Goal: Information Seeking & Learning: Learn about a topic

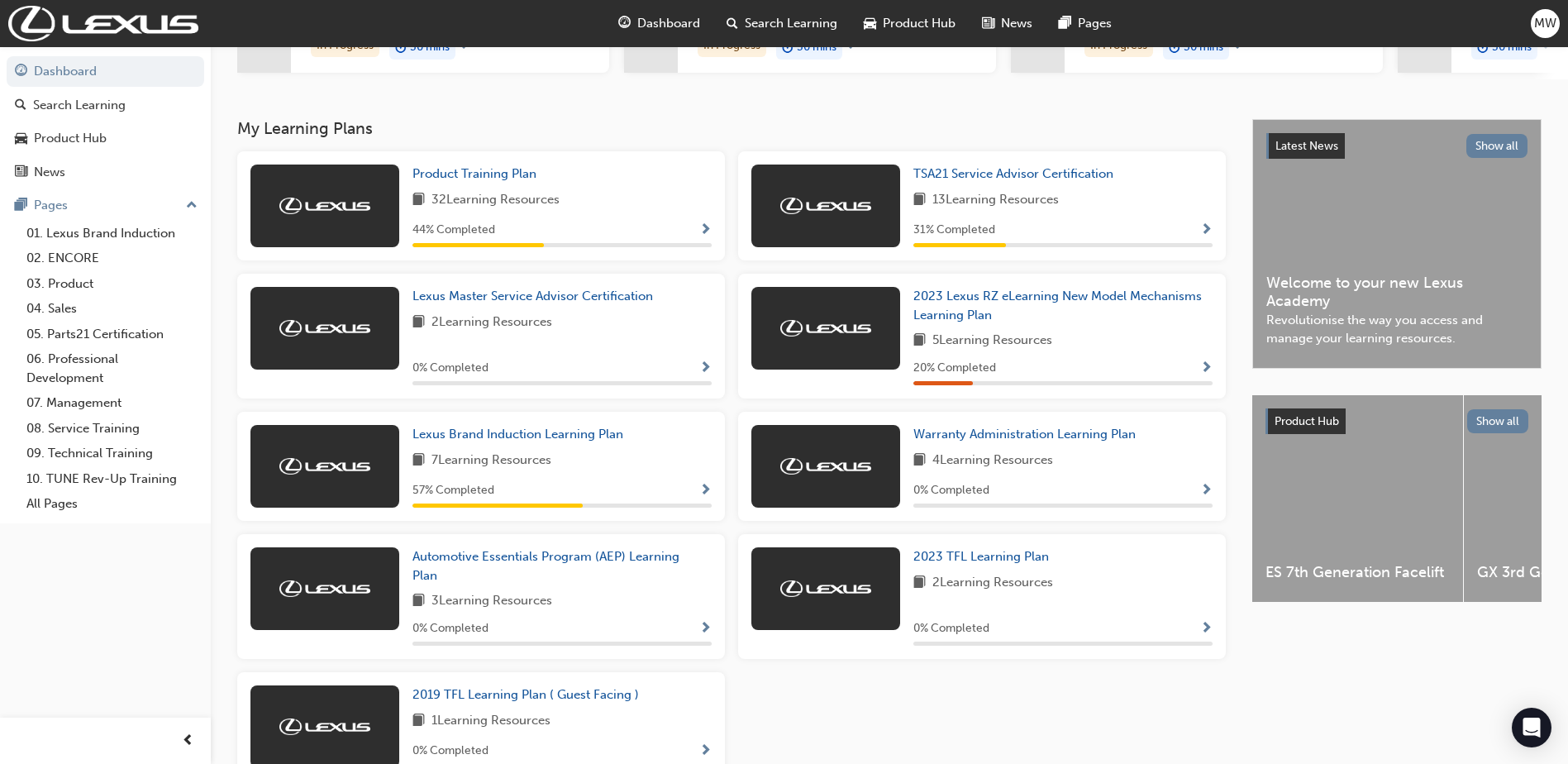
scroll to position [331, 0]
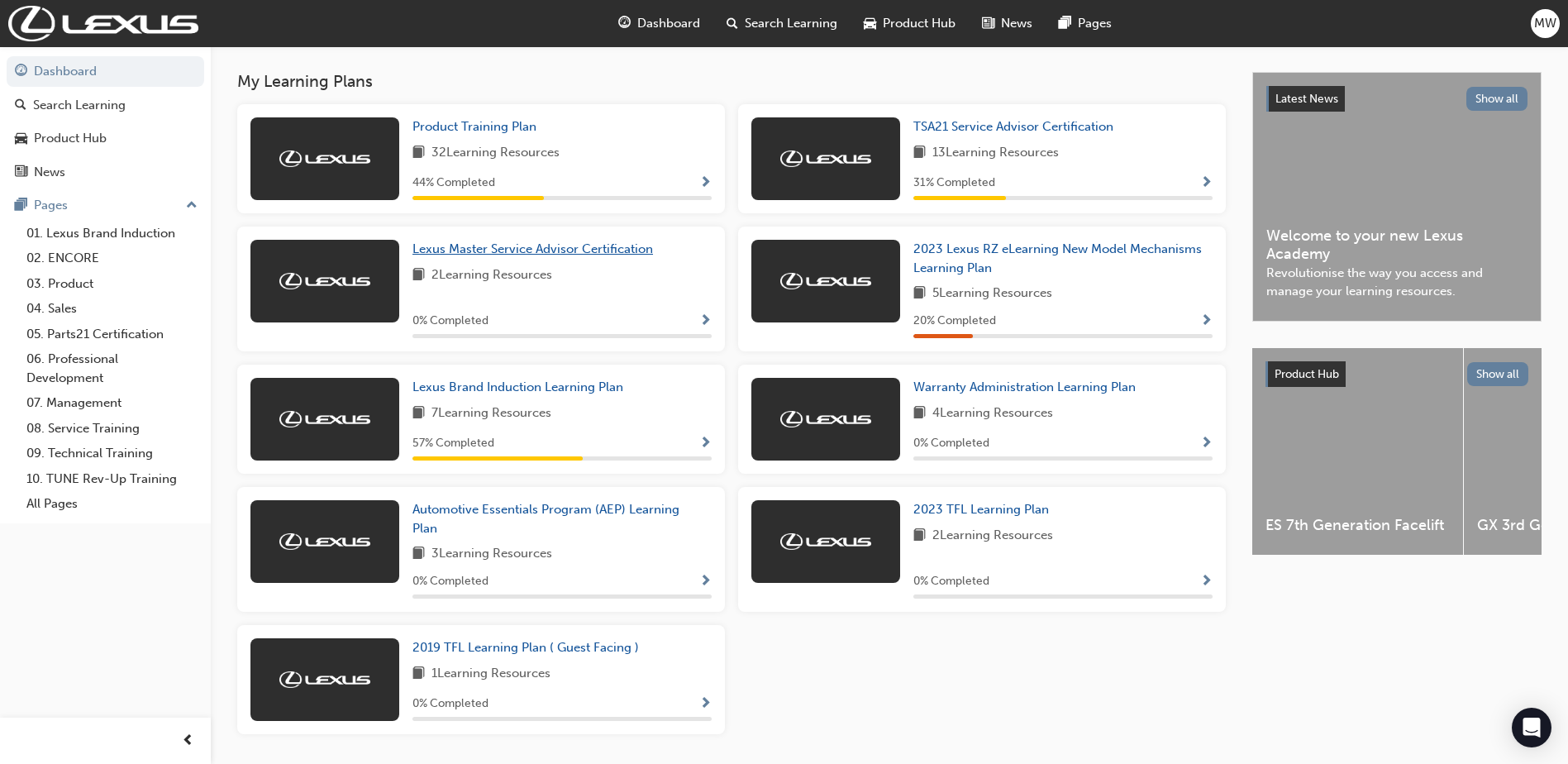
click at [564, 256] on span "Lexus Master Service Advisor Certification" at bounding box center [532, 248] width 240 height 15
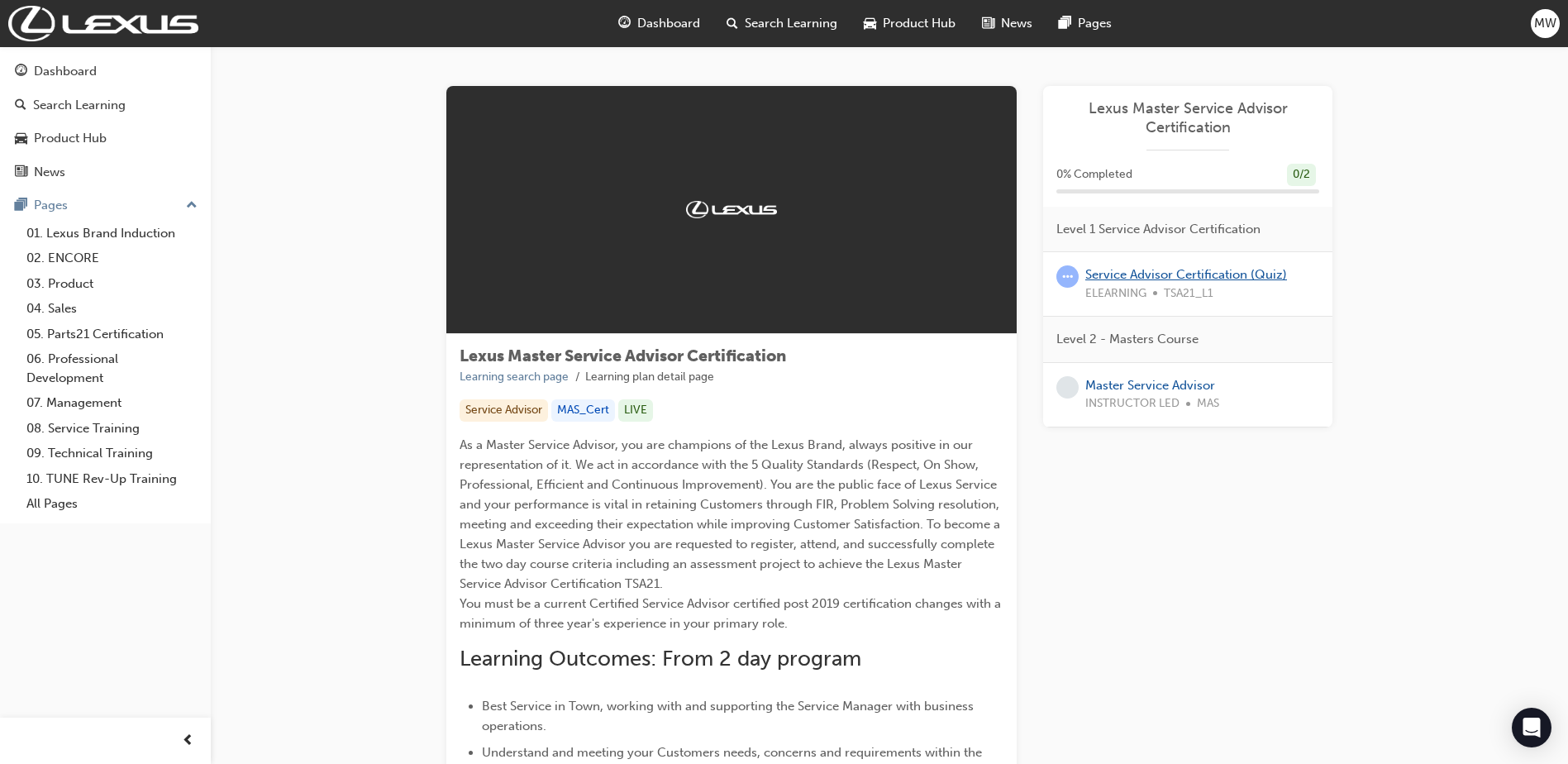
click at [1211, 268] on link "Service Advisor Certification (Quiz)" at bounding box center [1186, 274] width 202 height 15
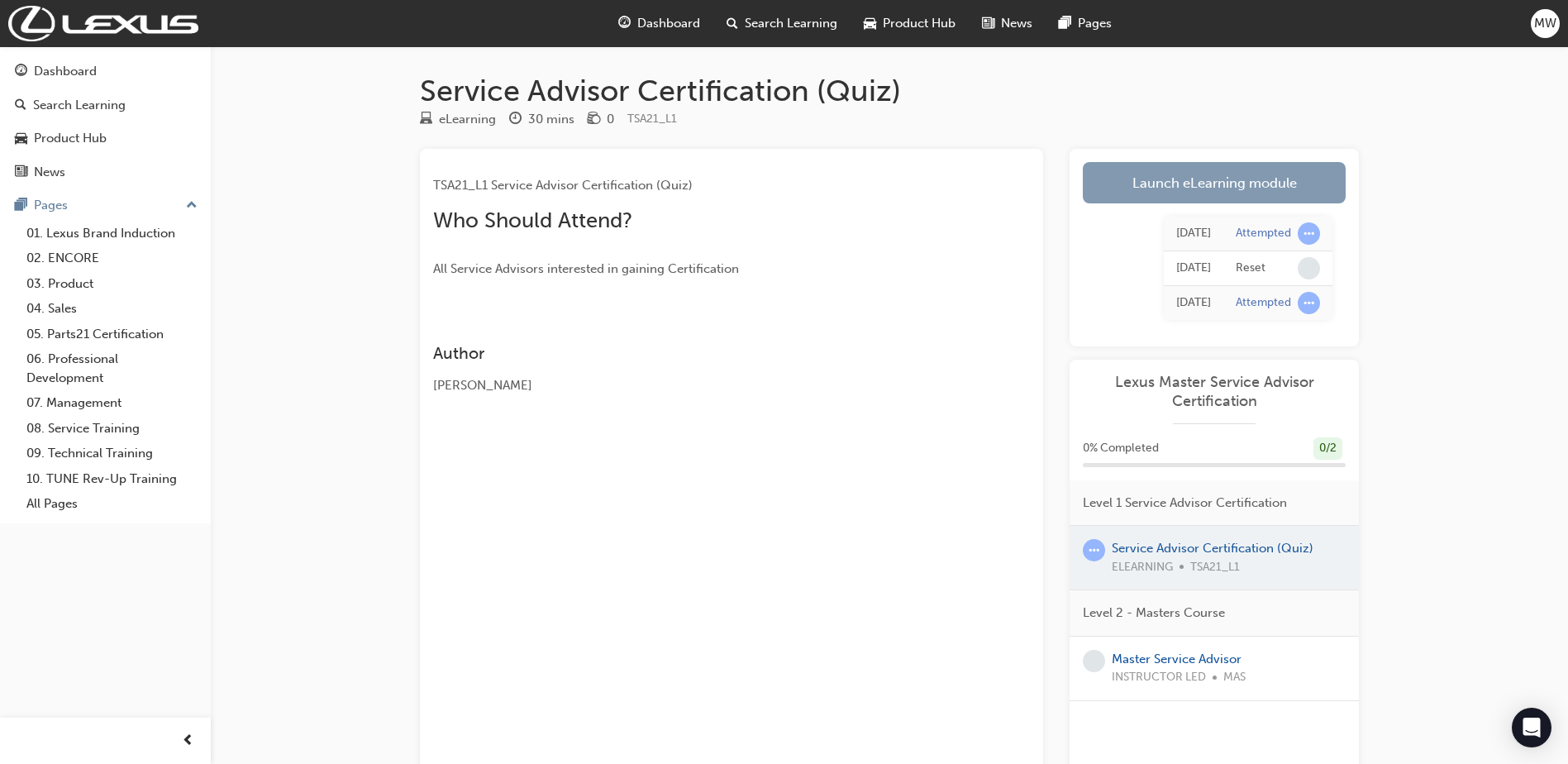
click at [1256, 170] on link "Launch eLearning module" at bounding box center [1214, 183] width 263 height 42
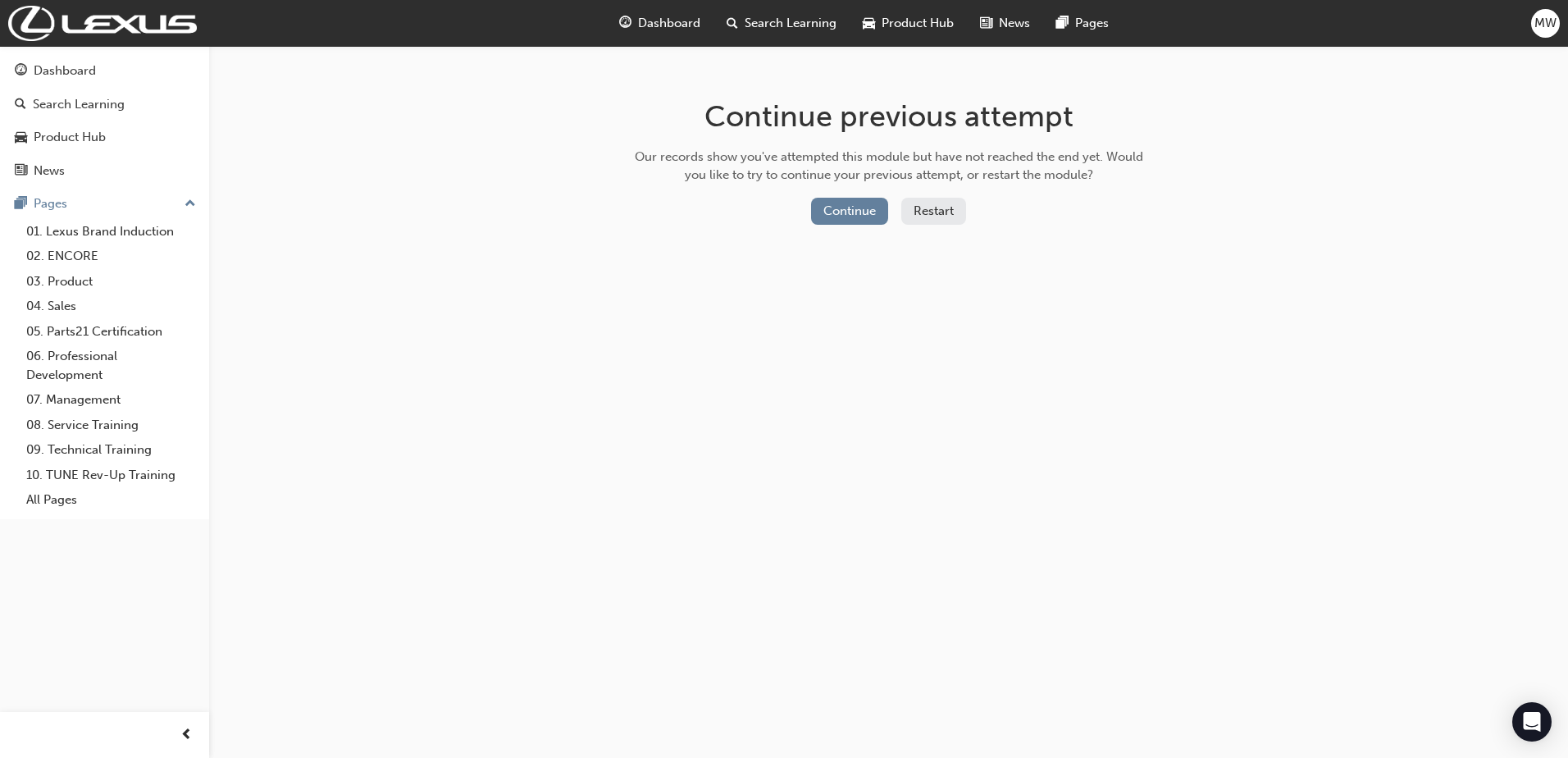
click at [931, 214] on button "Restart" at bounding box center [933, 212] width 65 height 27
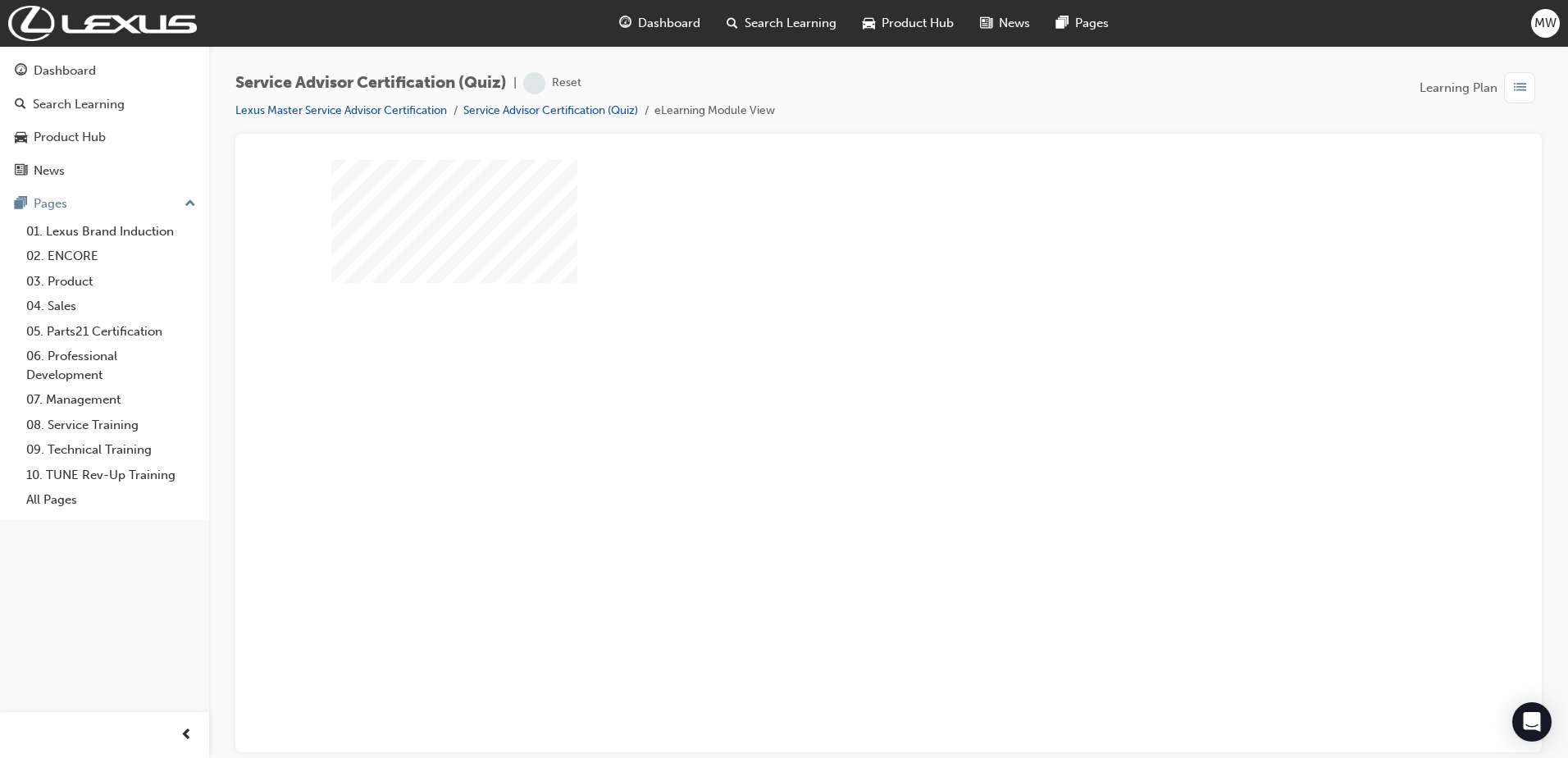
click at [841, 407] on div "play" at bounding box center [841, 407] width 0 height 0
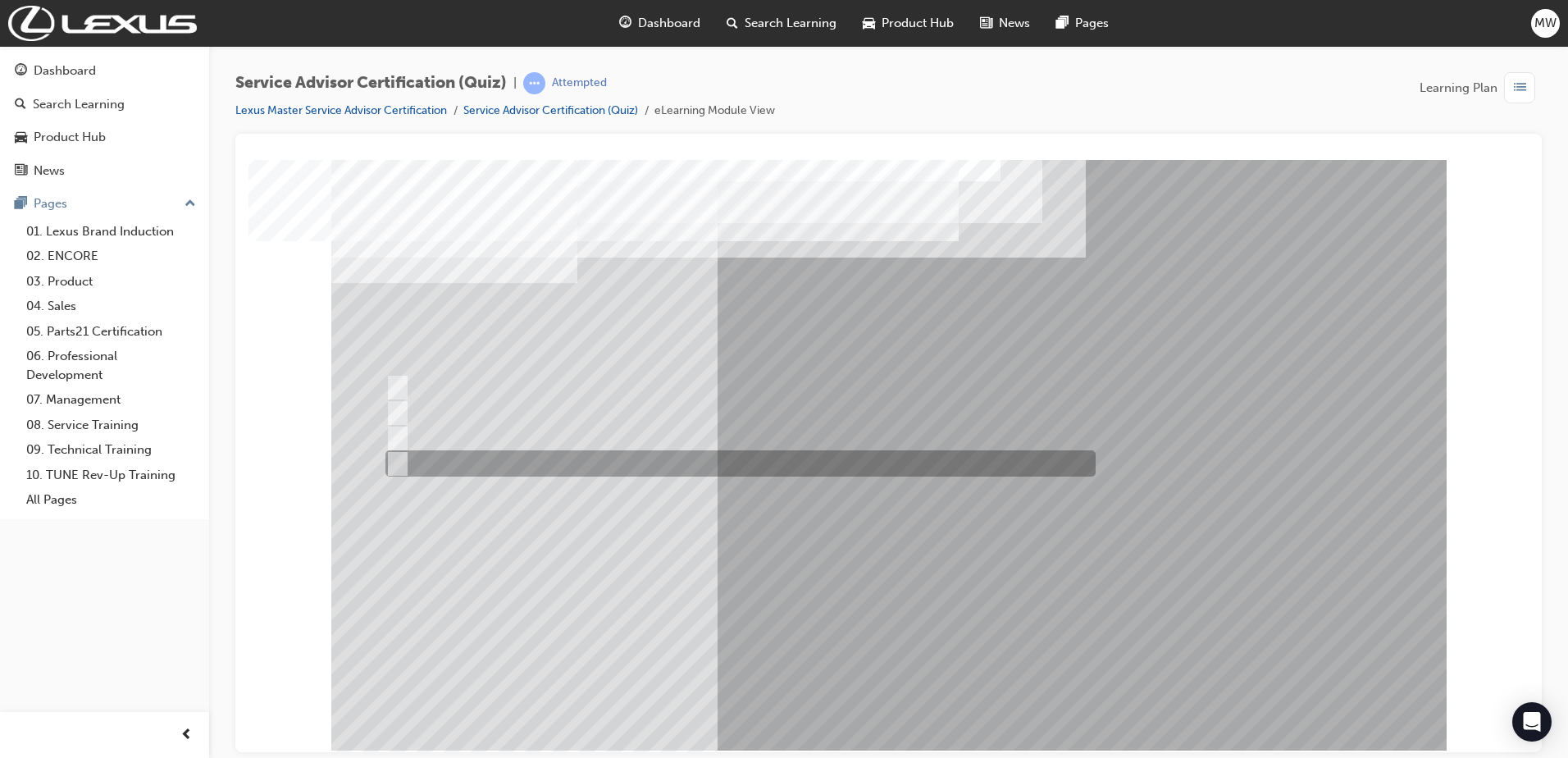
click at [516, 470] on div at bounding box center [736, 463] width 710 height 26
radio input "true"
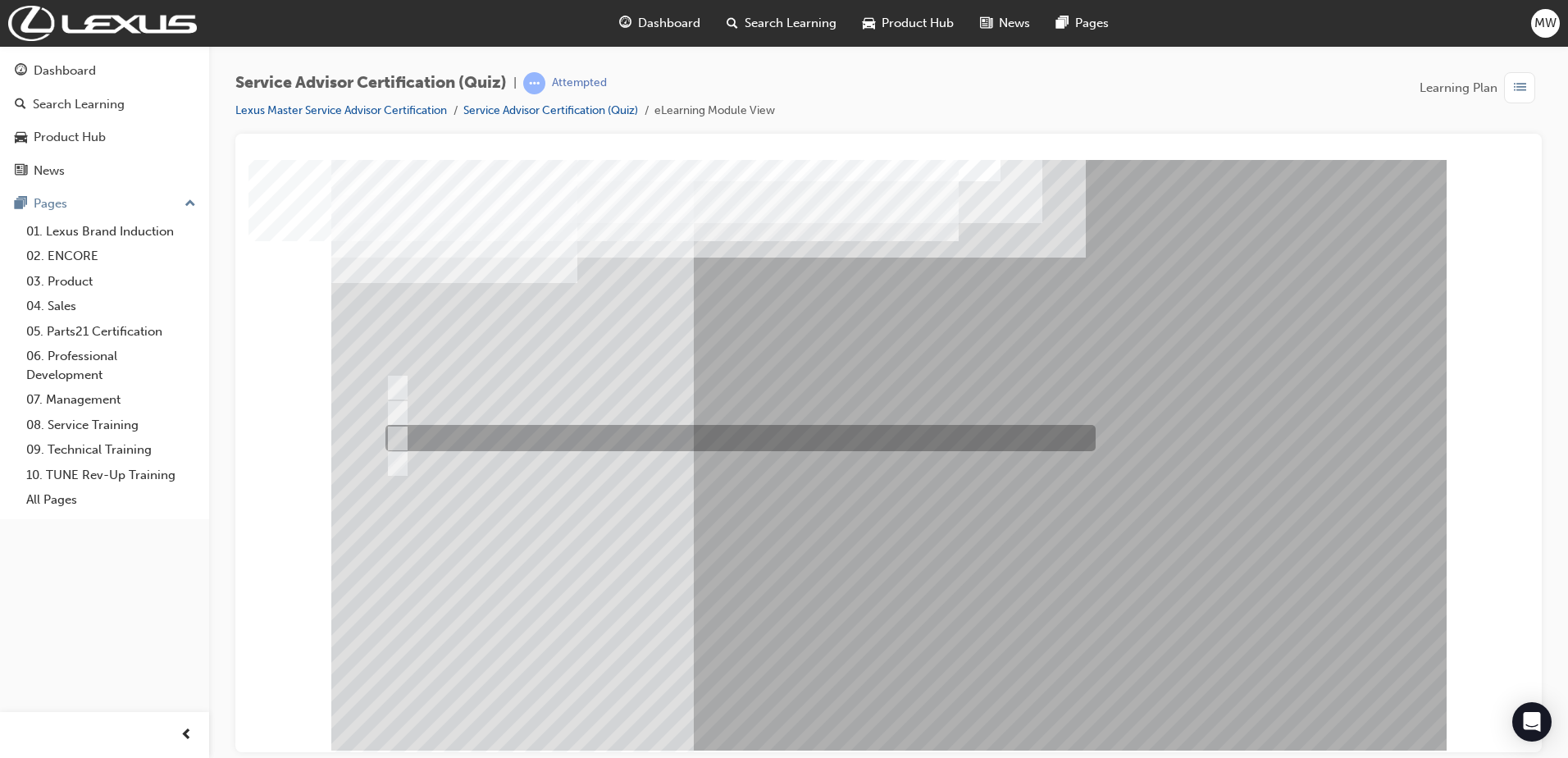
click at [611, 438] on div at bounding box center [736, 437] width 710 height 26
radio input "true"
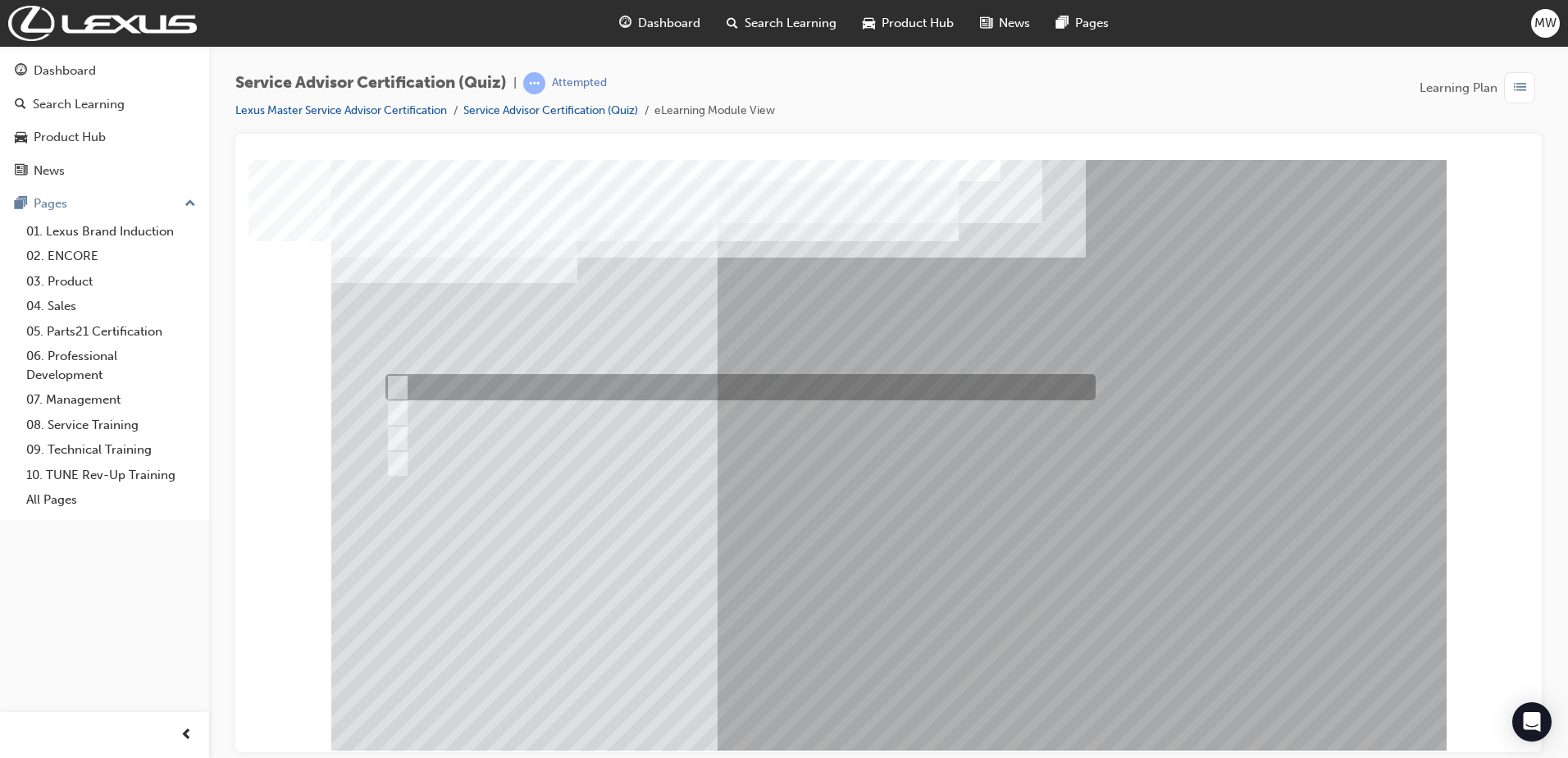
click at [501, 389] on div at bounding box center [736, 386] width 710 height 26
radio input "true"
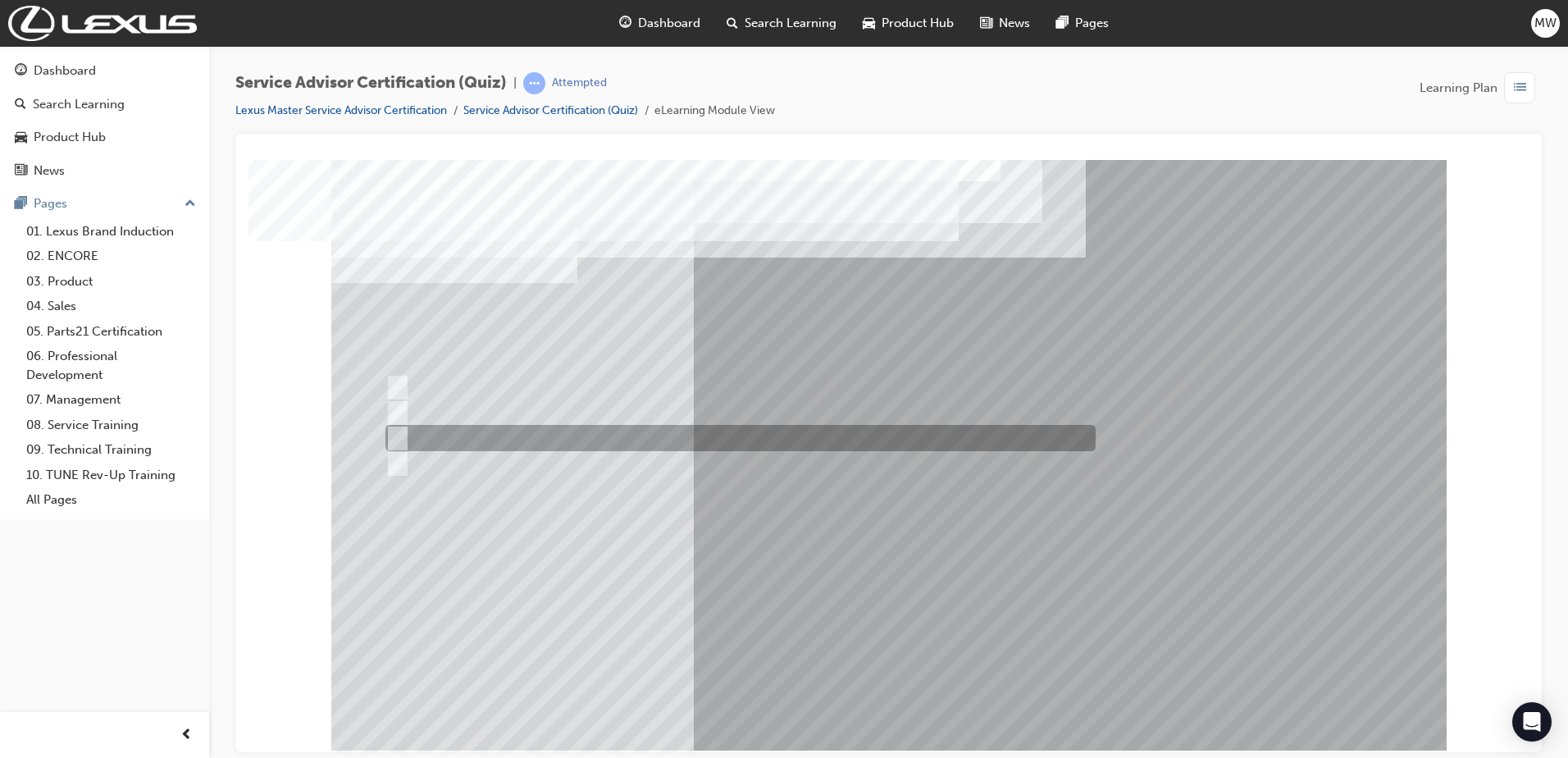
click at [566, 439] on div at bounding box center [736, 437] width 710 height 26
radio input "true"
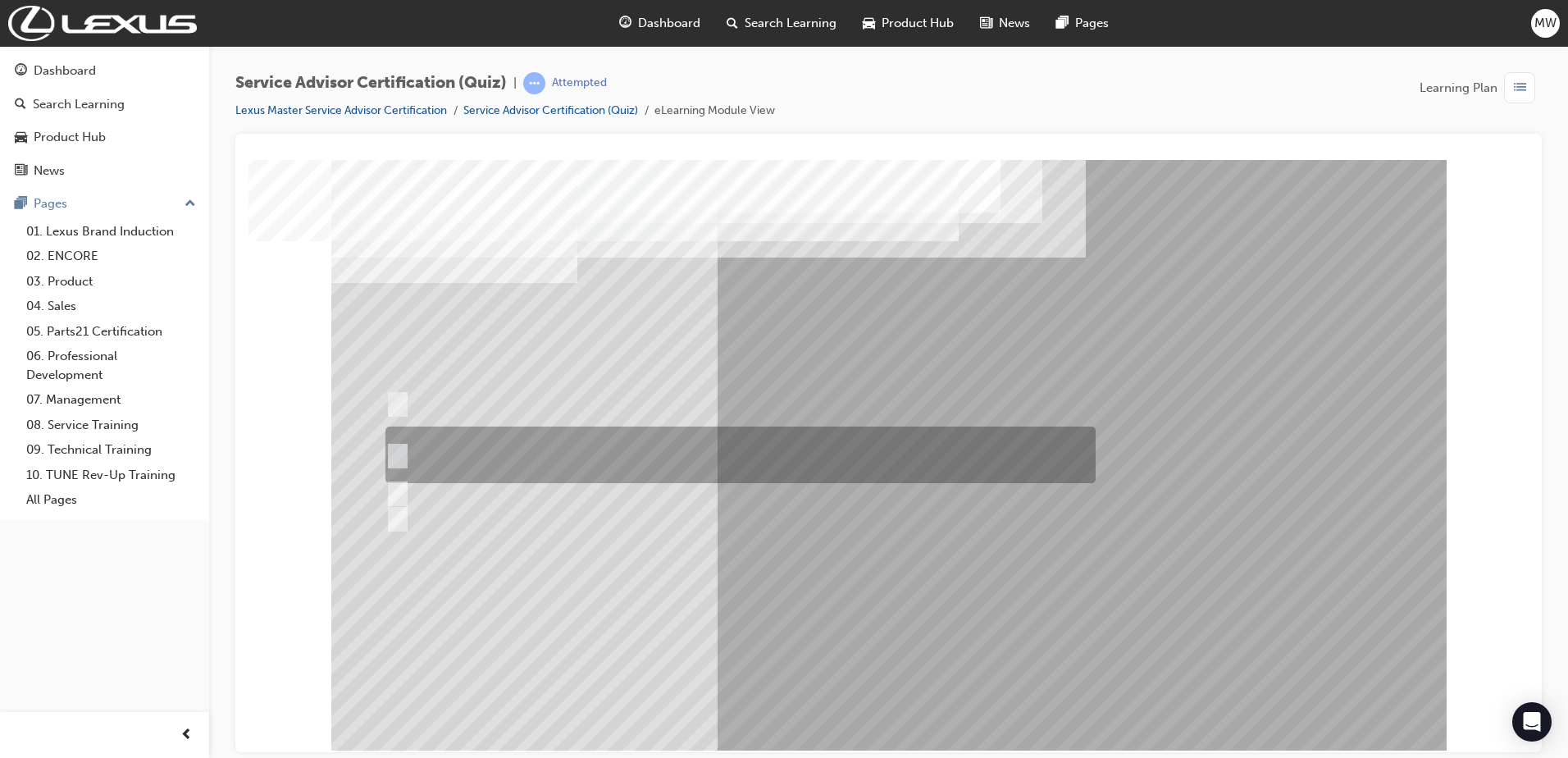
click at [588, 452] on div at bounding box center [736, 455] width 710 height 57
radio input "true"
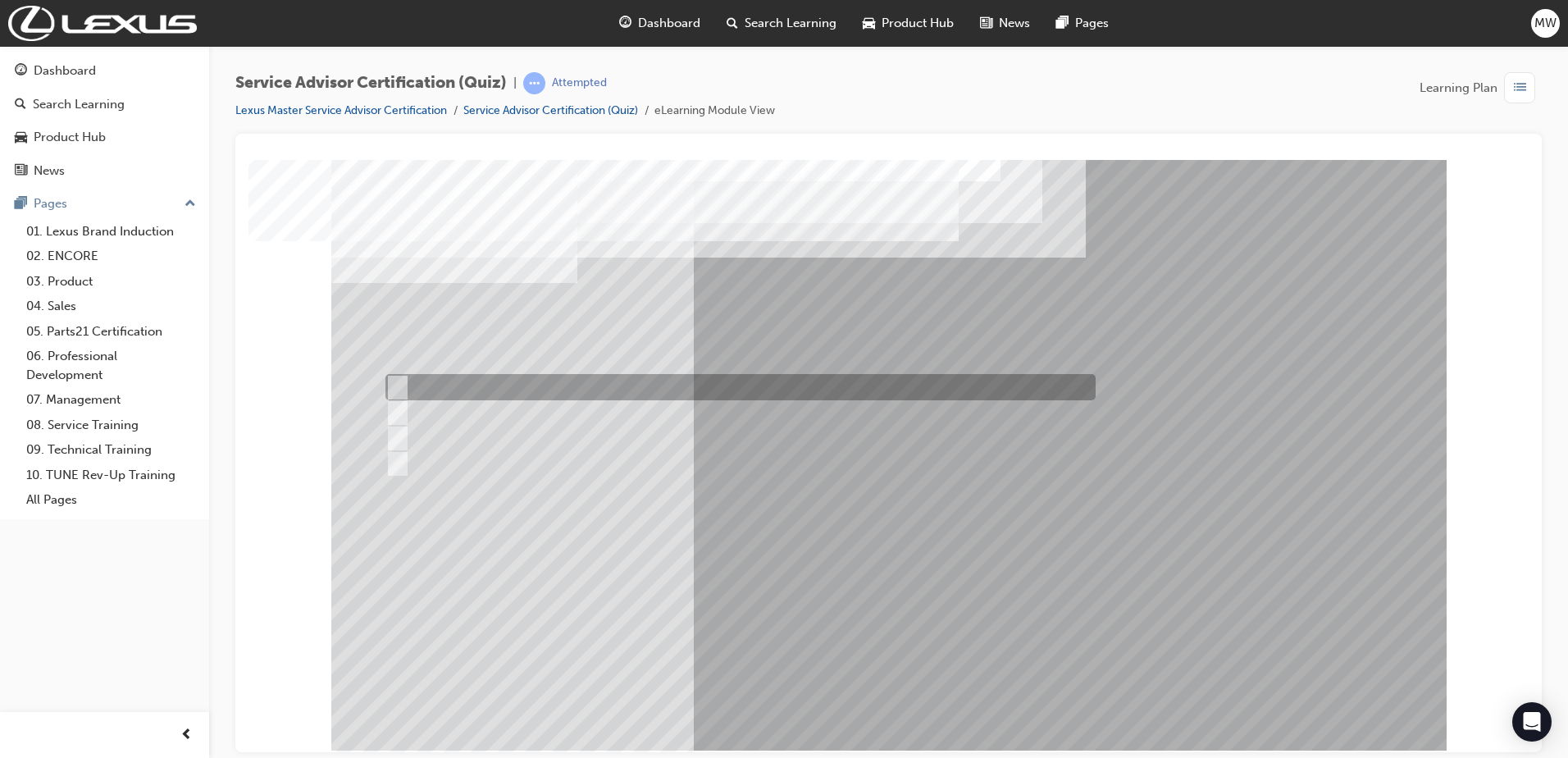
click at [605, 387] on div at bounding box center [736, 386] width 710 height 26
radio input "true"
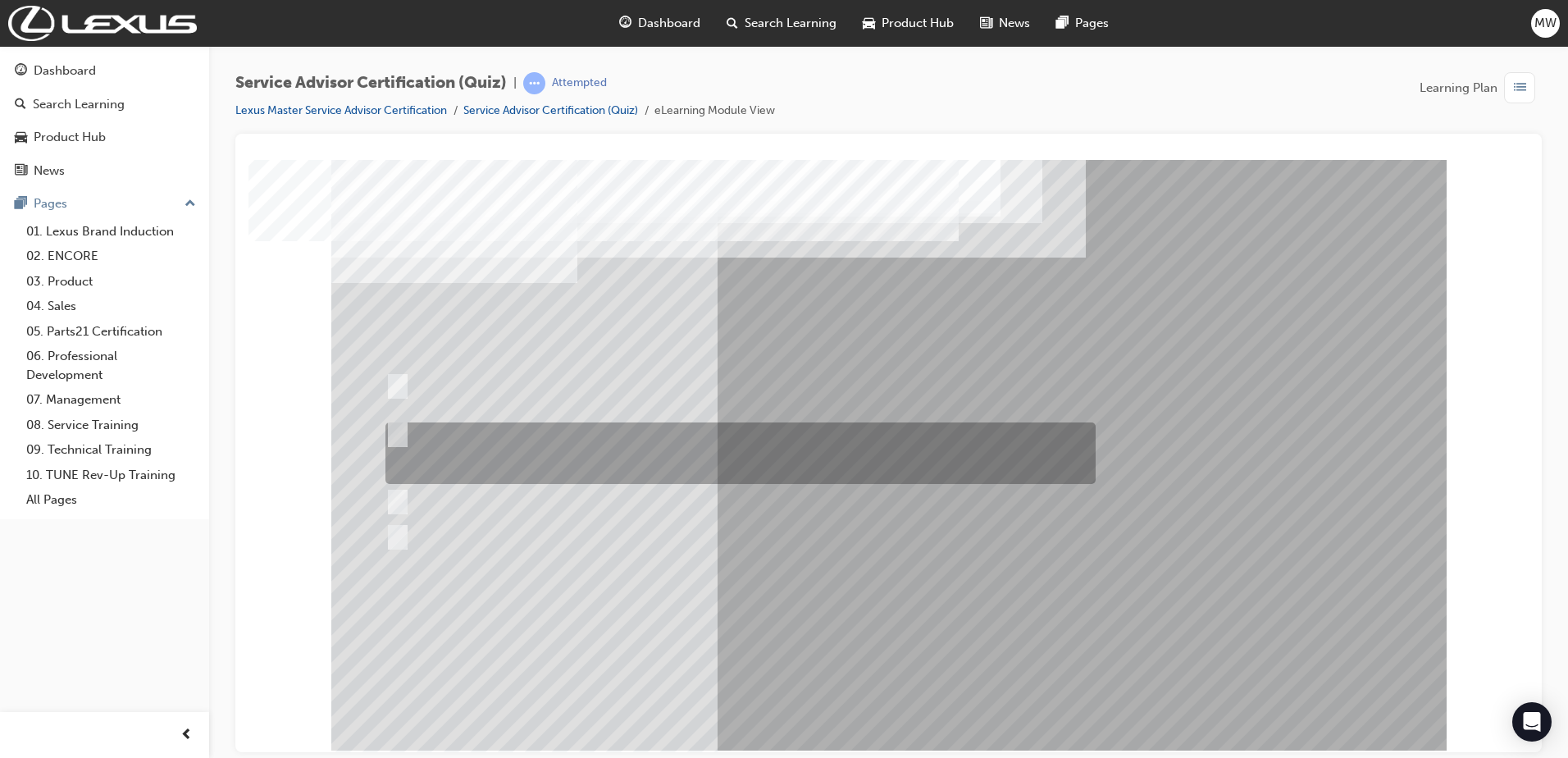
click at [602, 439] on div at bounding box center [736, 453] width 710 height 62
radio input "true"
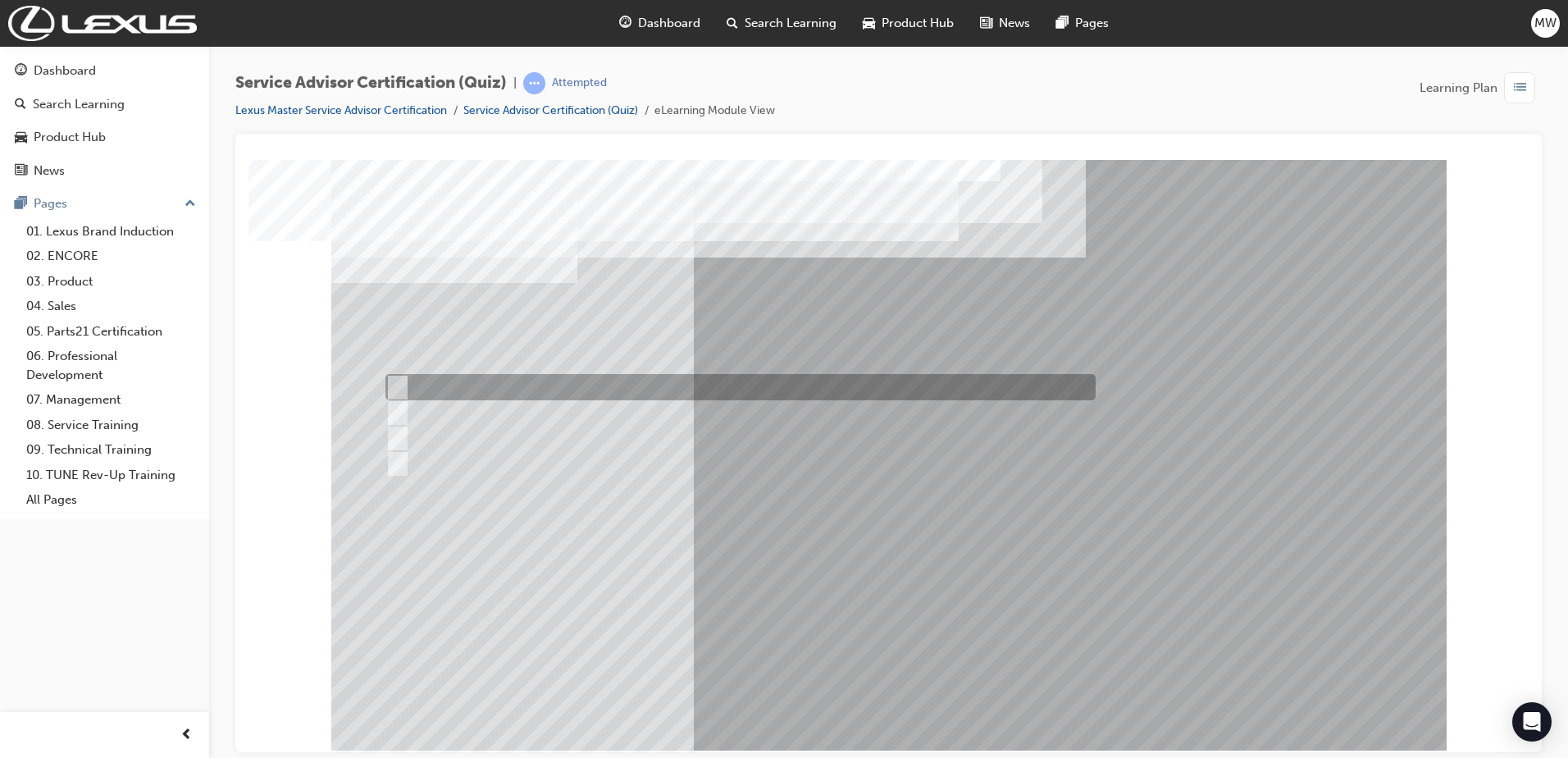
click at [540, 394] on div at bounding box center [736, 386] width 710 height 26
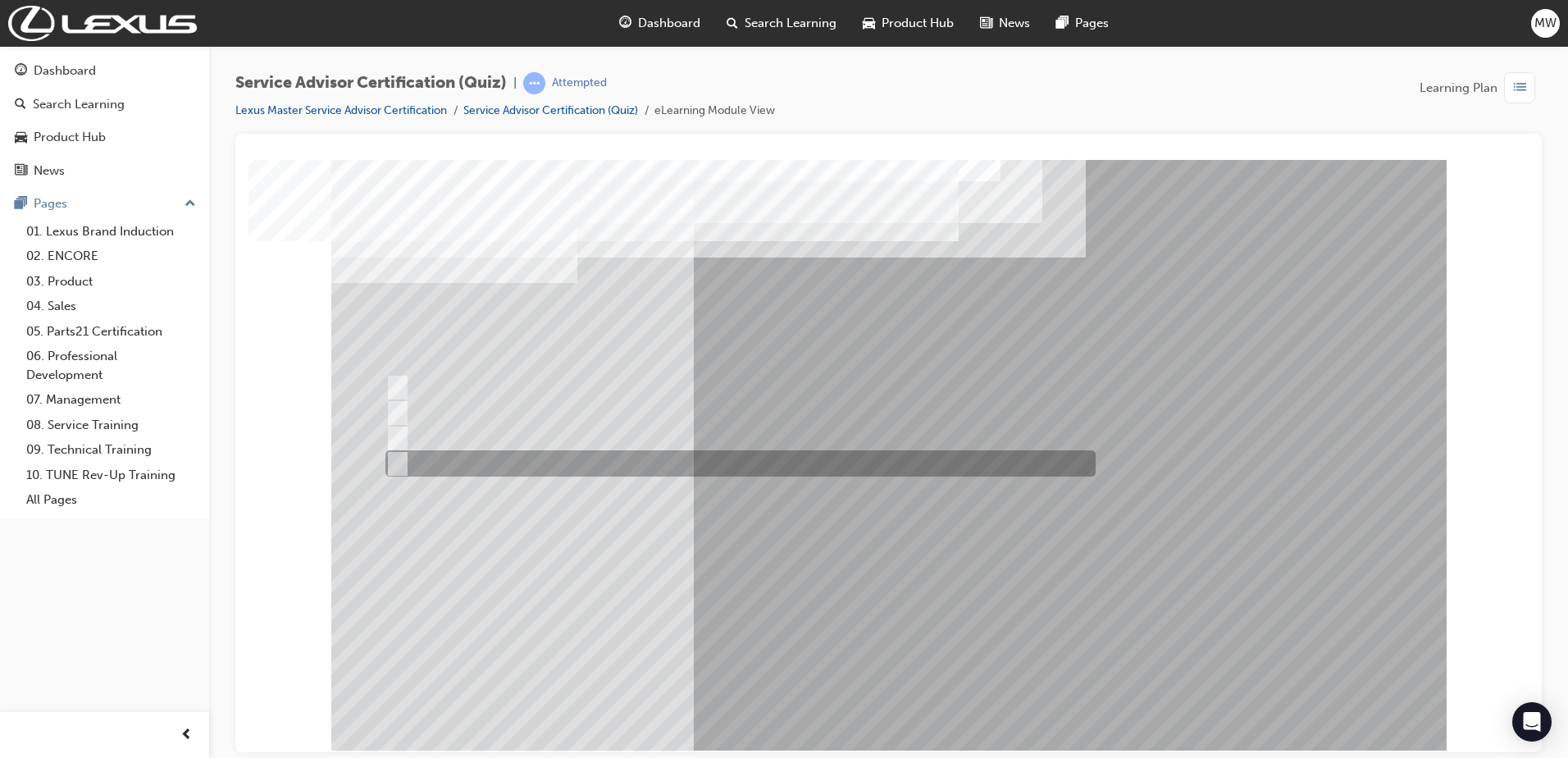
click at [534, 468] on div at bounding box center [736, 463] width 710 height 26
radio input "false"
radio input "true"
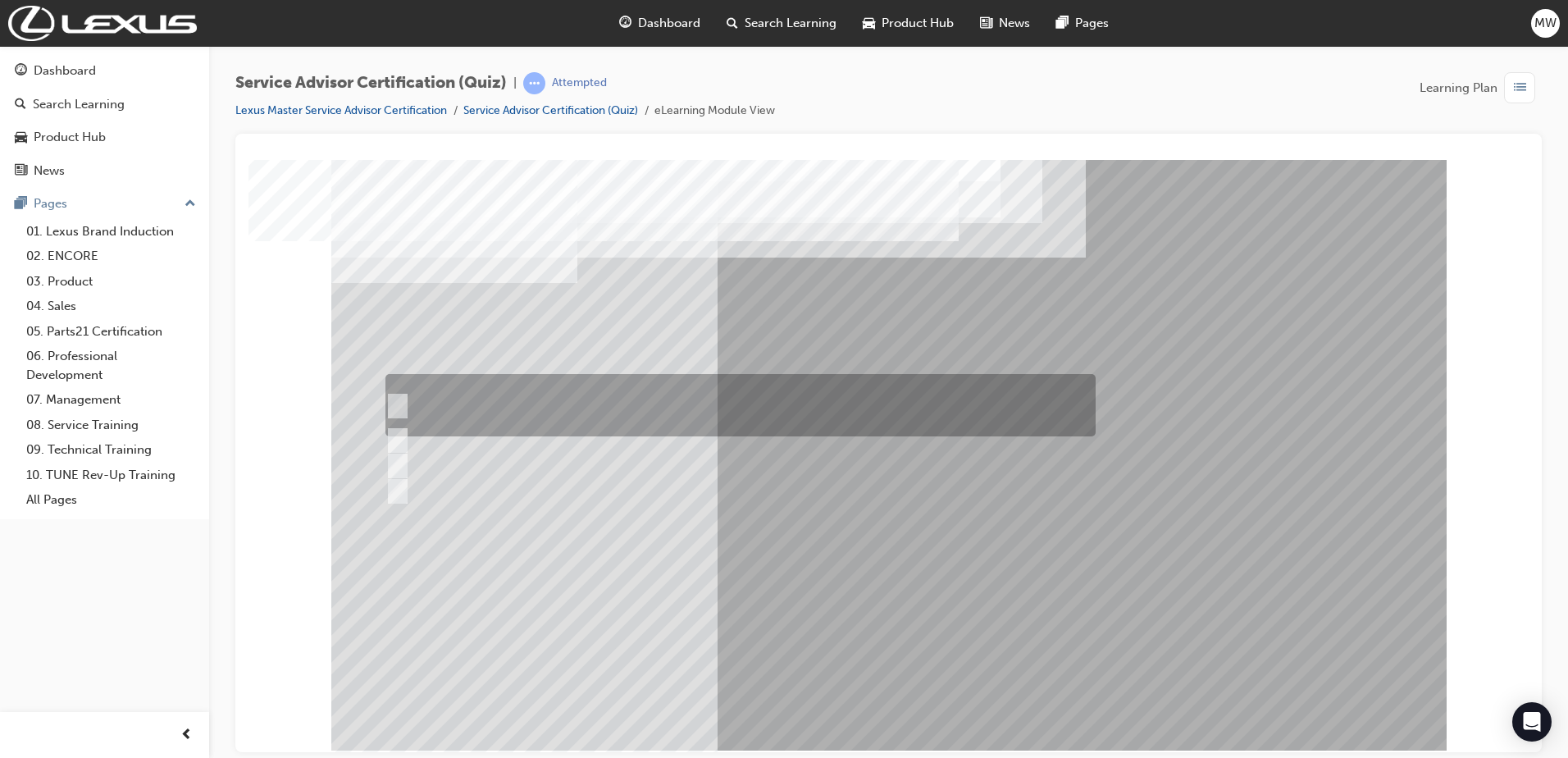
click at [574, 409] on div at bounding box center [736, 405] width 710 height 63
radio input "true"
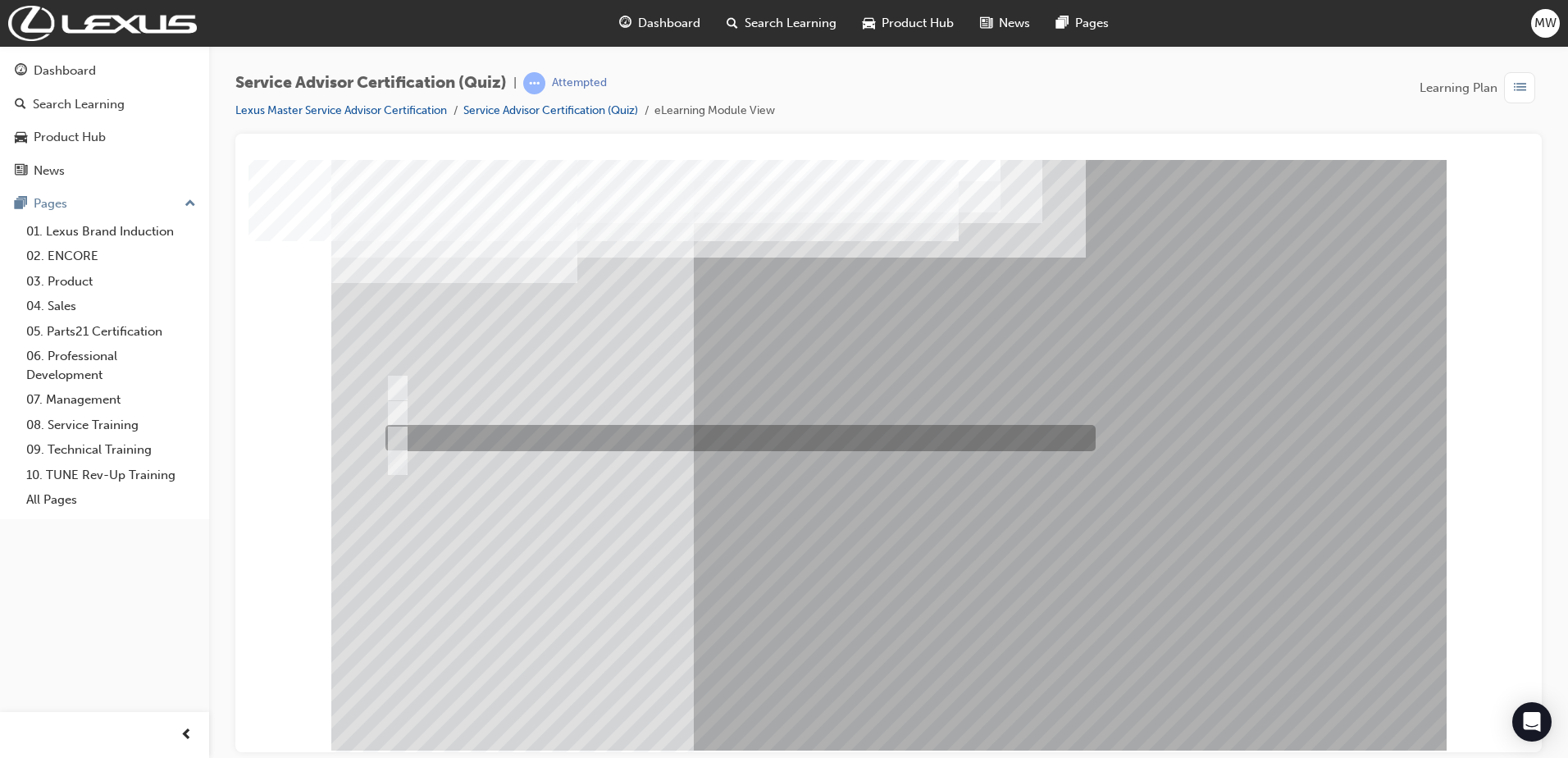
click at [680, 437] on div at bounding box center [736, 437] width 710 height 26
radio input "true"
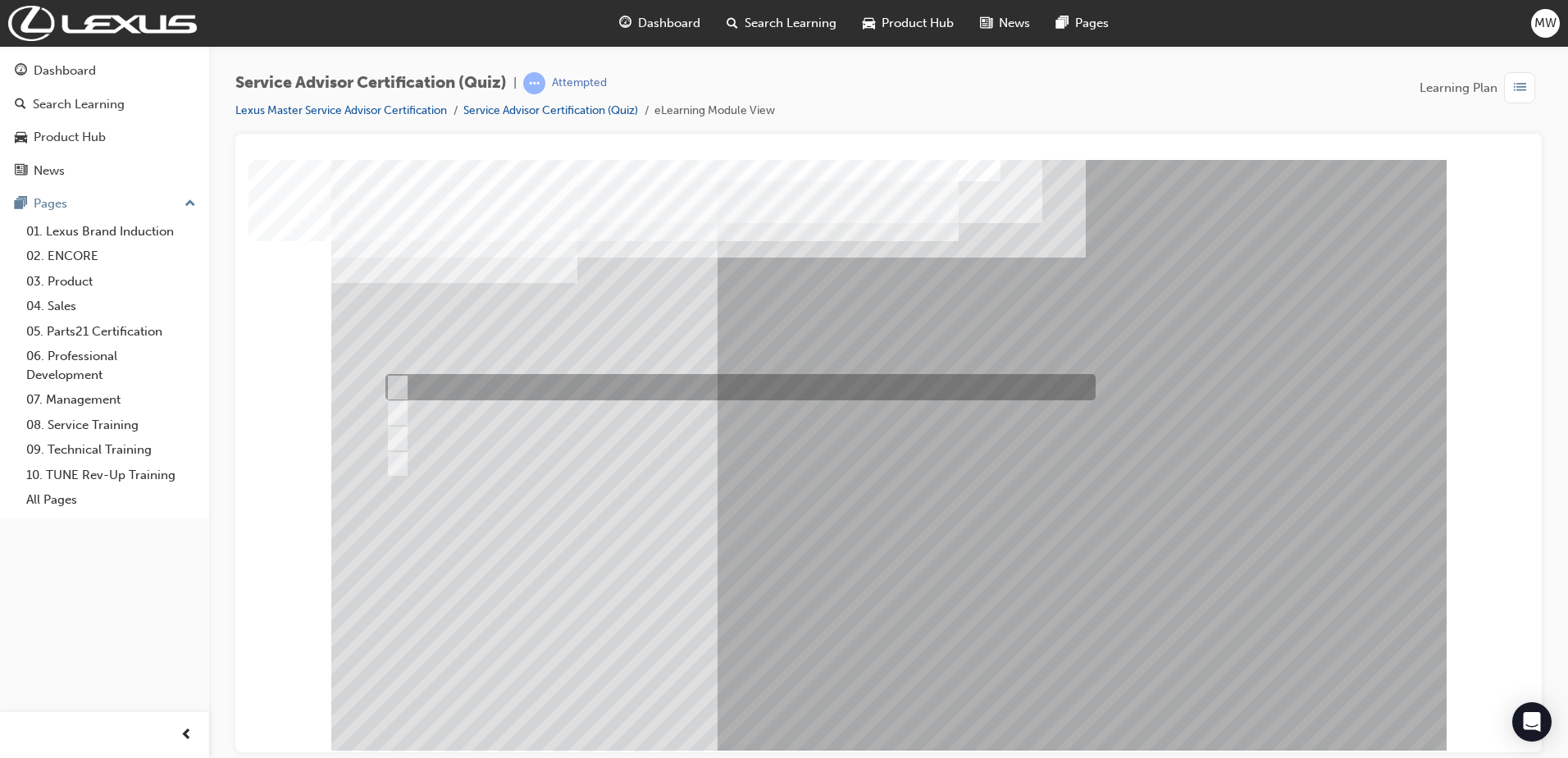
click at [564, 388] on div at bounding box center [736, 386] width 710 height 26
radio input "true"
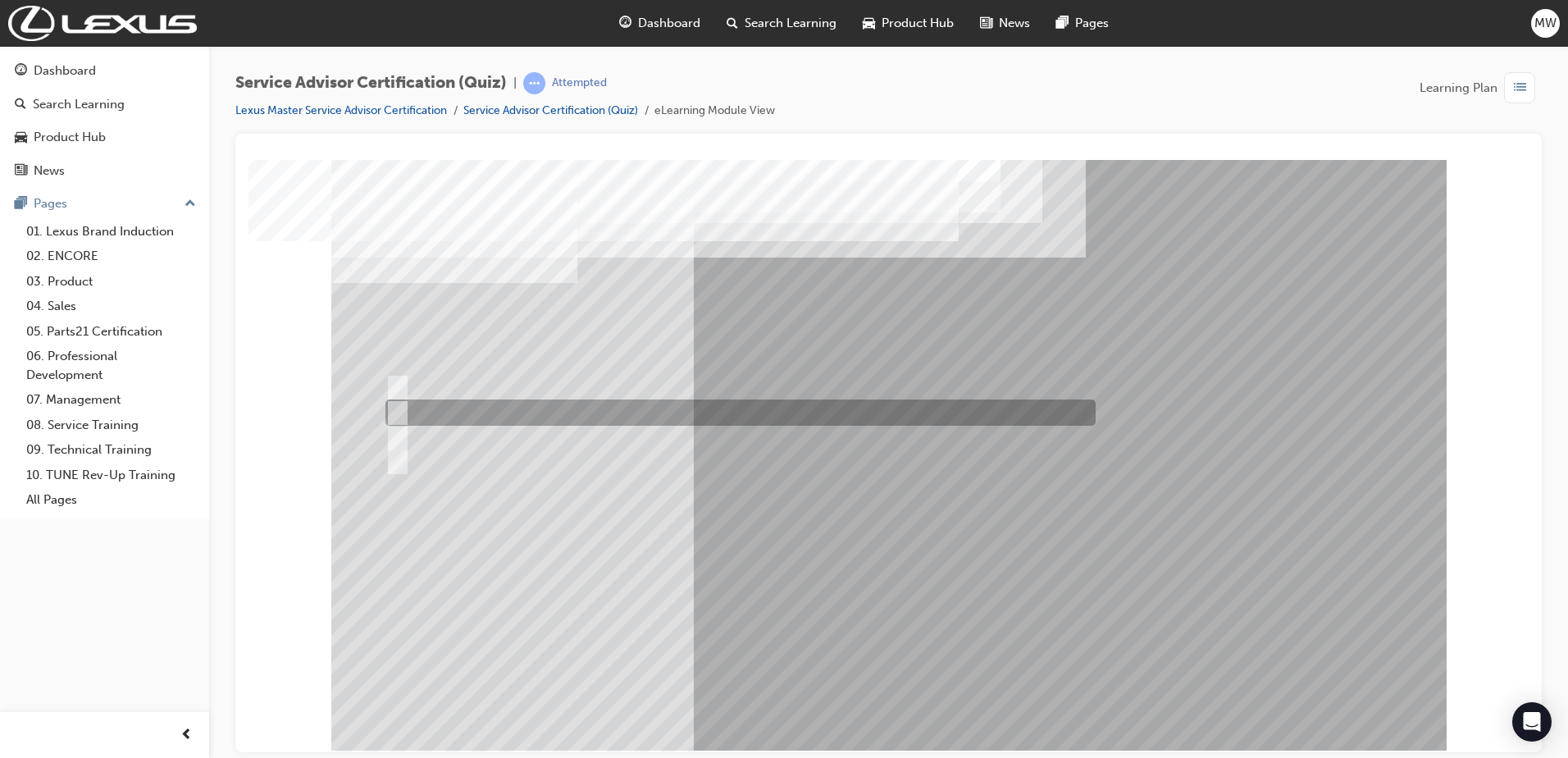
click at [605, 420] on div at bounding box center [736, 412] width 710 height 26
radio input "true"
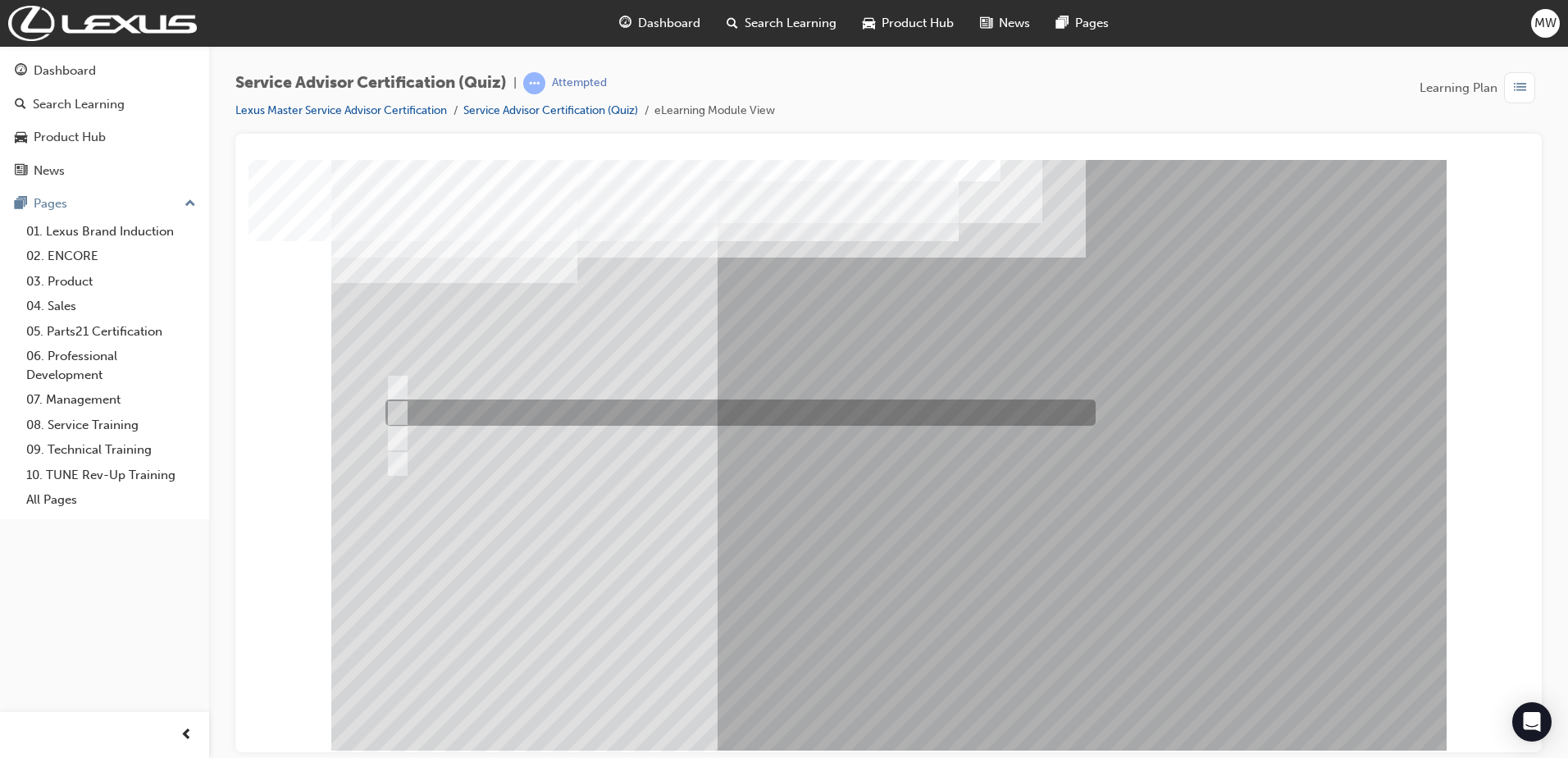
click at [566, 419] on div at bounding box center [736, 412] width 710 height 26
radio input "true"
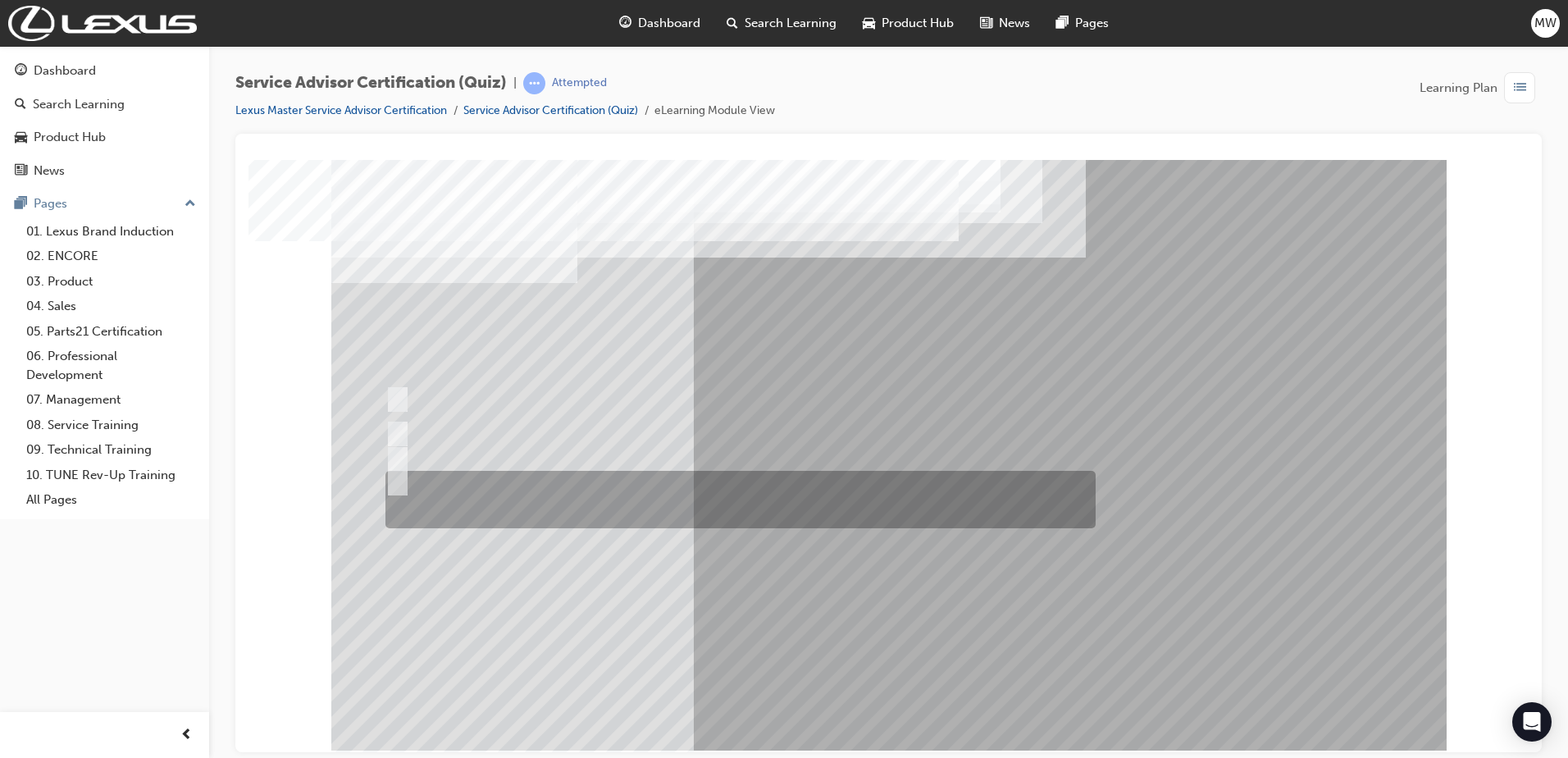
click at [531, 498] on div at bounding box center [736, 499] width 710 height 58
radio input "true"
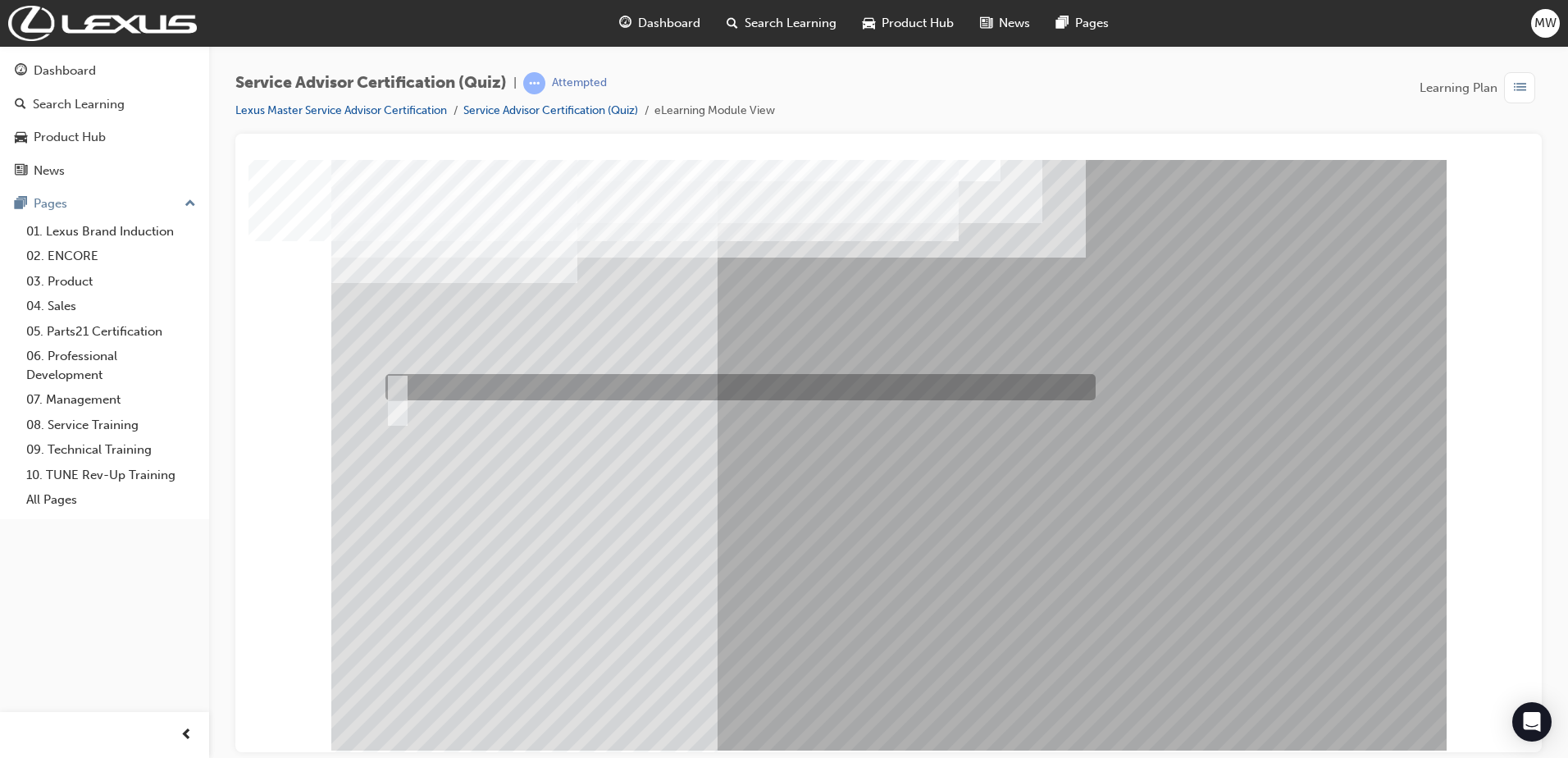
click at [439, 397] on div at bounding box center [736, 386] width 710 height 26
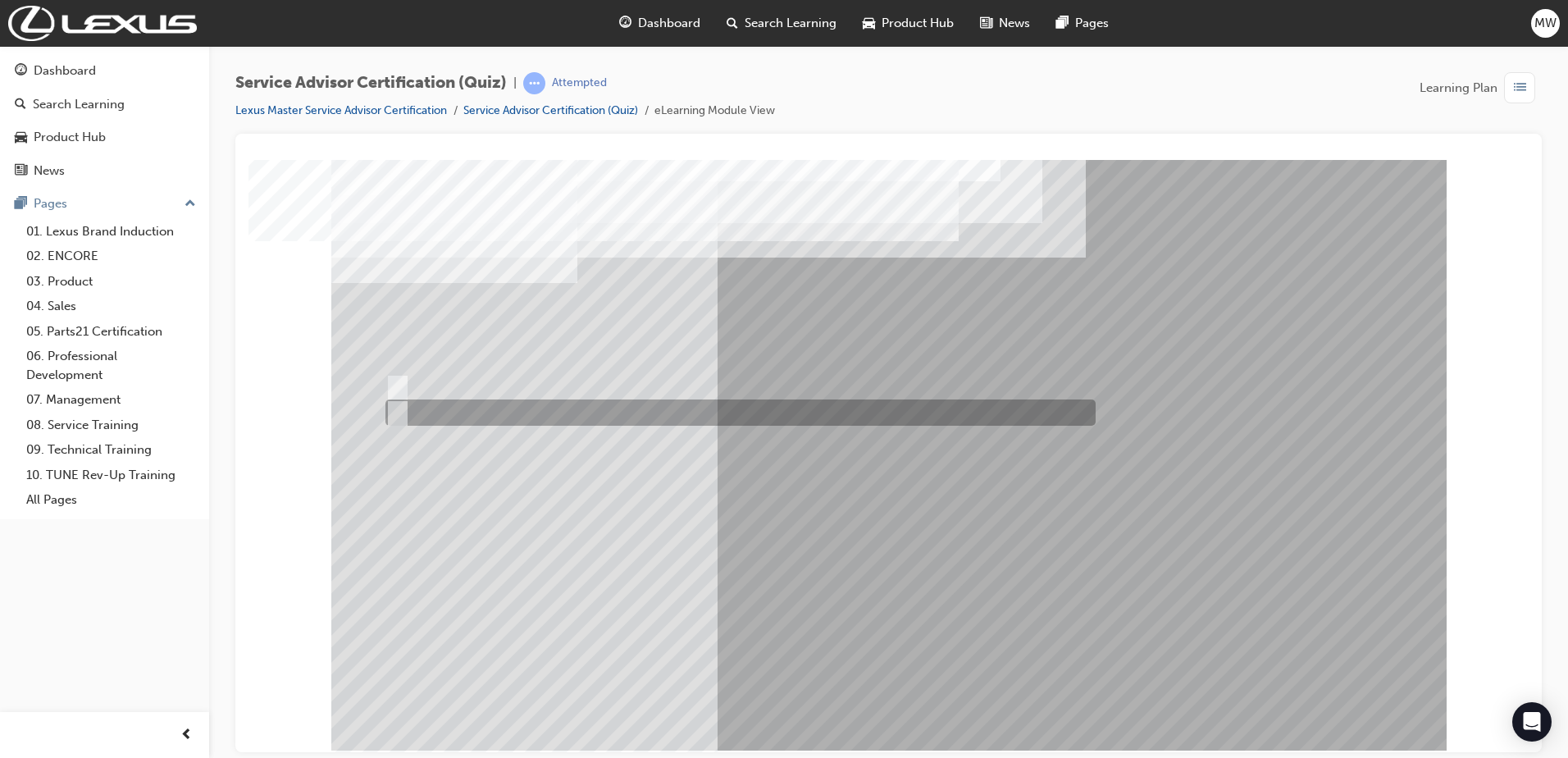
click at [439, 403] on div at bounding box center [736, 412] width 710 height 26
radio input "false"
radio input "true"
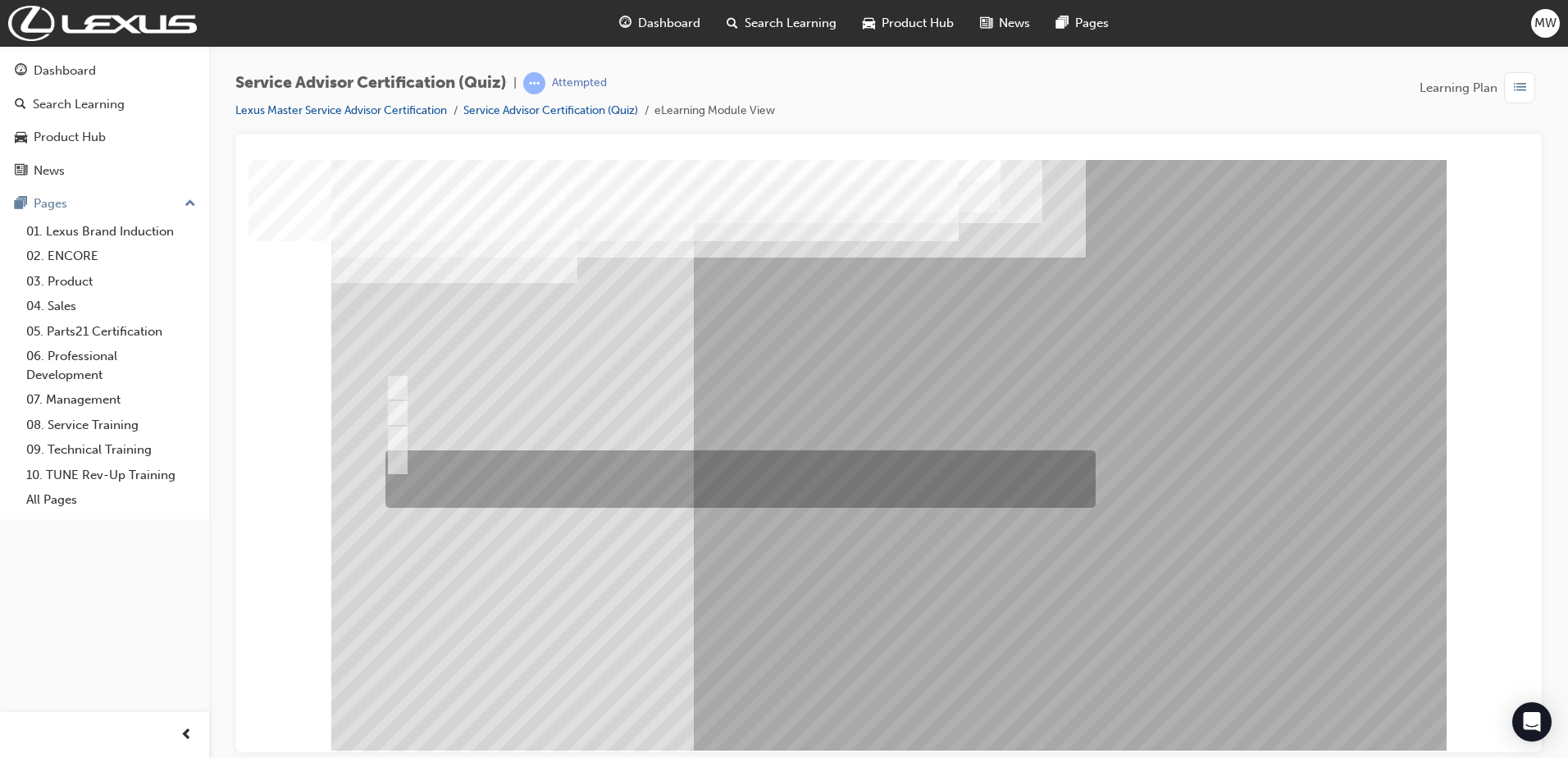
click at [533, 490] on div at bounding box center [736, 479] width 710 height 58
radio input "true"
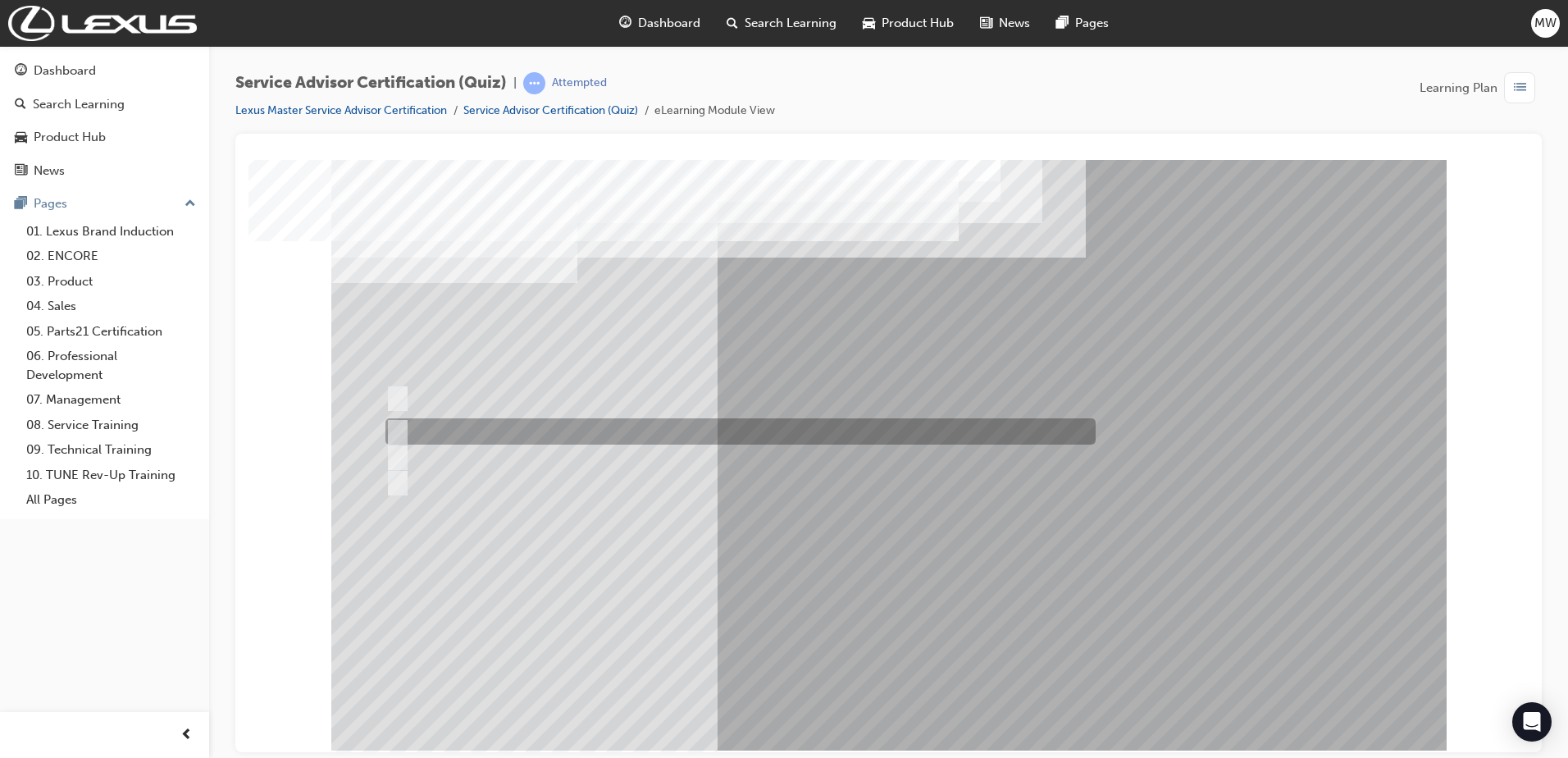
click at [711, 429] on div at bounding box center [736, 431] width 710 height 26
radio input "true"
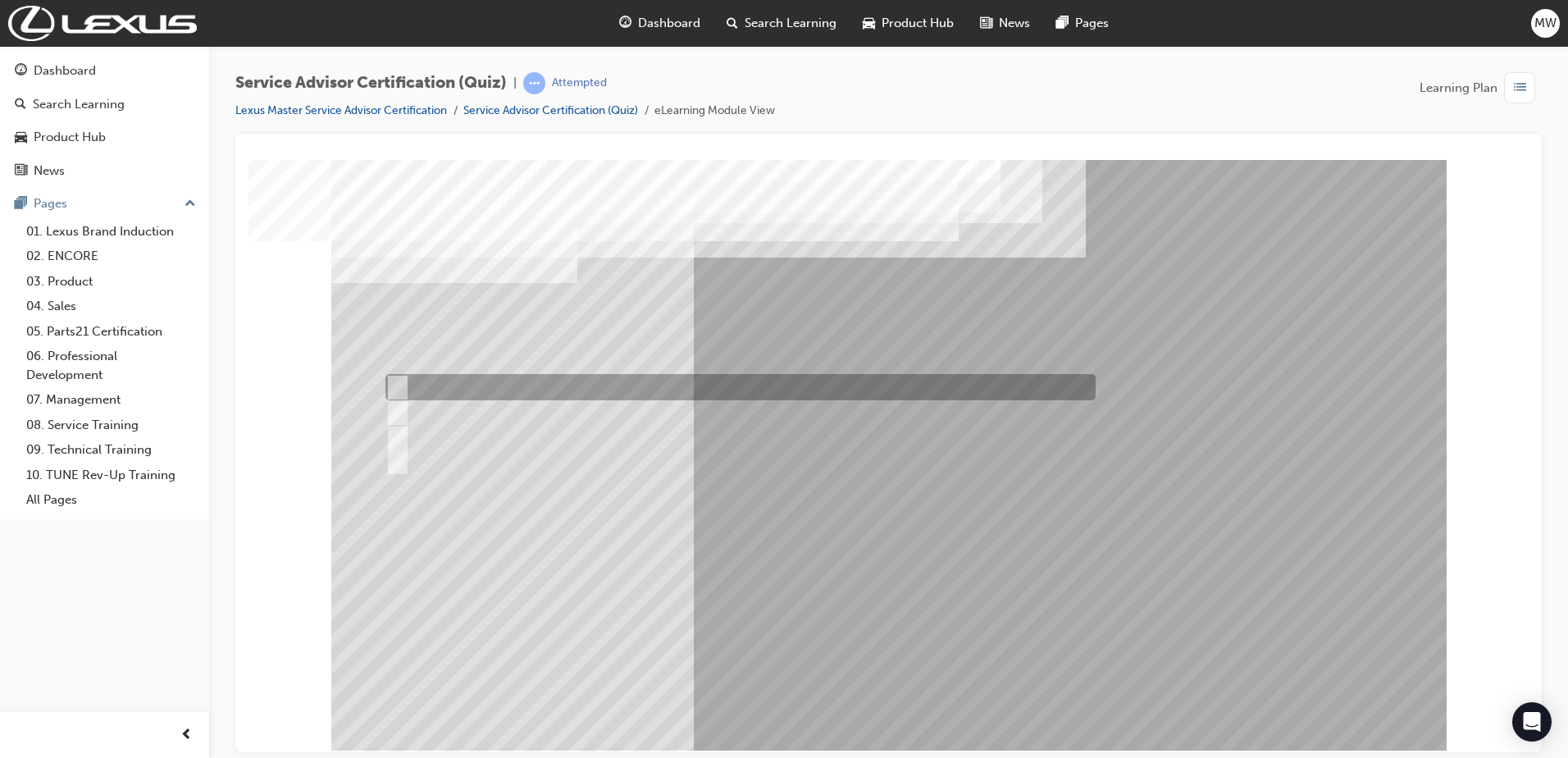
click at [629, 395] on div at bounding box center [736, 386] width 710 height 26
radio input "true"
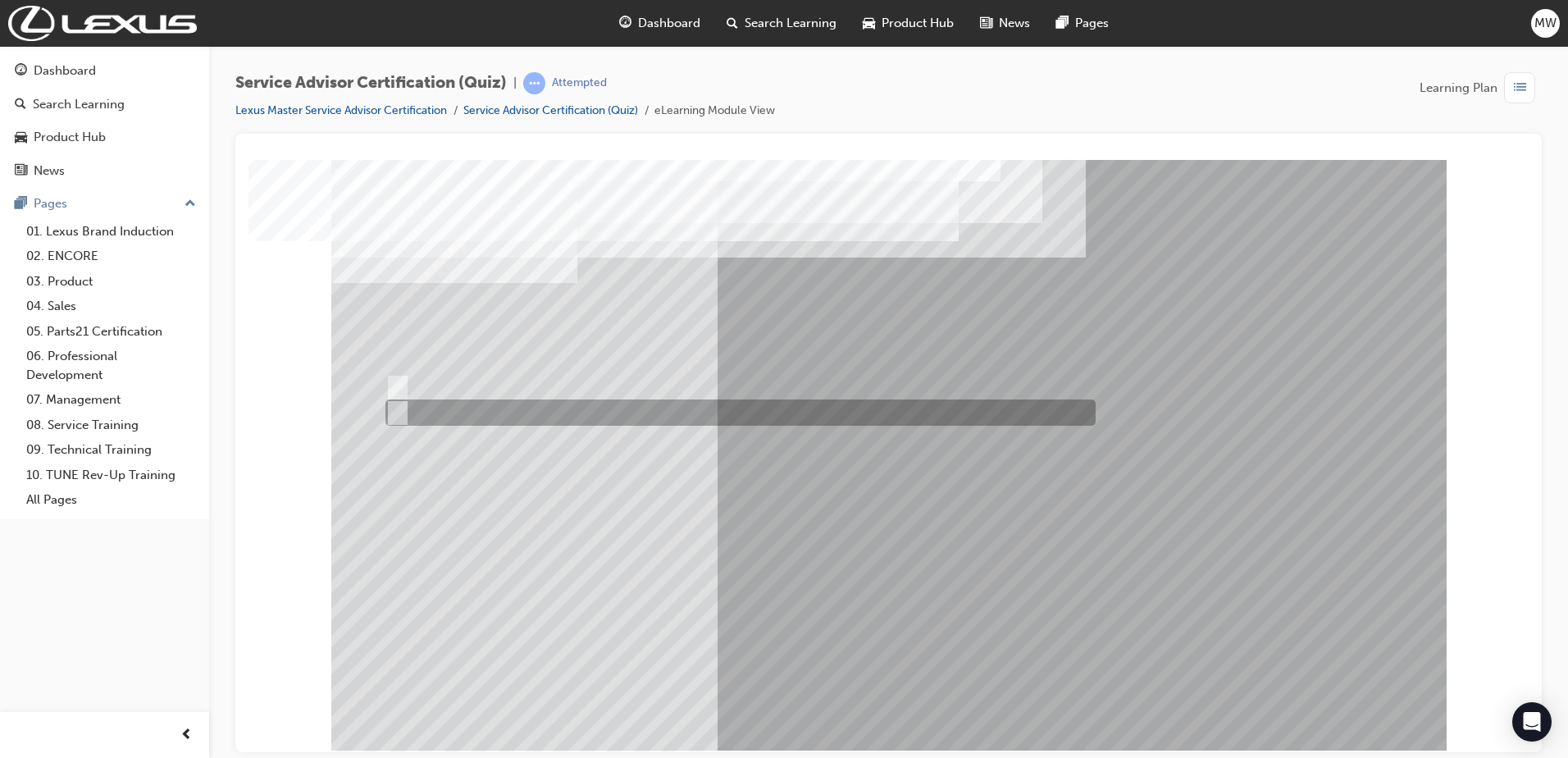
click at [423, 416] on div at bounding box center [736, 412] width 710 height 26
radio input "true"
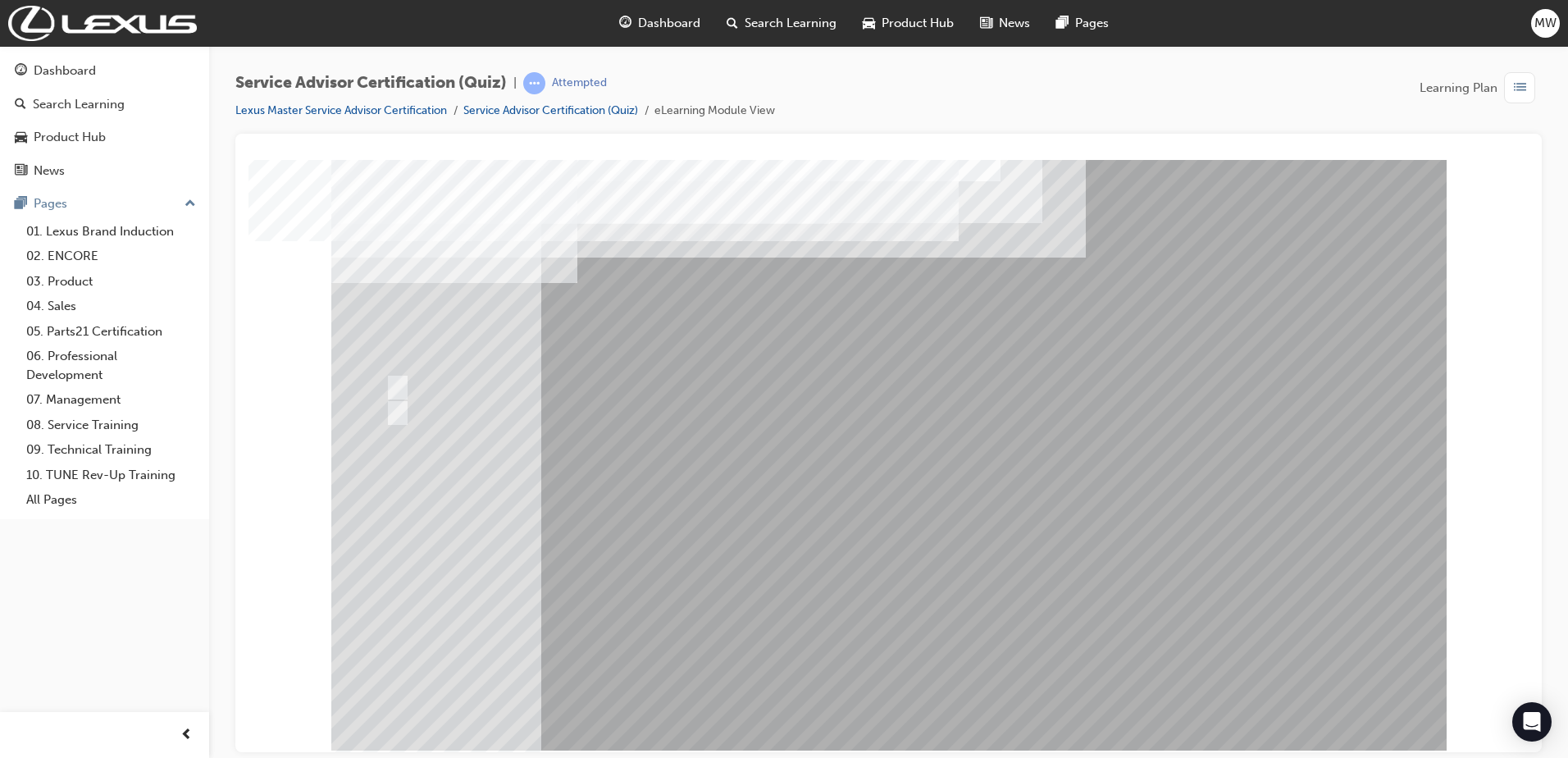
click at [936, 389] on div at bounding box center [736, 386] width 710 height 26
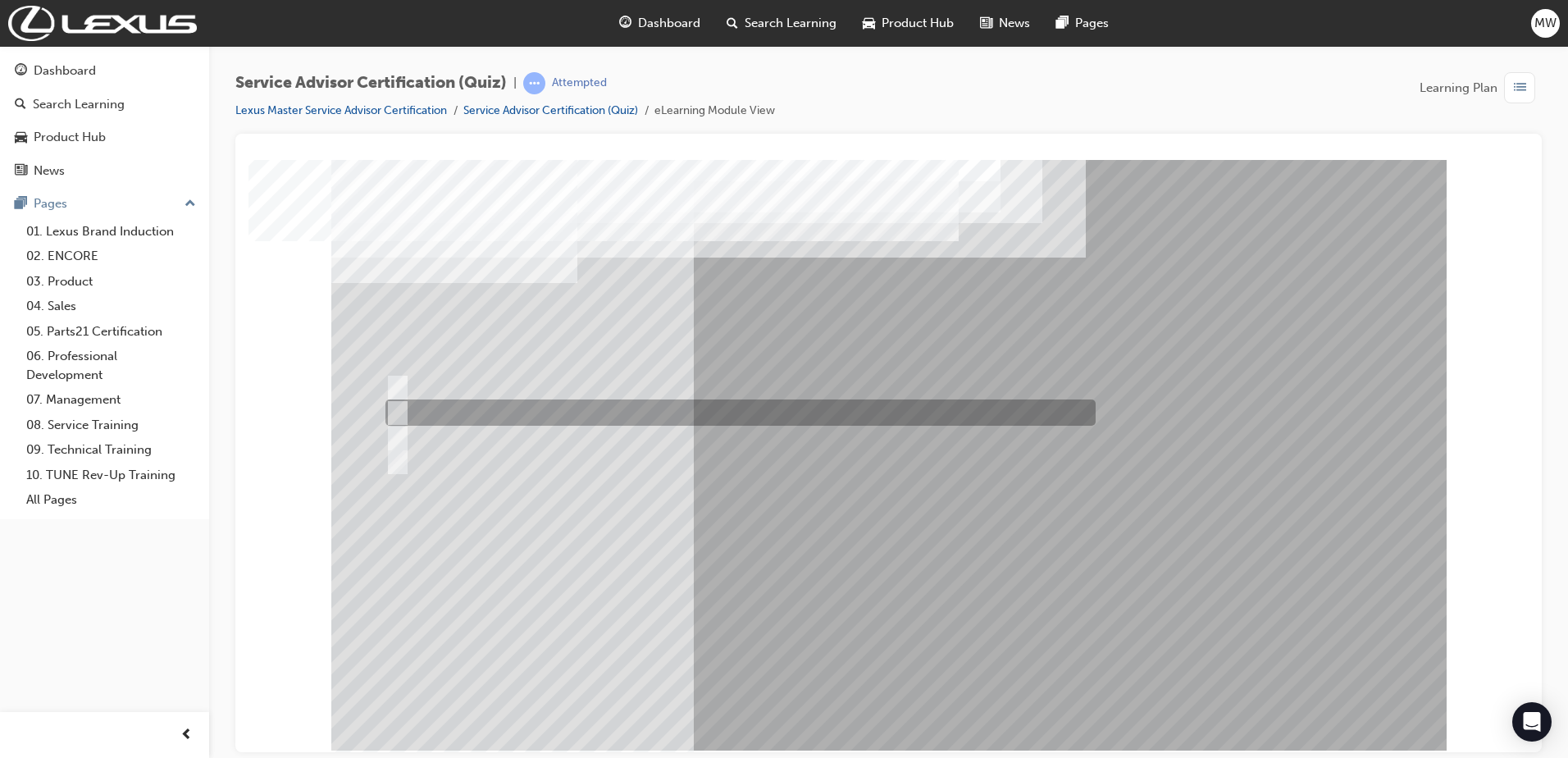
drag, startPoint x: 593, startPoint y: 419, endPoint x: 610, endPoint y: 424, distance: 17.7
click at [594, 418] on div at bounding box center [736, 412] width 710 height 26
radio input "true"
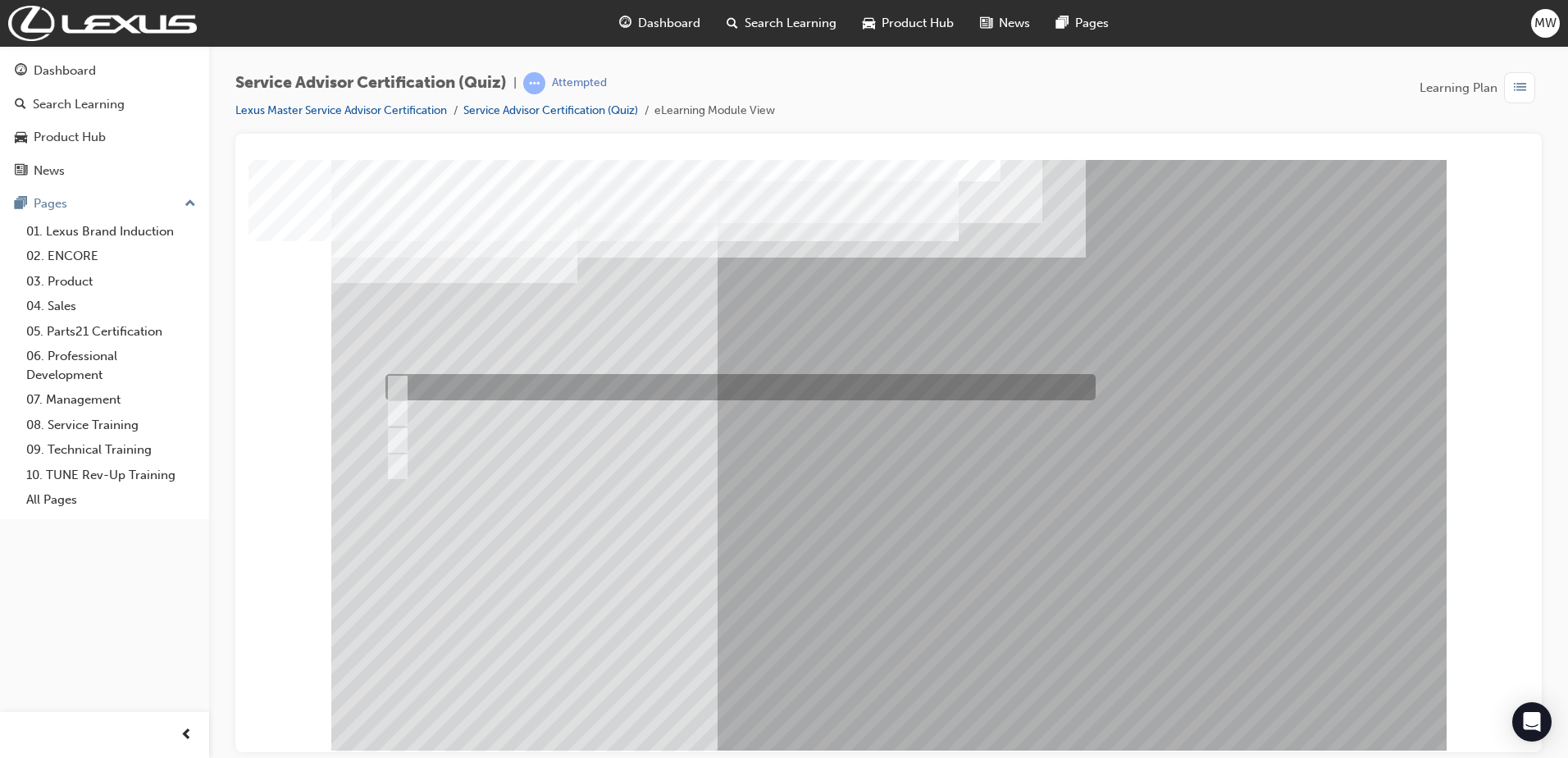
drag, startPoint x: 604, startPoint y: 379, endPoint x: 808, endPoint y: 530, distance: 253.8
click at [605, 379] on div at bounding box center [736, 386] width 710 height 26
radio input "true"
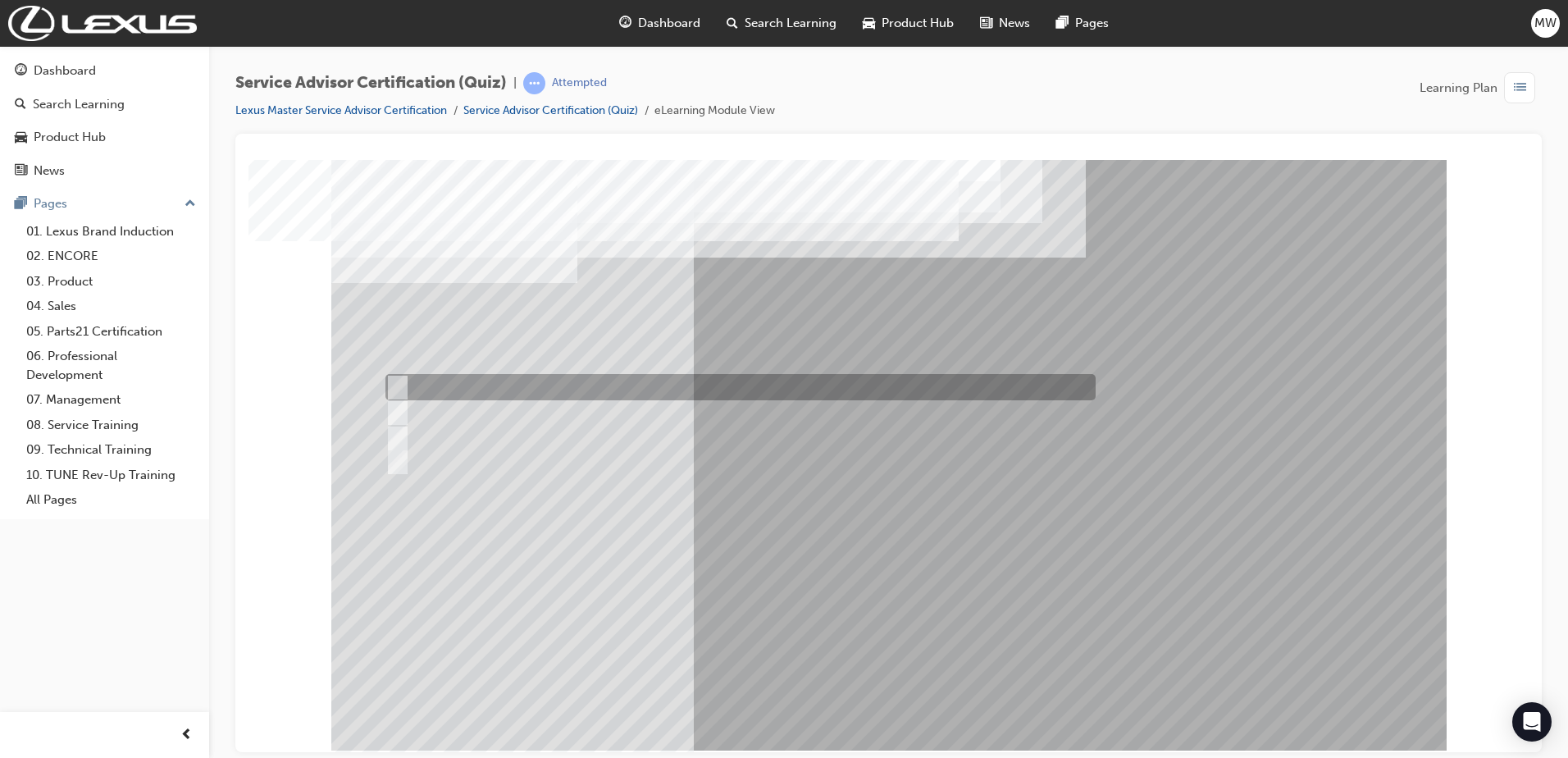
click at [644, 385] on div at bounding box center [736, 386] width 710 height 26
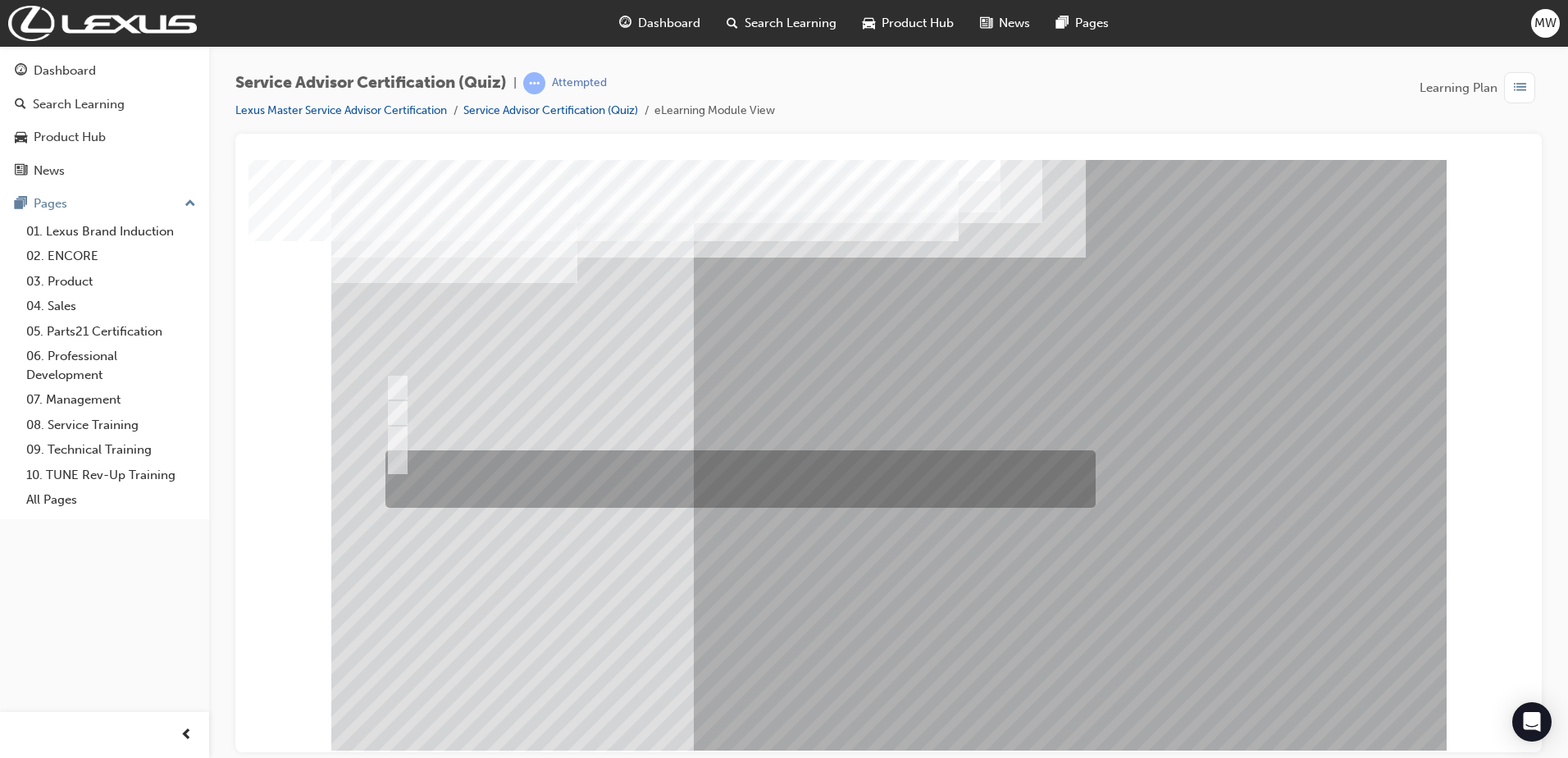
click at [615, 480] on div at bounding box center [736, 479] width 710 height 58
radio input "false"
radio input "true"
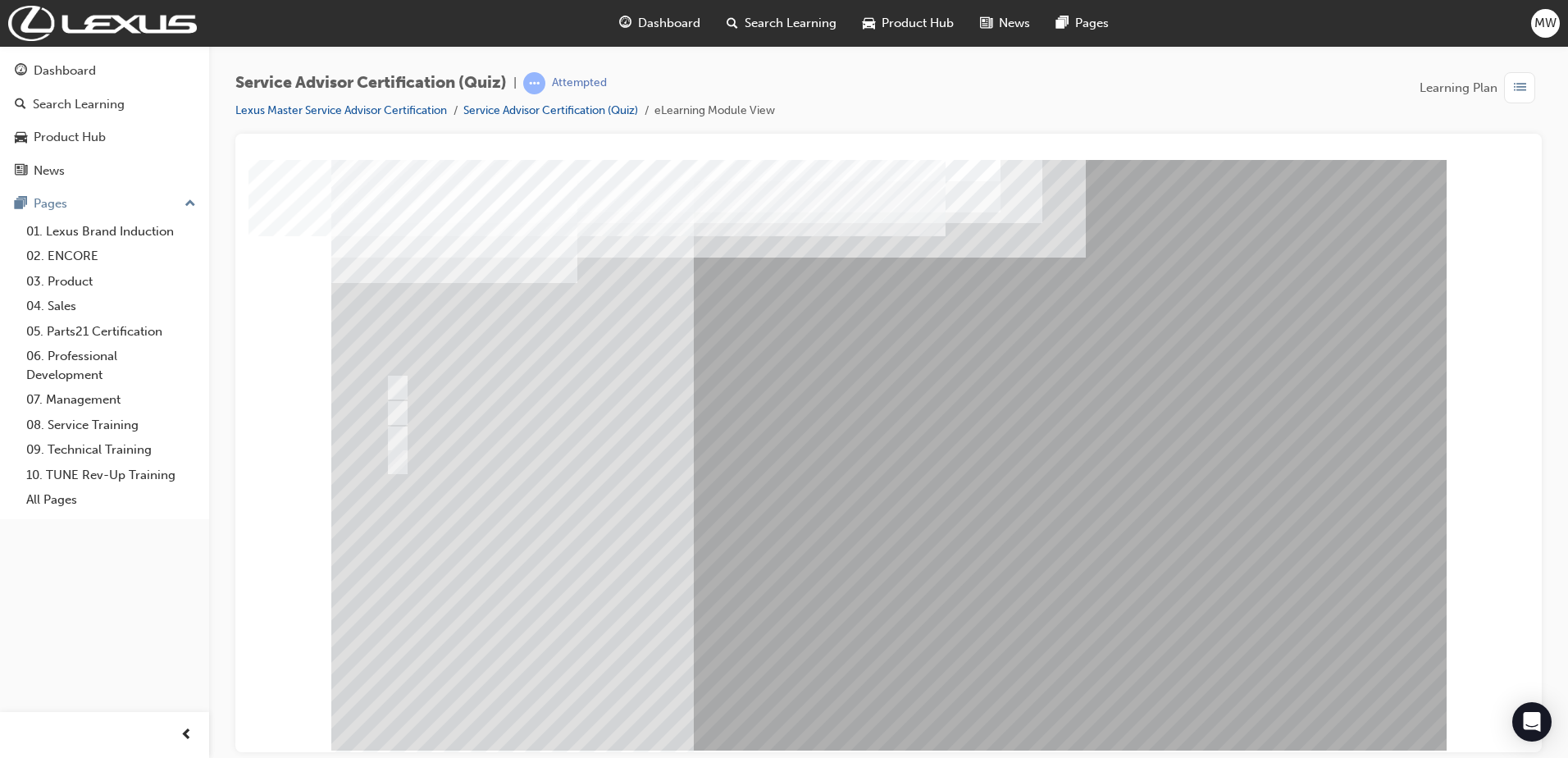
drag, startPoint x: 854, startPoint y: 676, endPoint x: 869, endPoint y: 688, distance: 19.2
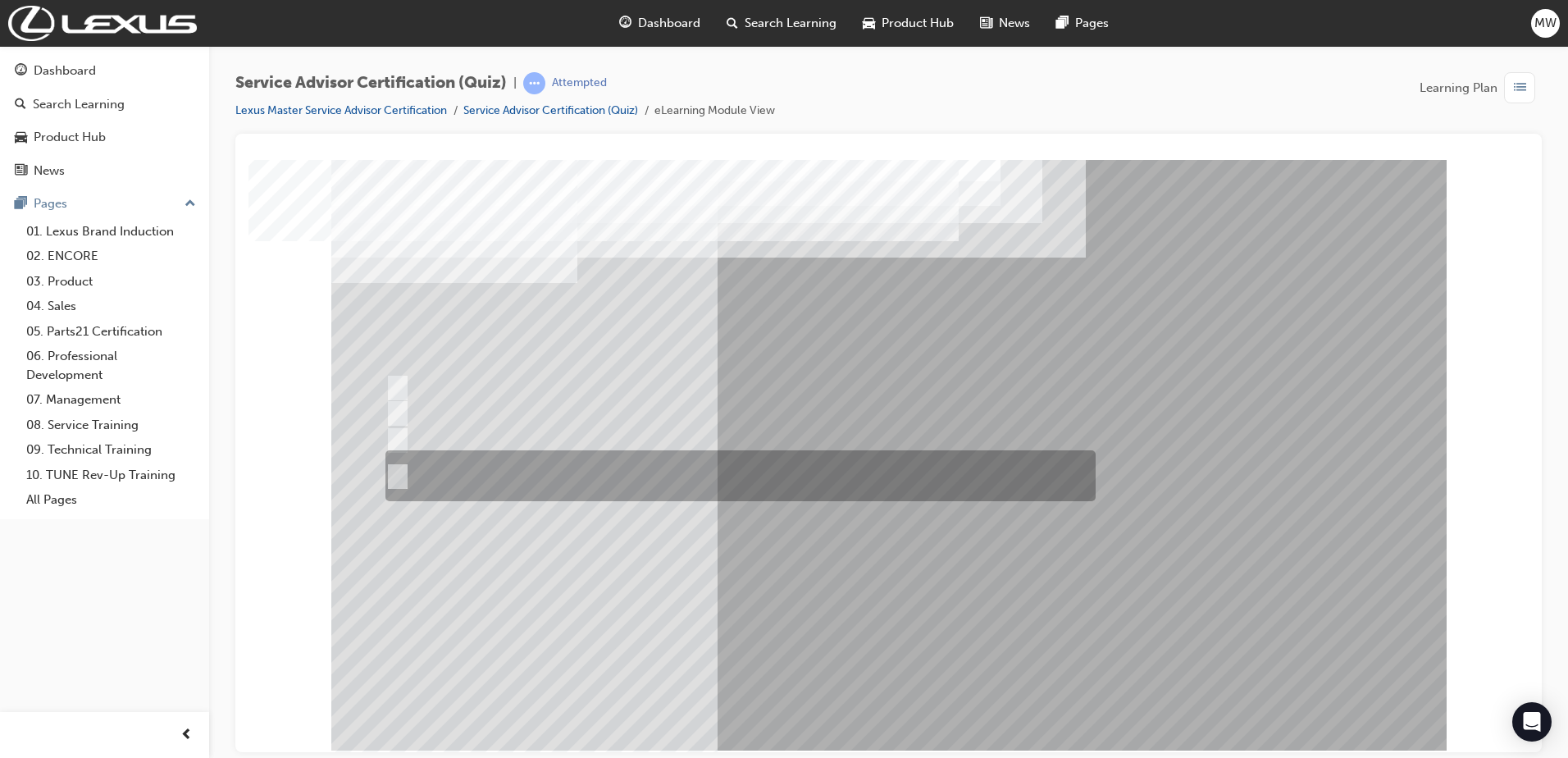
click at [514, 464] on div at bounding box center [736, 476] width 710 height 51
radio input "true"
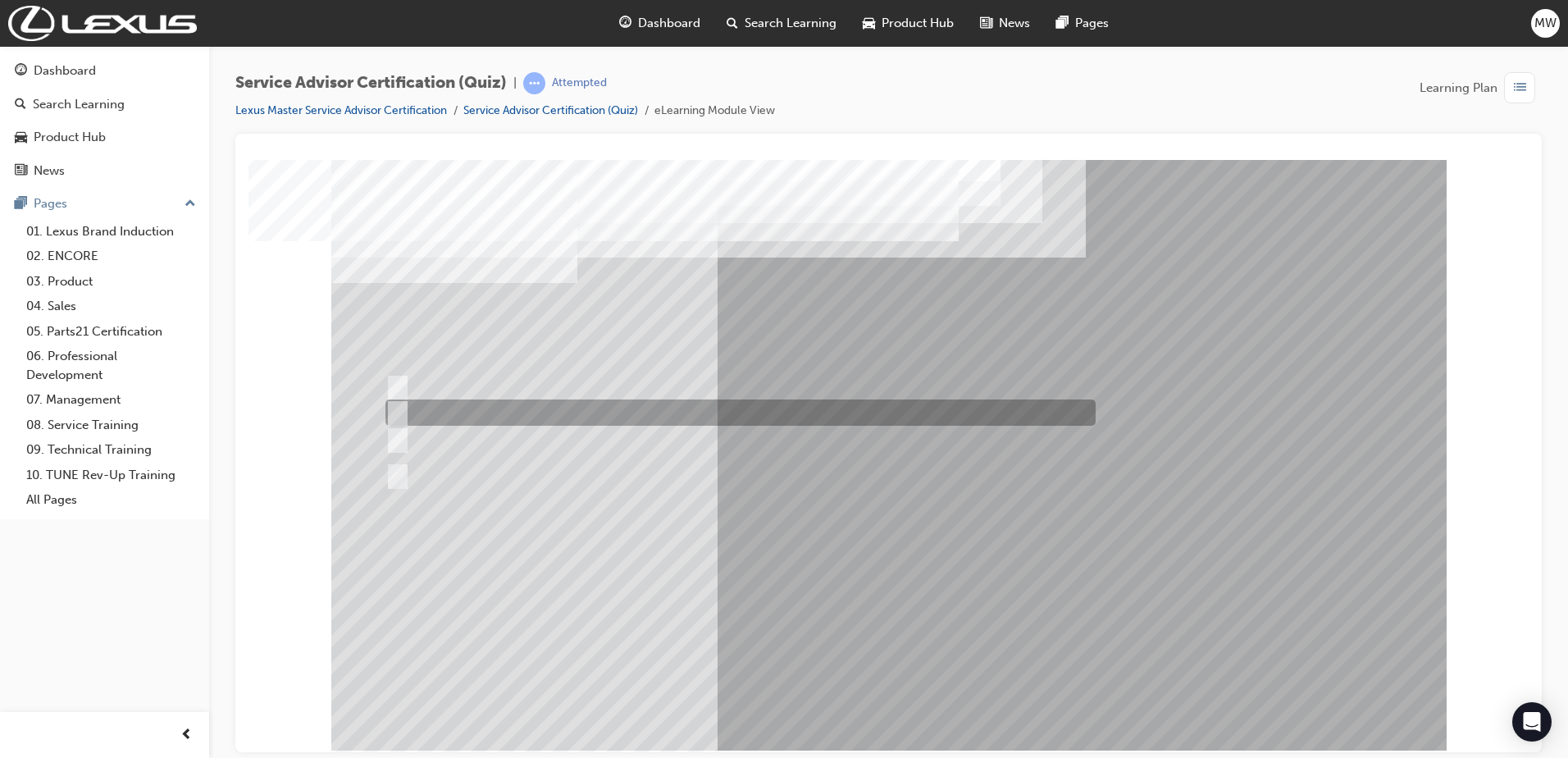
click at [668, 417] on div at bounding box center [736, 412] width 710 height 26
radio input "true"
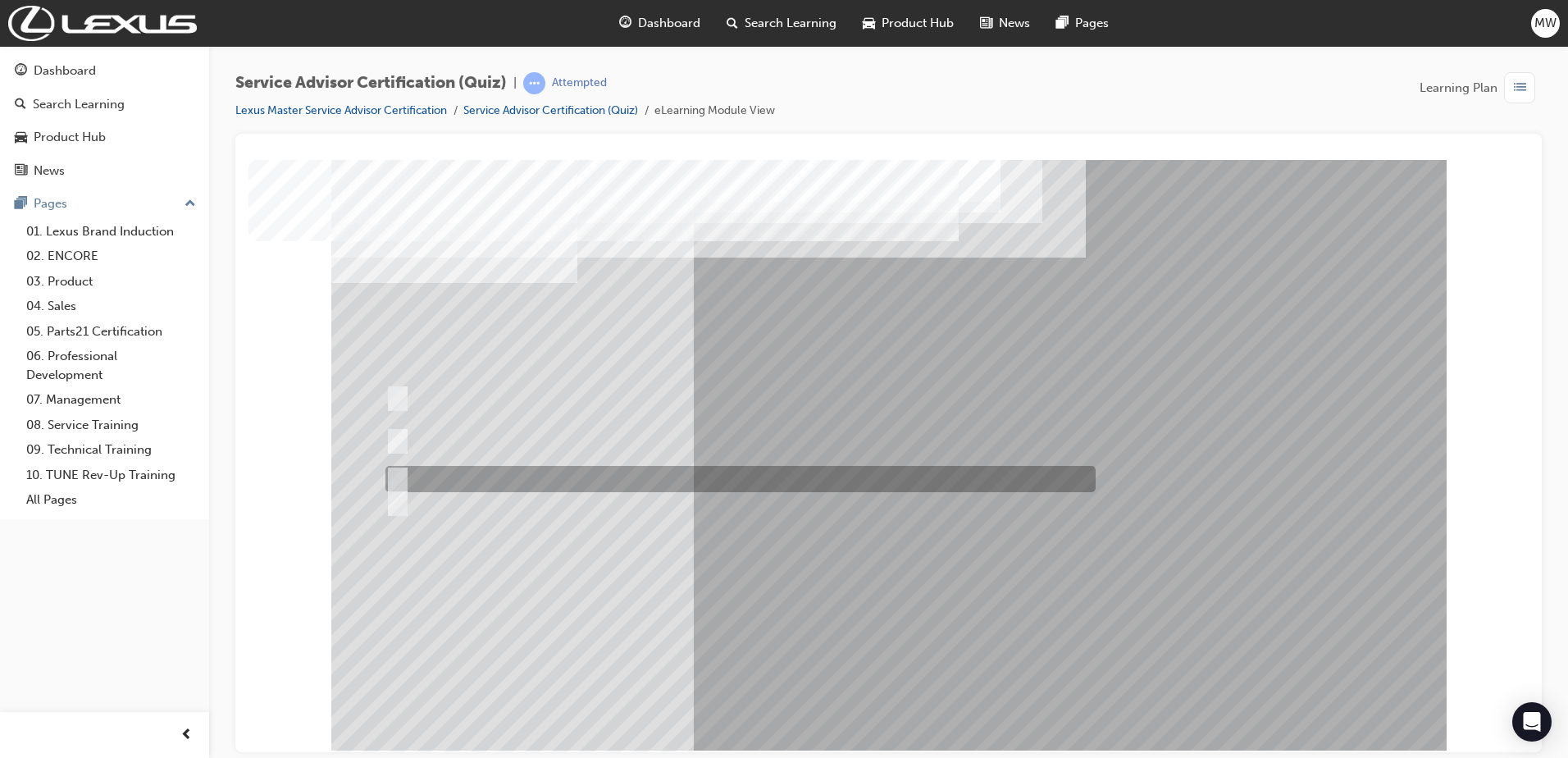
click at [577, 480] on div at bounding box center [736, 479] width 710 height 26
radio input "true"
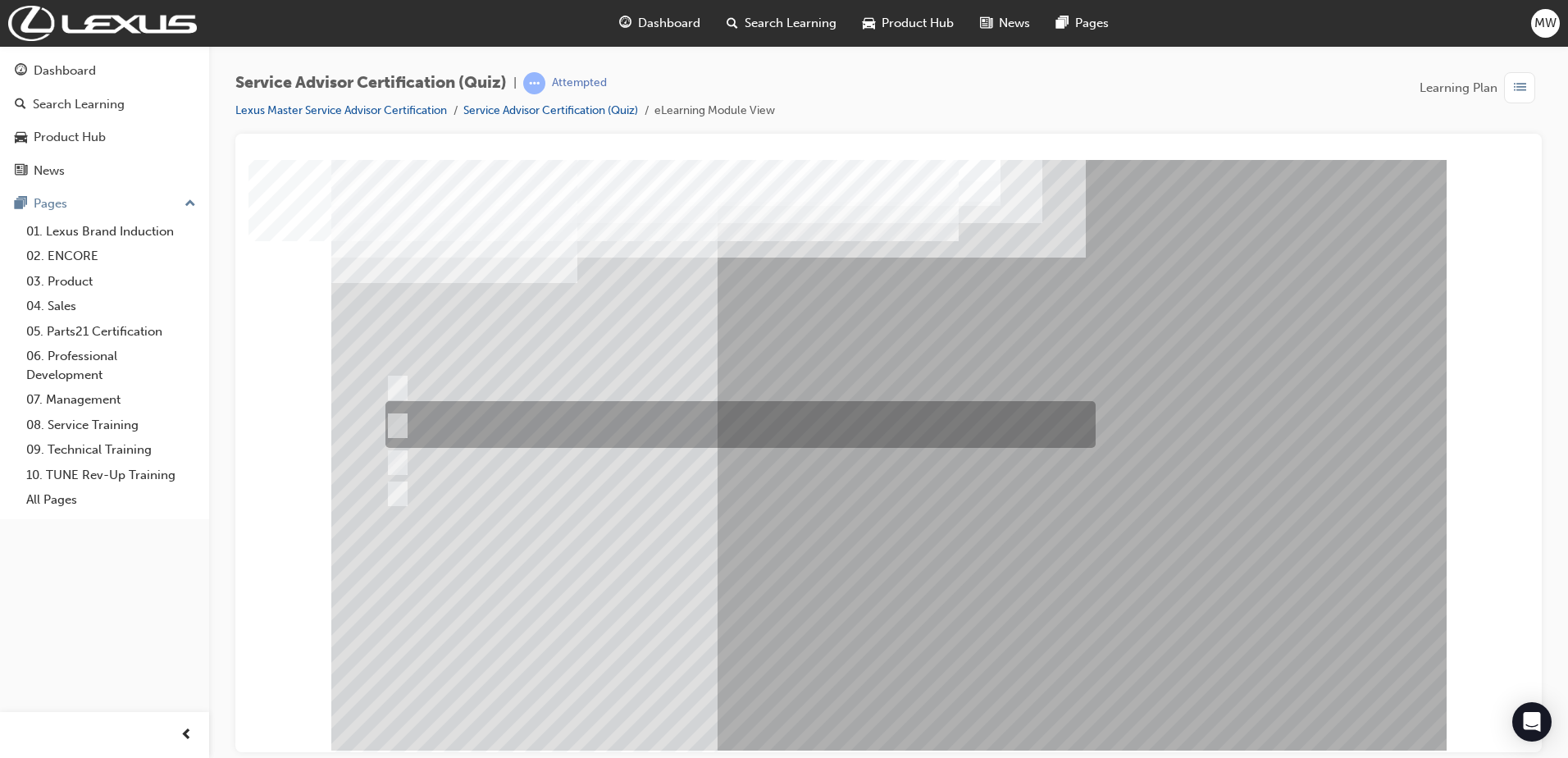
click at [505, 417] on div at bounding box center [736, 425] width 710 height 47
radio input "true"
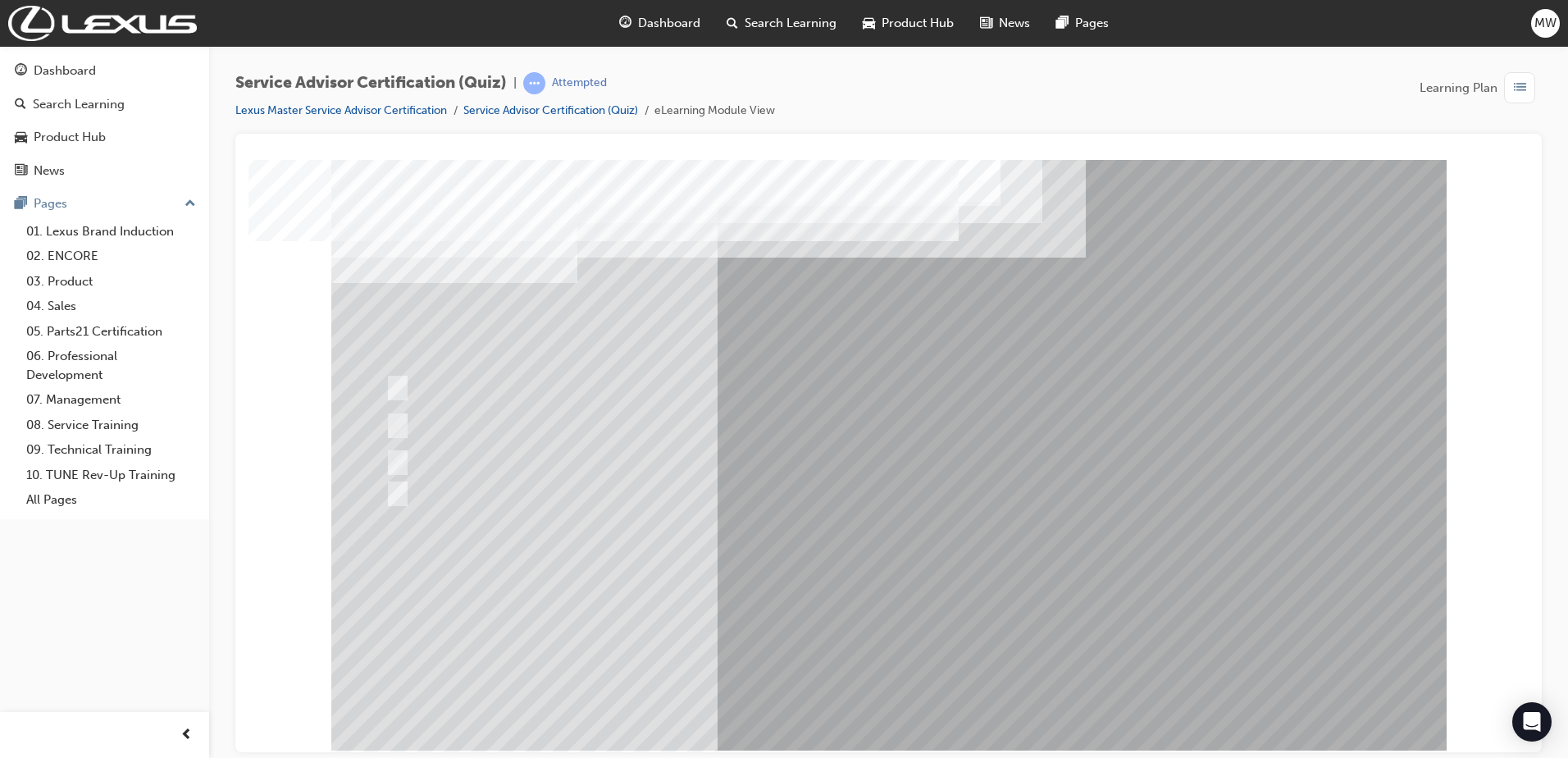
drag, startPoint x: 886, startPoint y: 684, endPoint x: 906, endPoint y: 693, distance: 21.9
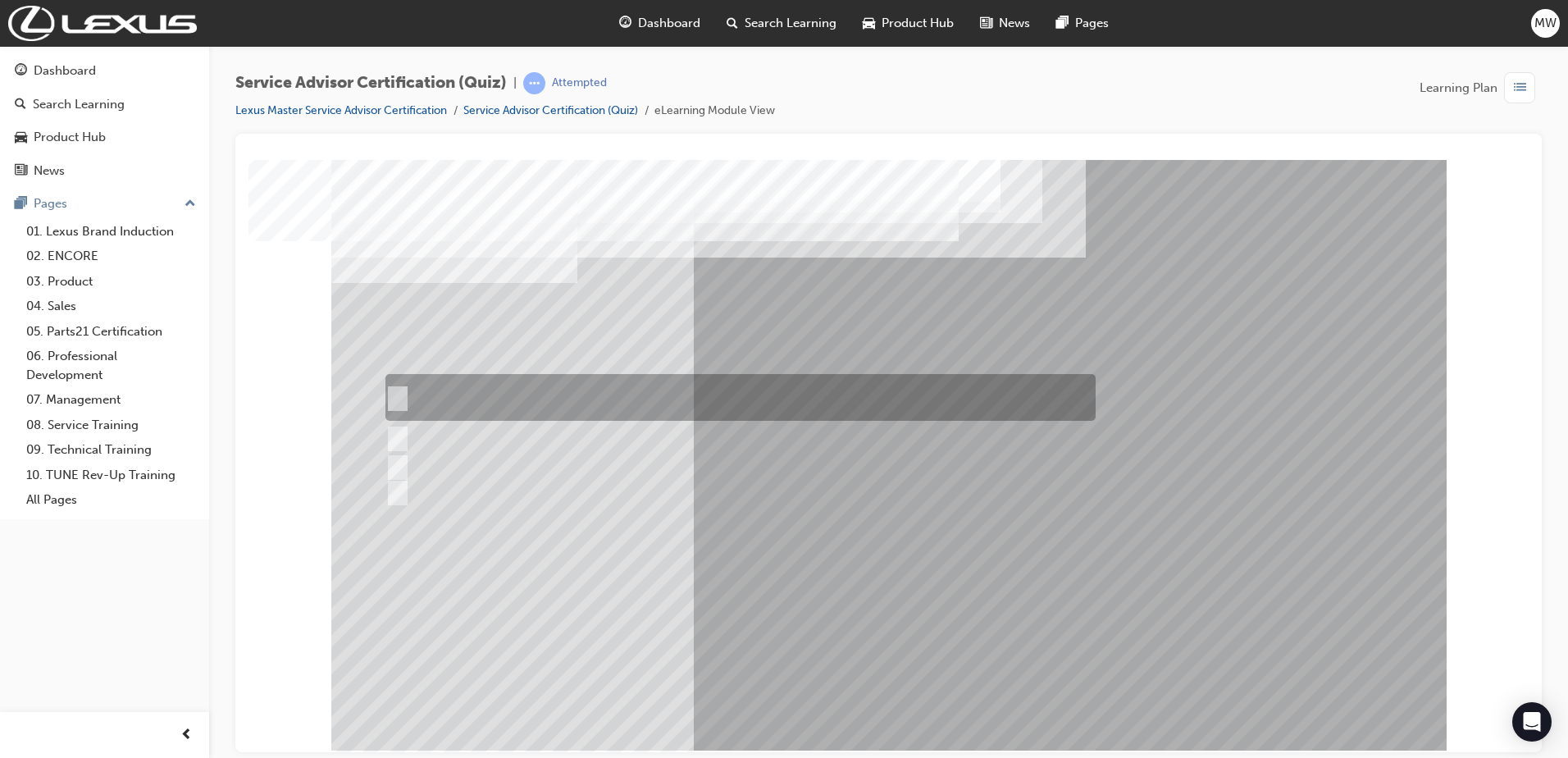
click at [715, 408] on div at bounding box center [736, 397] width 710 height 47
radio input "true"
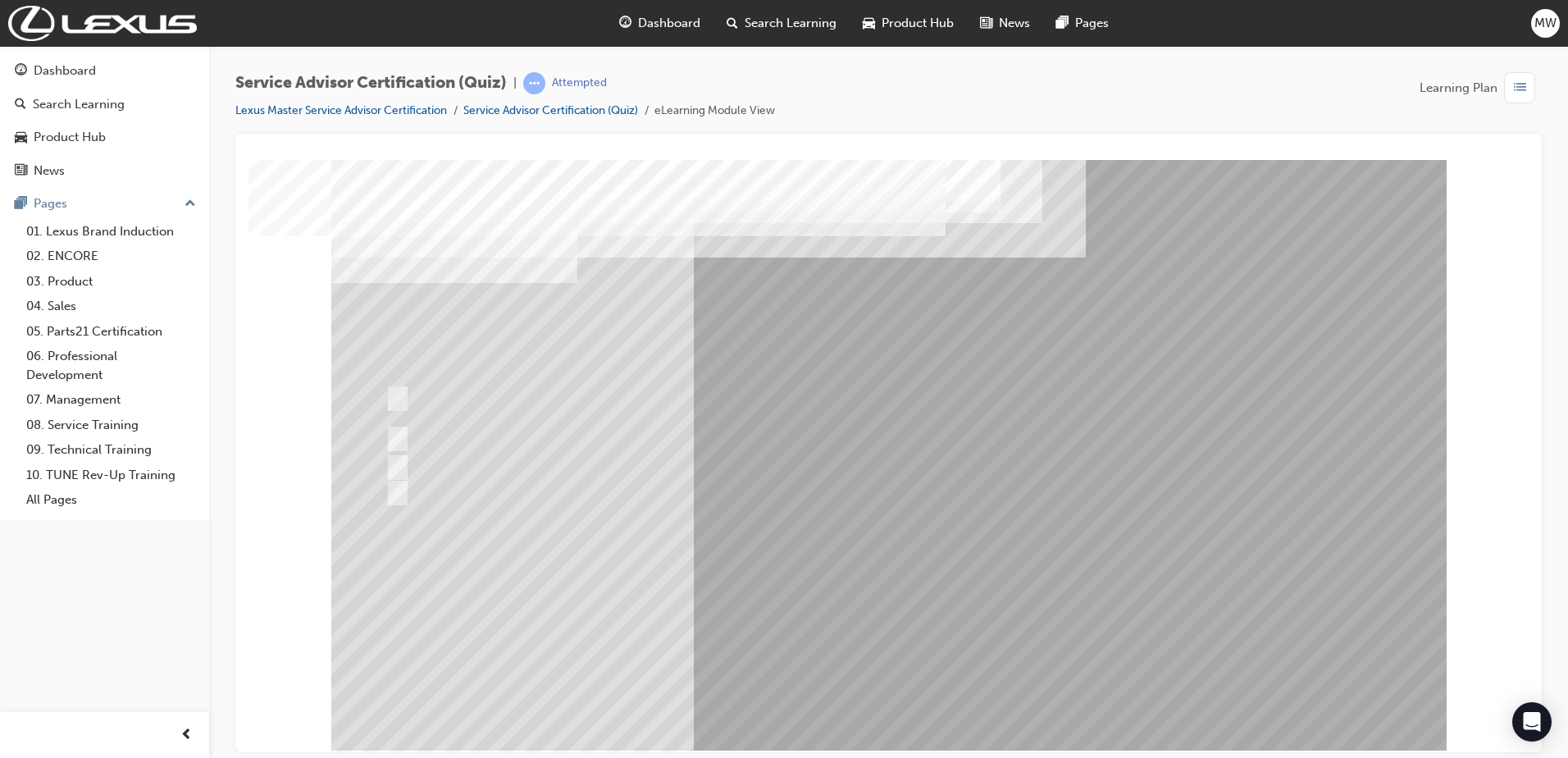
drag, startPoint x: 906, startPoint y: 688, endPoint x: 927, endPoint y: 690, distance: 21.1
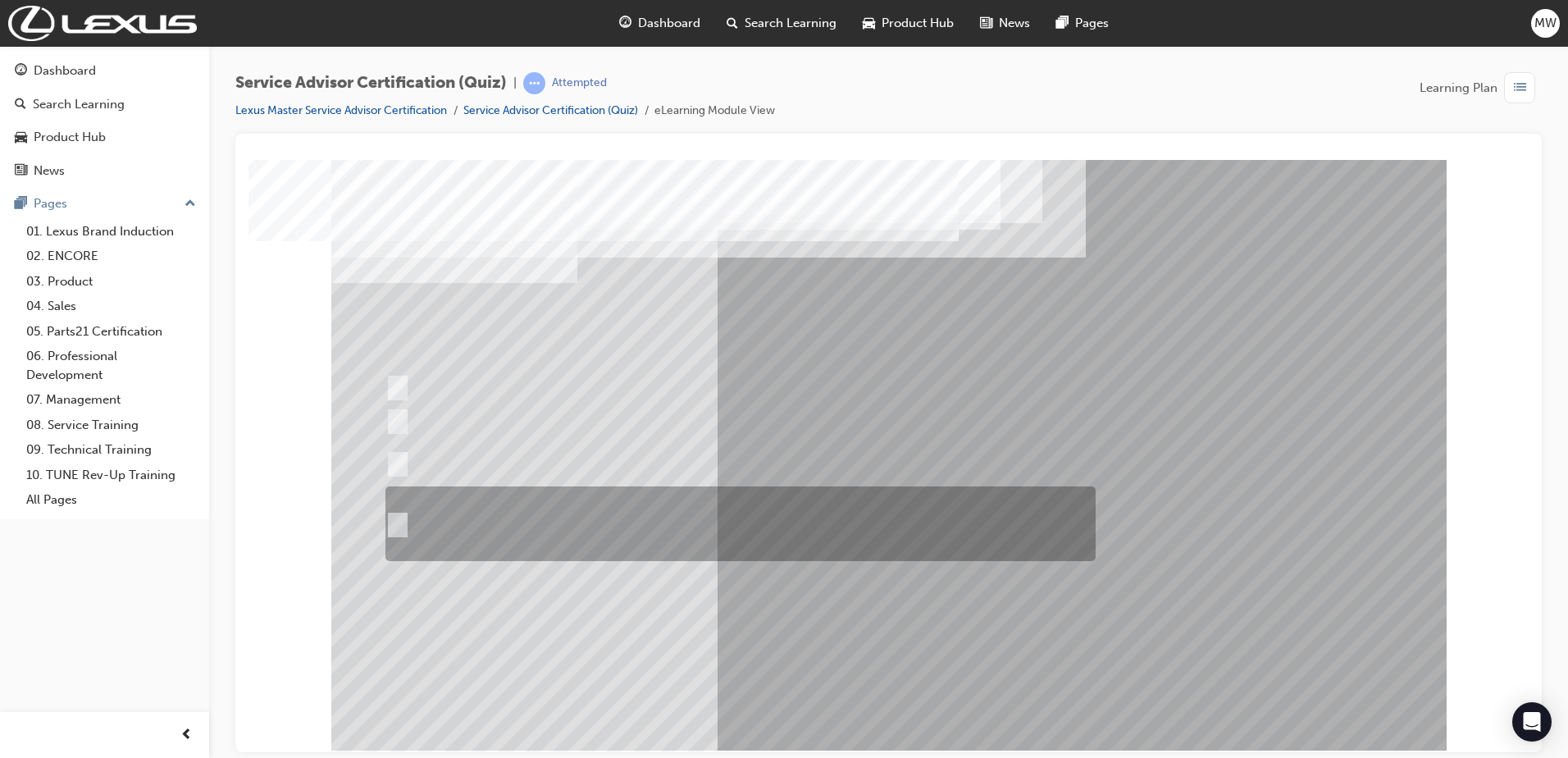
click at [977, 515] on div at bounding box center [736, 524] width 710 height 75
radio input "true"
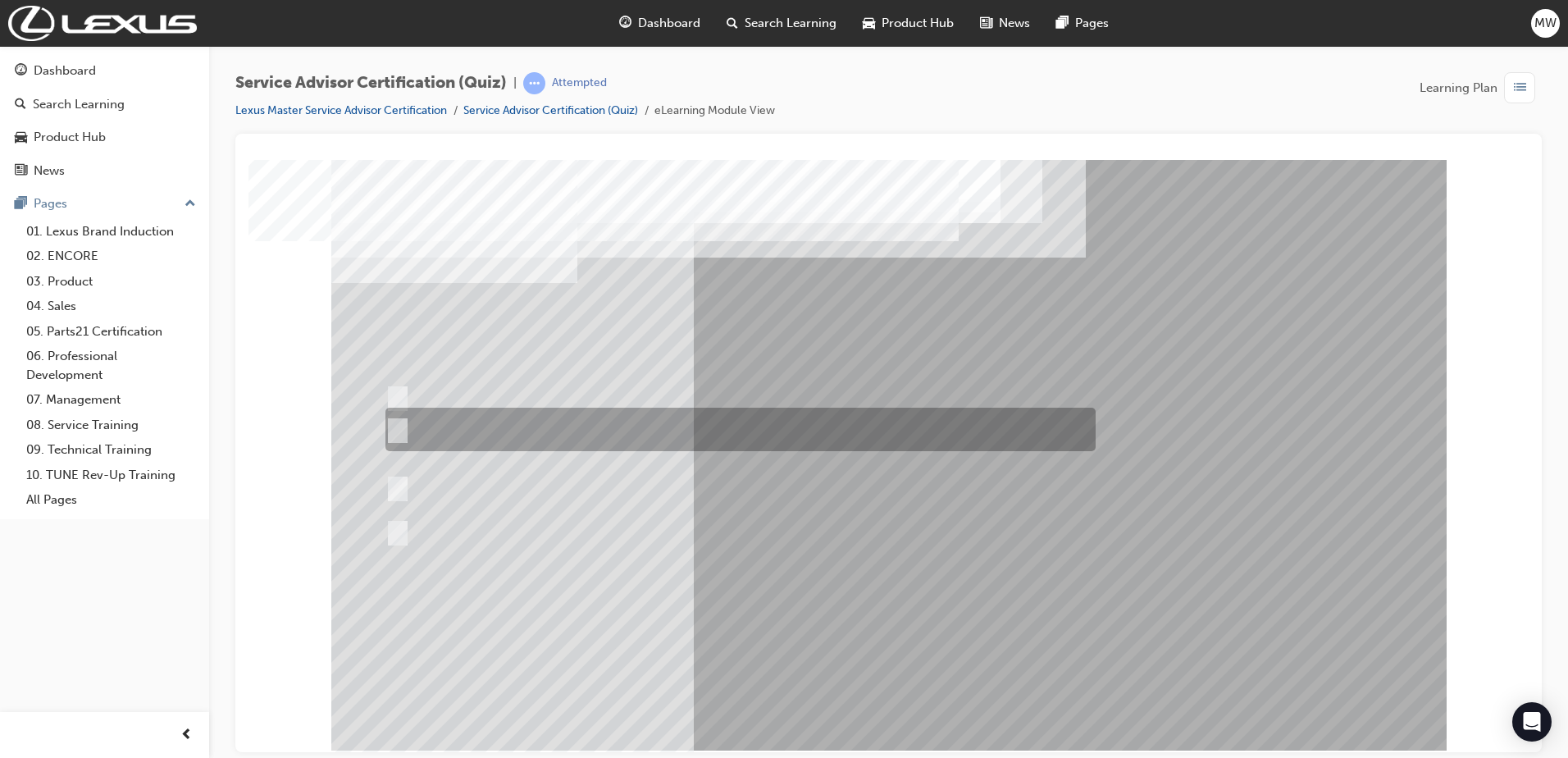
click at [493, 437] on div at bounding box center [736, 430] width 710 height 43
radio input "true"
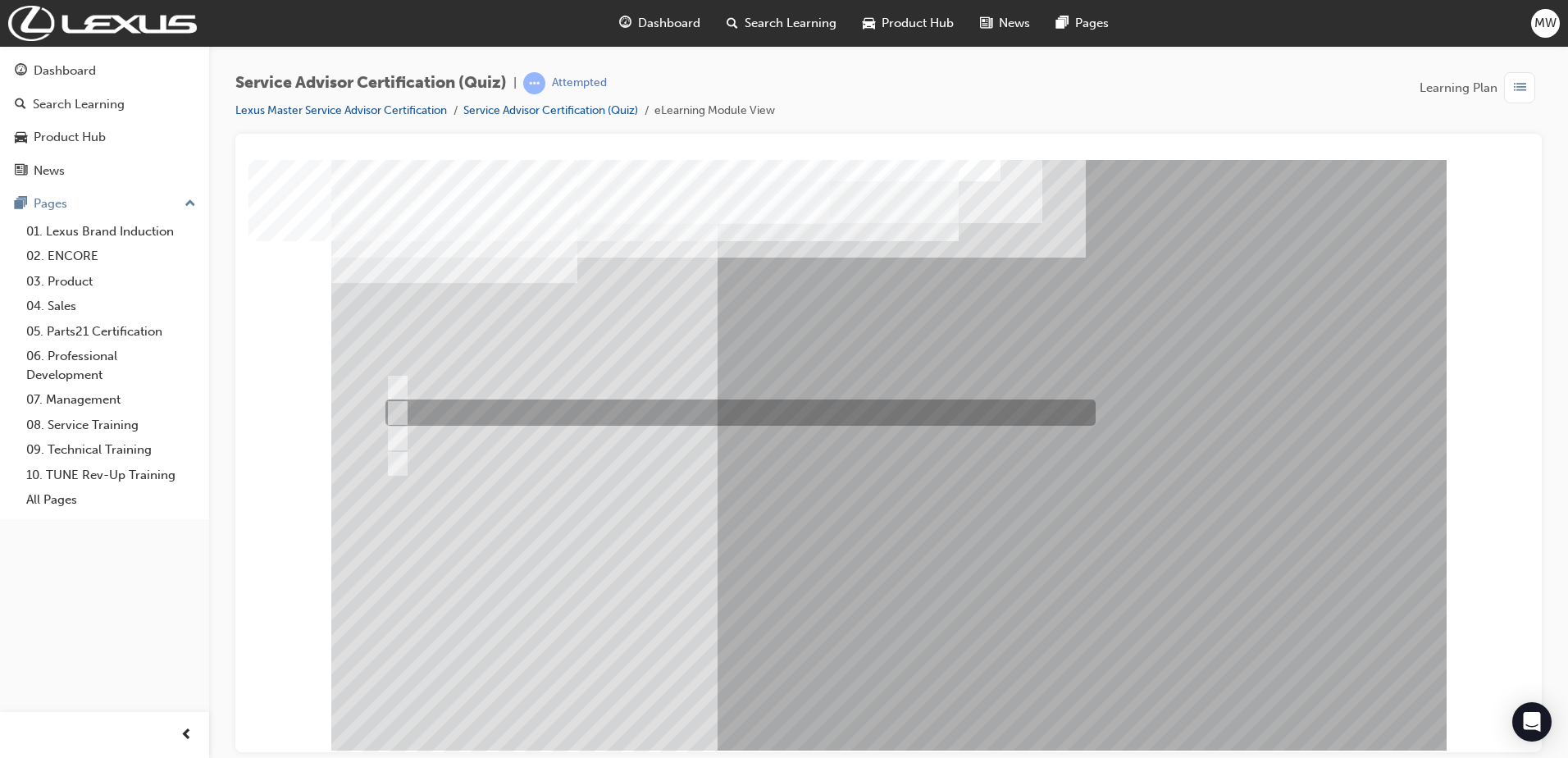
click at [636, 413] on div at bounding box center [736, 412] width 710 height 26
radio input "true"
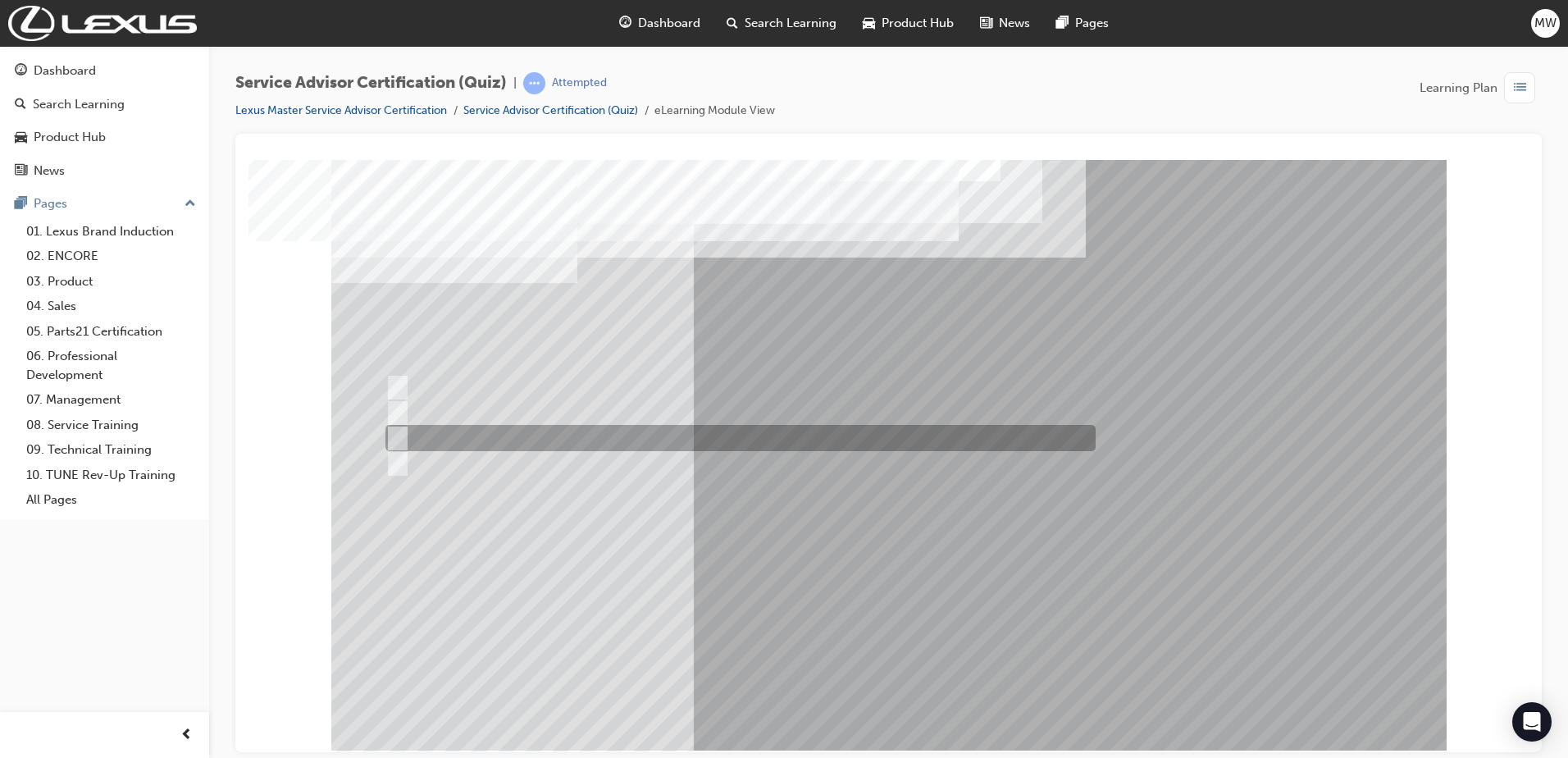
click at [763, 434] on div at bounding box center [736, 437] width 710 height 26
radio input "true"
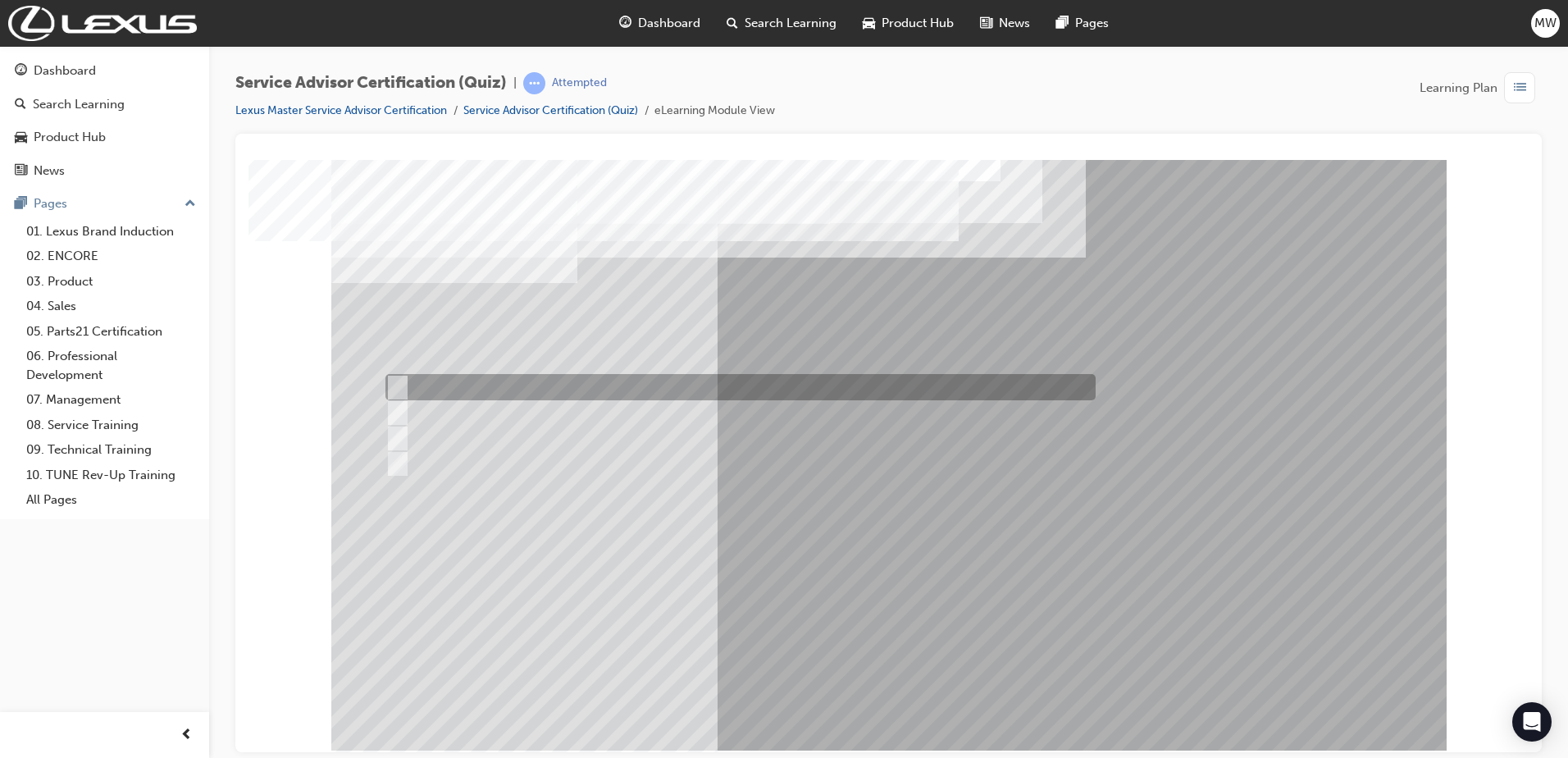
click at [650, 385] on div at bounding box center [736, 386] width 710 height 26
radio input "true"
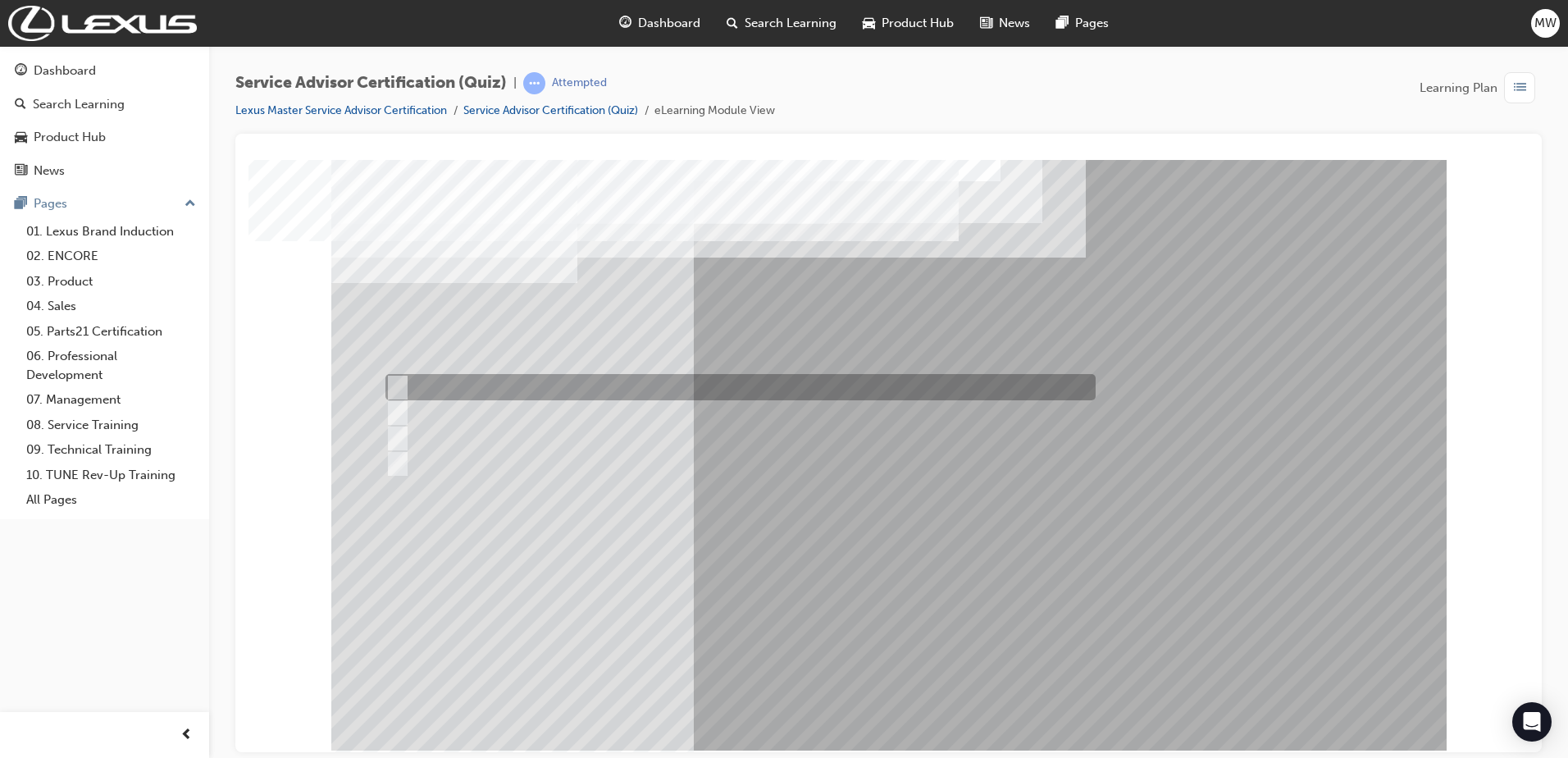
click at [639, 381] on div at bounding box center [736, 386] width 710 height 26
radio input "true"
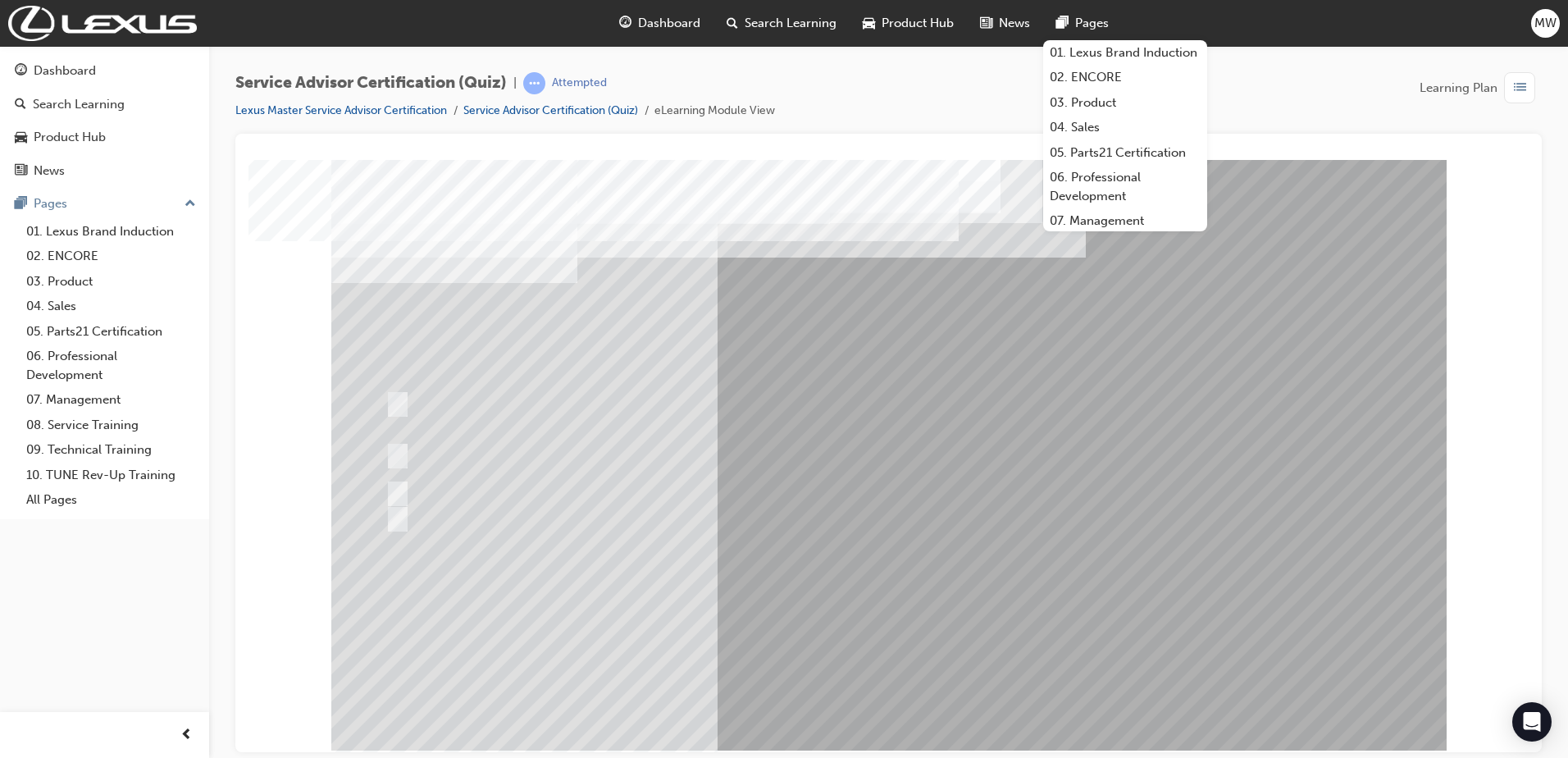
click at [868, 80] on div "Service Advisor Certification (Quiz) | Attempted Lexus Master Service Advisor C…" at bounding box center [888, 103] width 1306 height 62
click at [1243, 77] on div "Service Advisor Certification (Quiz) | Attempted Lexus Master Service Advisor C…" at bounding box center [888, 103] width 1306 height 62
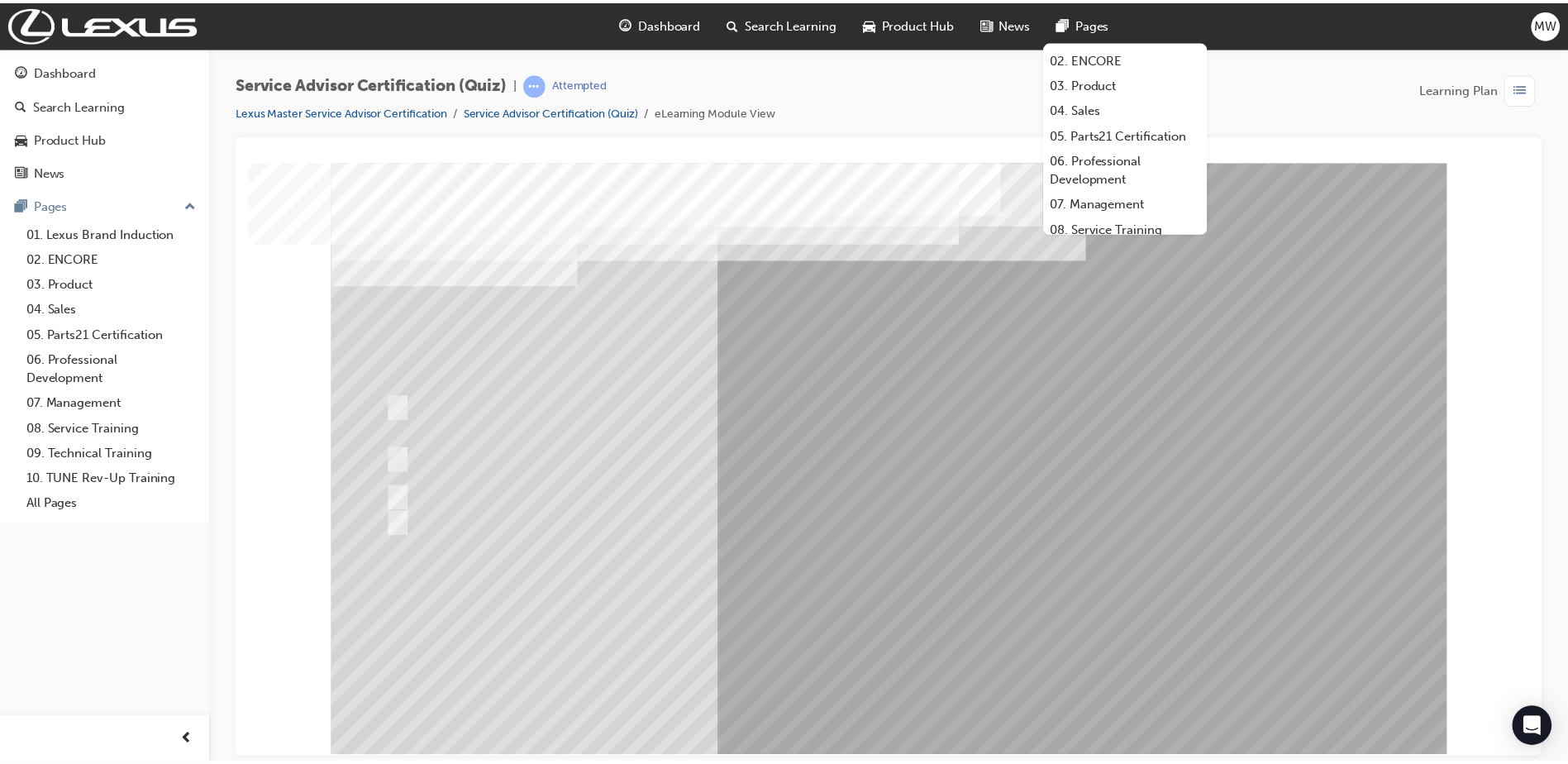
scroll to position [57, 0]
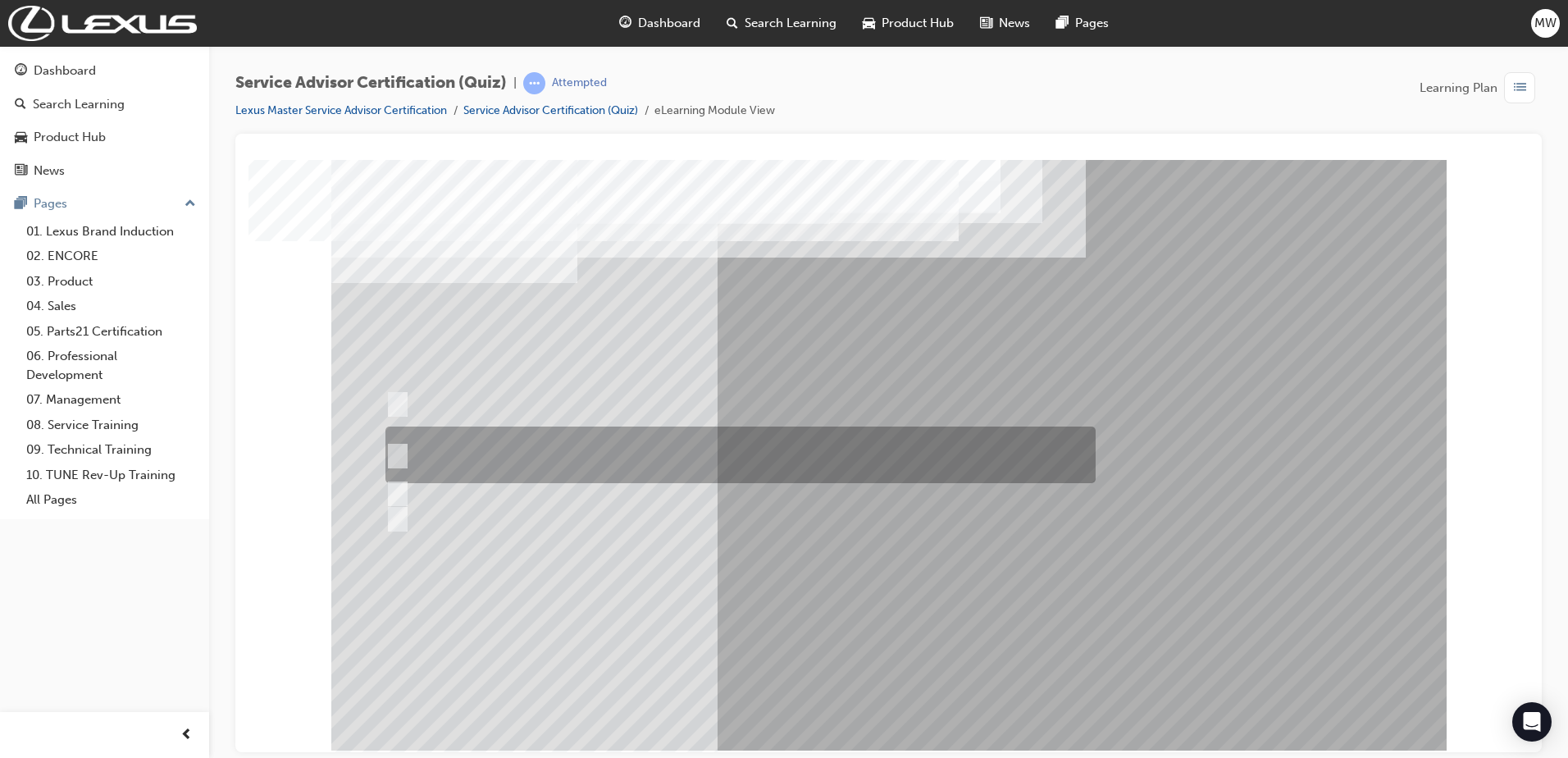
click at [946, 430] on div at bounding box center [736, 455] width 710 height 57
radio input "true"
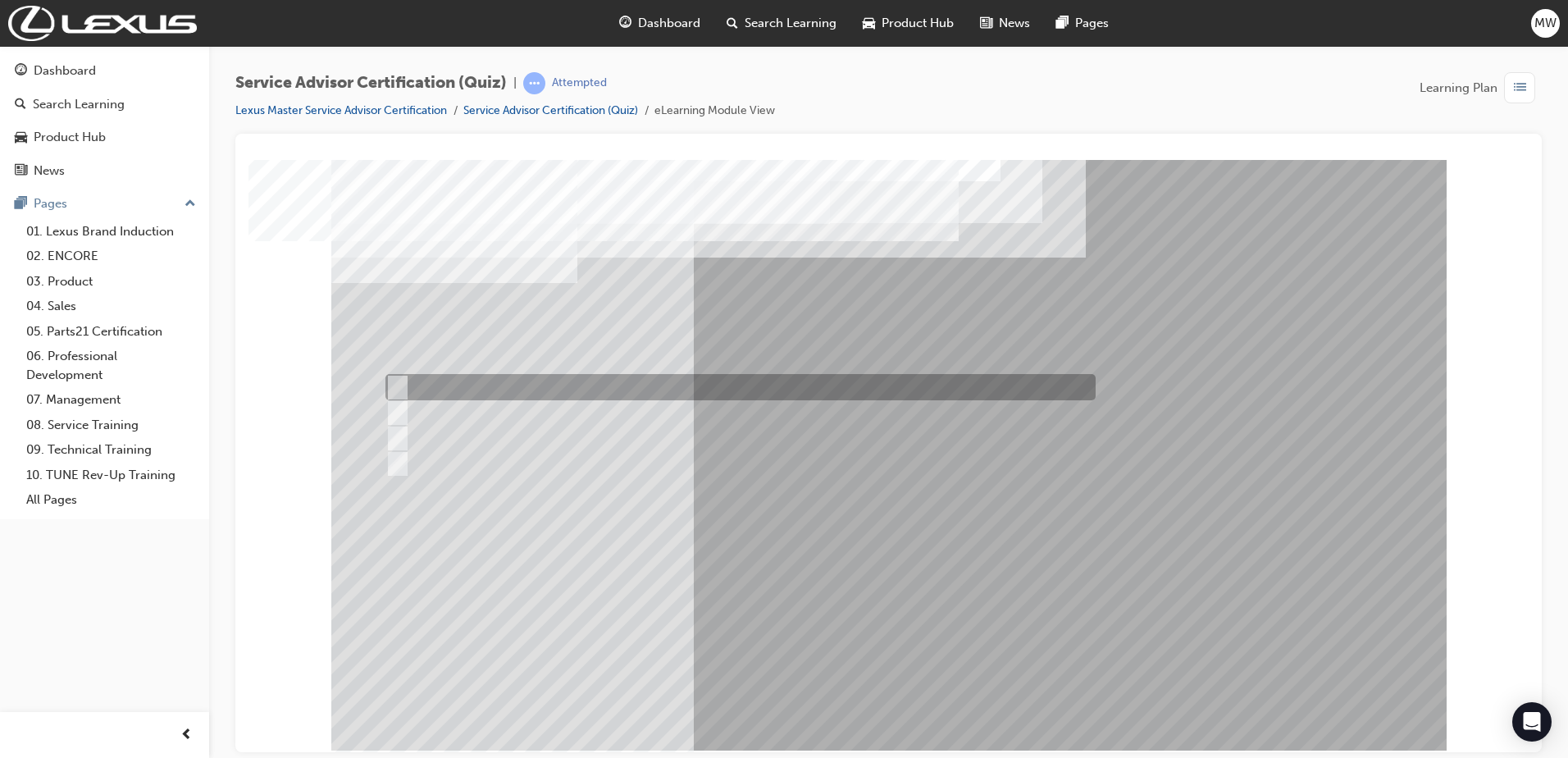
click at [595, 384] on div at bounding box center [736, 386] width 710 height 26
radio input "true"
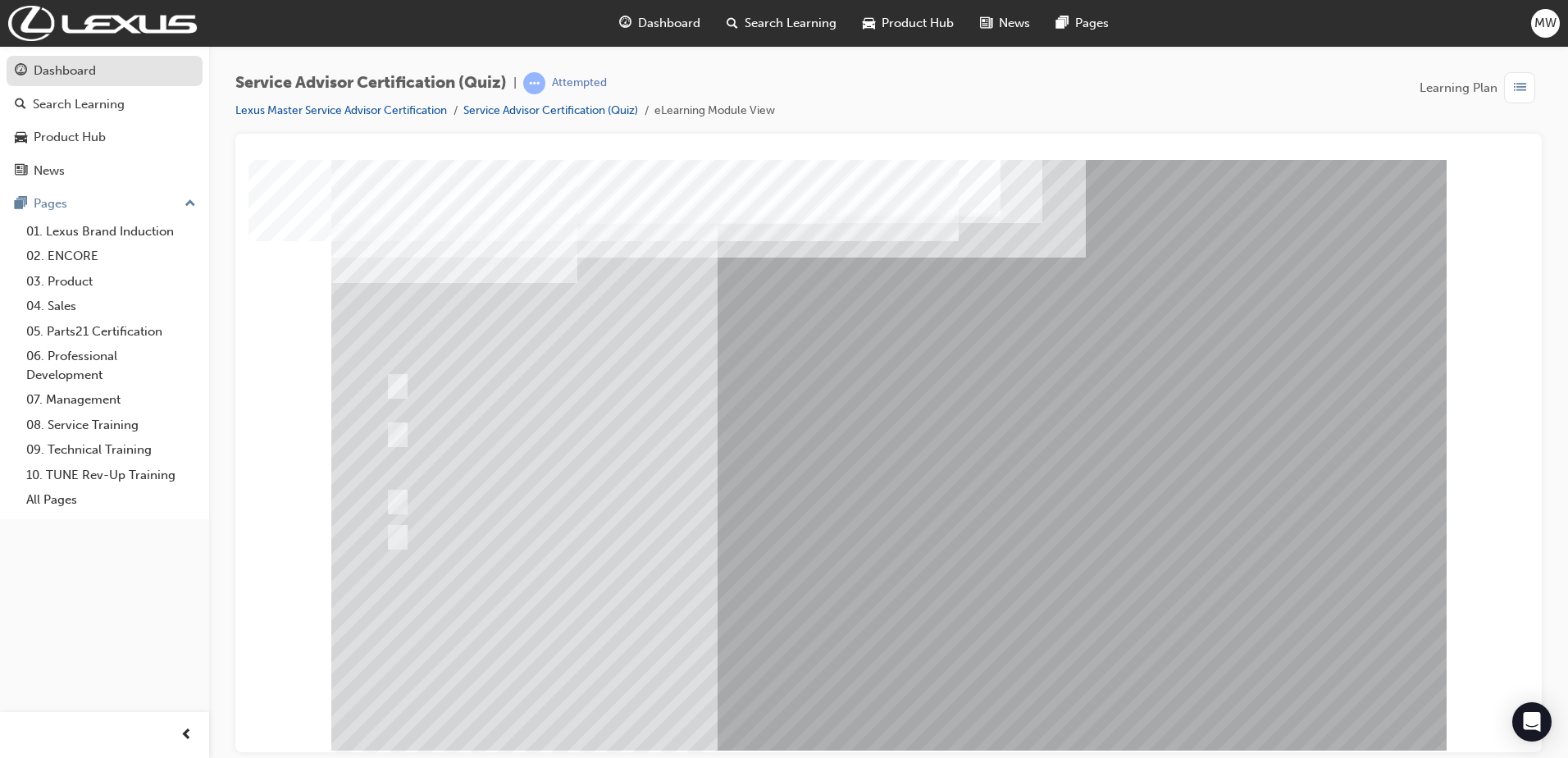
click at [73, 80] on div "Dashboard" at bounding box center [104, 71] width 179 height 21
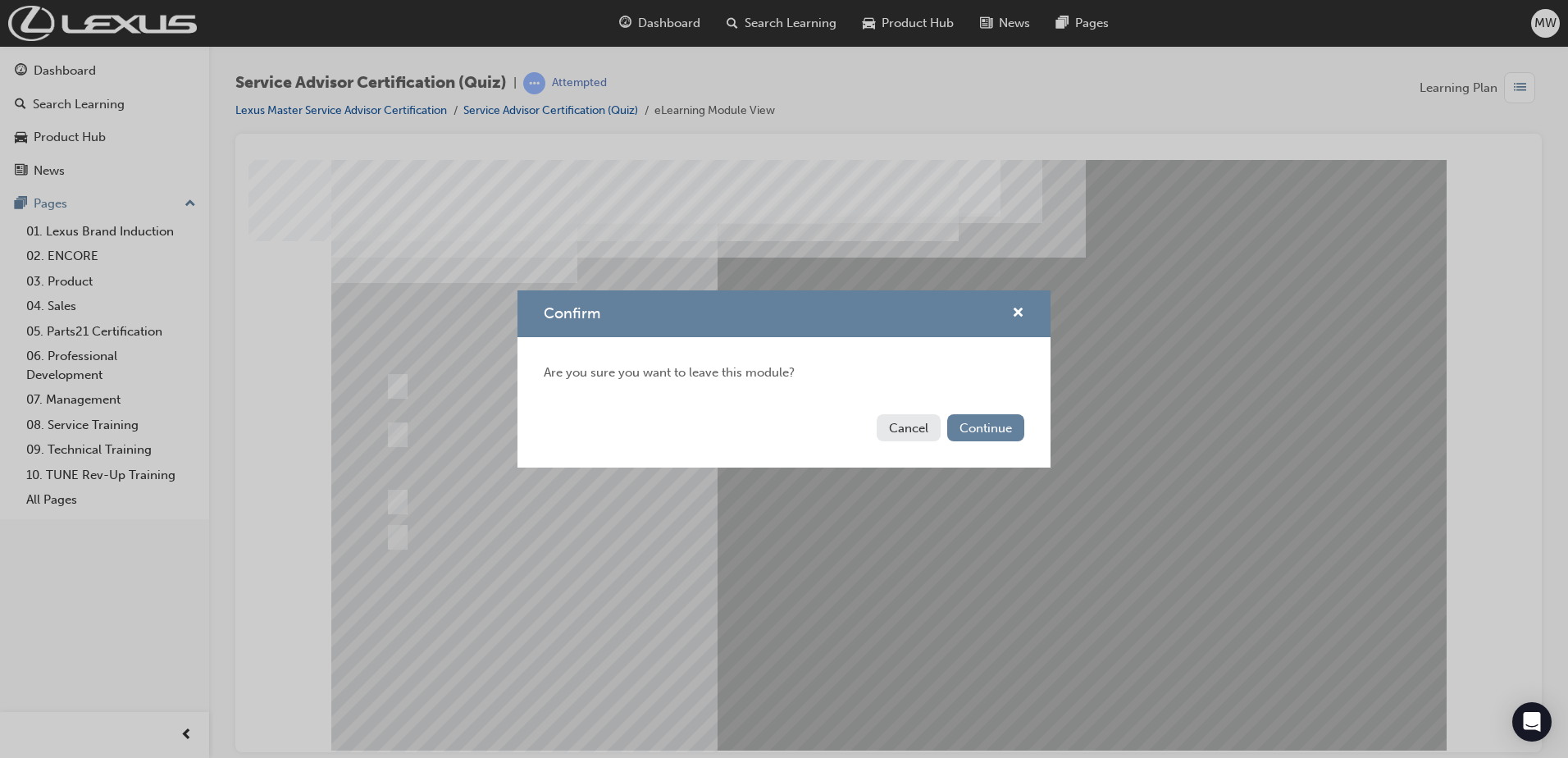
click at [918, 427] on button "Cancel" at bounding box center [907, 428] width 64 height 27
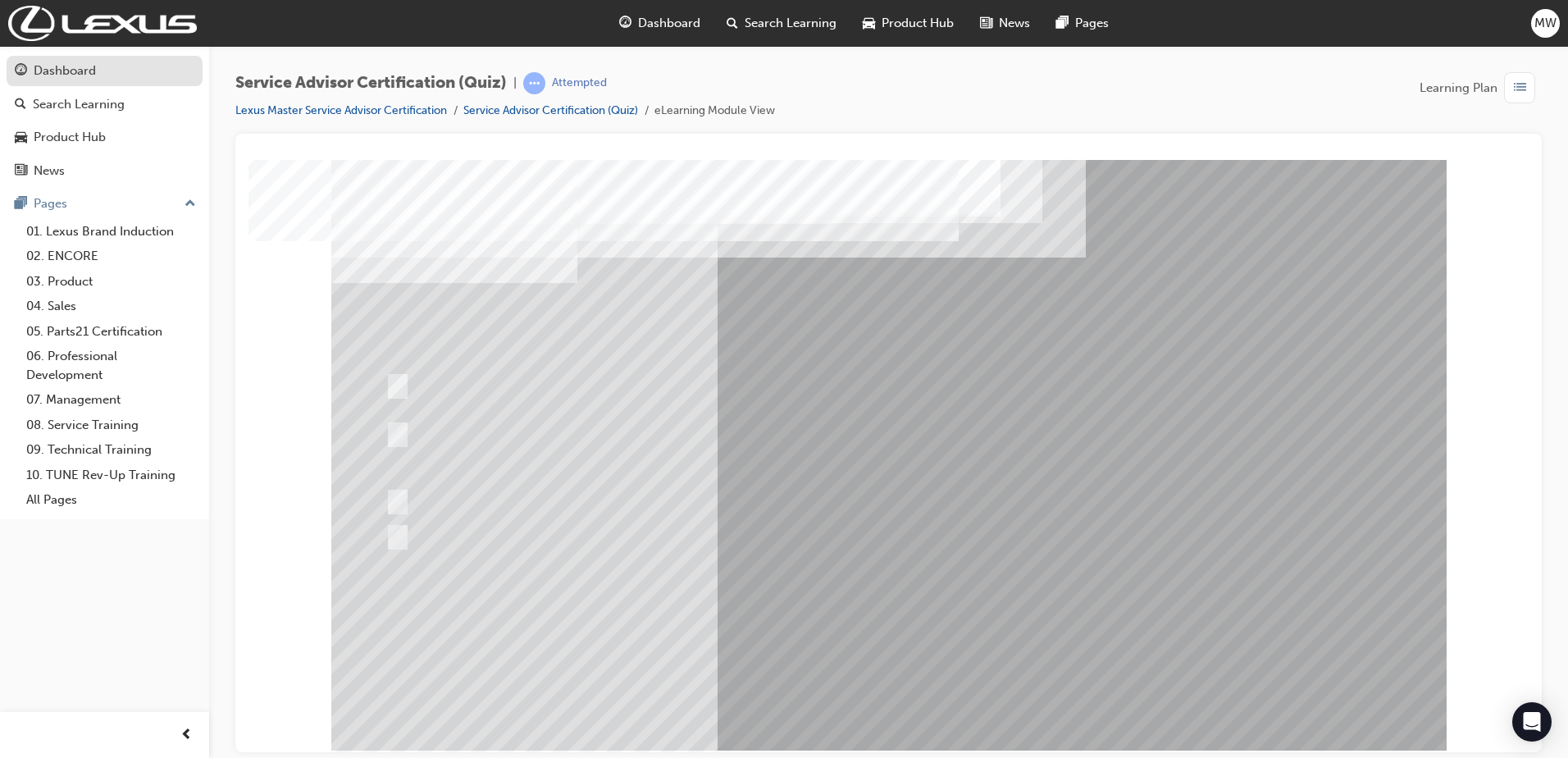
click at [98, 72] on div "Dashboard" at bounding box center [104, 71] width 179 height 21
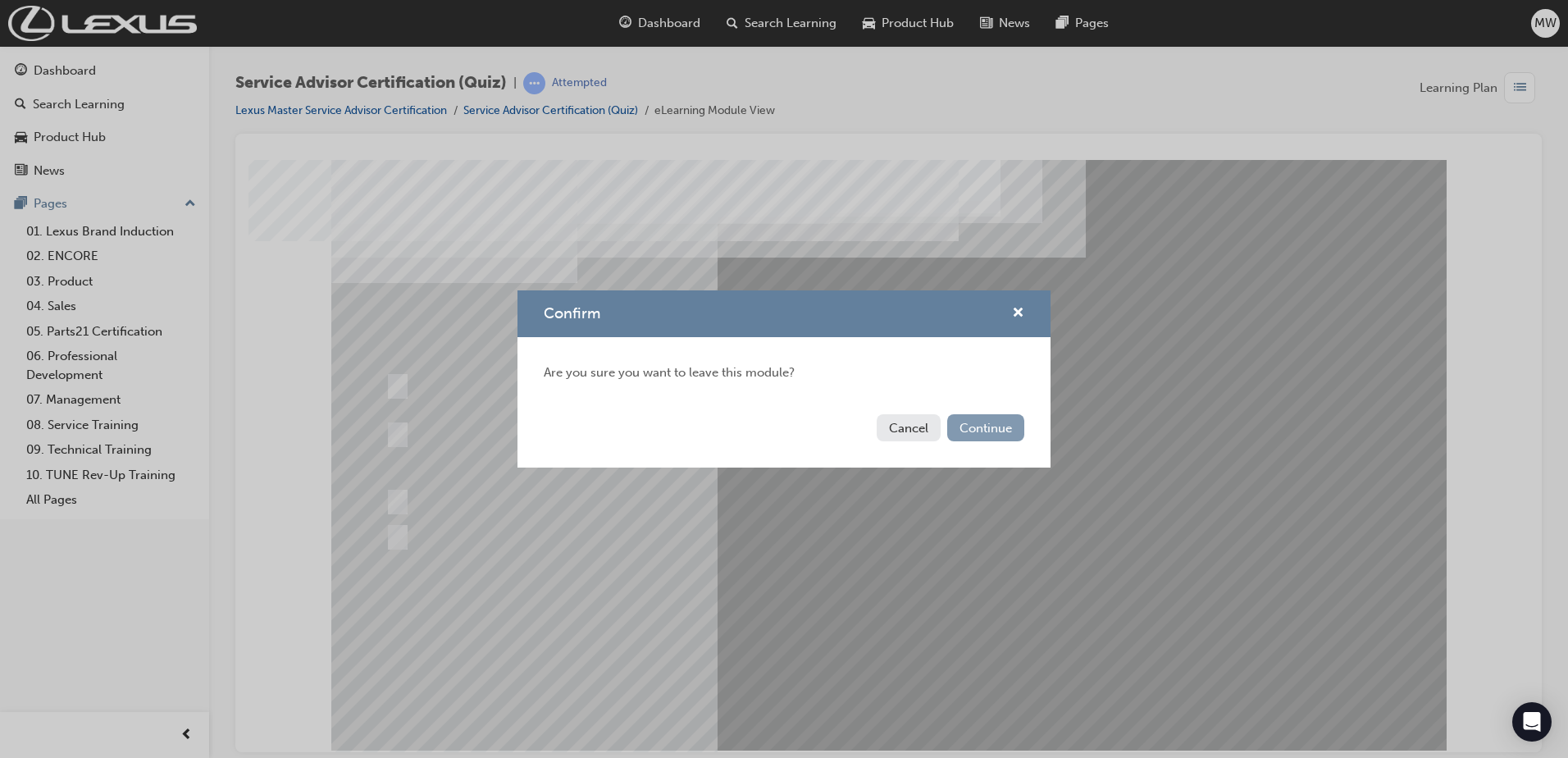
click at [976, 438] on button "Continue" at bounding box center [985, 428] width 77 height 27
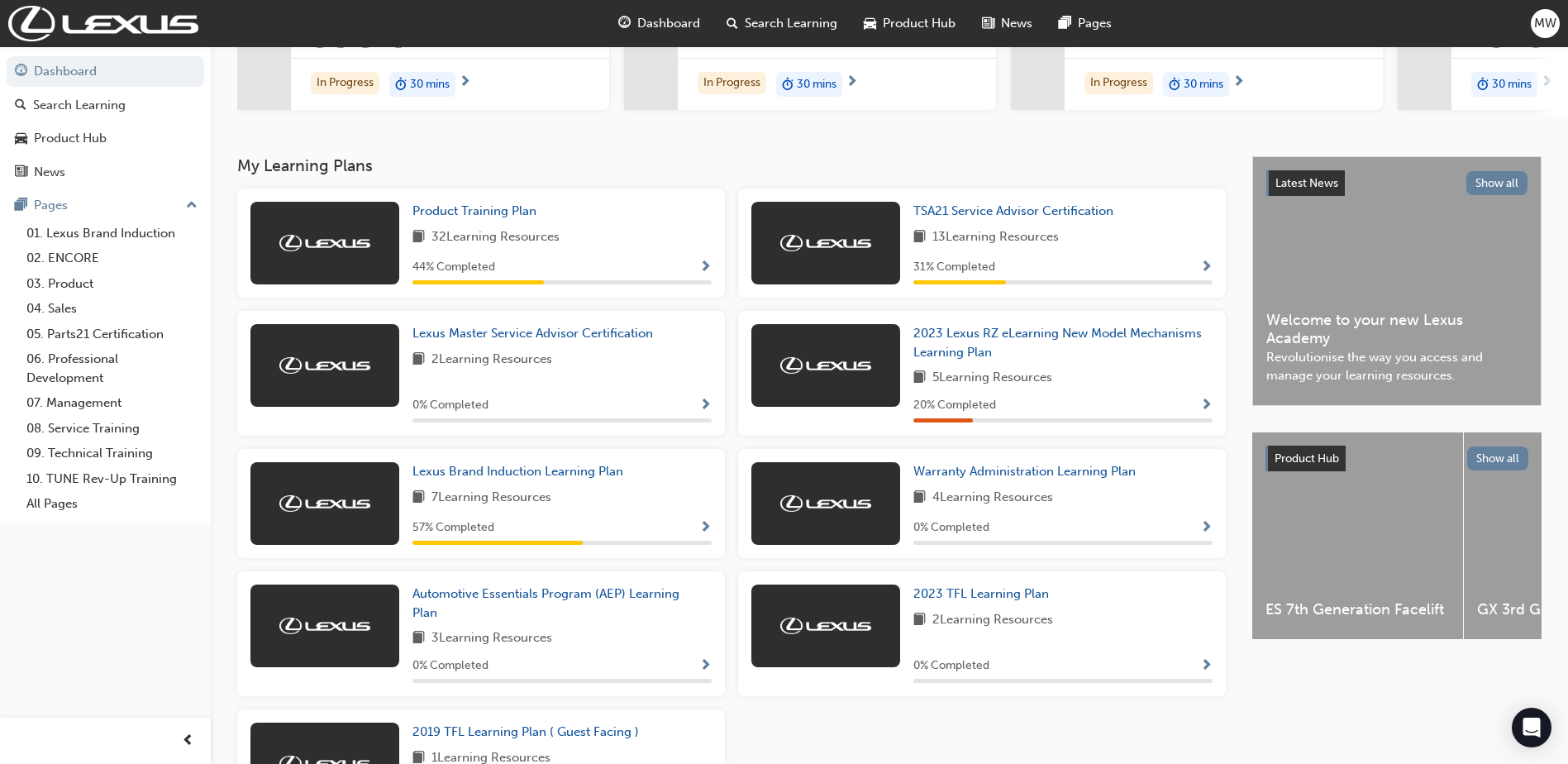
scroll to position [248, 0]
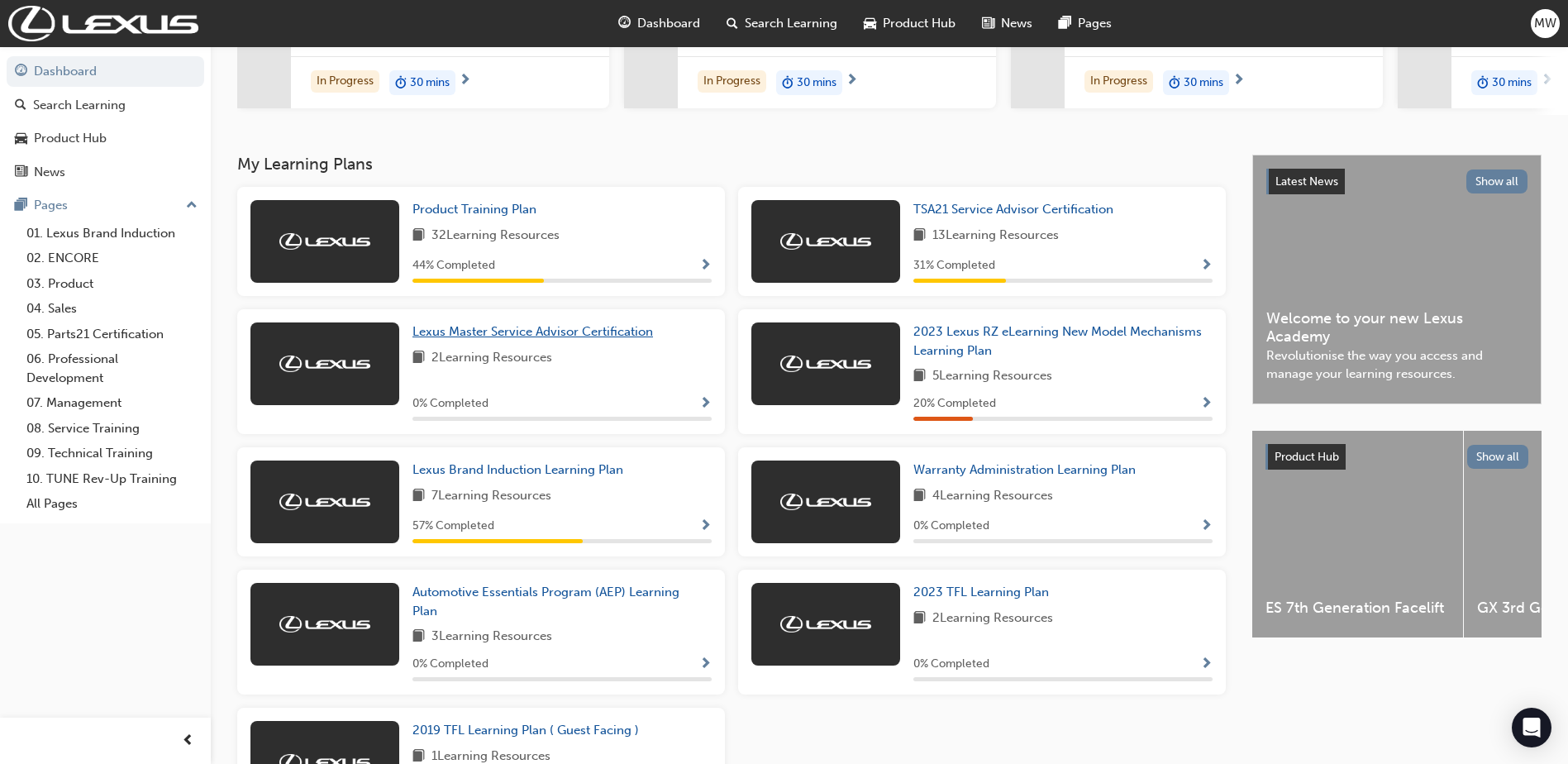
click at [625, 338] on span "Lexus Master Service Advisor Certification" at bounding box center [532, 331] width 240 height 15
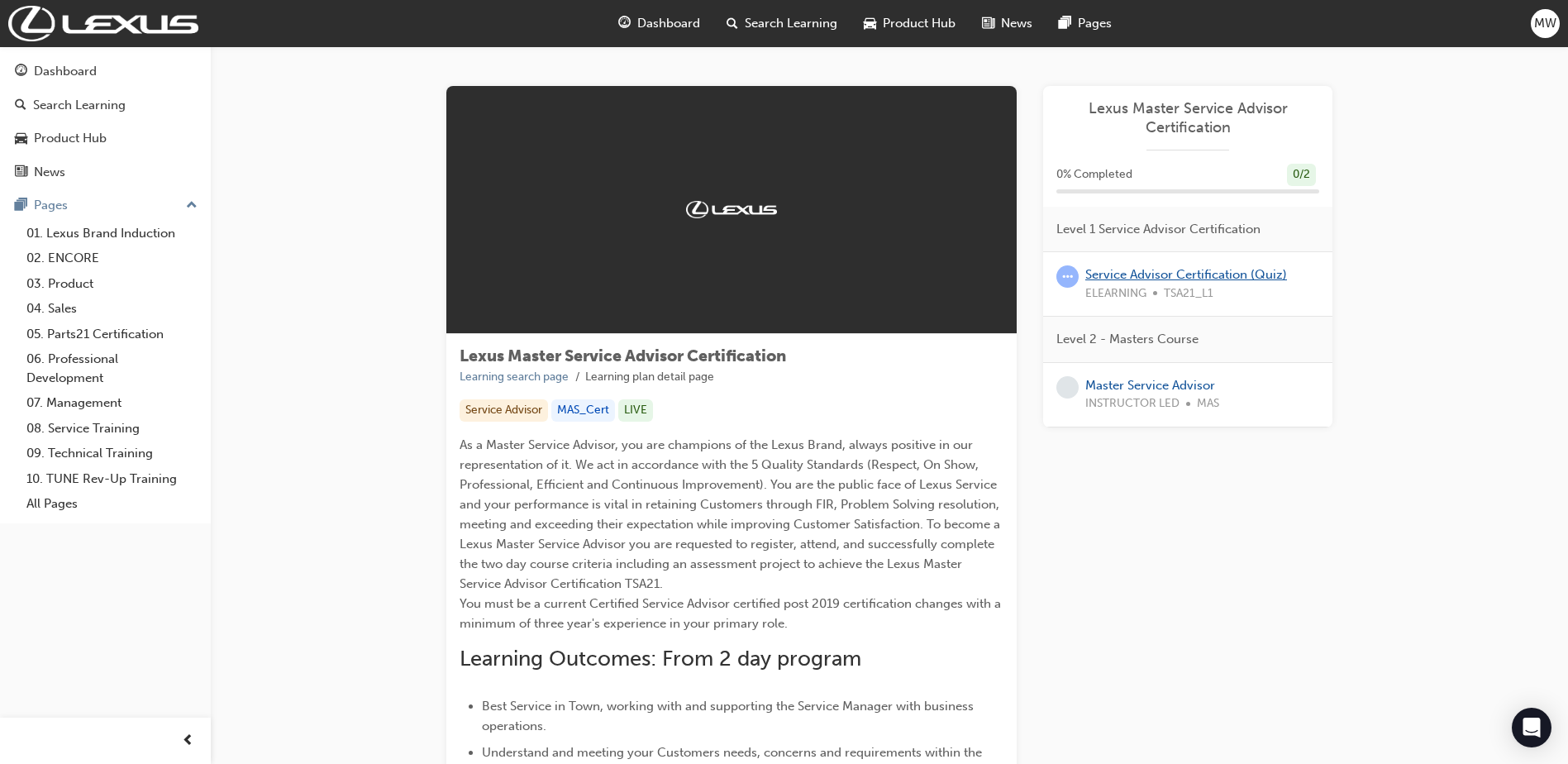
click at [1115, 276] on link "Service Advisor Certification (Quiz)" at bounding box center [1186, 274] width 202 height 15
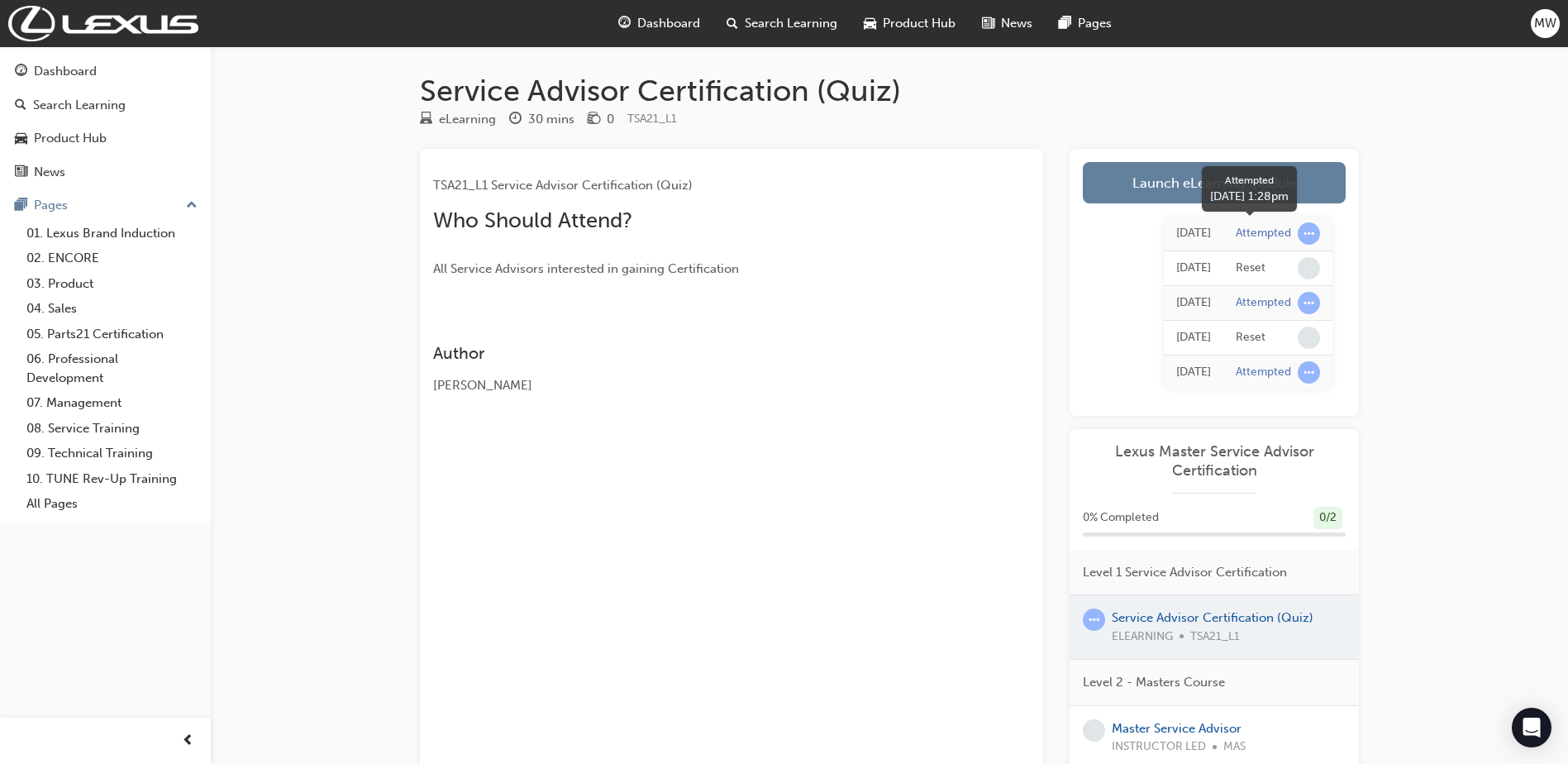
click at [1305, 230] on span "learningRecordVerb_ATTEMPT-icon" at bounding box center [1308, 233] width 23 height 23
click at [1201, 188] on link "Launch eLearning module" at bounding box center [1214, 183] width 263 height 42
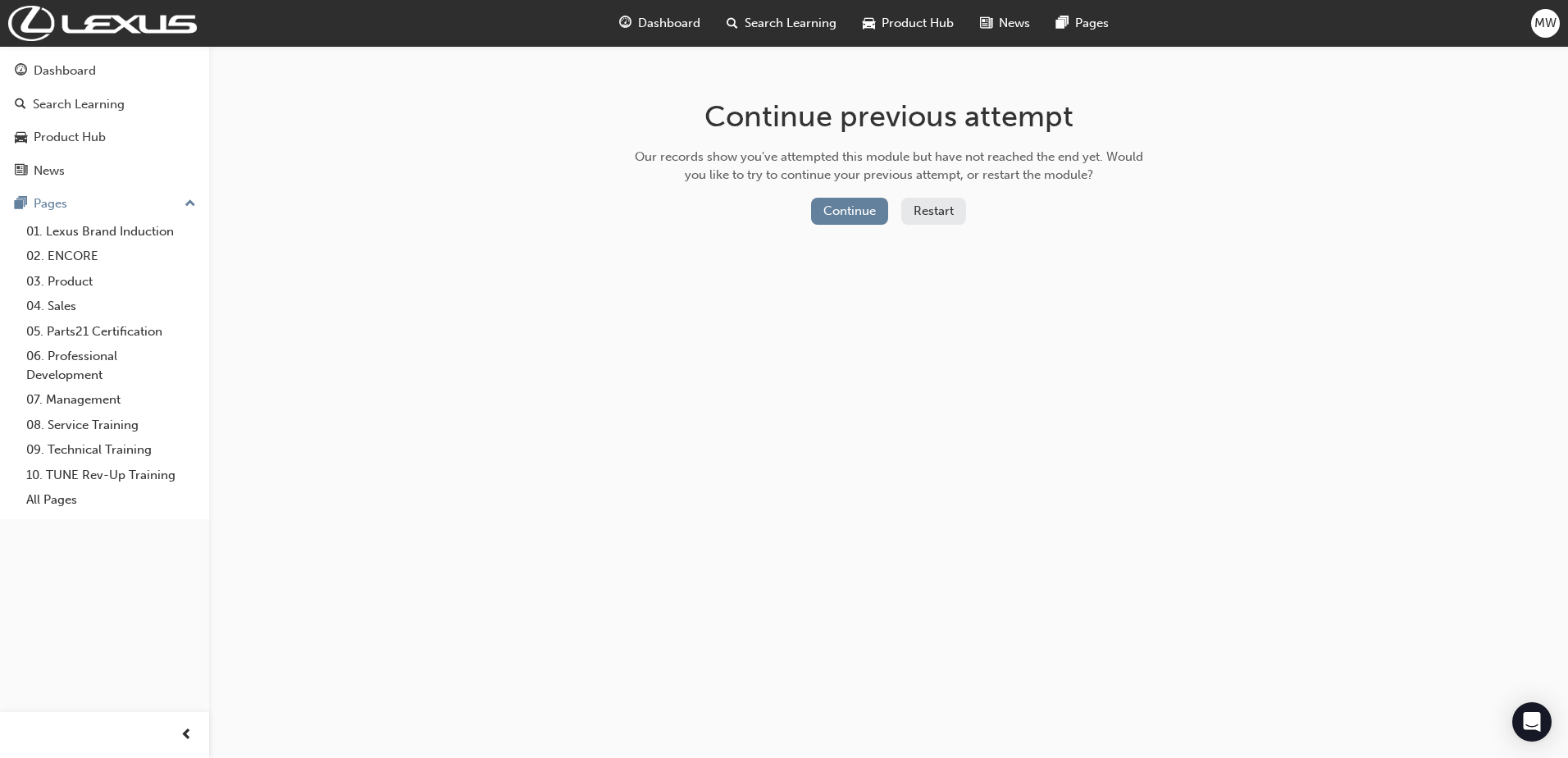
click at [916, 220] on button "Restart" at bounding box center [933, 212] width 65 height 27
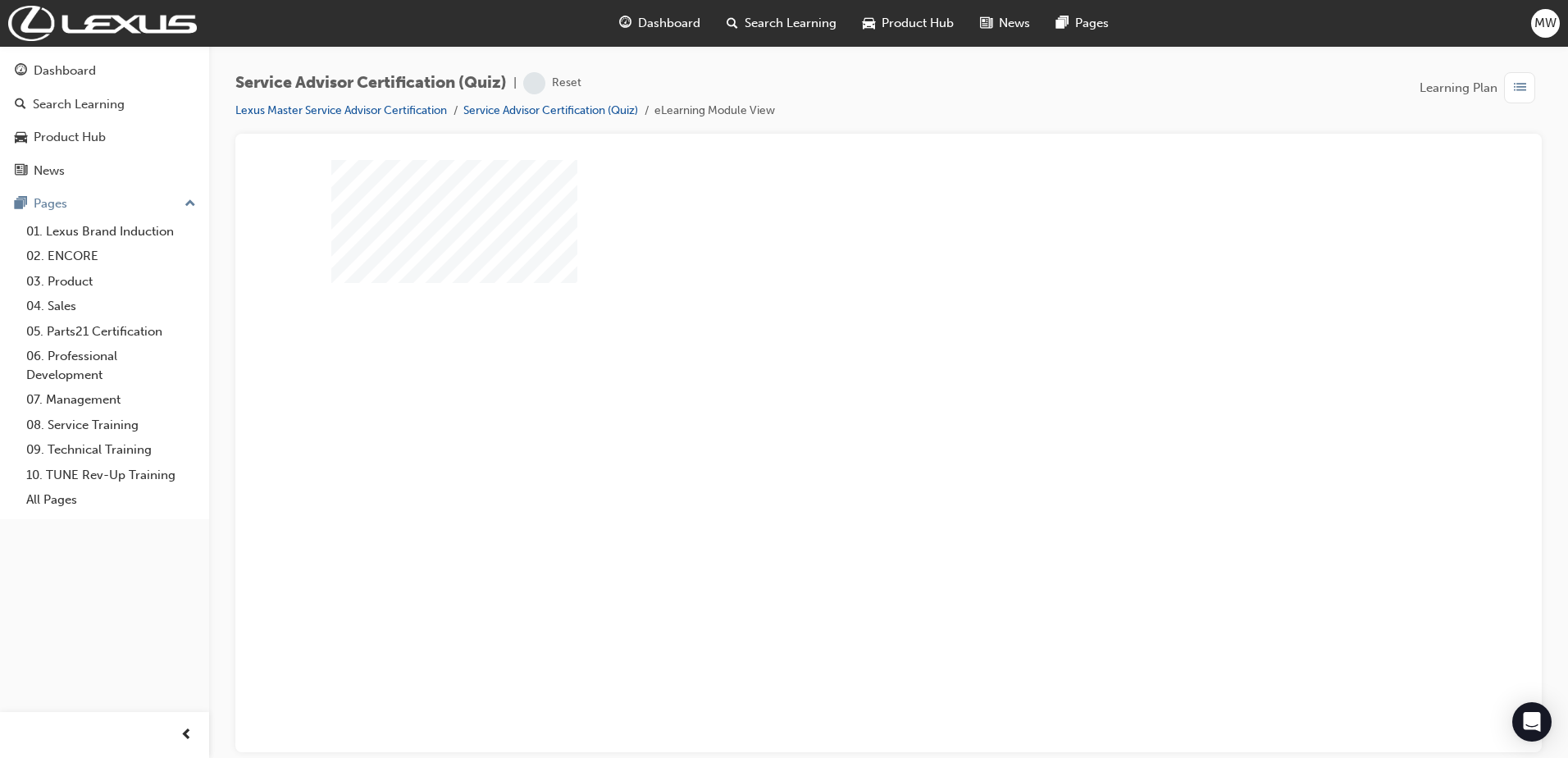
click at [841, 407] on div "play" at bounding box center [841, 407] width 0 height 0
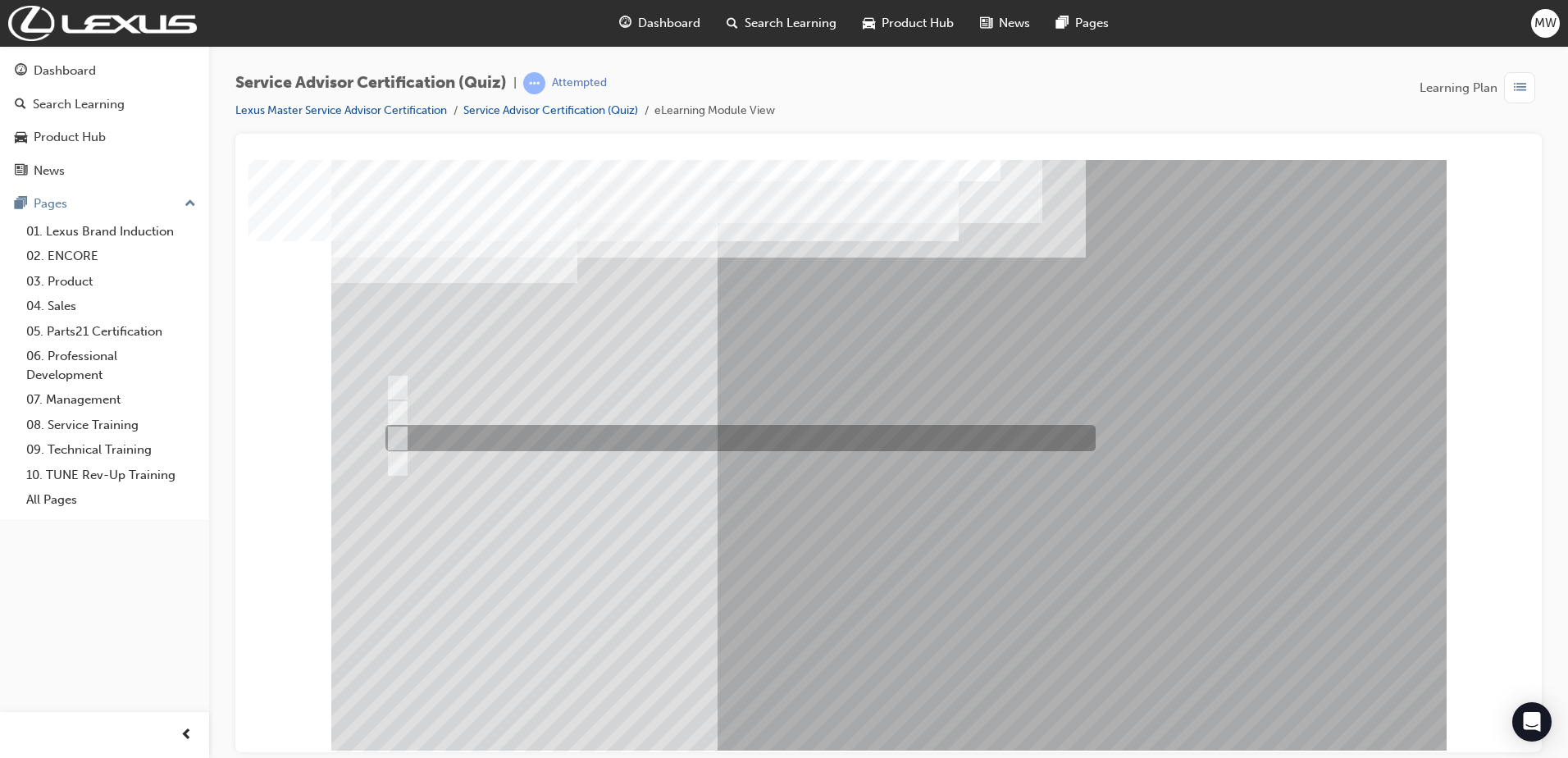
click at [730, 439] on div at bounding box center [736, 437] width 710 height 26
radio input "true"
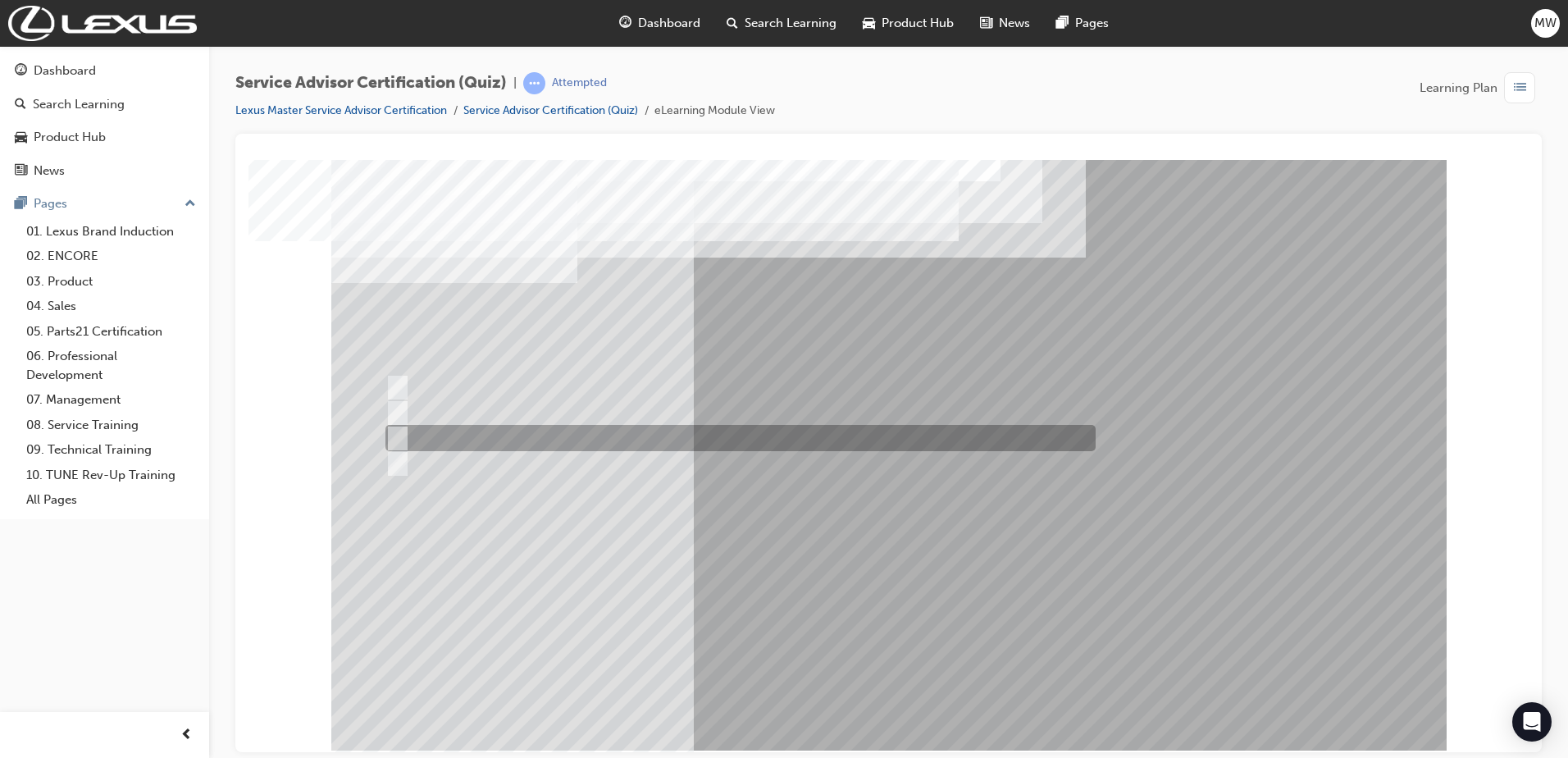
click at [600, 440] on div at bounding box center [736, 437] width 710 height 26
radio input "true"
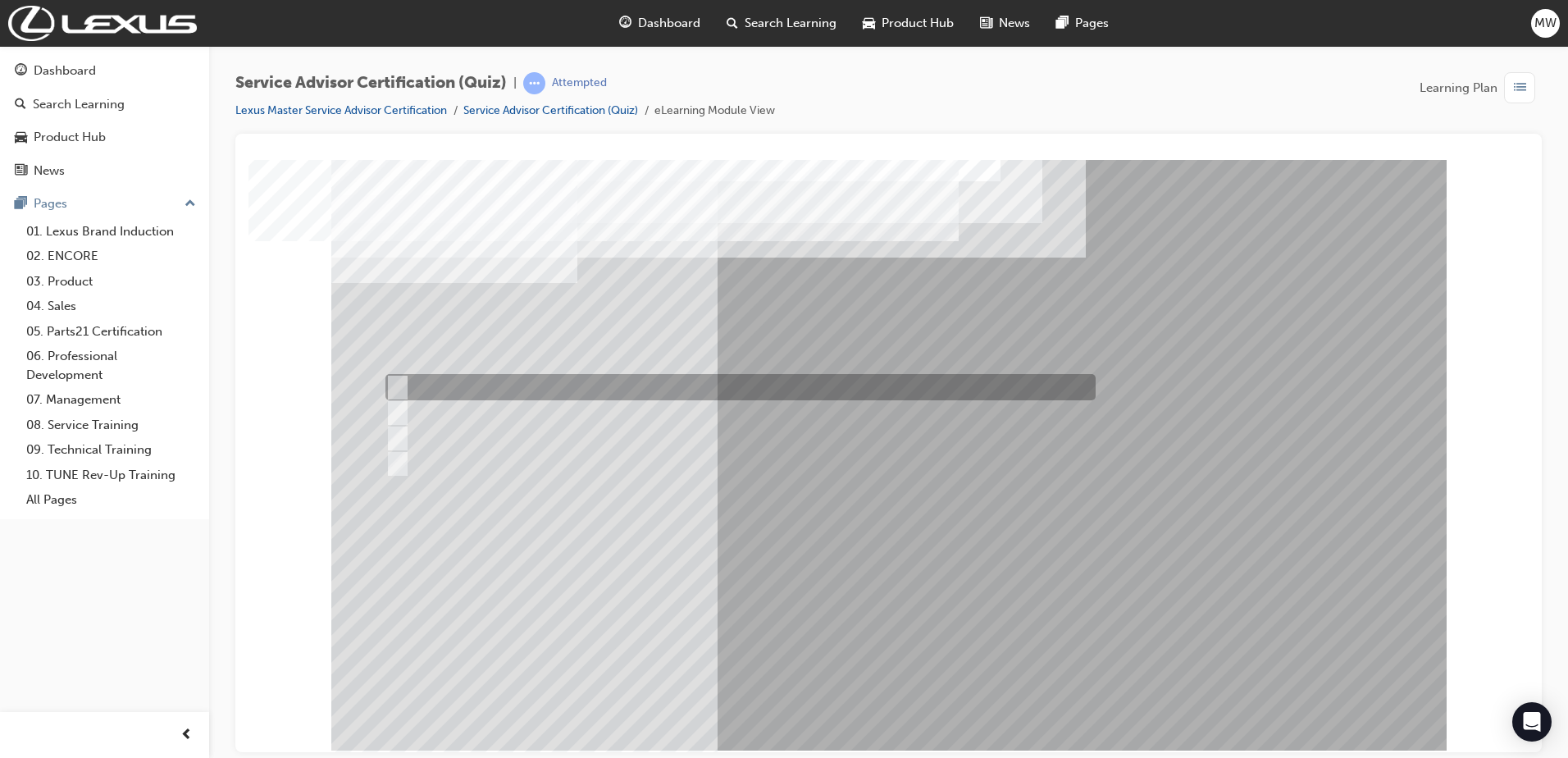
click at [566, 381] on div at bounding box center [736, 386] width 710 height 26
radio input "true"
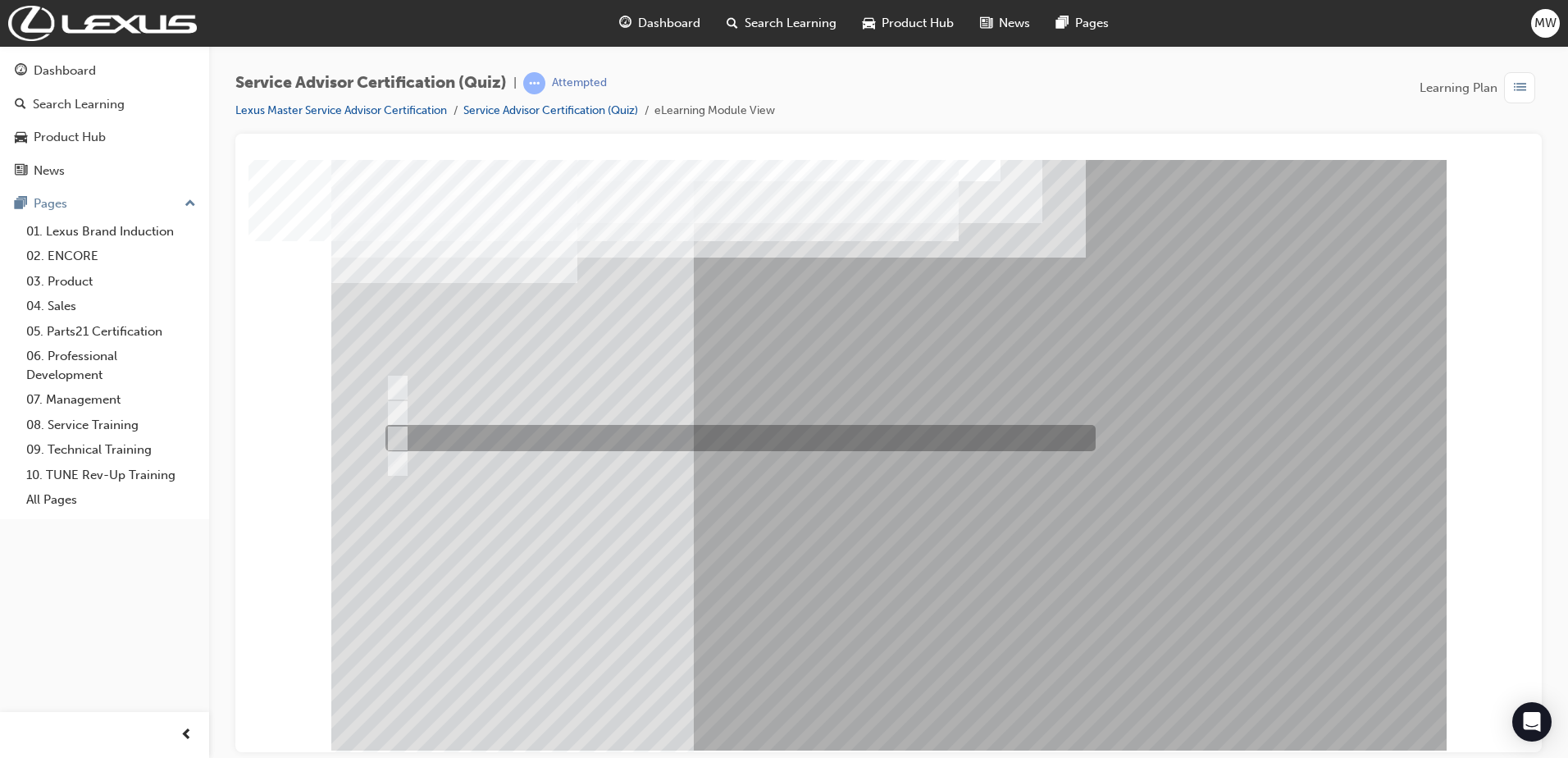
click at [856, 433] on div at bounding box center [736, 437] width 710 height 26
radio input "true"
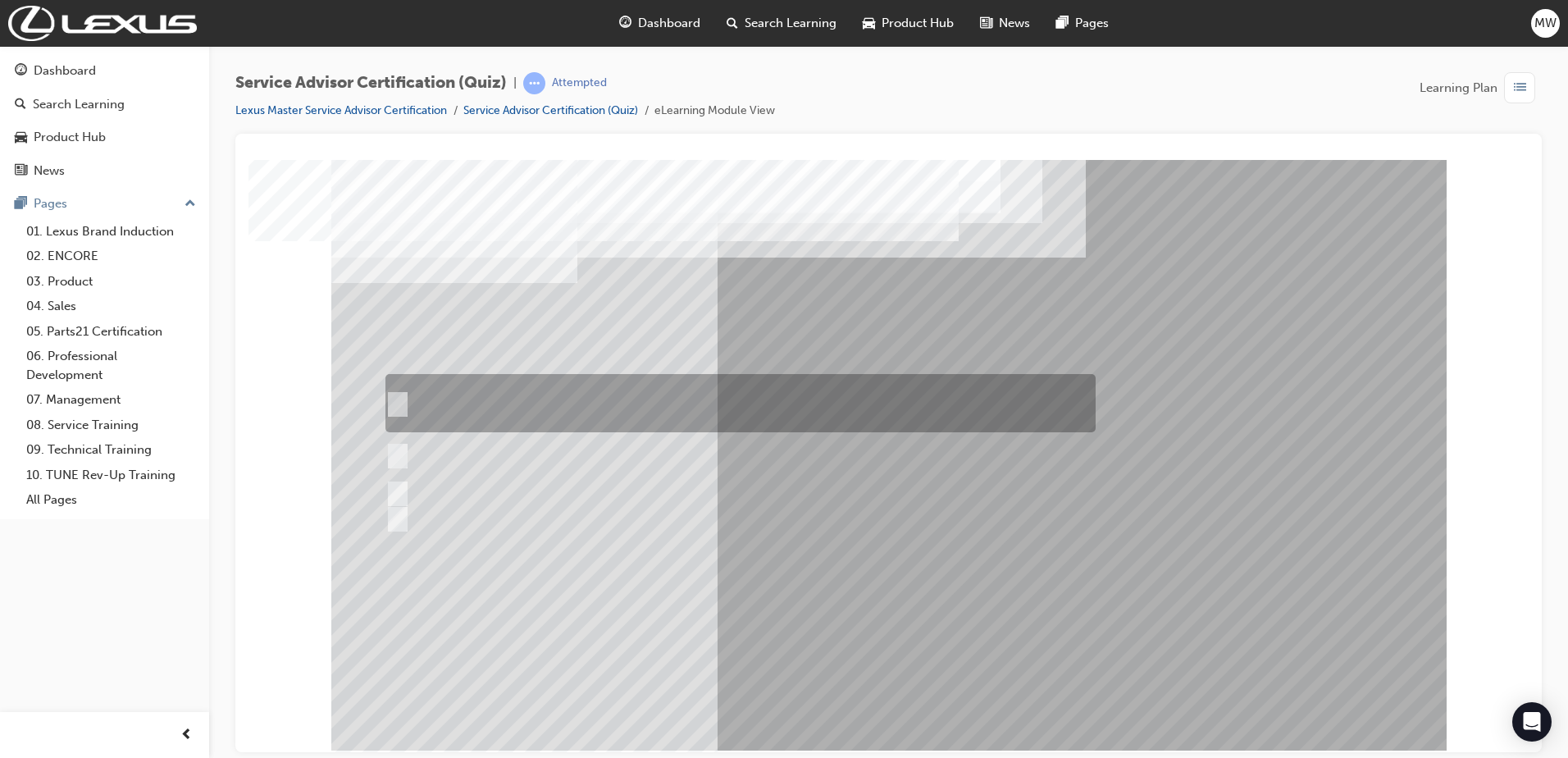
click at [675, 390] on div at bounding box center [736, 402] width 710 height 58
radio input "true"
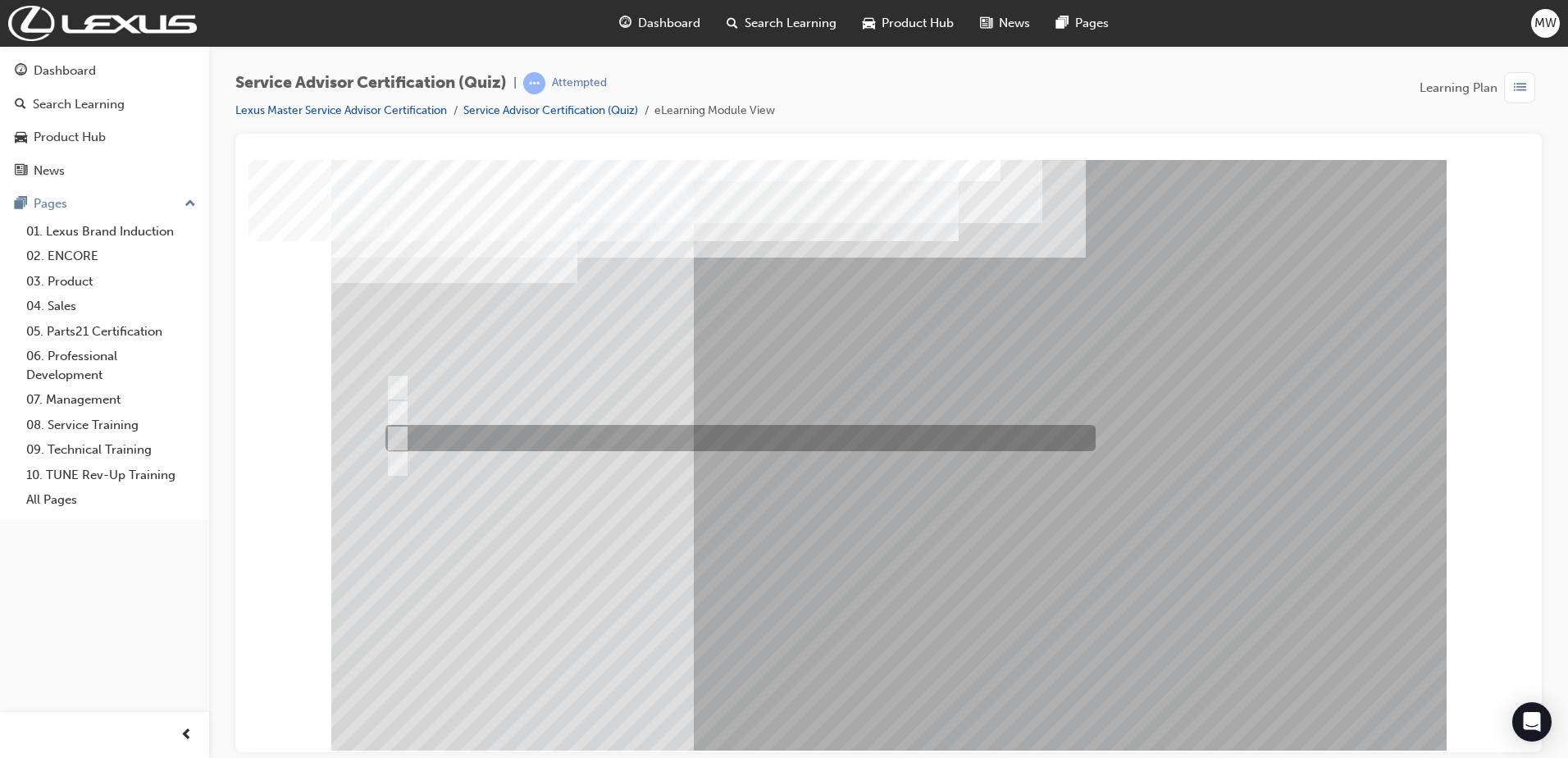
click at [534, 443] on div at bounding box center [736, 437] width 710 height 26
radio input "true"
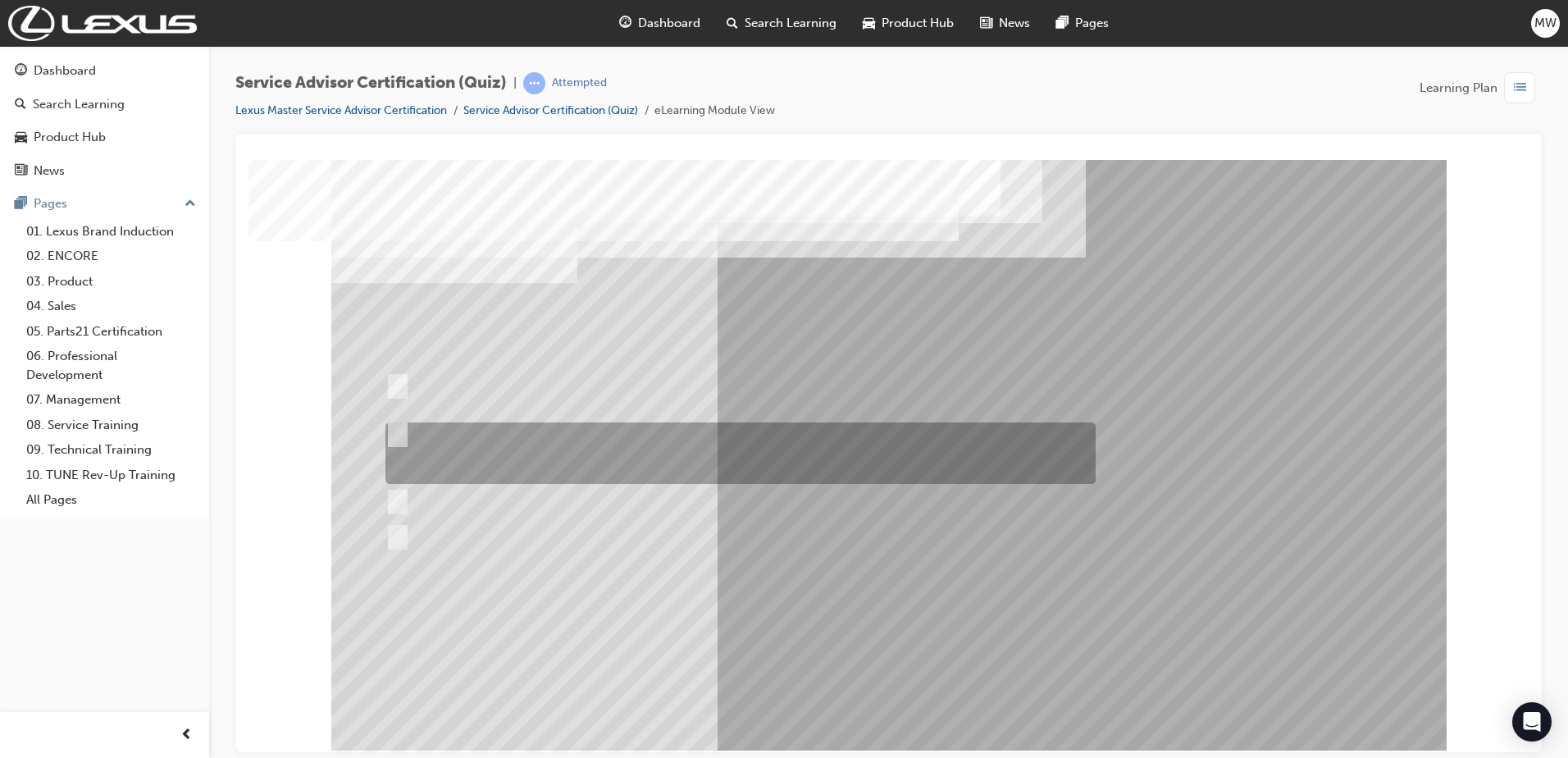
click at [720, 478] on div at bounding box center [736, 453] width 710 height 62
radio input "true"
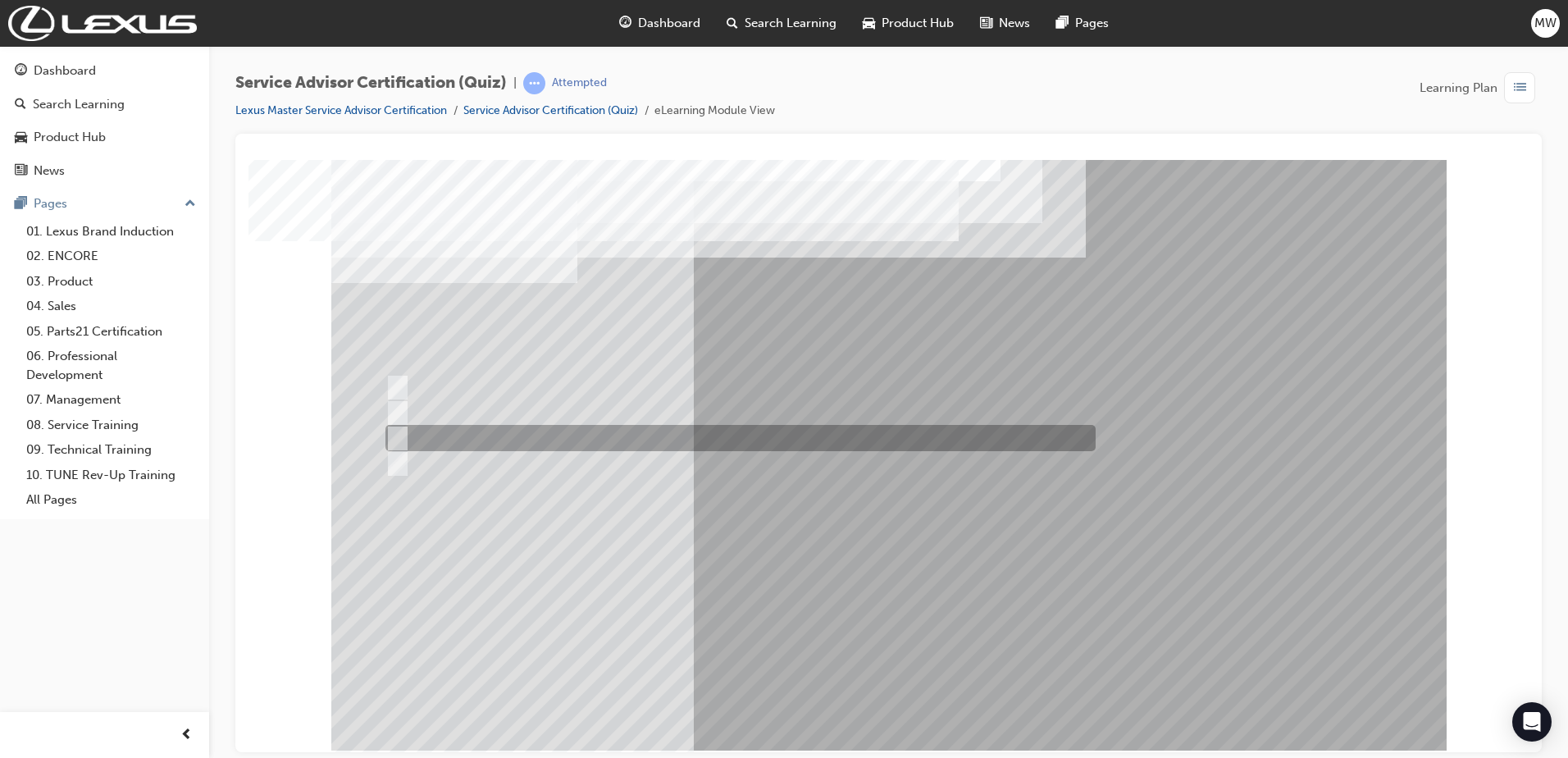
click at [706, 434] on div at bounding box center [736, 437] width 710 height 26
radio input "true"
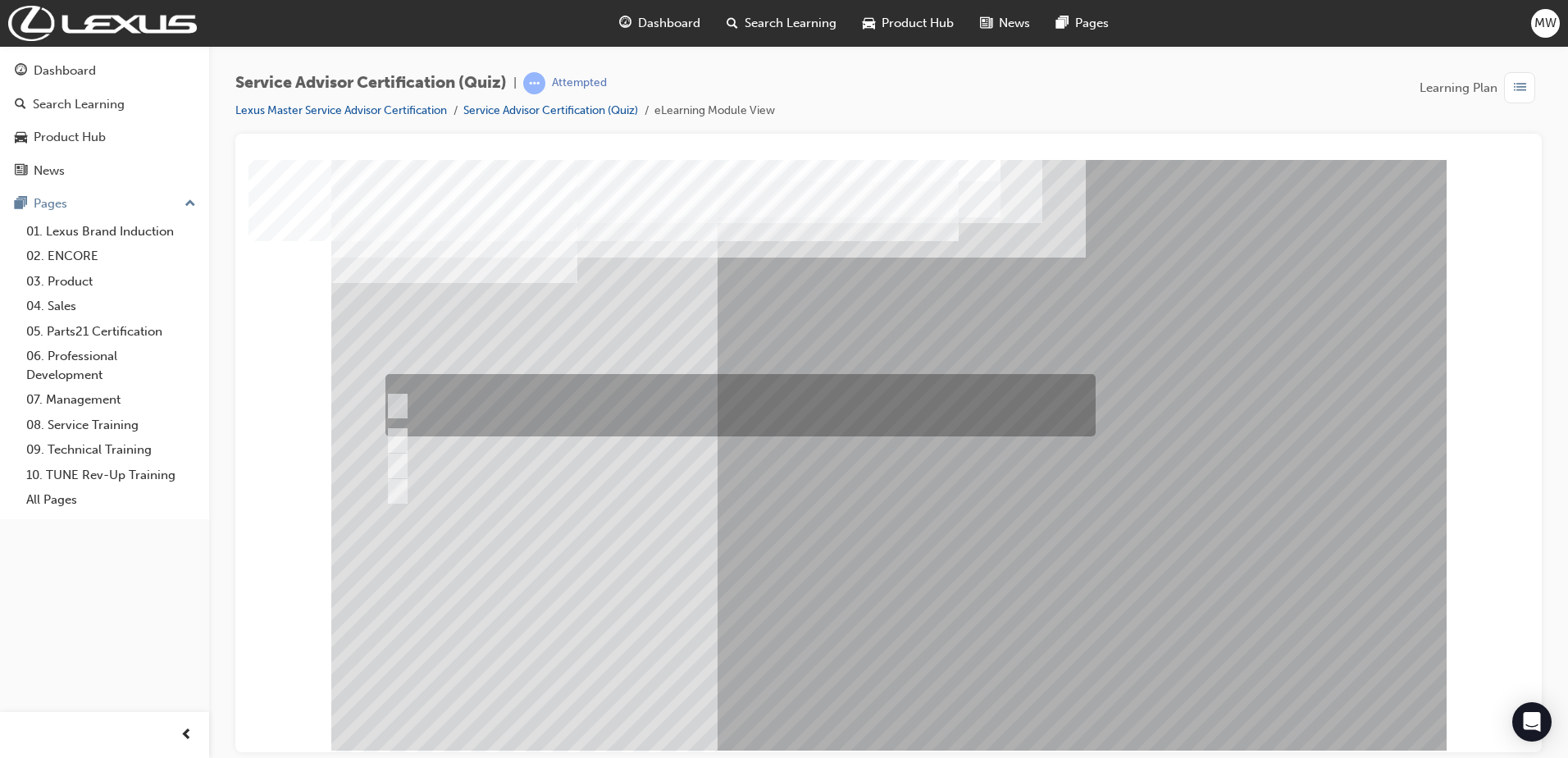
click at [966, 403] on div at bounding box center [736, 405] width 710 height 63
radio input "true"
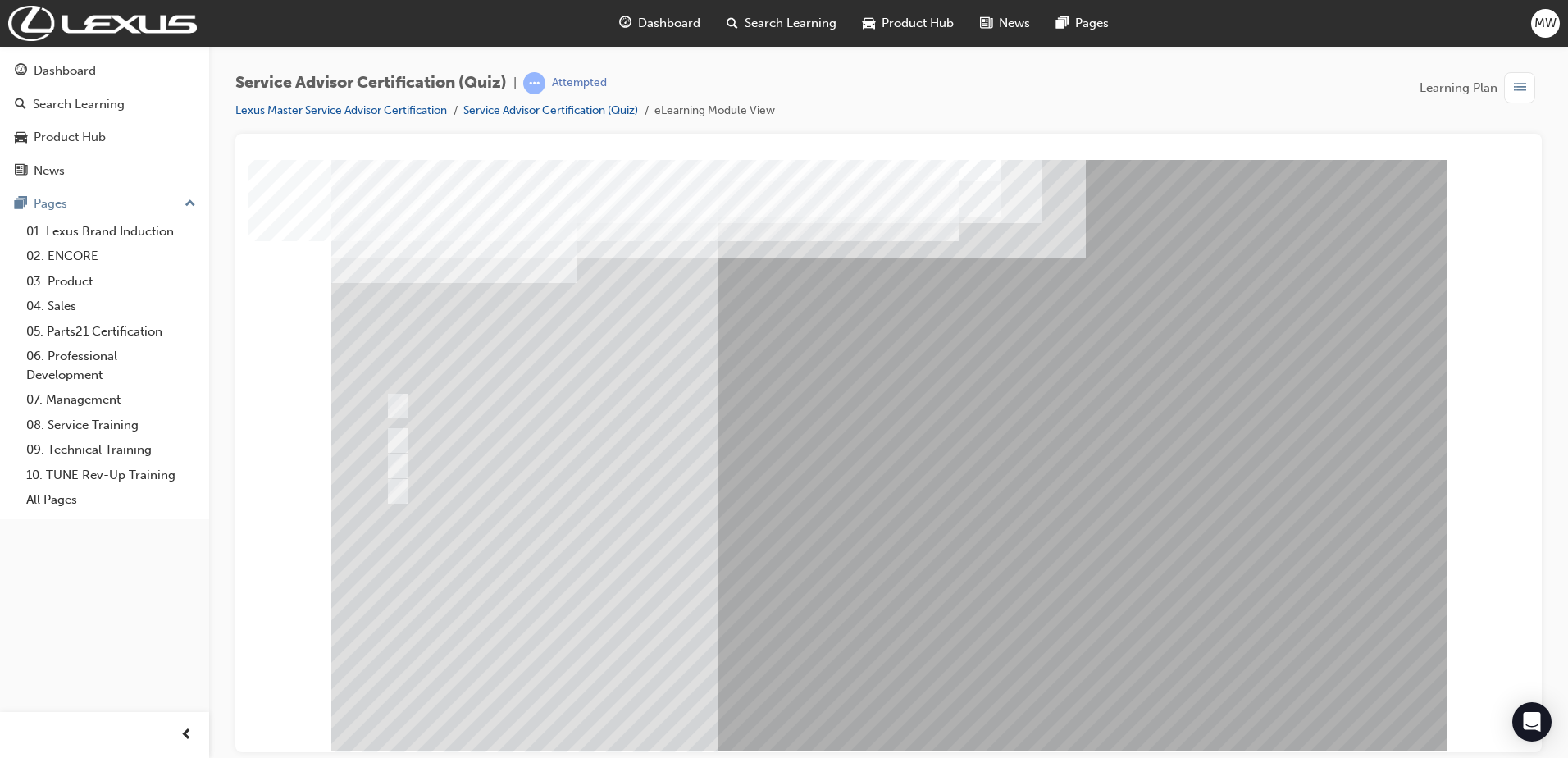
drag, startPoint x: 941, startPoint y: 649, endPoint x: 916, endPoint y: 677, distance: 37.5
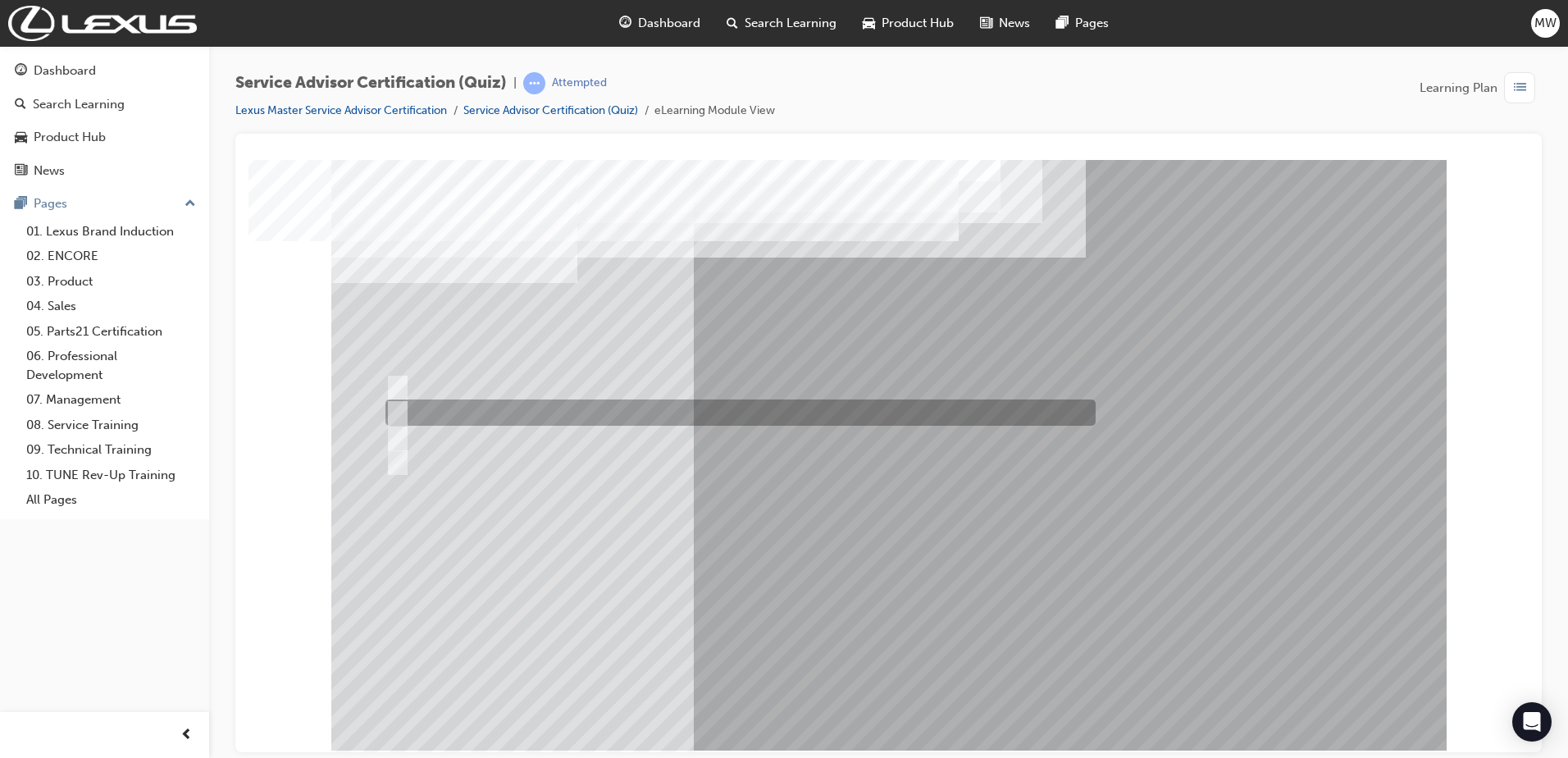
click at [765, 411] on div at bounding box center [736, 412] width 710 height 26
radio input "true"
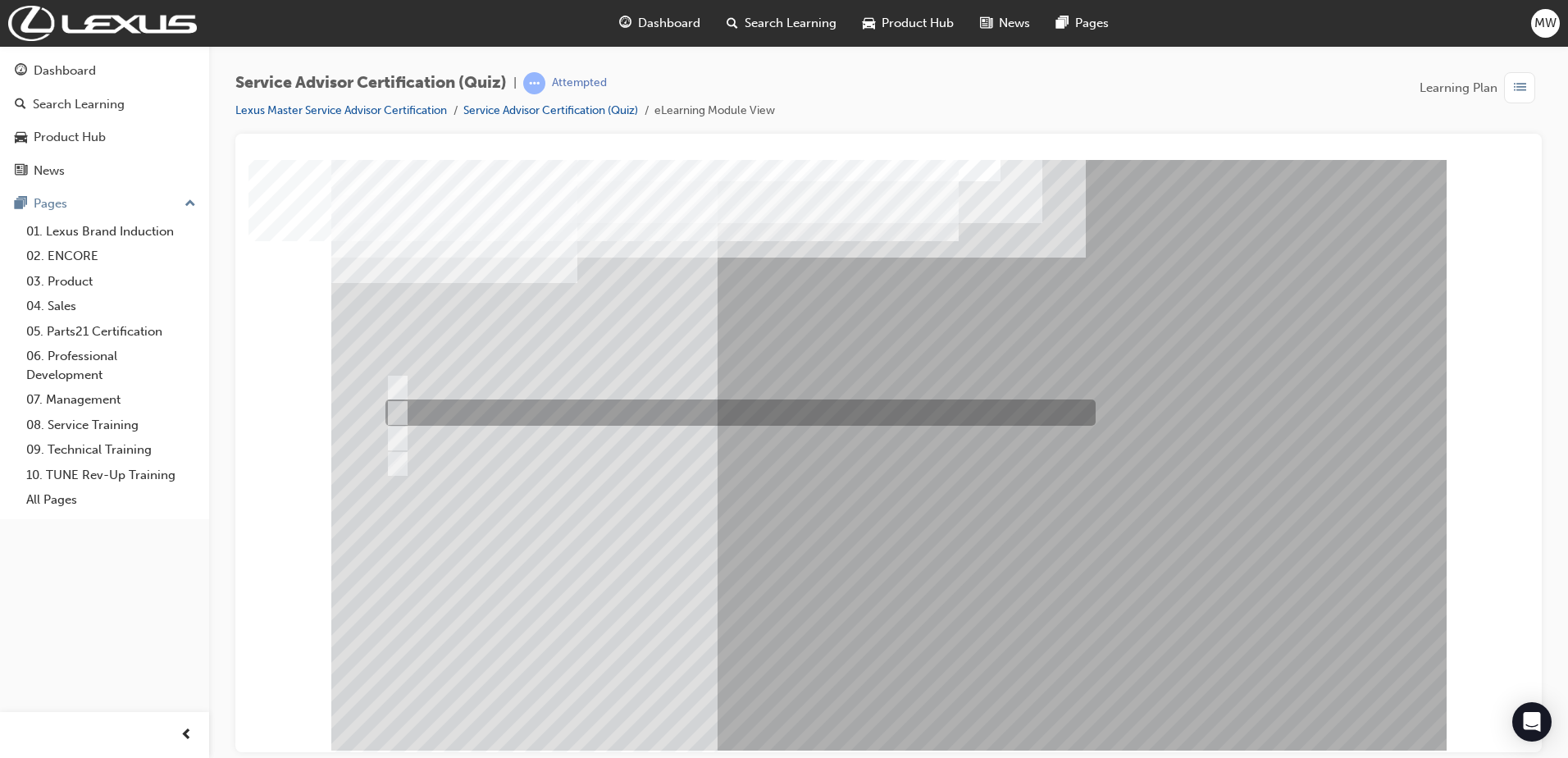
click at [606, 414] on div at bounding box center [736, 412] width 710 height 26
radio input "true"
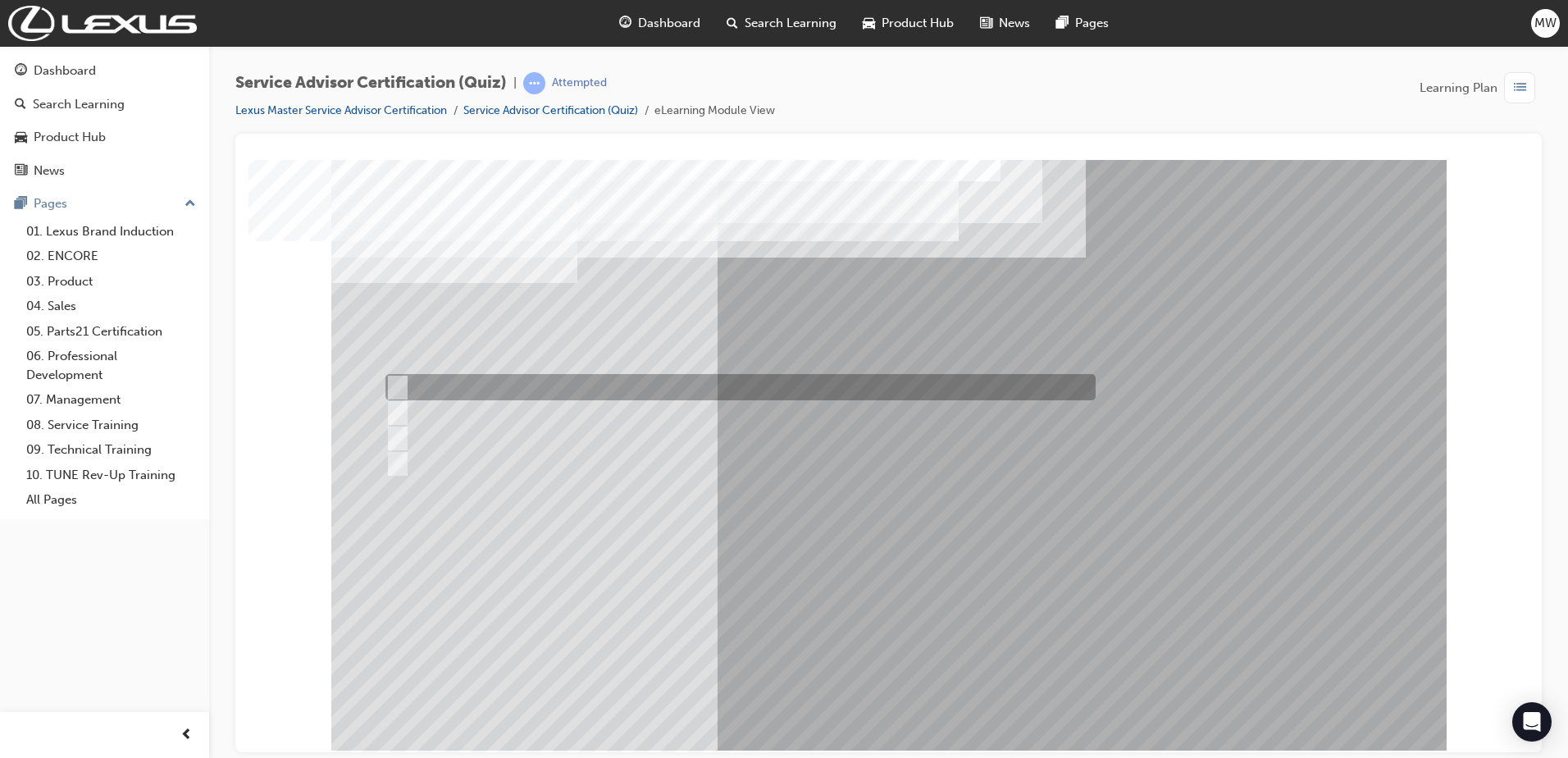
click at [608, 384] on div at bounding box center [736, 386] width 710 height 26
radio input "true"
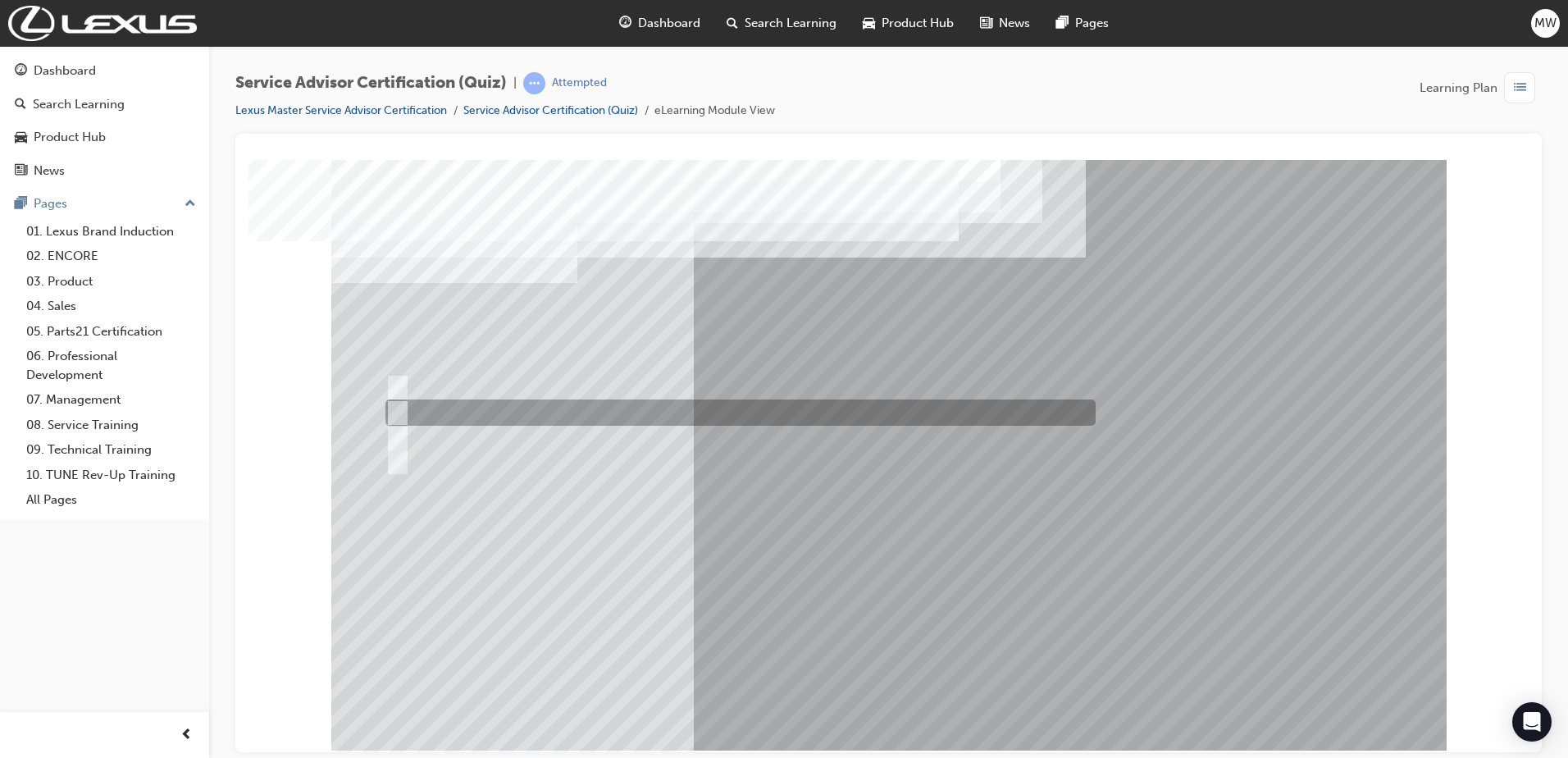
click at [810, 413] on div at bounding box center [736, 412] width 710 height 26
radio input "true"
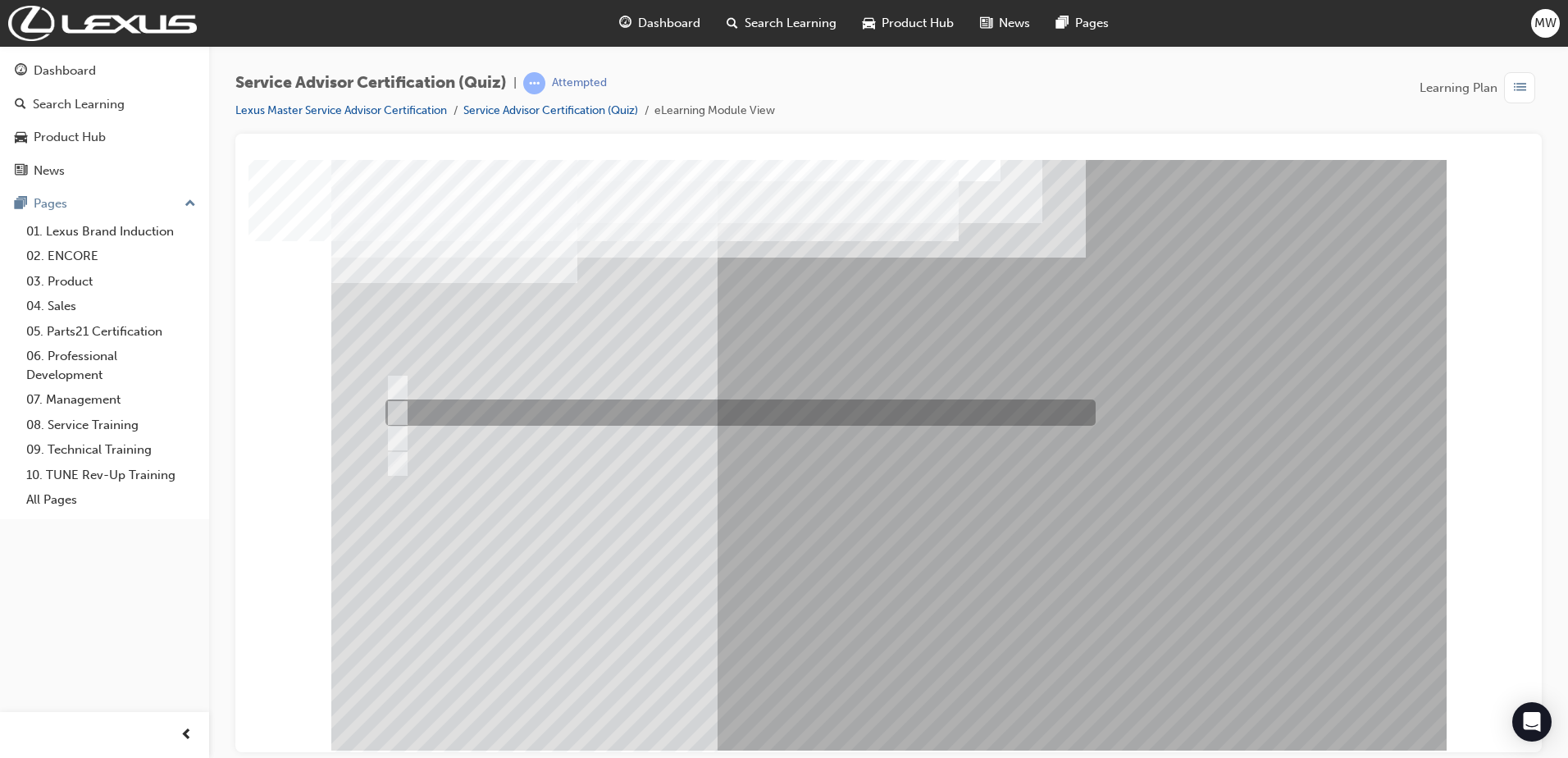
click at [813, 414] on div at bounding box center [736, 412] width 710 height 26
radio input "true"
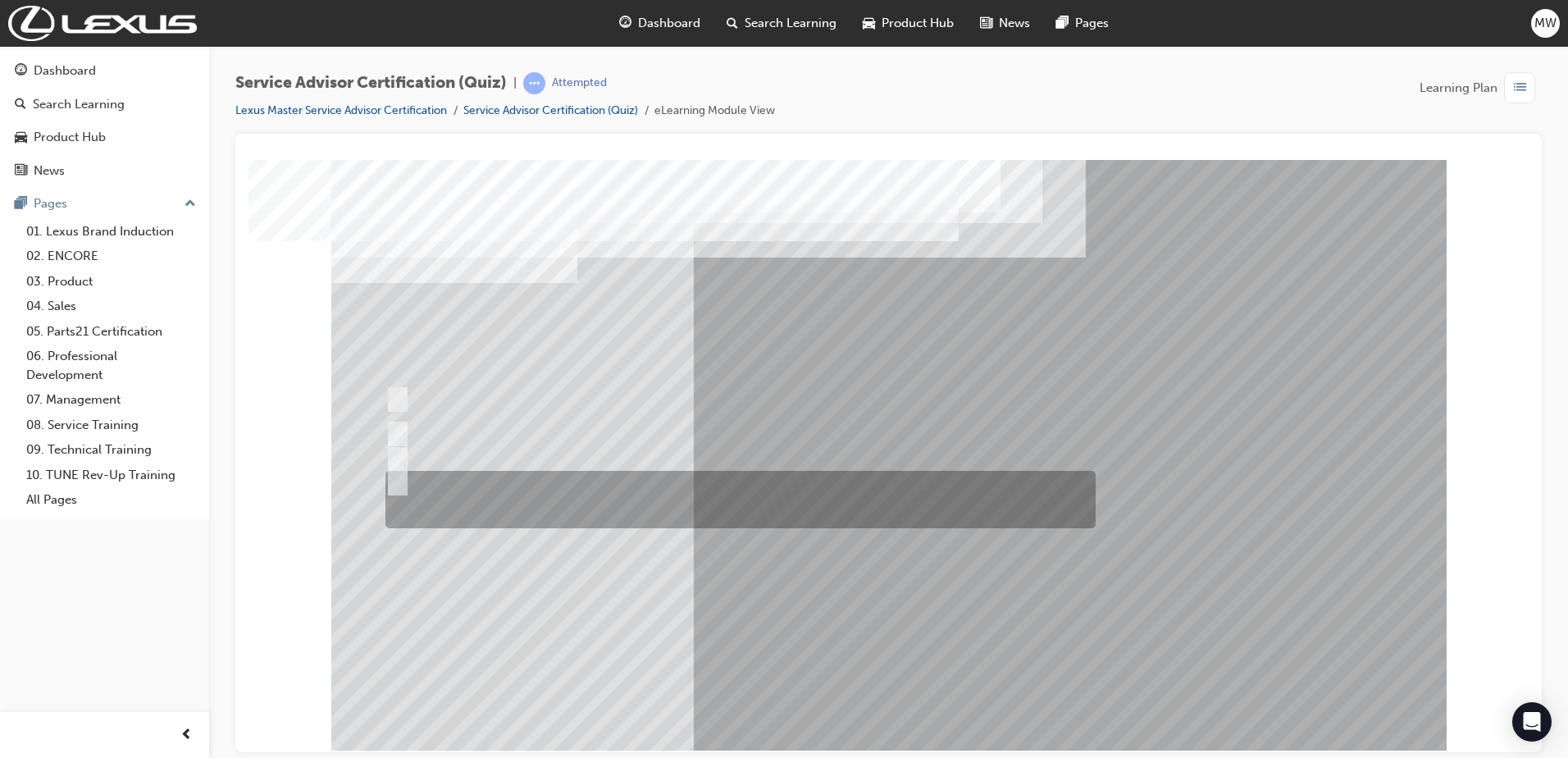
click at [571, 494] on div at bounding box center [736, 499] width 710 height 58
radio input "true"
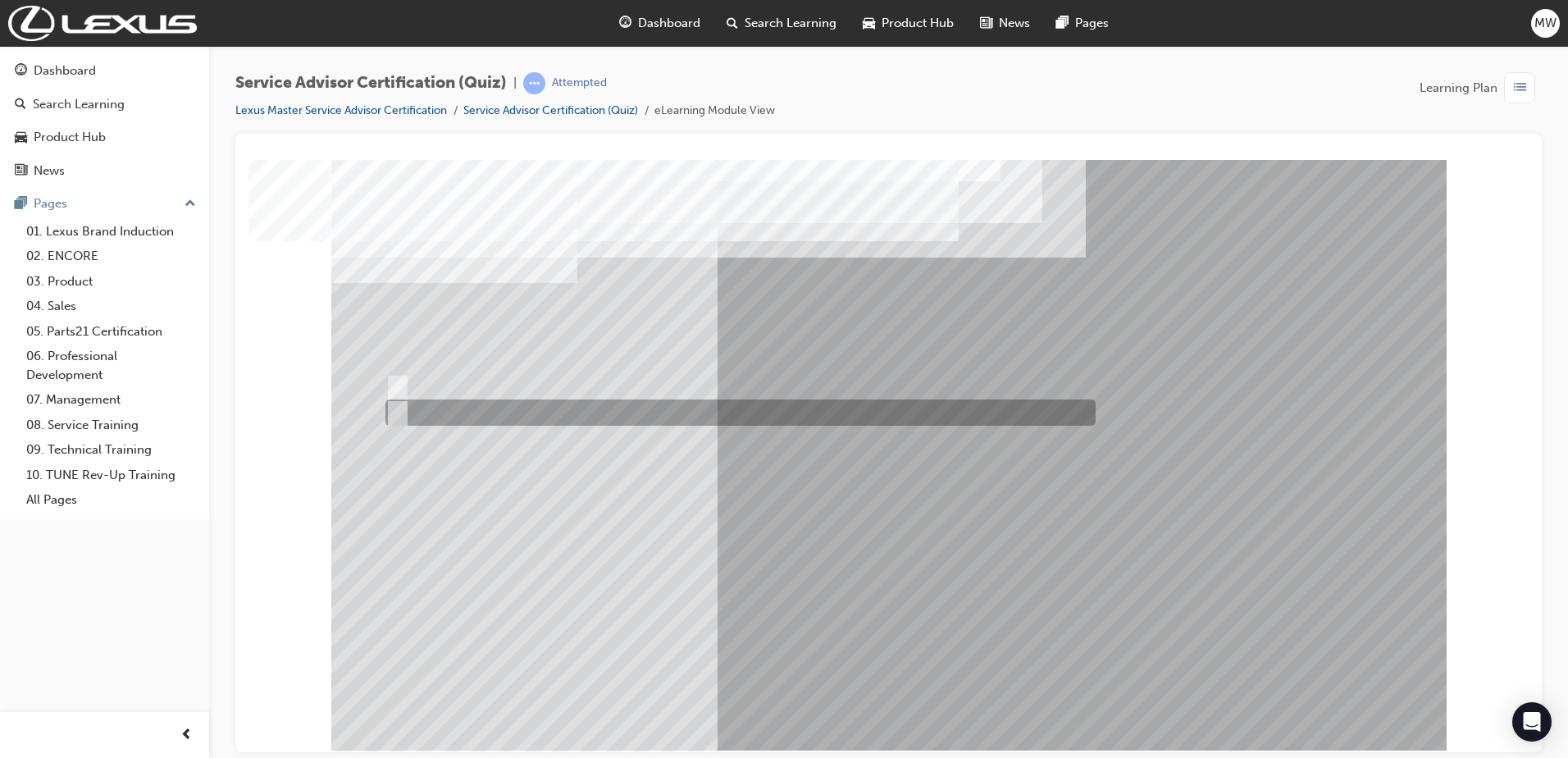
click at [430, 406] on div at bounding box center [736, 412] width 710 height 26
radio input "true"
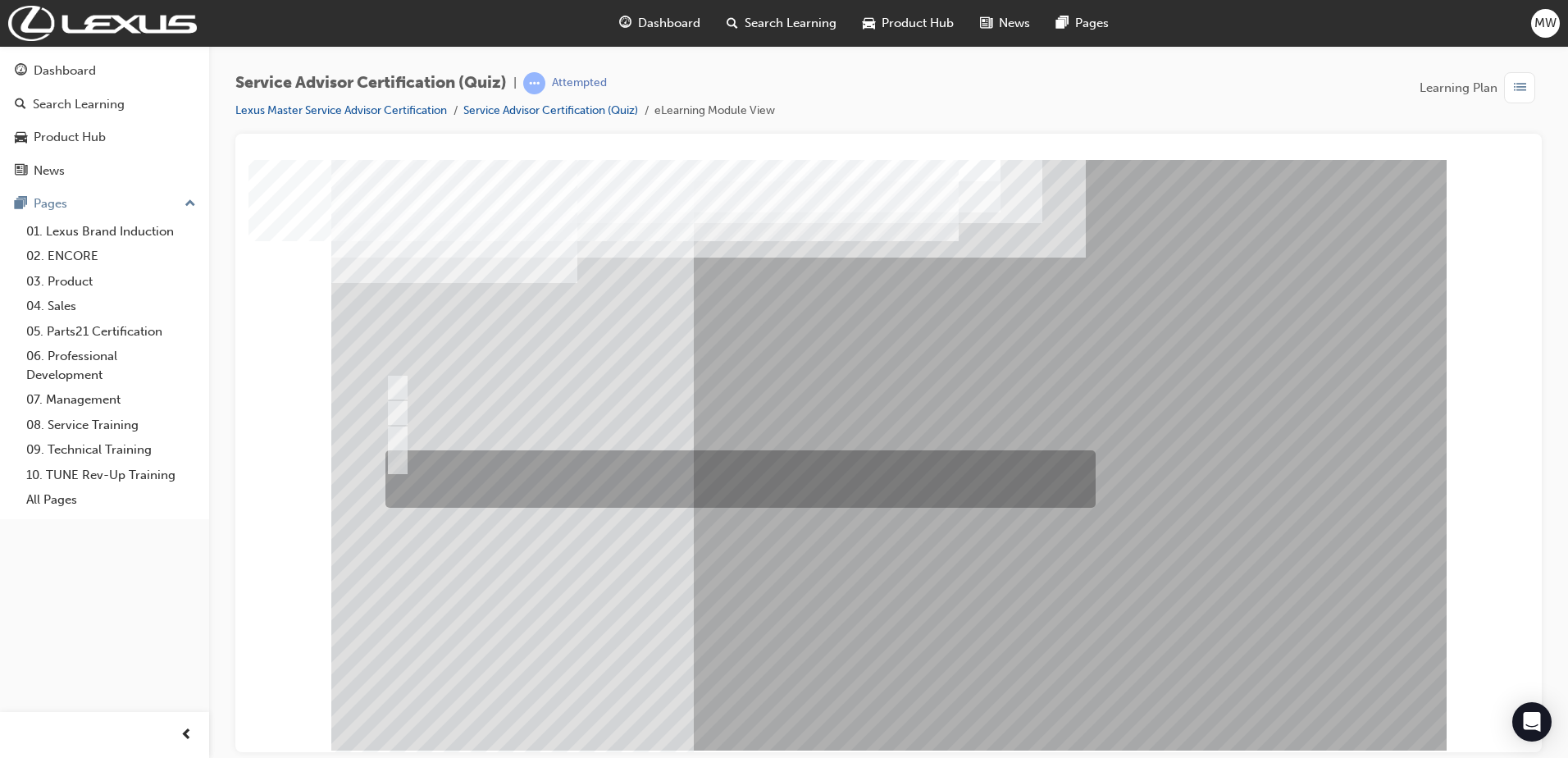
click at [589, 462] on div at bounding box center [736, 479] width 710 height 58
radio input "true"
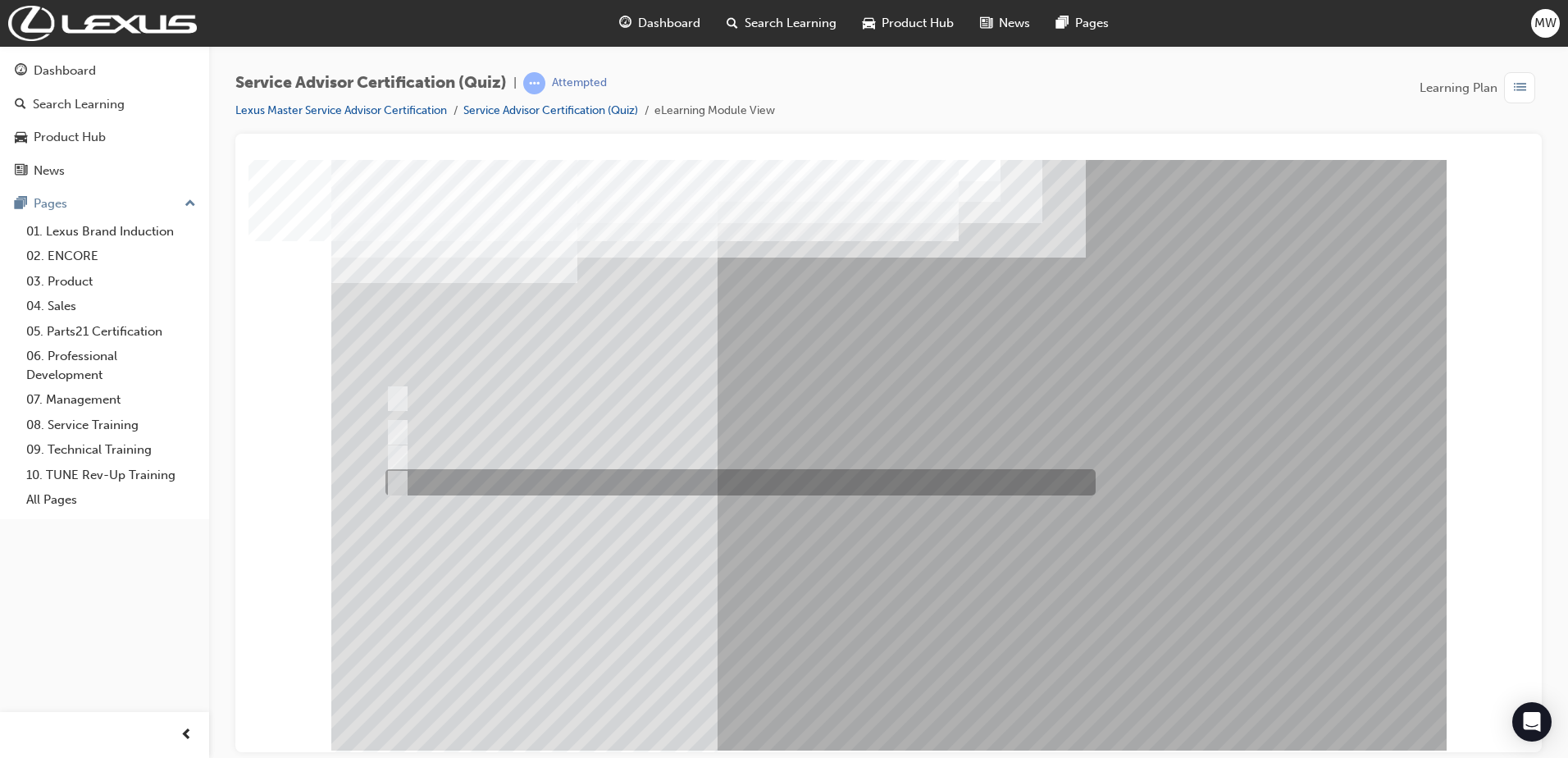
click at [664, 470] on div at bounding box center [736, 482] width 710 height 26
radio input "true"
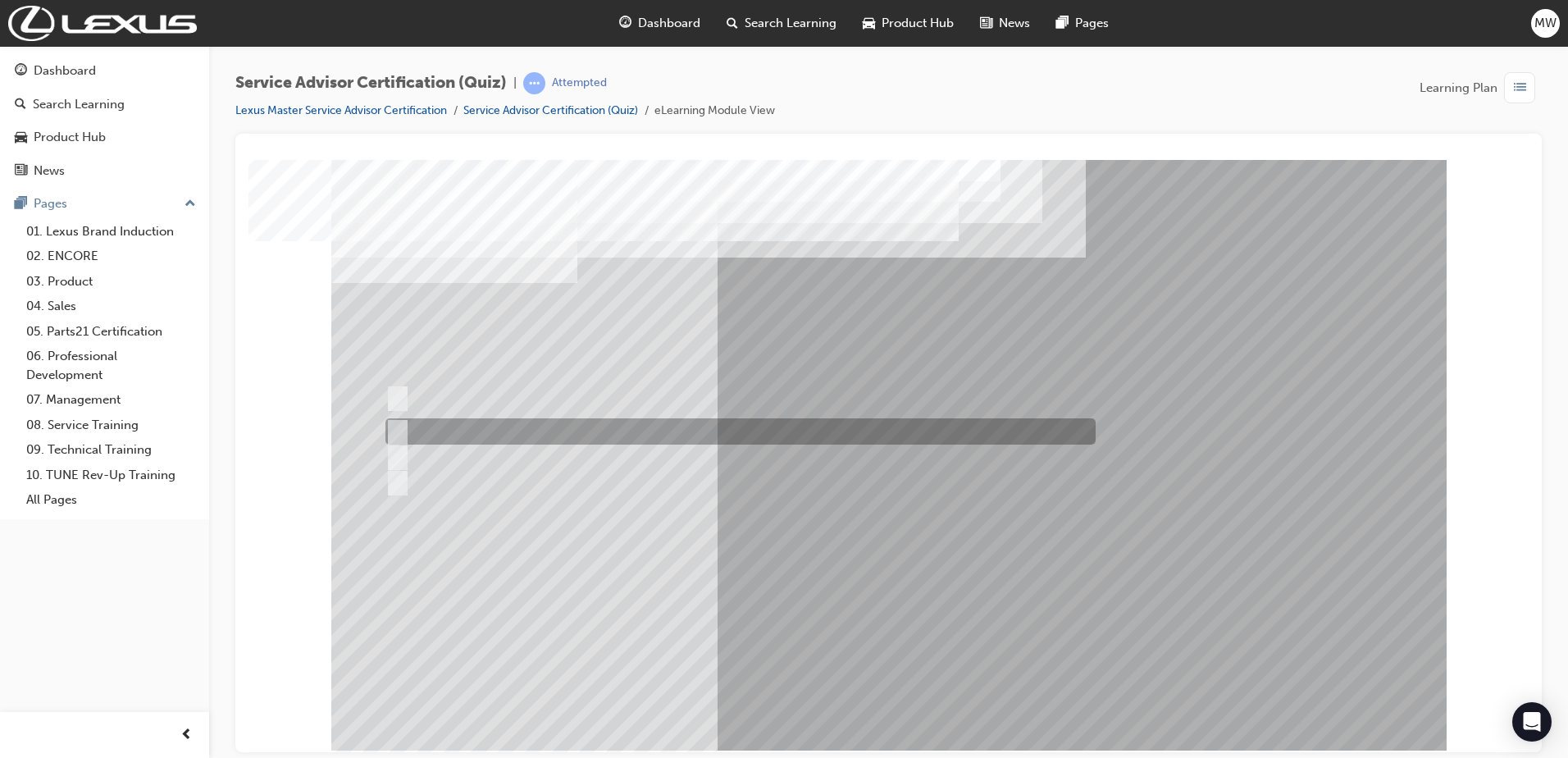
click at [563, 425] on div at bounding box center [736, 431] width 710 height 26
radio input "true"
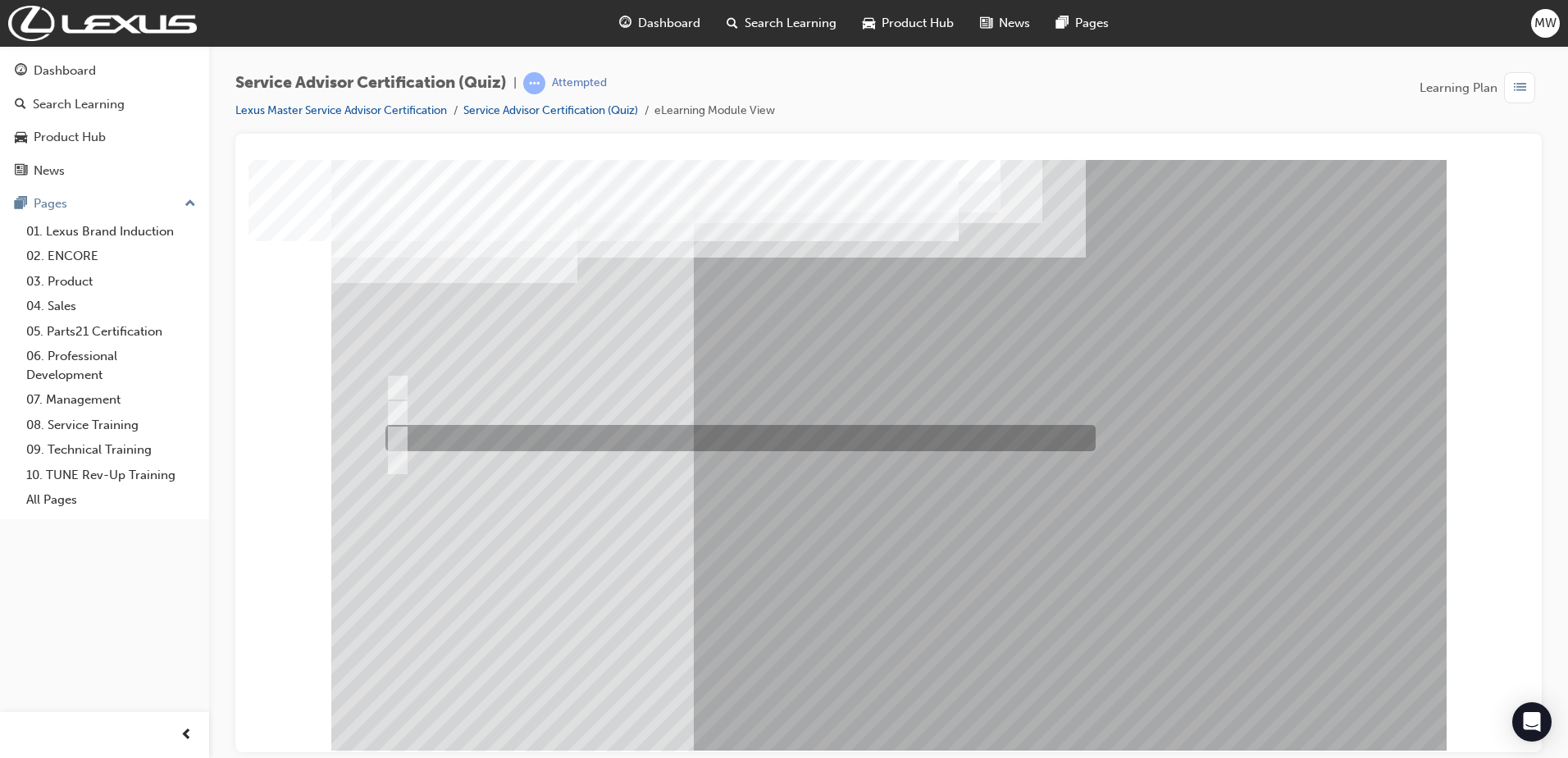
click at [822, 437] on div at bounding box center [736, 437] width 710 height 26
radio input "true"
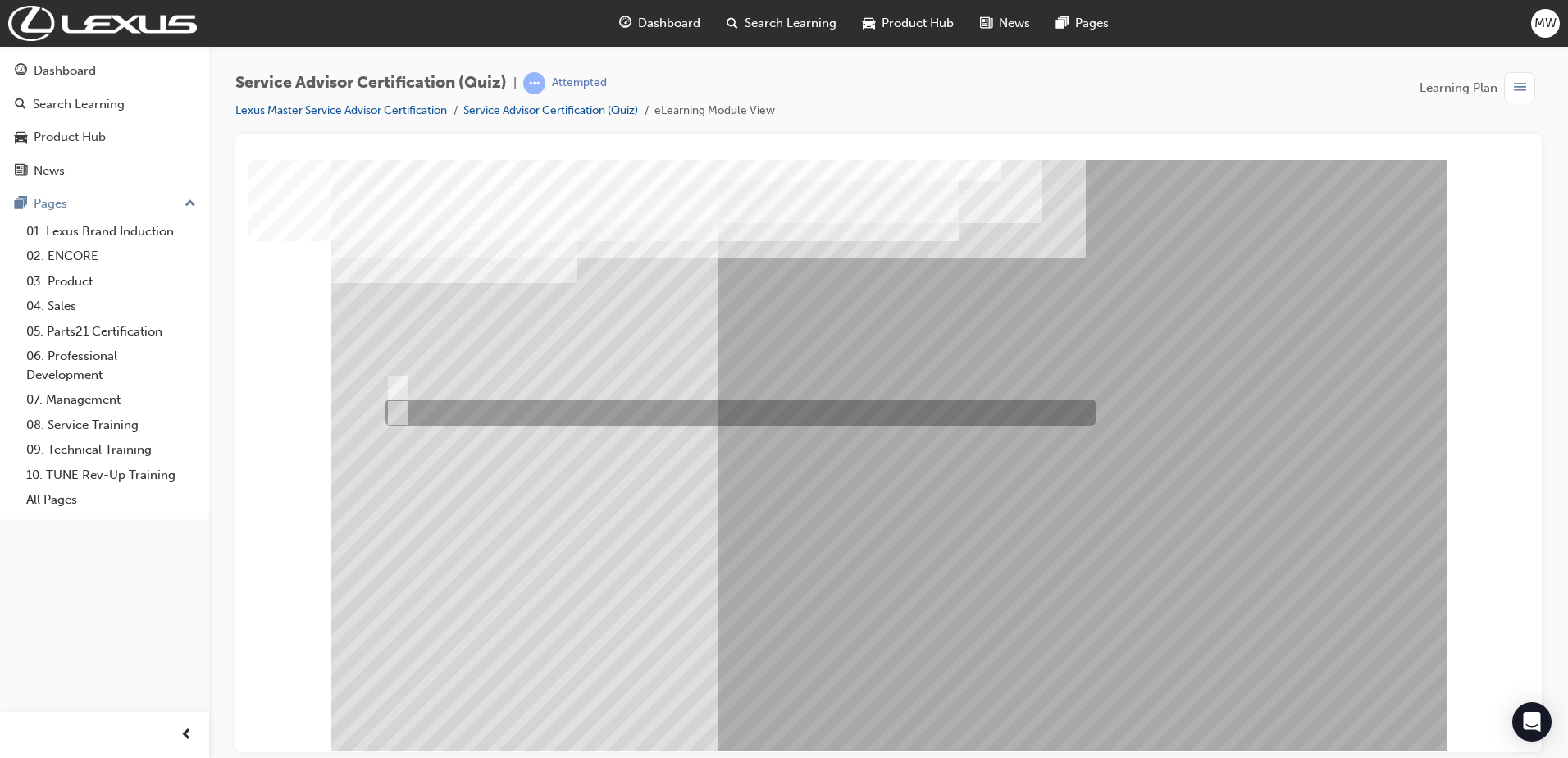
click at [451, 405] on div at bounding box center [736, 412] width 710 height 26
radio input "true"
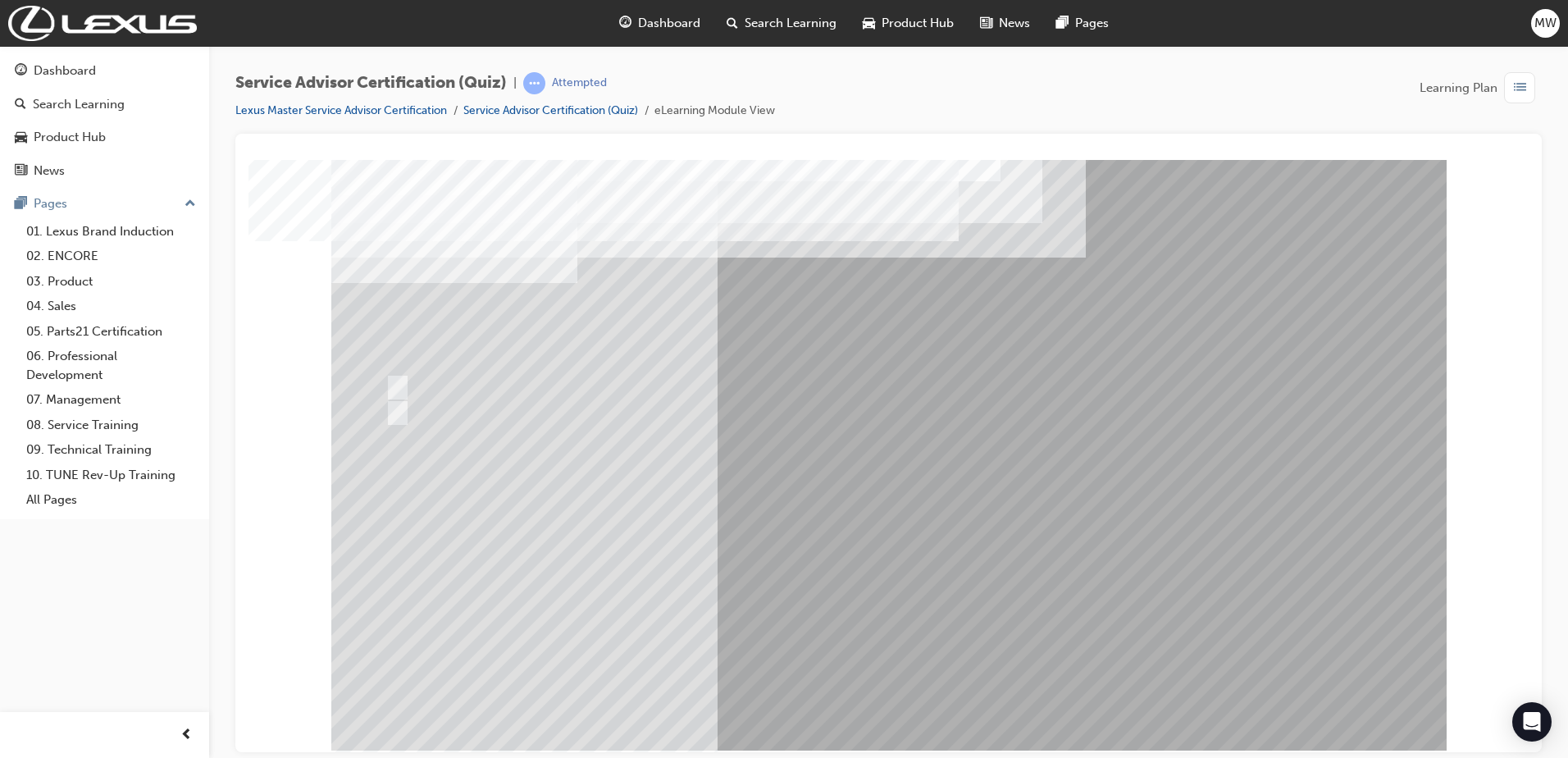
click at [885, 674] on div at bounding box center [889, 454] width 1115 height 590
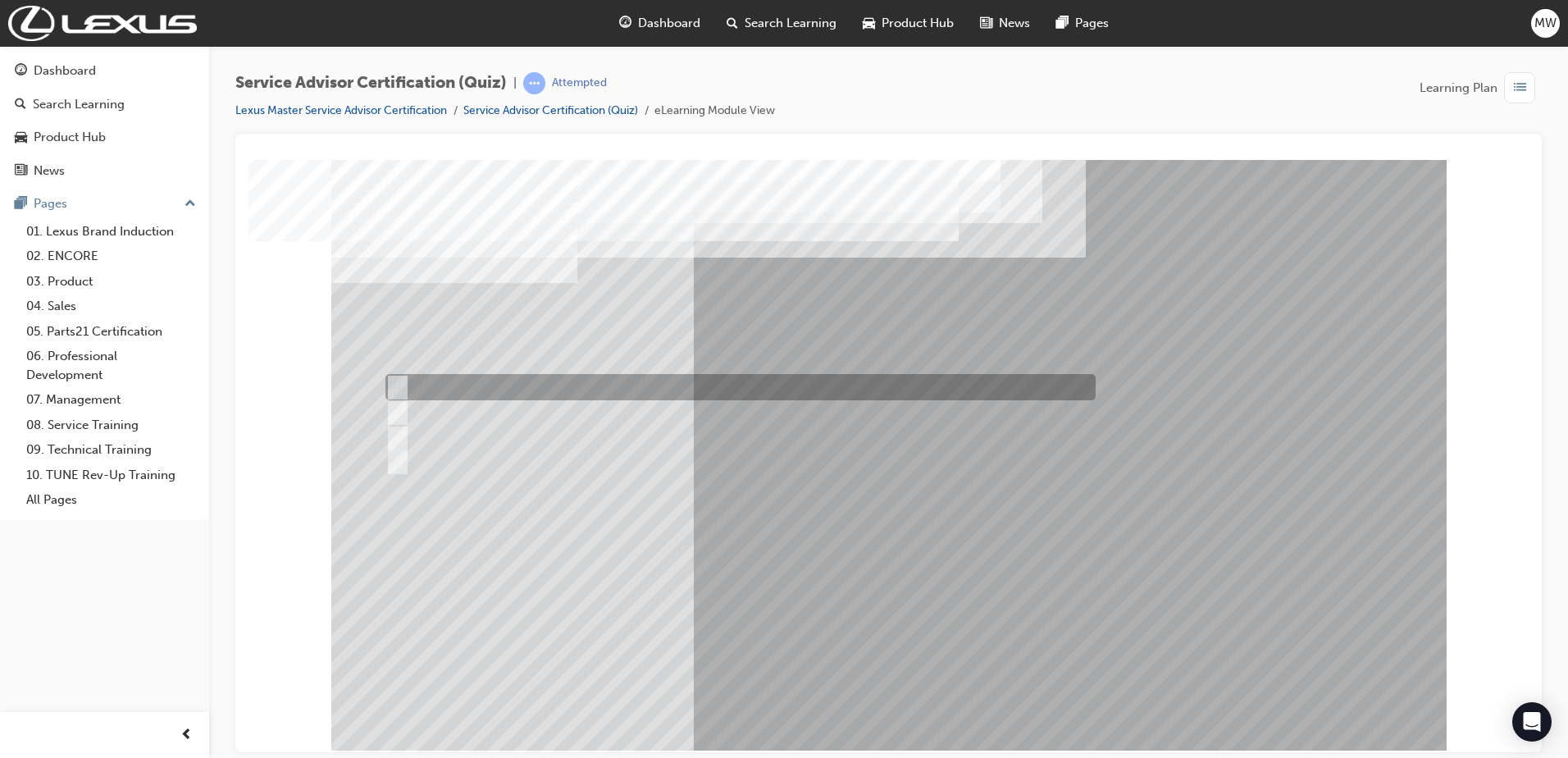
click at [549, 401] on div at bounding box center [736, 412] width 710 height 26
radio input "true"
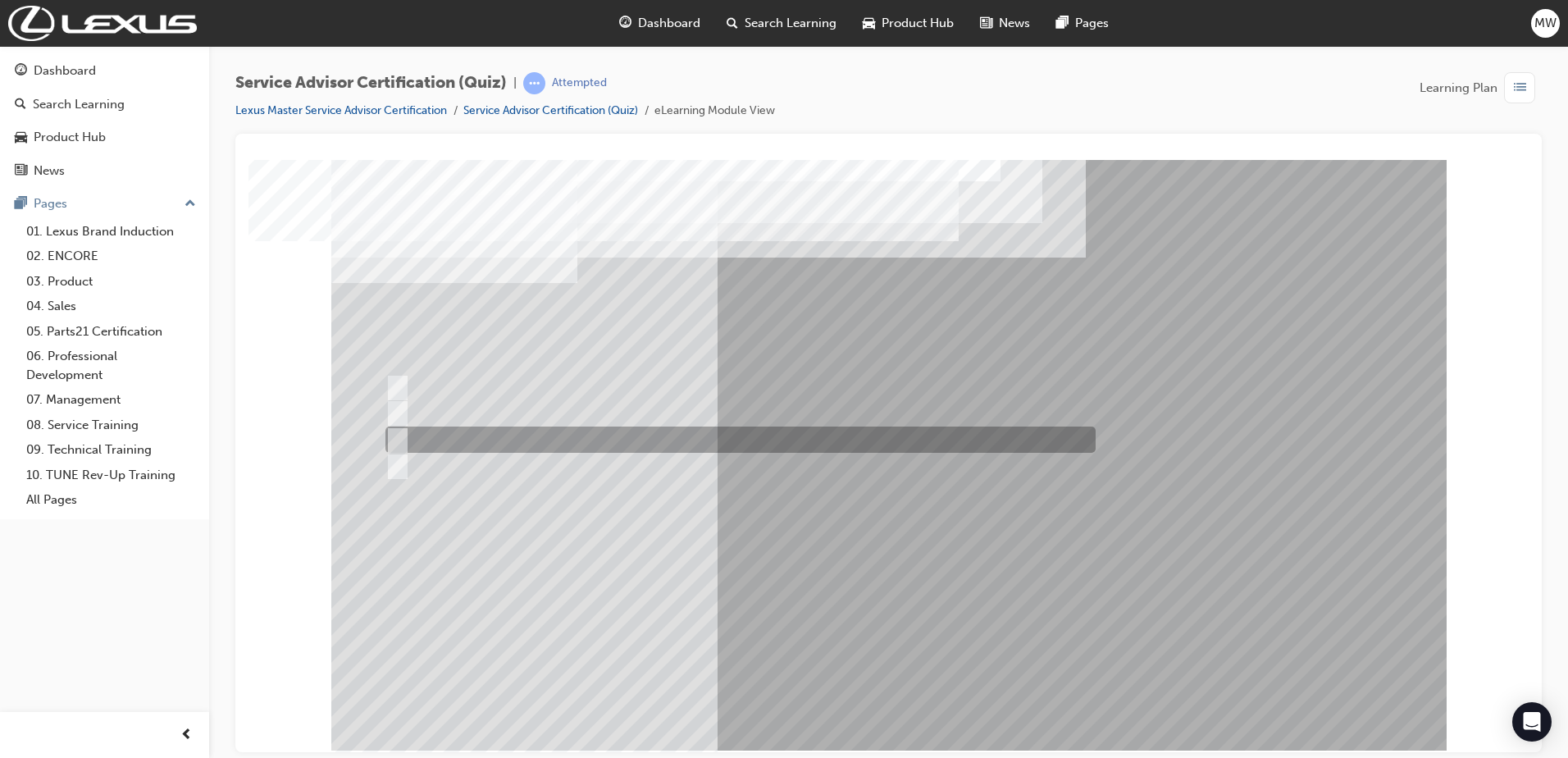
click at [696, 439] on div at bounding box center [736, 439] width 710 height 26
radio input "true"
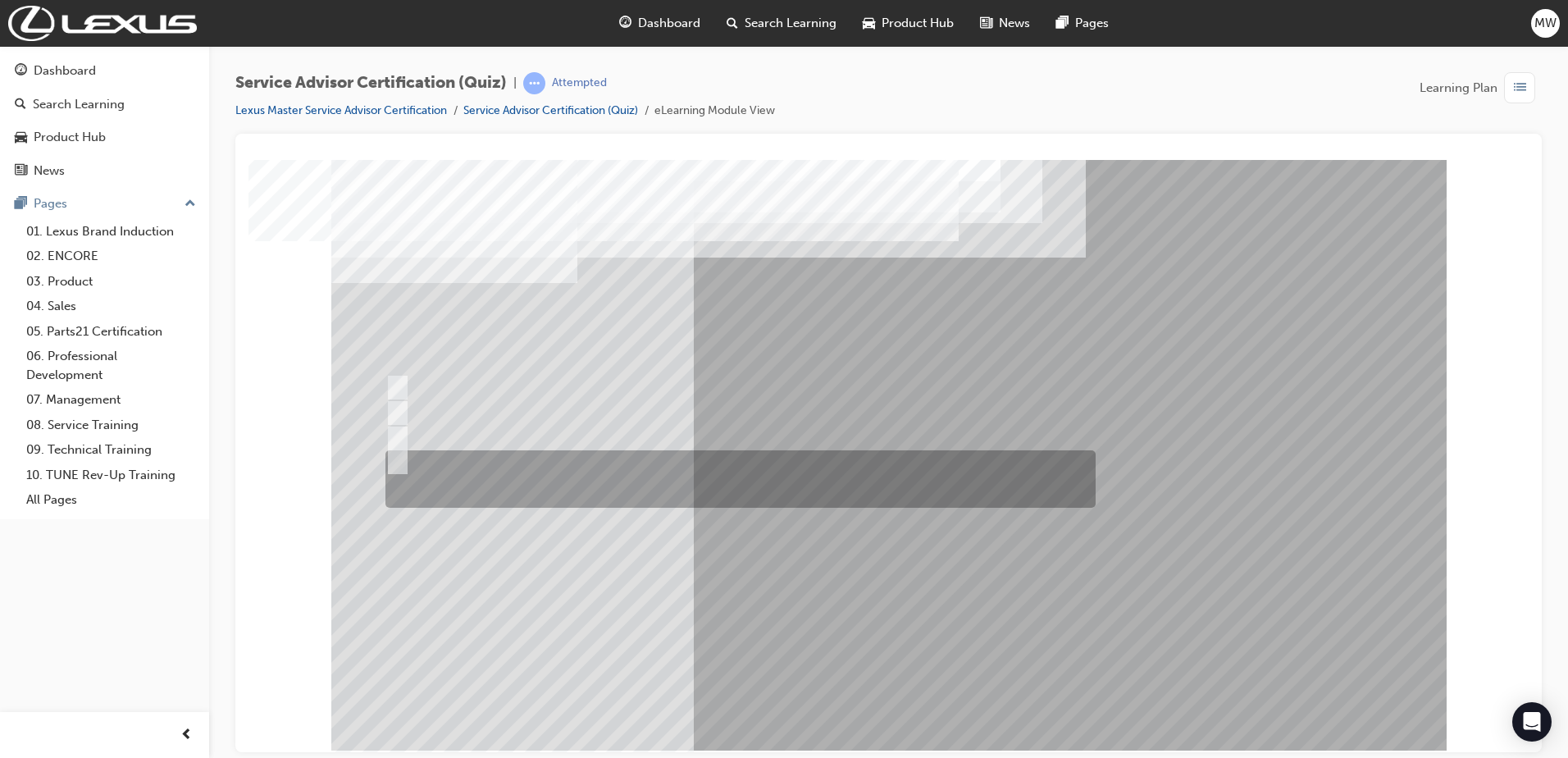
click at [557, 480] on div at bounding box center [736, 479] width 710 height 58
radio input "true"
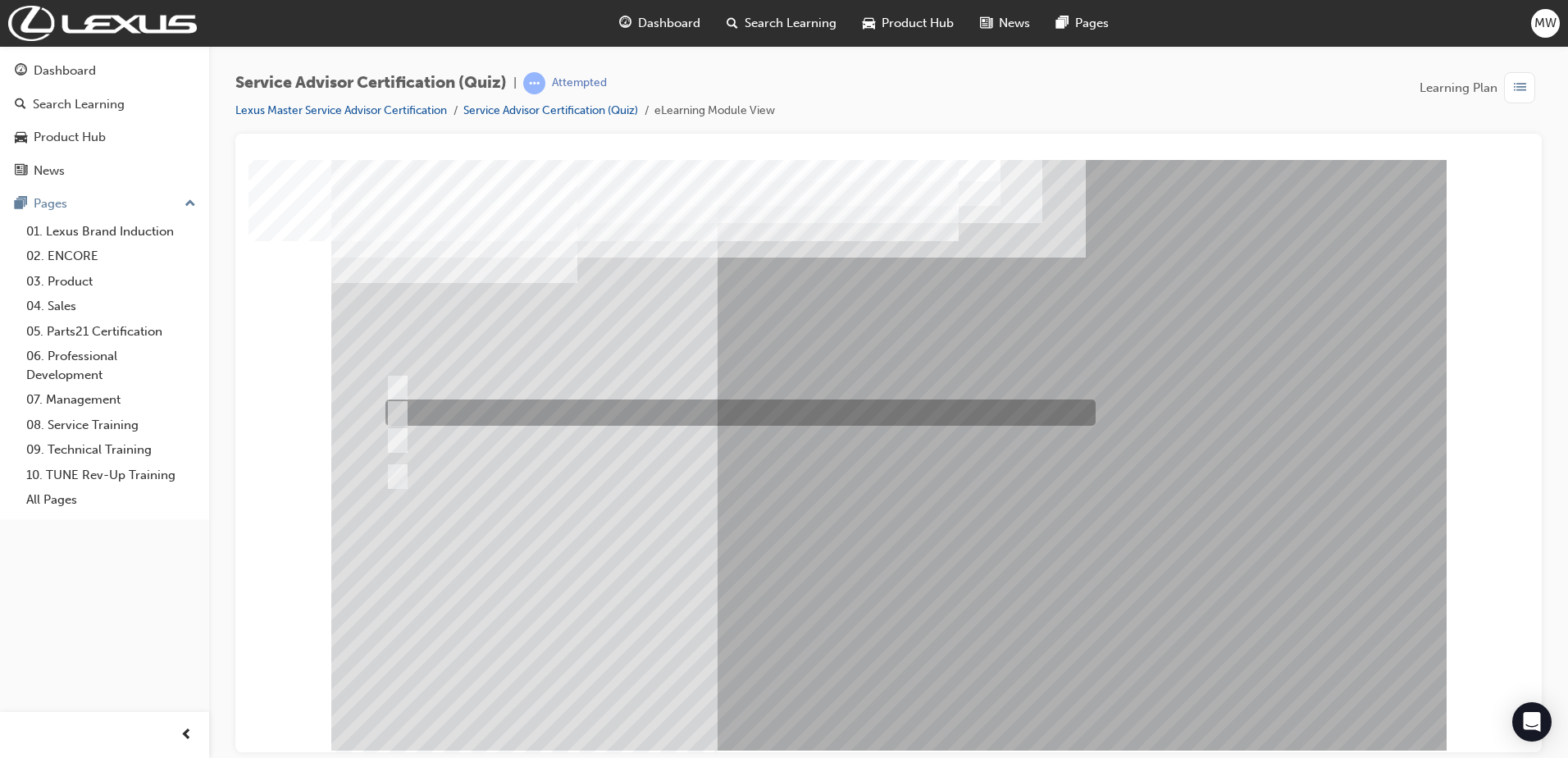
click at [802, 412] on div at bounding box center [736, 412] width 710 height 26
radio input "true"
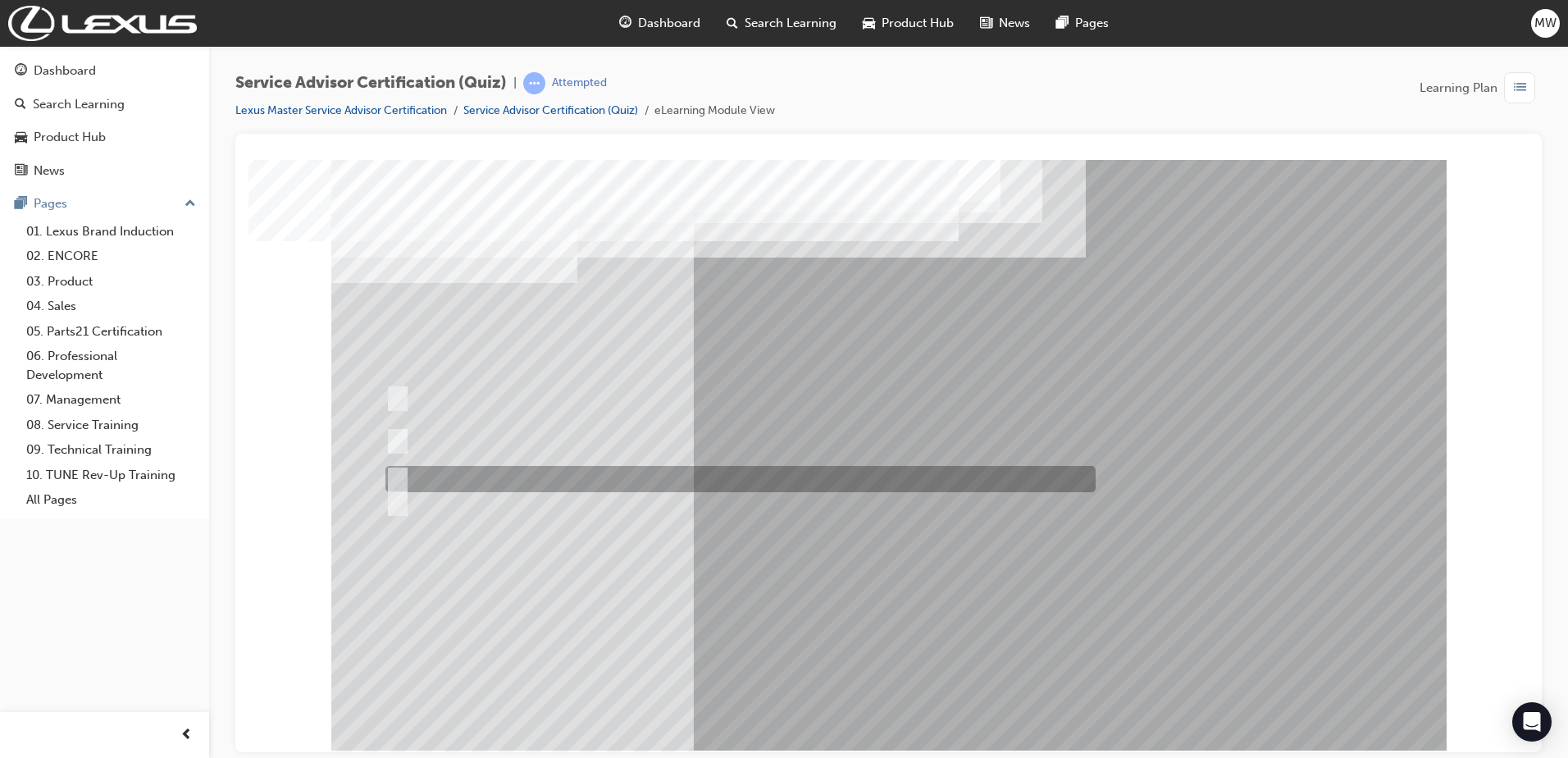
click at [641, 480] on div at bounding box center [736, 479] width 710 height 26
radio input "true"
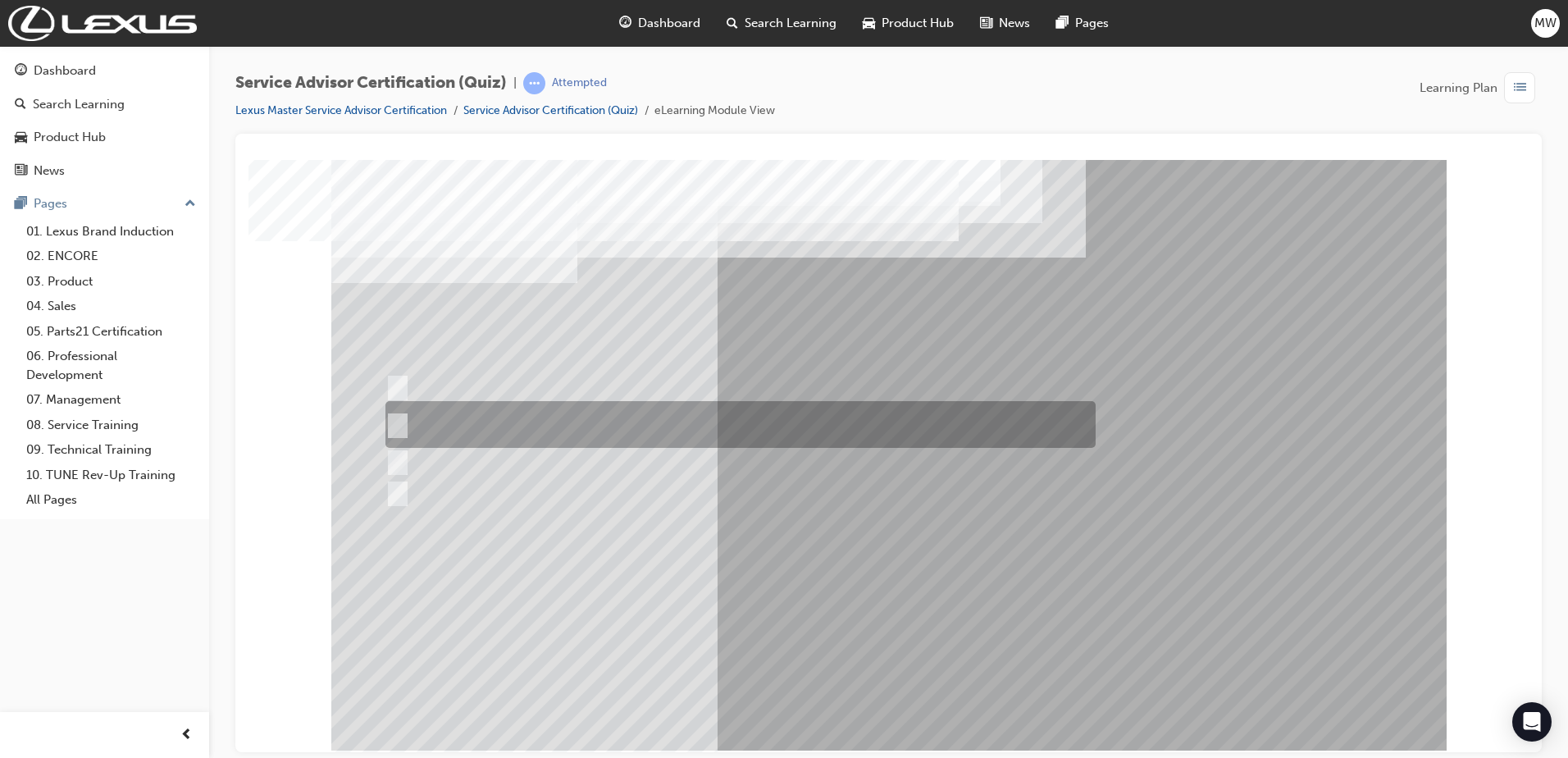
click at [697, 433] on div at bounding box center [736, 425] width 710 height 47
radio input "true"
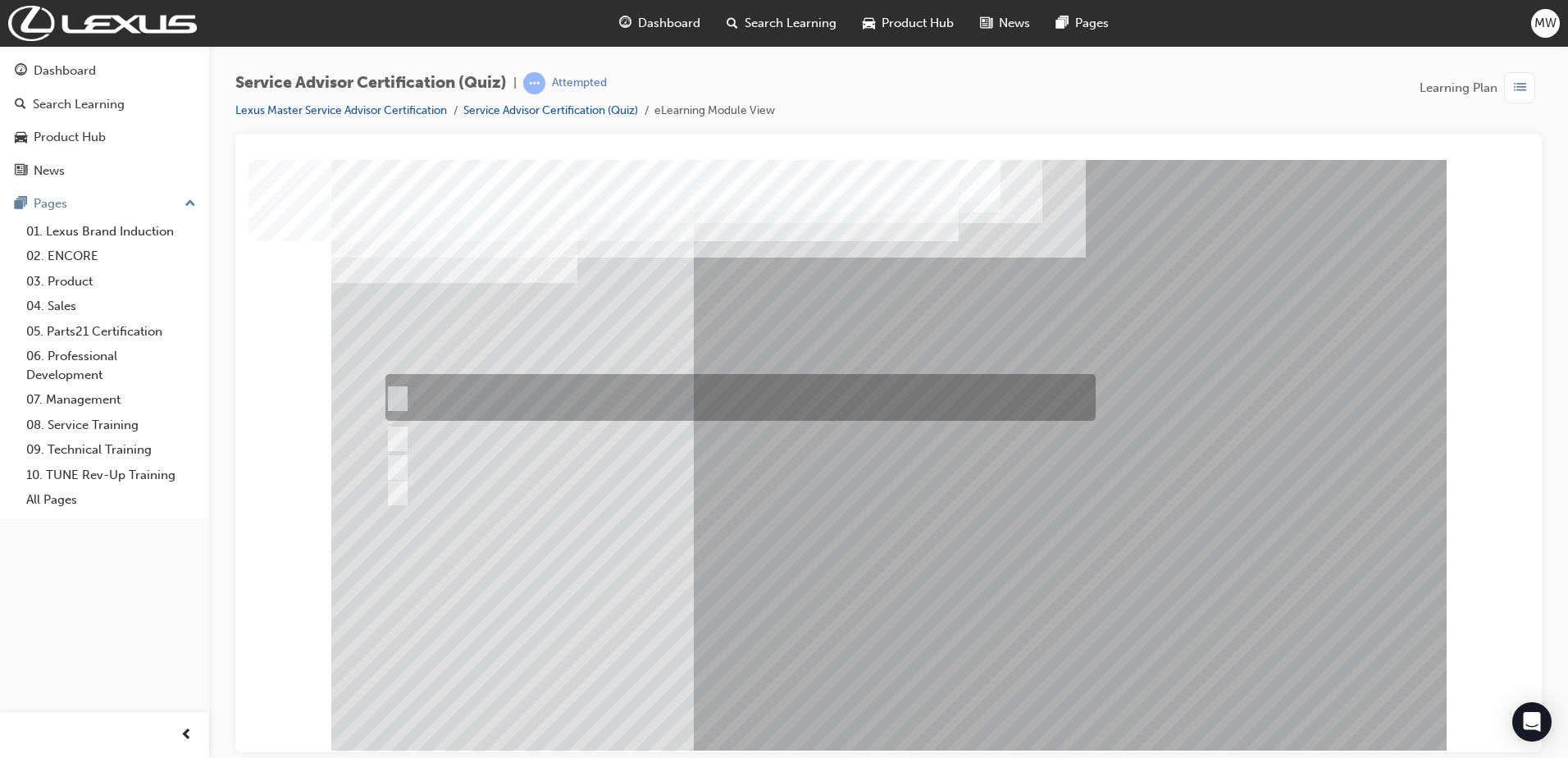
click at [711, 399] on div at bounding box center [736, 397] width 710 height 47
radio input "true"
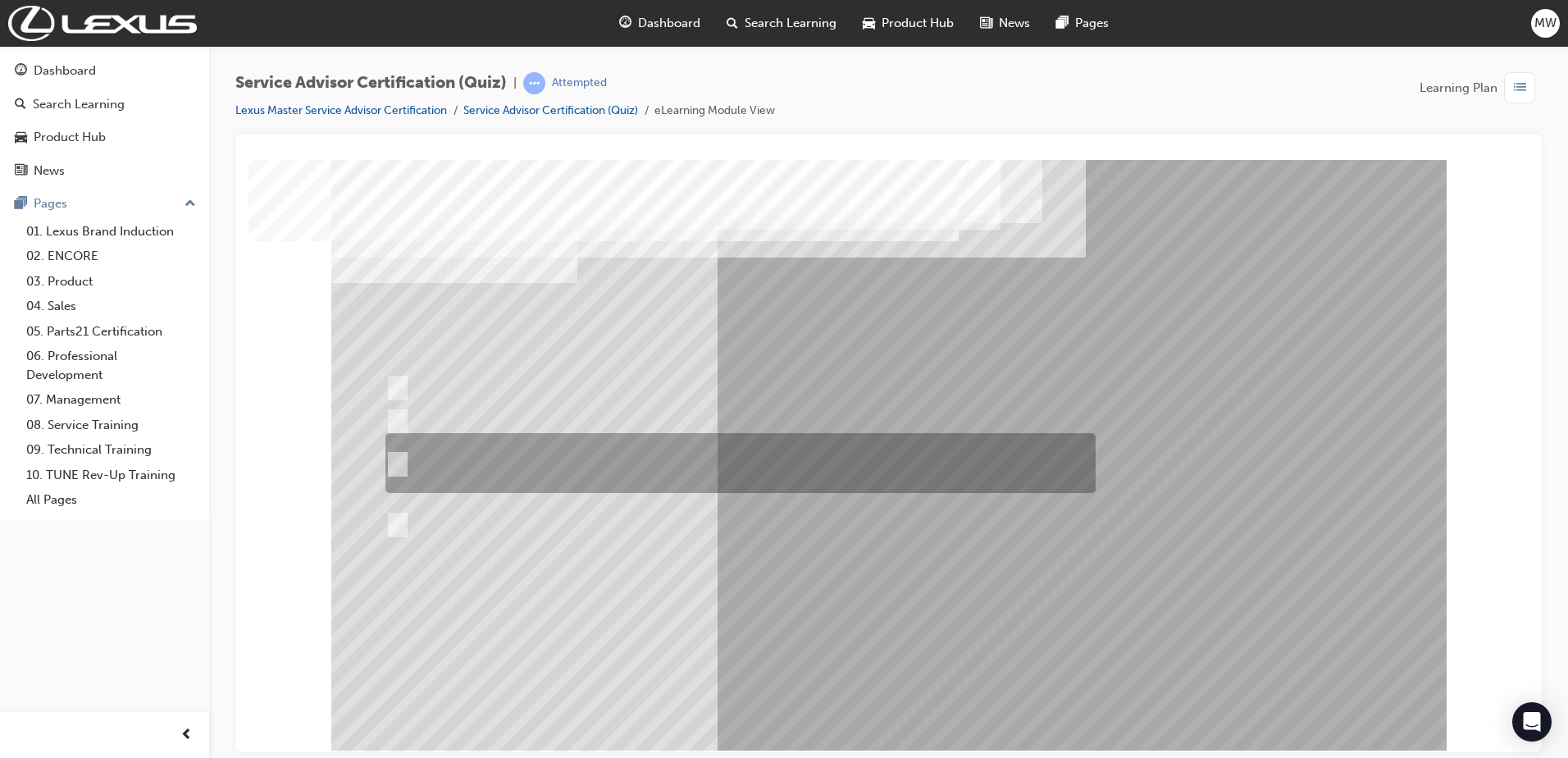
click at [827, 465] on div at bounding box center [736, 463] width 710 height 60
radio input "true"
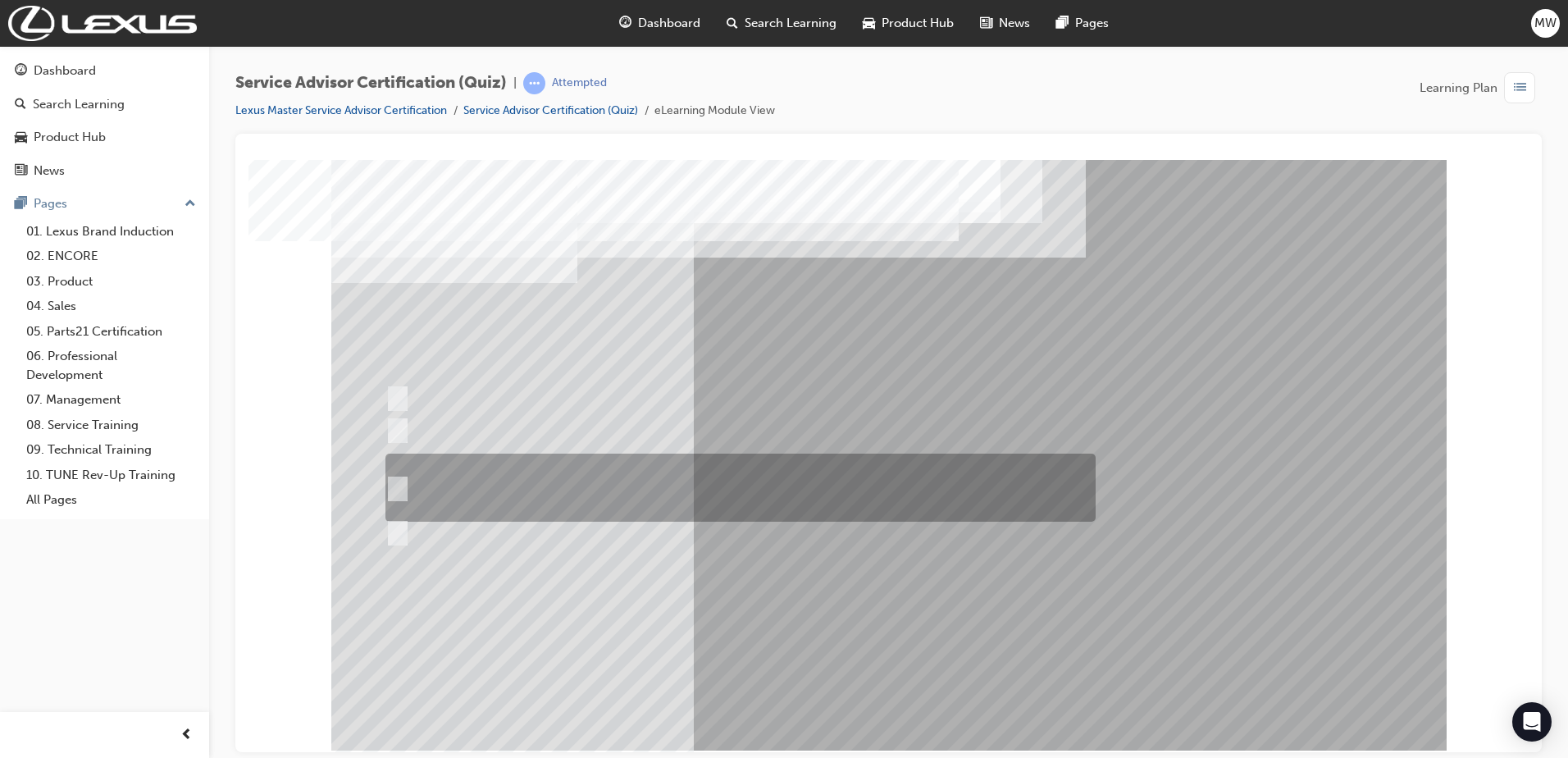
click at [694, 505] on div at bounding box center [736, 487] width 710 height 68
radio input "true"
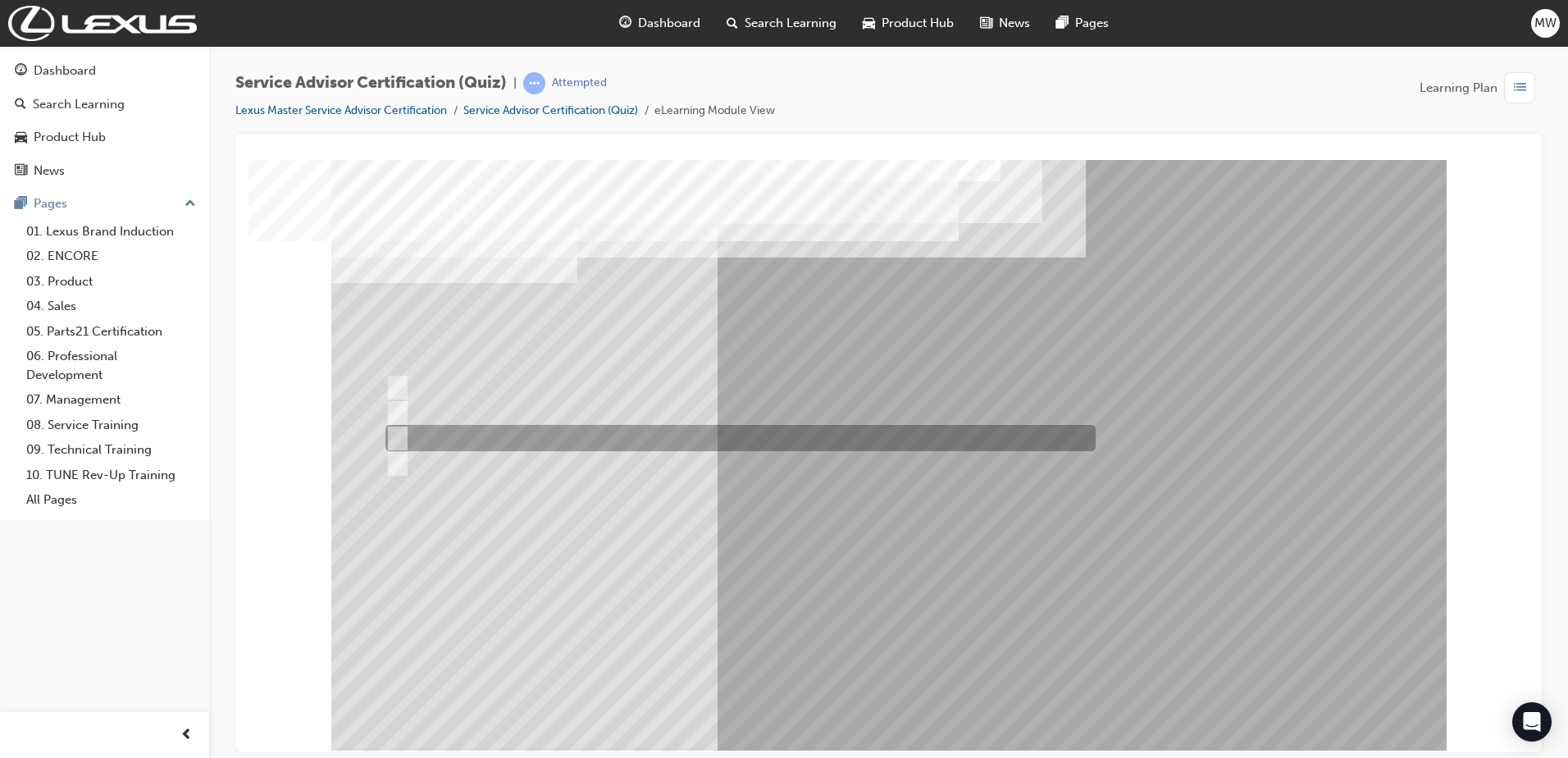
click at [691, 439] on div at bounding box center [736, 437] width 710 height 26
radio input "true"
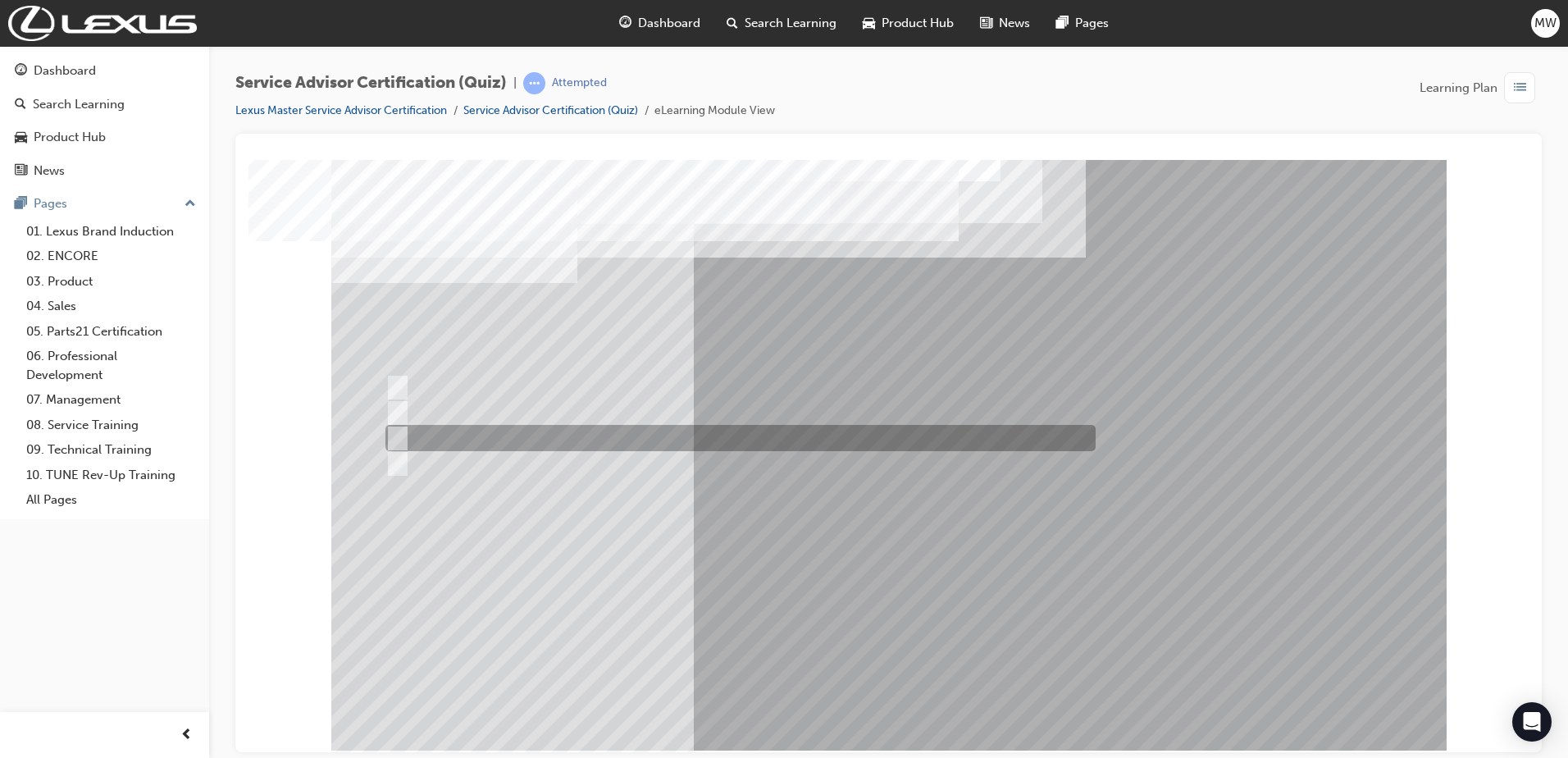
click at [593, 442] on div at bounding box center [736, 437] width 710 height 26
radio input "true"
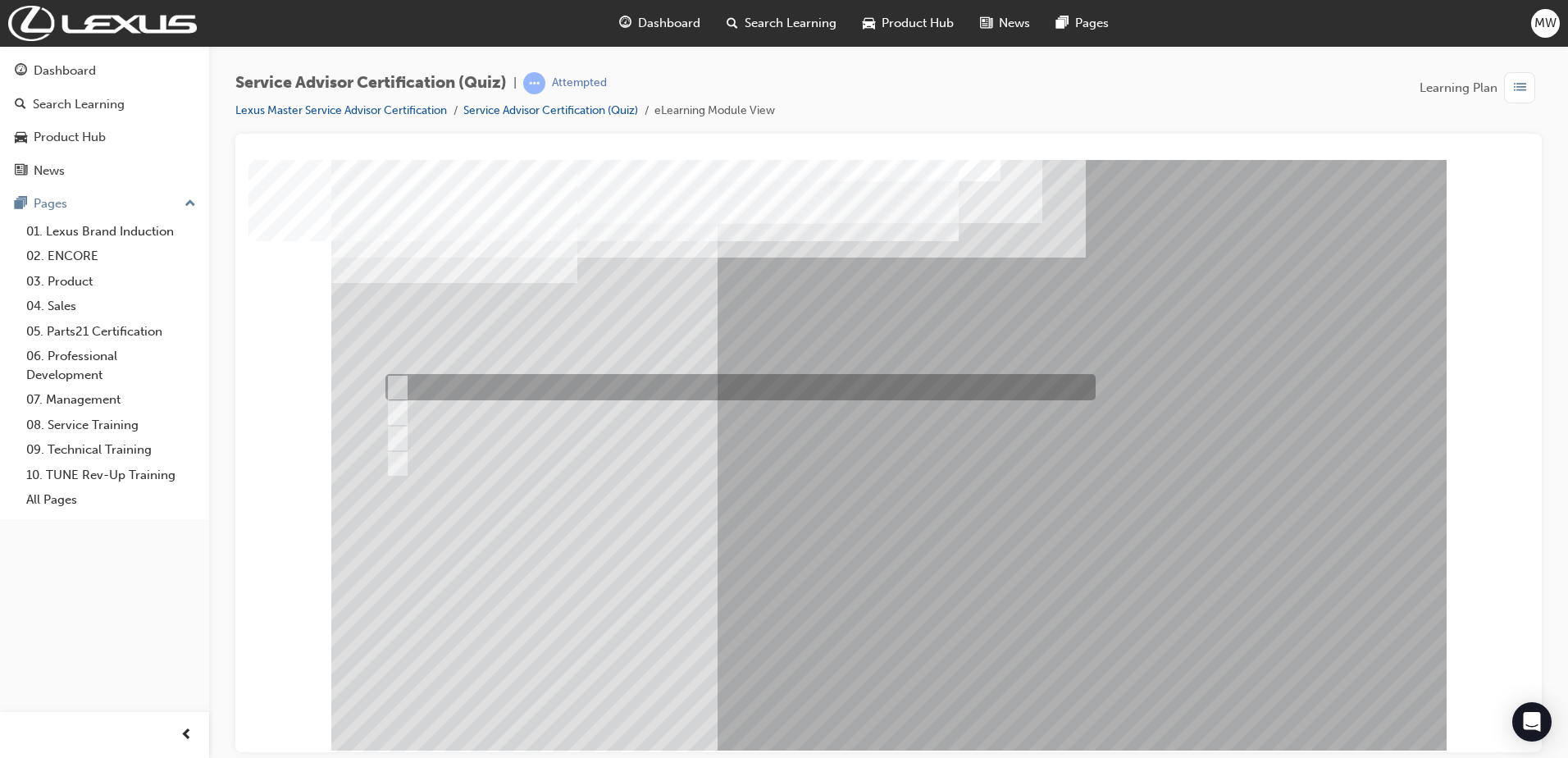
click at [620, 384] on div at bounding box center [736, 386] width 710 height 26
radio input "true"
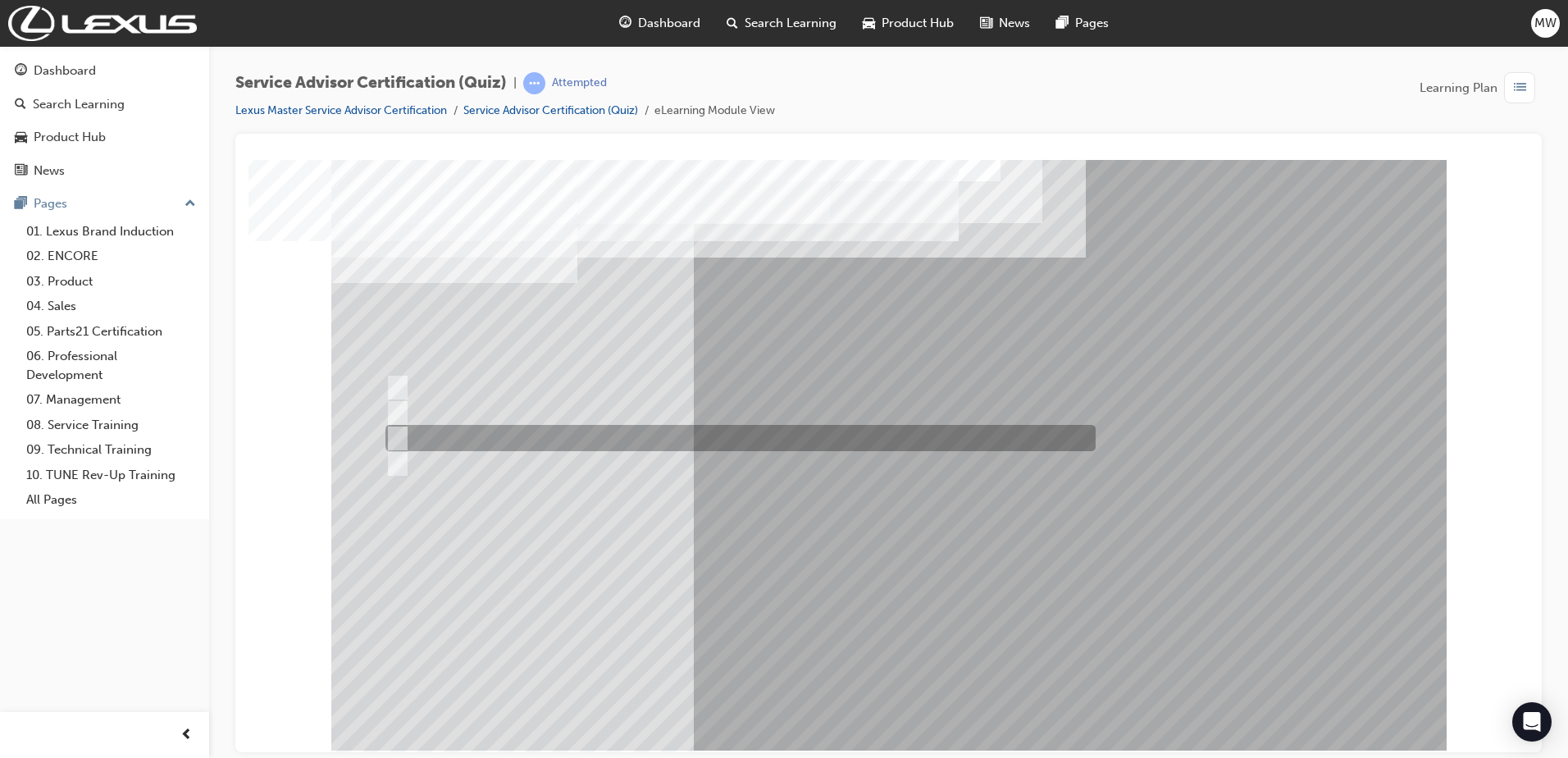
click at [638, 438] on div at bounding box center [736, 437] width 710 height 26
radio input "true"
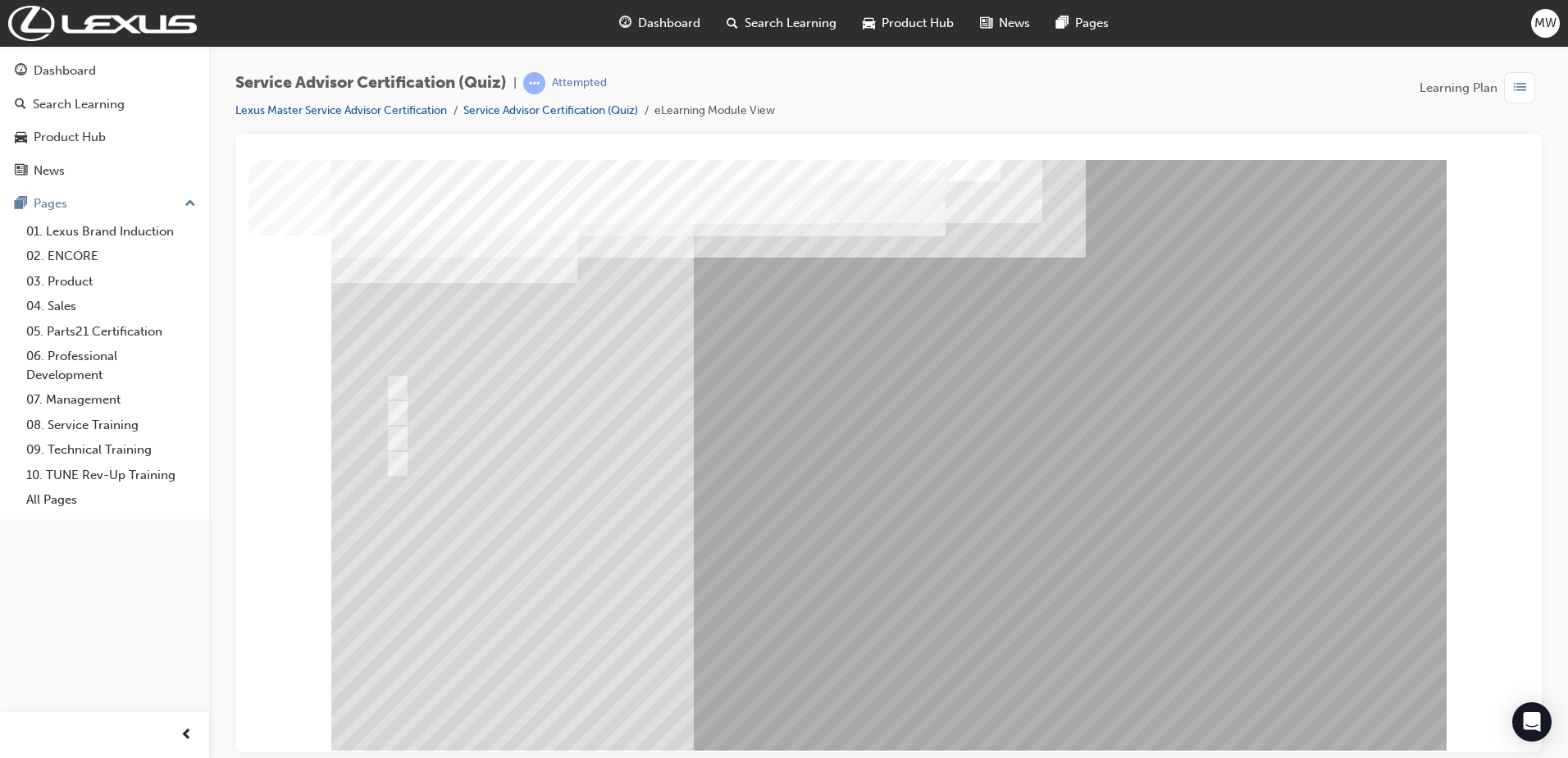
drag, startPoint x: 885, startPoint y: 690, endPoint x: 899, endPoint y: 688, distance: 14.1
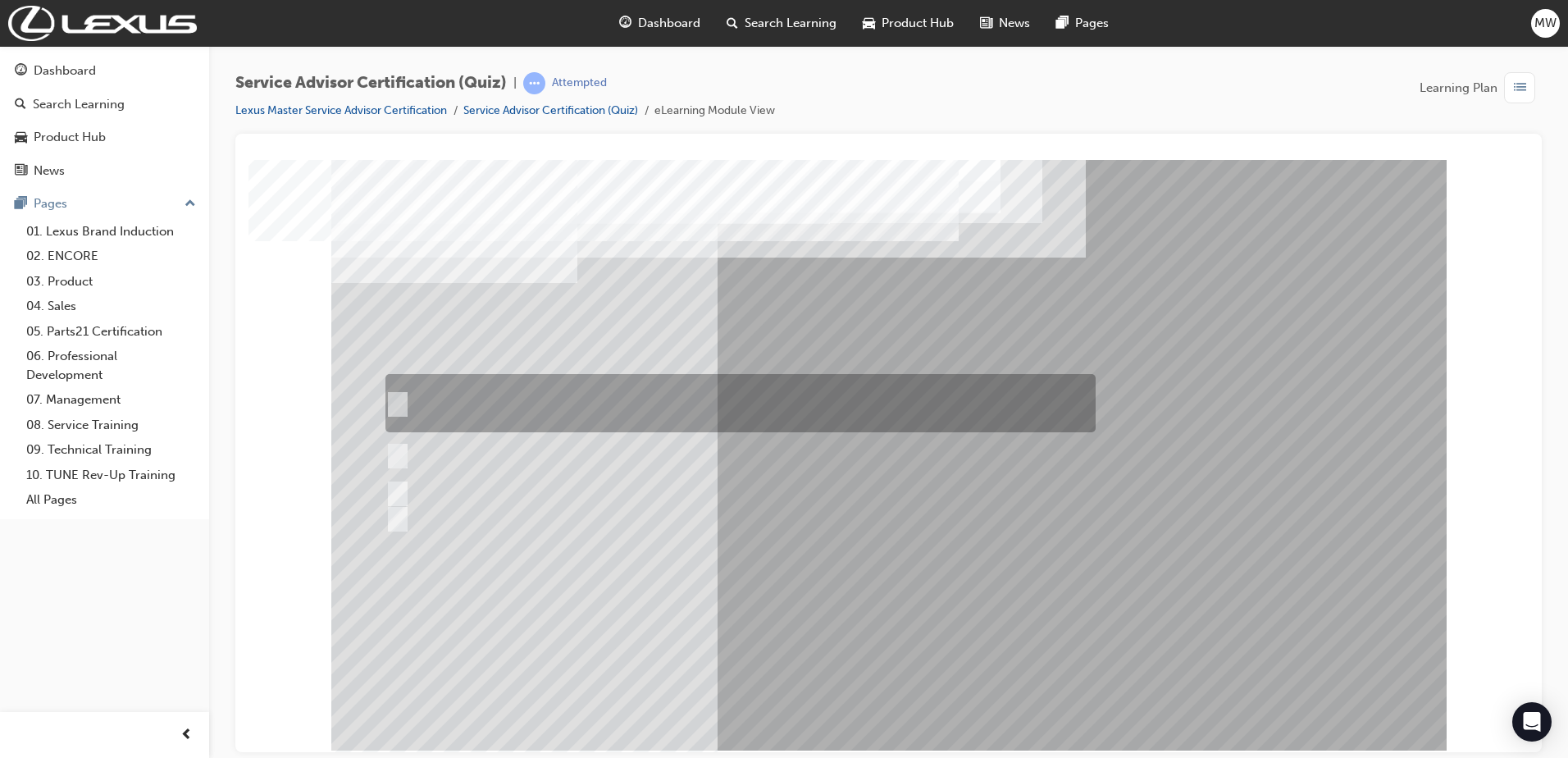
click at [630, 407] on div at bounding box center [736, 402] width 710 height 58
radio input "true"
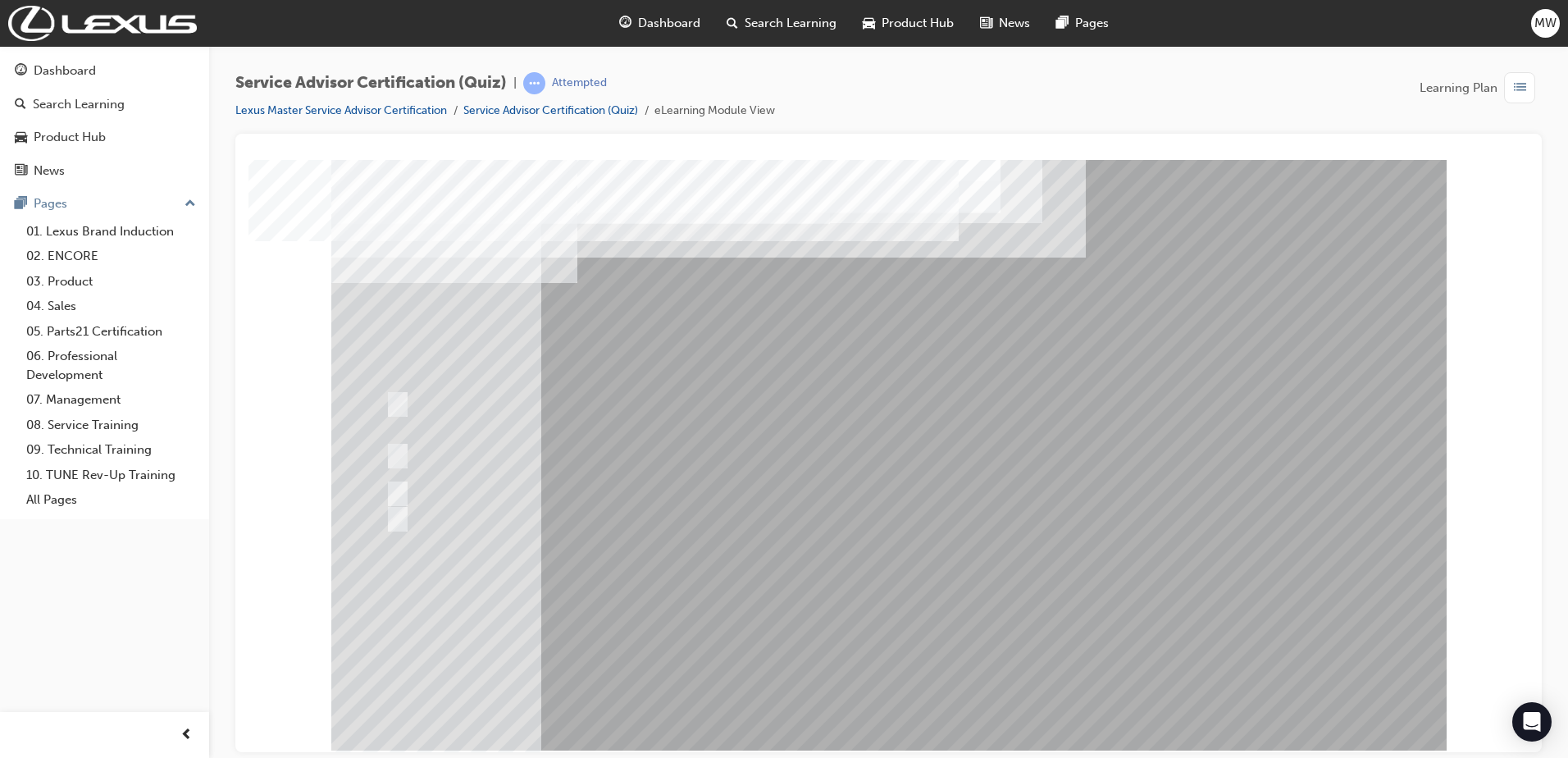
click at [544, 449] on div at bounding box center [736, 455] width 710 height 57
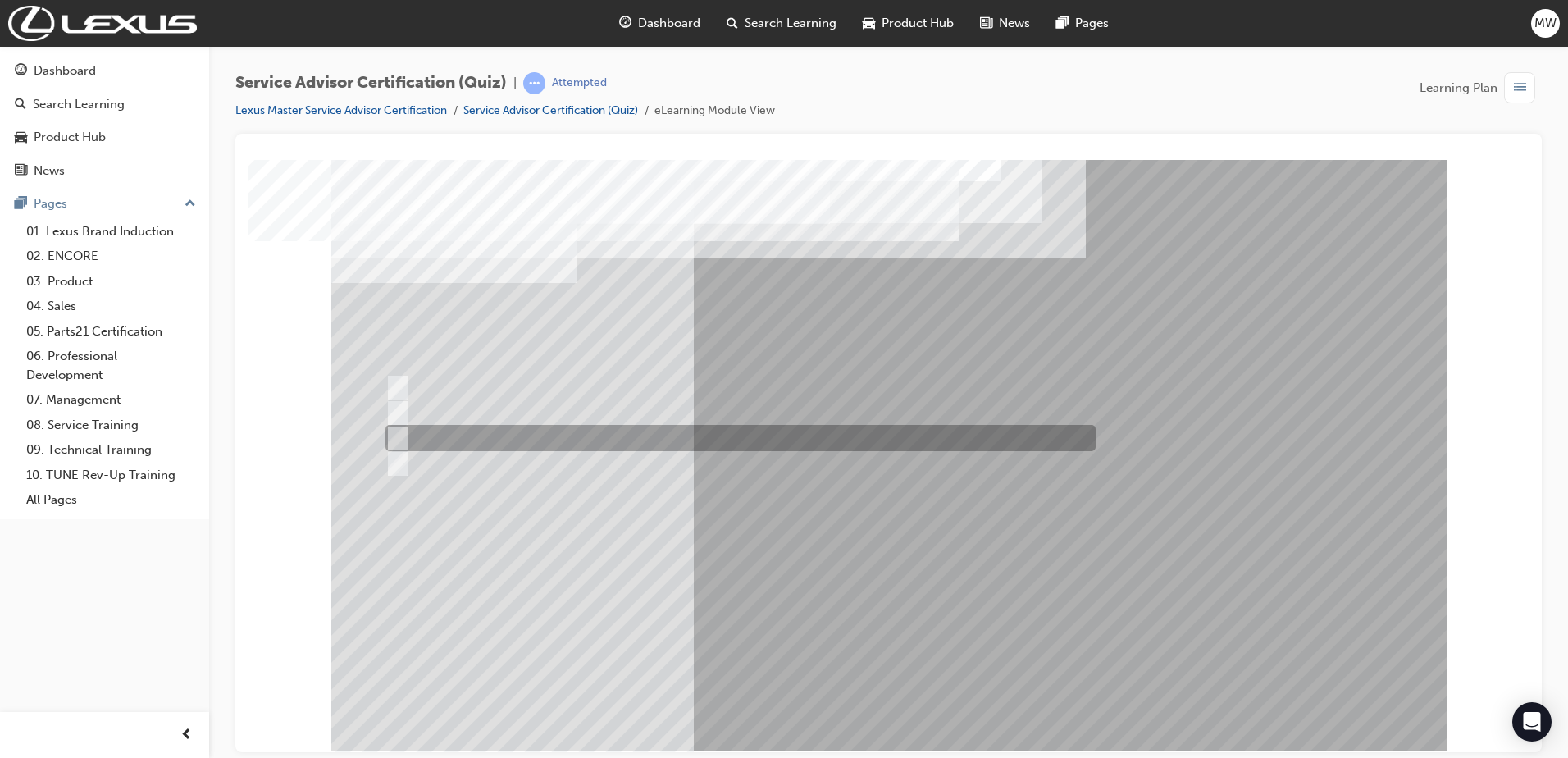
click at [520, 436] on div at bounding box center [736, 437] width 710 height 26
radio input "true"
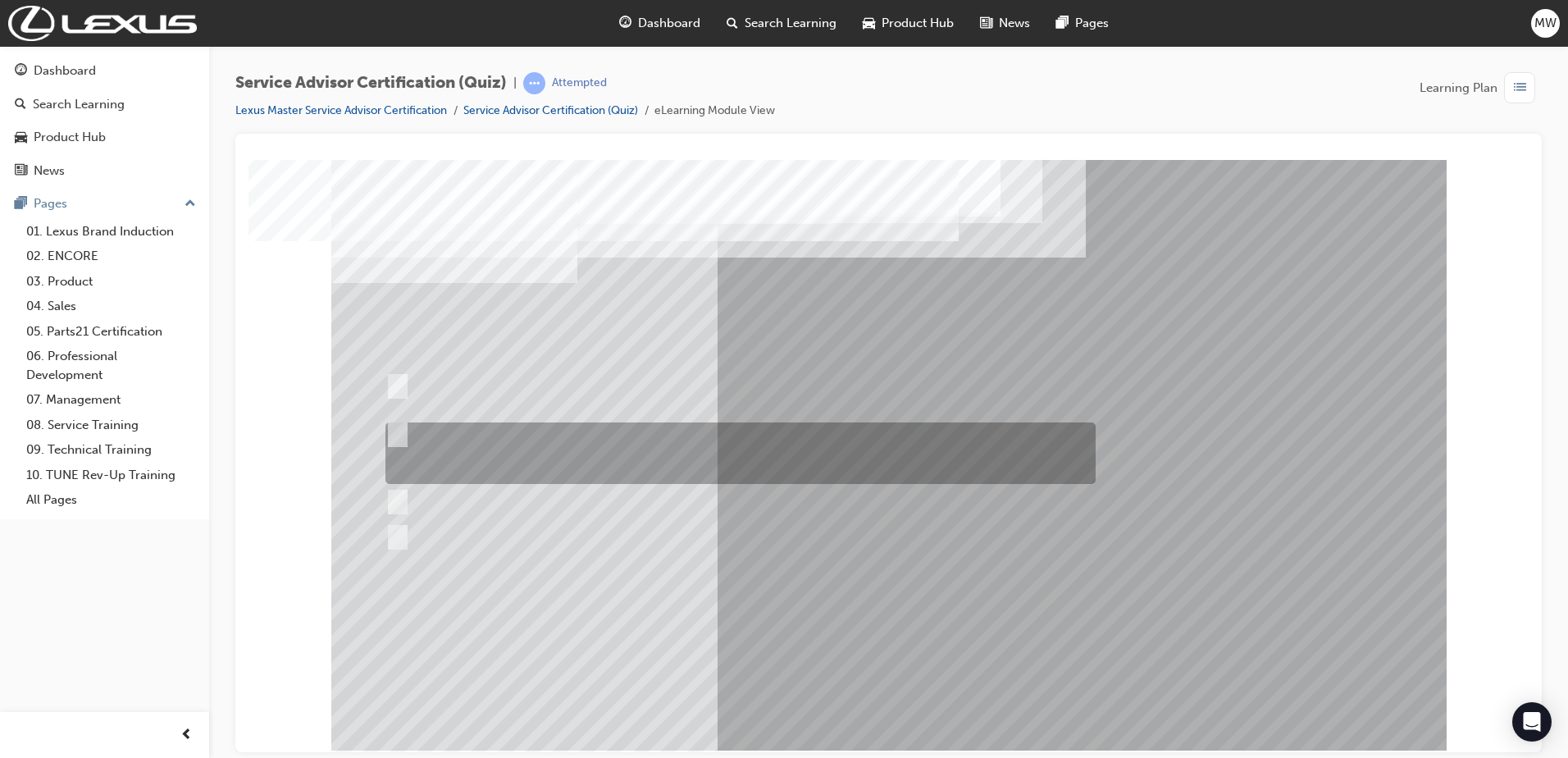
click at [543, 442] on div at bounding box center [736, 453] width 710 height 62
radio input "true"
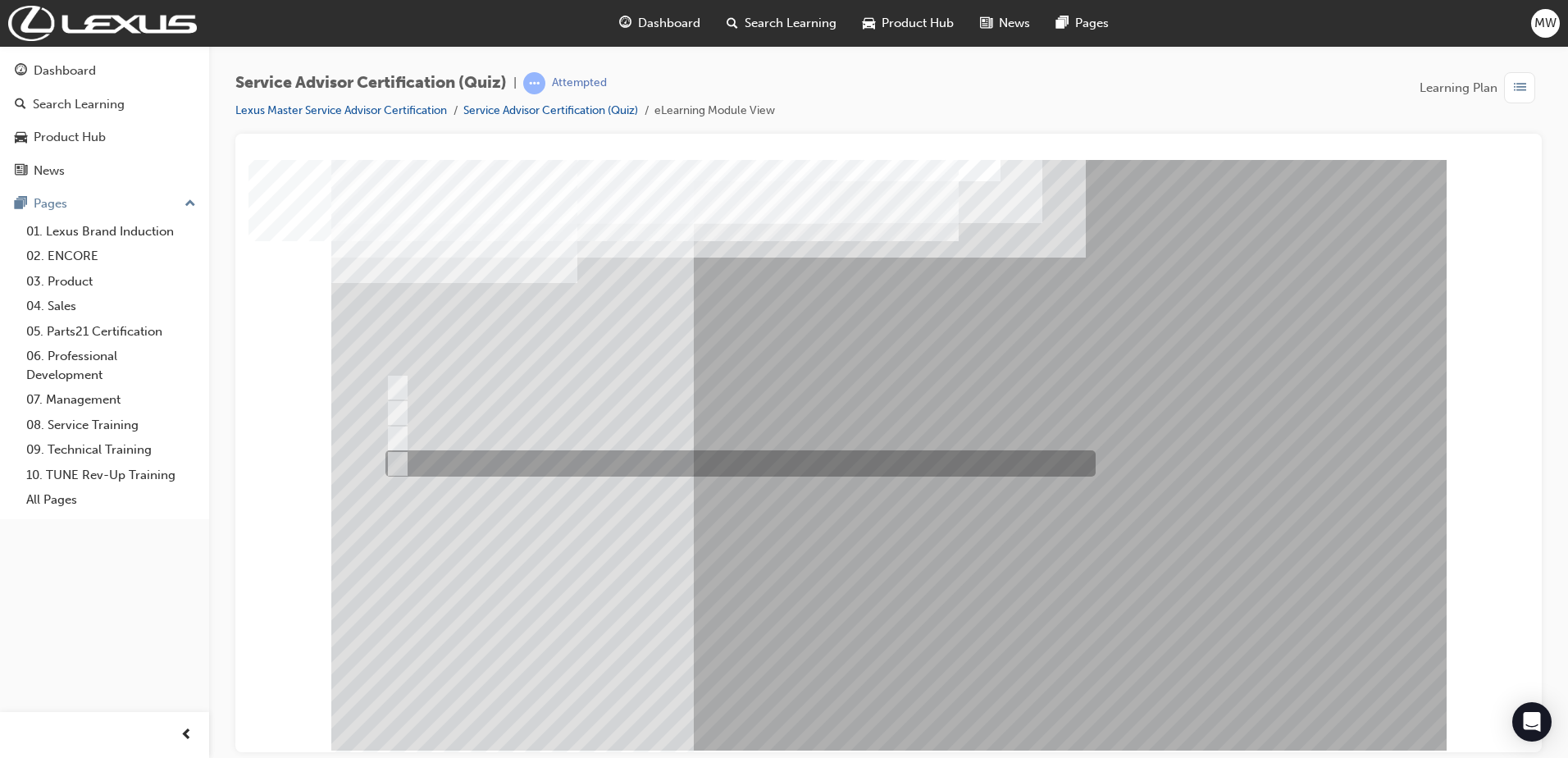
click at [639, 468] on div at bounding box center [736, 463] width 710 height 26
radio input "true"
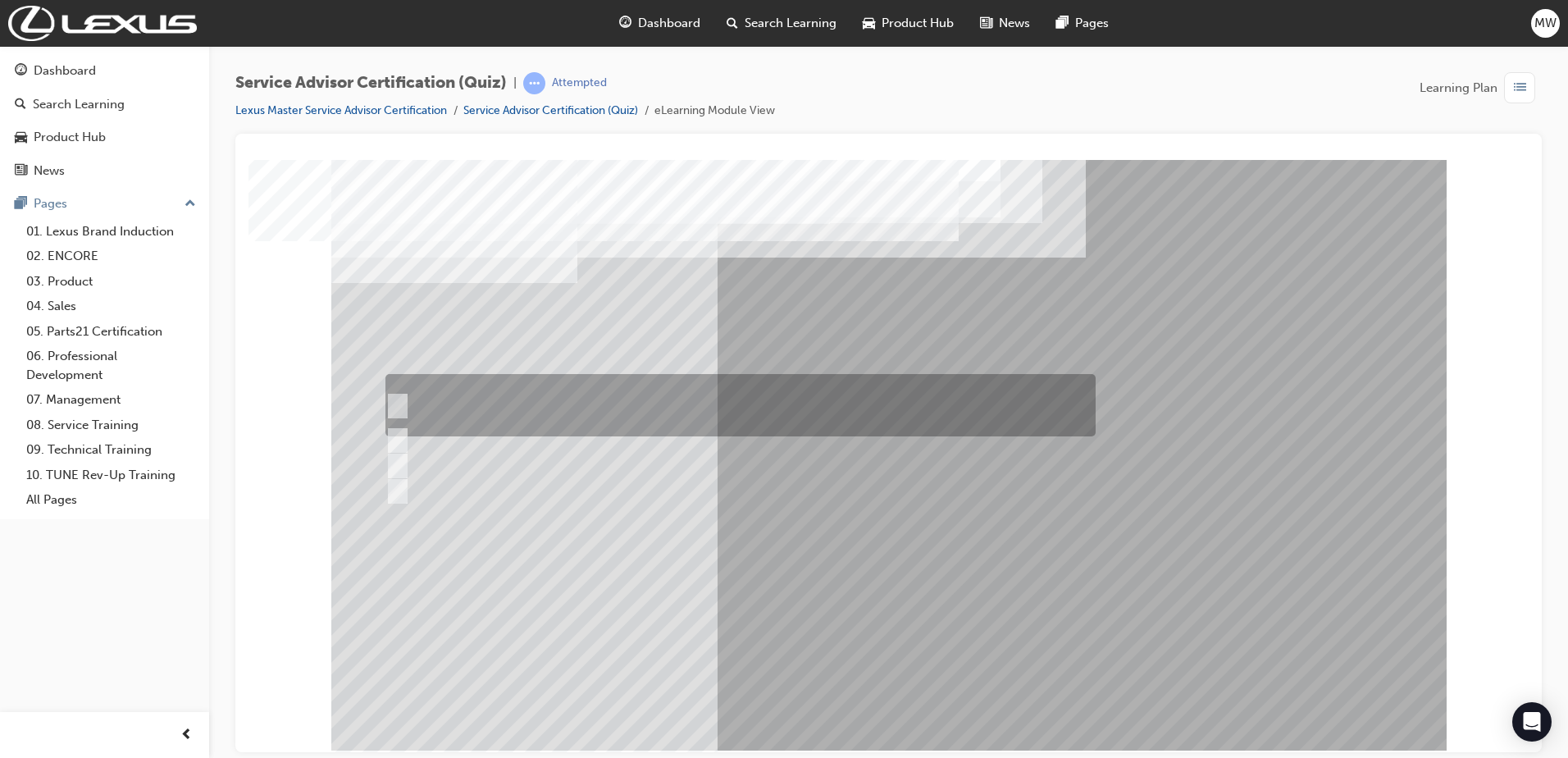
click at [771, 396] on div at bounding box center [736, 405] width 710 height 63
radio input "true"
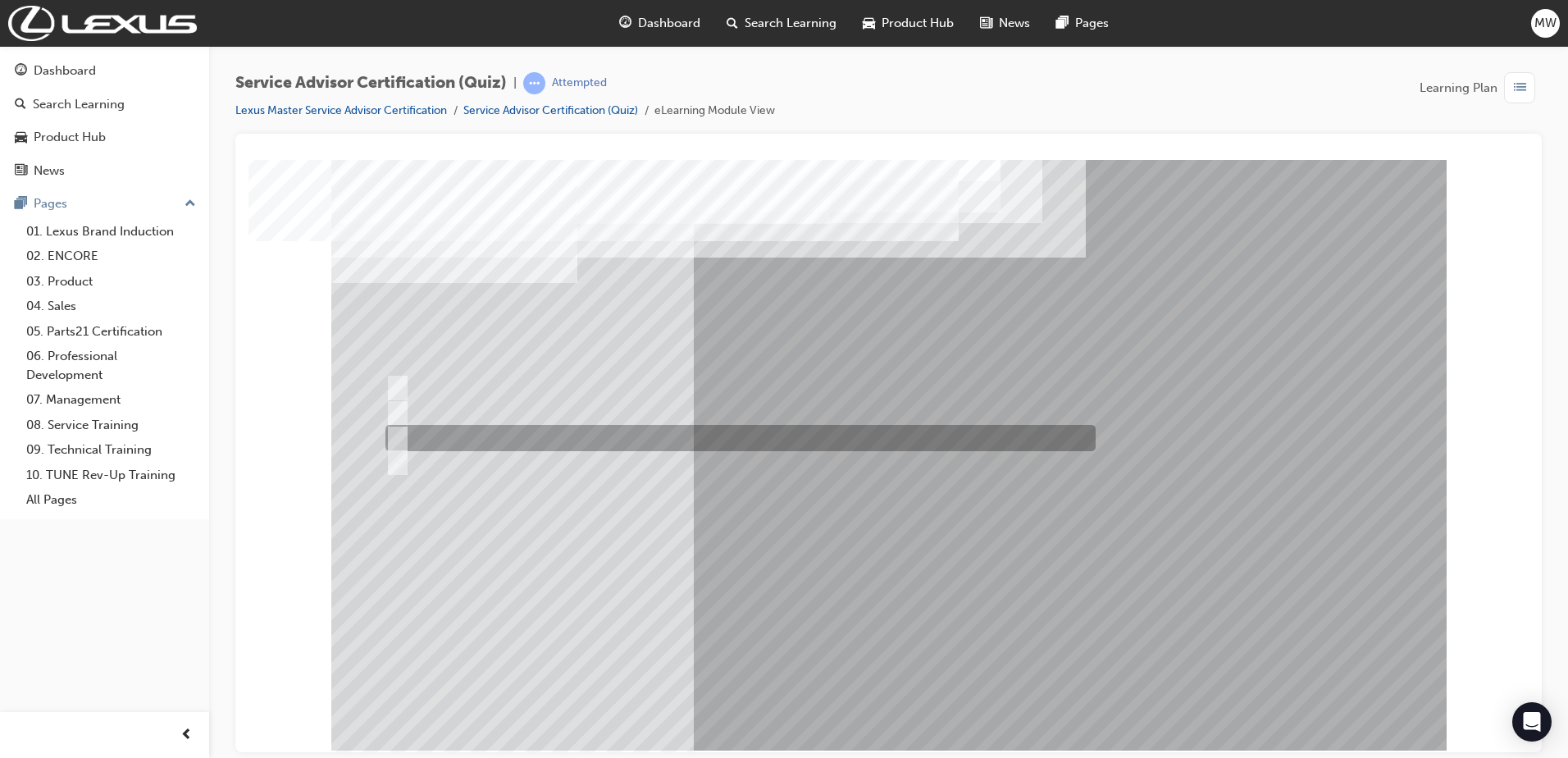
click at [731, 441] on div at bounding box center [736, 437] width 710 height 26
radio input "true"
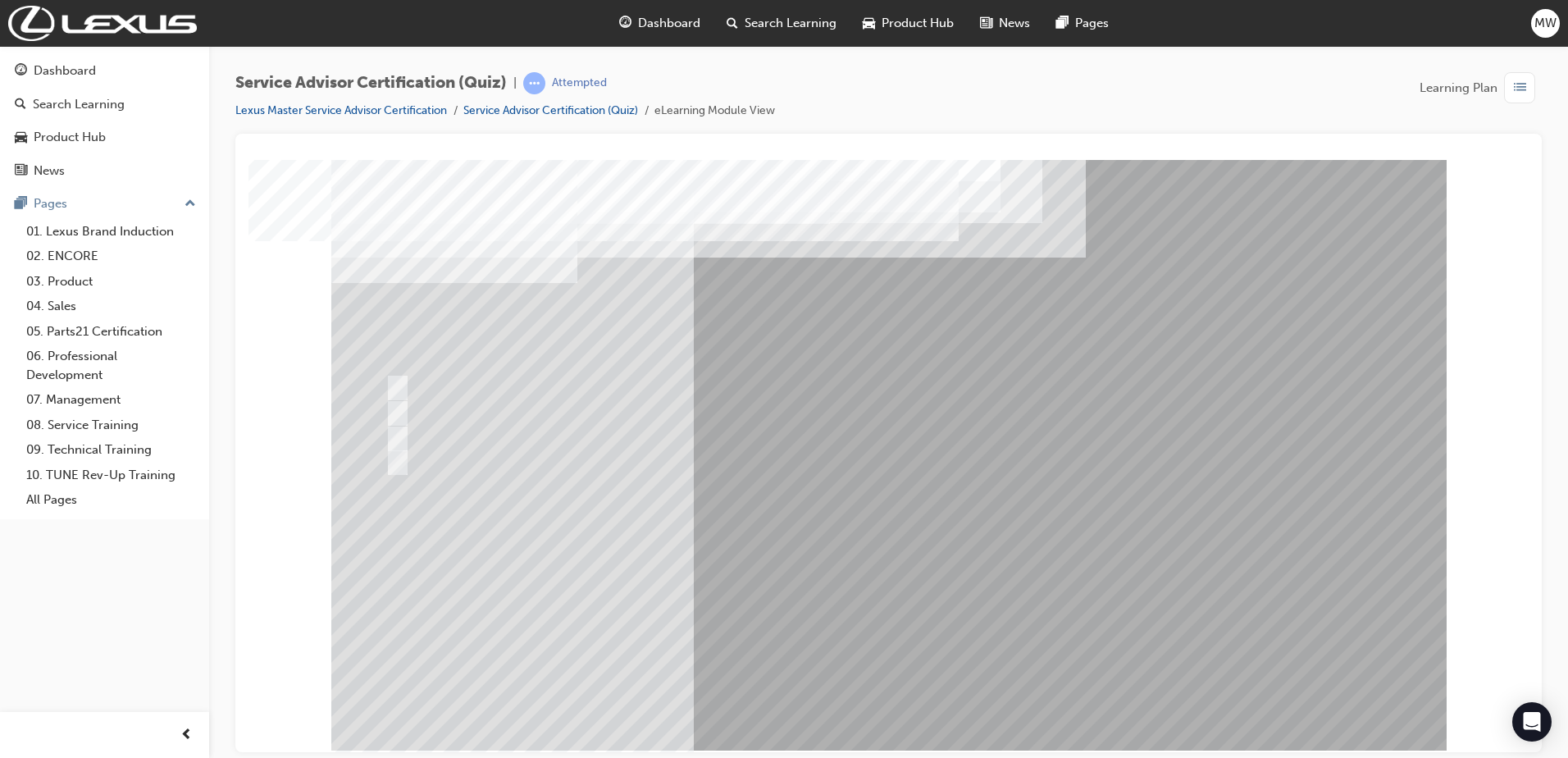
drag, startPoint x: 874, startPoint y: 693, endPoint x: 882, endPoint y: 690, distance: 8.5
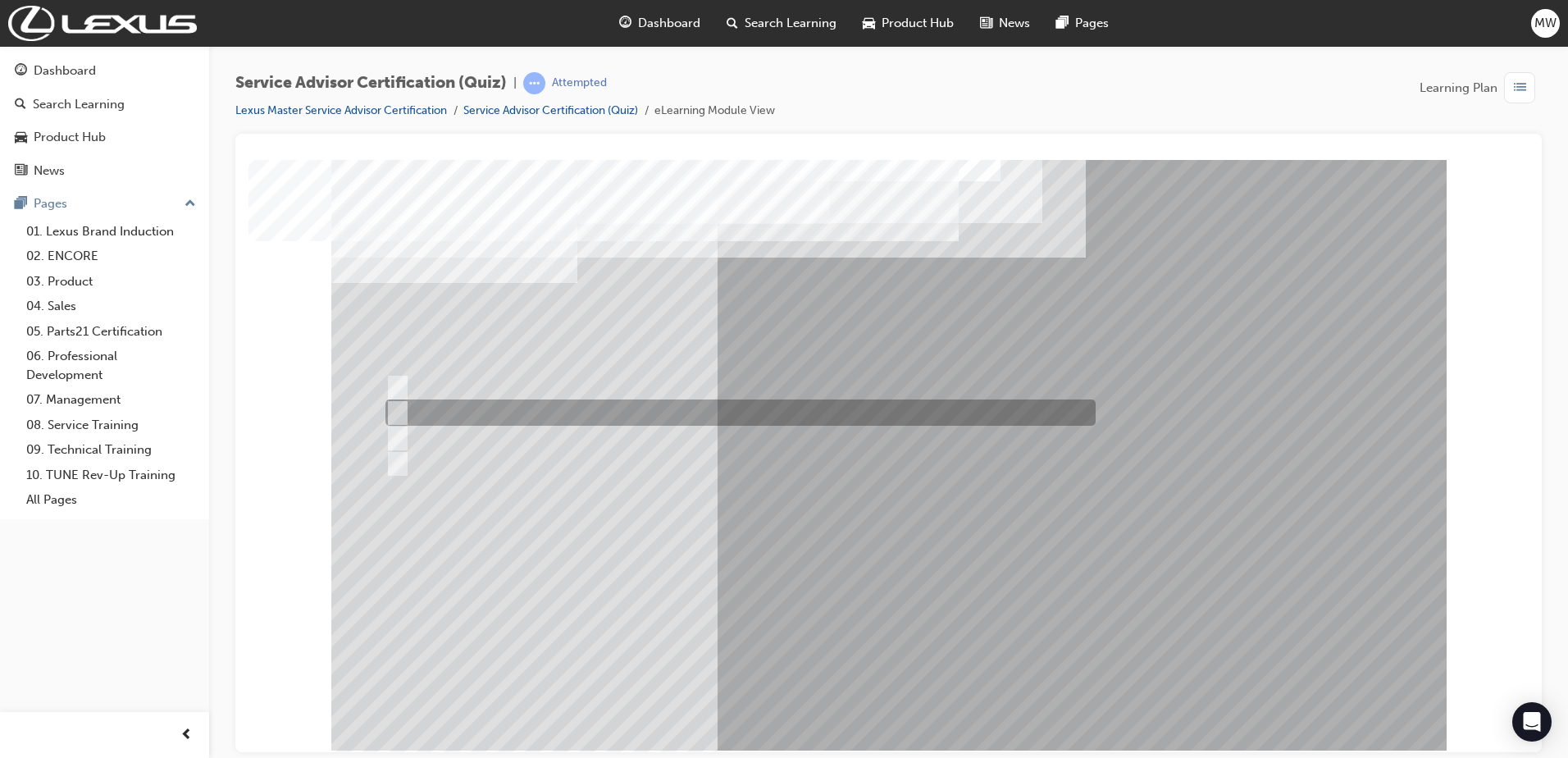
click at [623, 412] on div at bounding box center [736, 412] width 710 height 26
radio input "true"
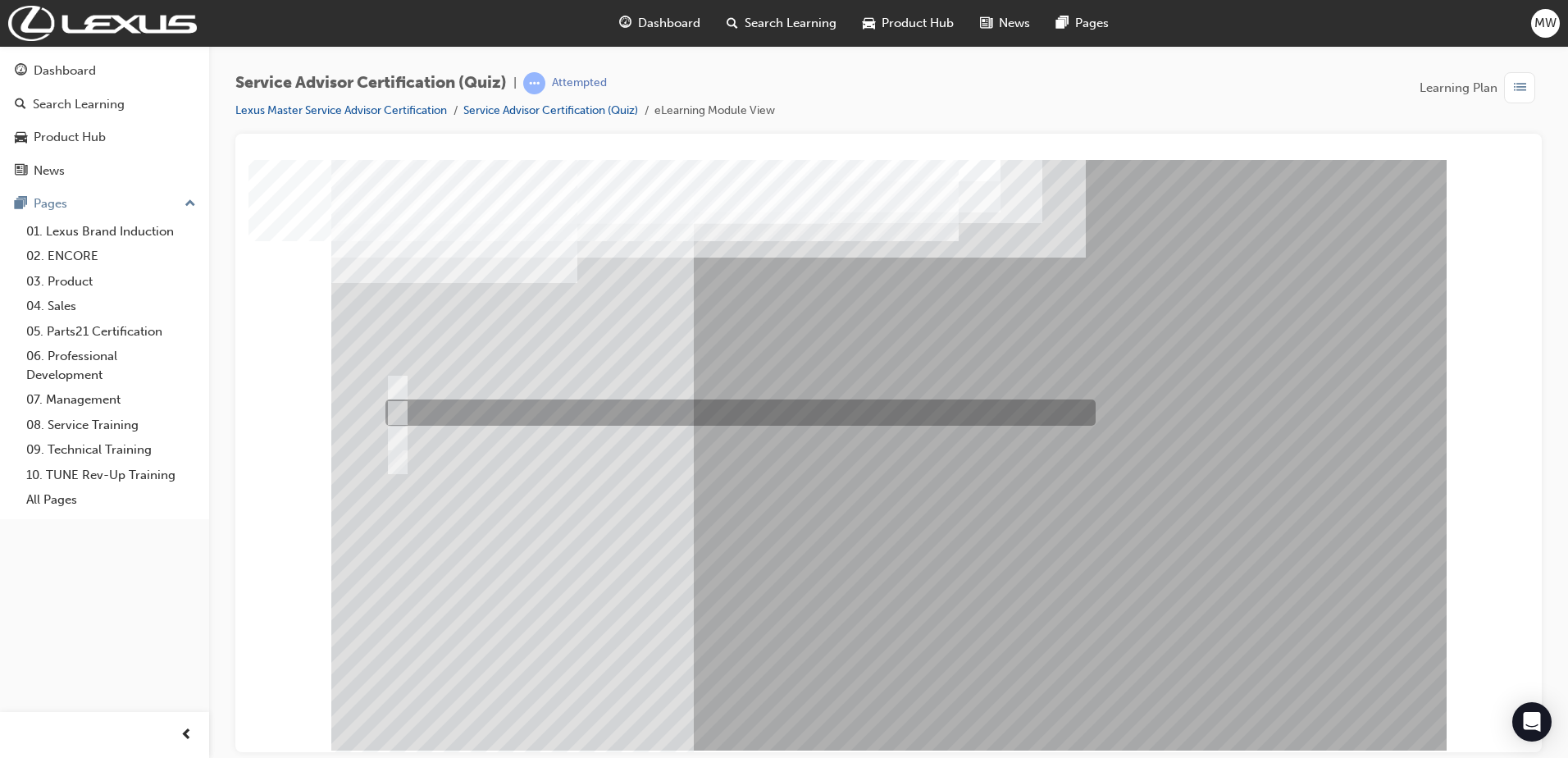
click at [828, 406] on div at bounding box center [736, 412] width 710 height 26
radio input "true"
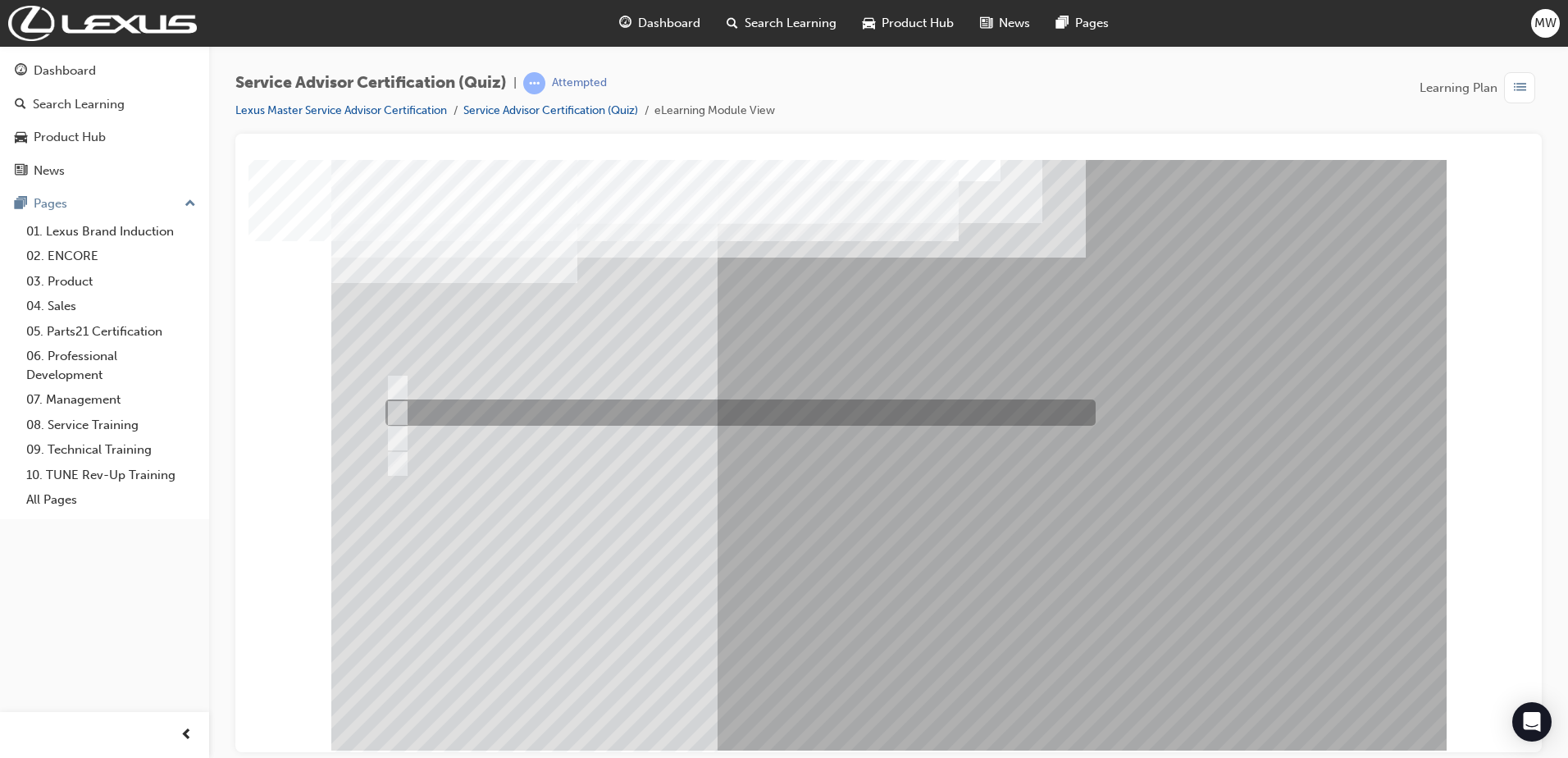
click at [966, 409] on div at bounding box center [736, 412] width 710 height 26
radio input "true"
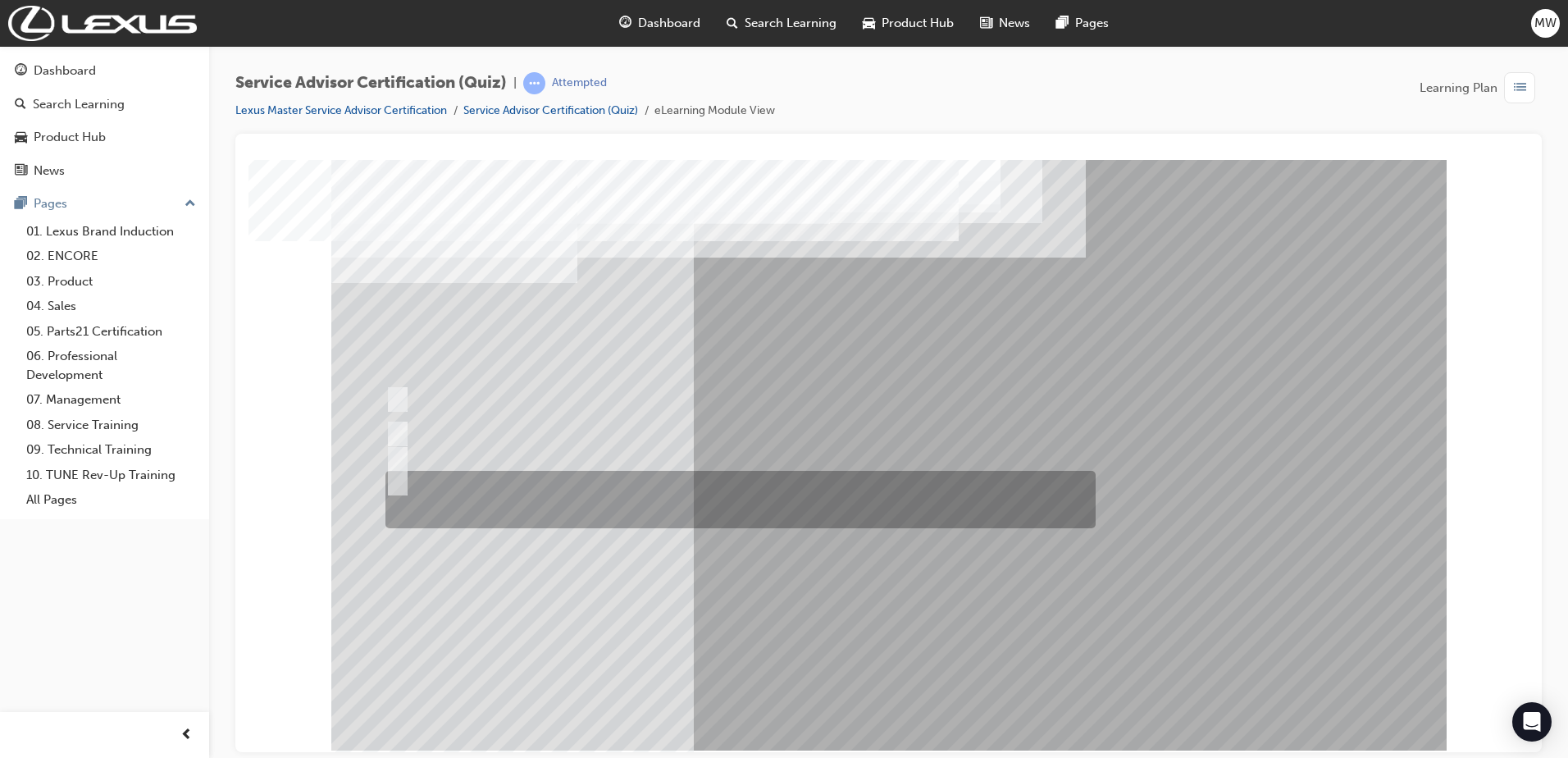
click at [720, 490] on div at bounding box center [736, 499] width 710 height 58
radio input "true"
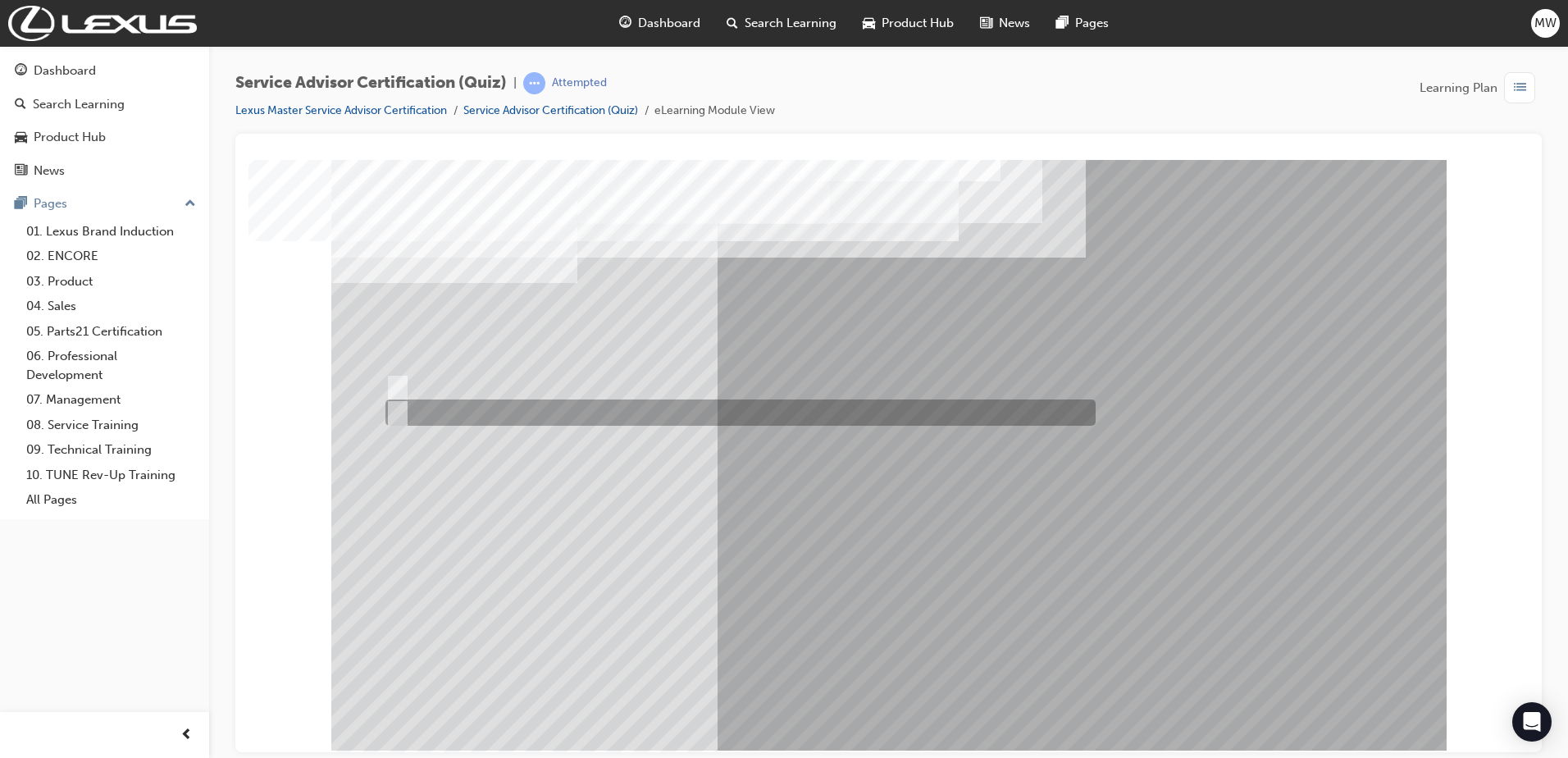
click at [417, 412] on div at bounding box center [736, 412] width 710 height 26
radio input "true"
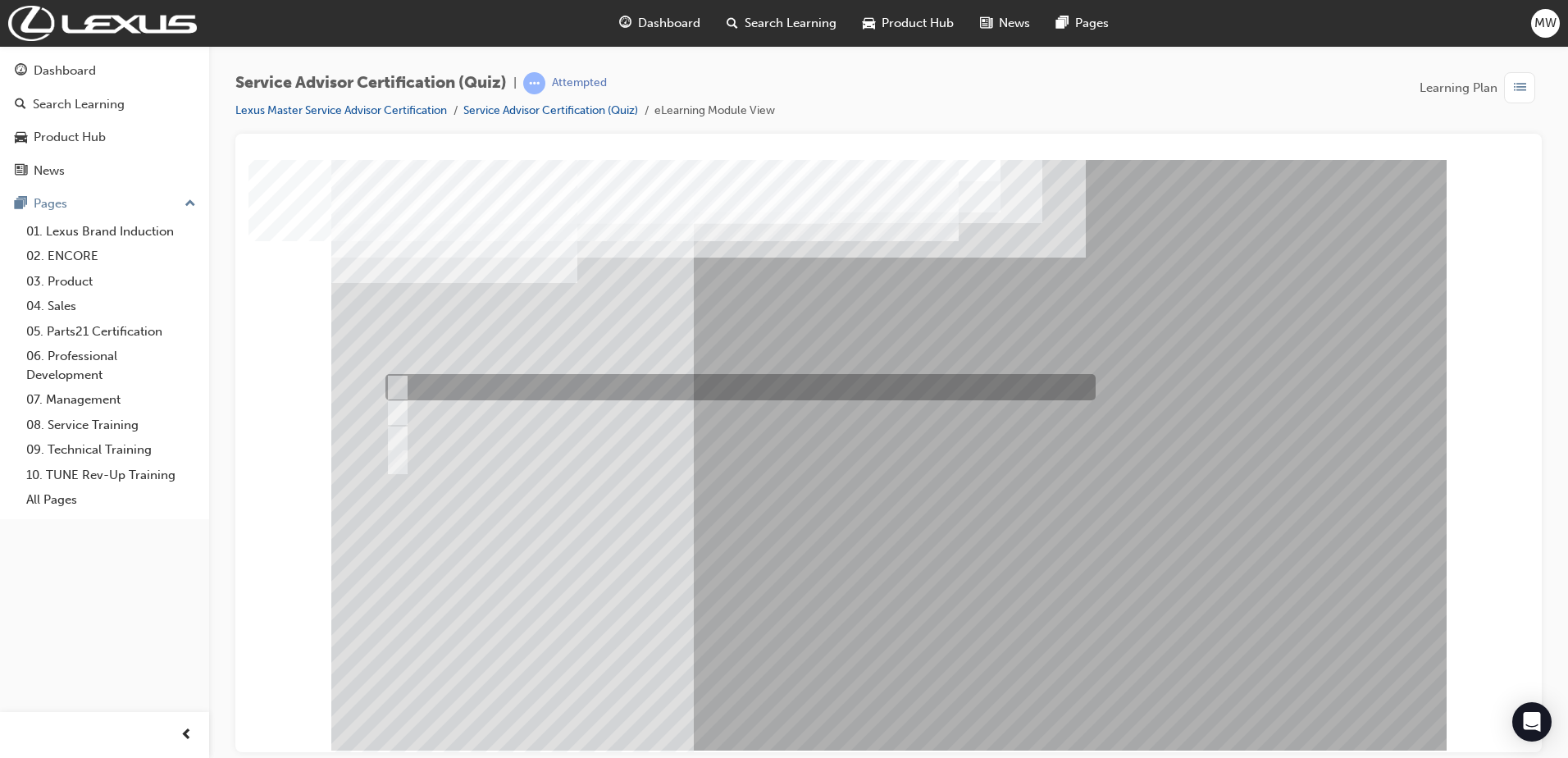
click at [810, 382] on div at bounding box center [736, 386] width 710 height 26
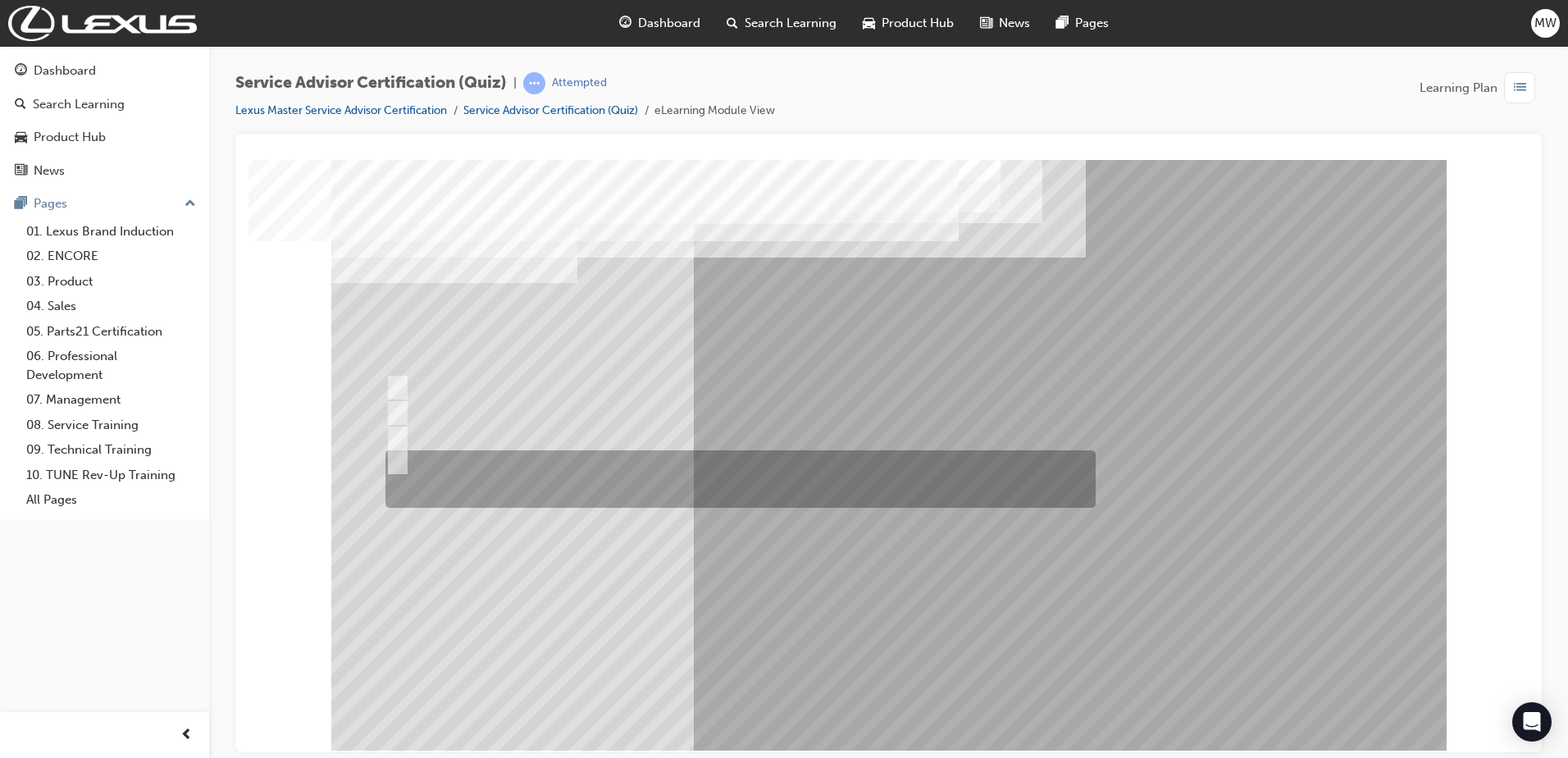
click at [835, 487] on div at bounding box center [736, 479] width 710 height 58
radio input "false"
radio input "true"
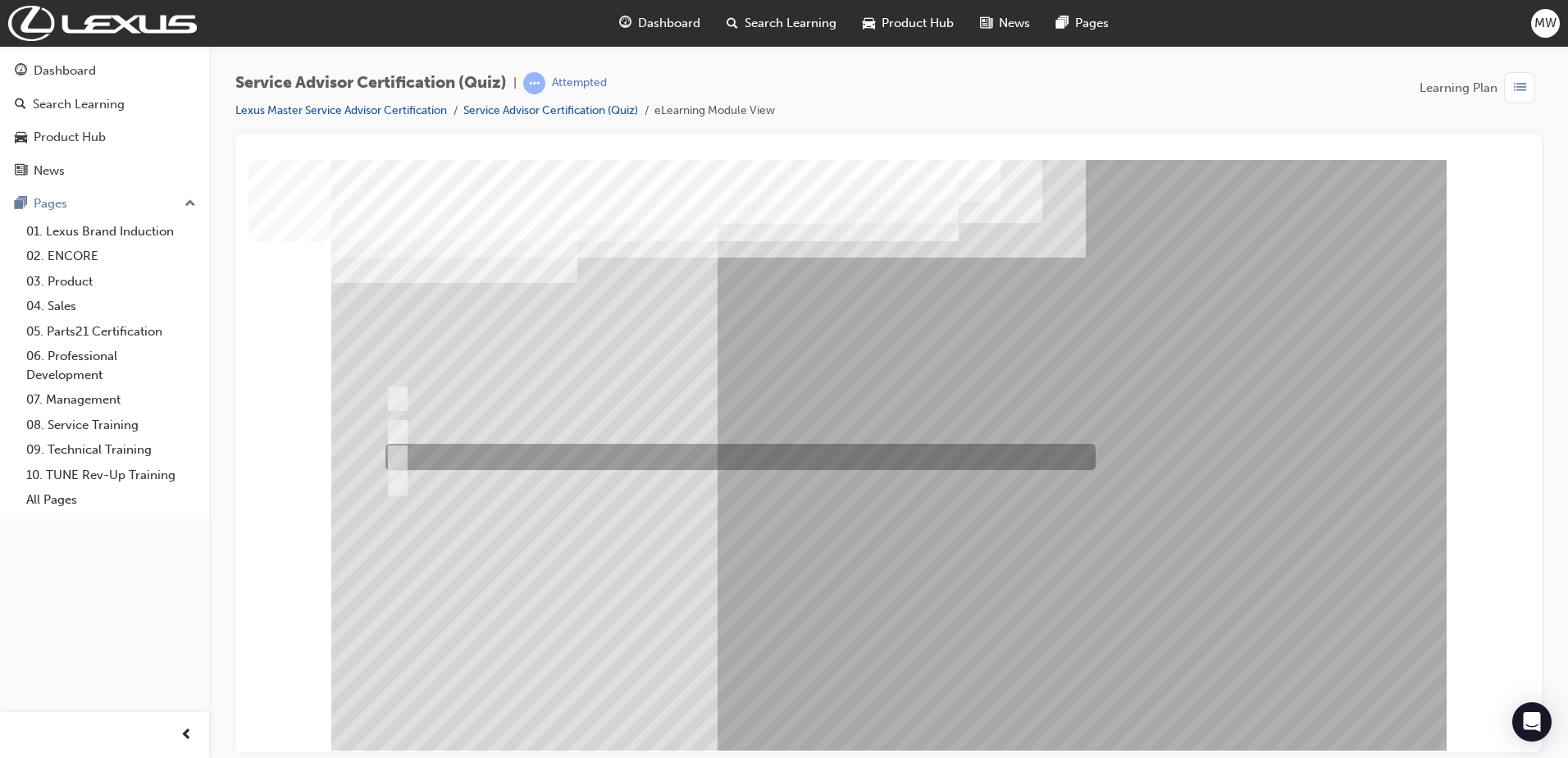
click at [498, 450] on div at bounding box center [736, 457] width 710 height 26
radio input "true"
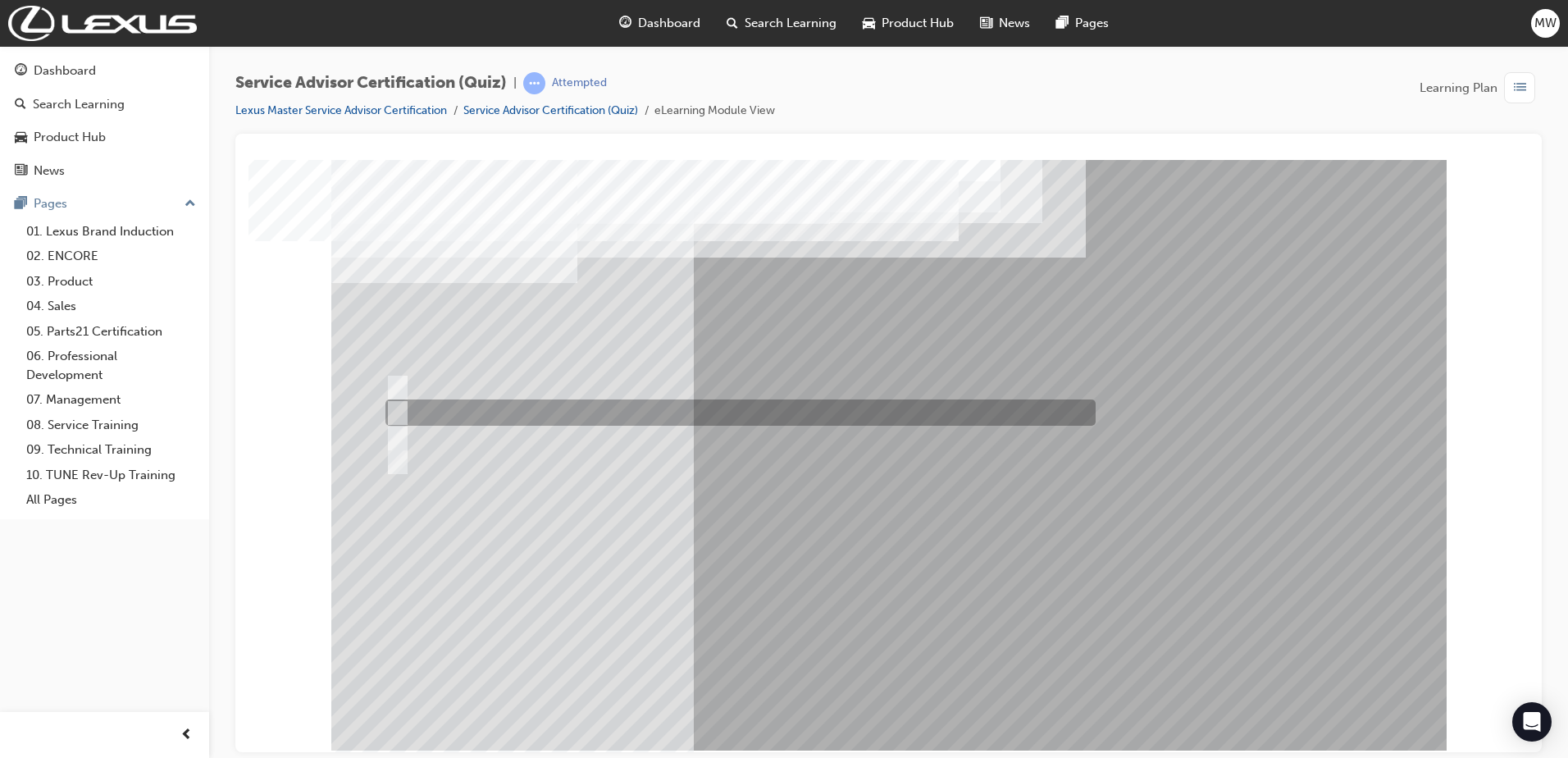
click at [640, 405] on div at bounding box center [736, 412] width 710 height 26
radio input "true"
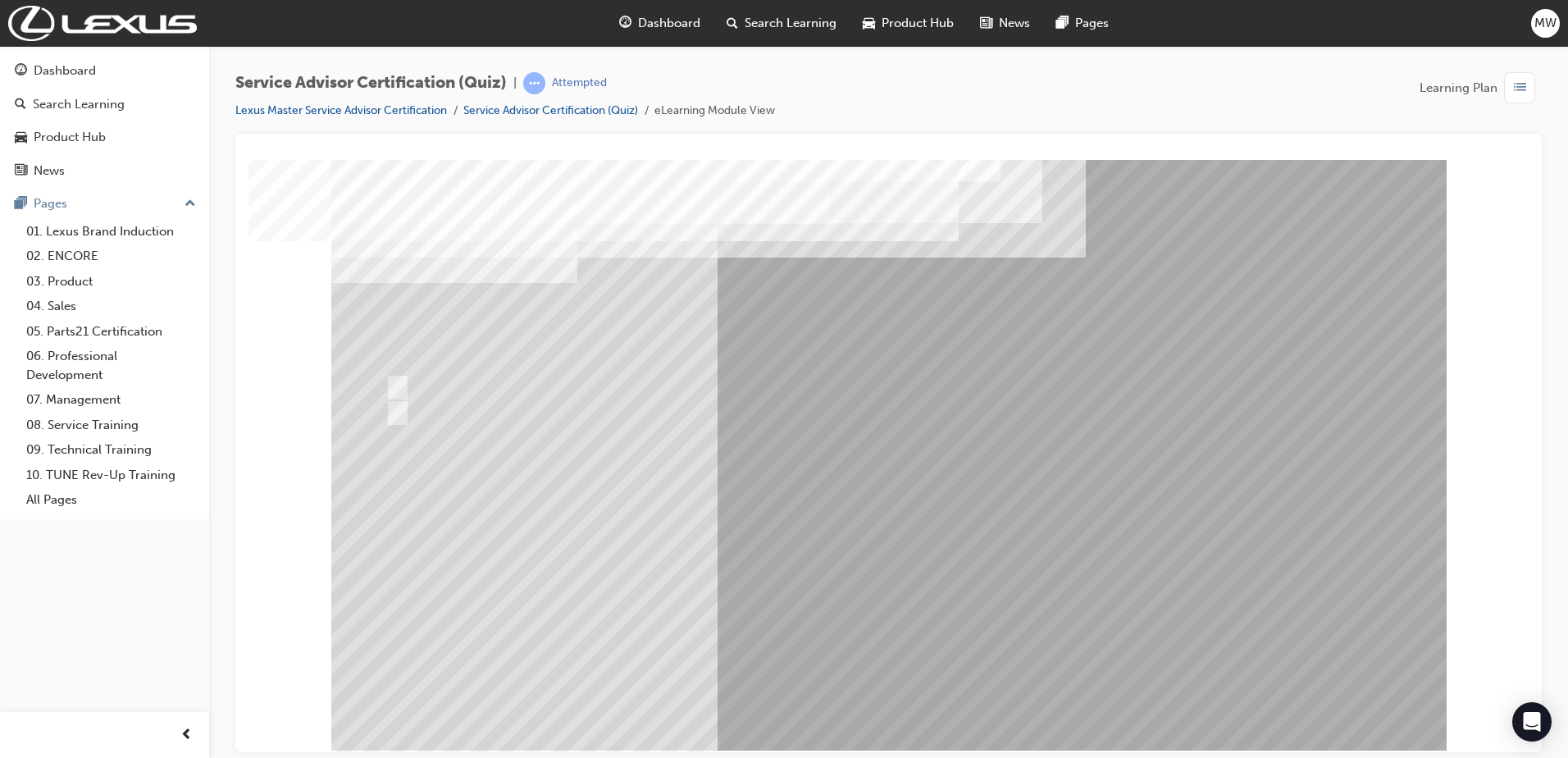
click at [450, 414] on div at bounding box center [736, 412] width 710 height 26
radio input "true"
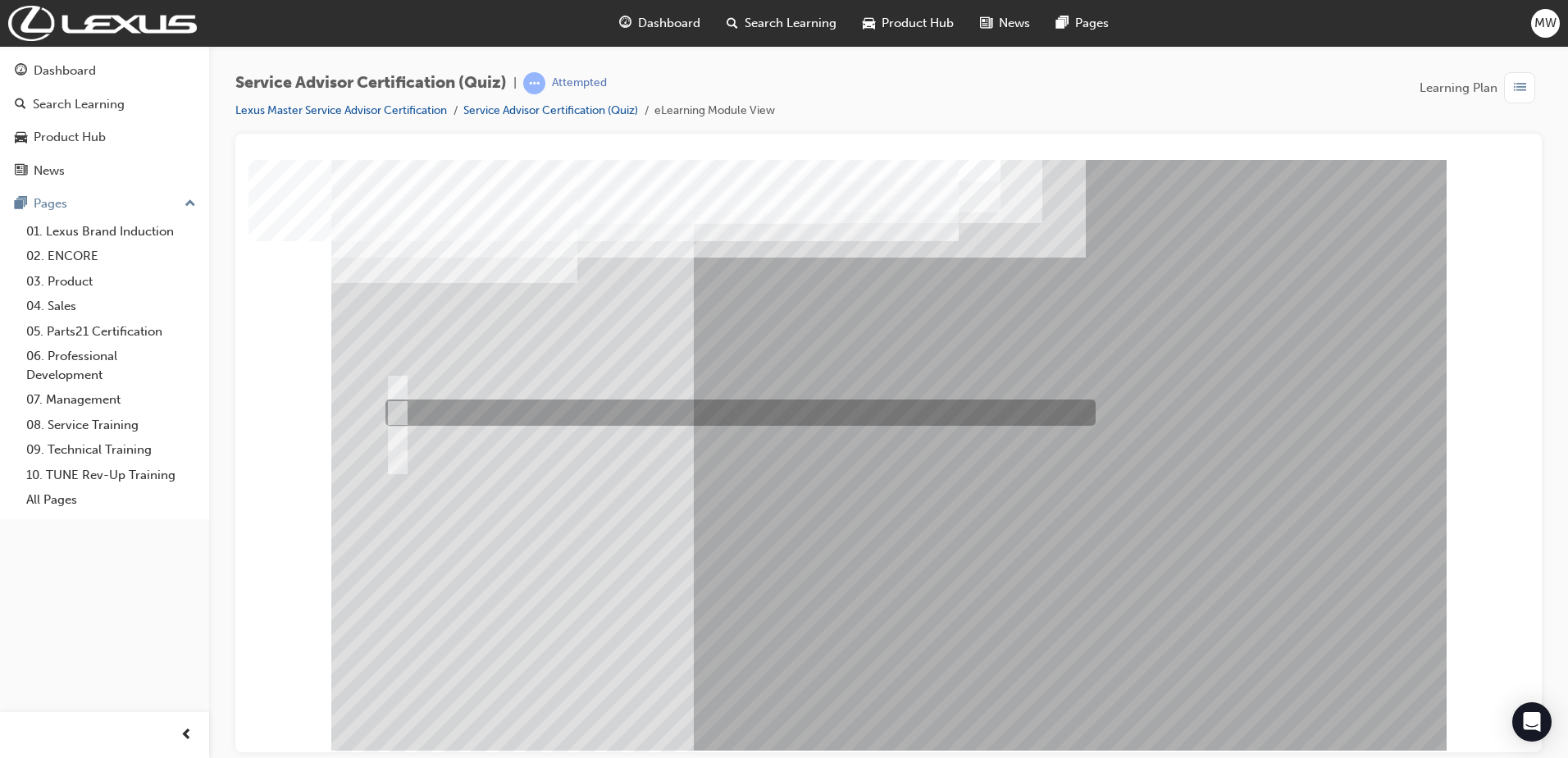
click at [620, 415] on div at bounding box center [736, 412] width 710 height 26
radio input "true"
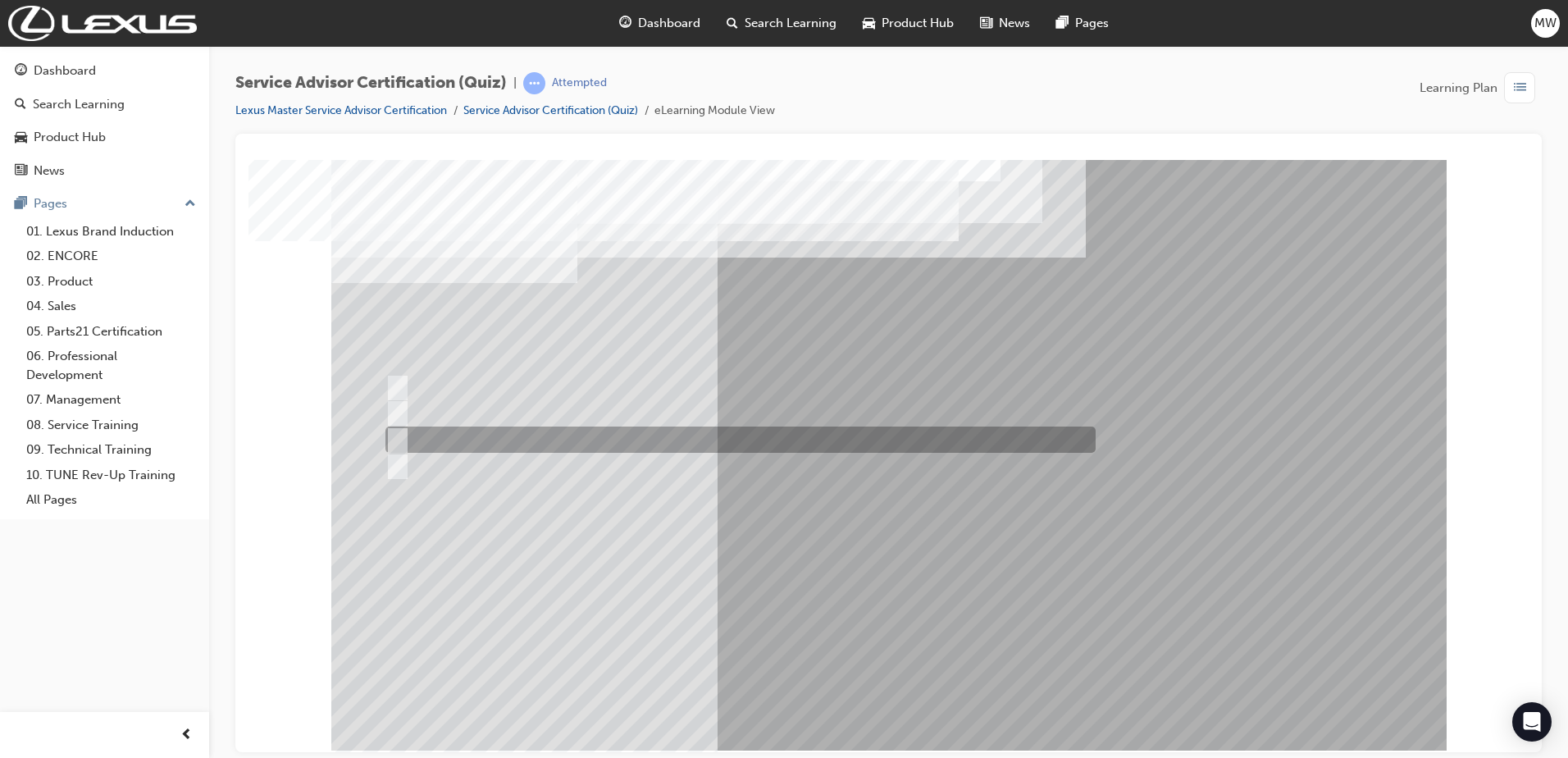
click at [605, 447] on div at bounding box center [736, 439] width 710 height 26
radio input "true"
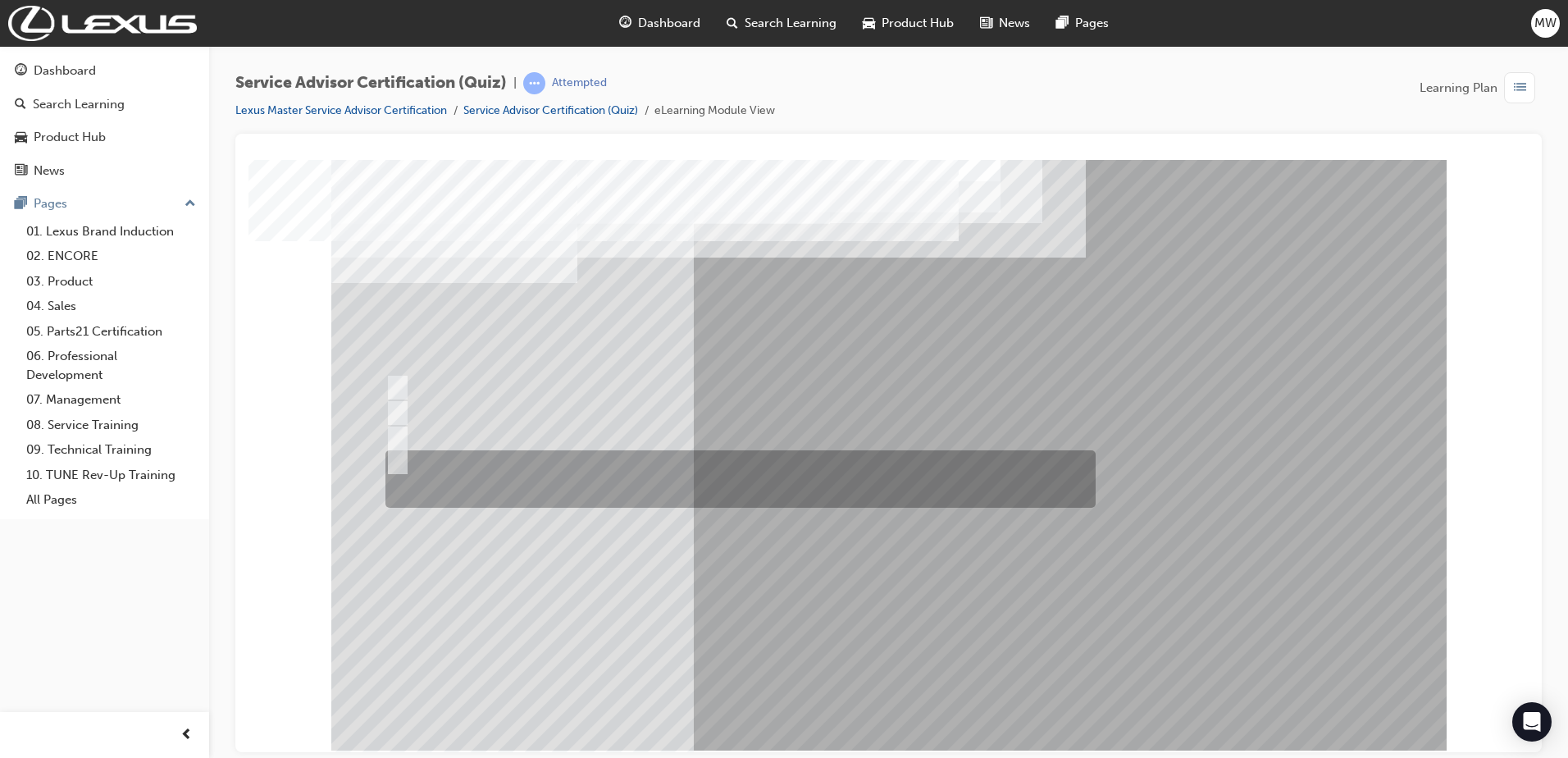
click at [584, 467] on div at bounding box center [736, 479] width 710 height 58
radio input "true"
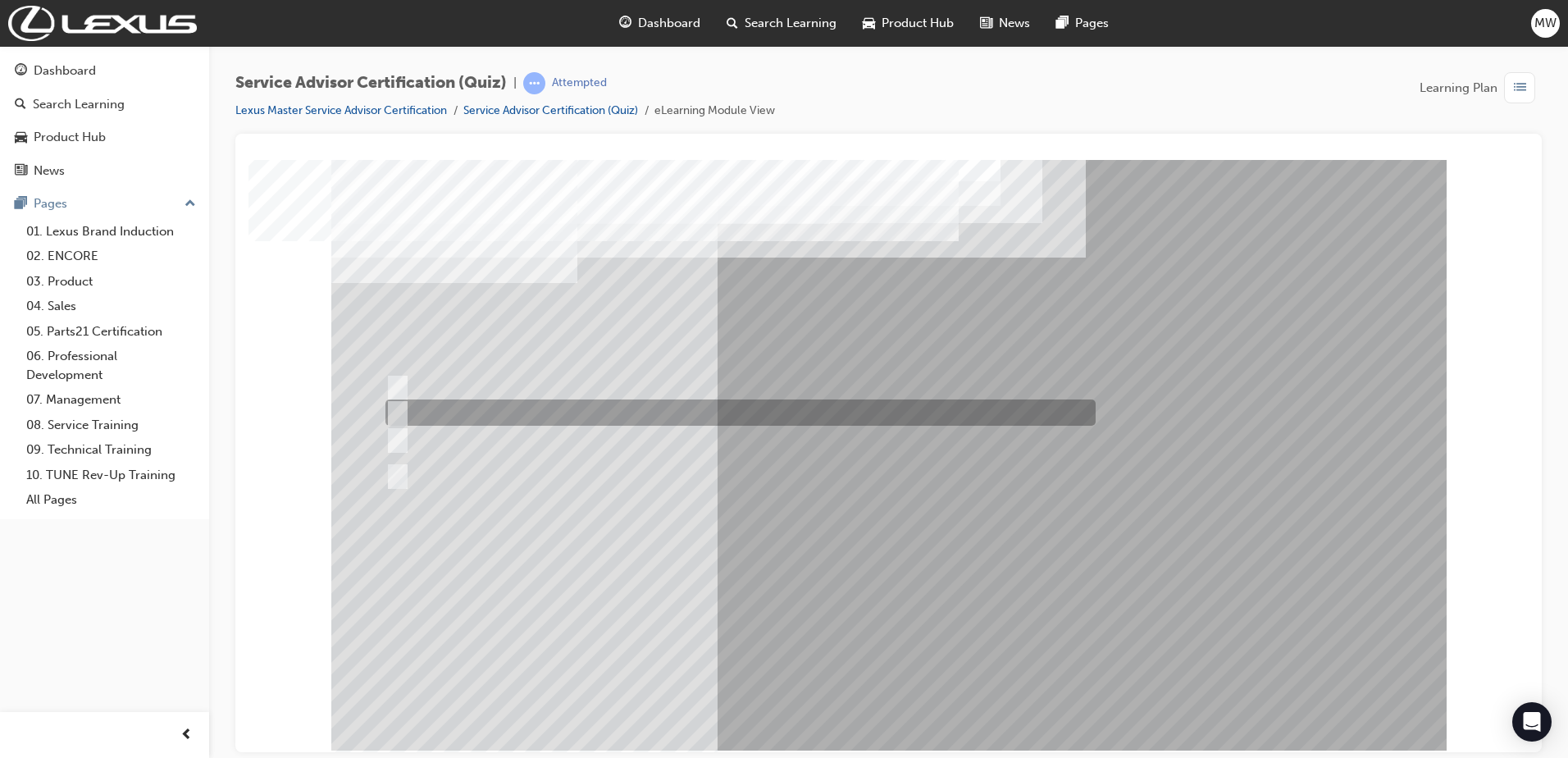
click at [826, 409] on div at bounding box center [736, 412] width 710 height 26
radio input "true"
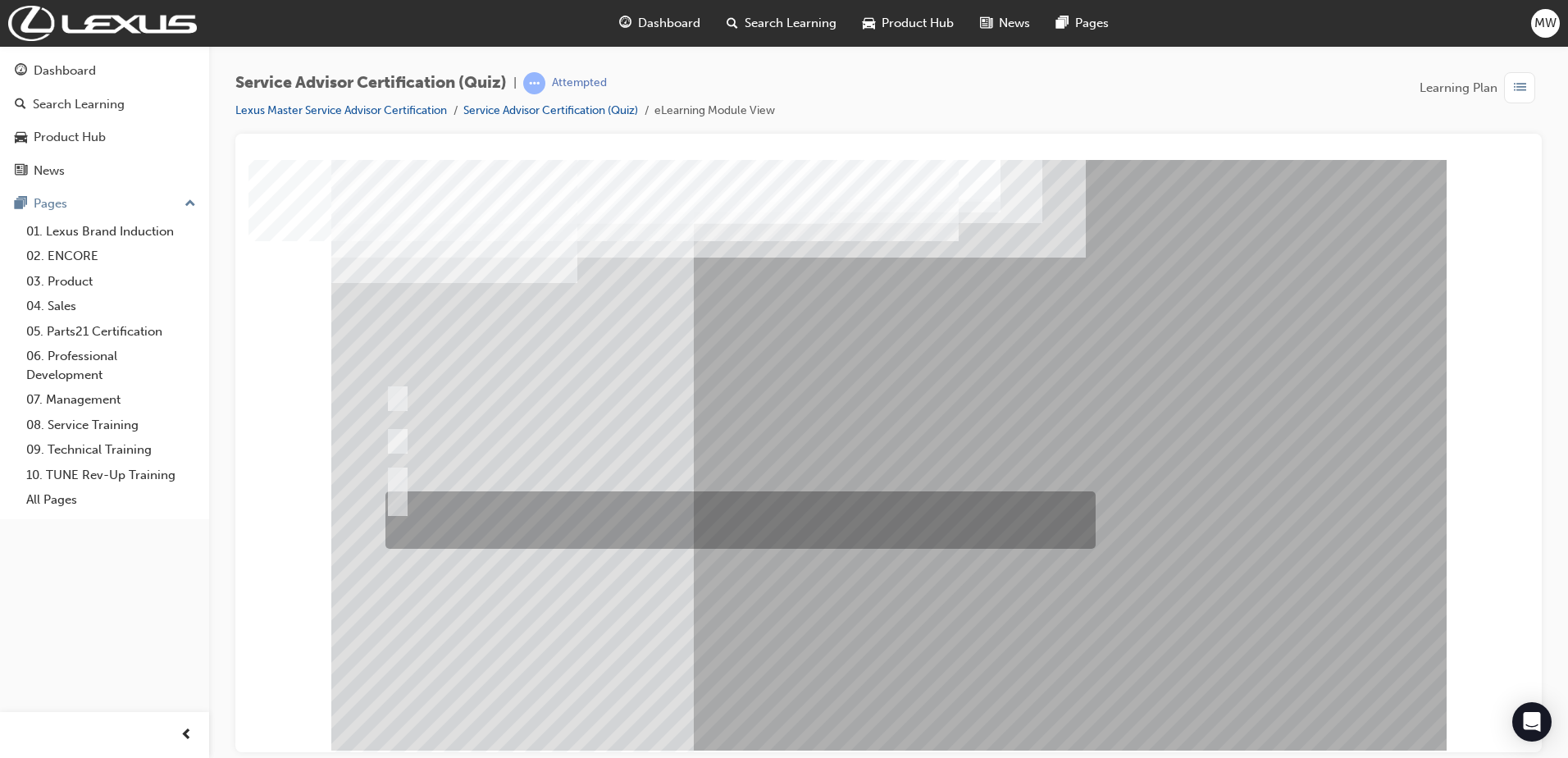
click at [777, 491] on div at bounding box center [736, 520] width 710 height 58
radio input "true"
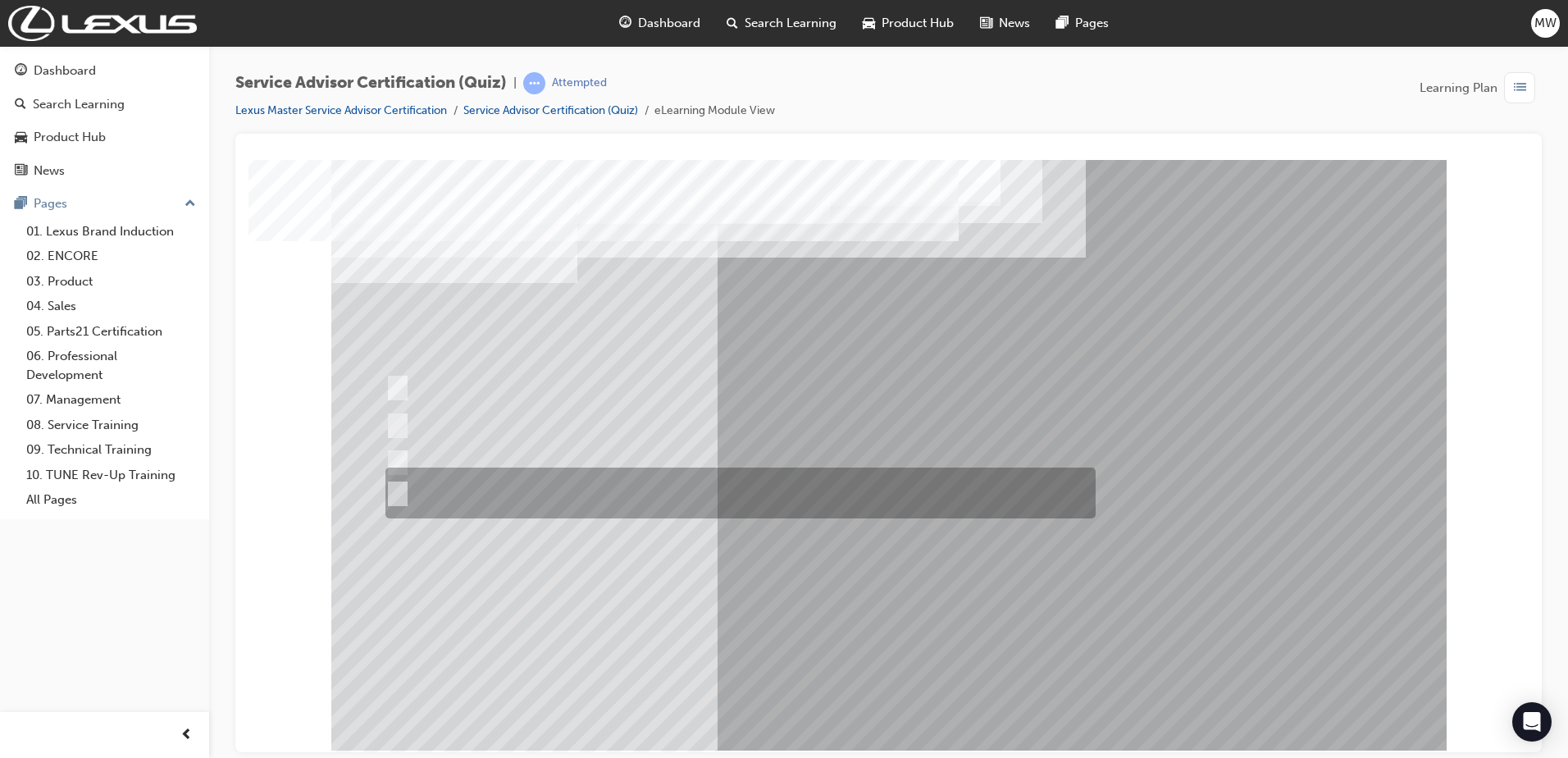
click at [724, 487] on div at bounding box center [736, 493] width 710 height 51
radio input "true"
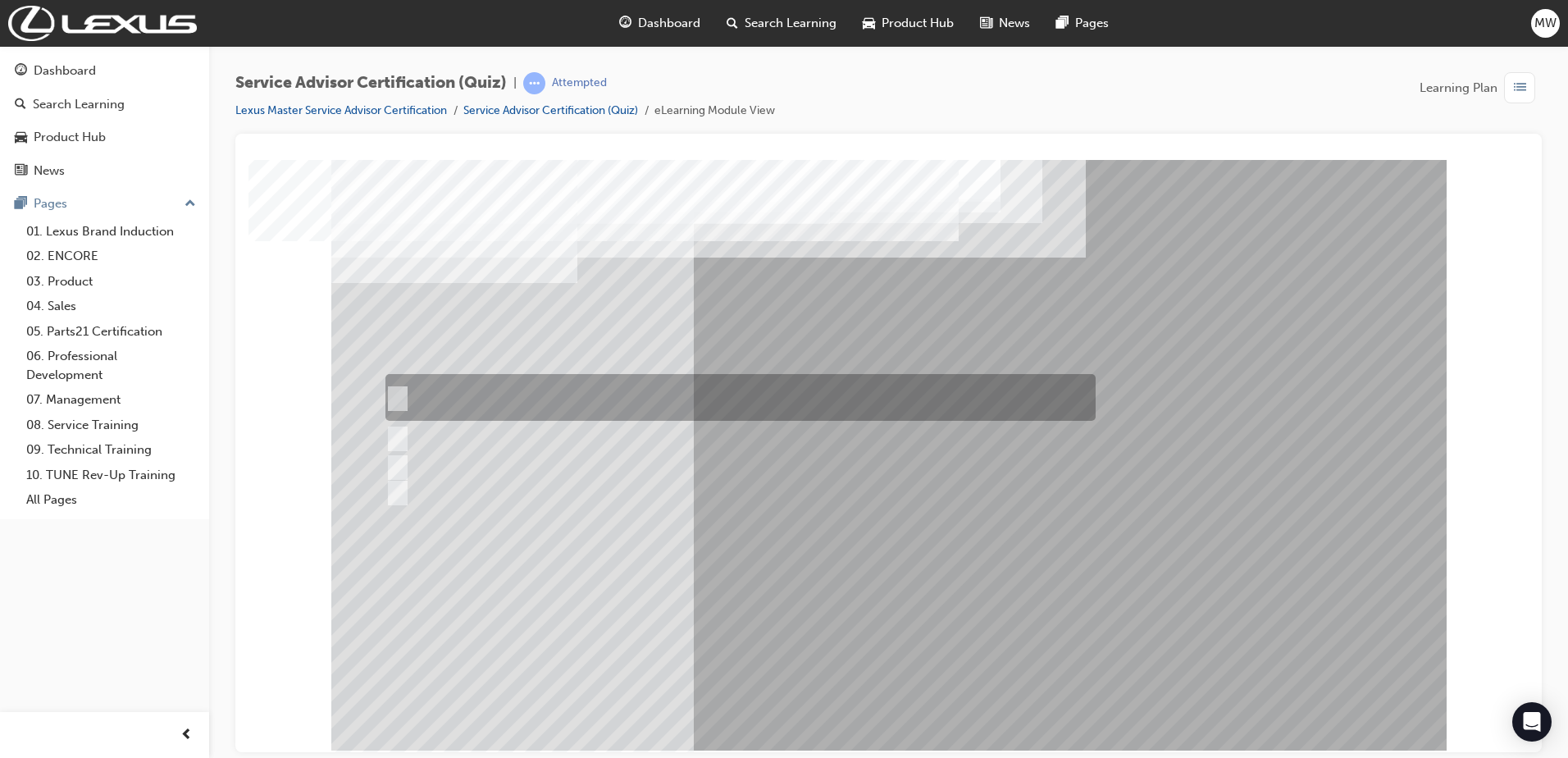
click at [684, 397] on div at bounding box center [736, 397] width 710 height 47
radio input "true"
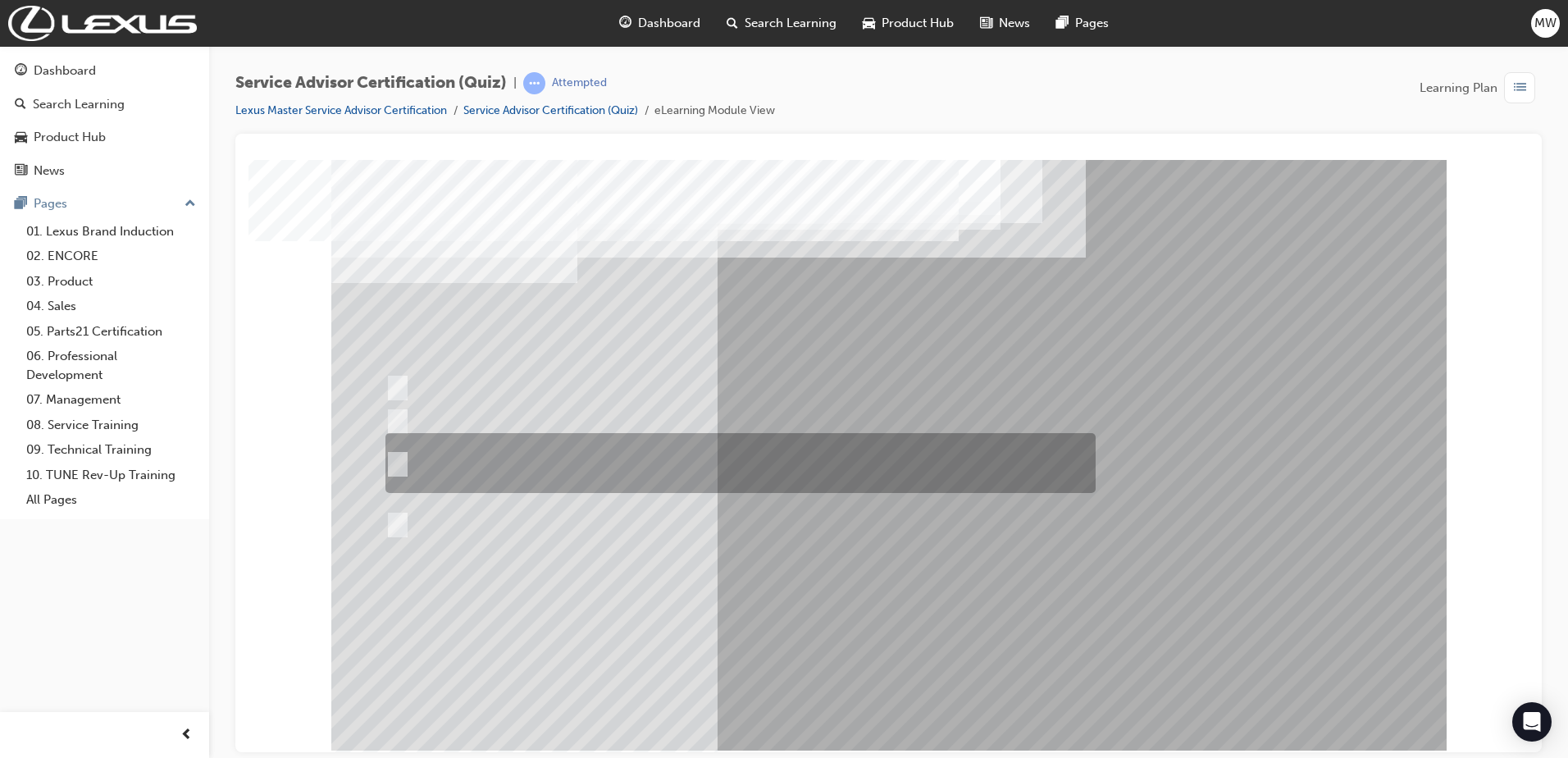
click at [661, 449] on div at bounding box center [736, 463] width 710 height 60
radio input "true"
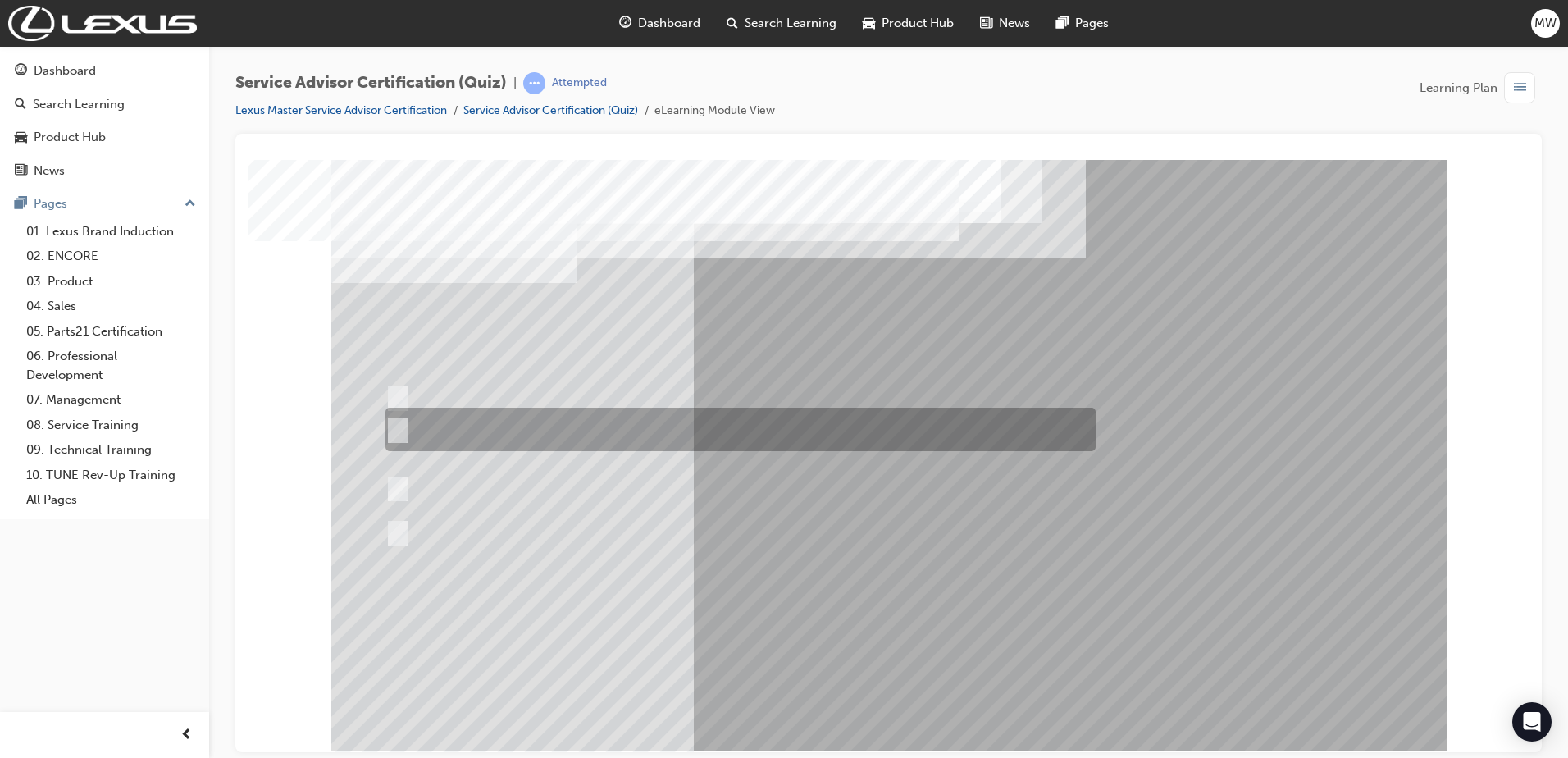
click at [616, 435] on div at bounding box center [736, 430] width 710 height 43
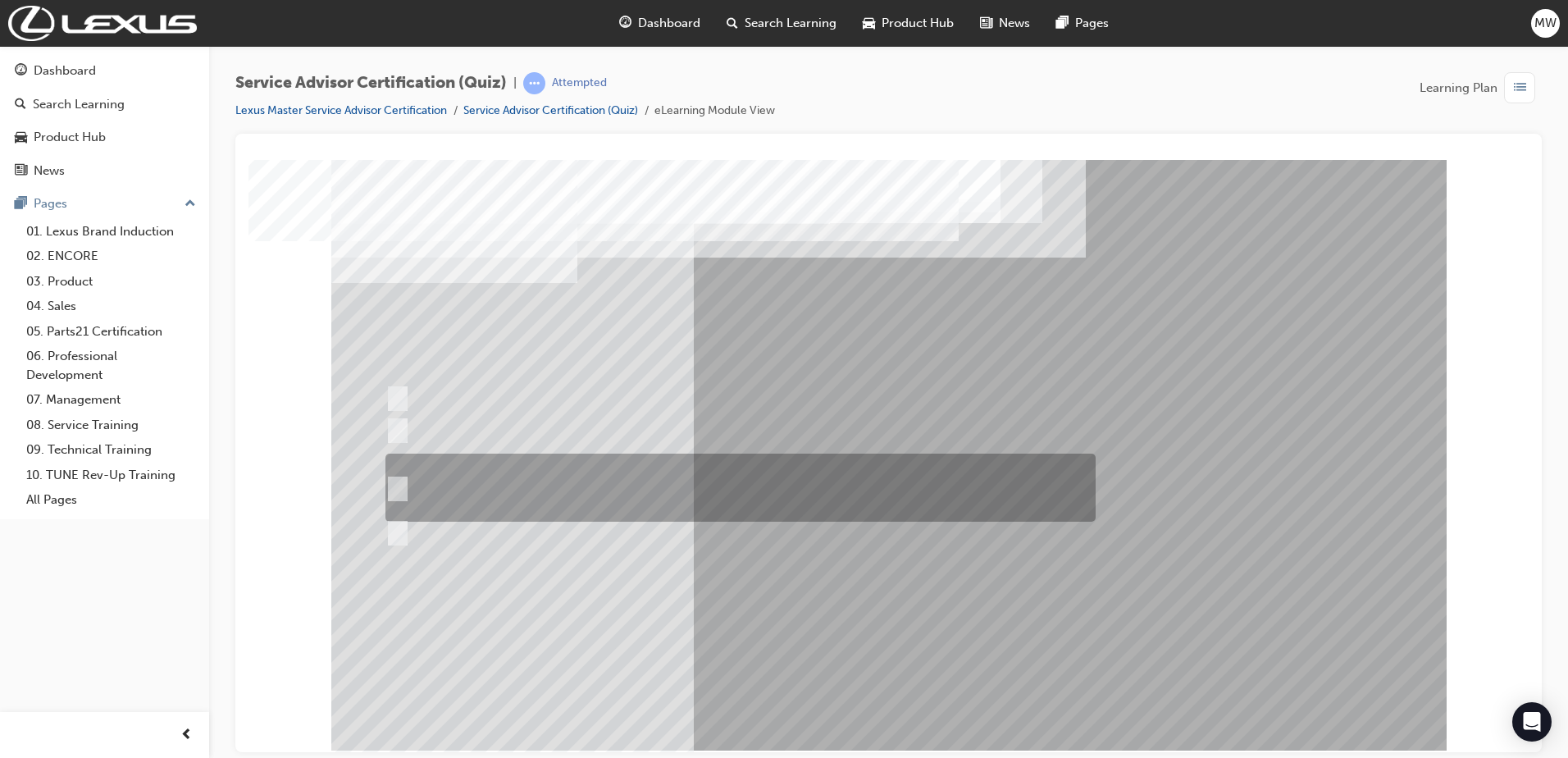
click at [666, 492] on div at bounding box center [736, 487] width 710 height 68
radio input "false"
radio input "true"
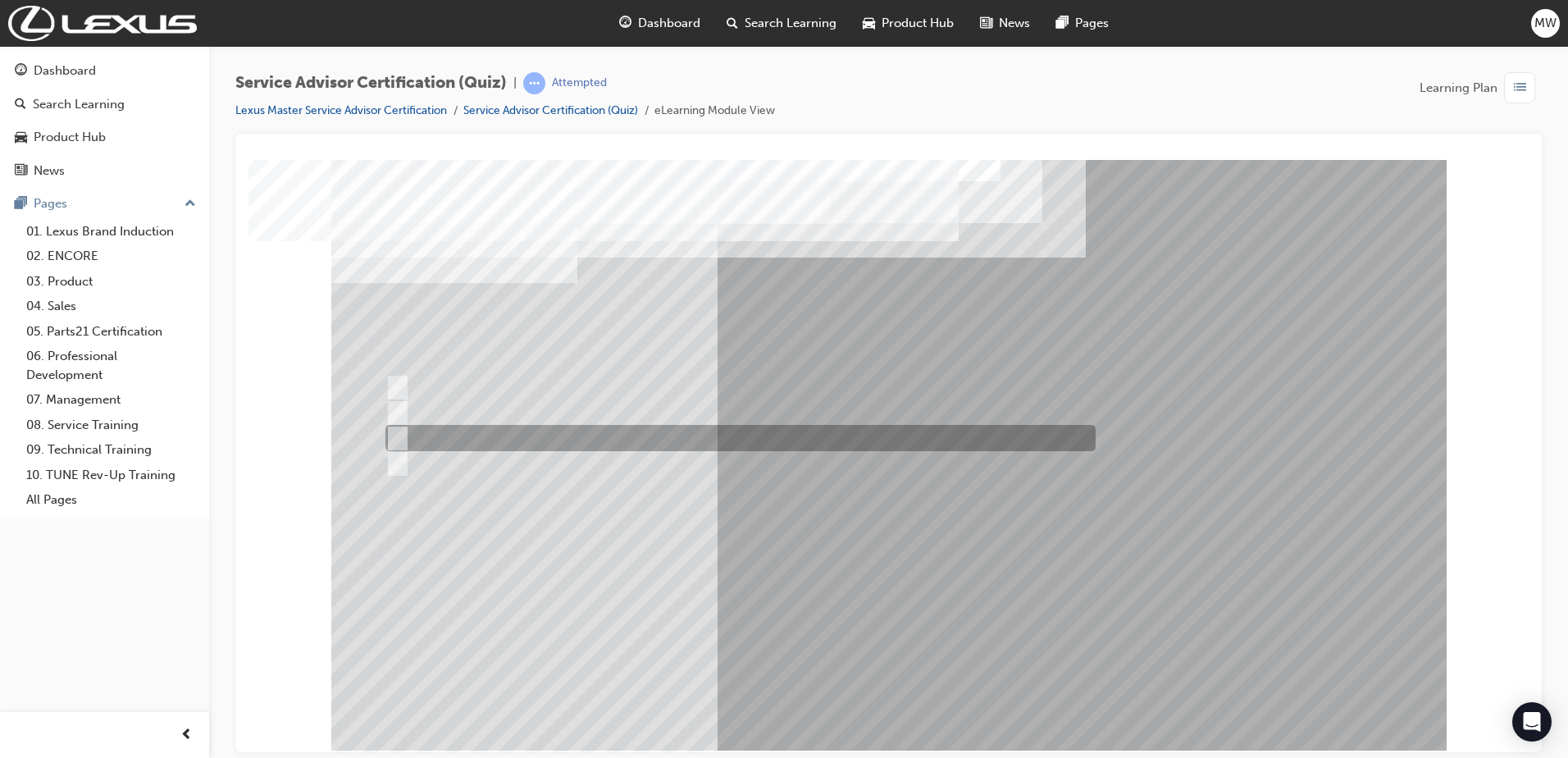
click at [690, 432] on div at bounding box center [736, 437] width 710 height 26
radio input "true"
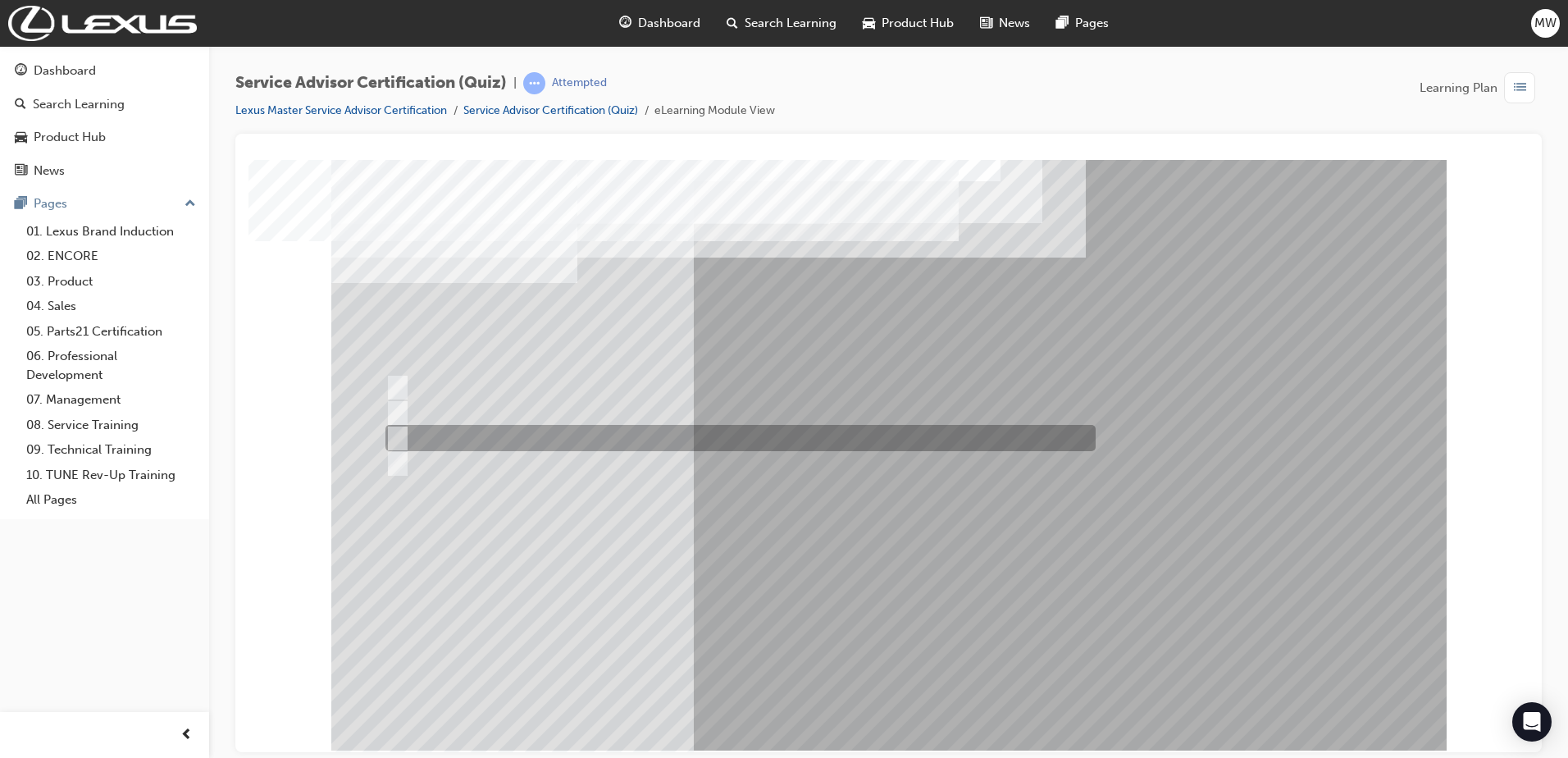
click at [763, 432] on div at bounding box center [736, 437] width 710 height 26
radio input "true"
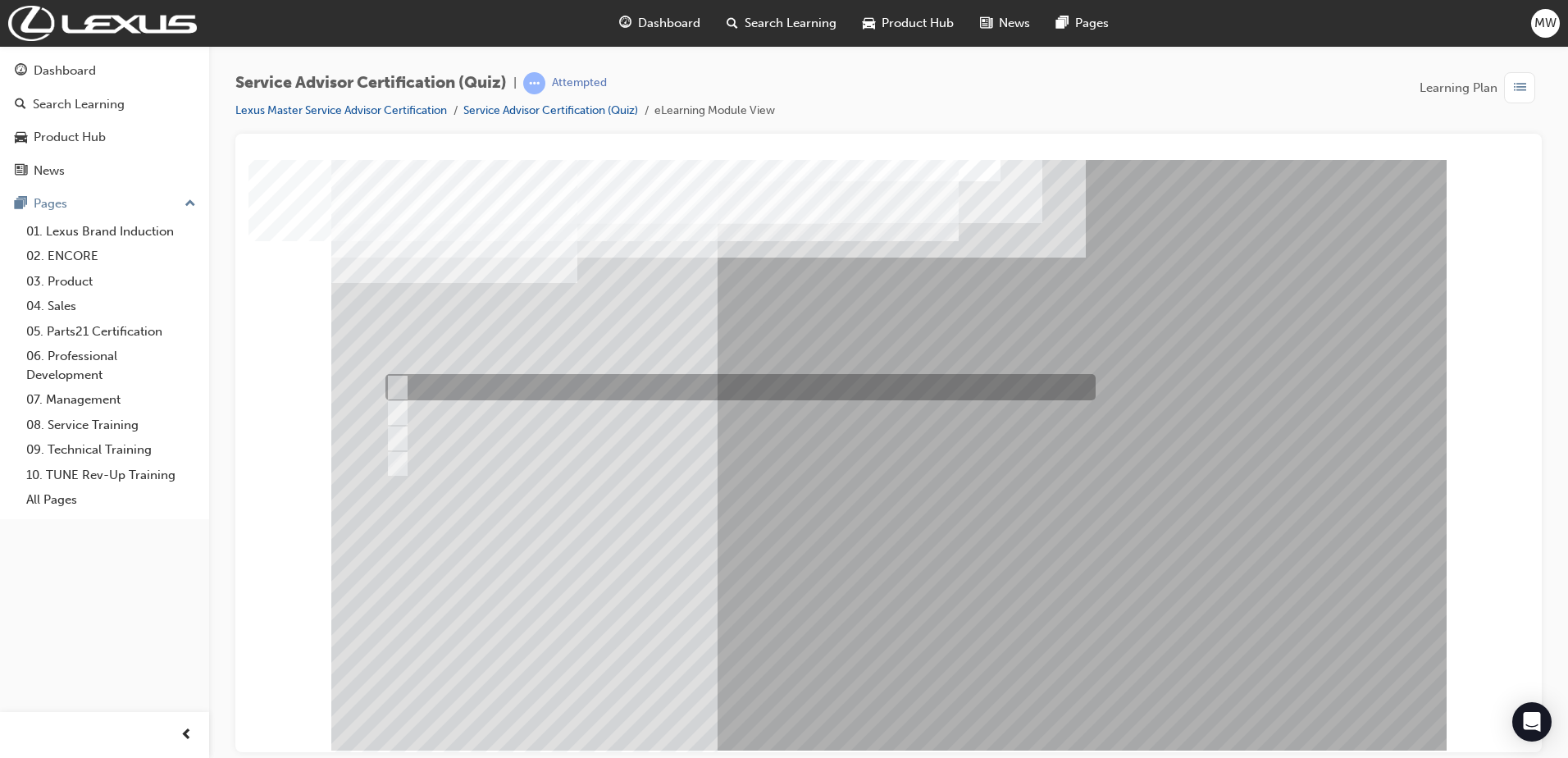
click at [588, 382] on div at bounding box center [736, 386] width 710 height 26
radio input "true"
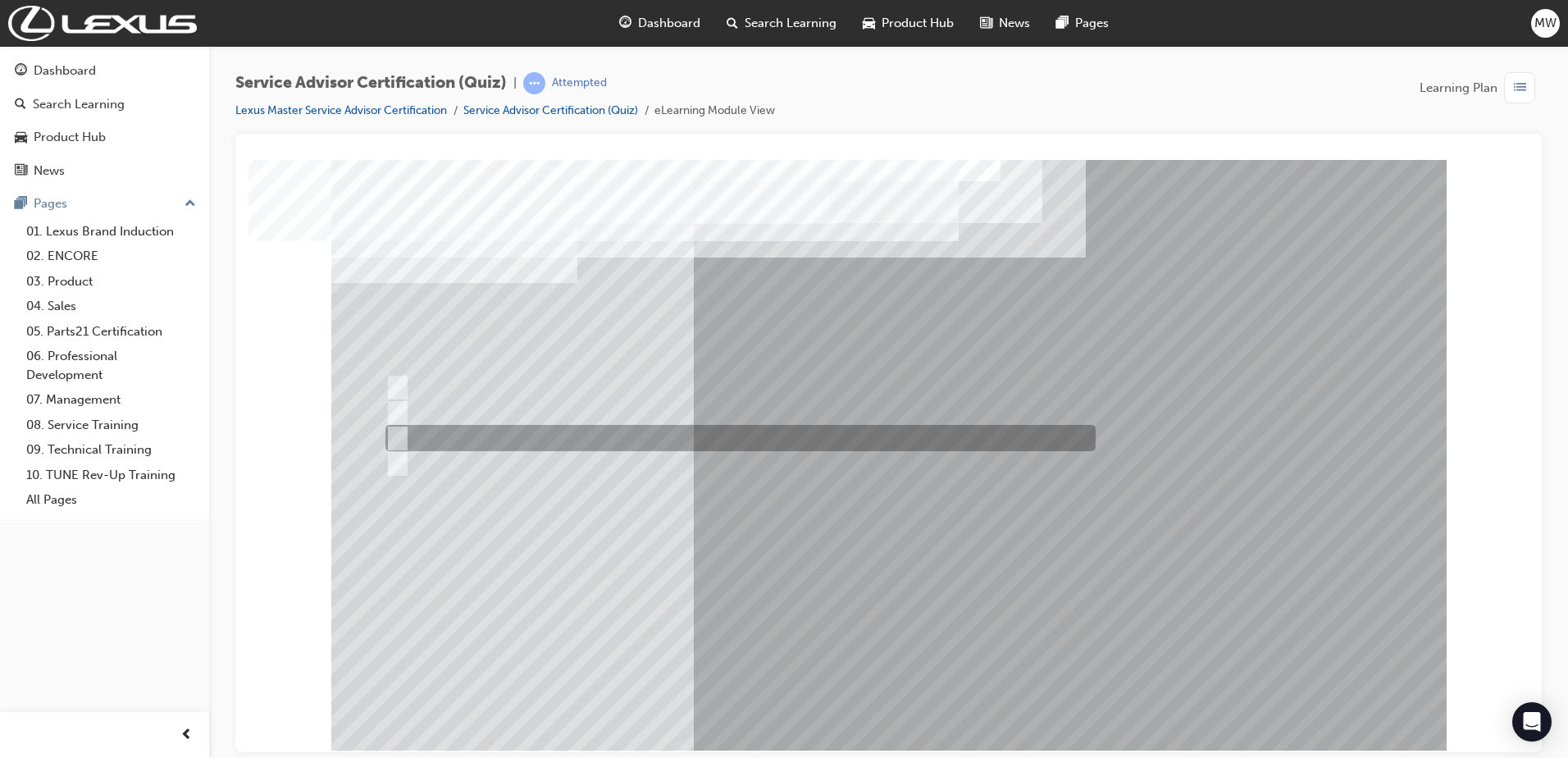
click at [569, 430] on div at bounding box center [736, 437] width 710 height 26
radio input "true"
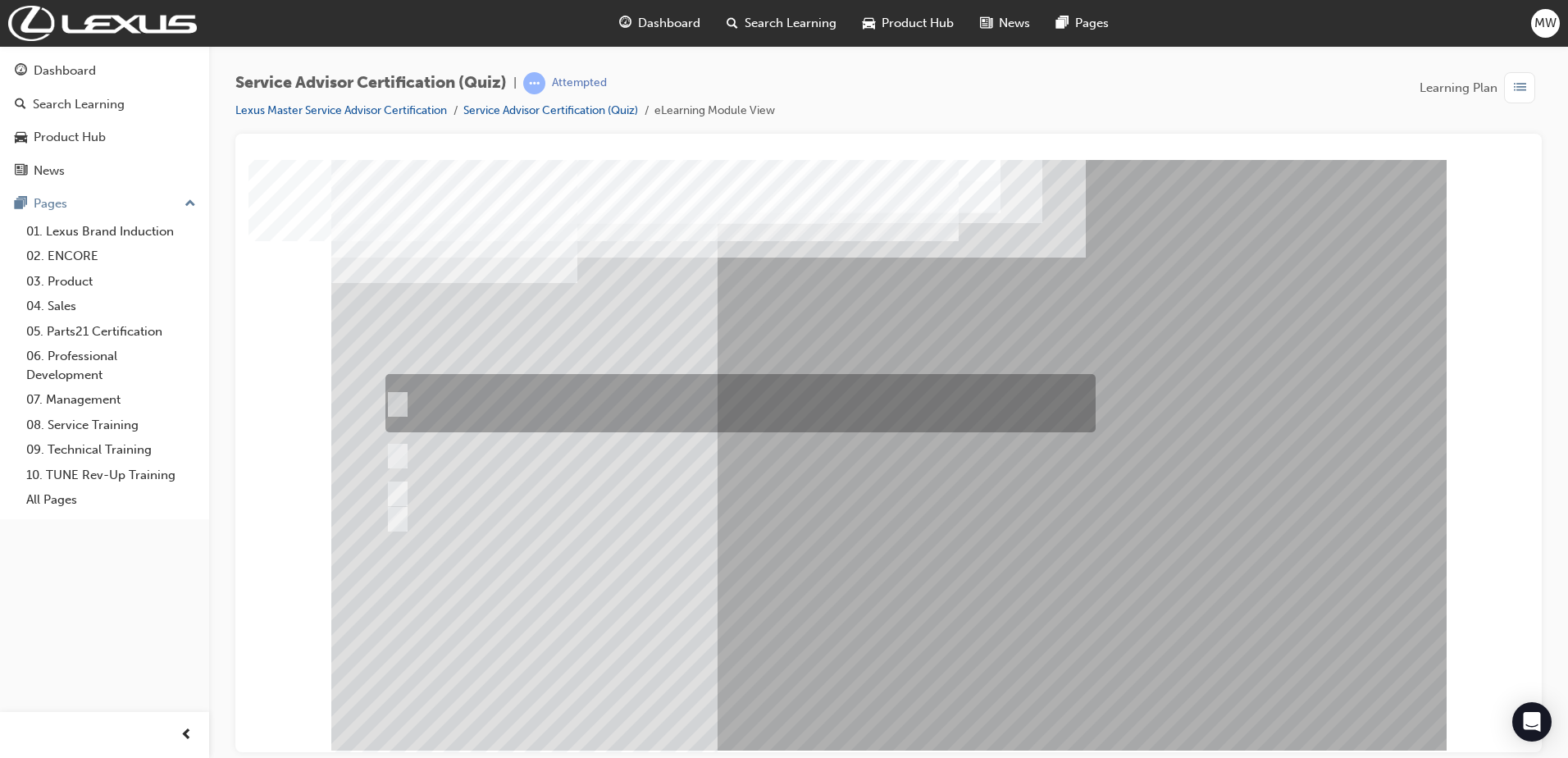
click at [703, 404] on div at bounding box center [736, 402] width 710 height 58
radio input "true"
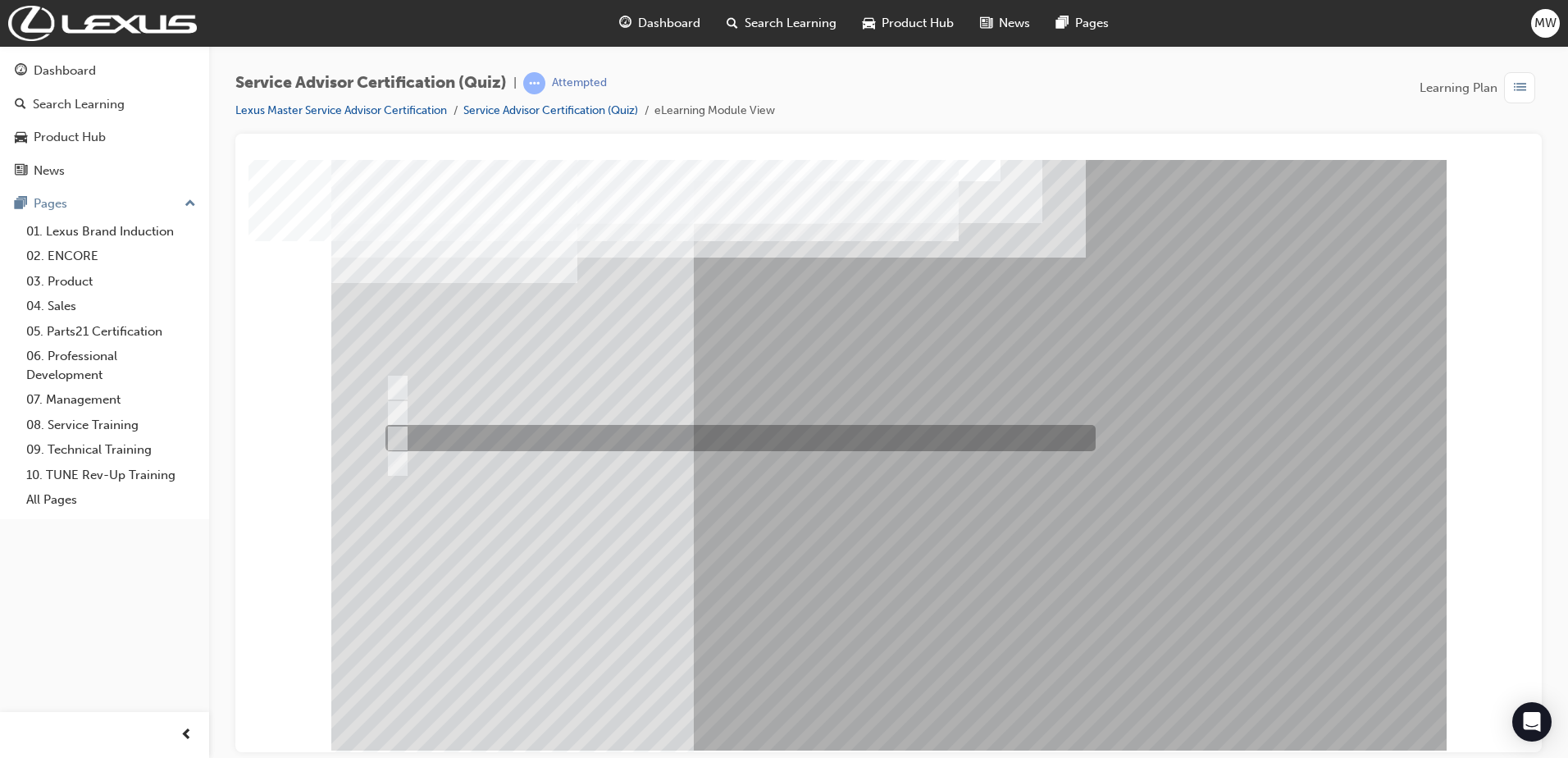
click at [525, 426] on div at bounding box center [736, 437] width 710 height 26
radio input "true"
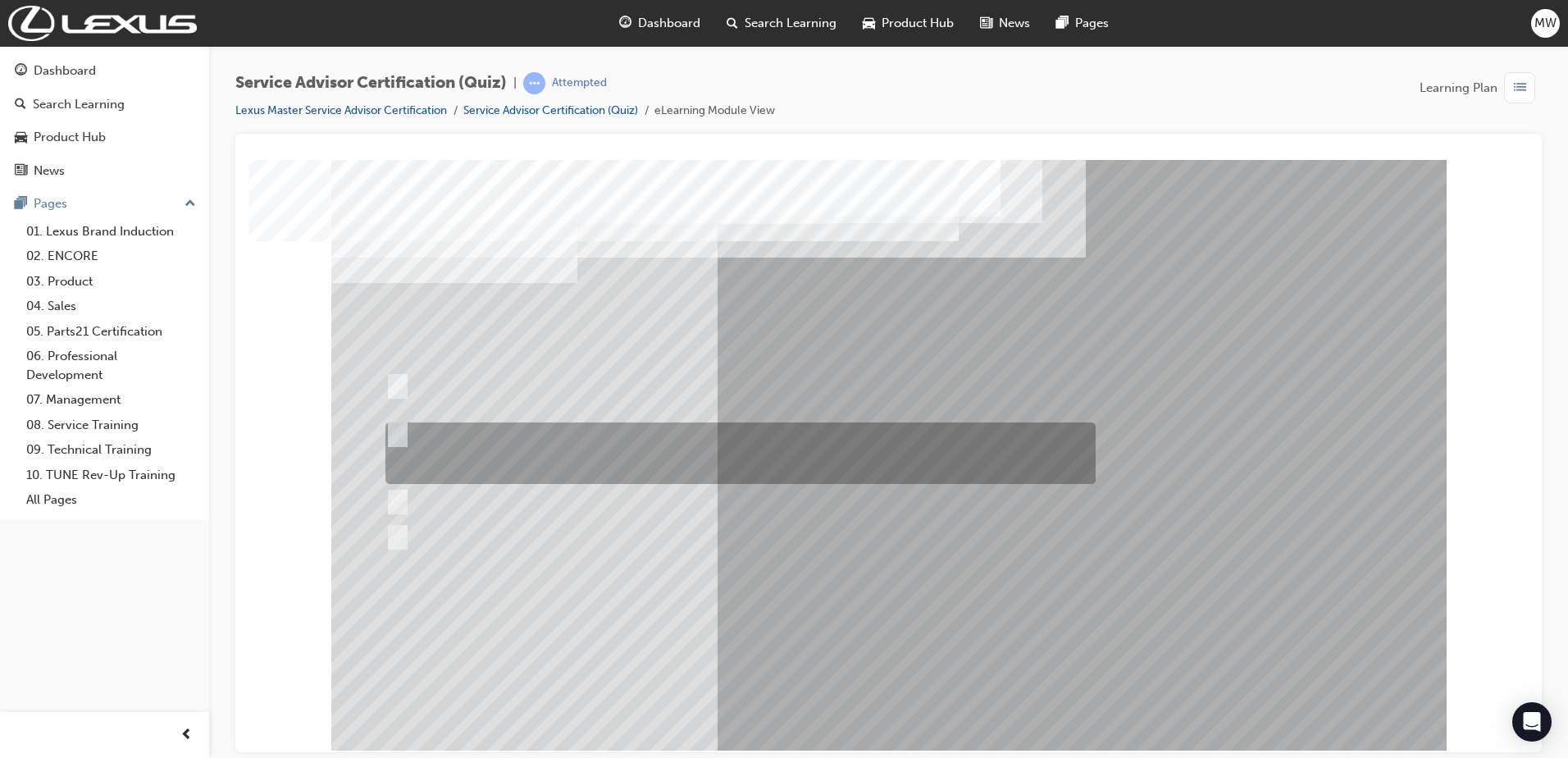
click at [517, 450] on div at bounding box center [736, 453] width 710 height 62
radio input "true"
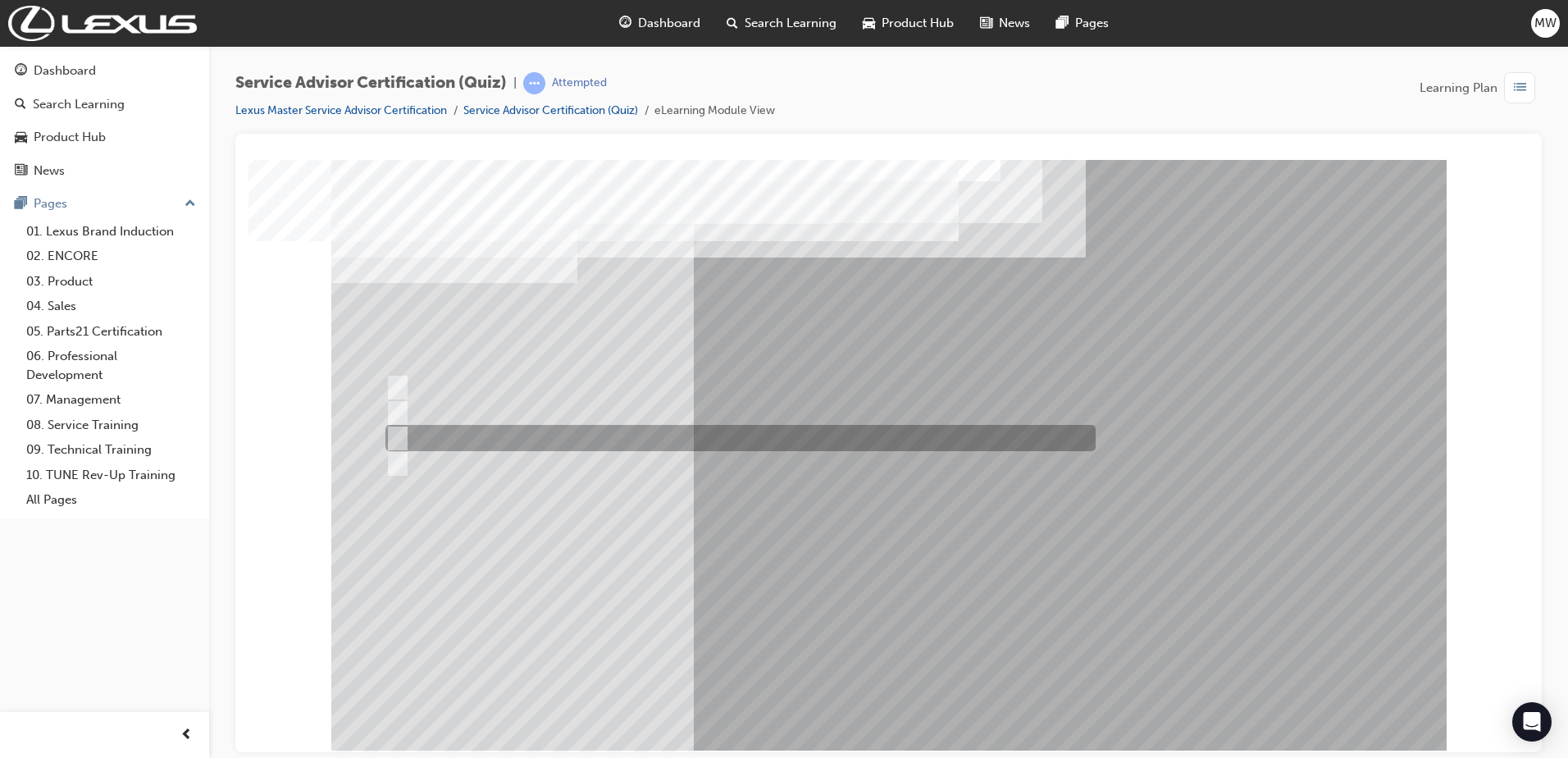
click at [598, 445] on div at bounding box center [736, 437] width 710 height 26
radio input "true"
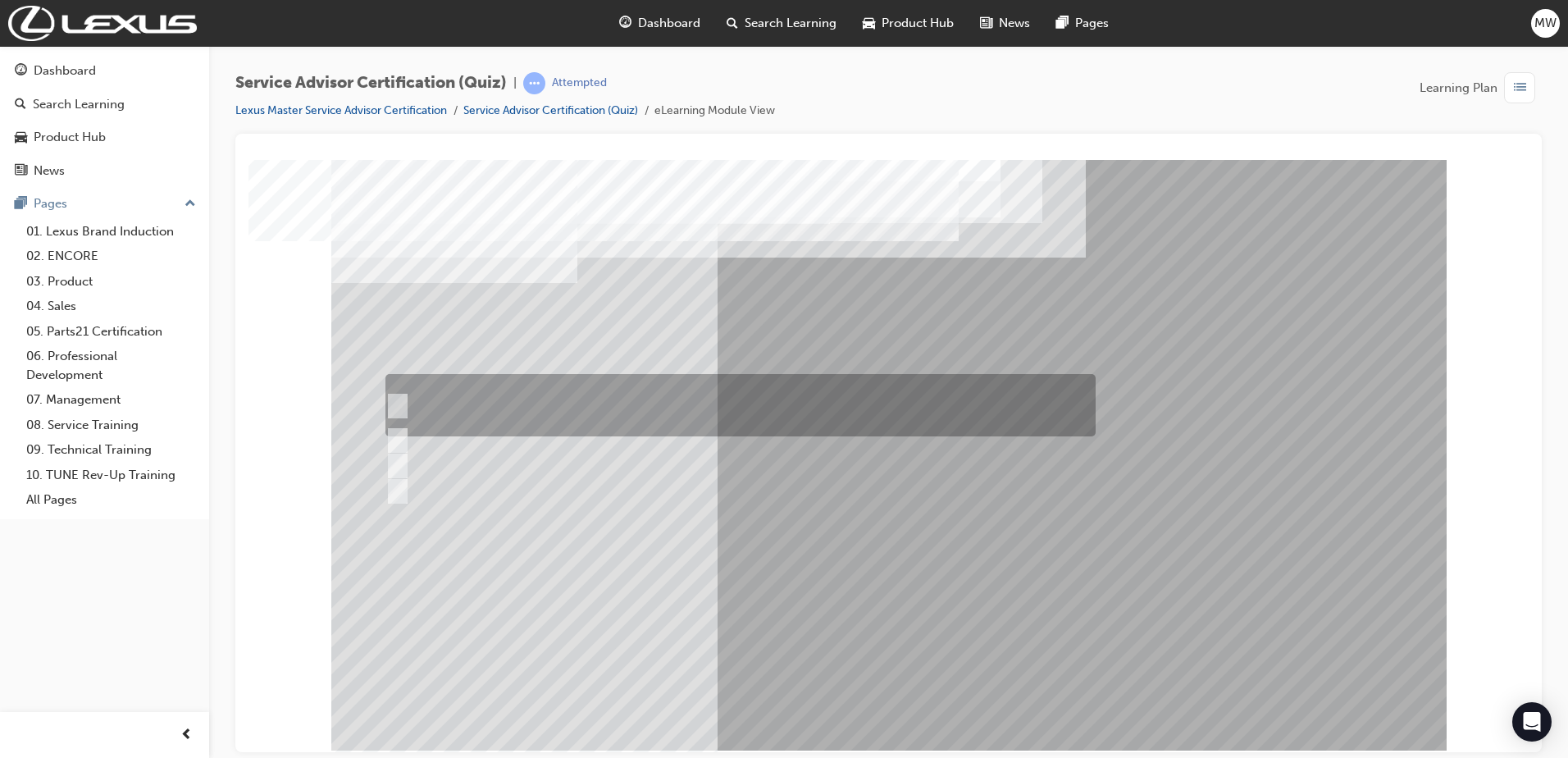
click at [524, 400] on div at bounding box center [736, 405] width 710 height 63
radio input "true"
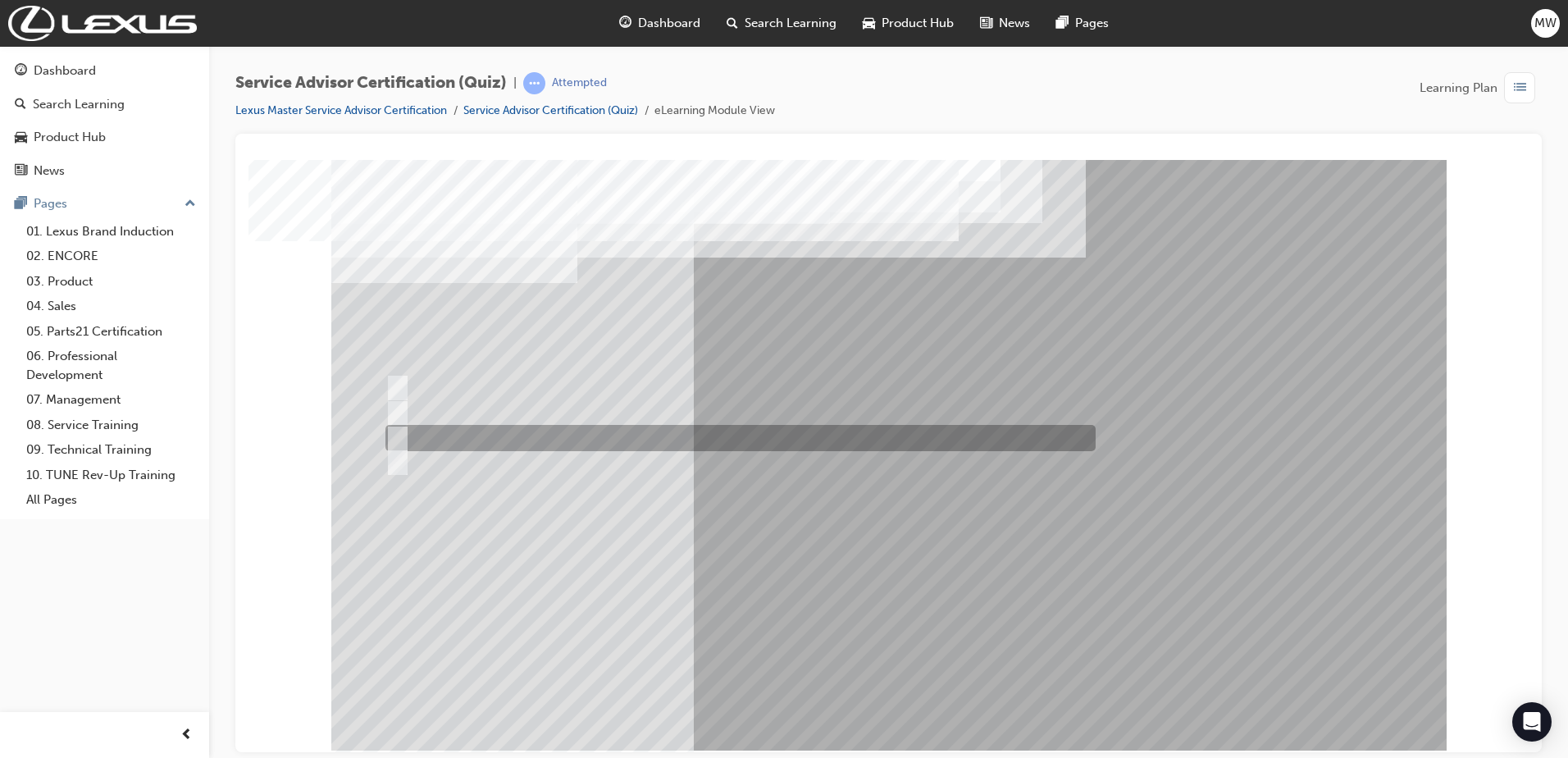
click at [564, 432] on div at bounding box center [736, 437] width 710 height 26
radio input "true"
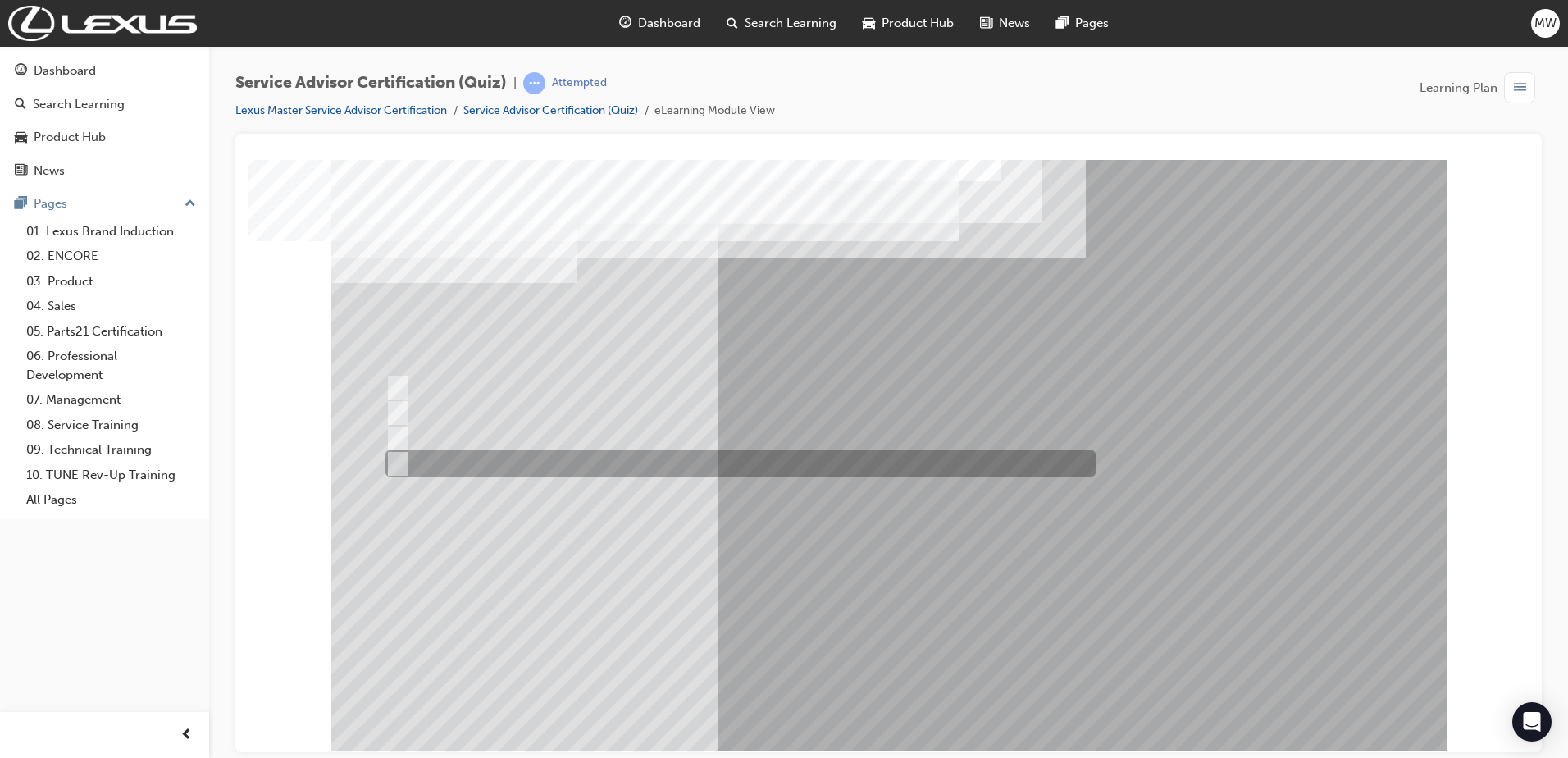
click at [566, 469] on div at bounding box center [736, 463] width 710 height 26
radio input "true"
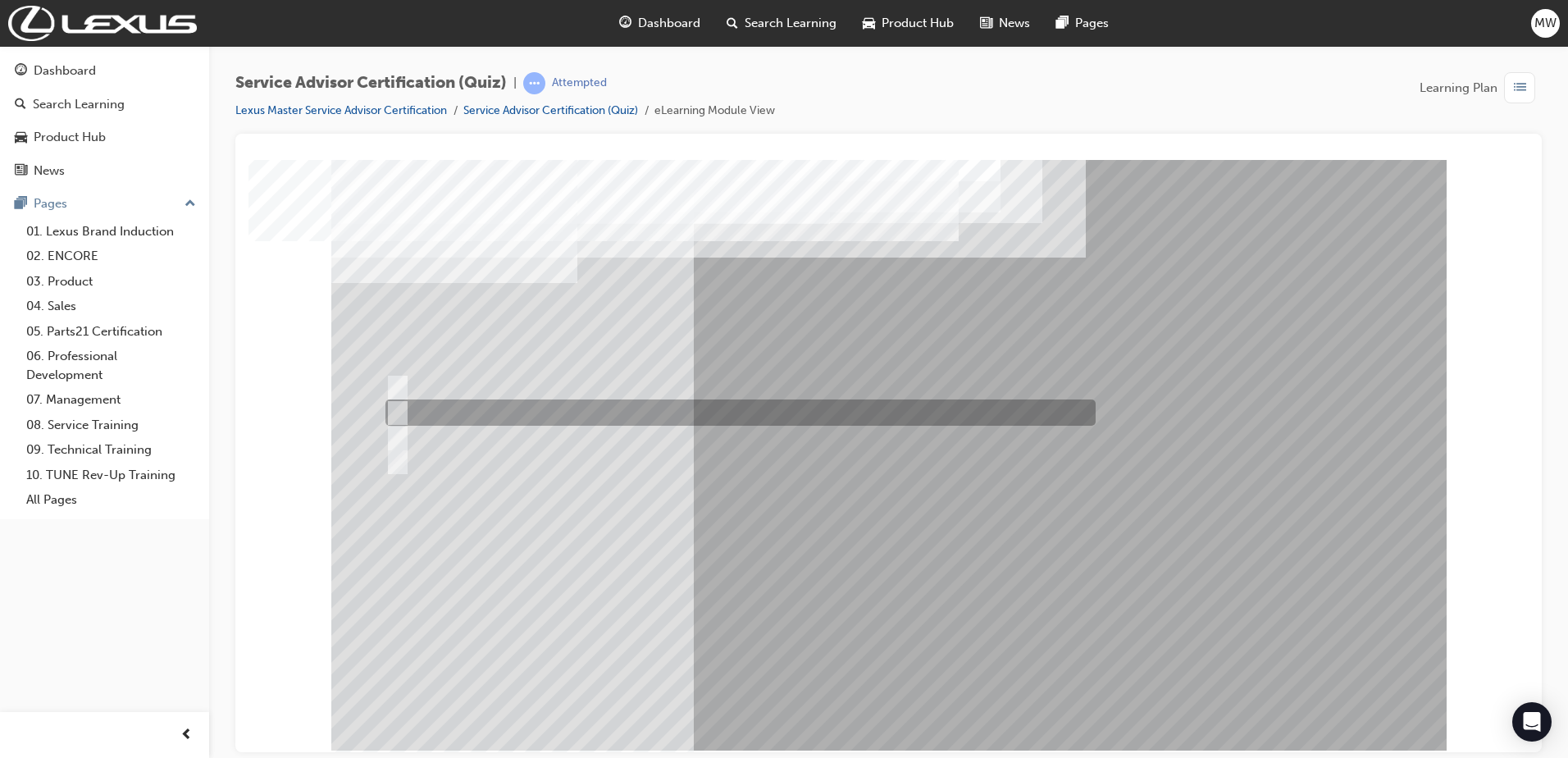
click at [854, 416] on div at bounding box center [736, 412] width 710 height 26
radio input "true"
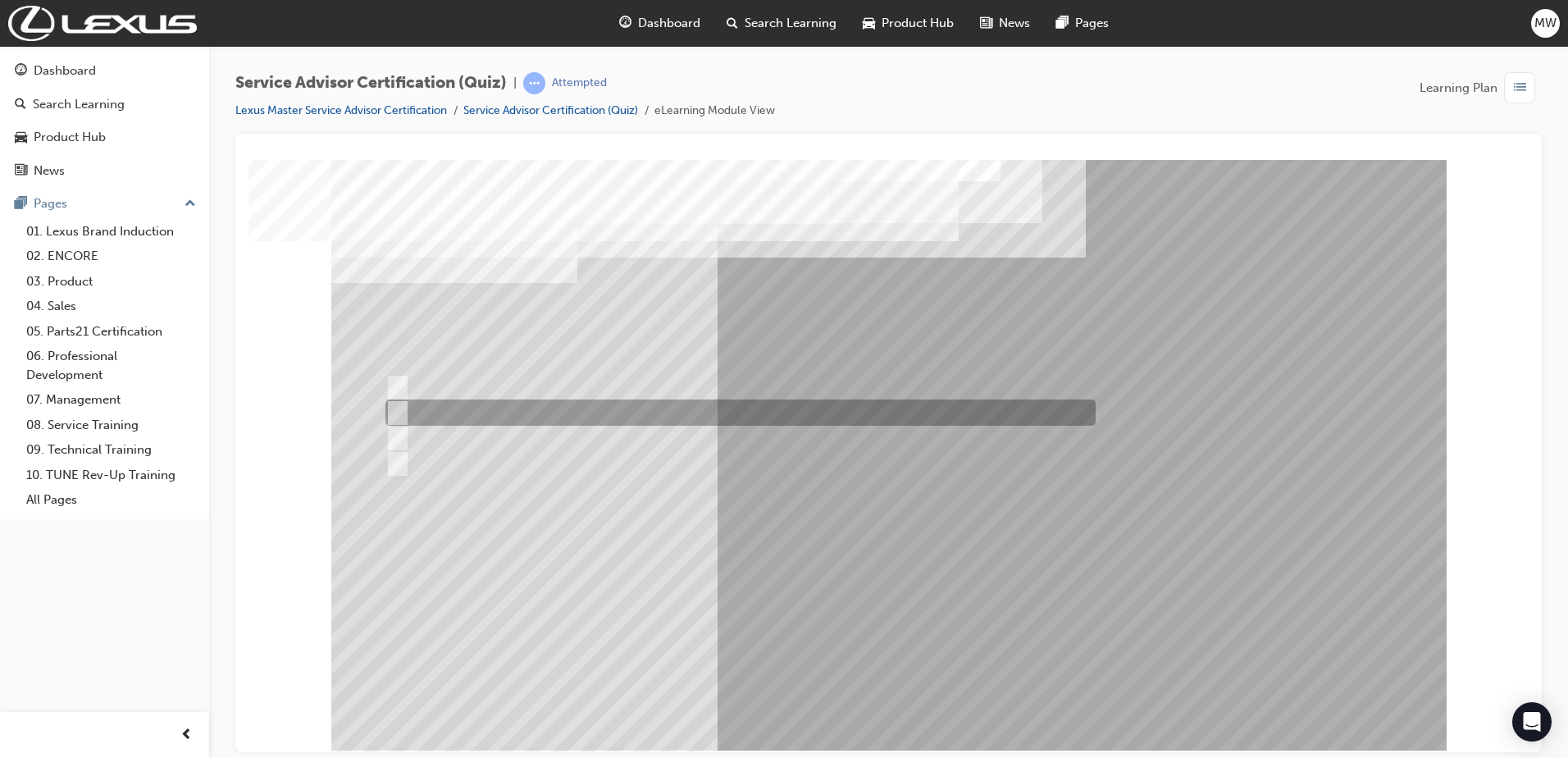
click at [520, 417] on div at bounding box center [736, 412] width 710 height 26
radio input "true"
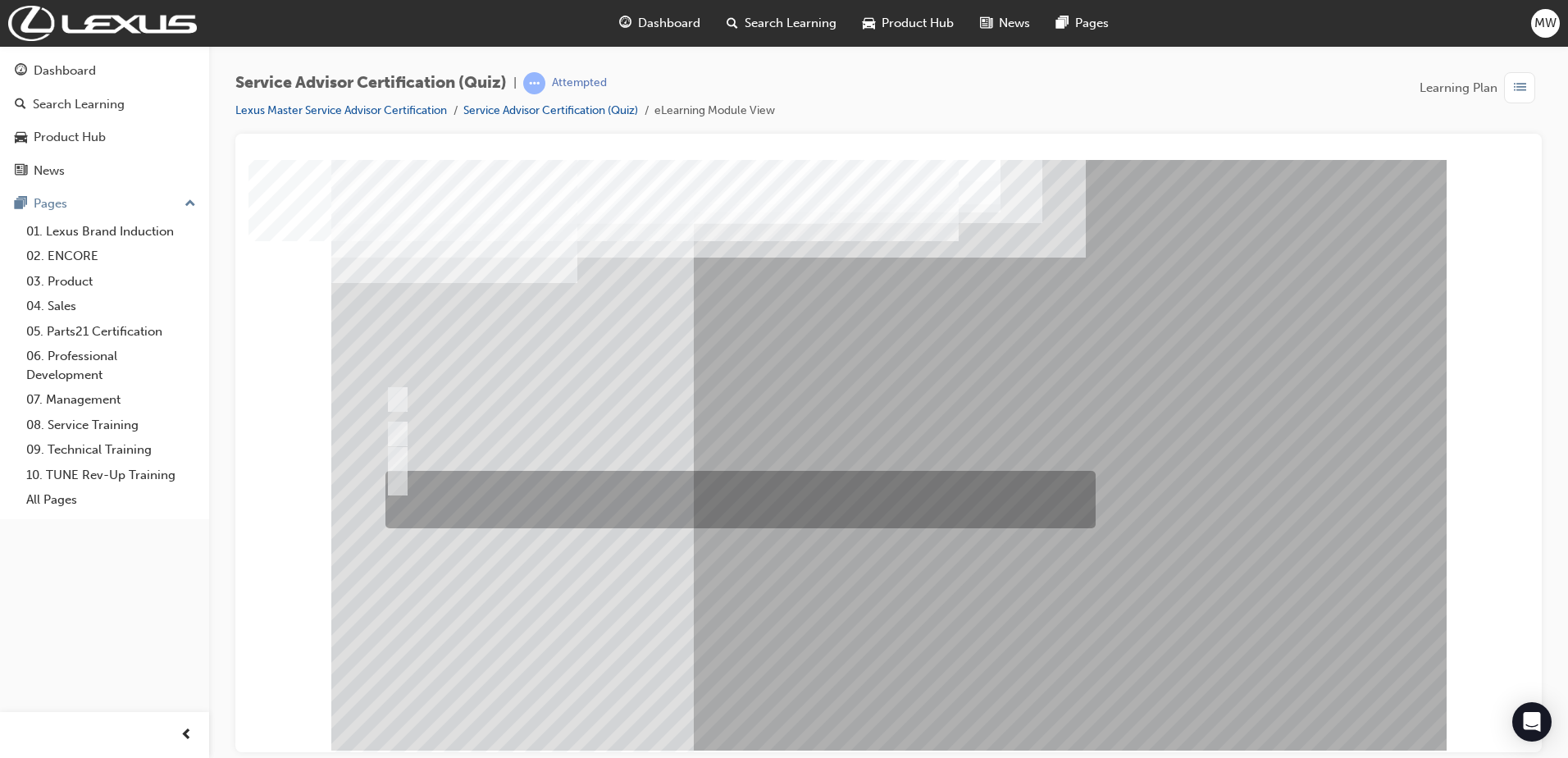
click at [525, 476] on div at bounding box center [736, 499] width 710 height 58
radio input "true"
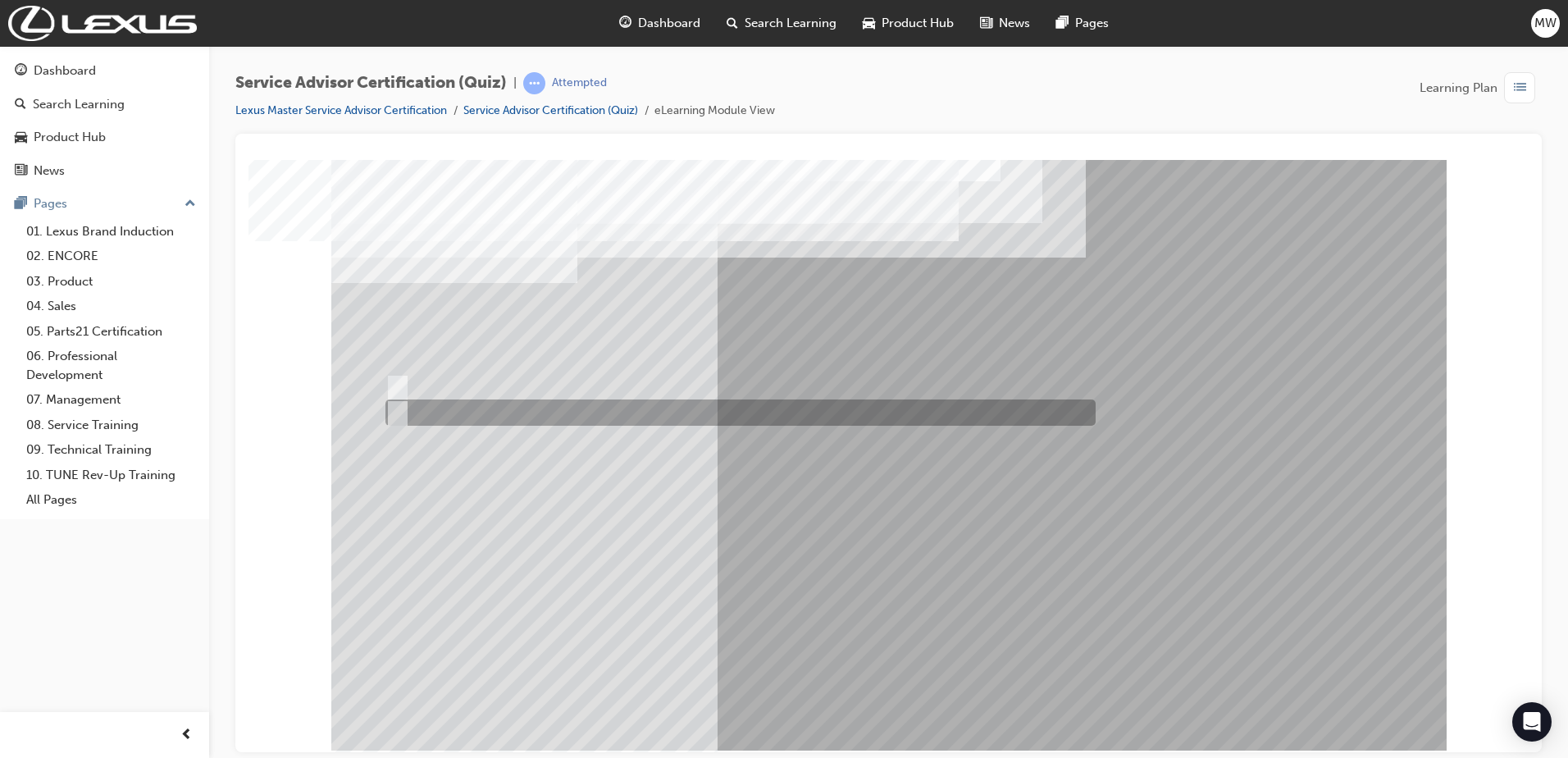
click at [439, 412] on div at bounding box center [736, 412] width 710 height 26
radio input "true"
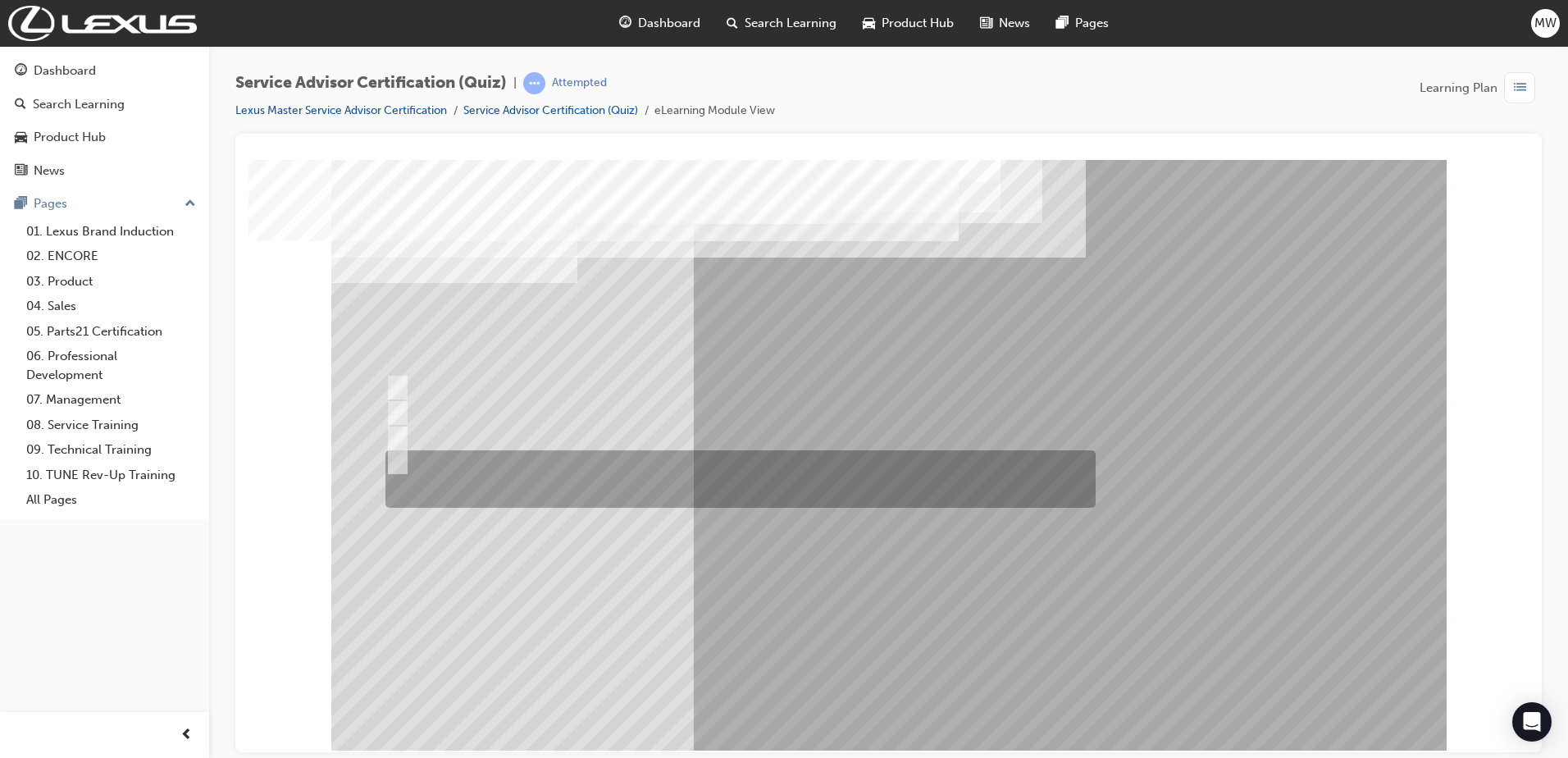
click at [537, 472] on div at bounding box center [736, 479] width 710 height 58
radio input "true"
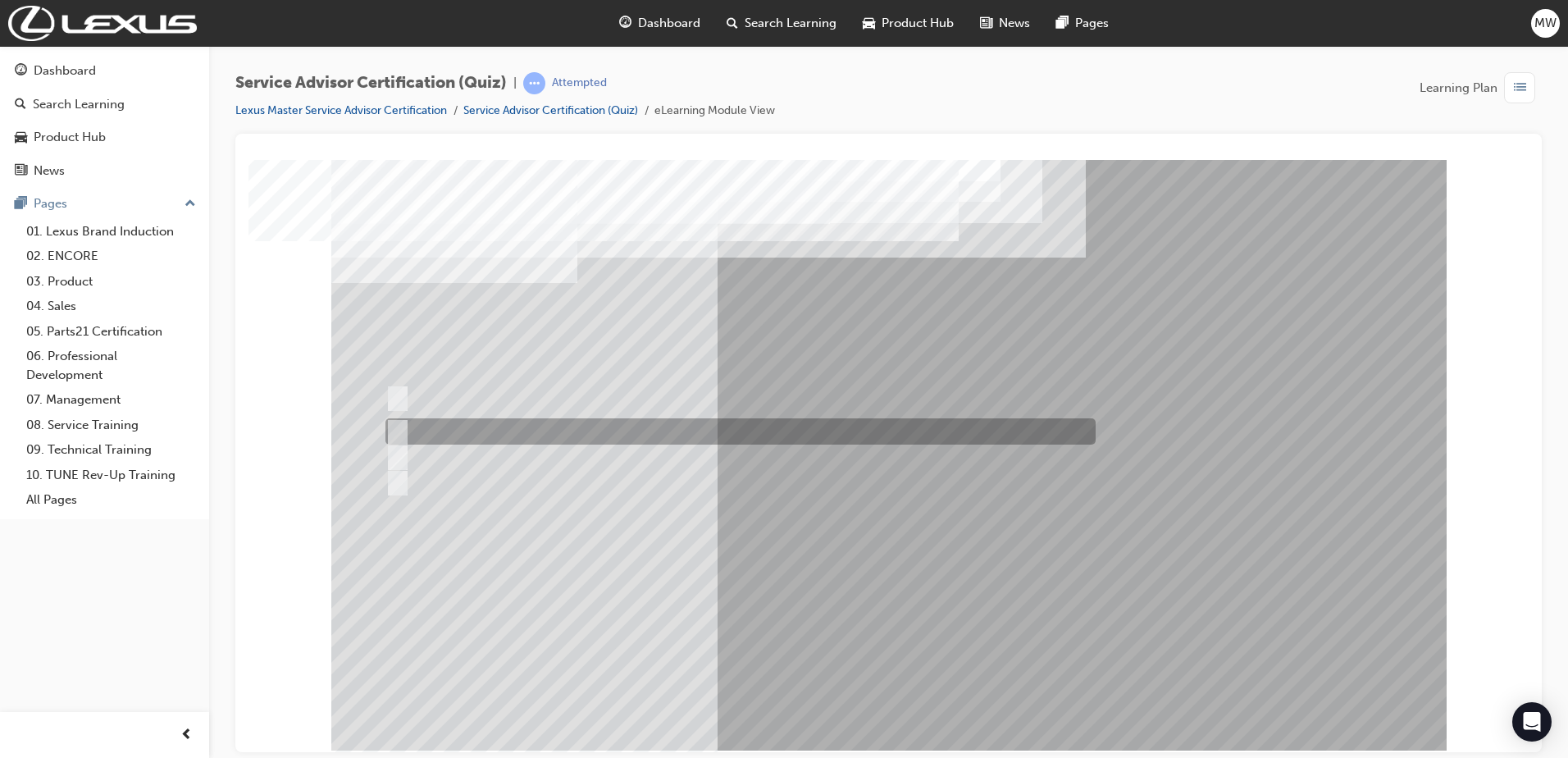
click at [632, 425] on div at bounding box center [736, 431] width 710 height 26
radio input "true"
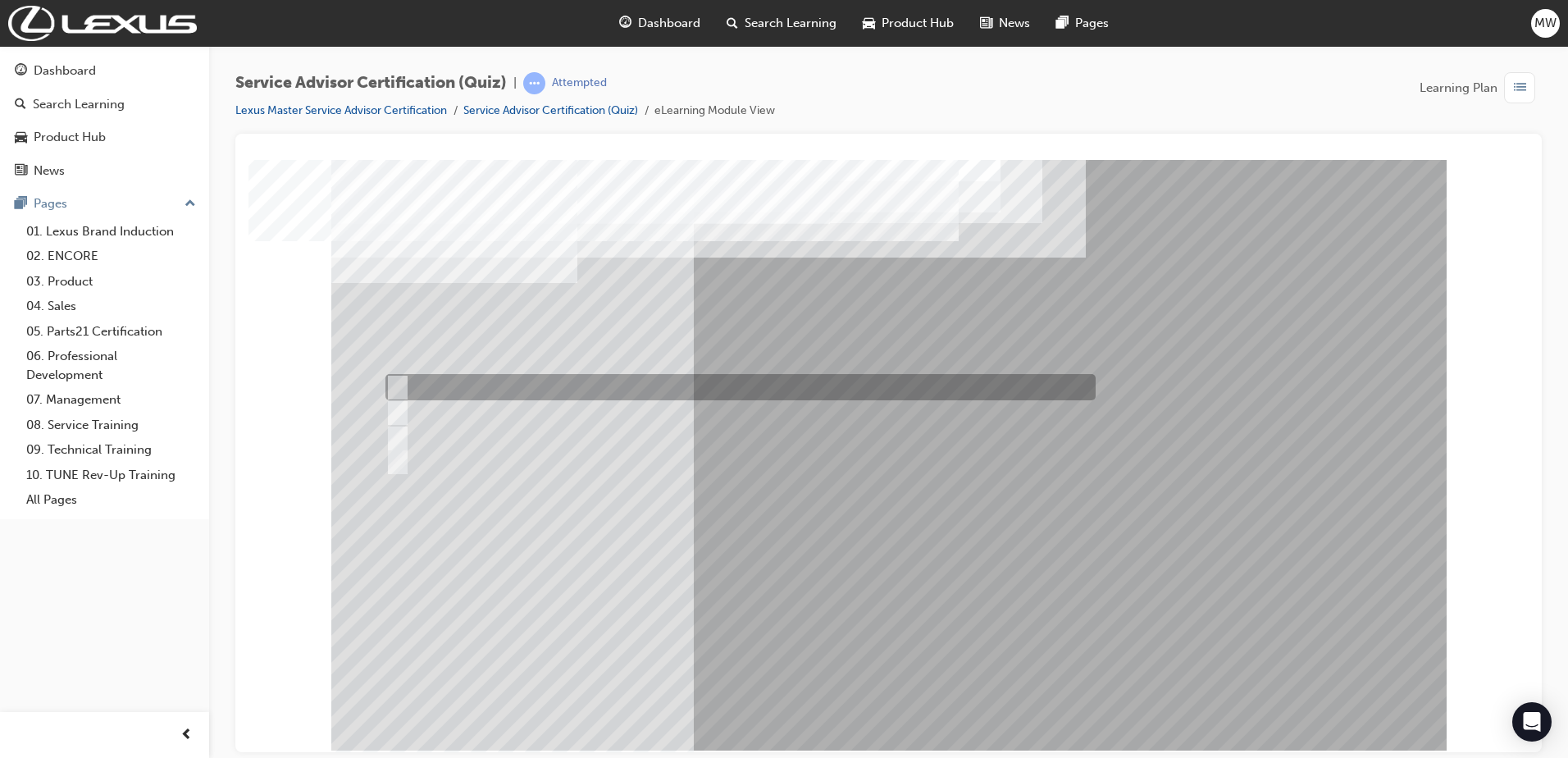
click at [770, 389] on div at bounding box center [736, 386] width 710 height 26
radio input "true"
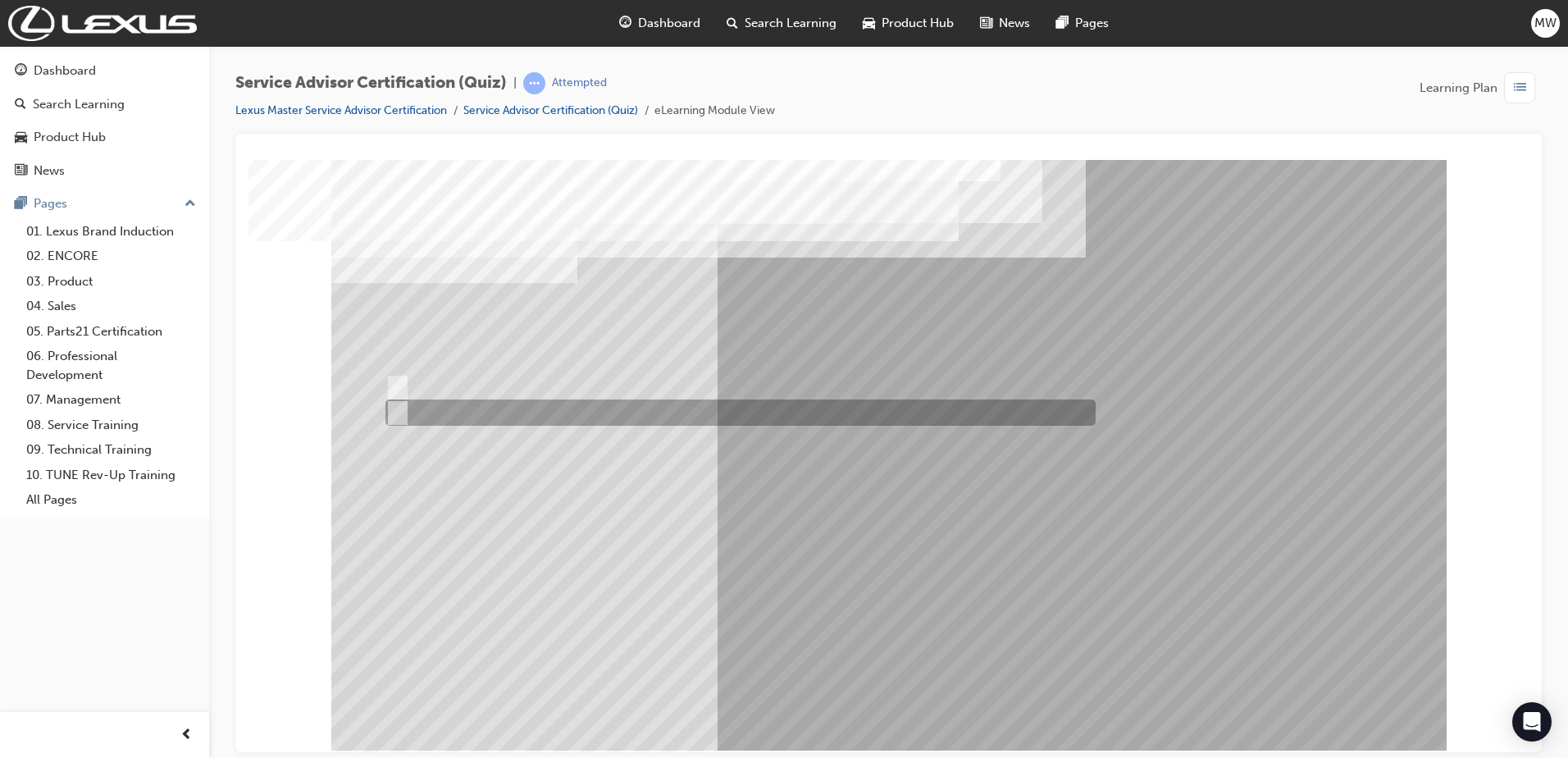
click at [436, 409] on div at bounding box center [736, 412] width 710 height 26
radio input "true"
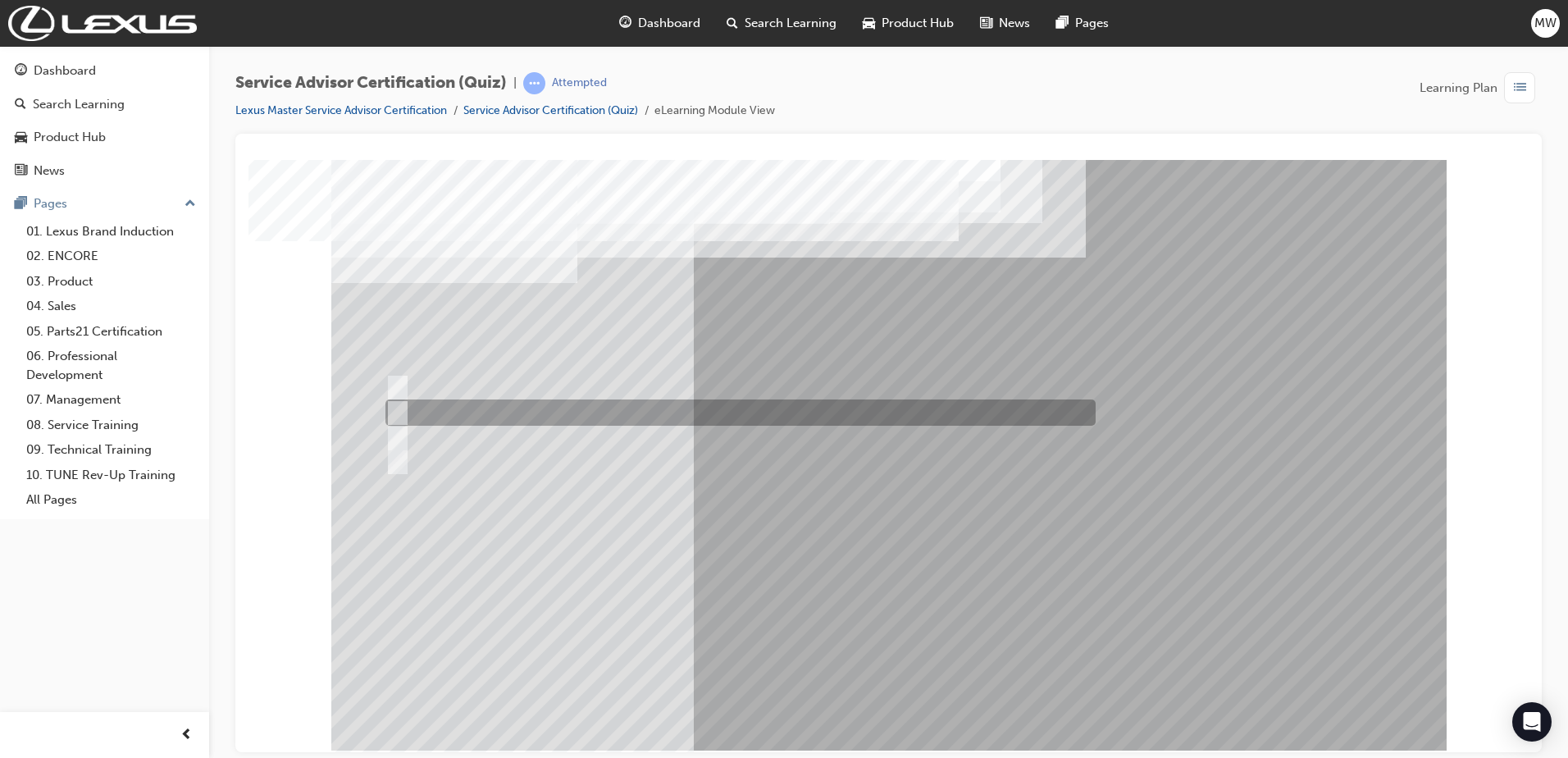
click at [601, 416] on div at bounding box center [736, 412] width 710 height 26
radio input "true"
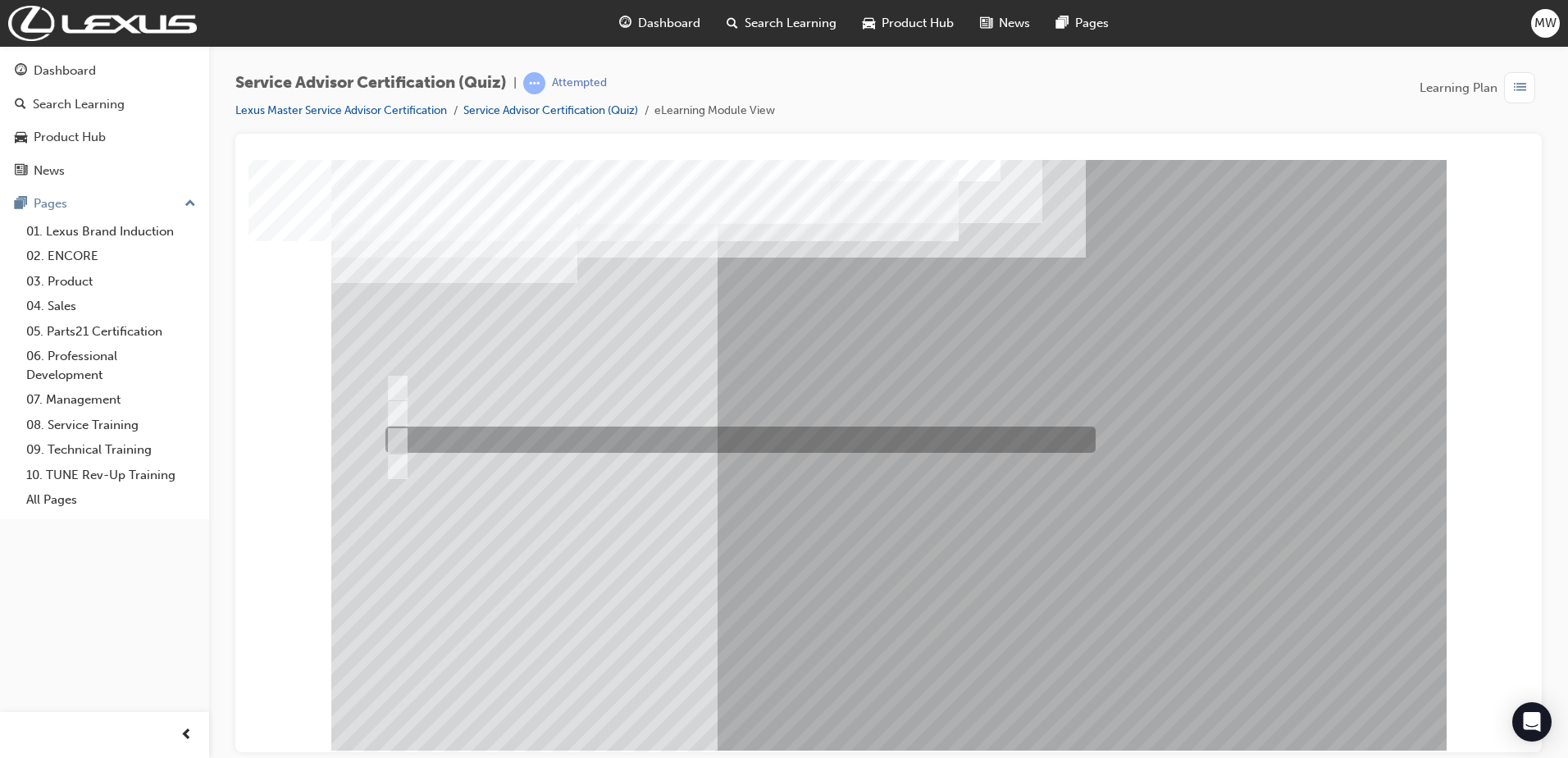
click at [826, 433] on div at bounding box center [736, 439] width 710 height 26
radio input "true"
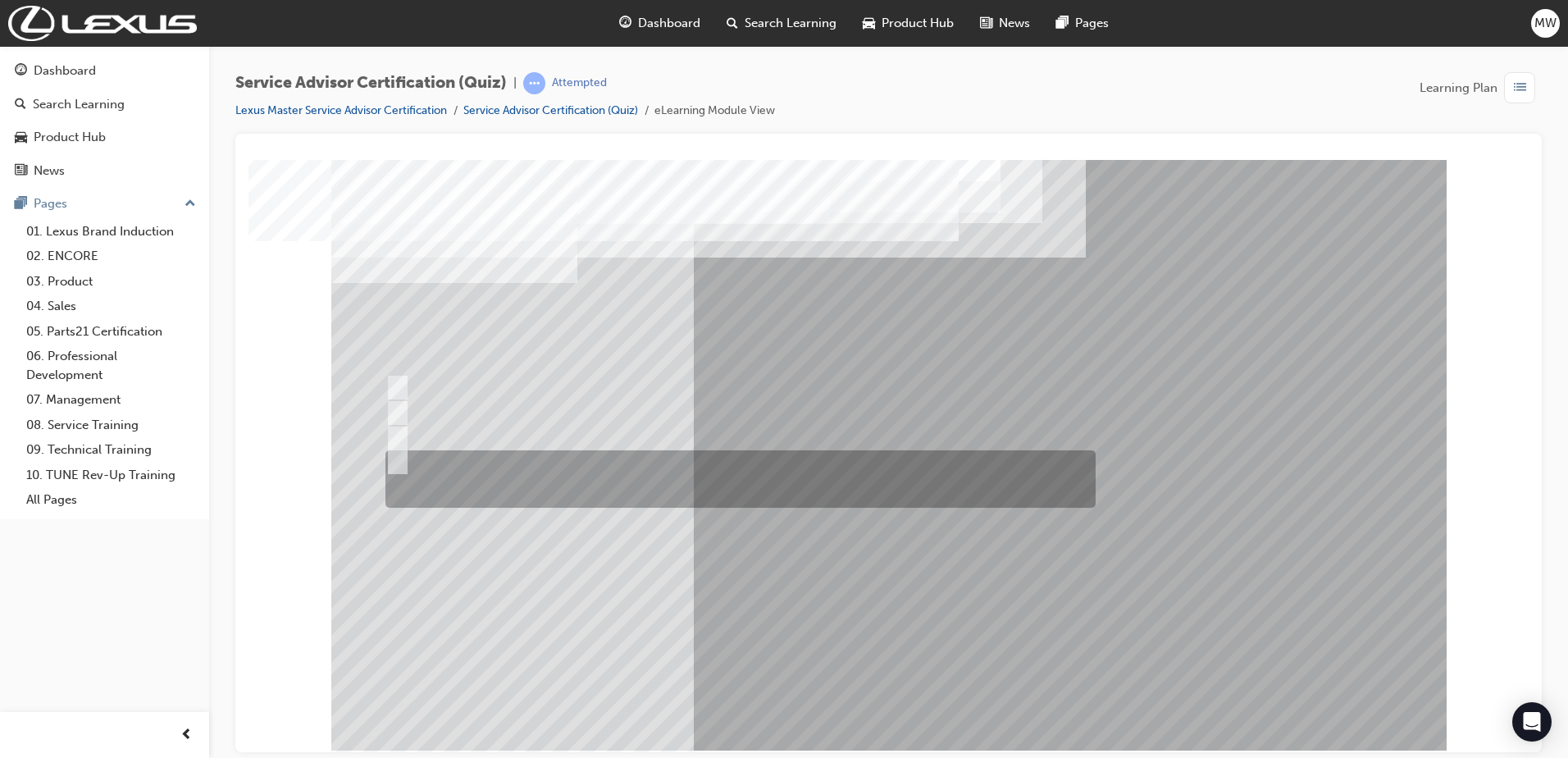
click at [633, 489] on div at bounding box center [736, 479] width 710 height 58
radio input "true"
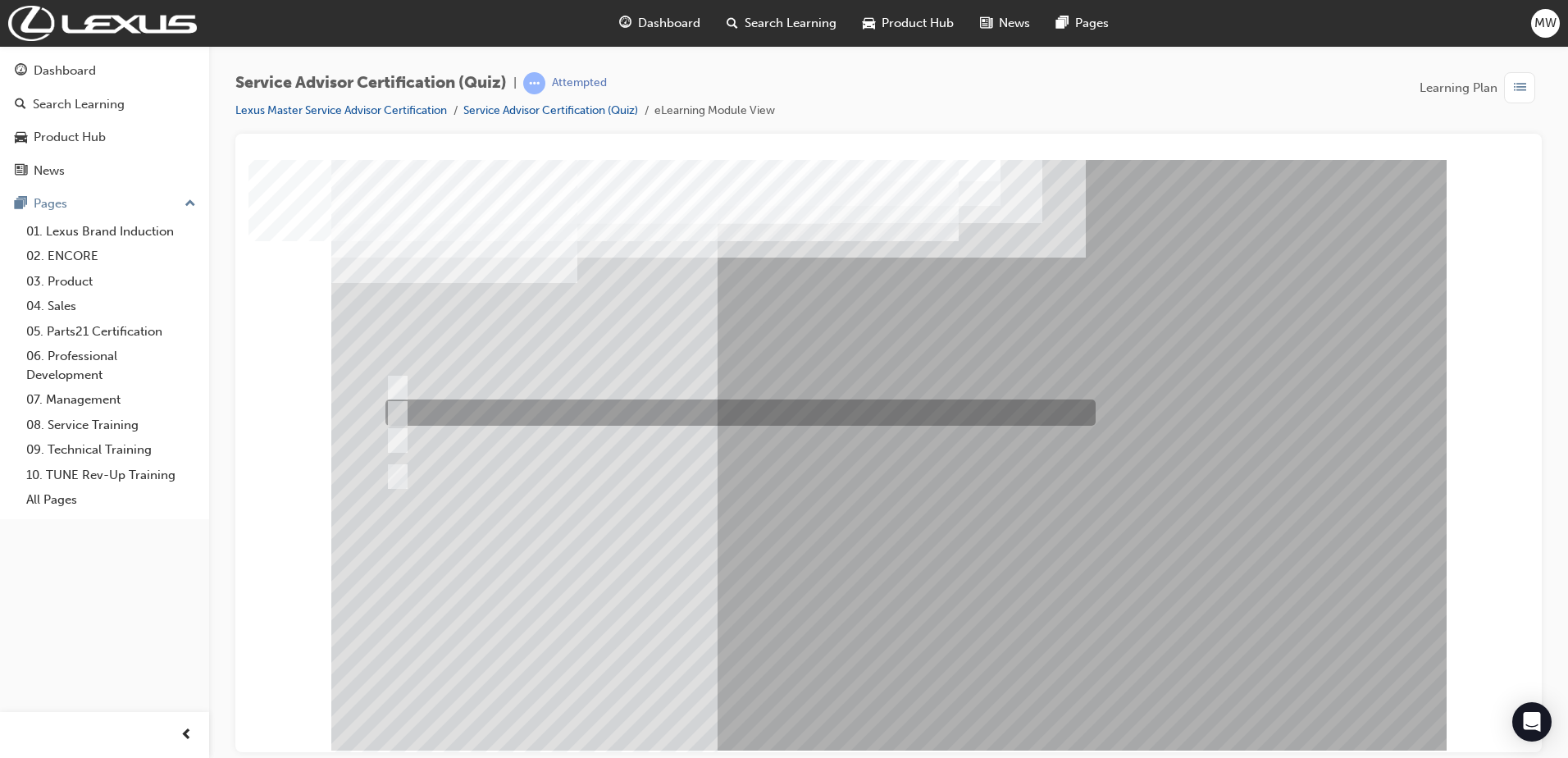
click at [741, 416] on div at bounding box center [736, 412] width 710 height 26
radio input "true"
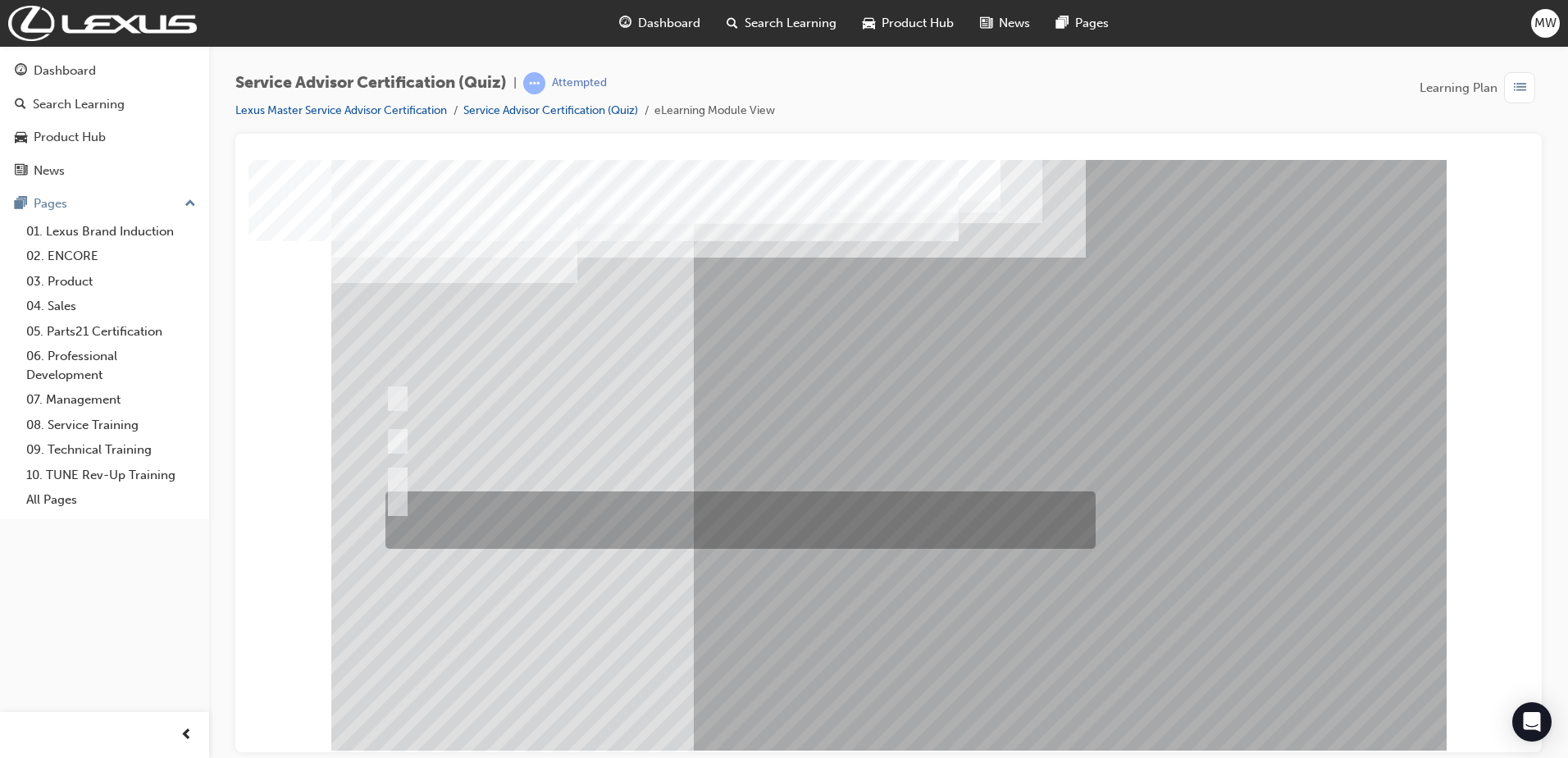
click at [652, 508] on div at bounding box center [736, 520] width 710 height 58
radio input "true"
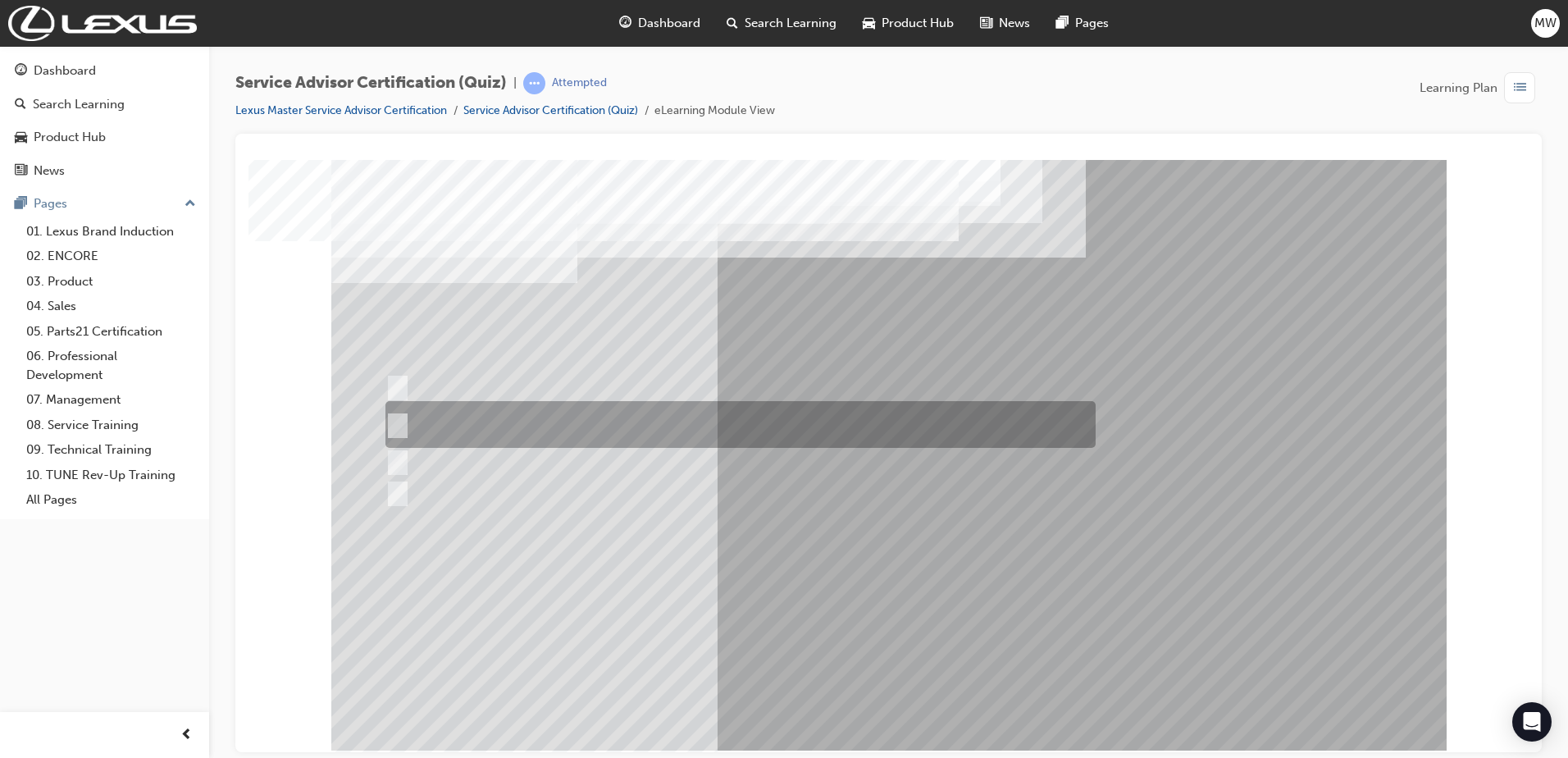
click at [629, 427] on div at bounding box center [736, 425] width 710 height 47
radio input "true"
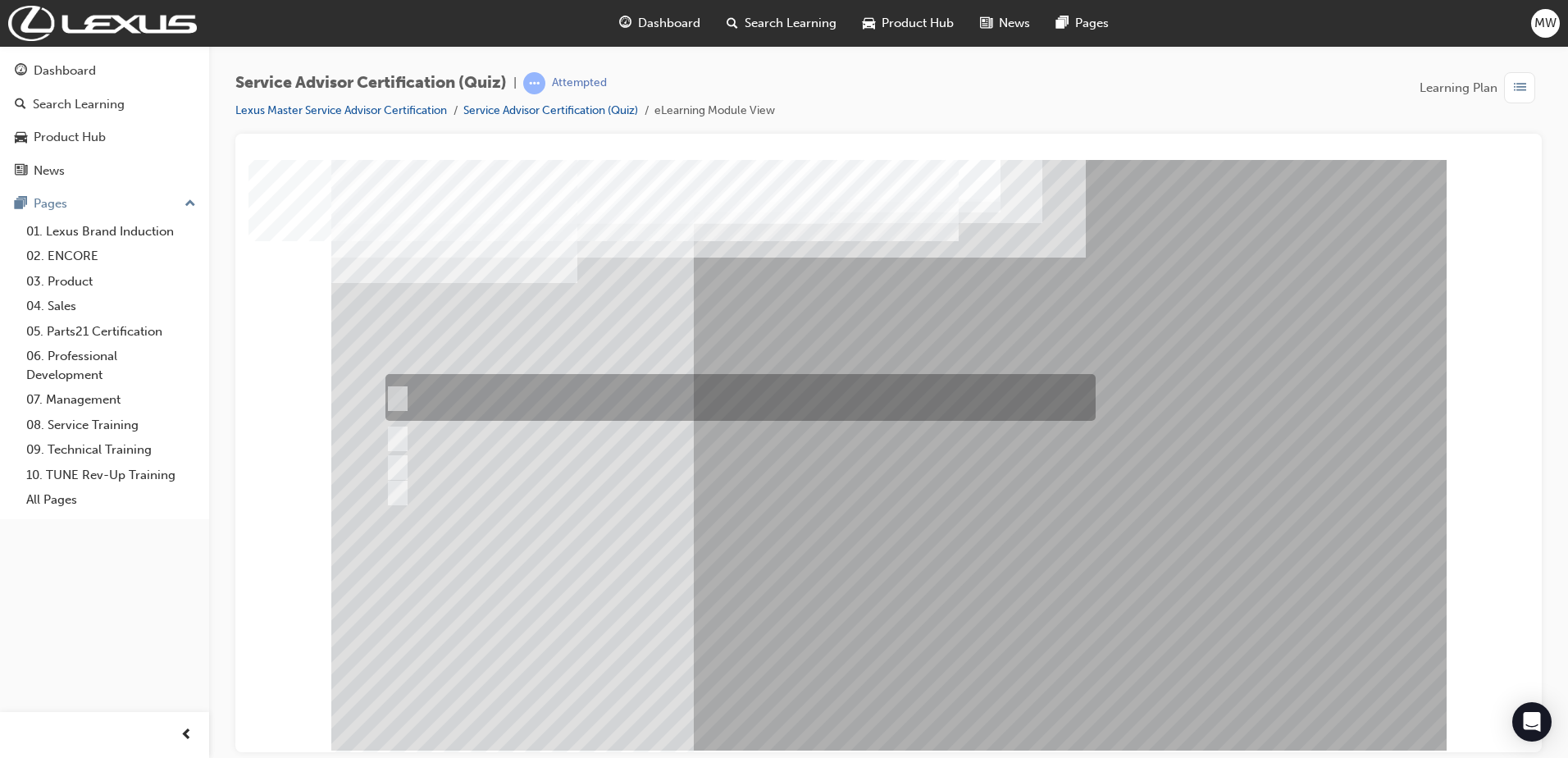
click at [738, 406] on div at bounding box center [736, 397] width 710 height 47
radio input "true"
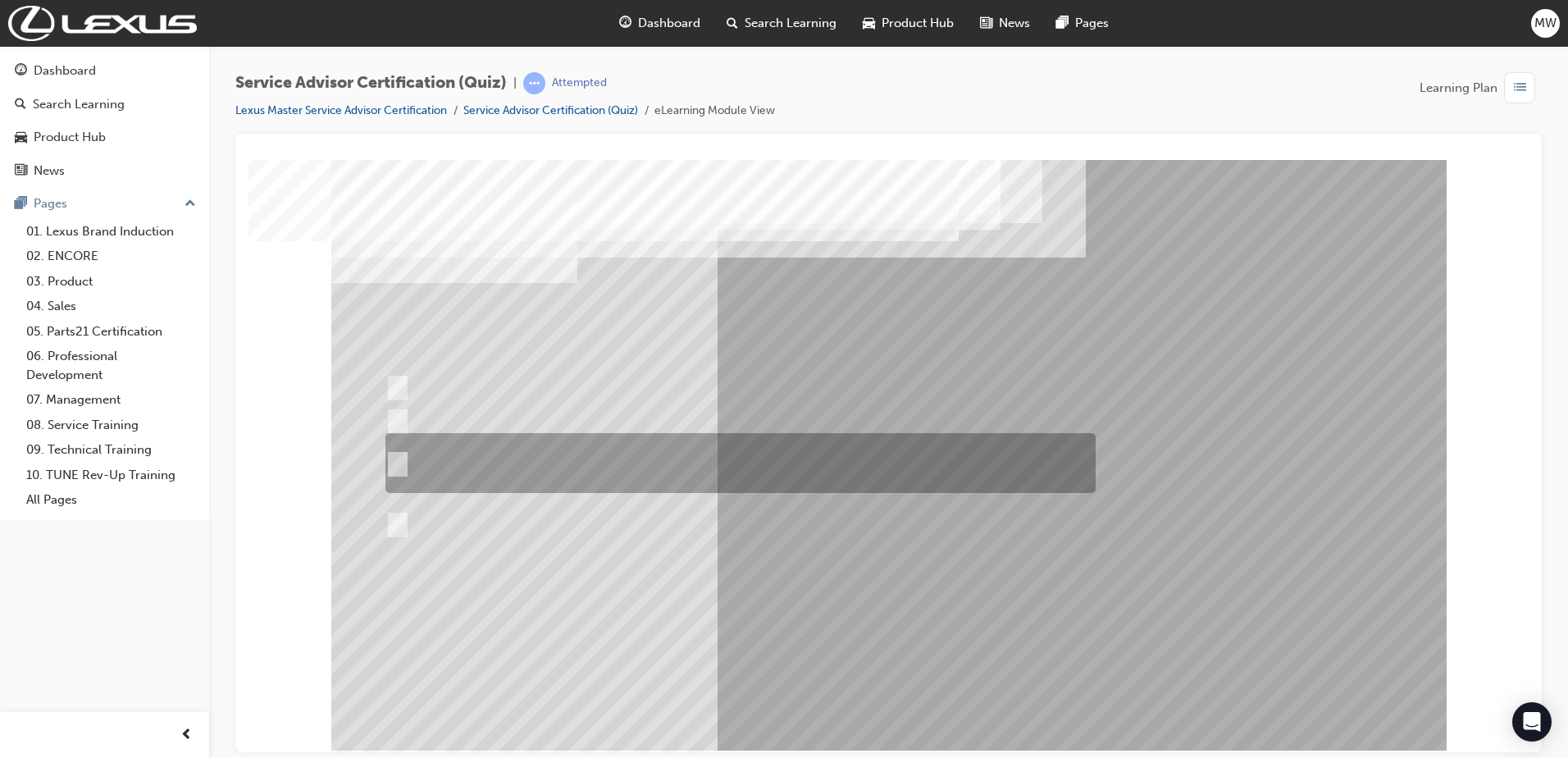
click at [755, 461] on div at bounding box center [736, 463] width 710 height 60
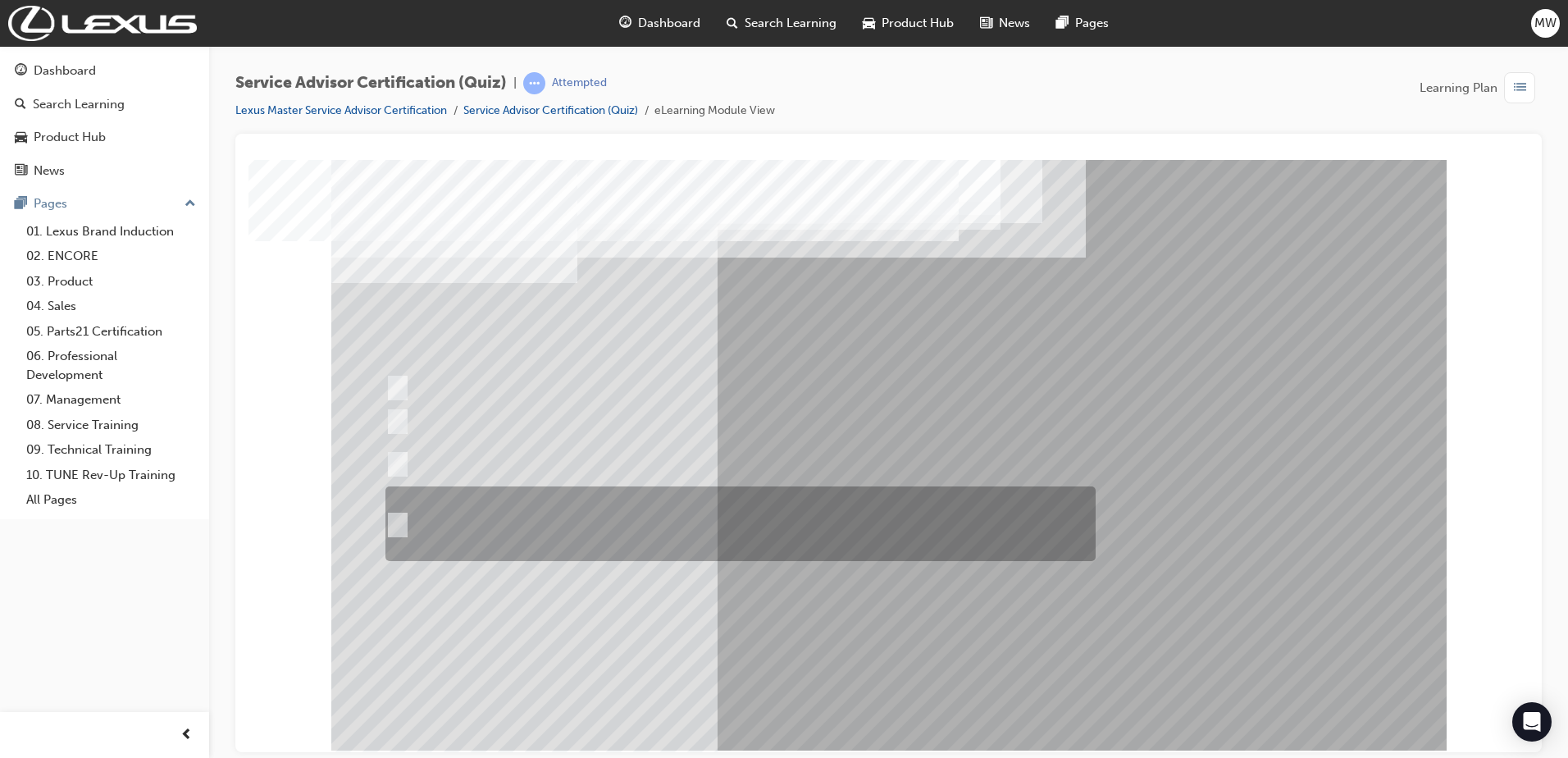
click at [730, 507] on div at bounding box center [736, 524] width 710 height 75
radio input "false"
radio input "true"
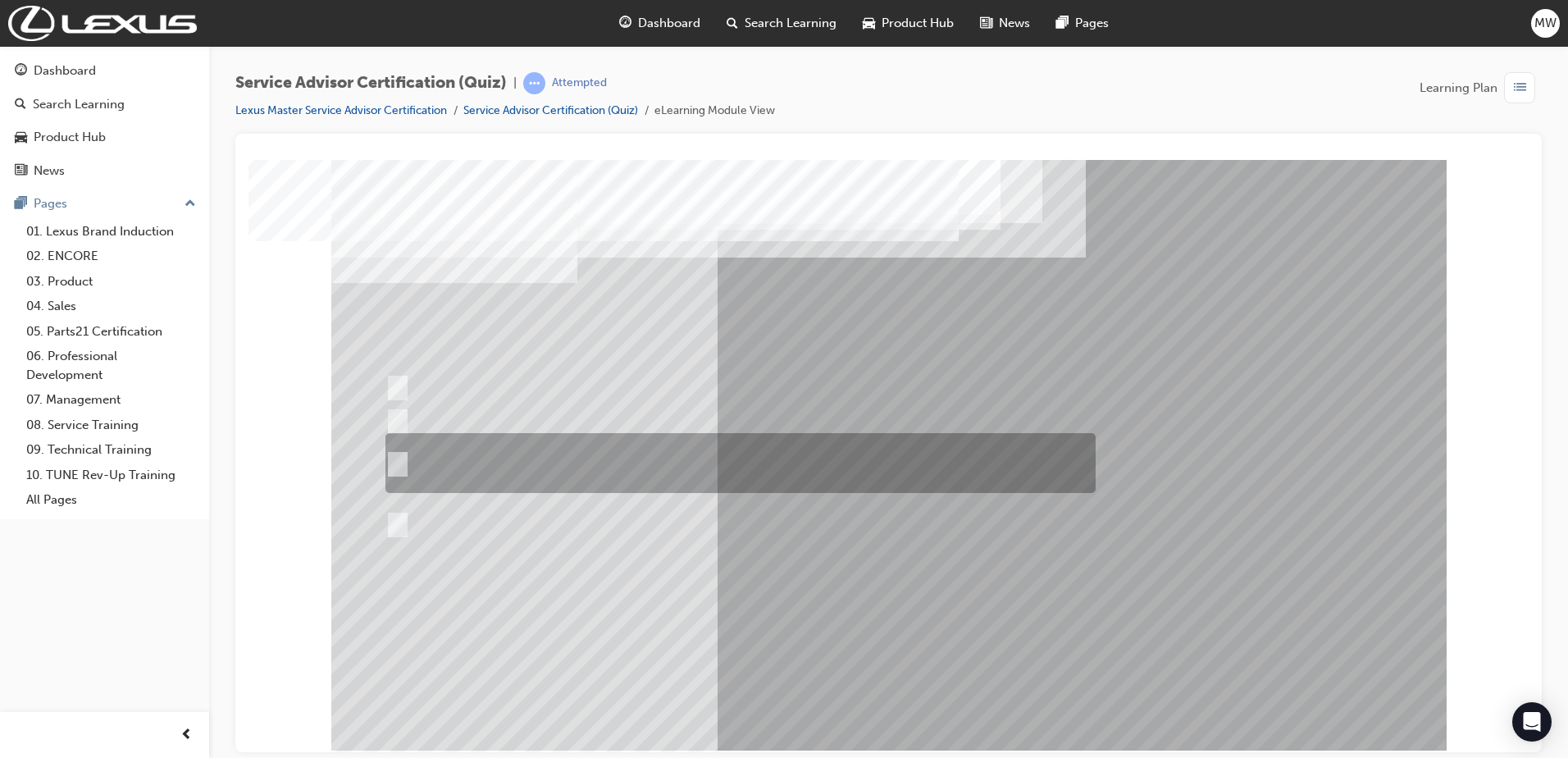
click at [816, 454] on div at bounding box center [736, 463] width 710 height 60
radio input "true"
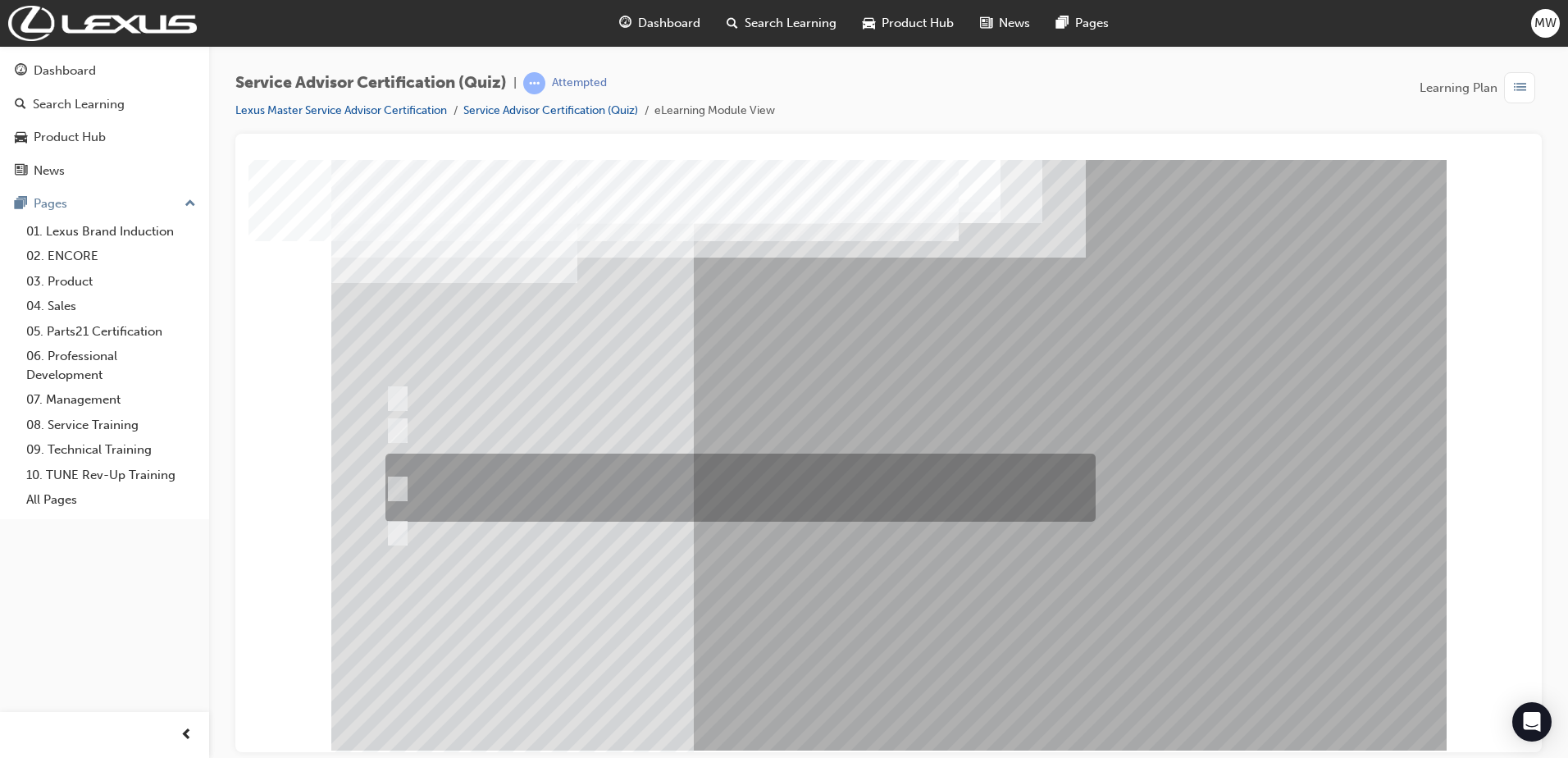
click at [610, 487] on div at bounding box center [736, 487] width 710 height 68
radio input "true"
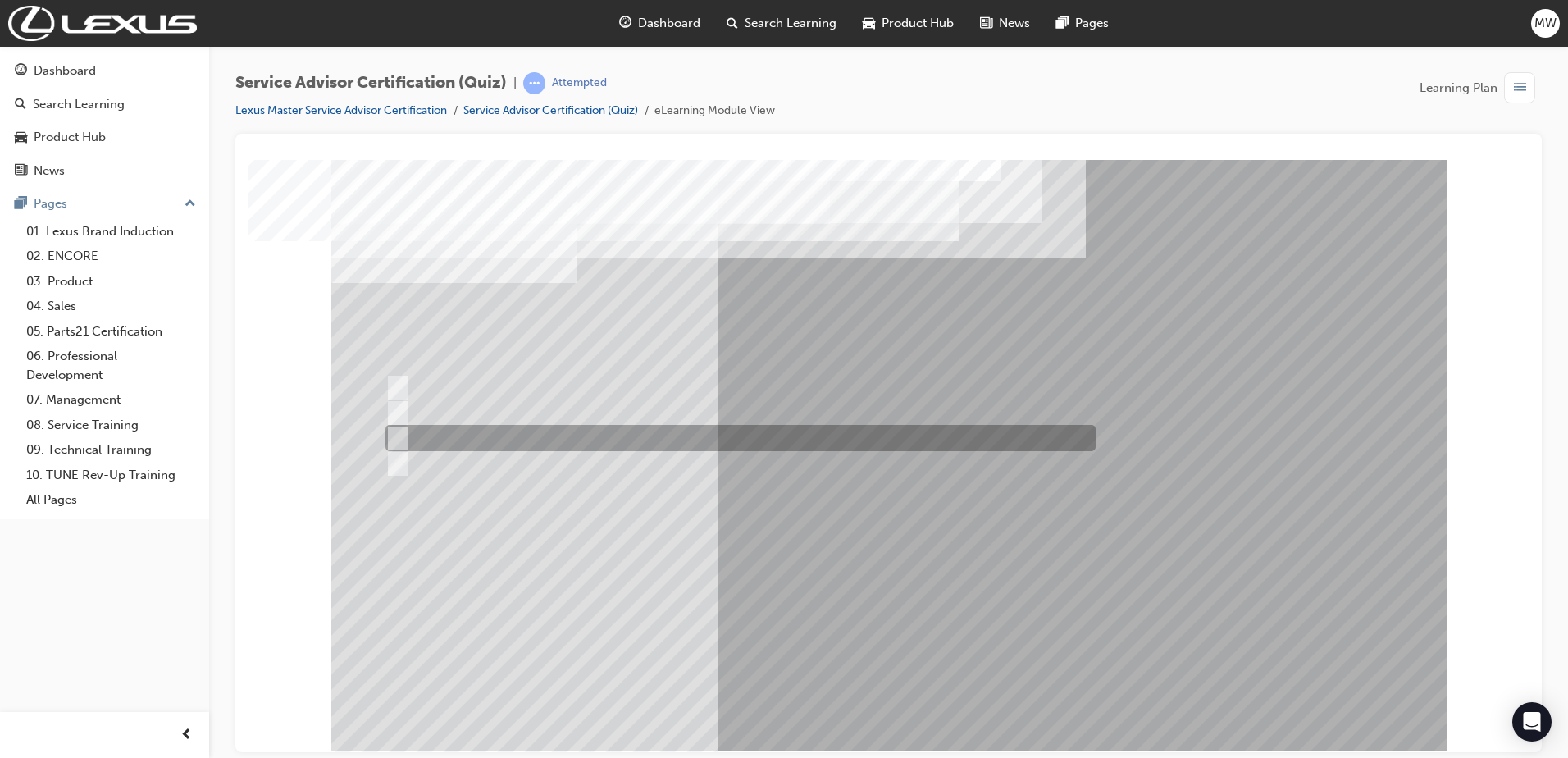
click at [614, 438] on div at bounding box center [736, 437] width 710 height 26
radio input "true"
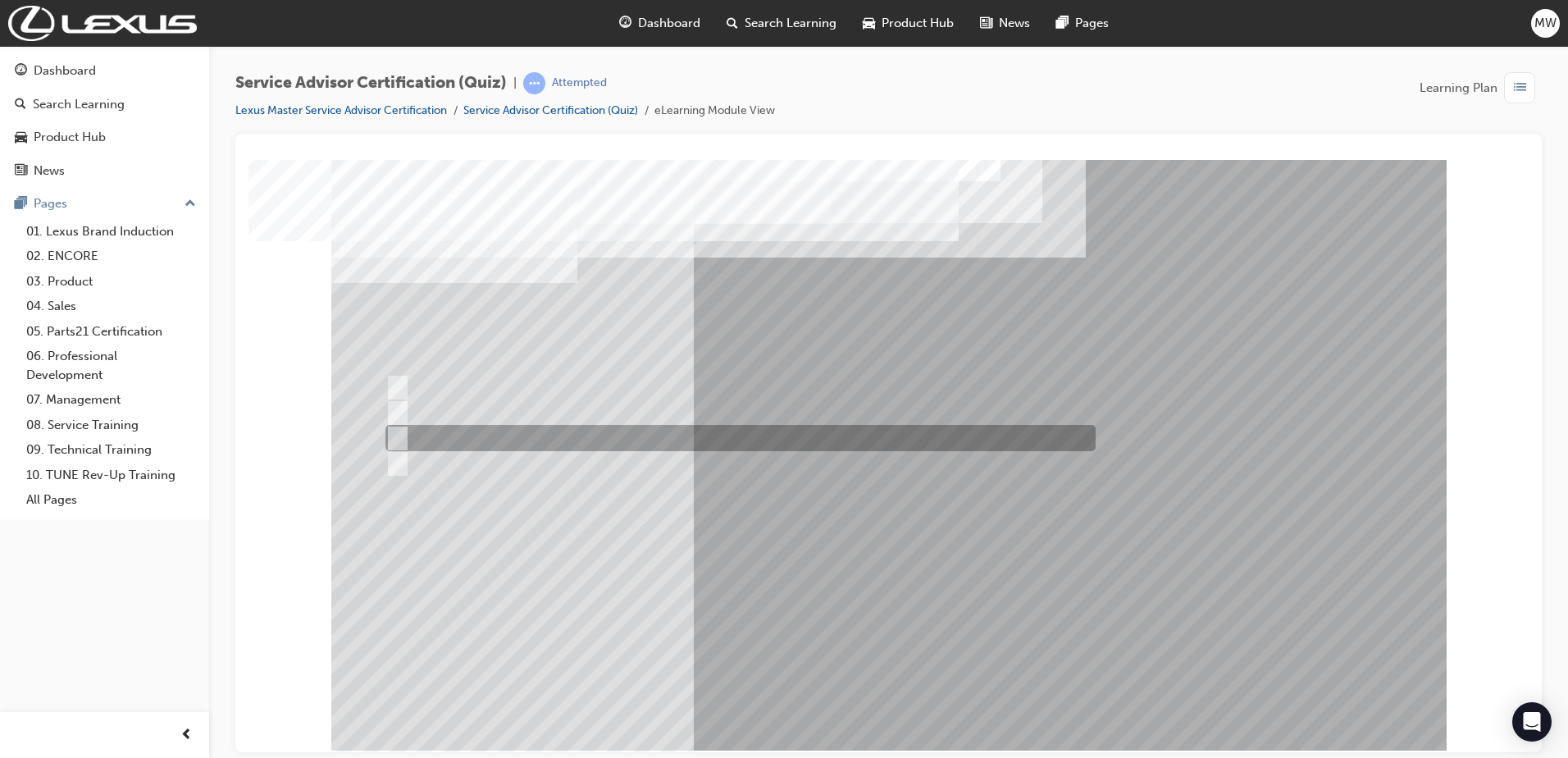
click at [733, 436] on div at bounding box center [736, 437] width 710 height 26
radio input "true"
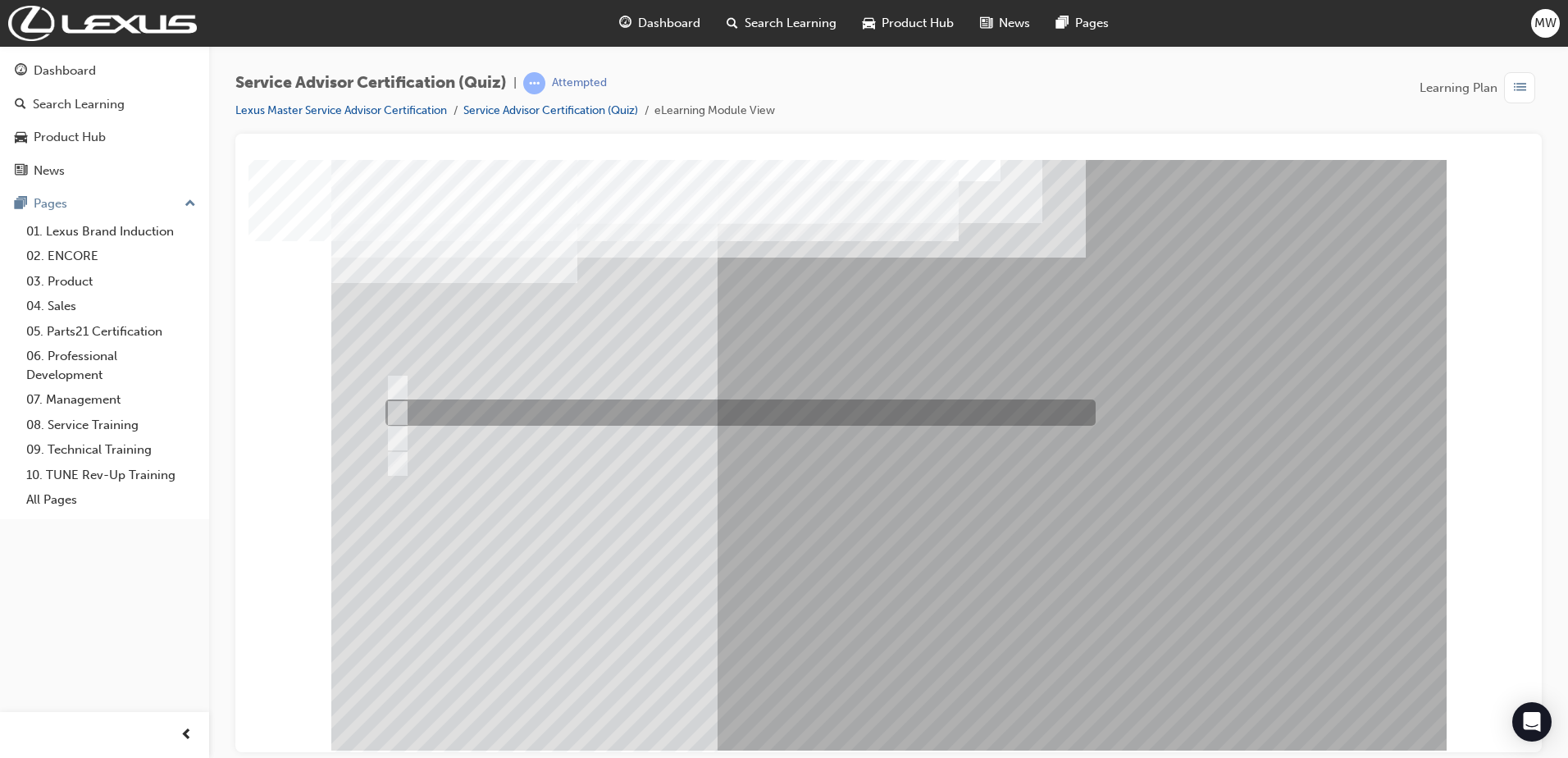
click at [568, 398] on div at bounding box center [736, 386] width 710 height 26
radio input "true"
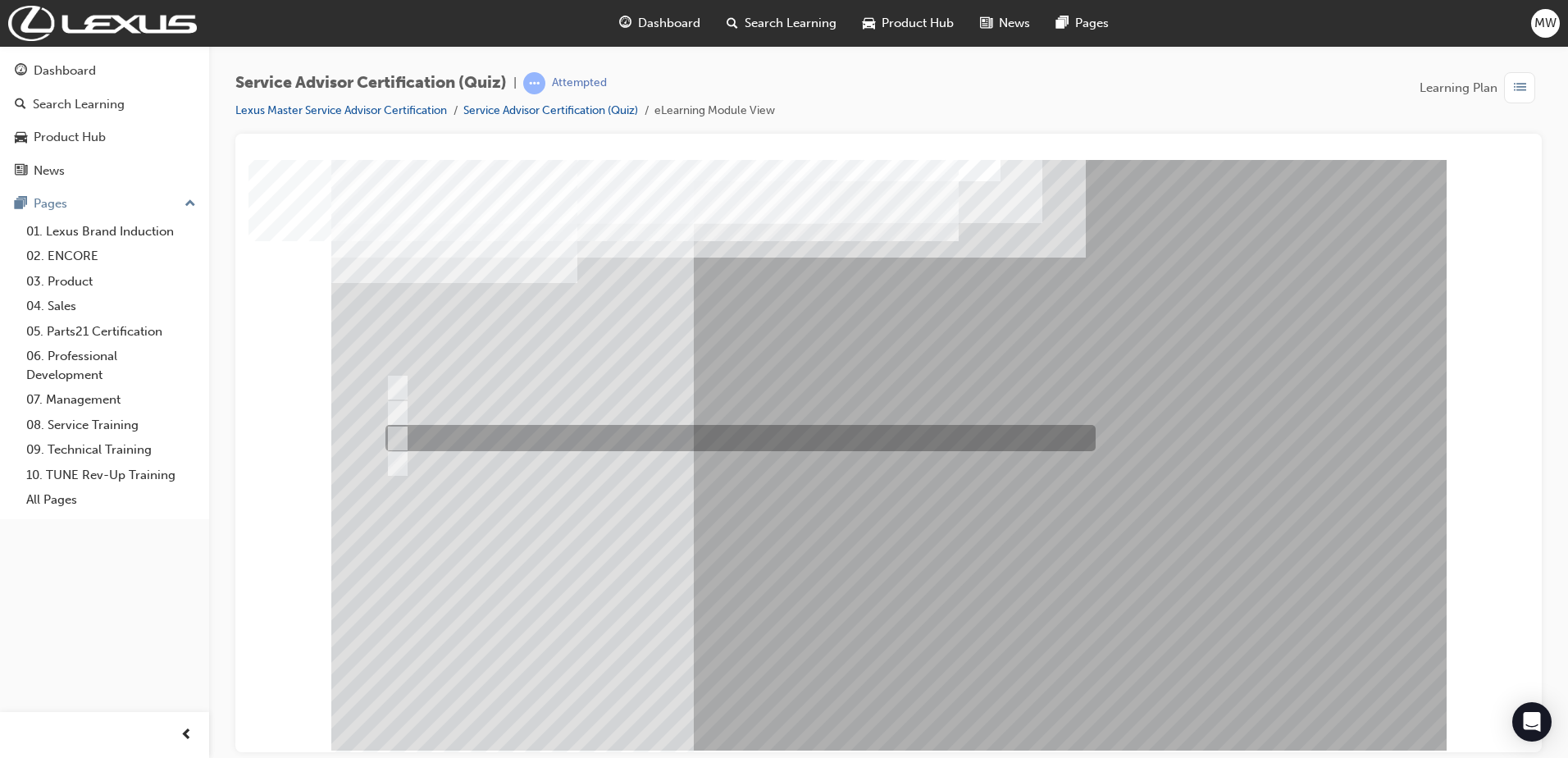
click at [552, 431] on div at bounding box center [736, 437] width 710 height 26
radio input "true"
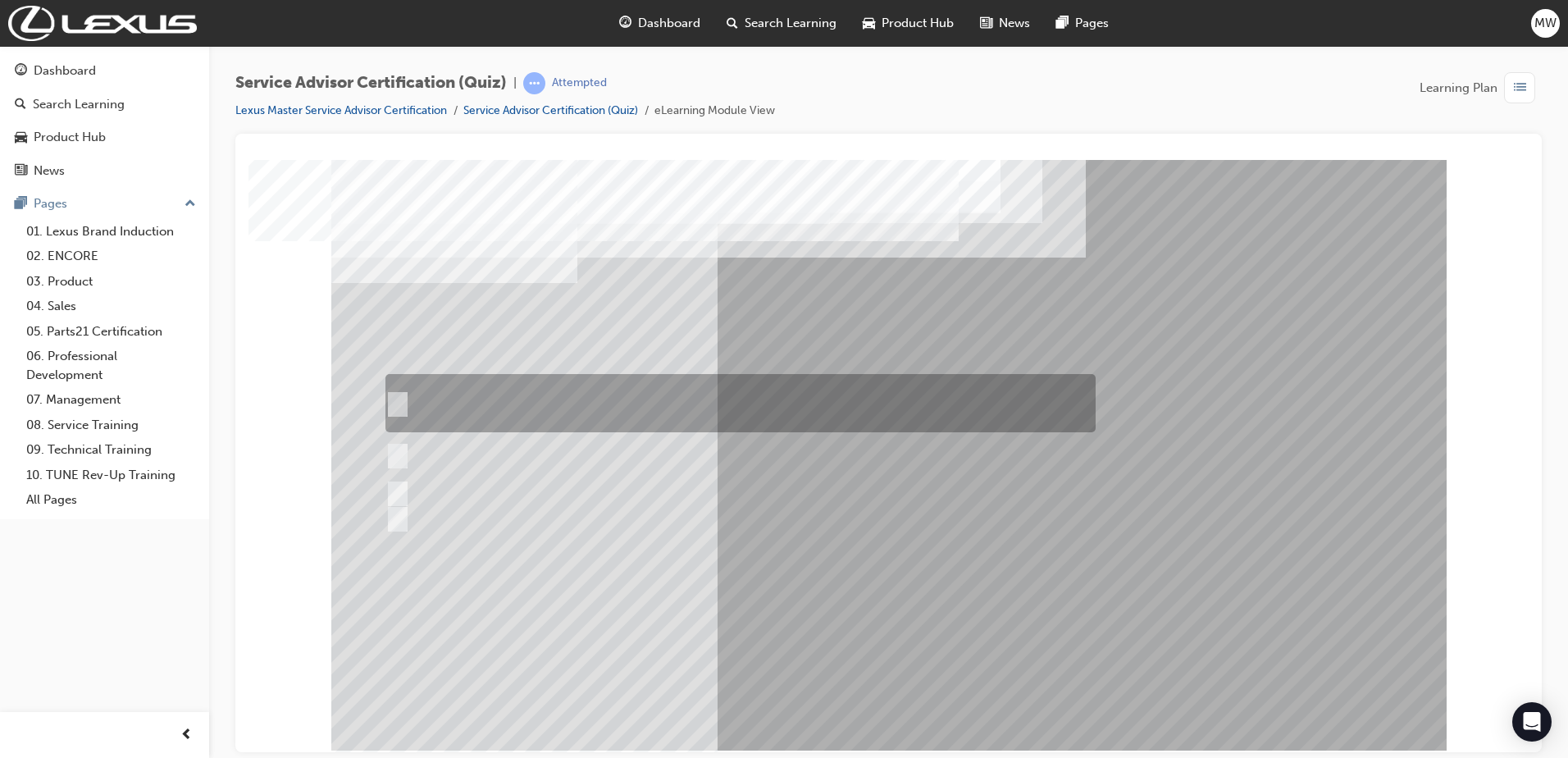
click at [569, 411] on div at bounding box center [736, 402] width 710 height 58
radio input "true"
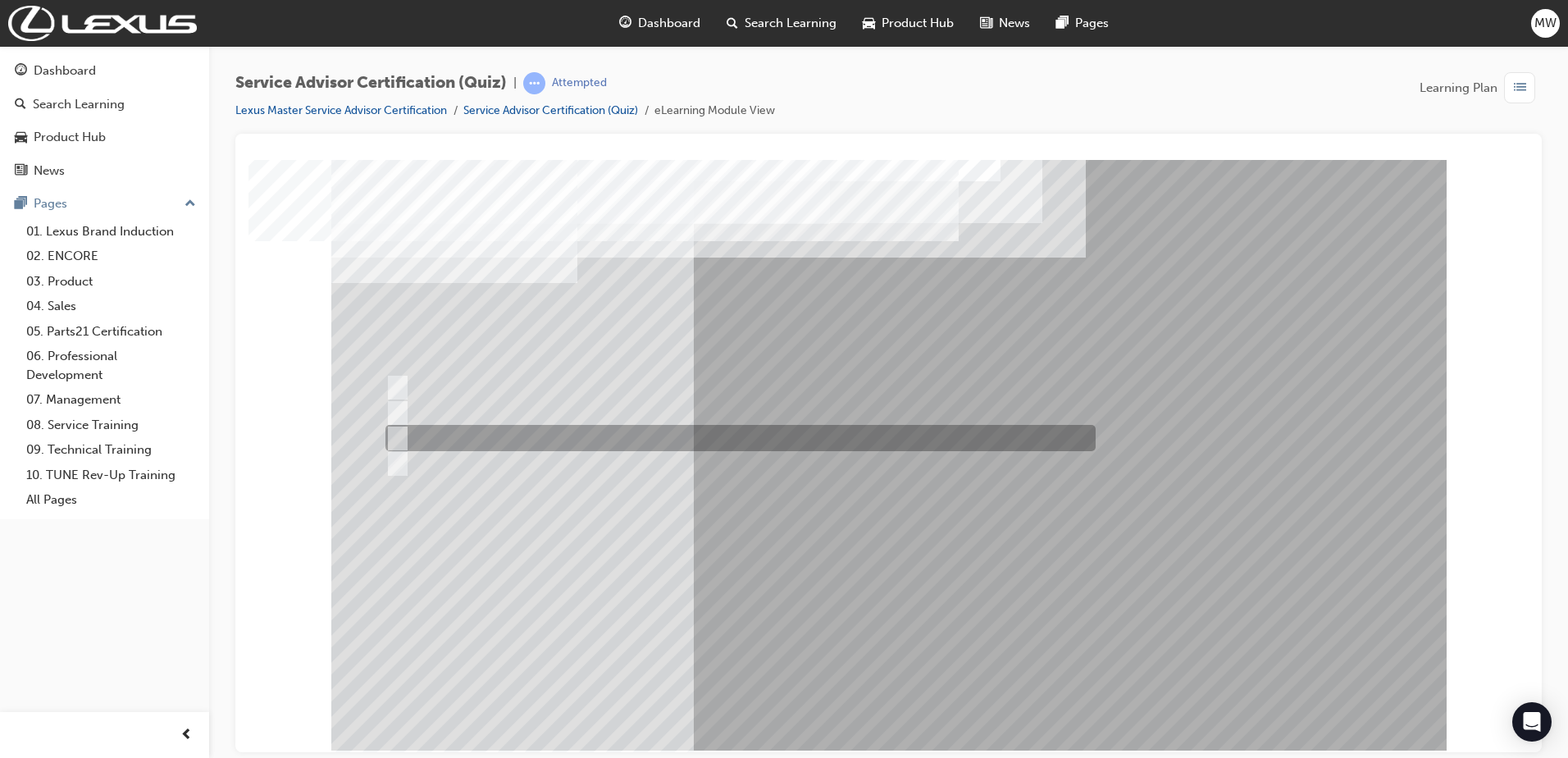
click at [486, 439] on div at bounding box center [736, 437] width 710 height 26
radio input "true"
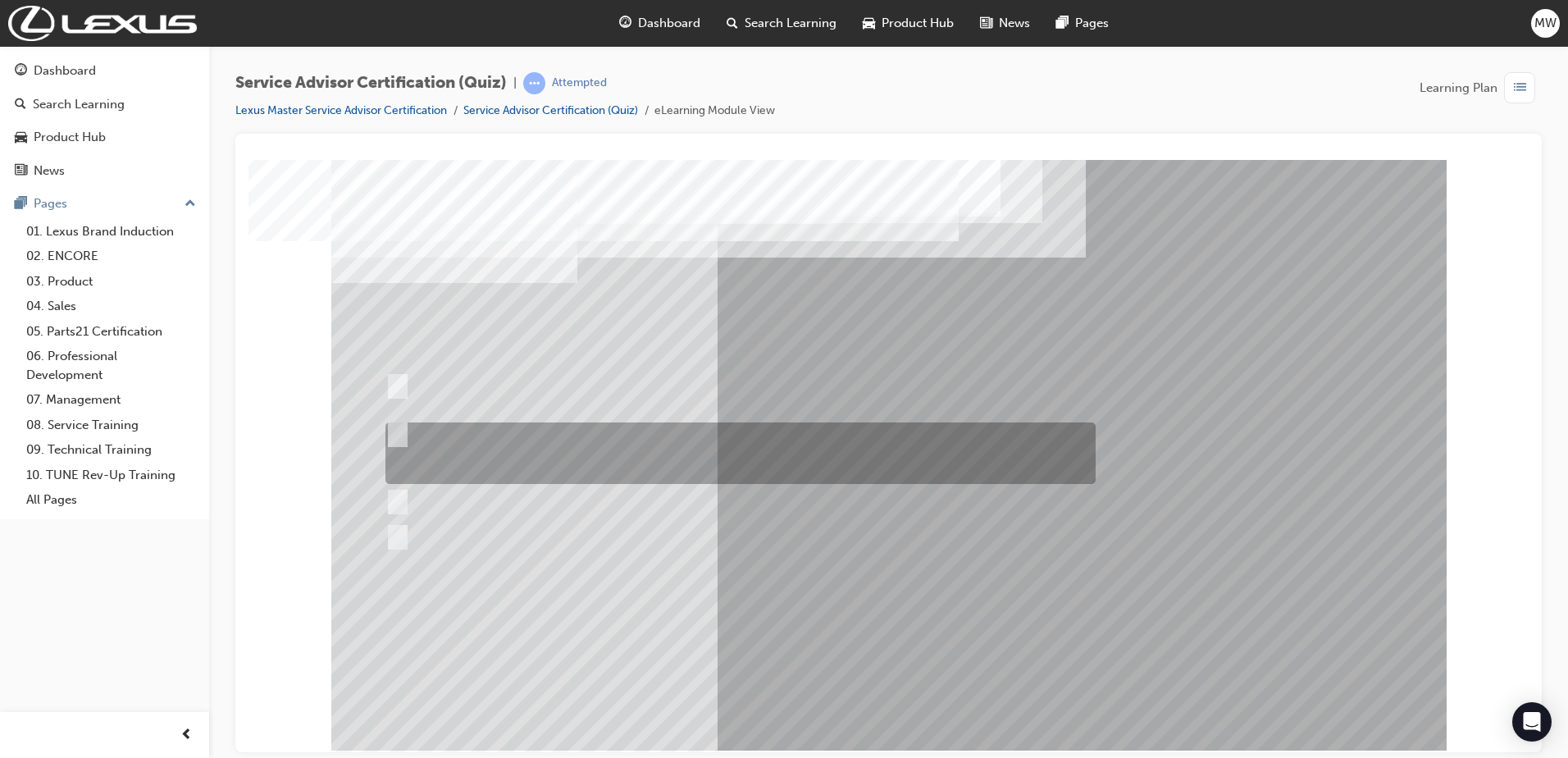
click at [636, 454] on div at bounding box center [736, 453] width 710 height 62
radio input "true"
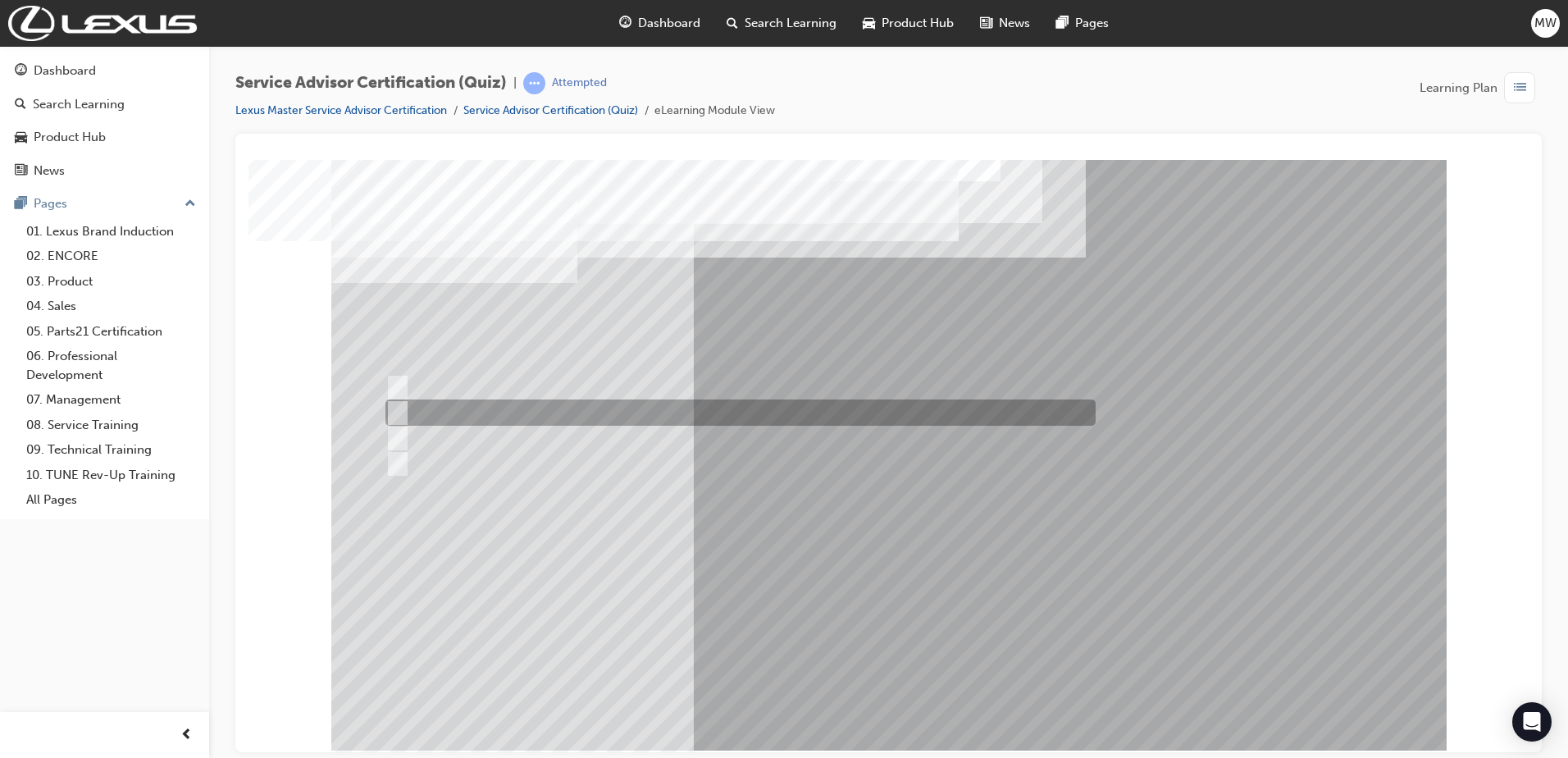
click at [595, 415] on div at bounding box center [736, 412] width 710 height 26
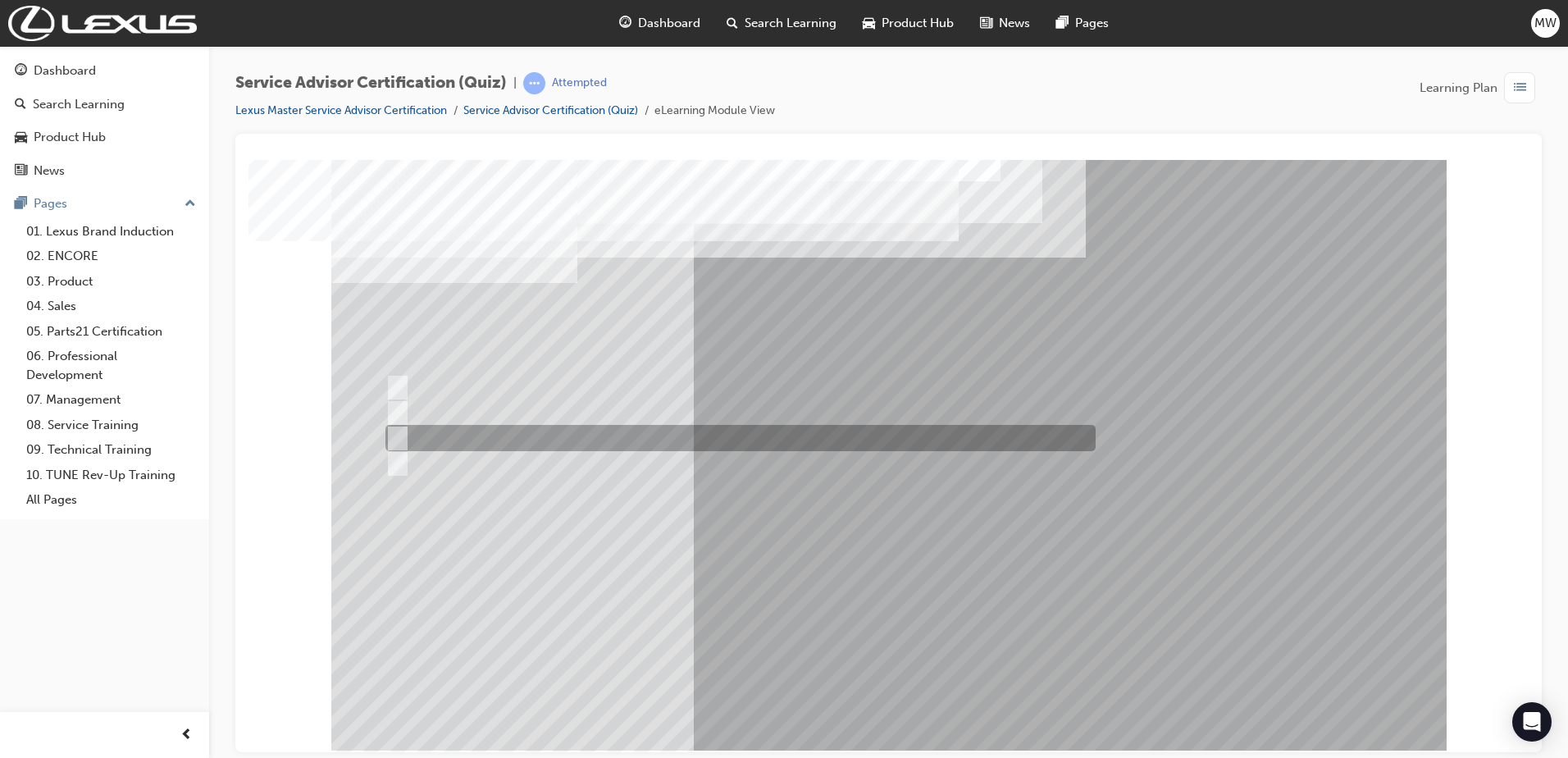
click at [584, 445] on div at bounding box center [736, 437] width 710 height 26
radio input "false"
radio input "true"
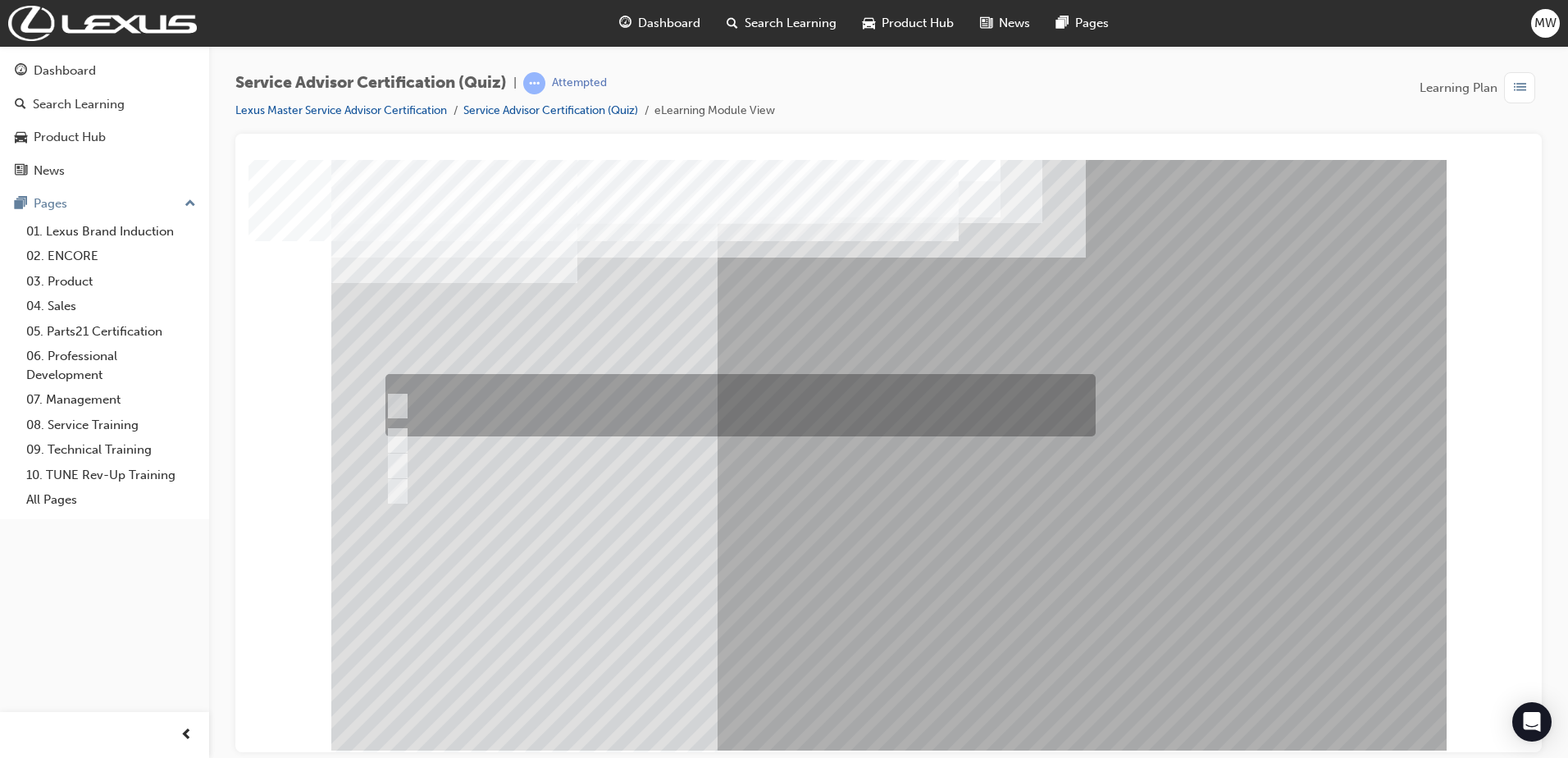
click at [818, 394] on div at bounding box center [736, 405] width 710 height 63
radio input "true"
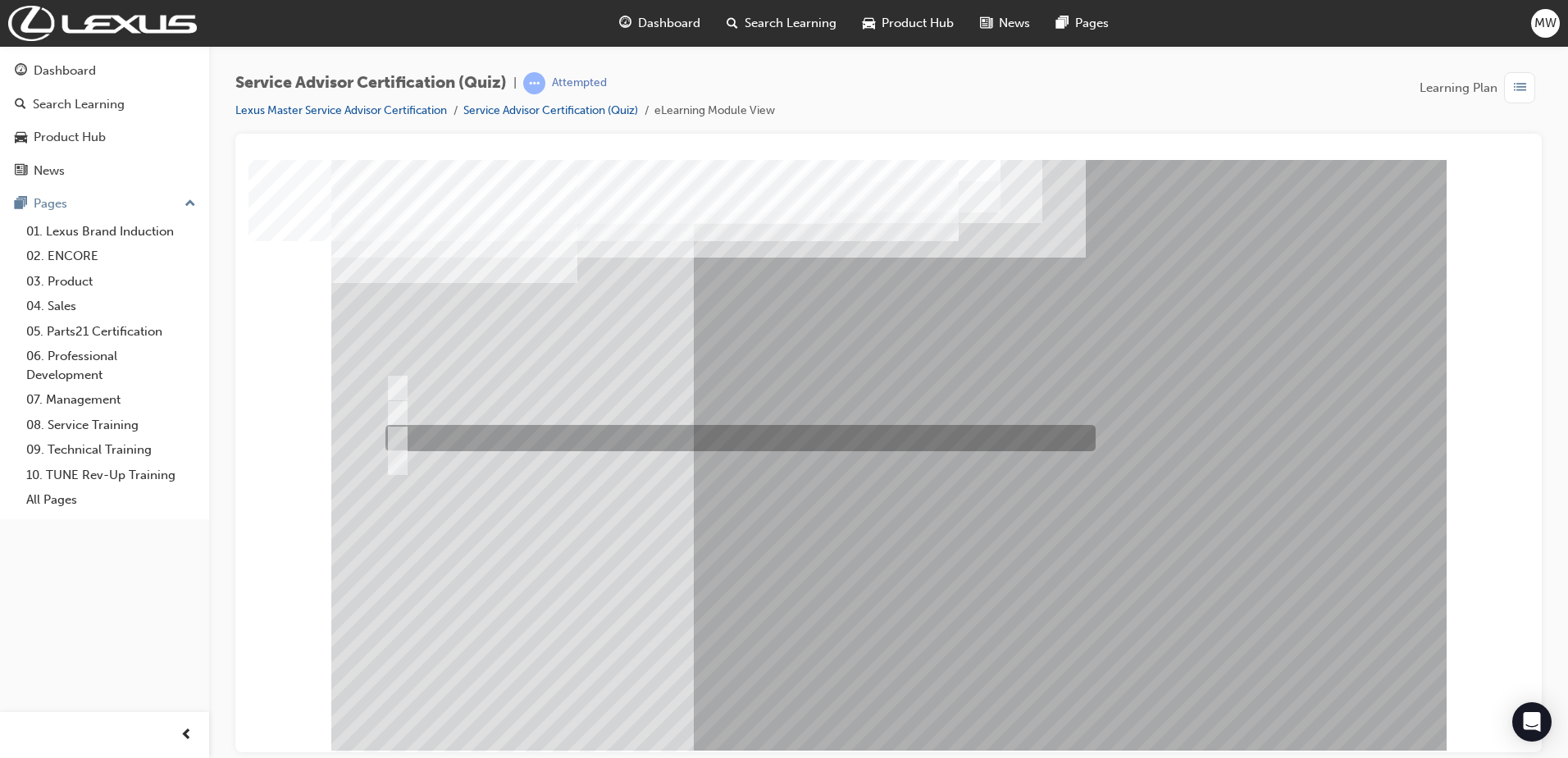
click at [677, 434] on div at bounding box center [736, 437] width 710 height 26
radio input "true"
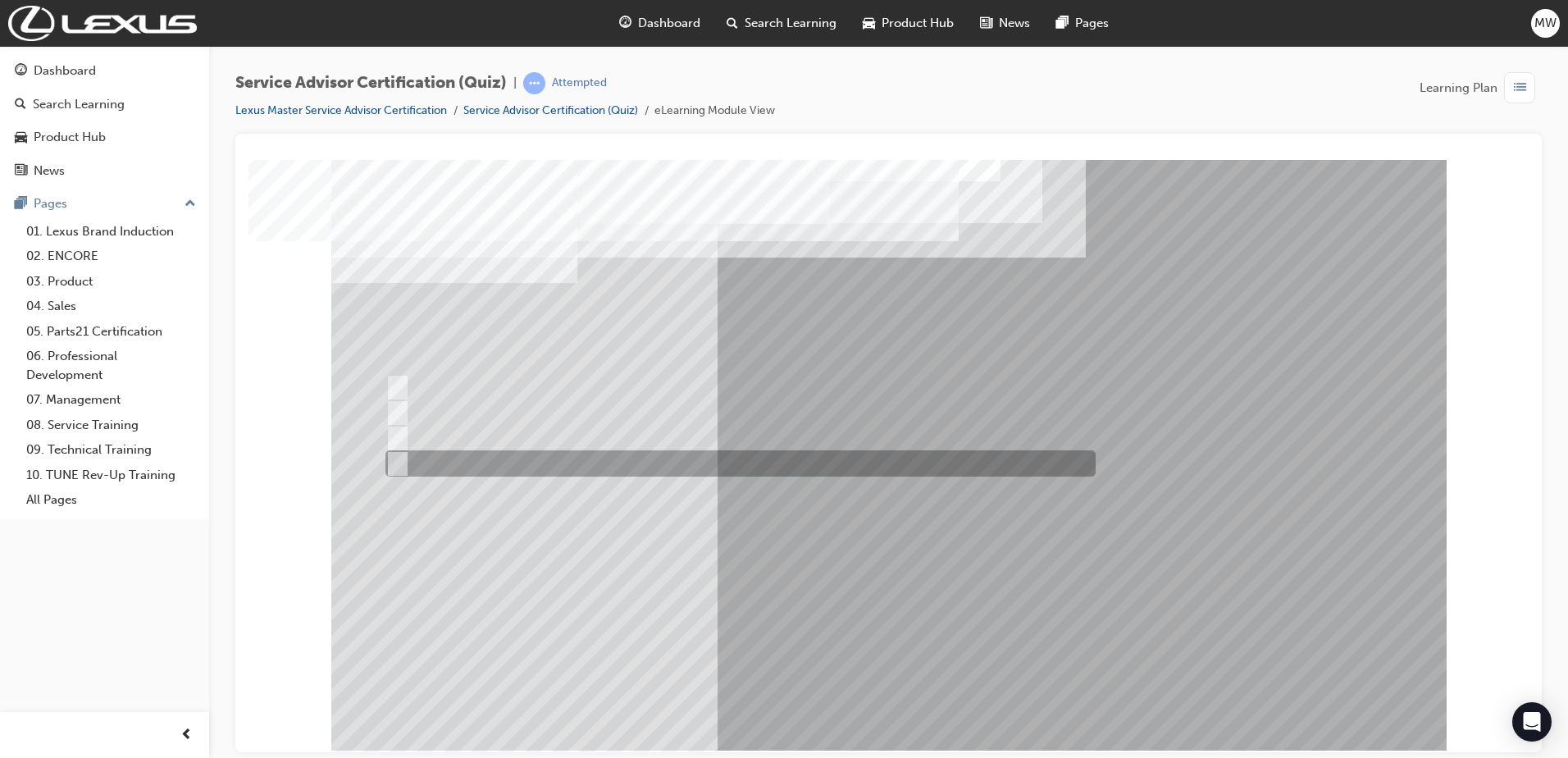
click at [565, 461] on div at bounding box center [736, 463] width 710 height 26
radio input "true"
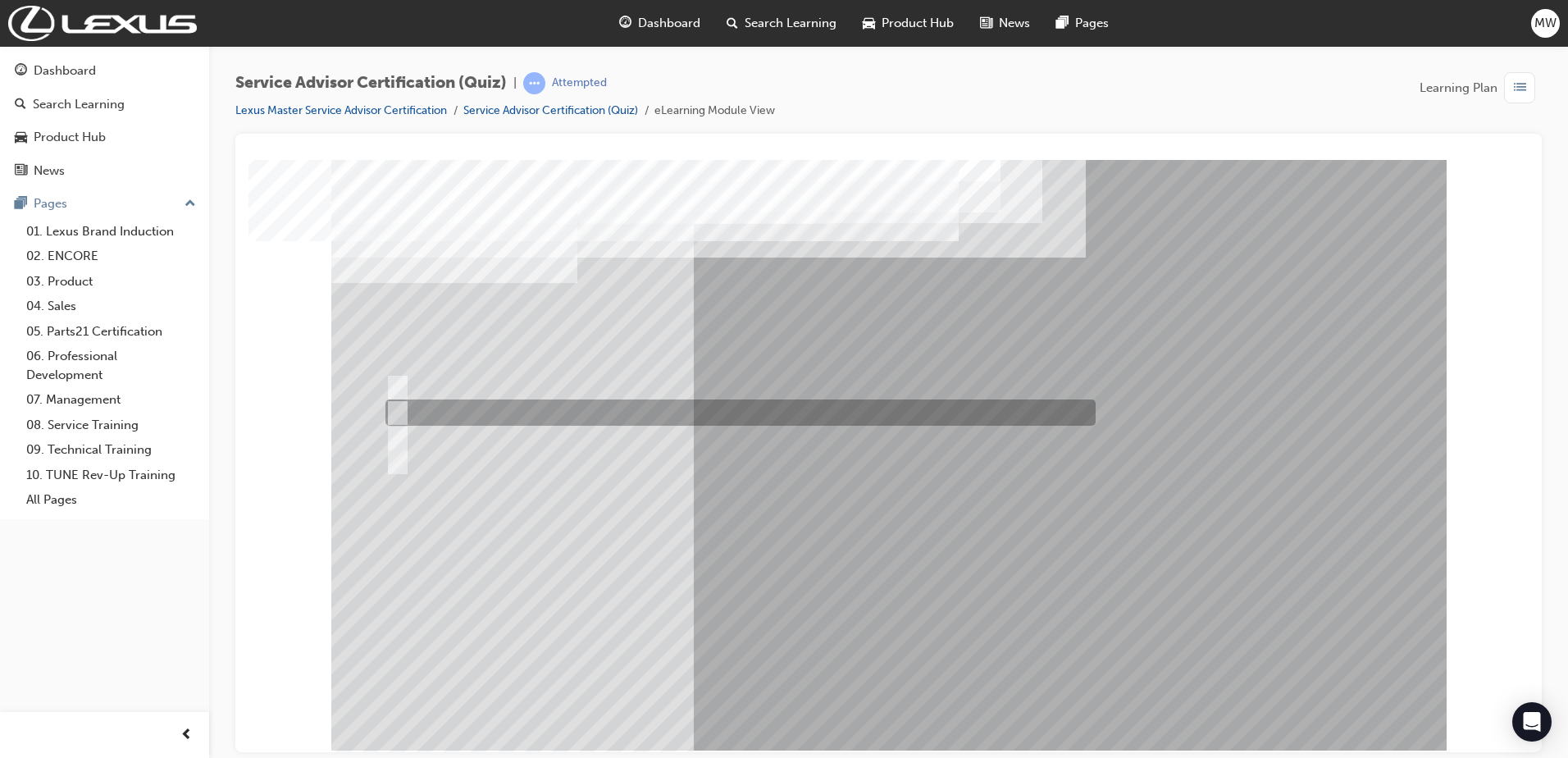
click at [693, 413] on div at bounding box center [736, 412] width 710 height 26
radio input "true"
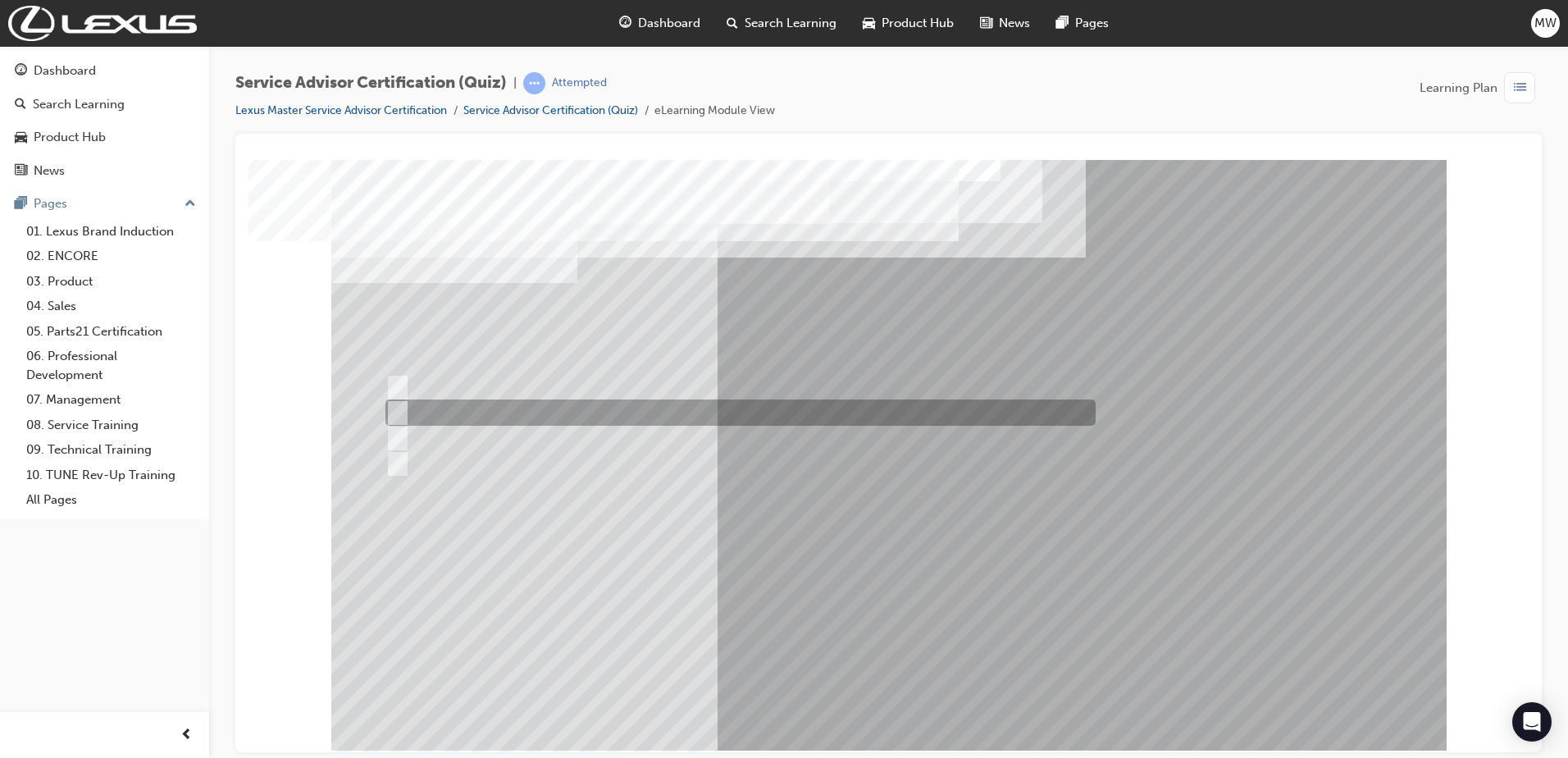
click at [560, 419] on div at bounding box center [736, 412] width 710 height 26
radio input "true"
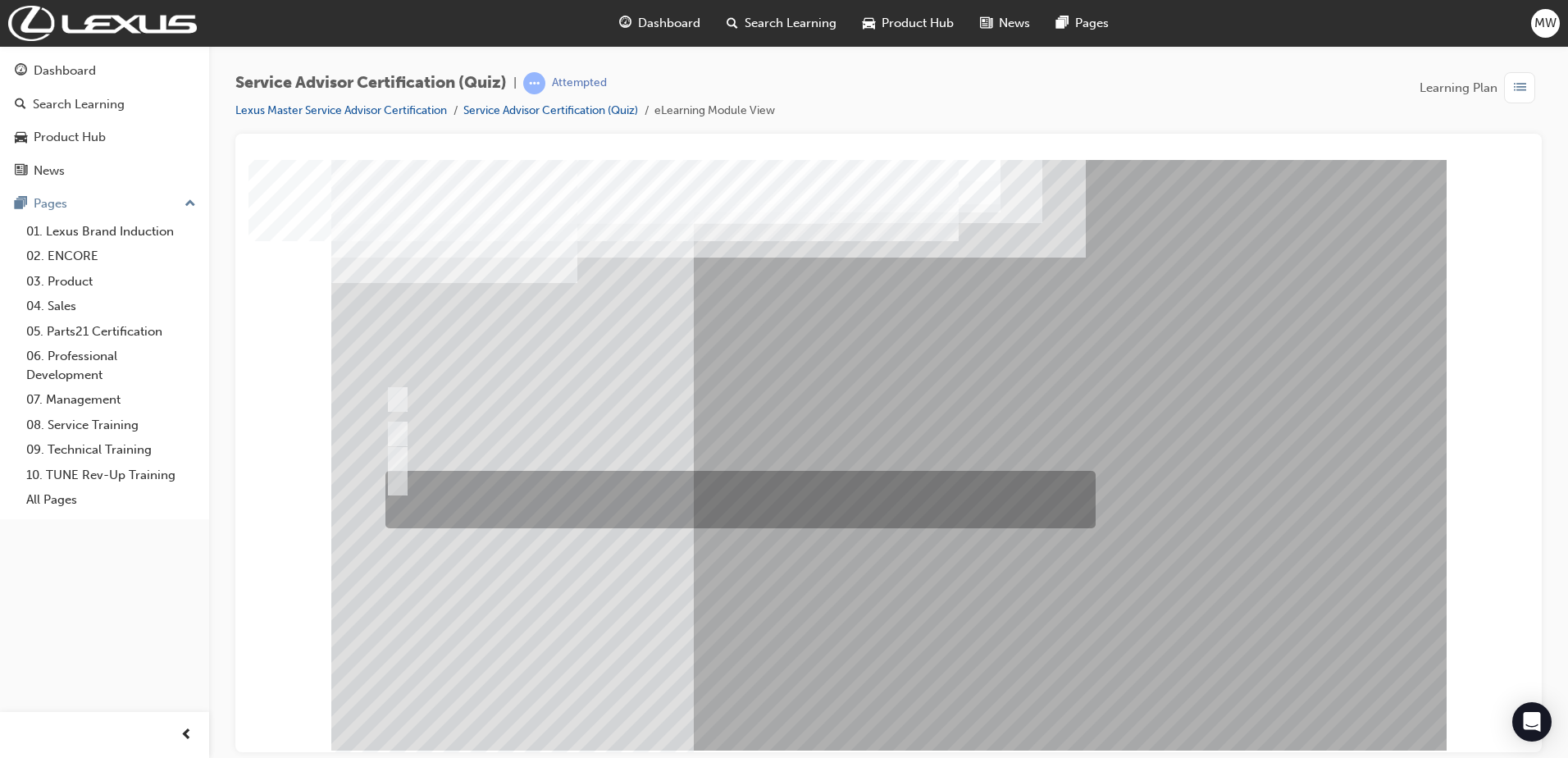
click at [584, 481] on div at bounding box center [736, 499] width 710 height 58
radio input "true"
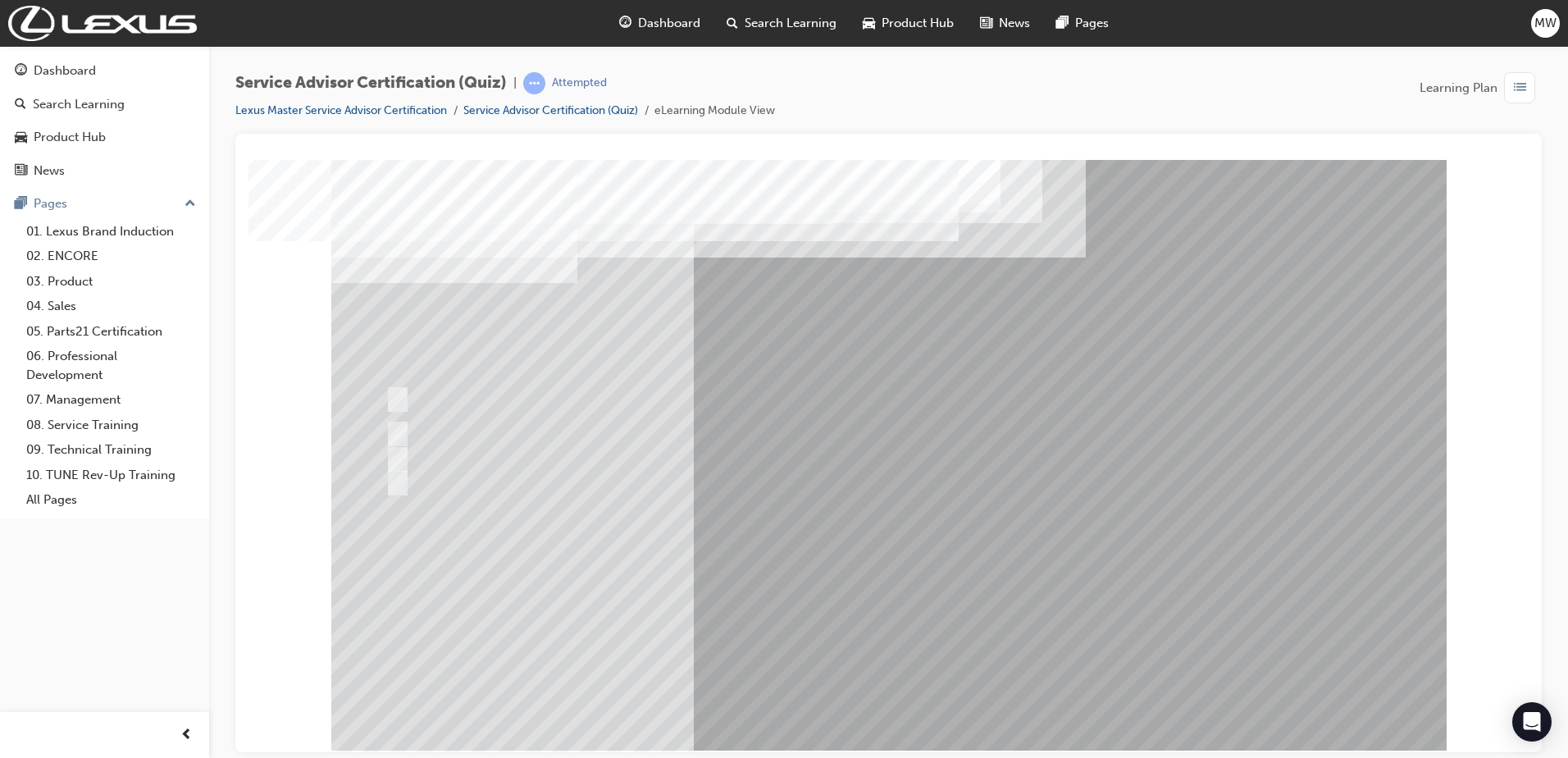
drag, startPoint x: 901, startPoint y: 682, endPoint x: 916, endPoint y: 700, distance: 23.4
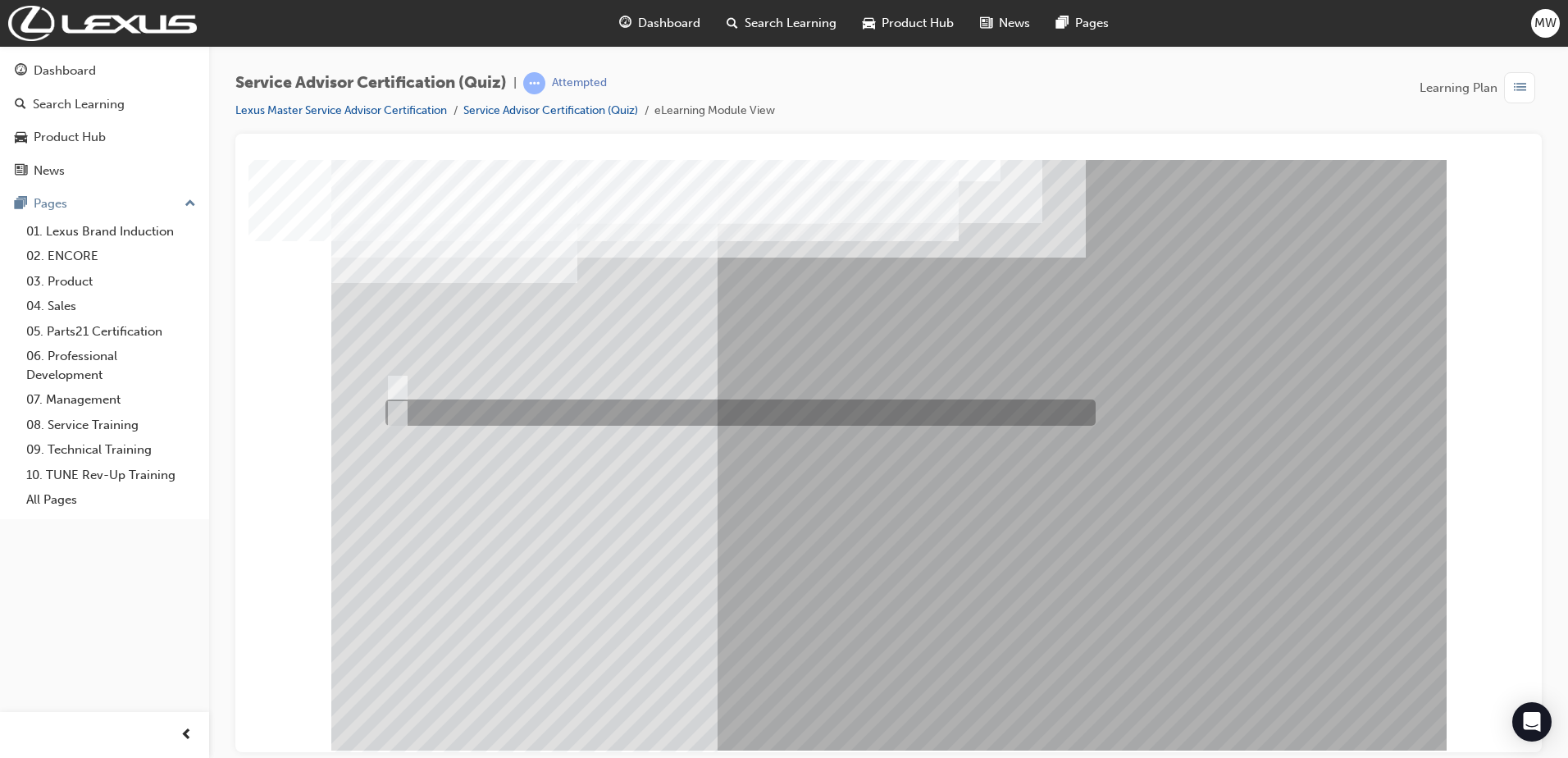
click at [441, 403] on div at bounding box center [736, 412] width 710 height 26
radio input "true"
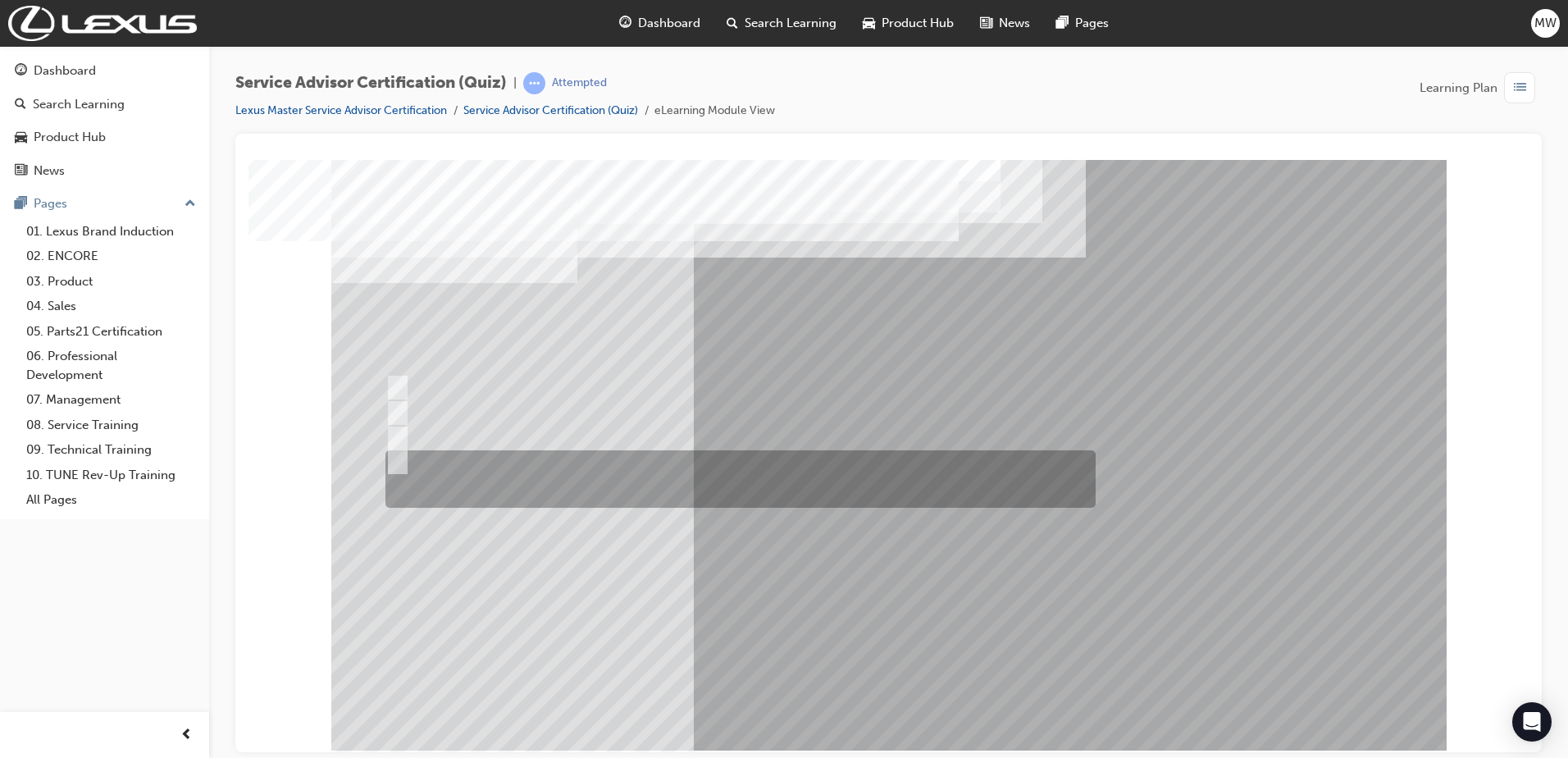
click at [588, 466] on div at bounding box center [736, 479] width 710 height 58
radio input "true"
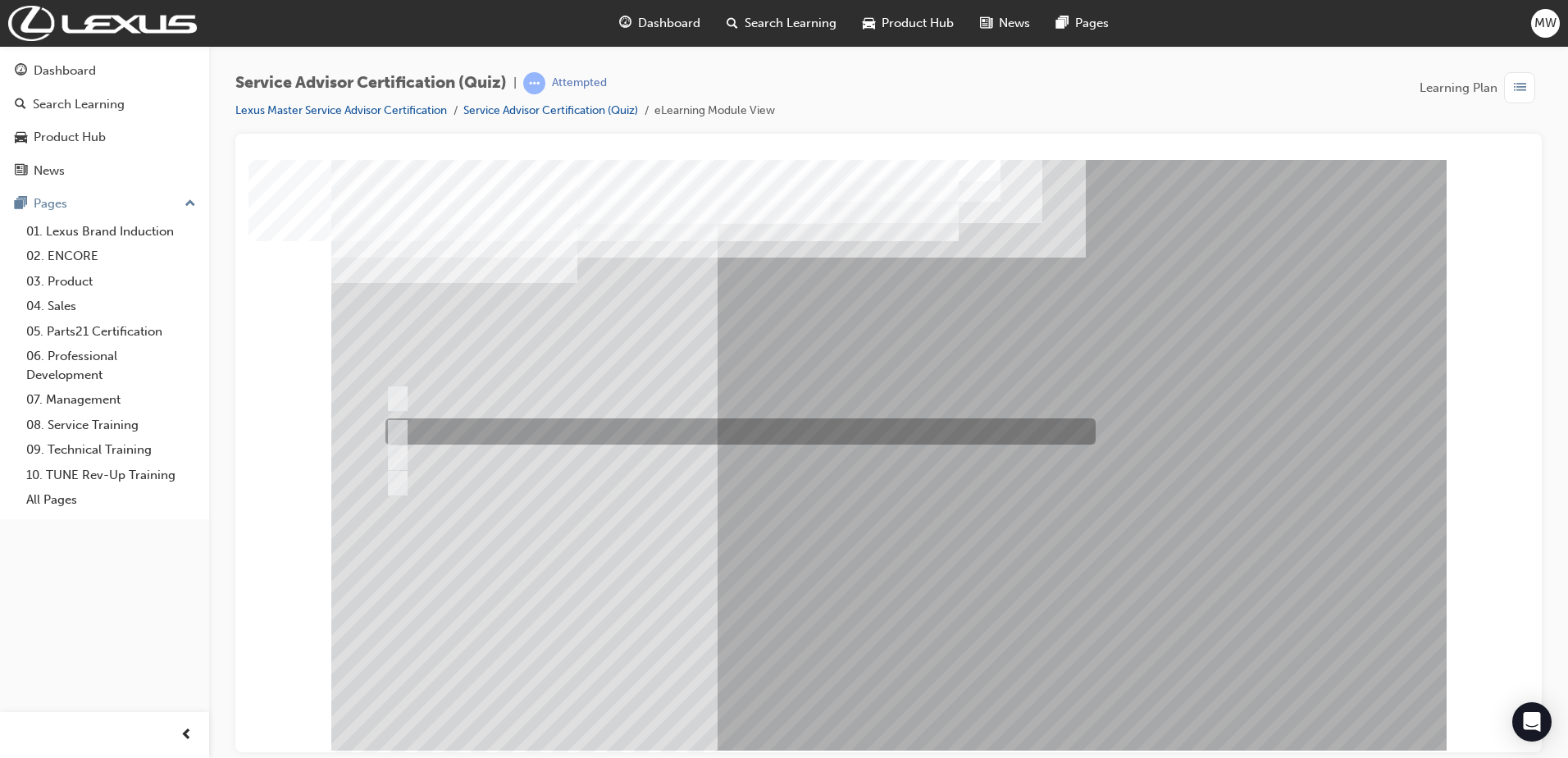
click at [884, 436] on div at bounding box center [736, 431] width 710 height 26
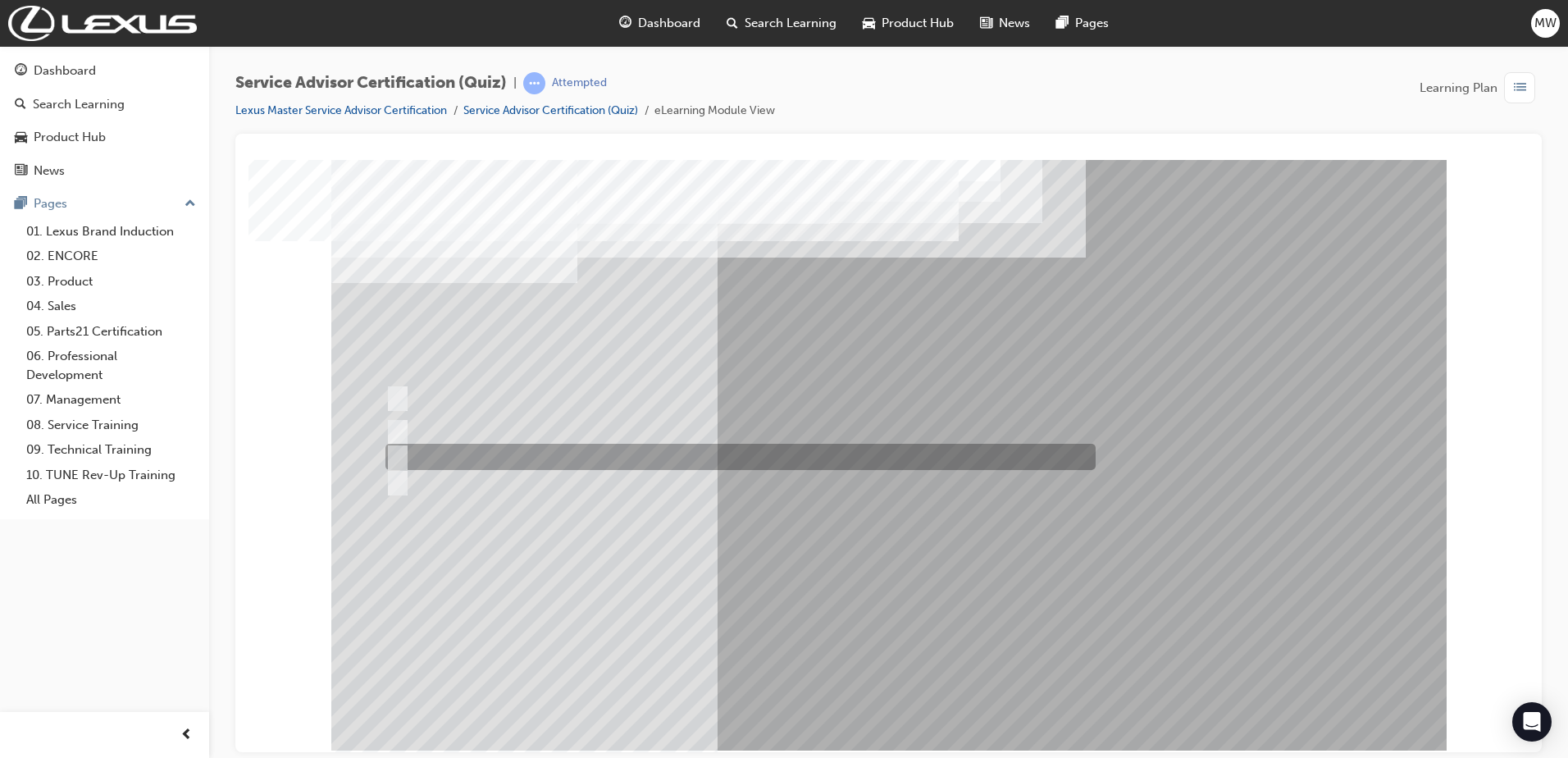
click at [884, 451] on div at bounding box center [736, 457] width 710 height 26
radio input "false"
radio input "true"
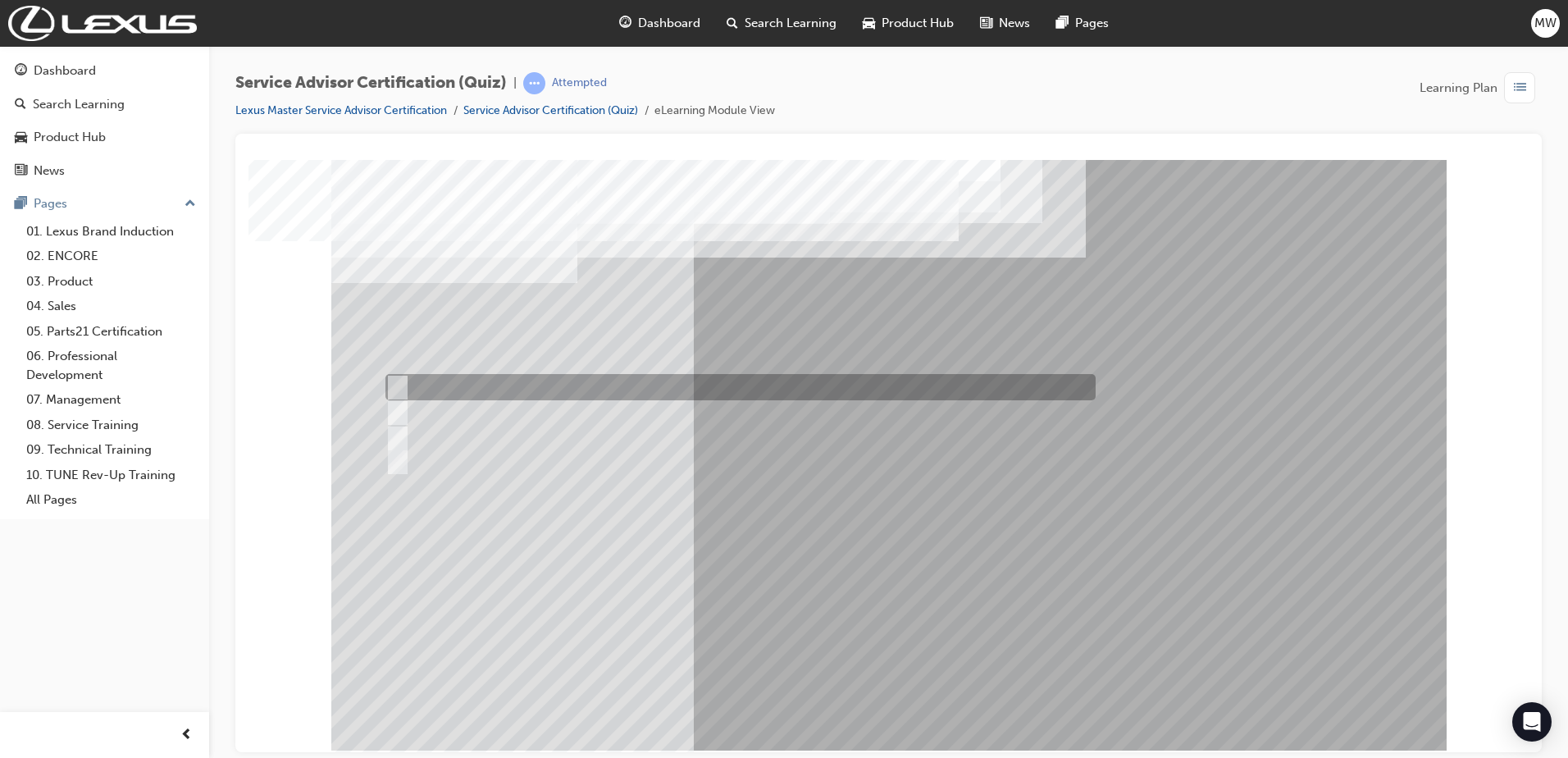
click at [734, 388] on div at bounding box center [736, 386] width 710 height 26
radio input "true"
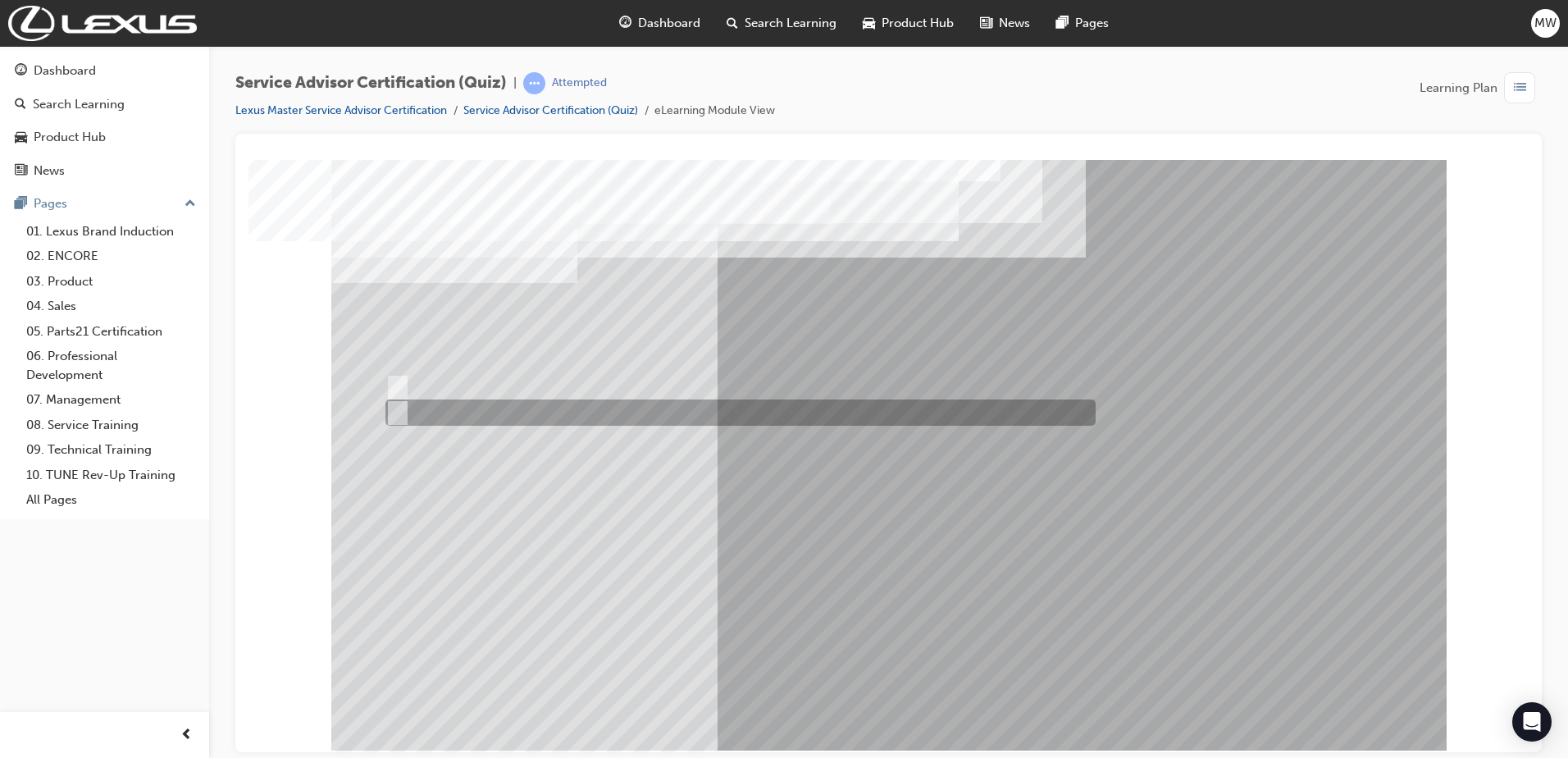
click at [424, 399] on div at bounding box center [736, 412] width 710 height 26
radio input "true"
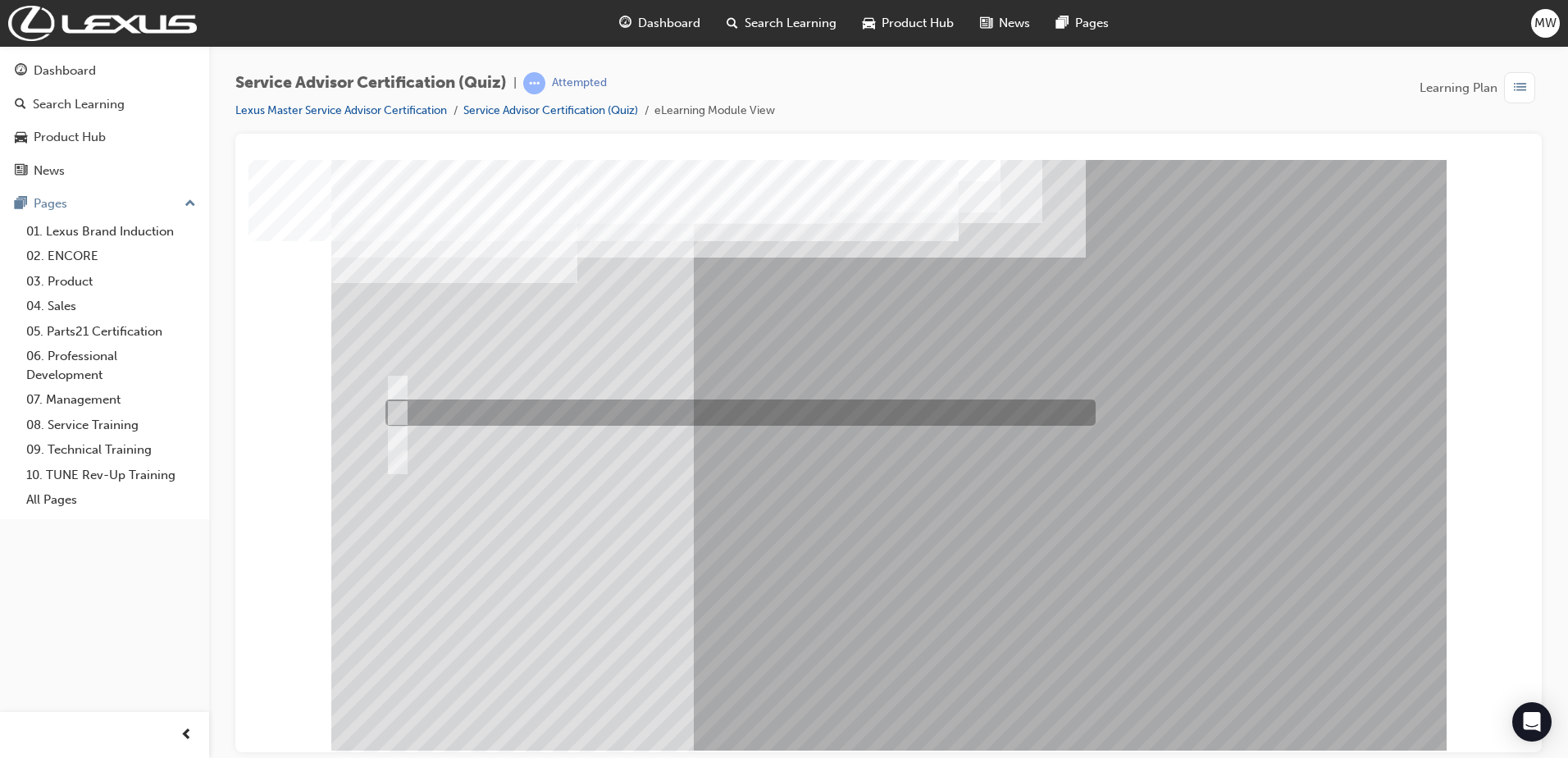
click at [611, 408] on div at bounding box center [736, 412] width 710 height 26
radio input "true"
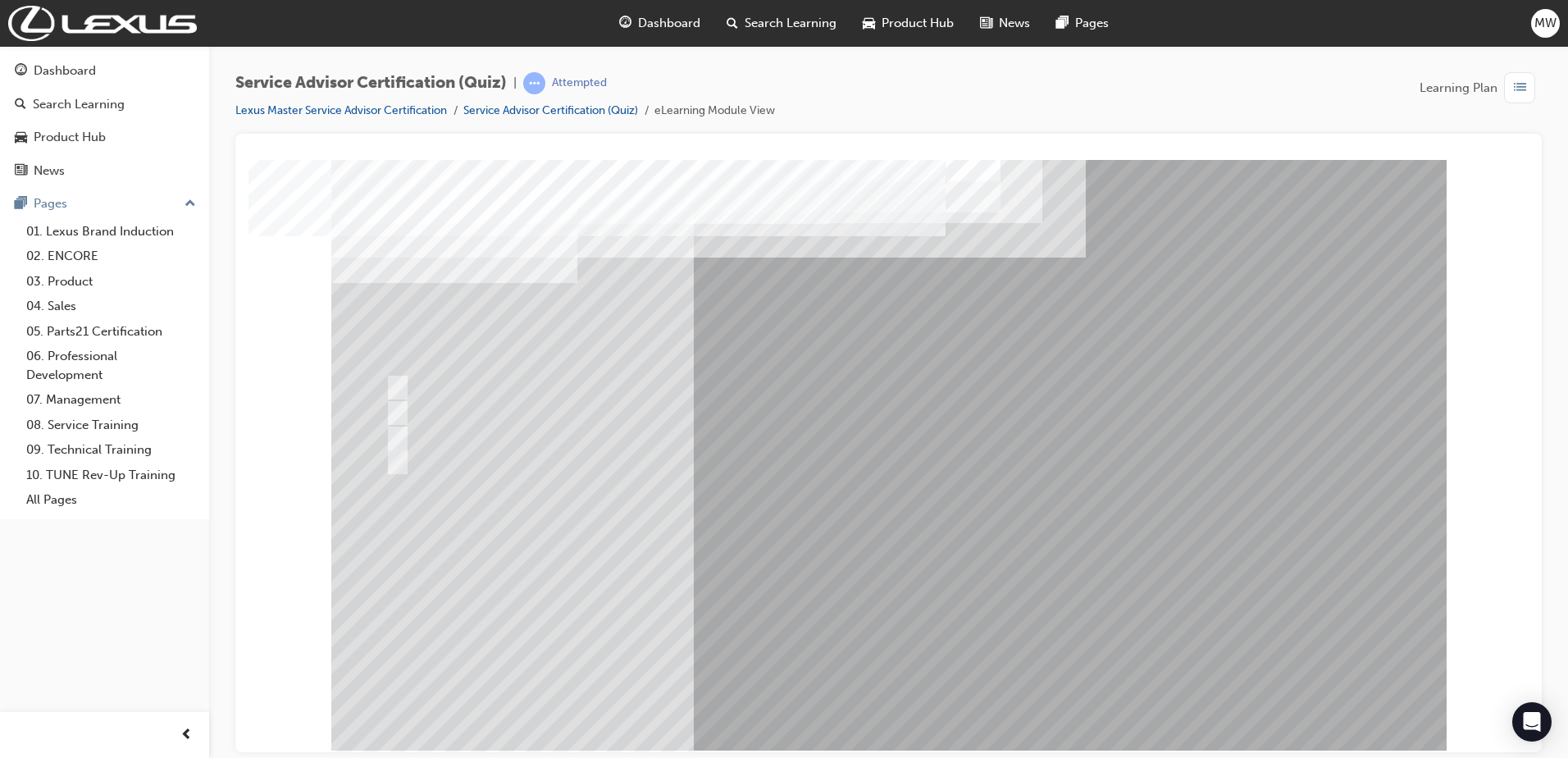
drag, startPoint x: 914, startPoint y: 677, endPoint x: 922, endPoint y: 681, distance: 8.9
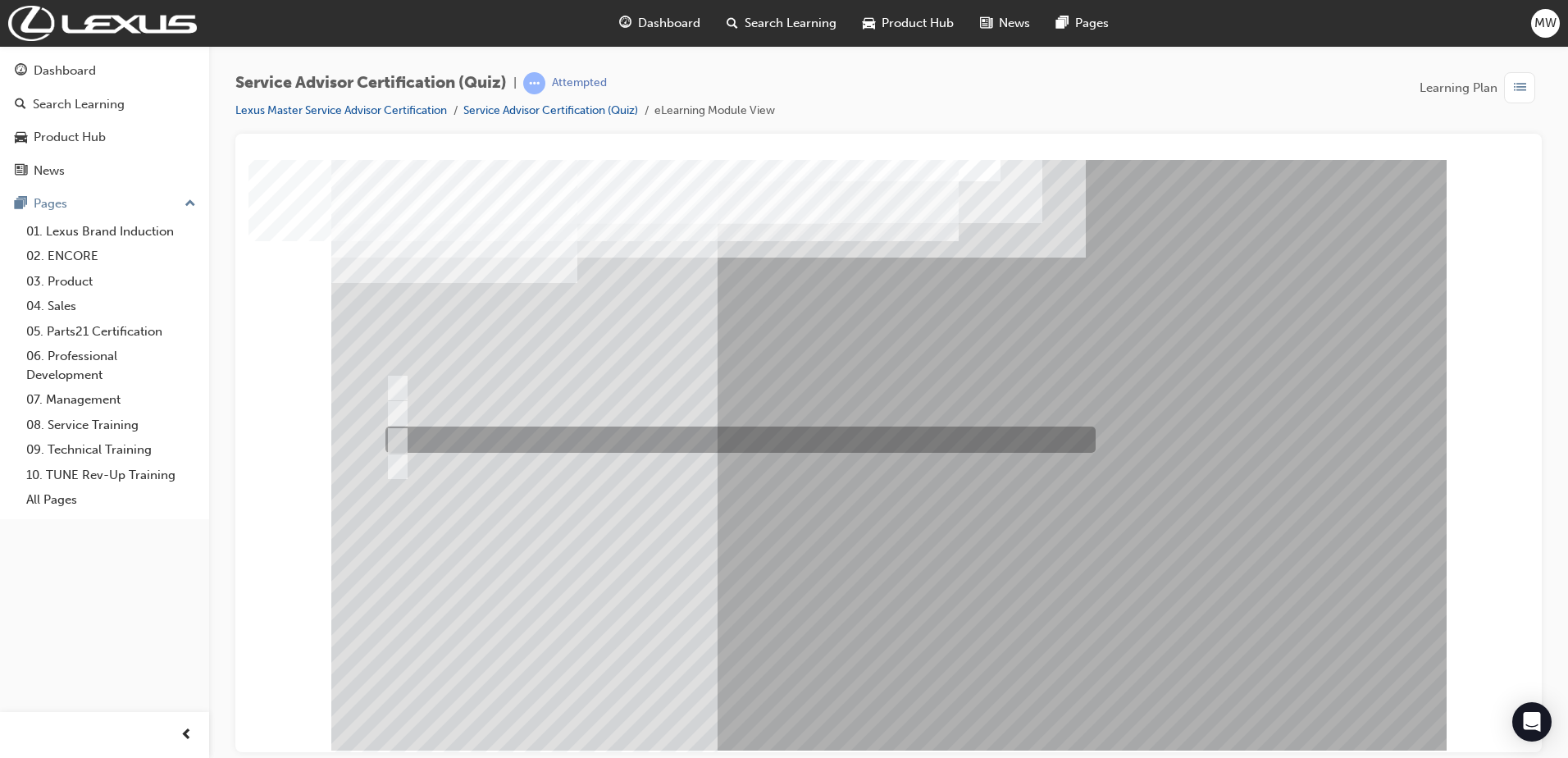
click at [739, 438] on div at bounding box center [736, 439] width 710 height 26
radio input "true"
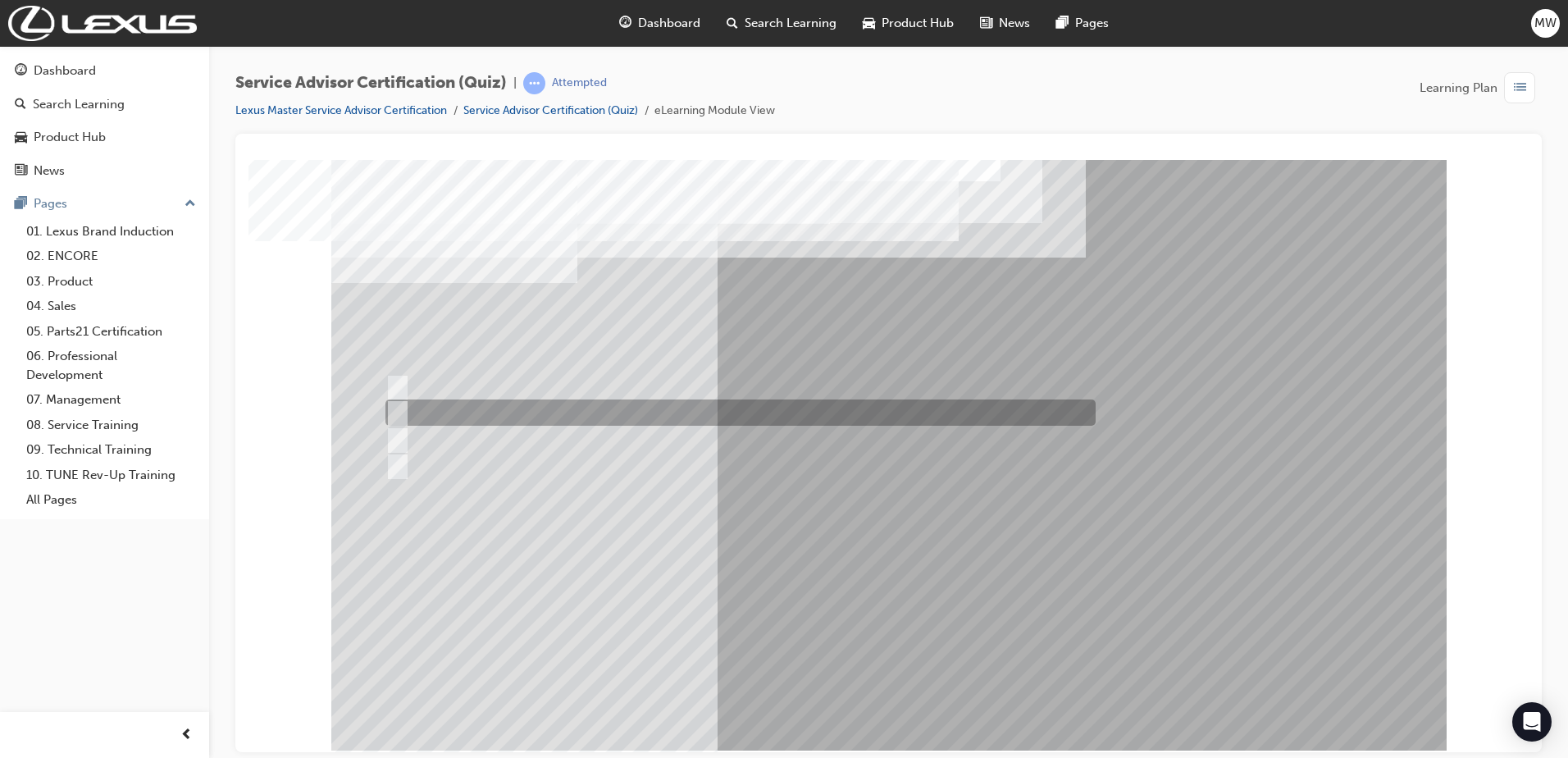
click at [773, 411] on div at bounding box center [736, 412] width 710 height 26
radio input "true"
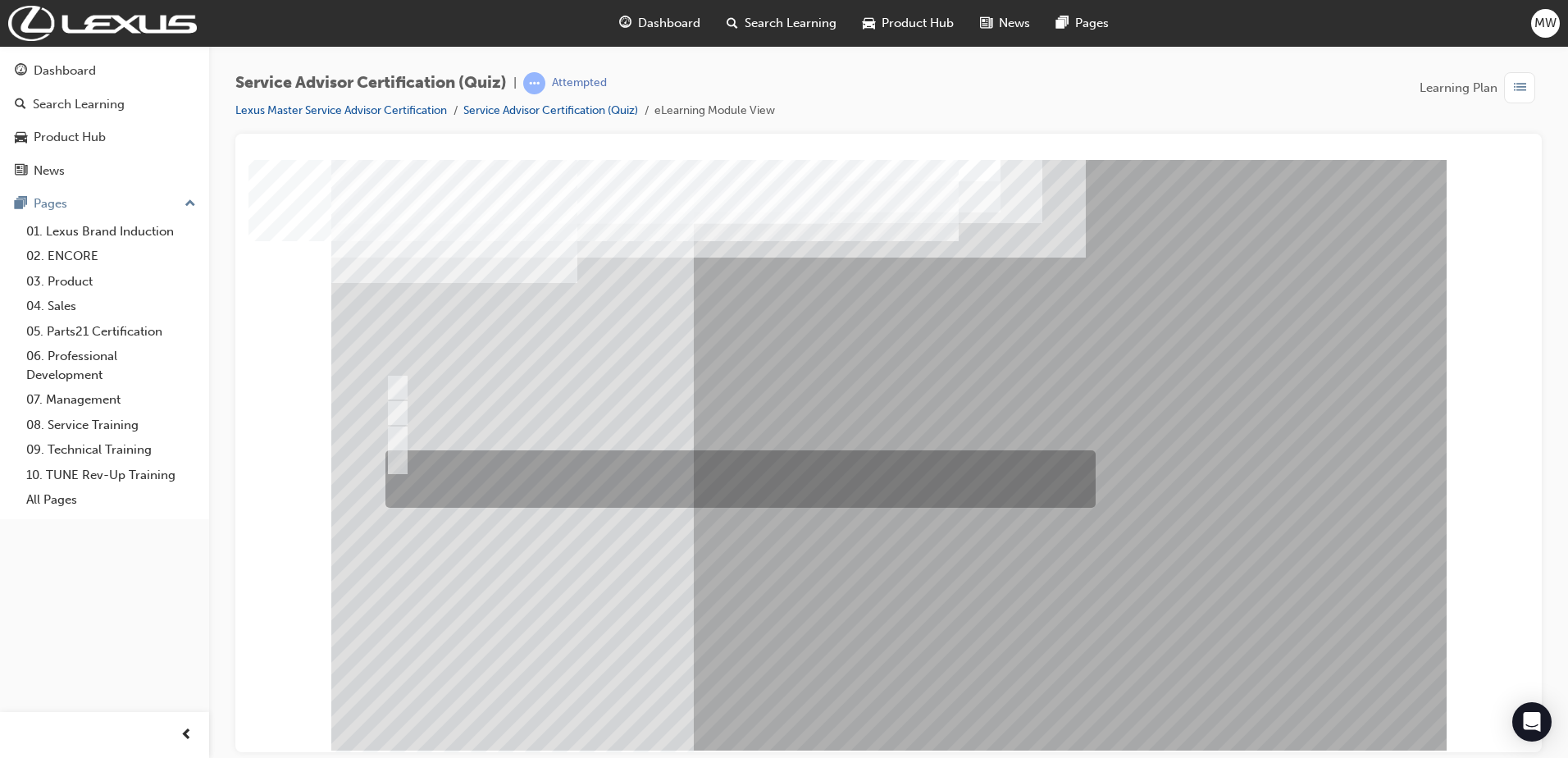
click at [790, 491] on div at bounding box center [736, 479] width 710 height 58
radio input "true"
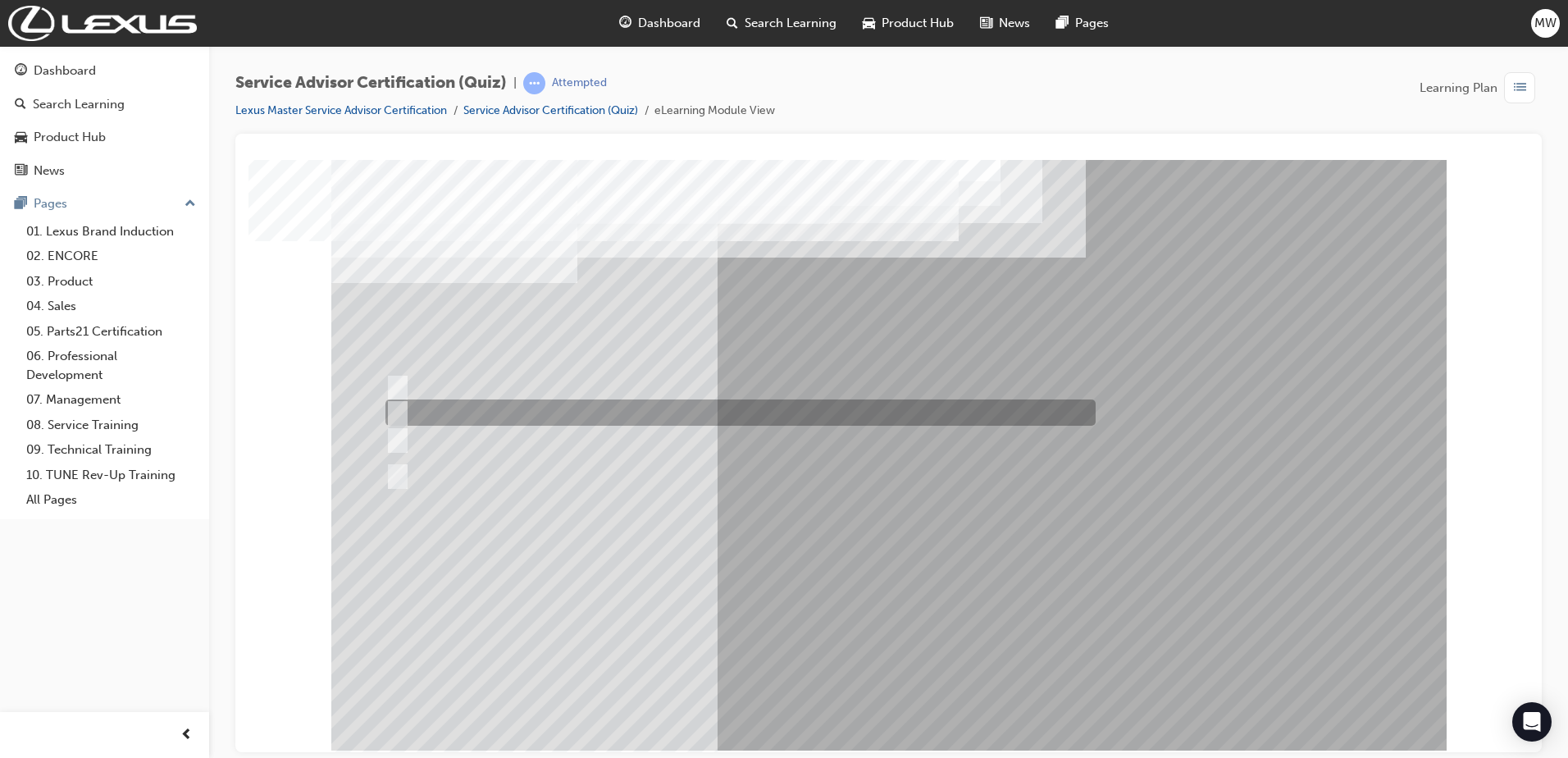
click at [715, 406] on div at bounding box center [736, 412] width 710 height 26
radio input "true"
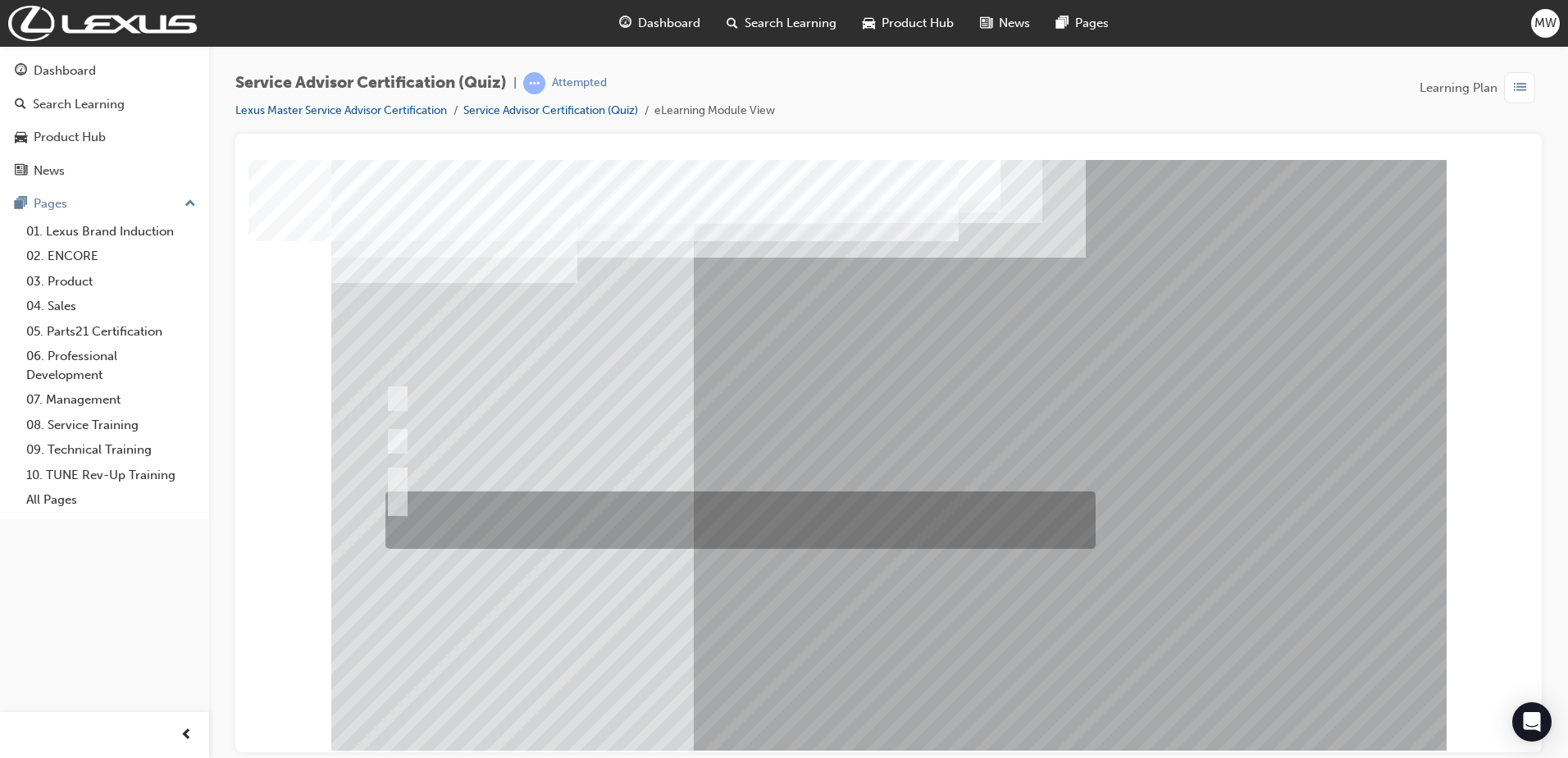
click at [645, 507] on div at bounding box center [736, 520] width 710 height 58
radio input "true"
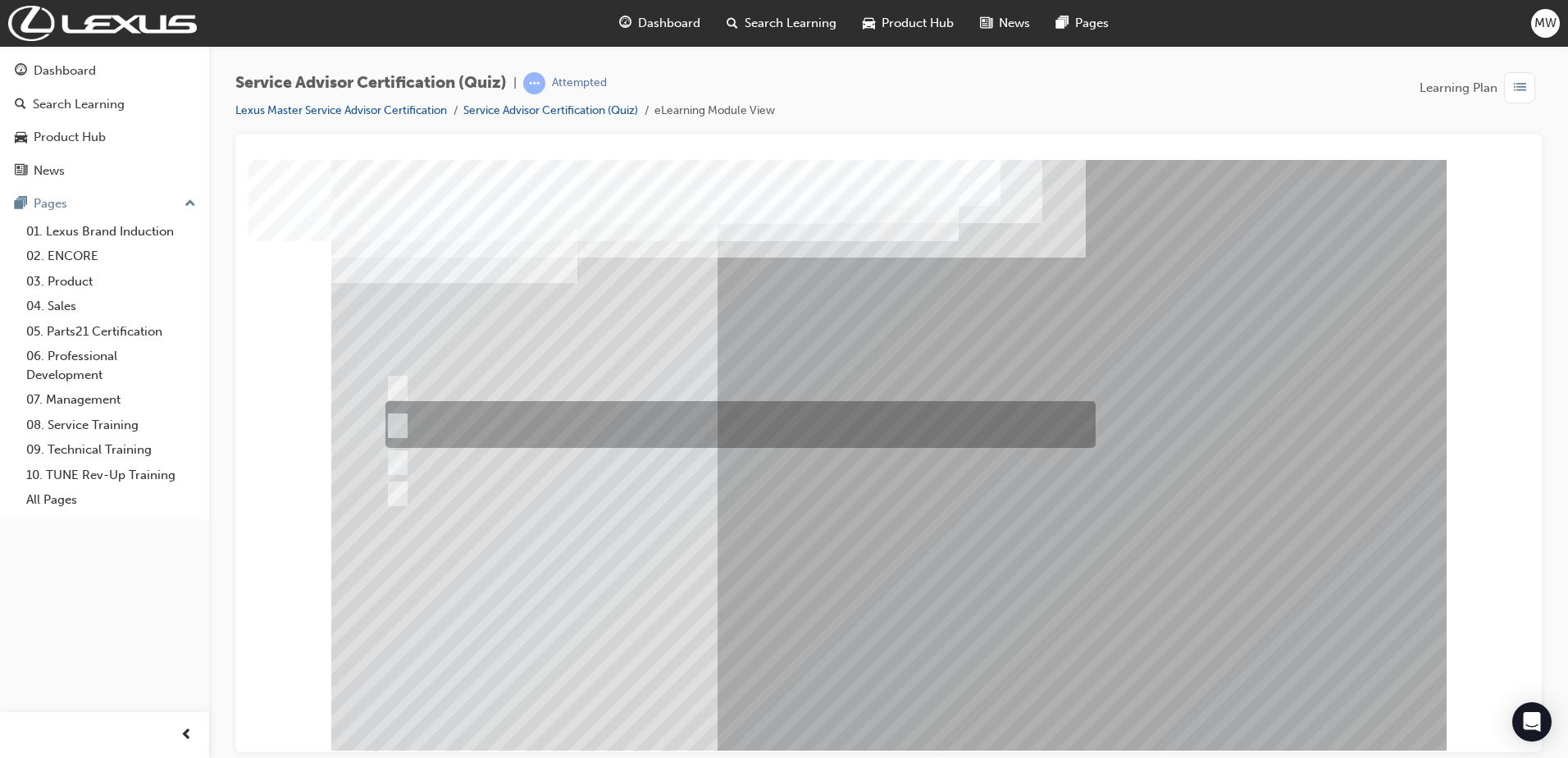
click at [637, 431] on div at bounding box center [736, 425] width 710 height 47
radio input "true"
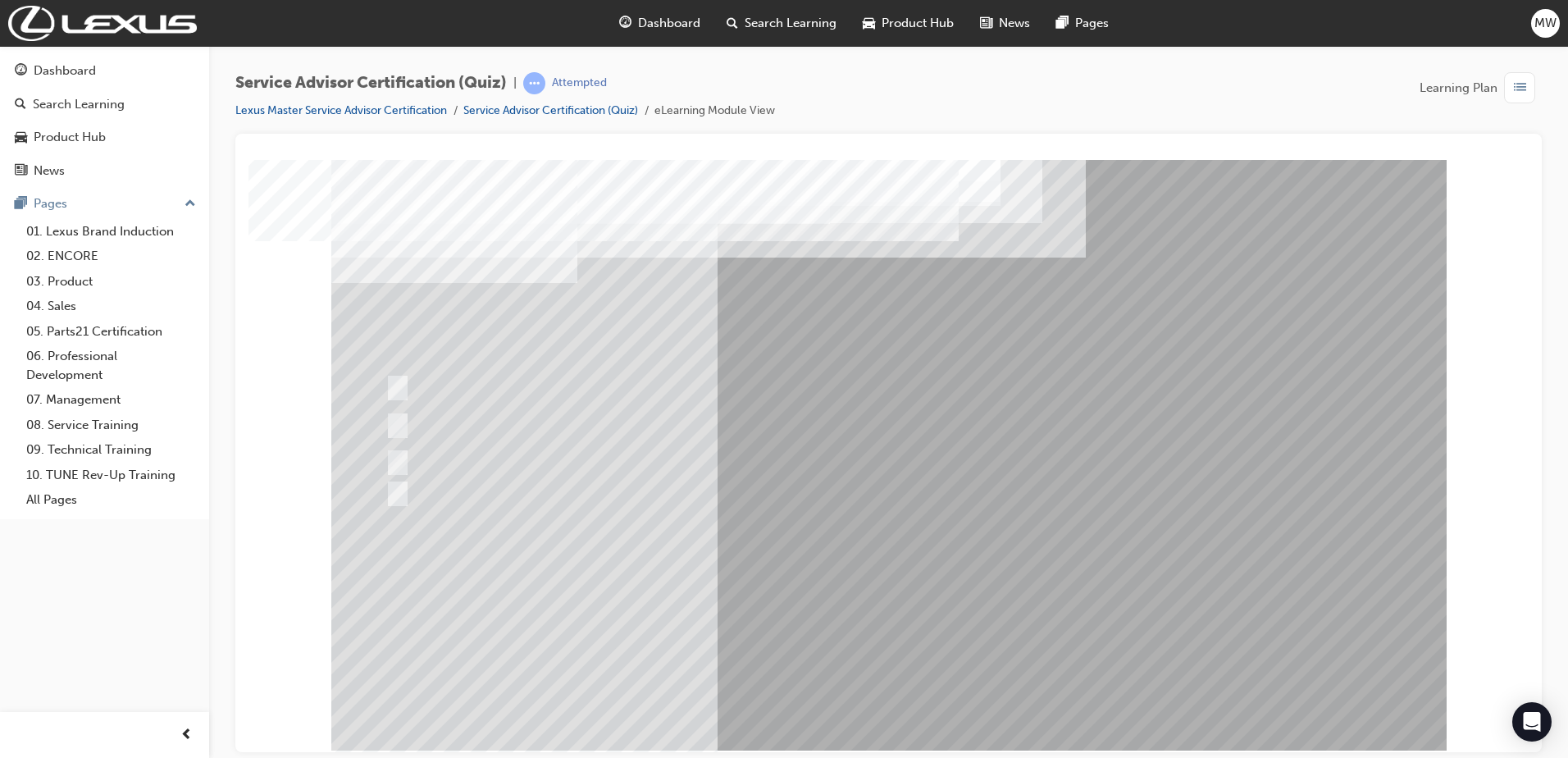
drag, startPoint x: 850, startPoint y: 683, endPoint x: 864, endPoint y: 683, distance: 14.0
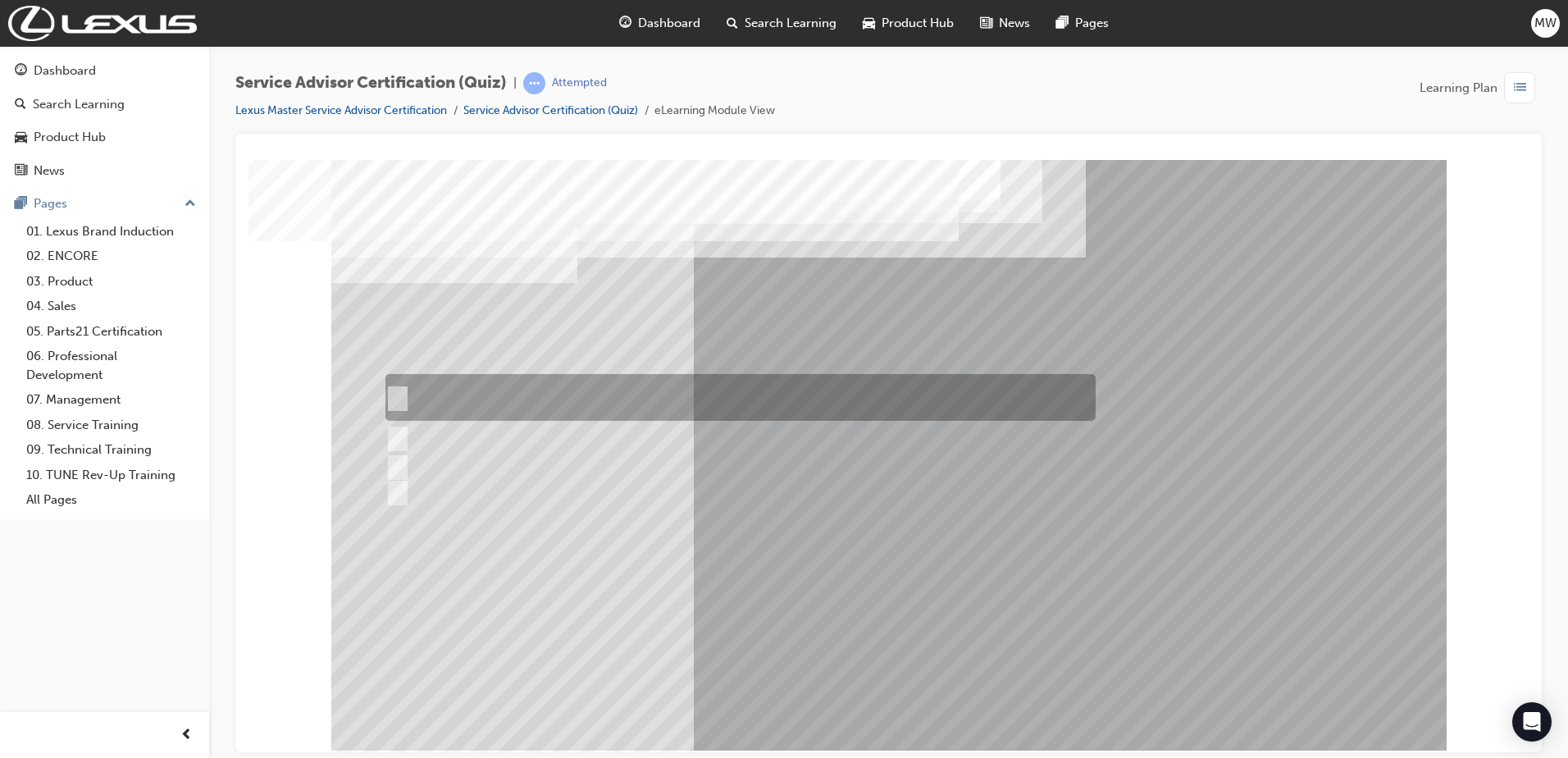
click at [790, 395] on div at bounding box center [736, 397] width 710 height 47
radio input "true"
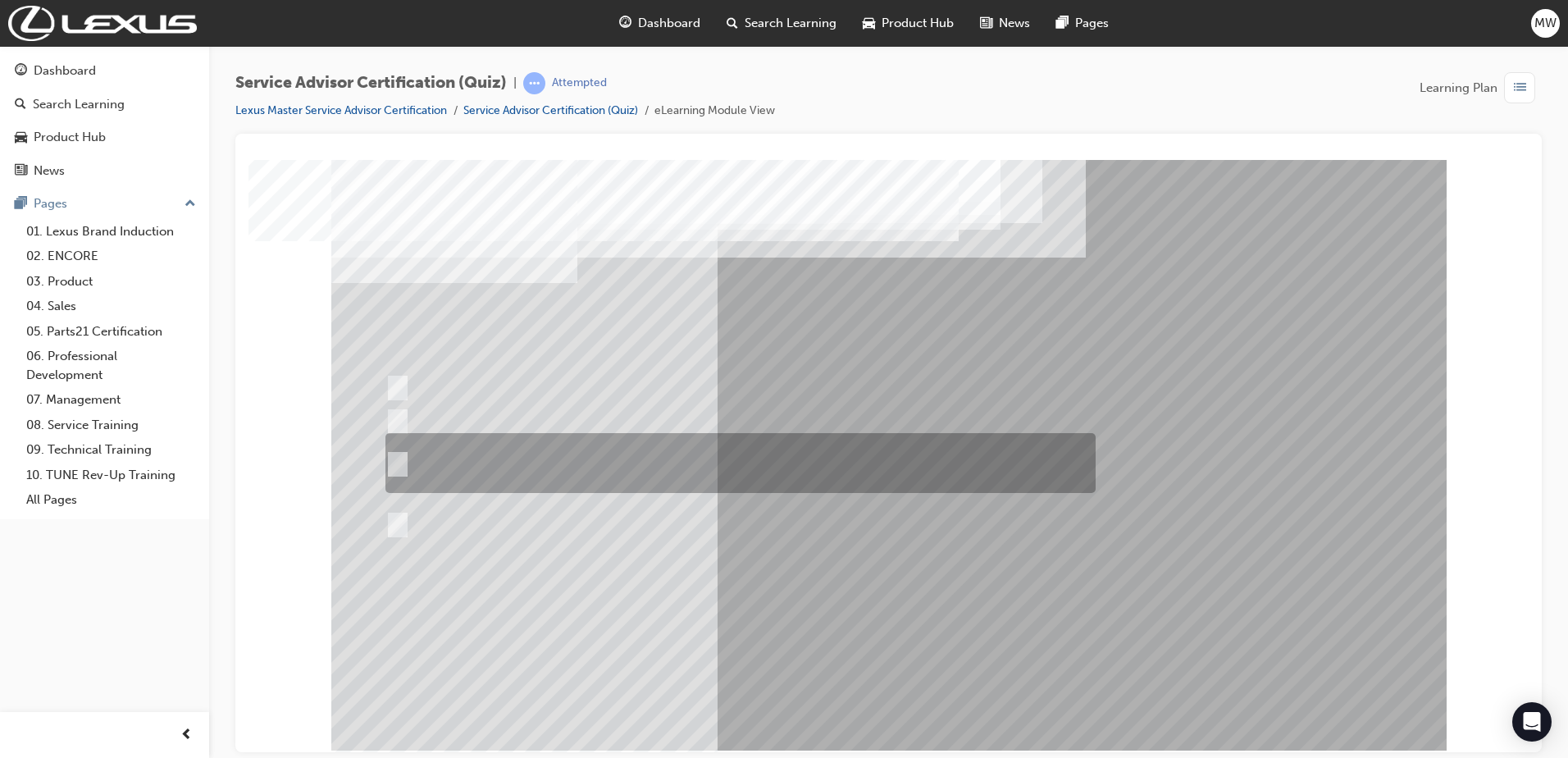
click at [657, 461] on div at bounding box center [736, 463] width 710 height 60
radio input "true"
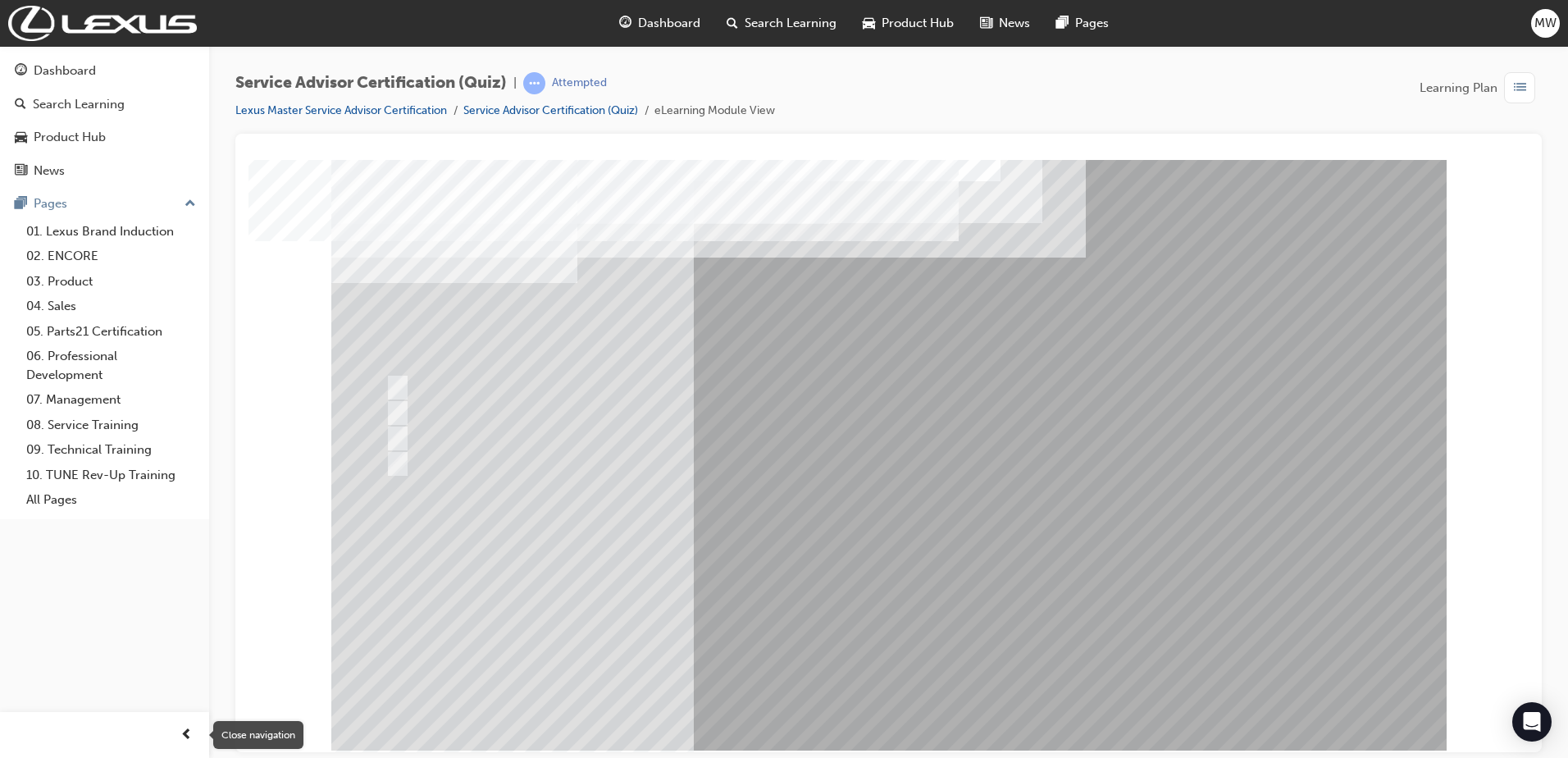
click at [193, 726] on div "button" at bounding box center [185, 734] width 32 height 32
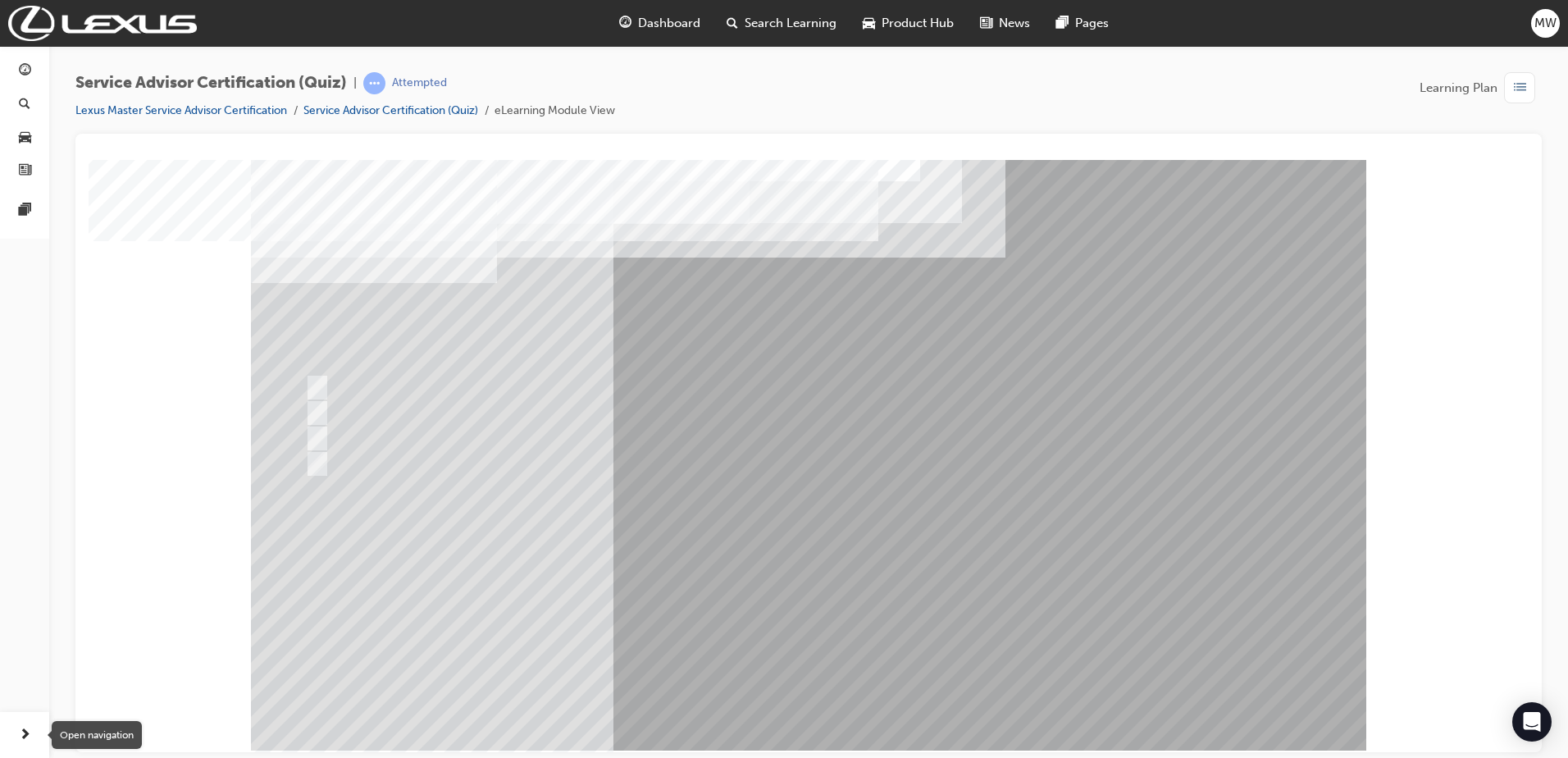
click at [23, 739] on span "next-icon" at bounding box center [24, 735] width 13 height 21
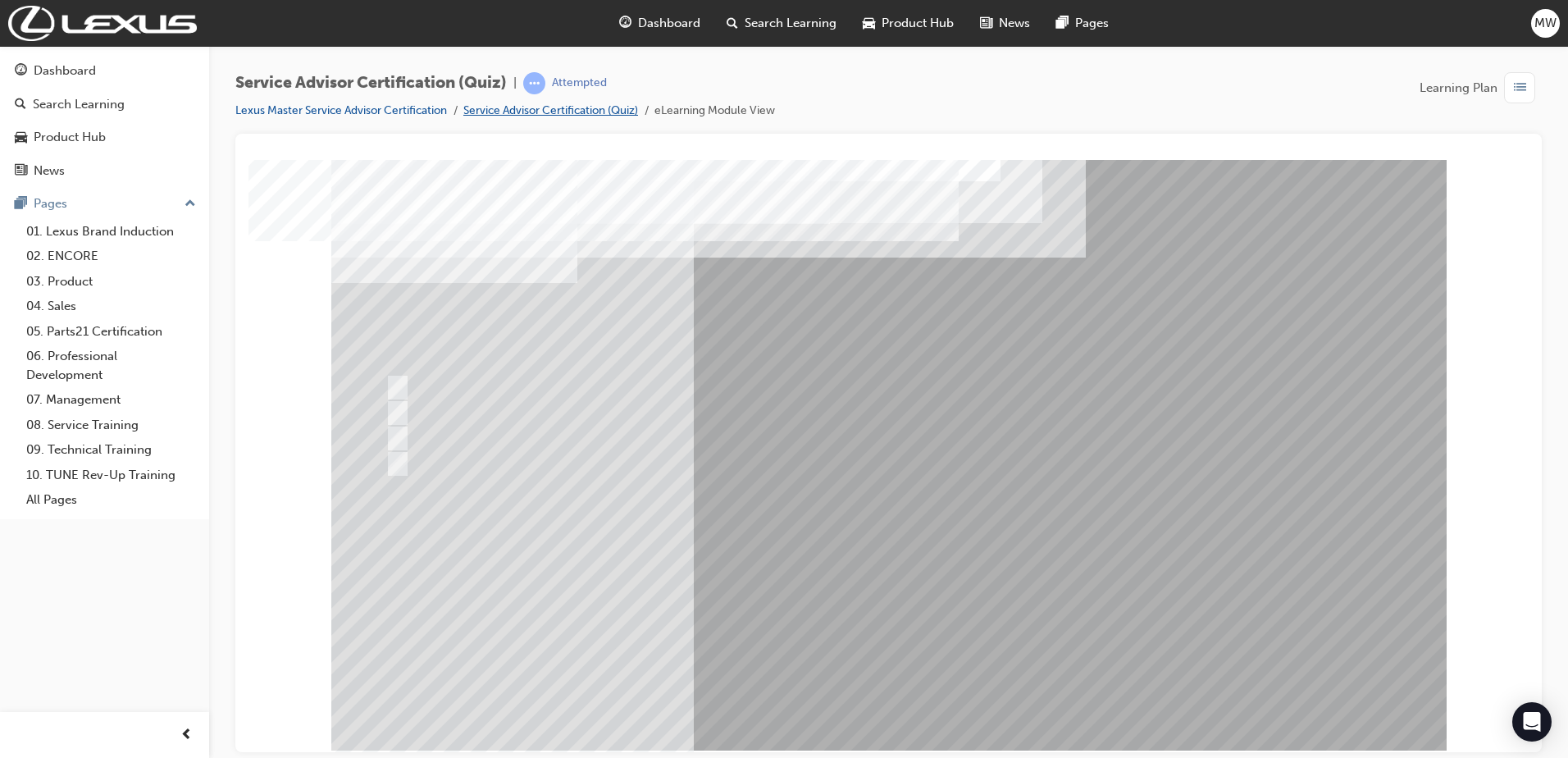
click at [590, 114] on link "Service Advisor Certification (Quiz)" at bounding box center [551, 110] width 174 height 14
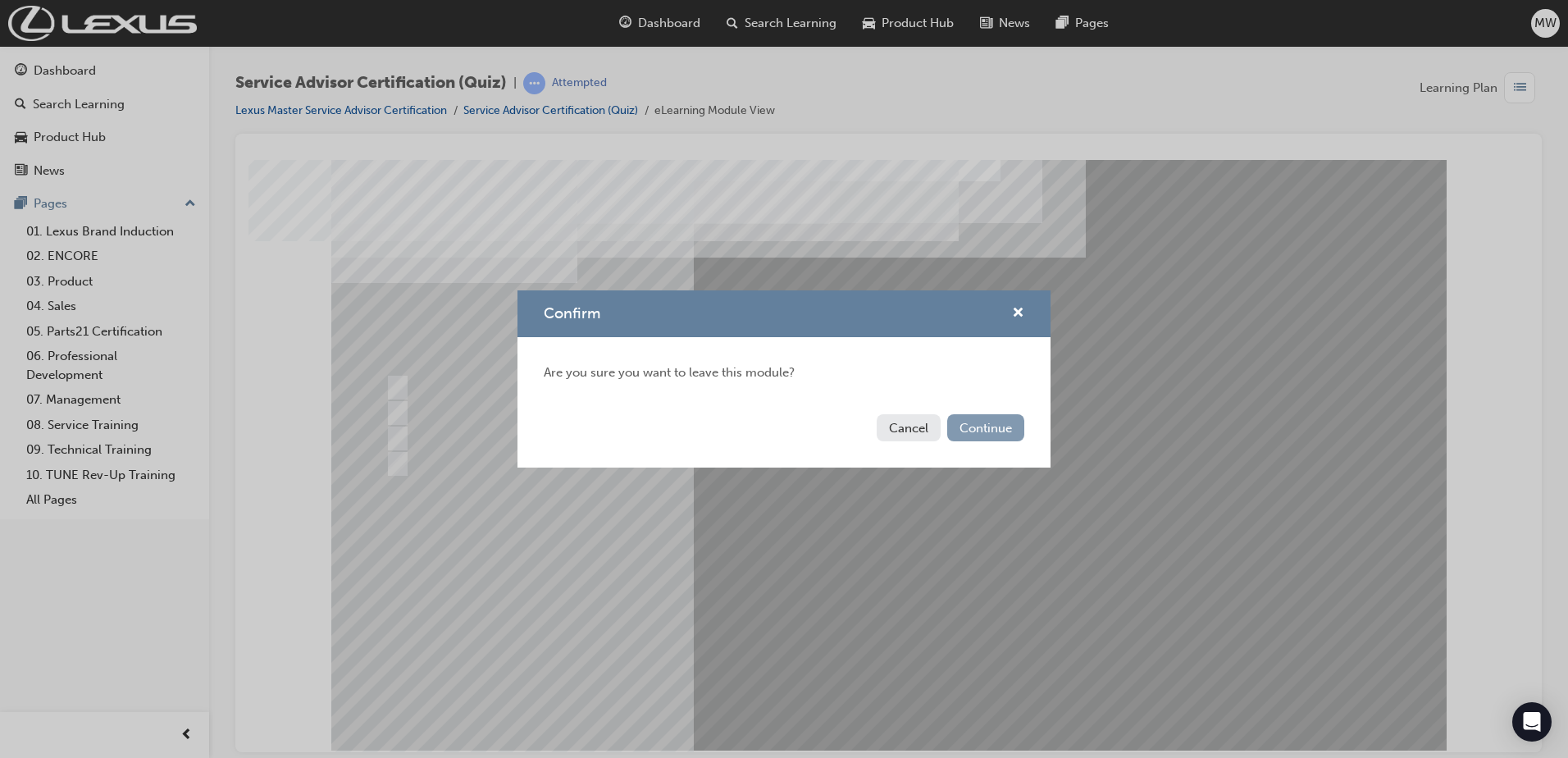
click at [1014, 430] on button "Continue" at bounding box center [985, 428] width 77 height 27
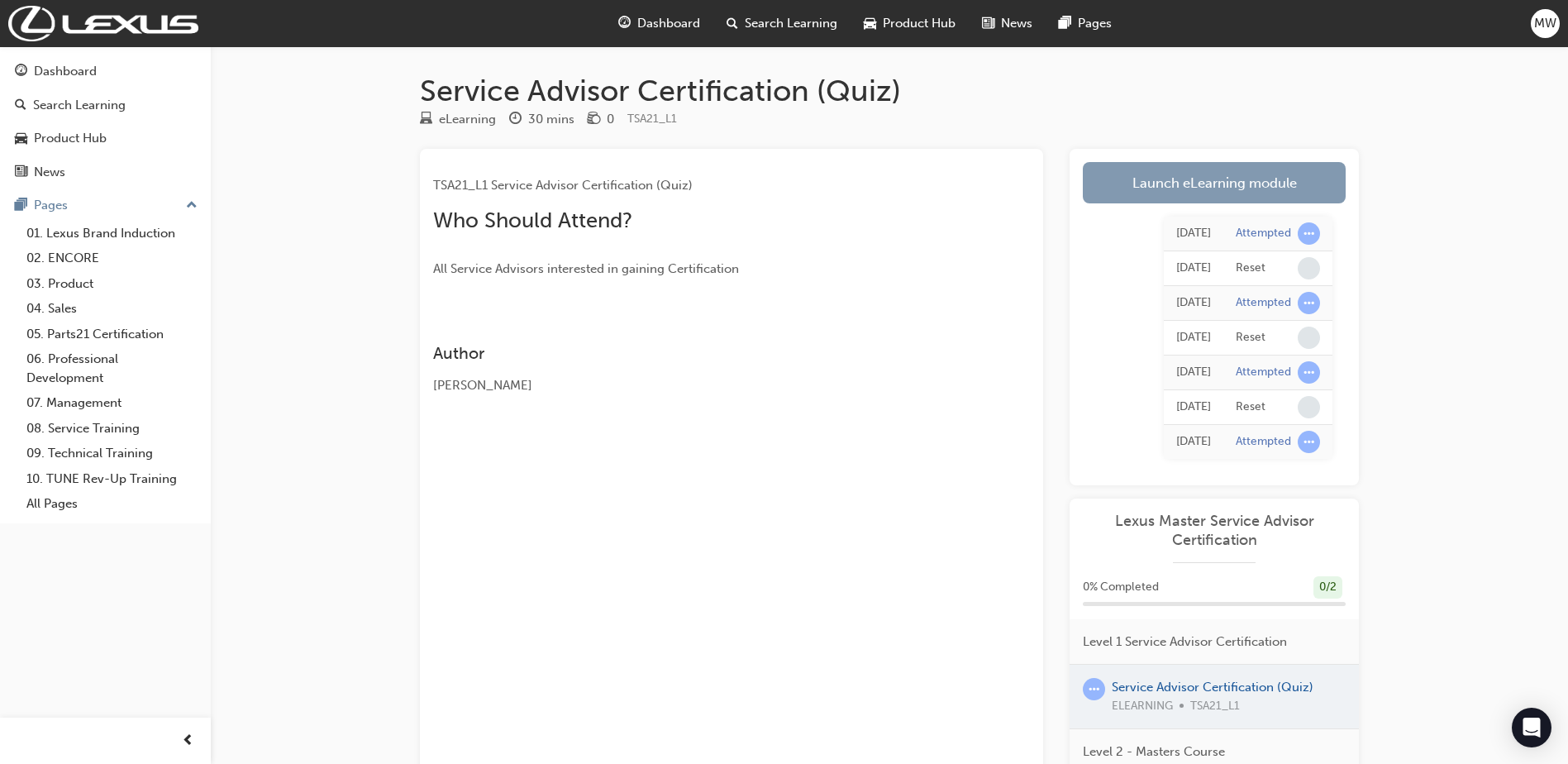
click at [1197, 194] on link "Launch eLearning module" at bounding box center [1214, 183] width 263 height 42
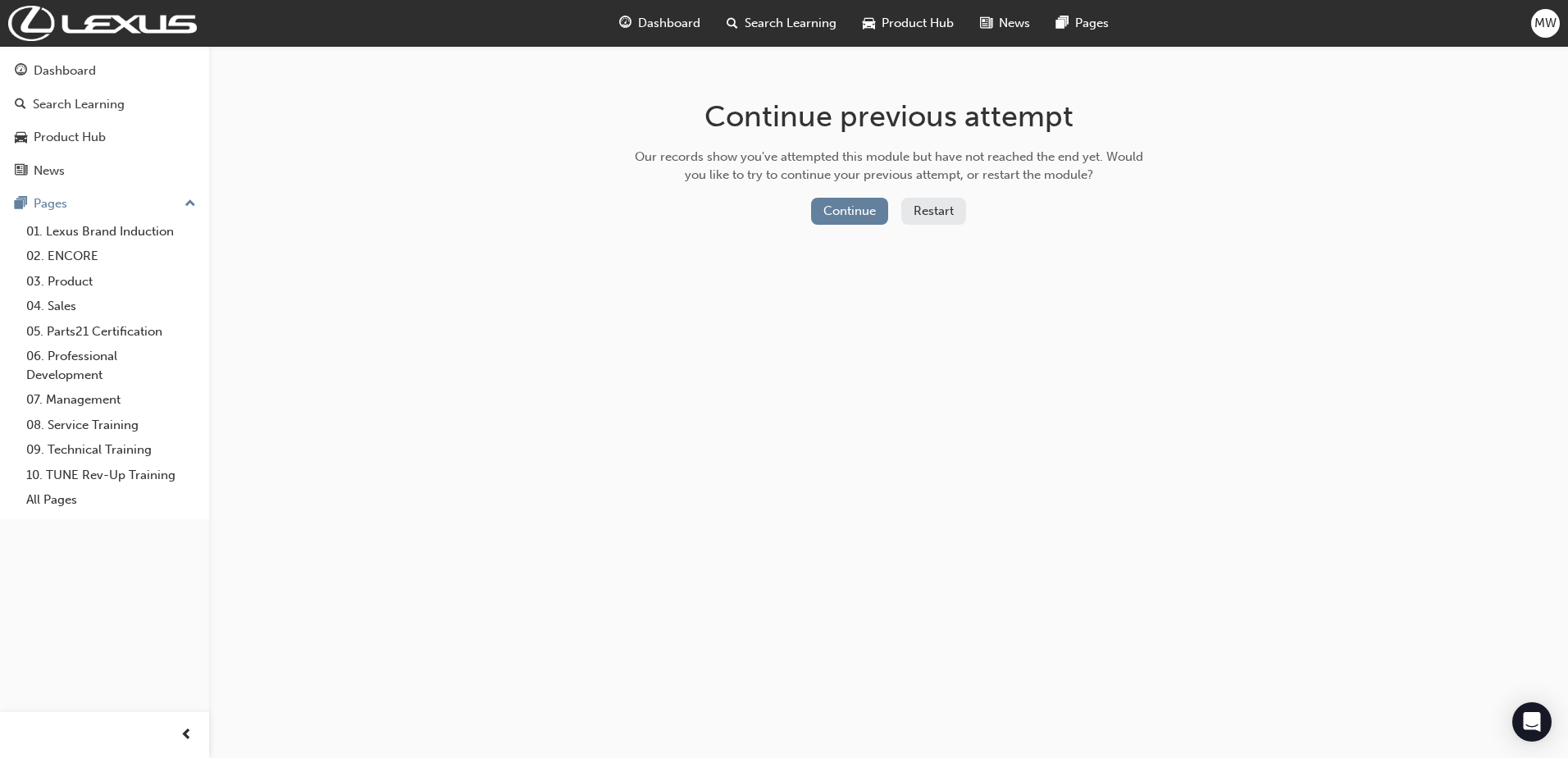
click at [936, 206] on button "Restart" at bounding box center [933, 212] width 65 height 27
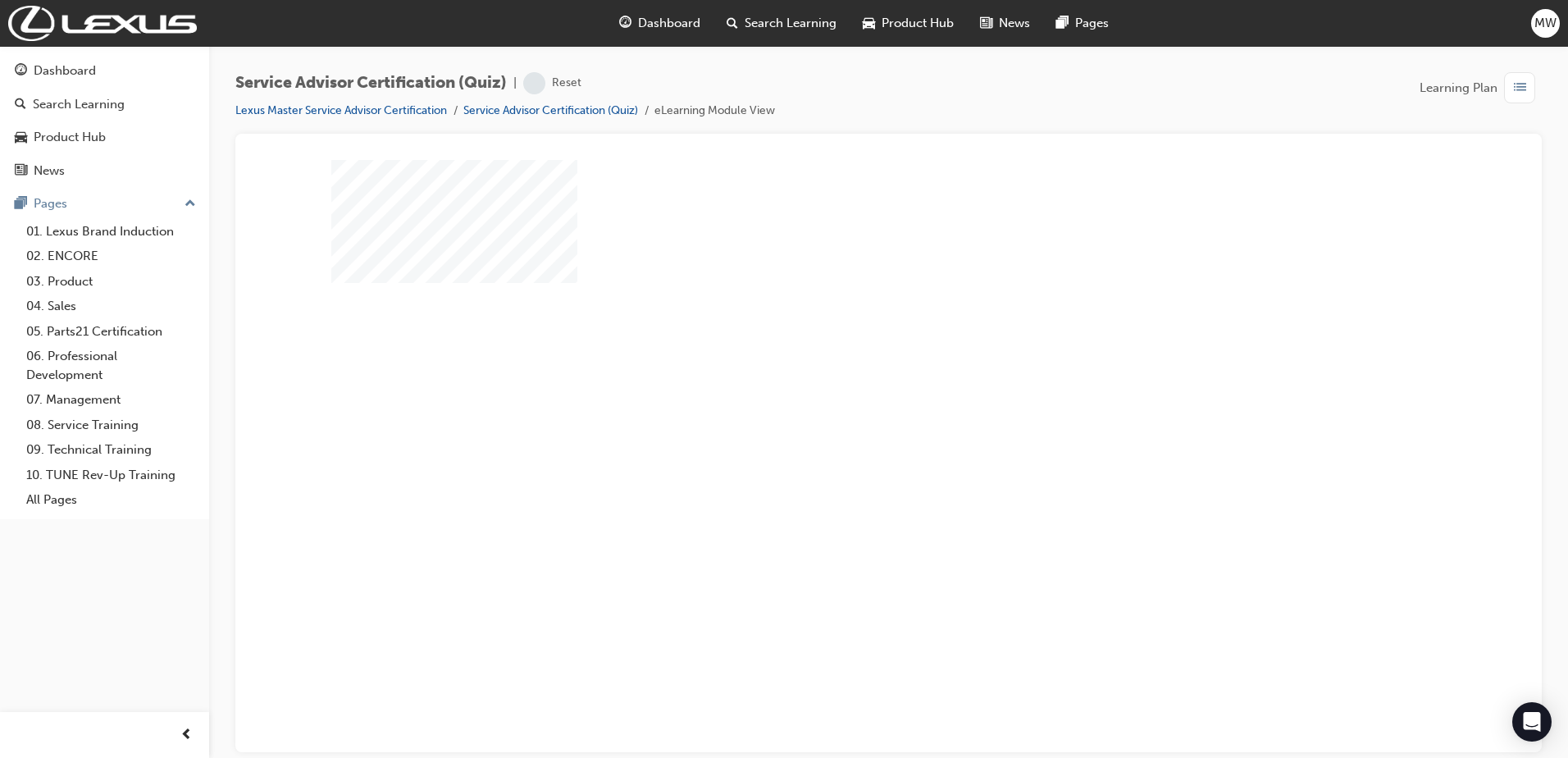
click at [841, 407] on div "play" at bounding box center [841, 407] width 0 height 0
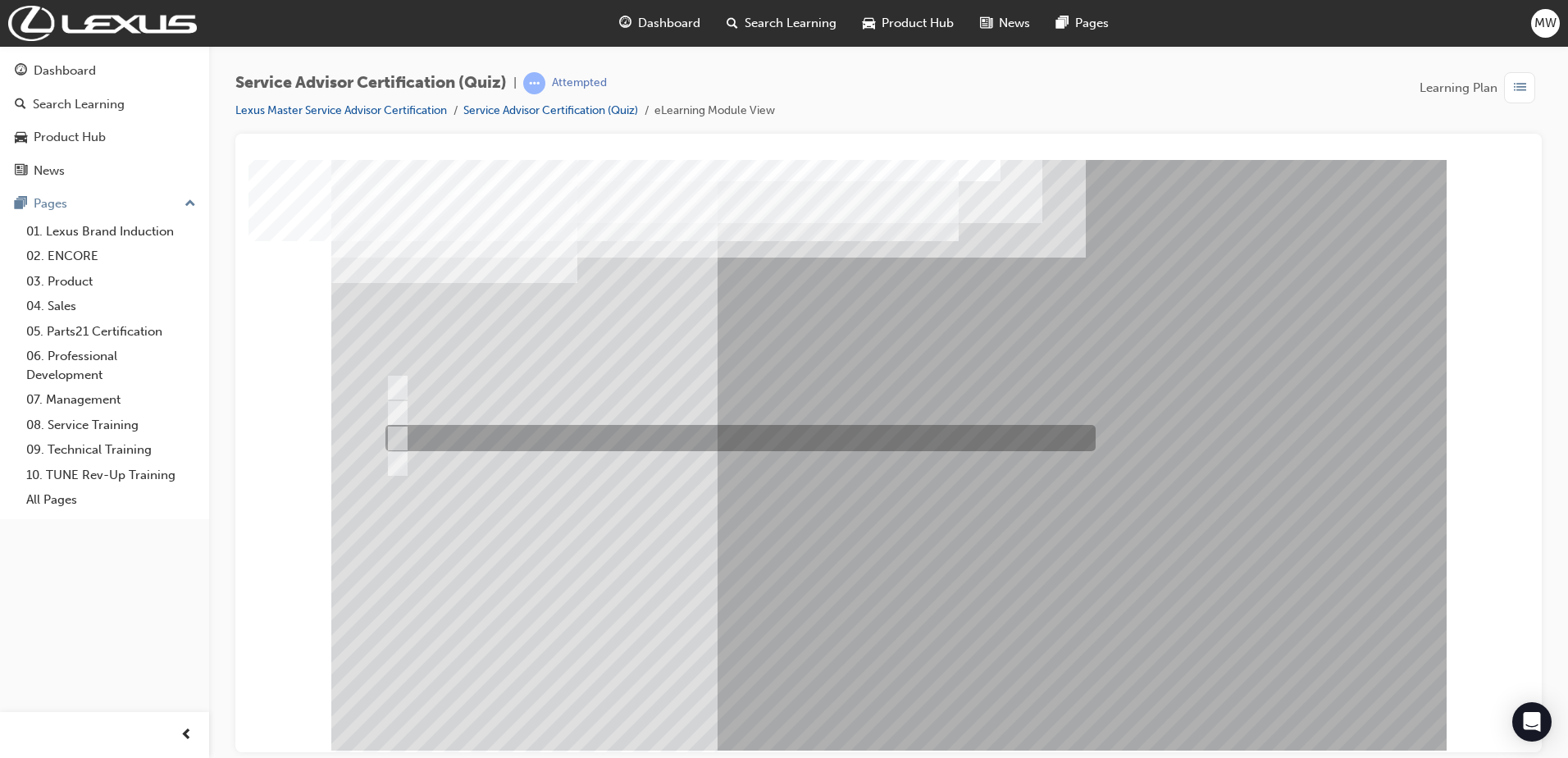
click at [699, 435] on div at bounding box center [736, 437] width 710 height 26
radio input "true"
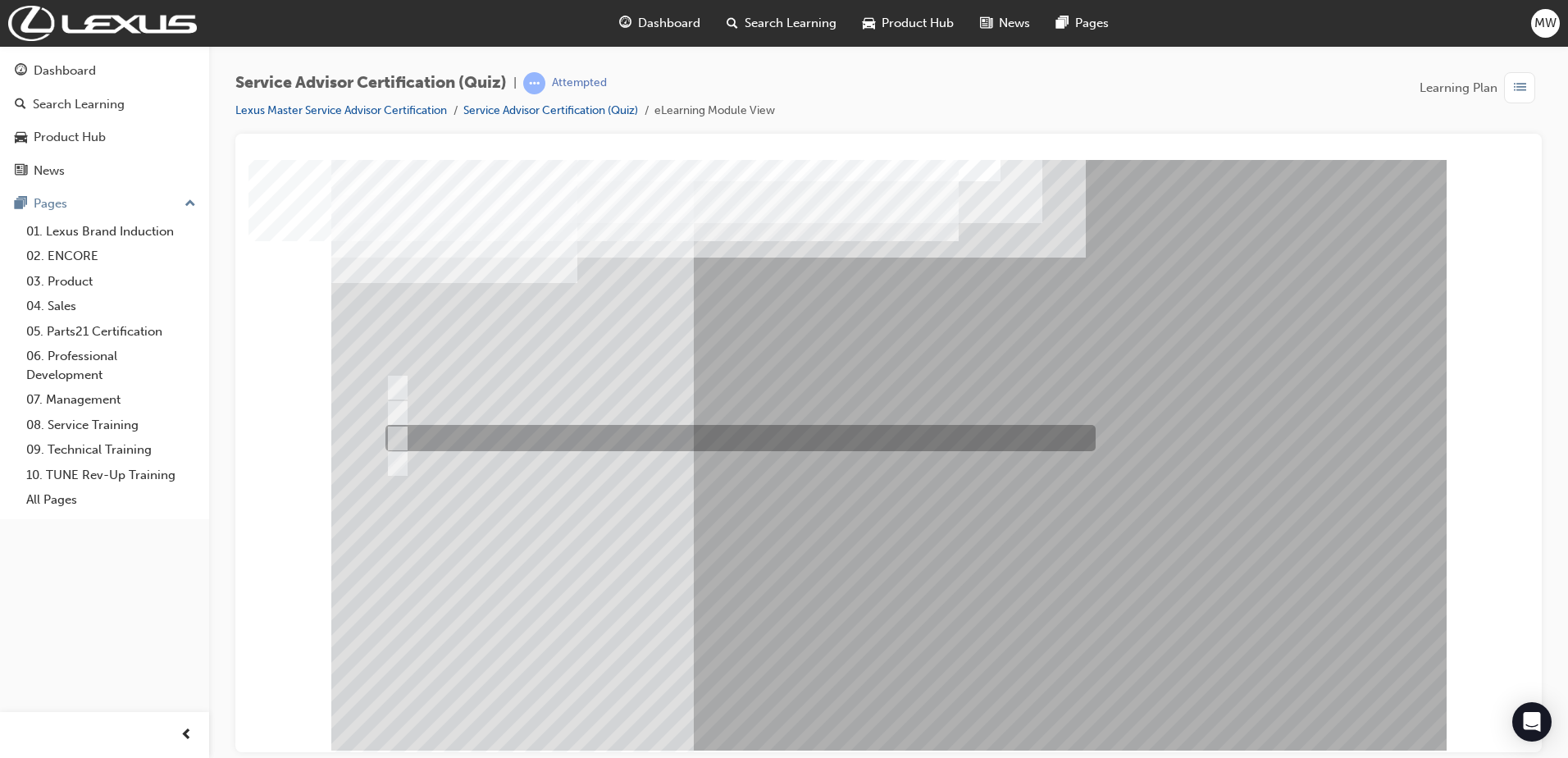
click at [816, 430] on div at bounding box center [736, 437] width 710 height 26
radio input "true"
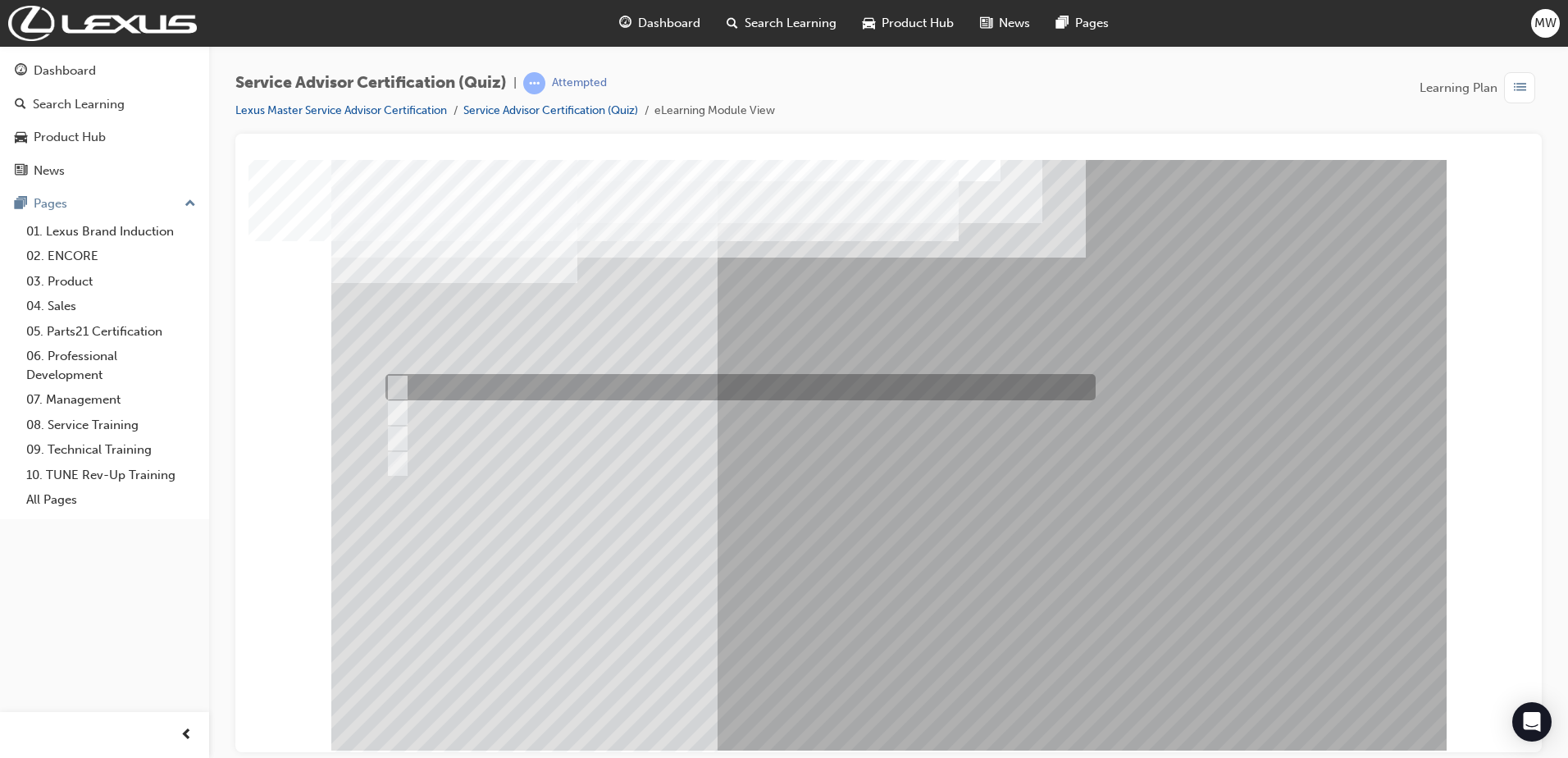
click at [599, 393] on div at bounding box center [736, 386] width 710 height 26
radio input "true"
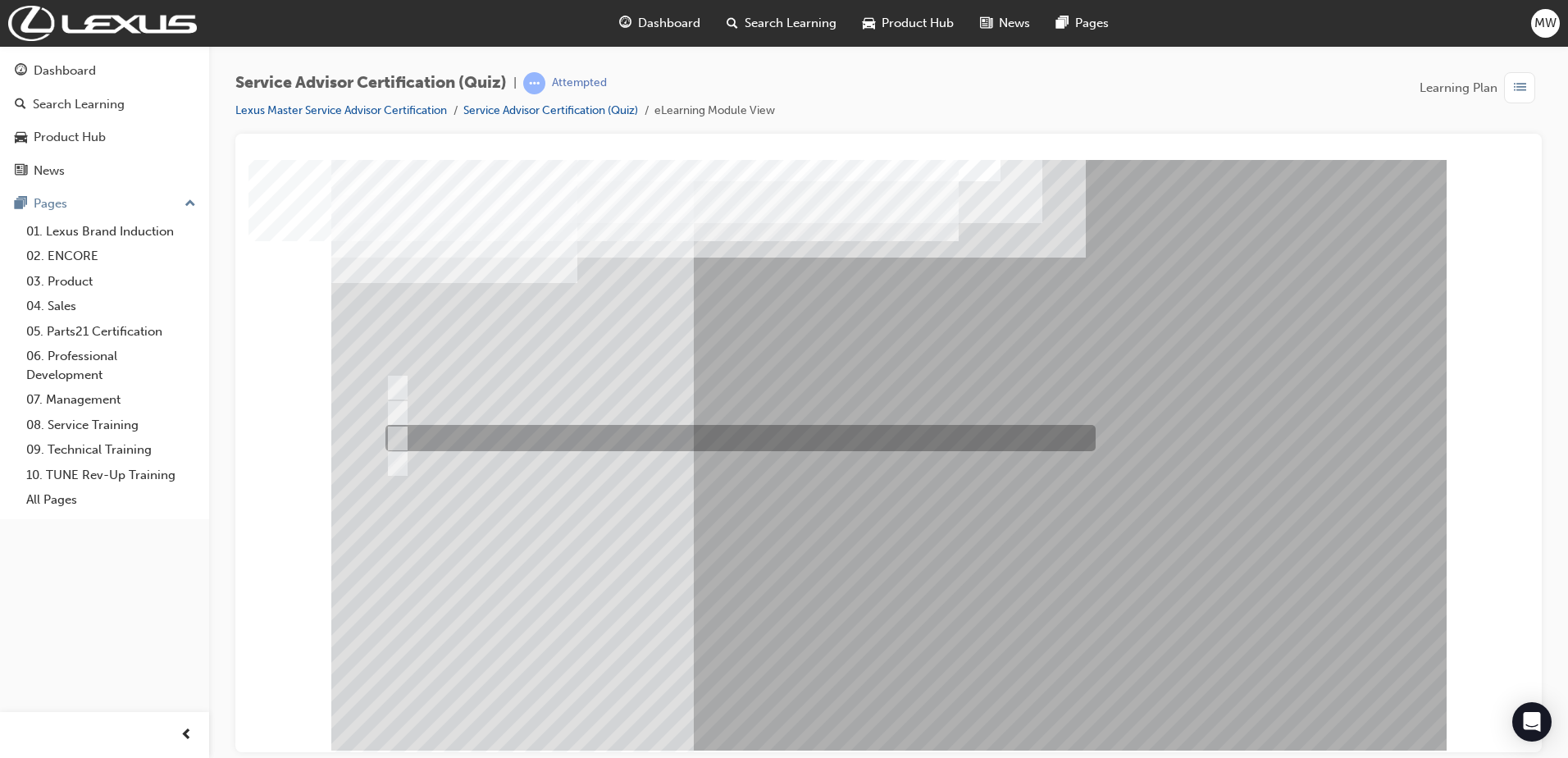
click at [936, 441] on div at bounding box center [736, 437] width 710 height 26
radio input "true"
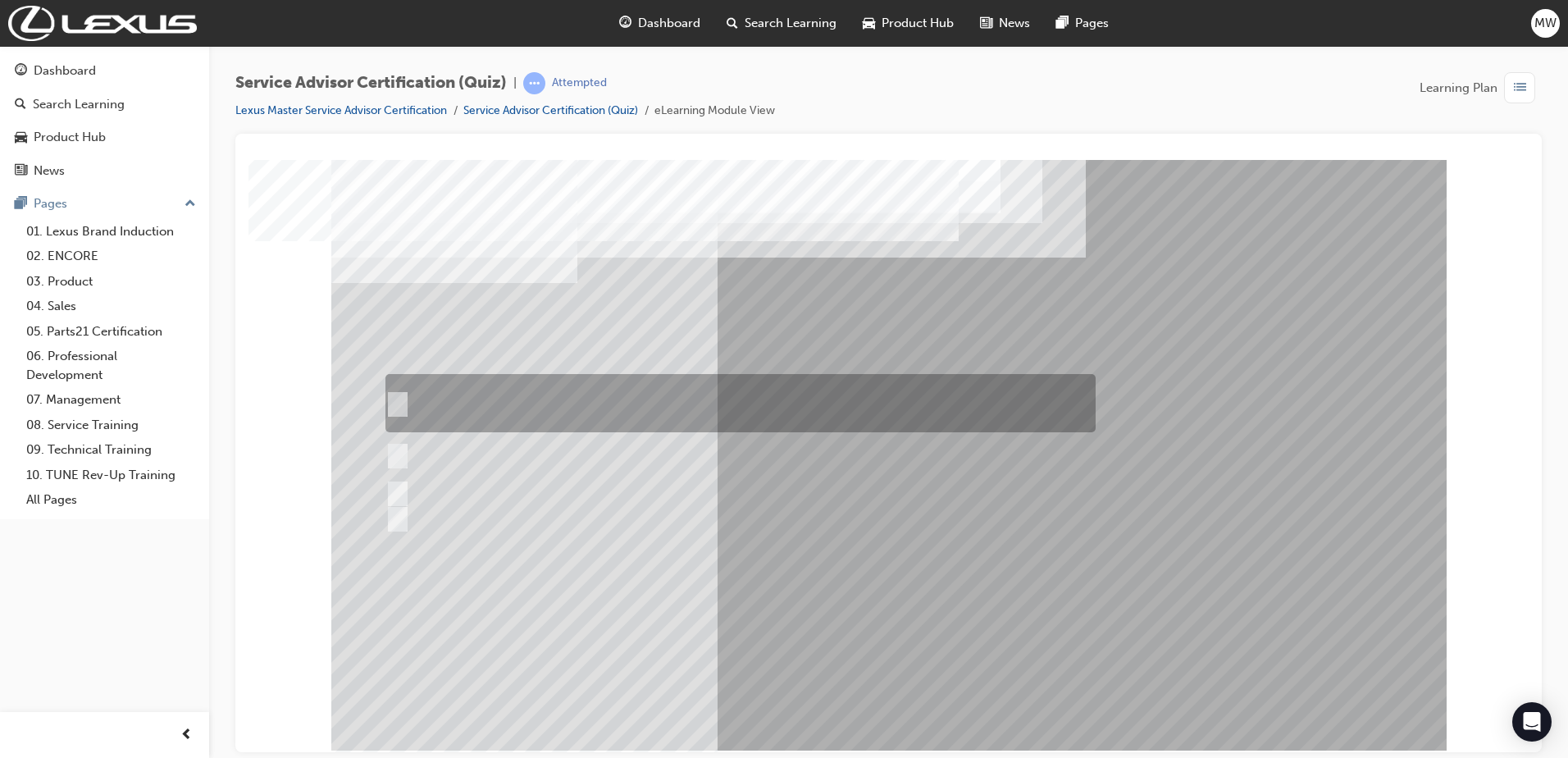
click at [739, 406] on div at bounding box center [736, 402] width 710 height 58
radio input "true"
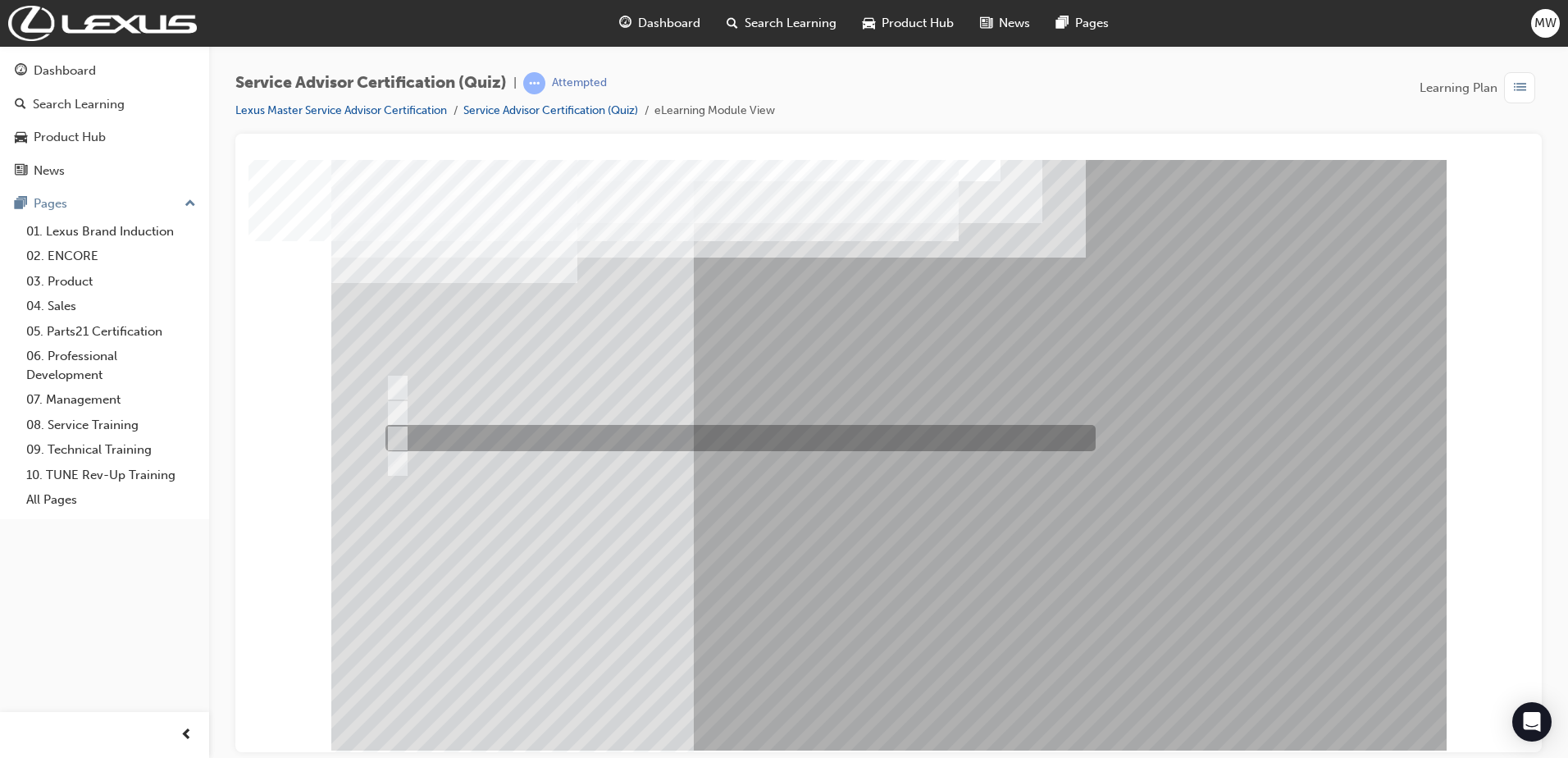
click at [519, 439] on div at bounding box center [736, 437] width 710 height 26
radio input "true"
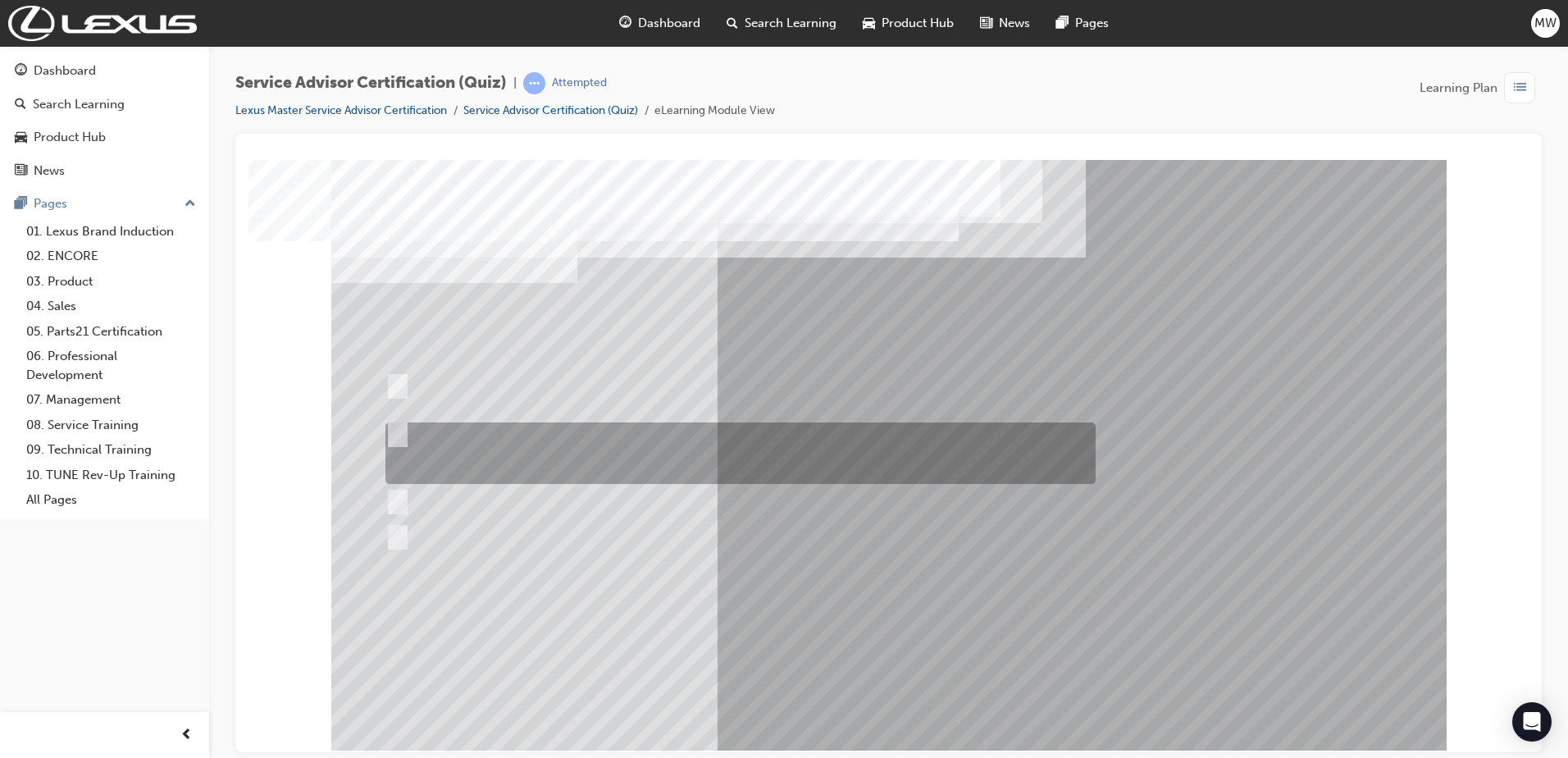
click at [652, 455] on div at bounding box center [736, 453] width 710 height 62
radio input "true"
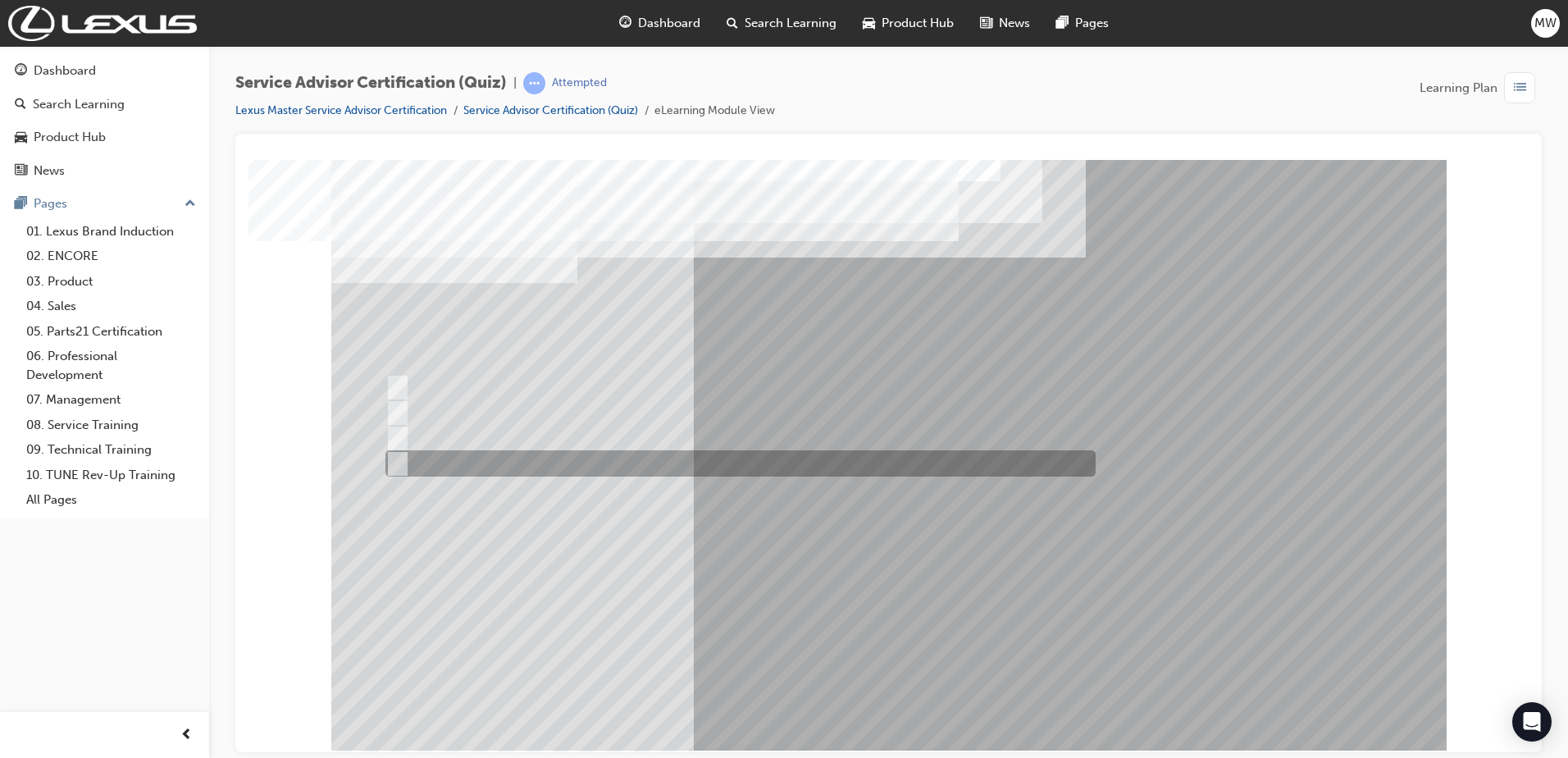
click at [752, 453] on div at bounding box center [736, 463] width 710 height 26
radio input "true"
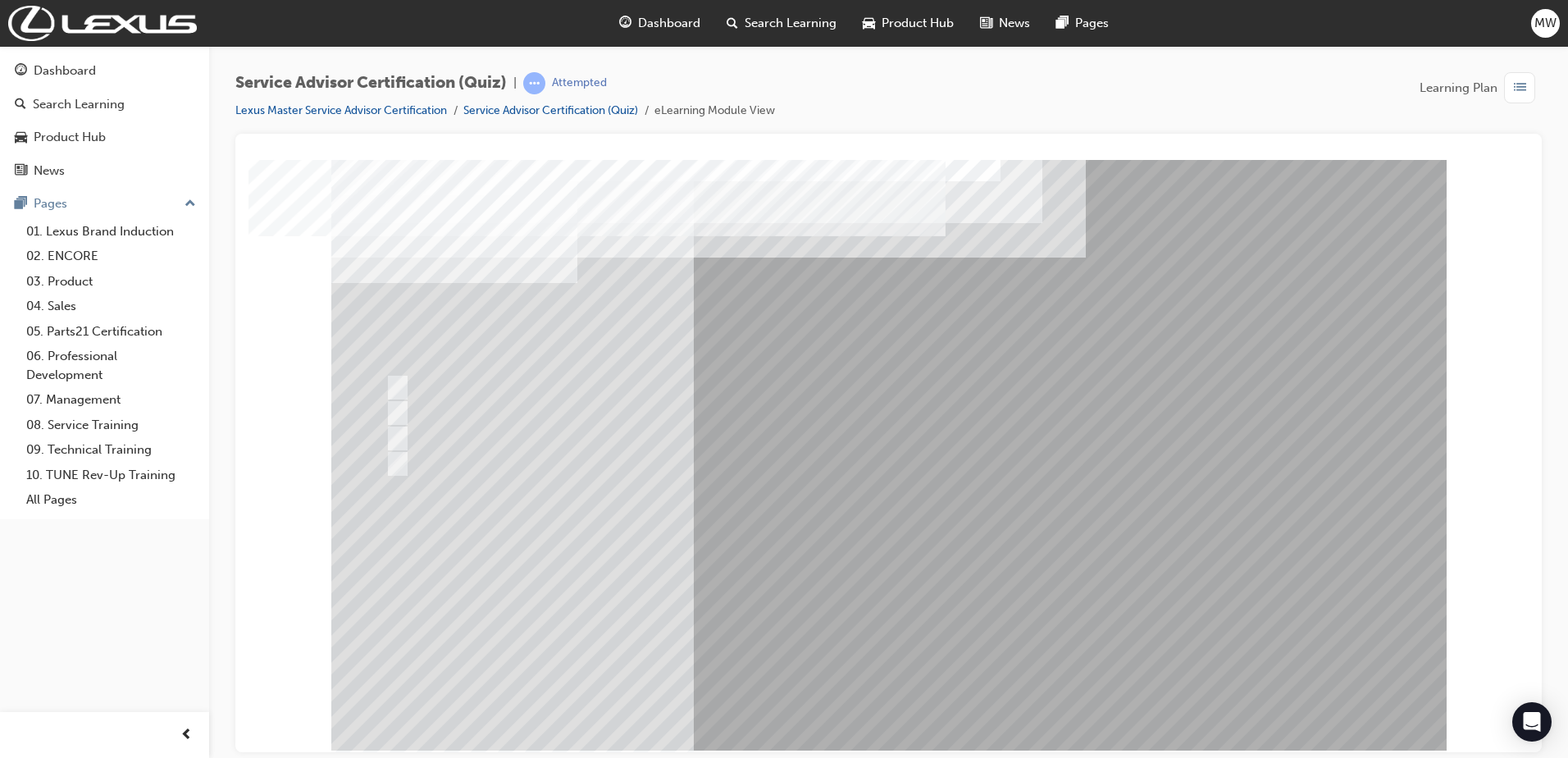
drag, startPoint x: 882, startPoint y: 682, endPoint x: 920, endPoint y: 701, distance: 42.5
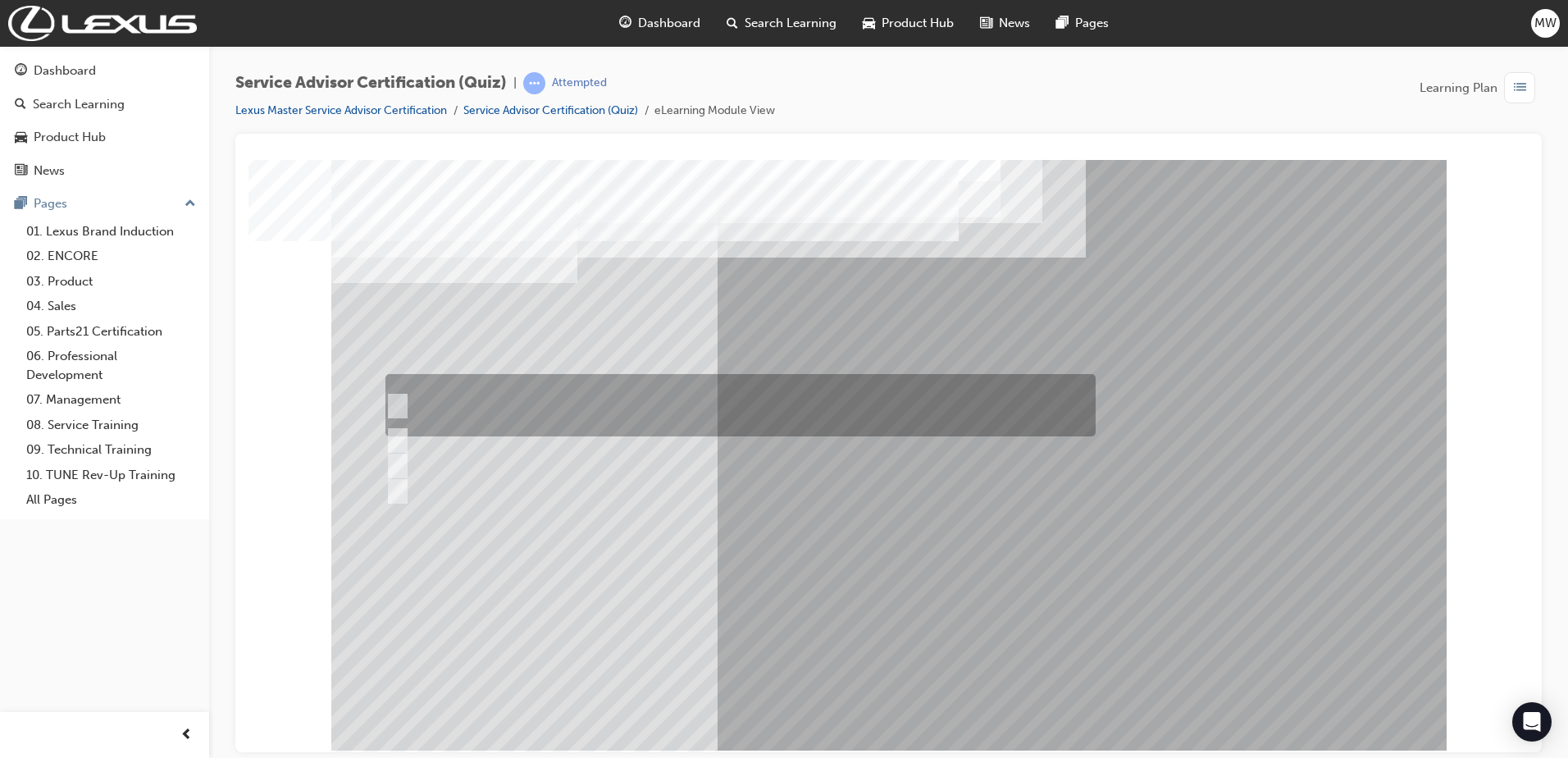
click at [901, 396] on div at bounding box center [736, 405] width 710 height 63
radio input "true"
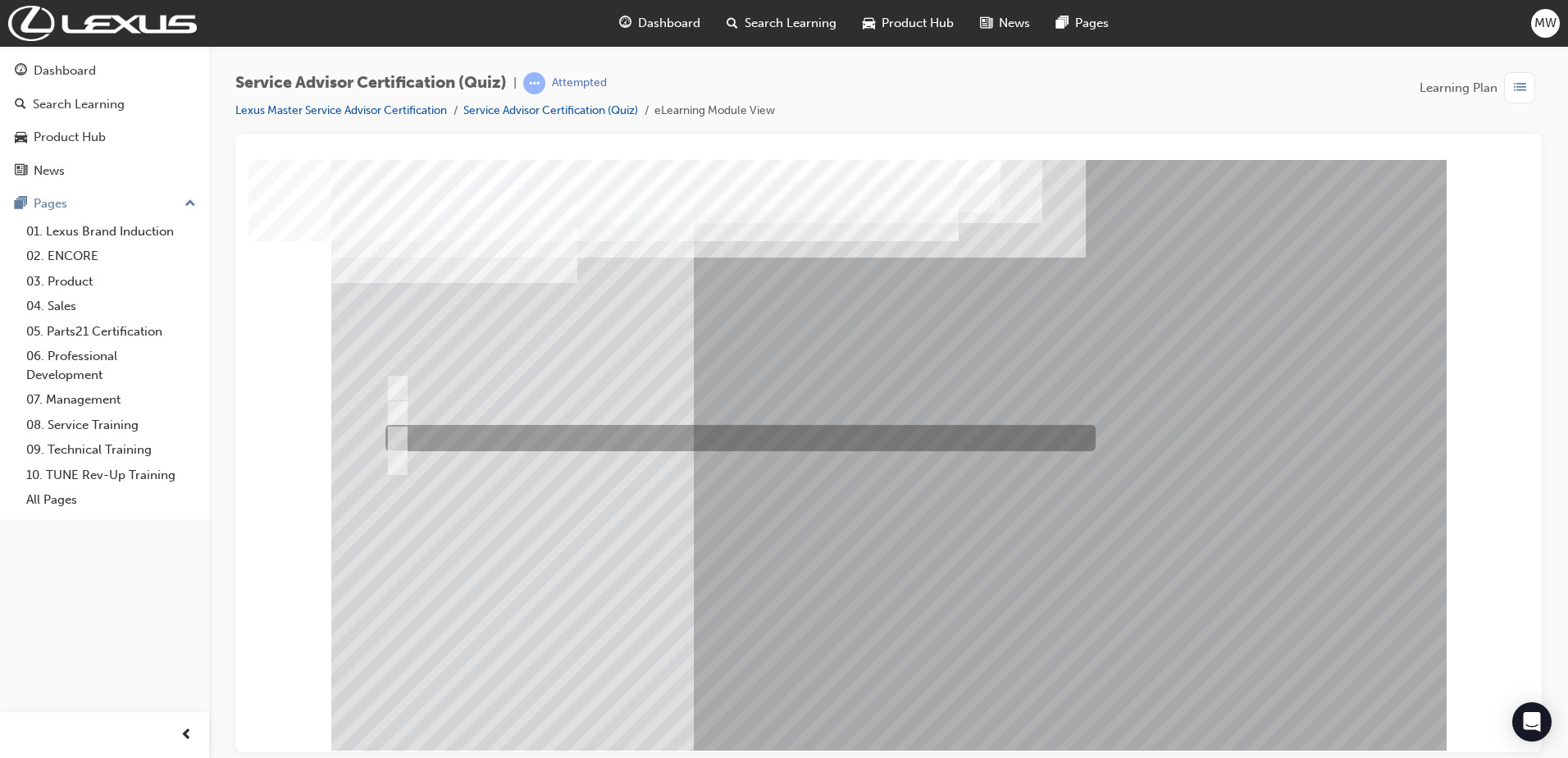
click at [662, 431] on div at bounding box center [736, 437] width 710 height 26
radio input "true"
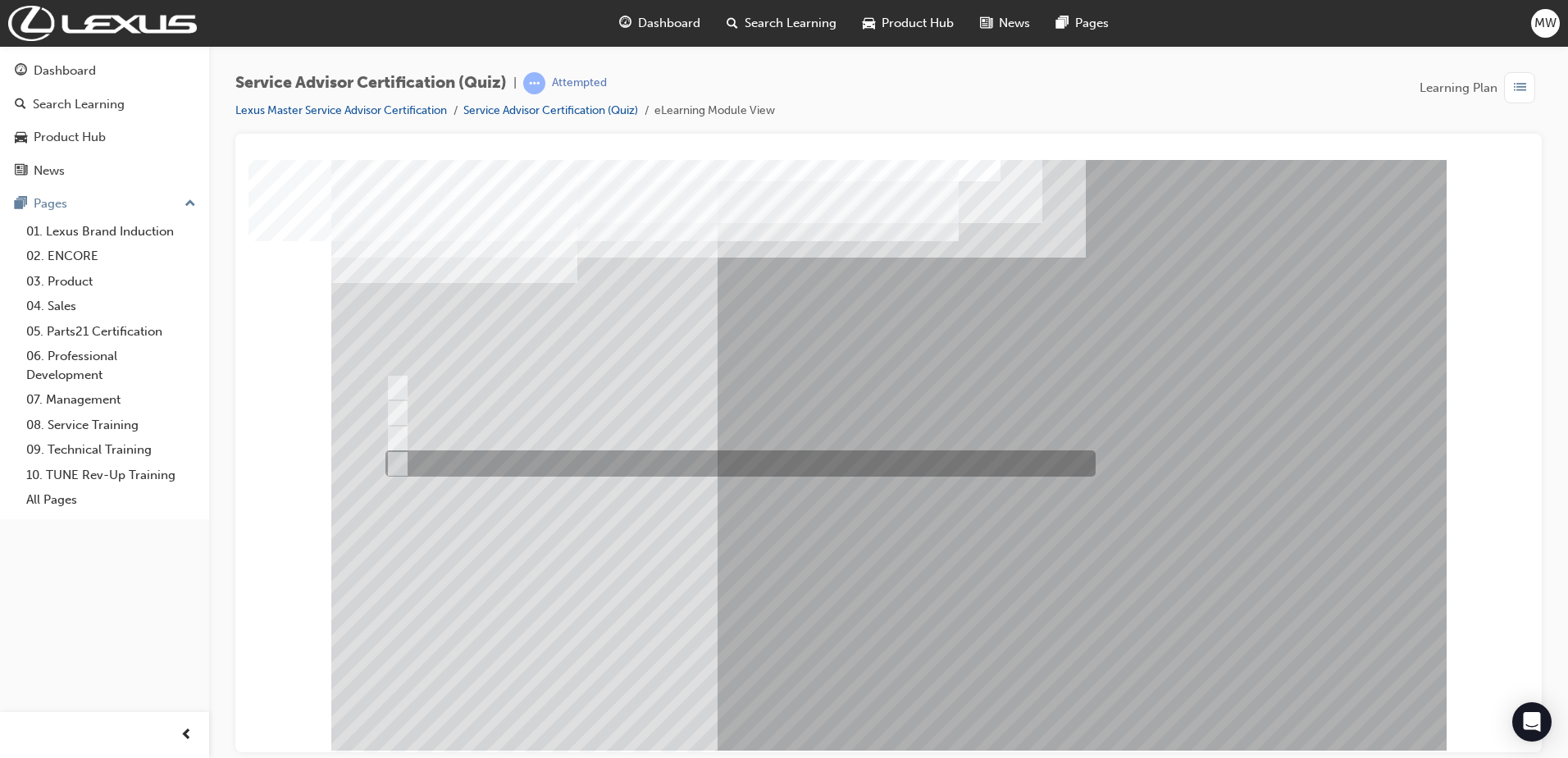
click at [656, 455] on div at bounding box center [736, 463] width 710 height 26
radio input "true"
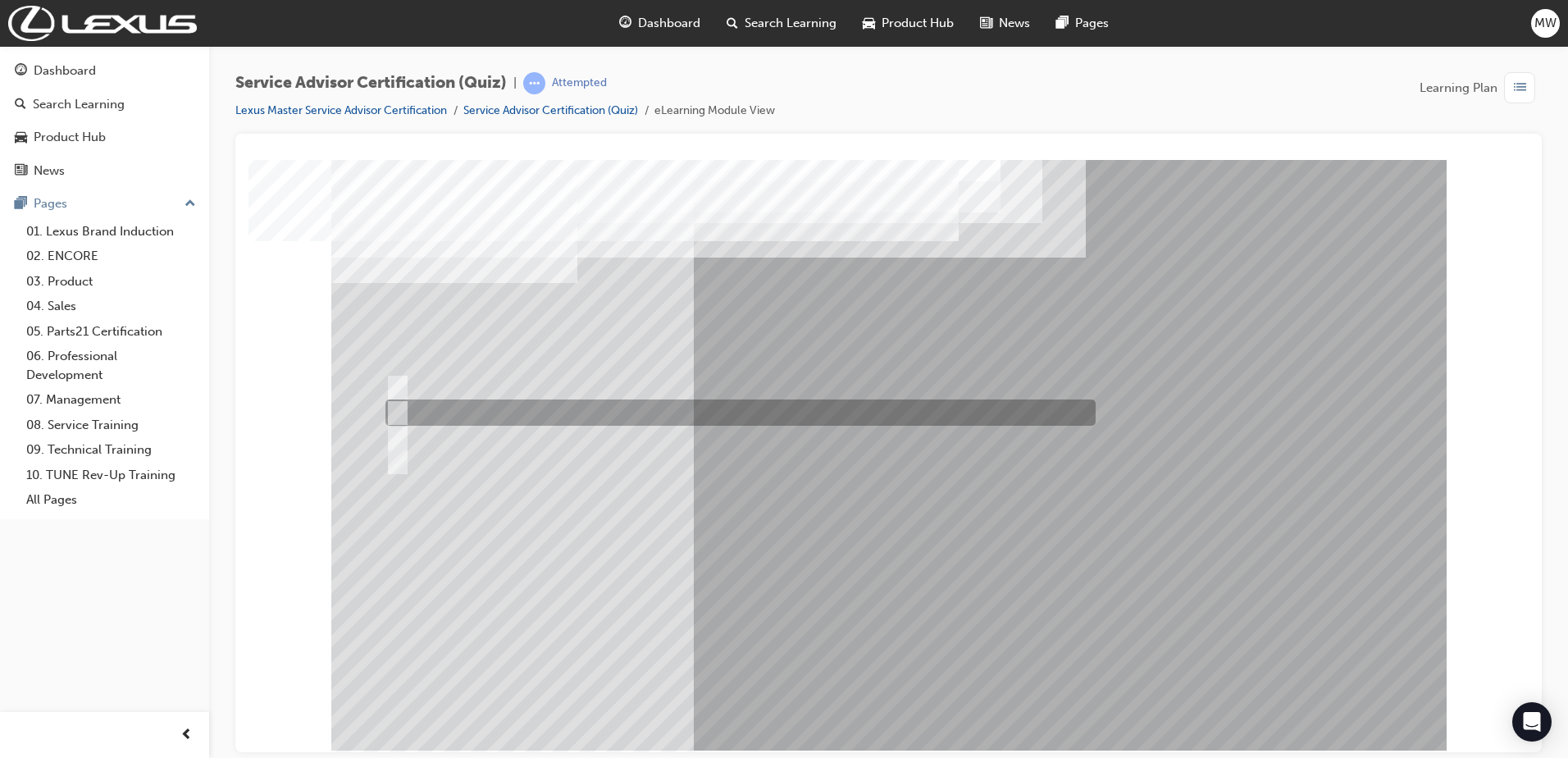
click at [809, 402] on div at bounding box center [736, 412] width 710 height 26
radio input "true"
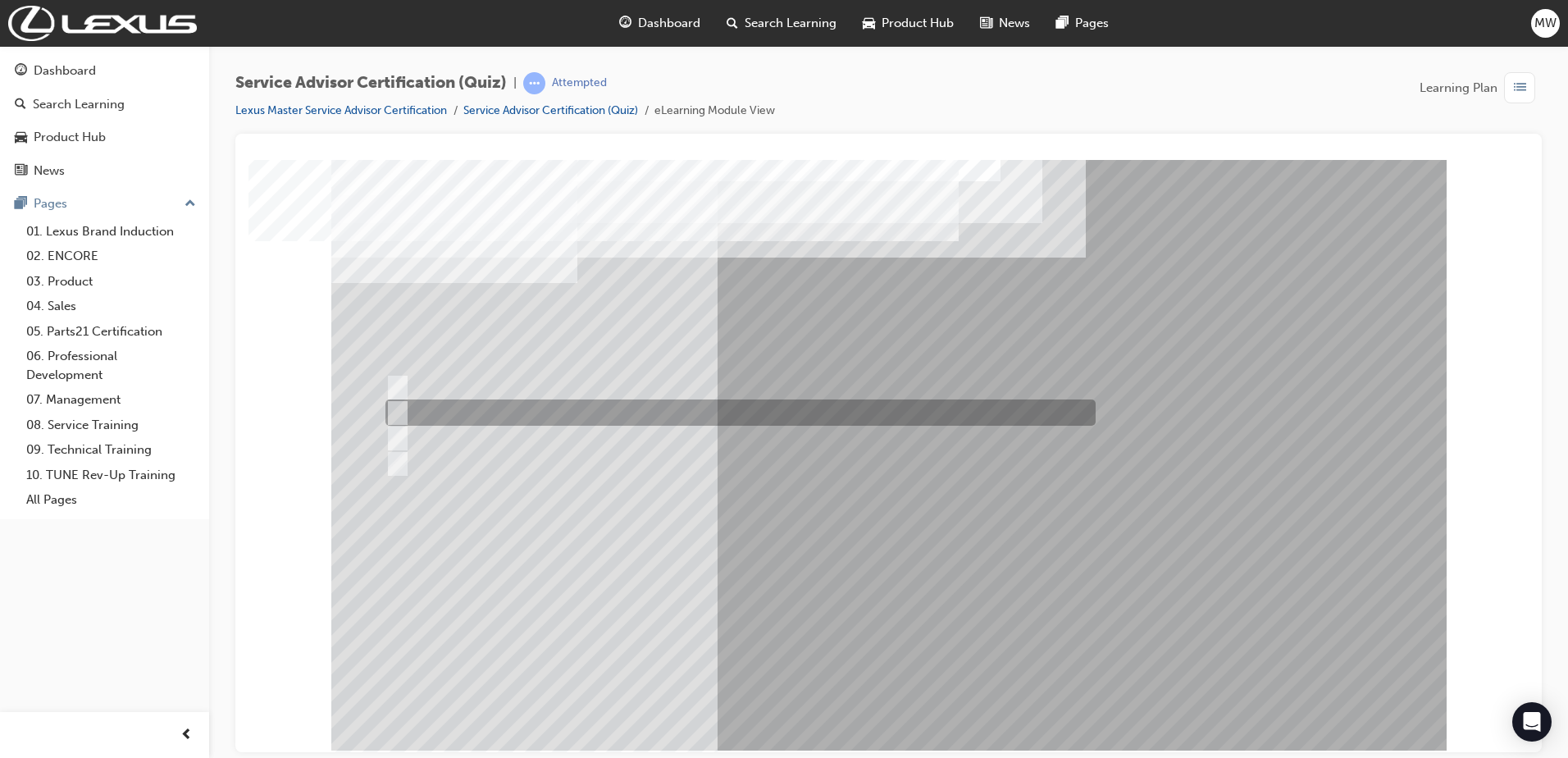
click at [641, 415] on div at bounding box center [736, 412] width 710 height 26
radio input "true"
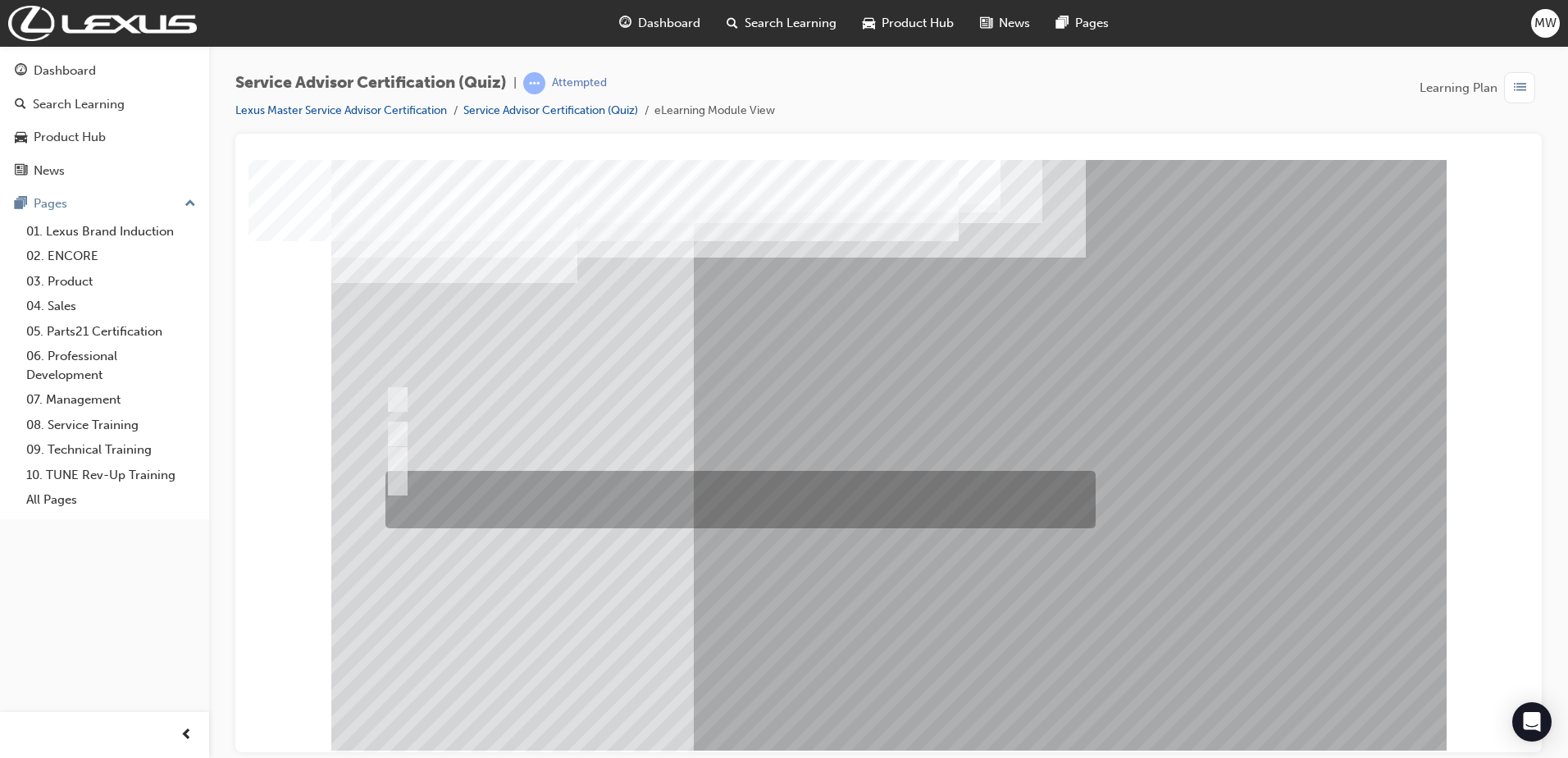
click at [563, 494] on div at bounding box center [736, 499] width 710 height 58
radio input "true"
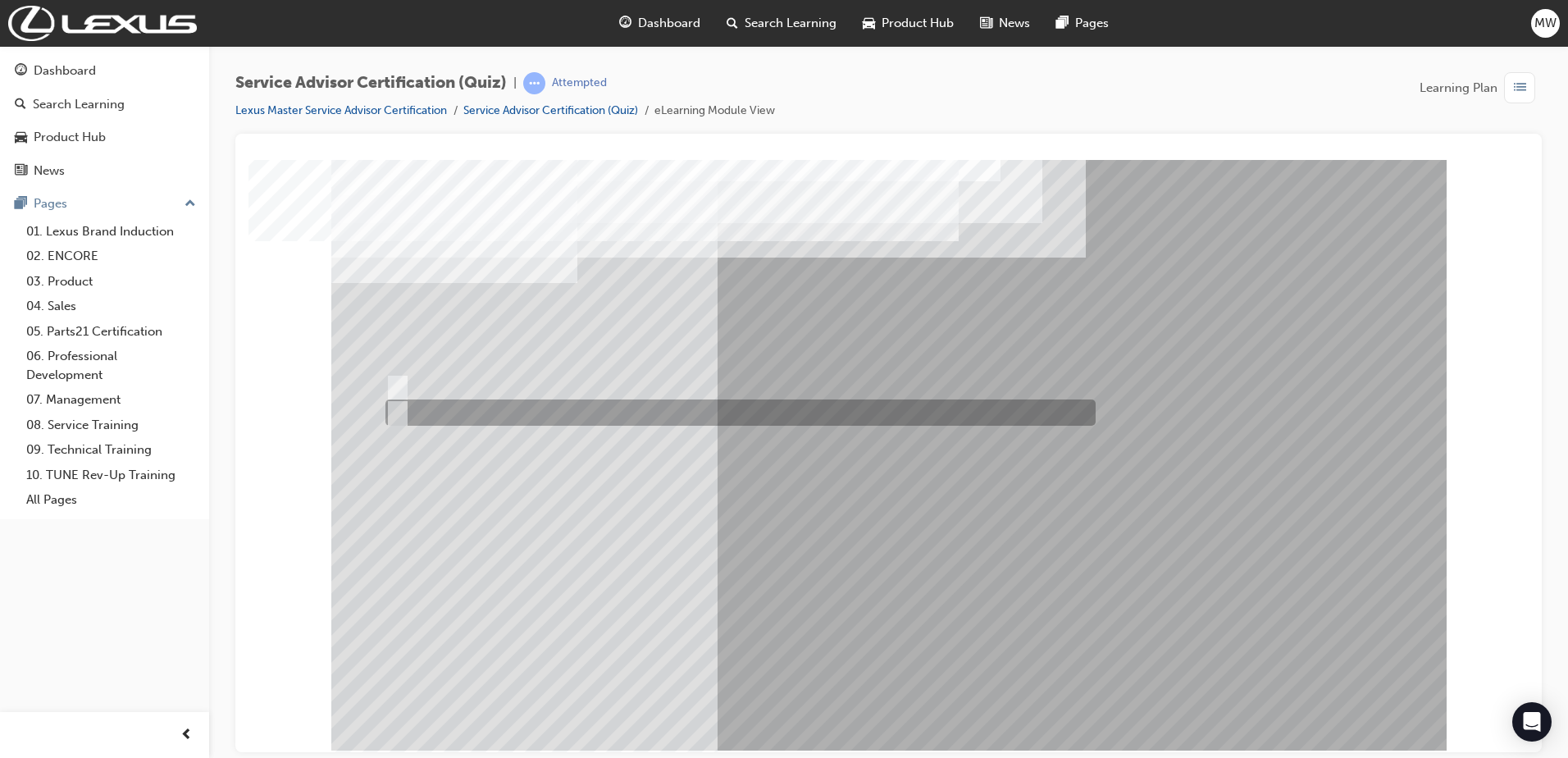
click at [444, 409] on div at bounding box center [736, 412] width 710 height 26
radio input "true"
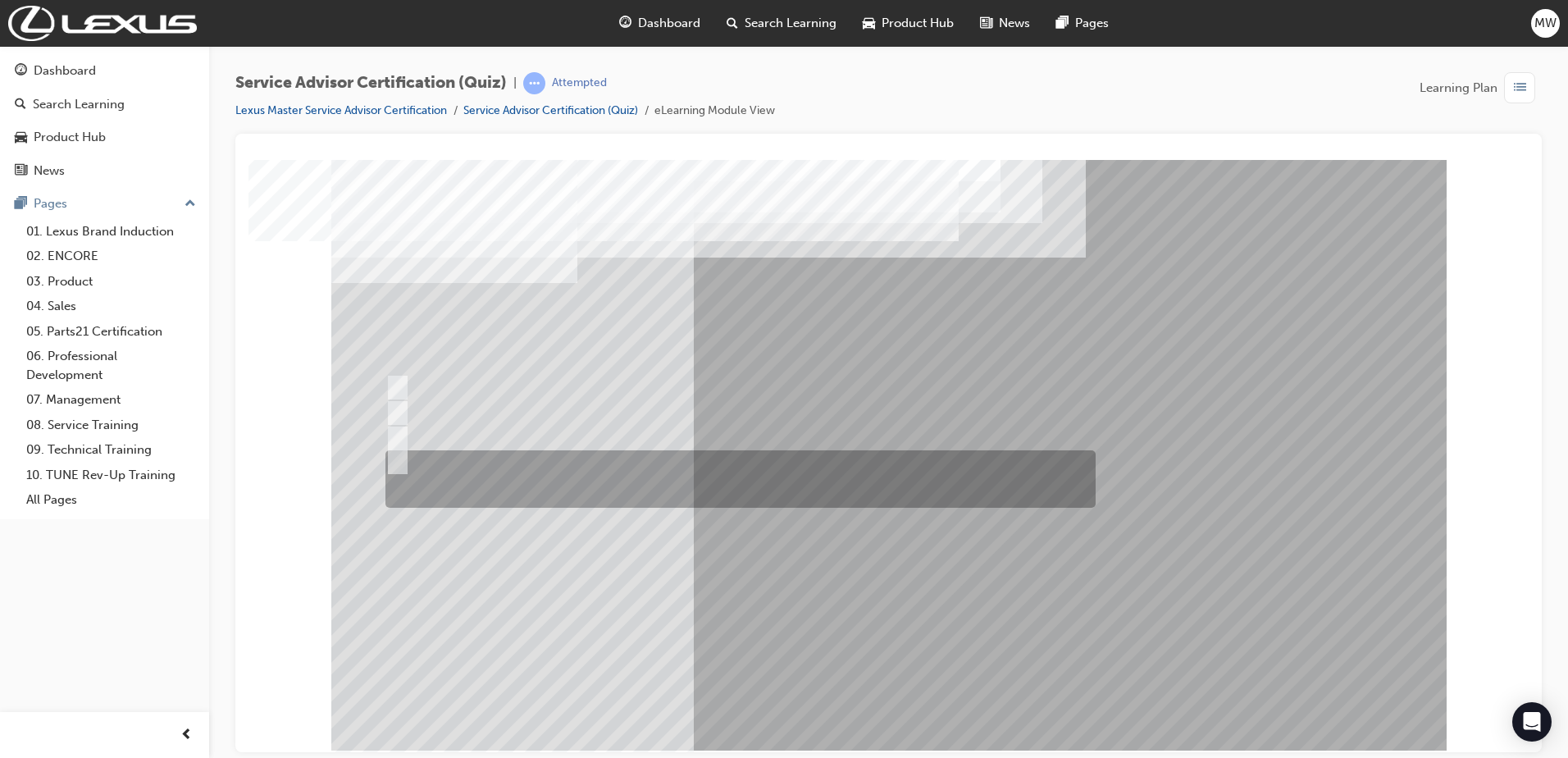
click at [676, 473] on div at bounding box center [736, 479] width 710 height 58
radio input "true"
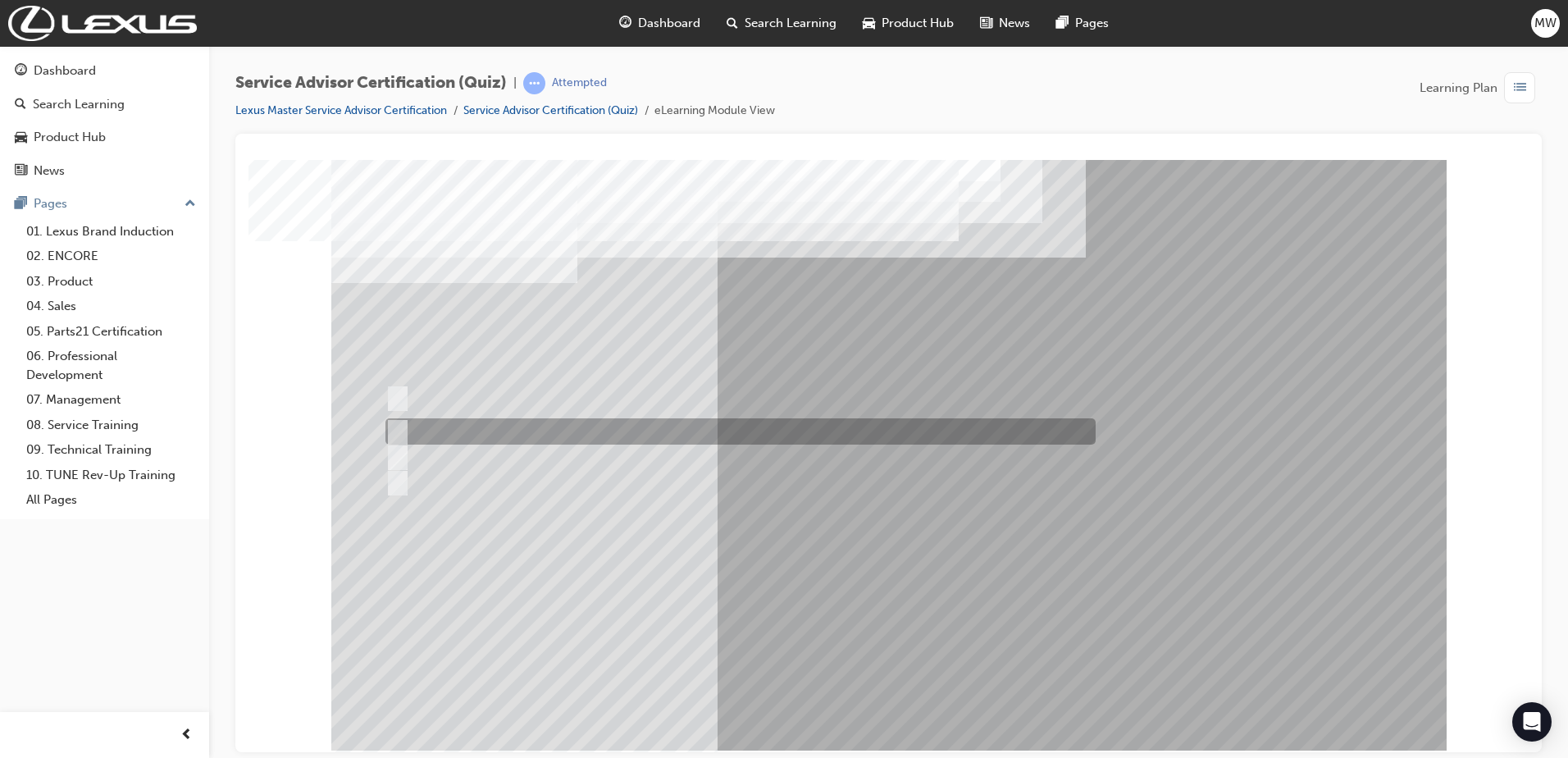
click at [702, 432] on div at bounding box center [736, 431] width 710 height 26
radio input "true"
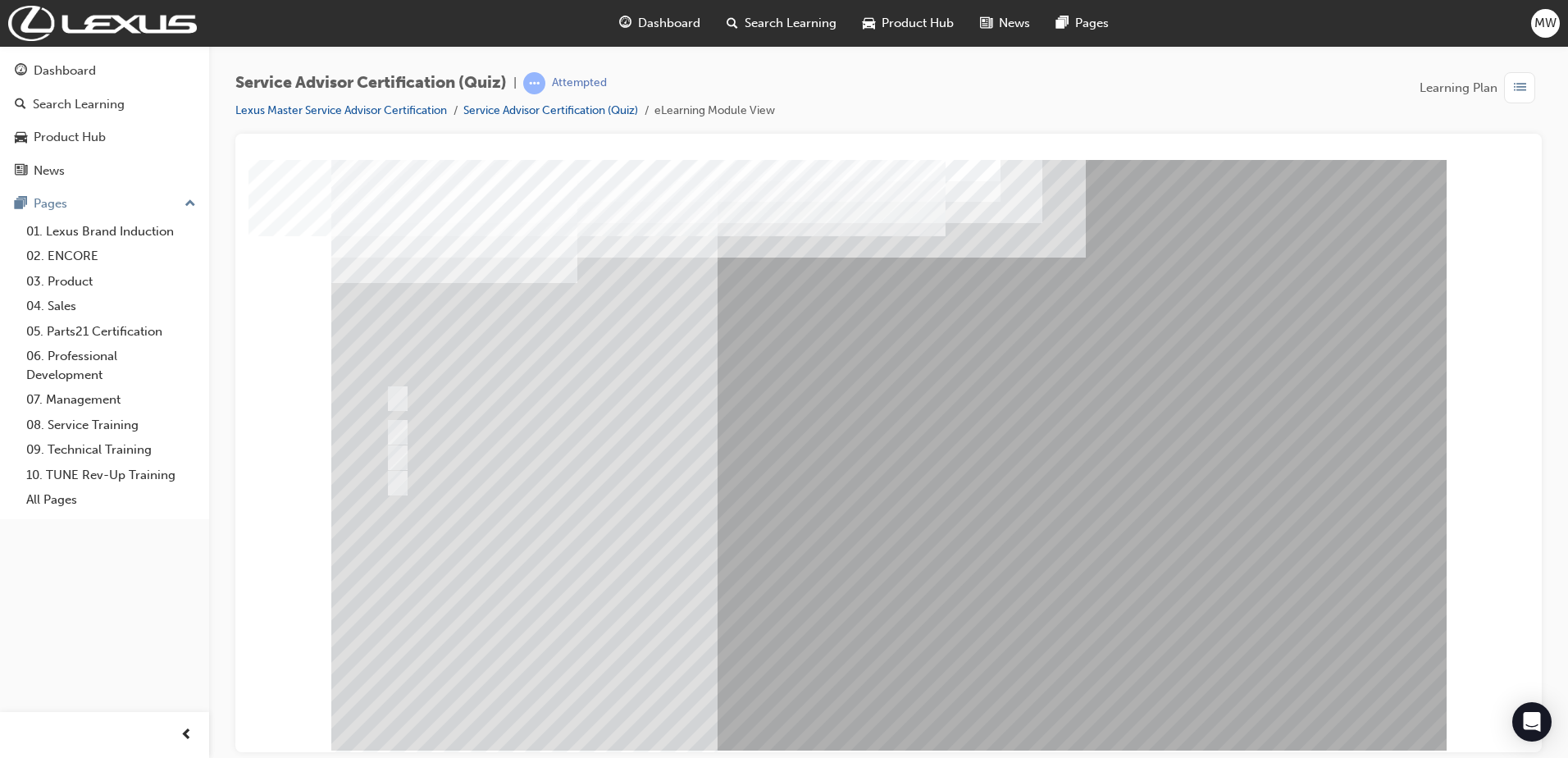
drag, startPoint x: 859, startPoint y: 671, endPoint x: 885, endPoint y: 681, distance: 27.9
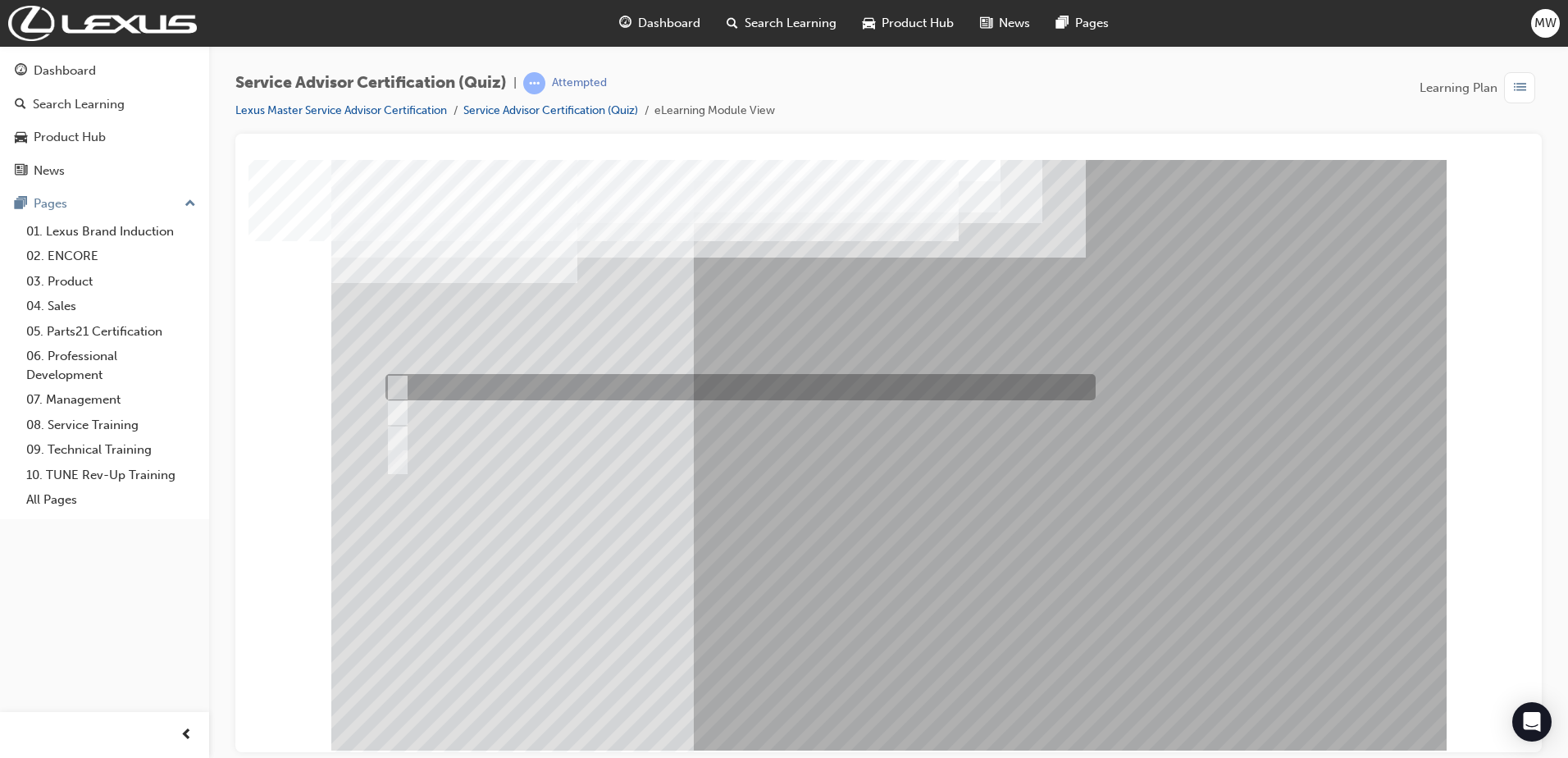
click at [712, 391] on div at bounding box center [736, 386] width 710 height 26
radio input "true"
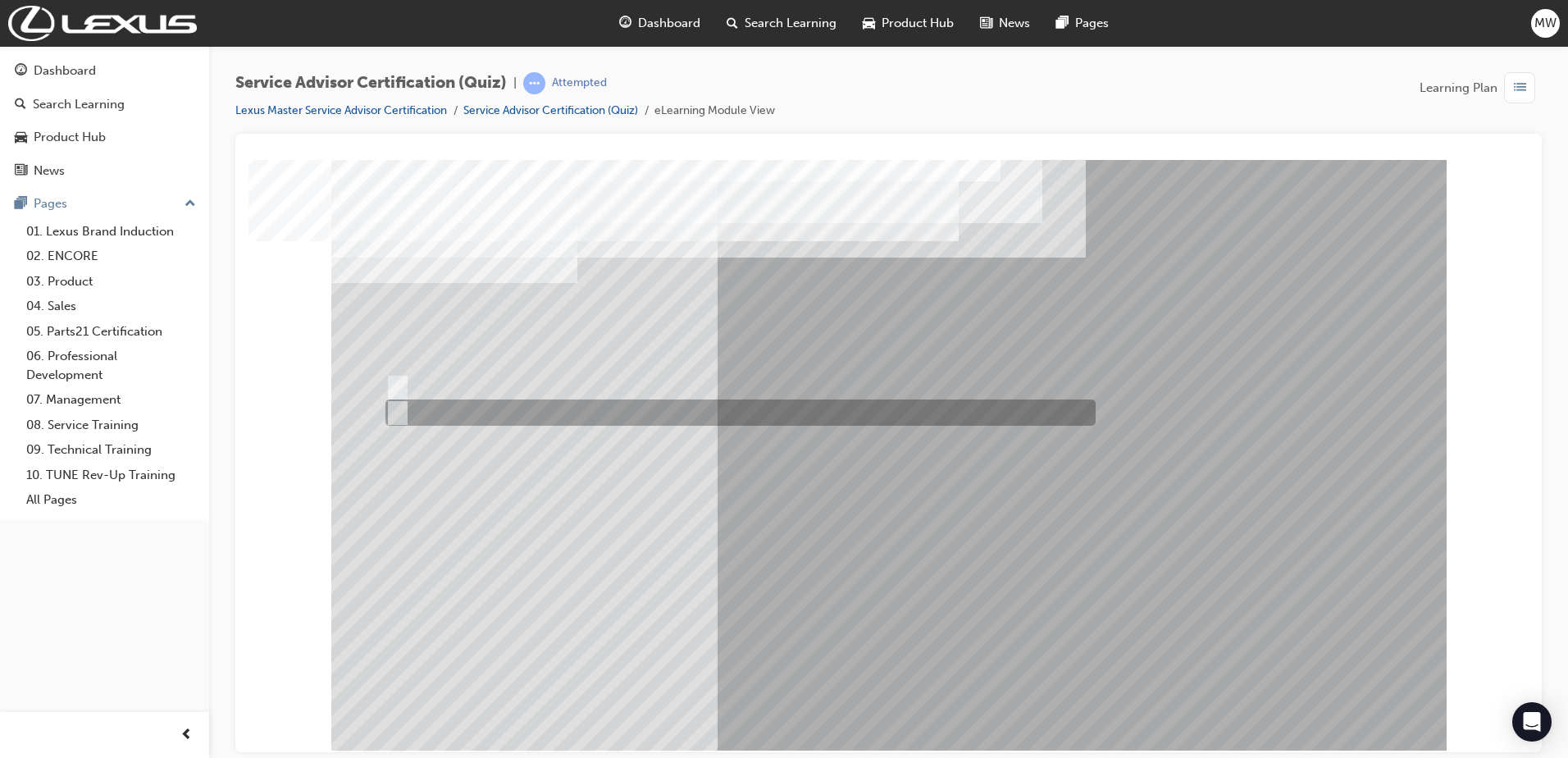
click at [448, 408] on div at bounding box center [736, 412] width 710 height 26
radio input "true"
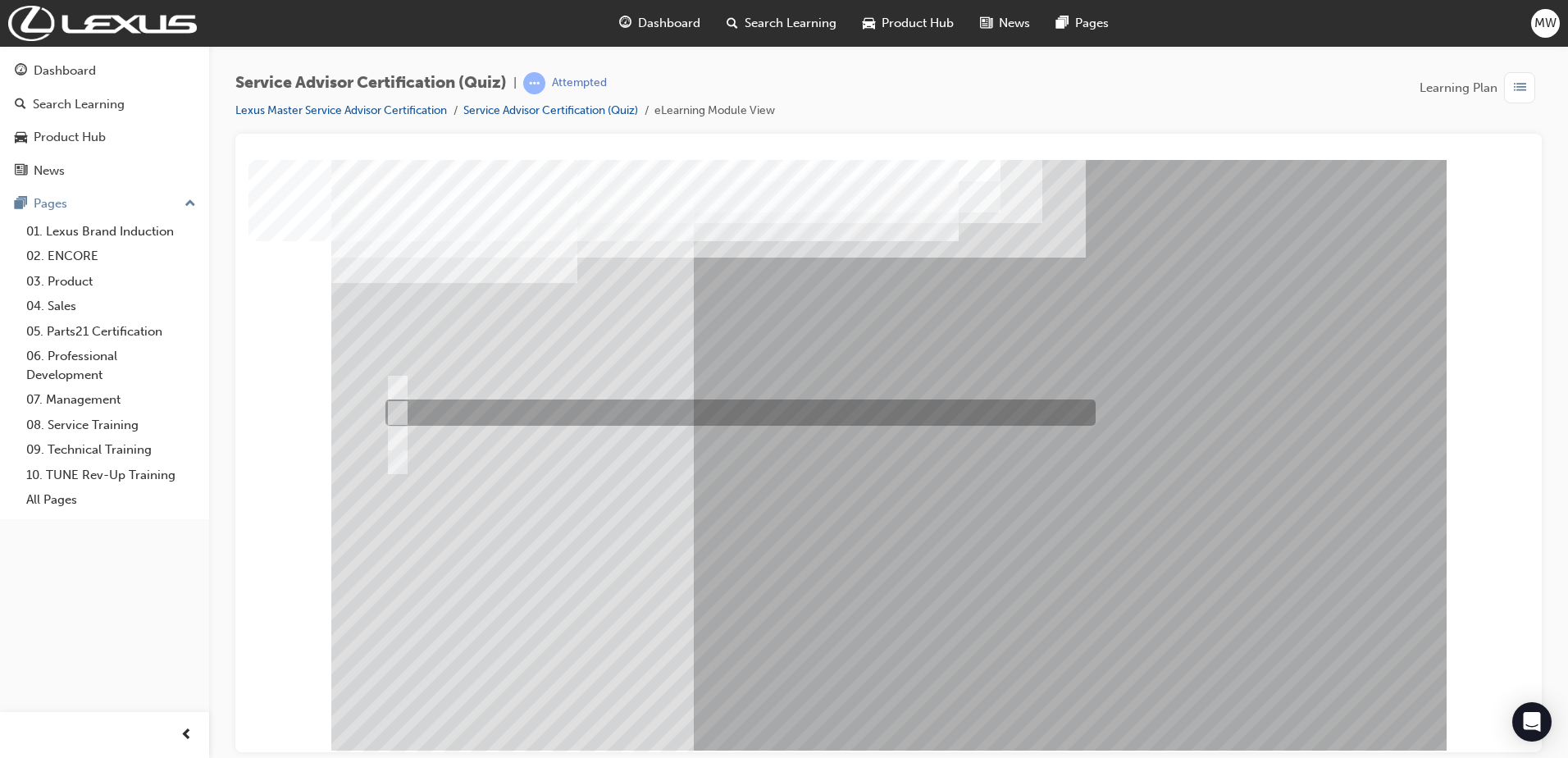
click at [546, 410] on div at bounding box center [736, 412] width 710 height 26
radio input "true"
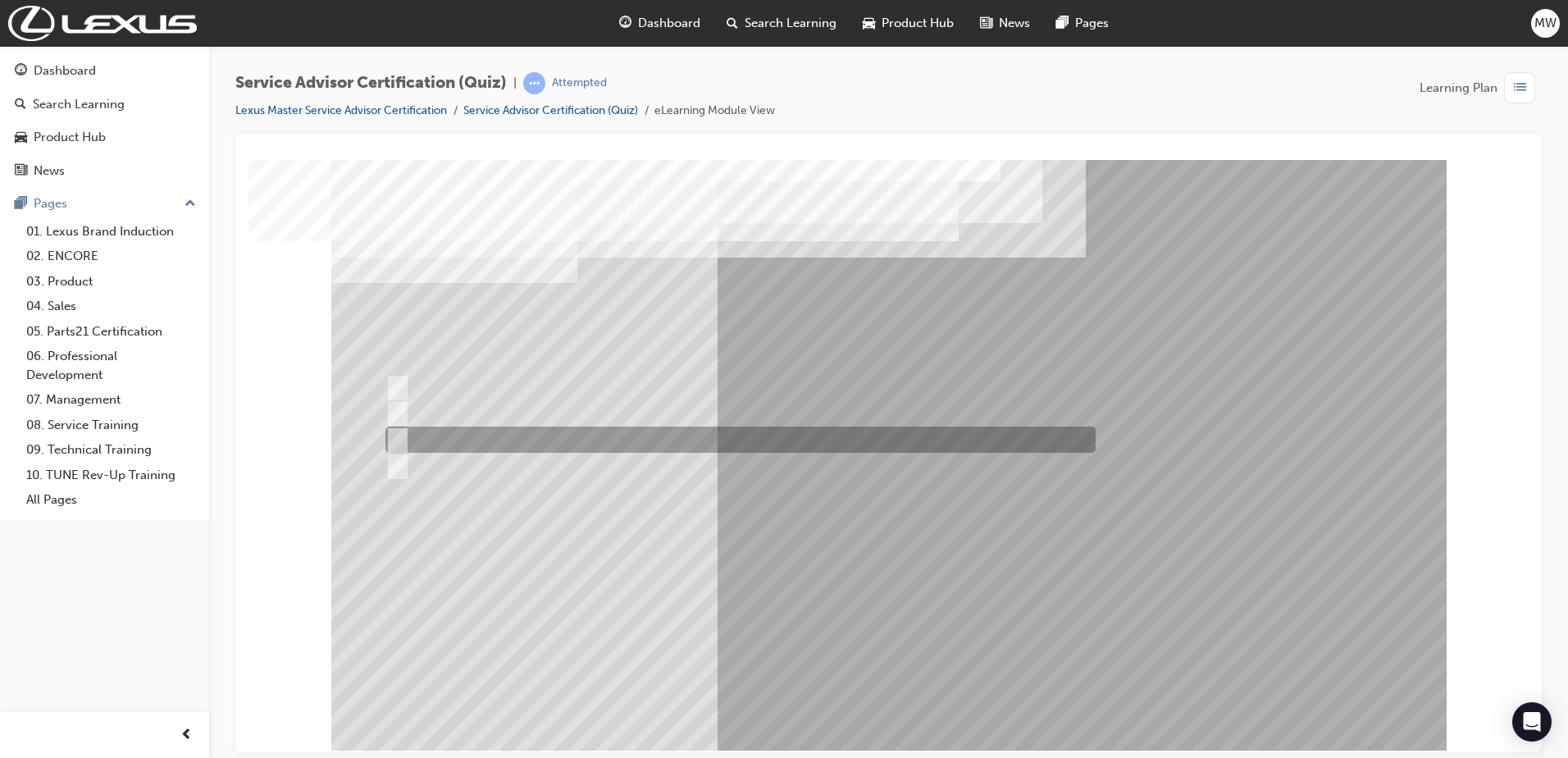
click at [720, 439] on div at bounding box center [736, 439] width 710 height 26
radio input "true"
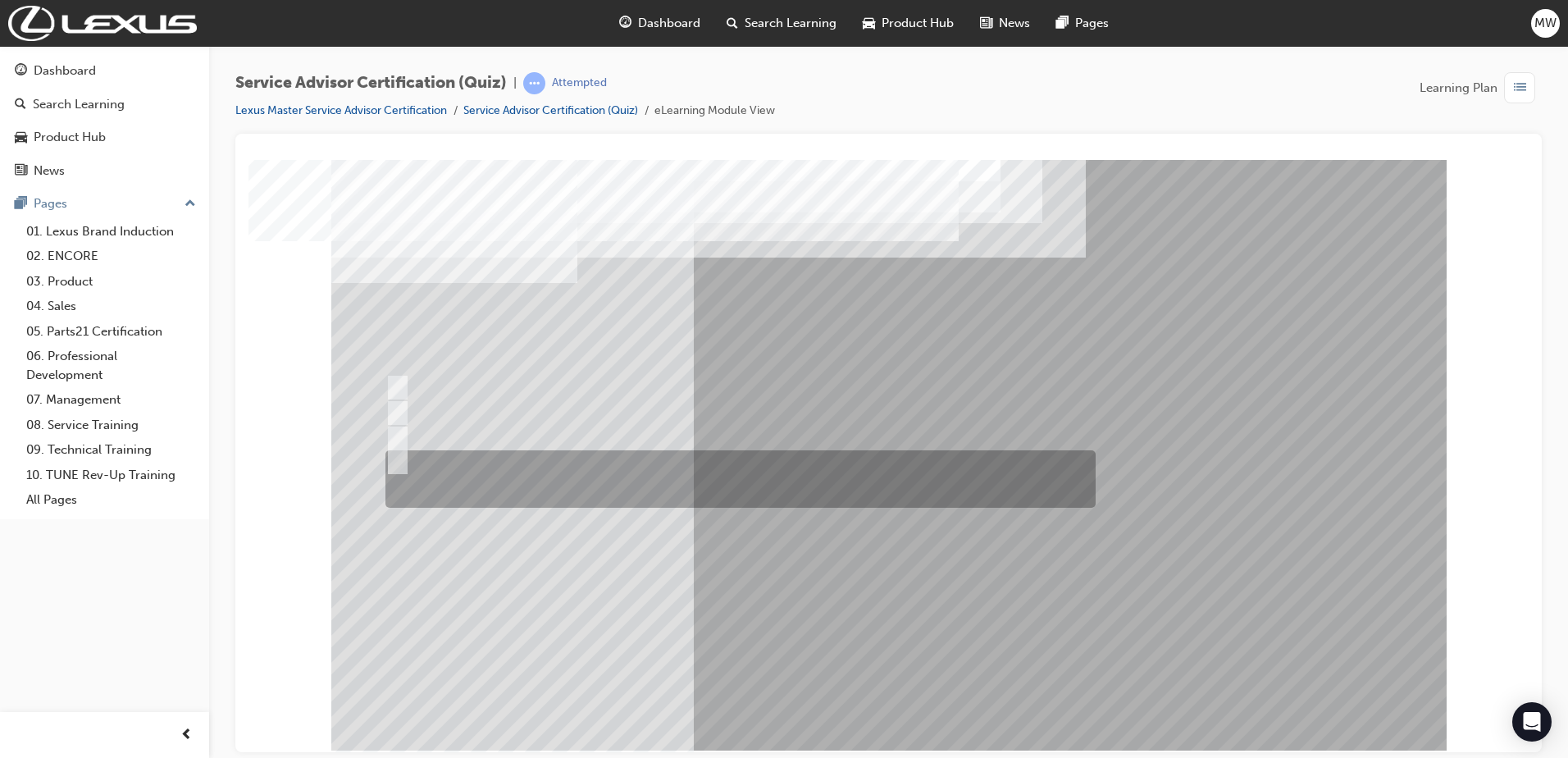
click at [505, 469] on div at bounding box center [736, 479] width 710 height 58
radio input "true"
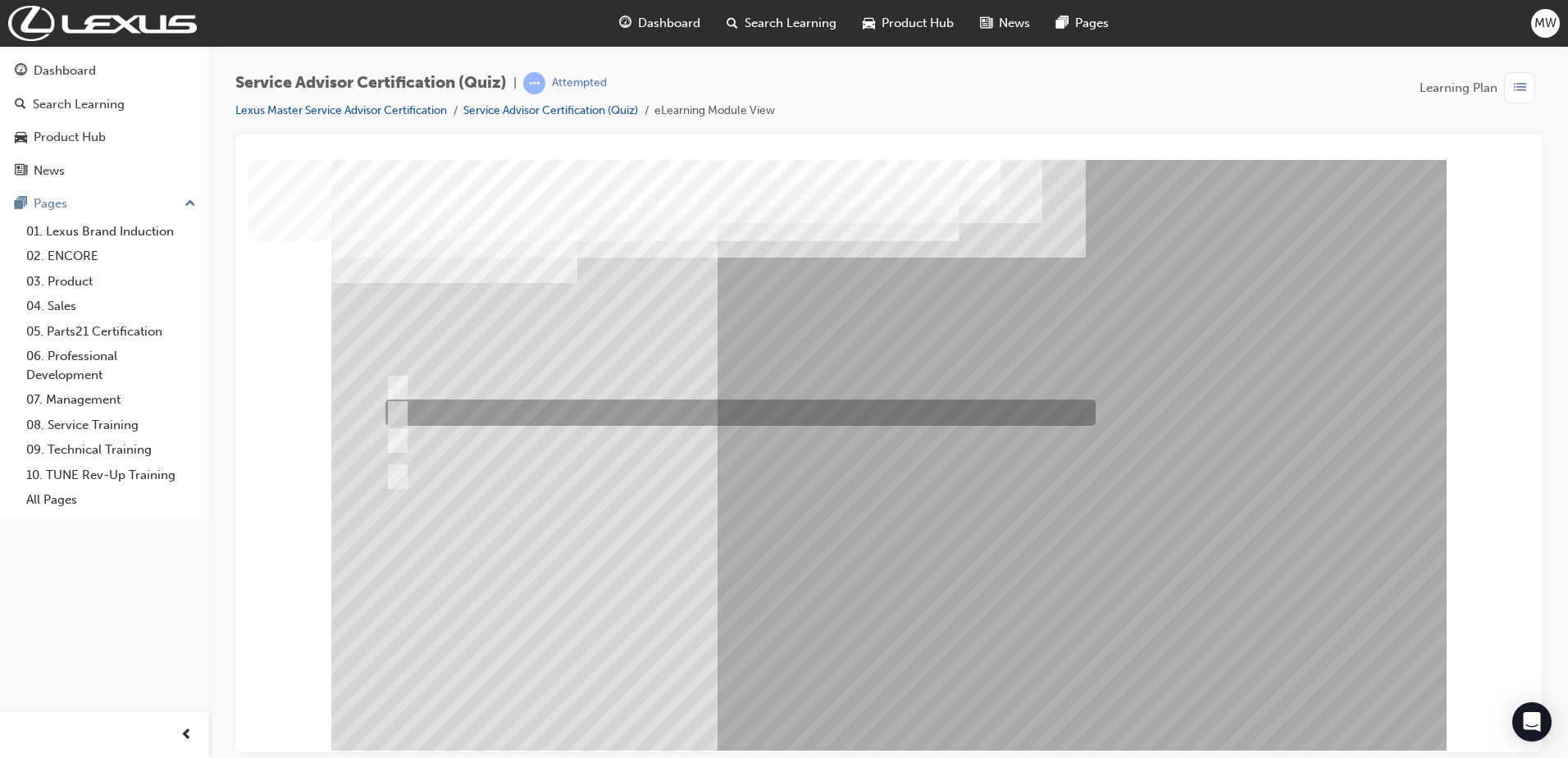
click at [714, 404] on div at bounding box center [736, 412] width 710 height 26
radio input "true"
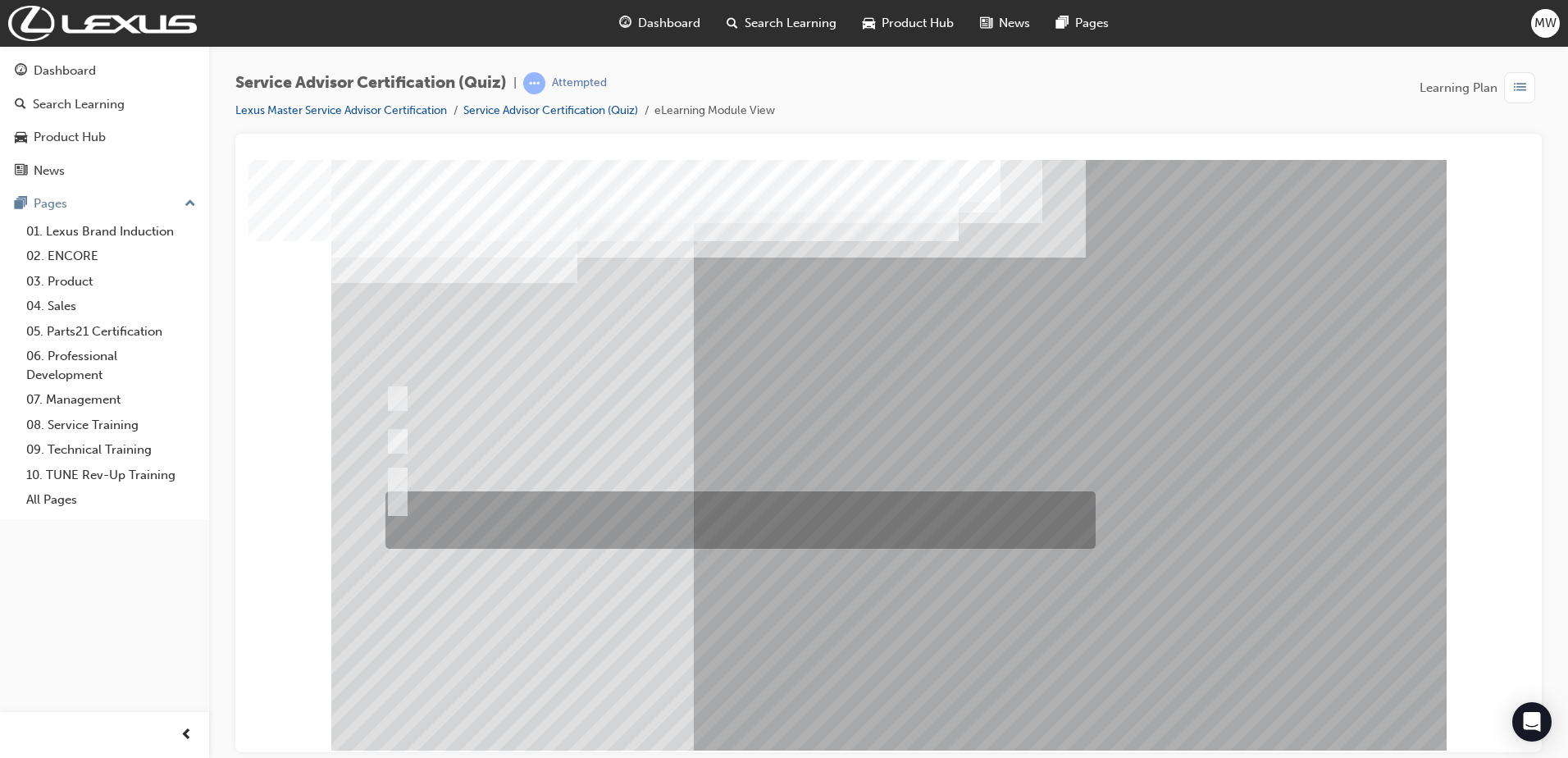
click at [748, 505] on div at bounding box center [736, 520] width 710 height 58
radio input "true"
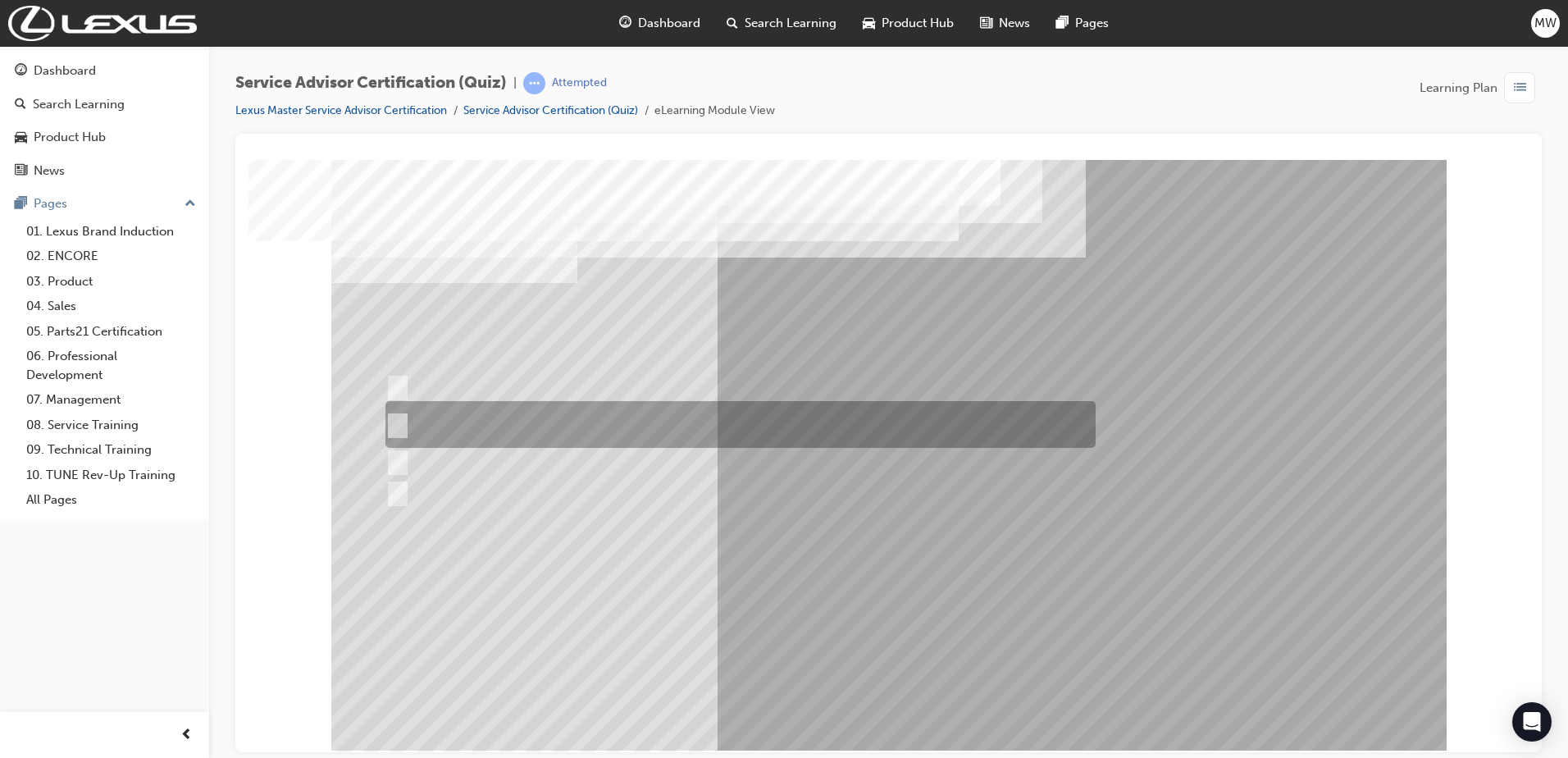
click at [811, 424] on div at bounding box center [736, 425] width 710 height 47
radio input "true"
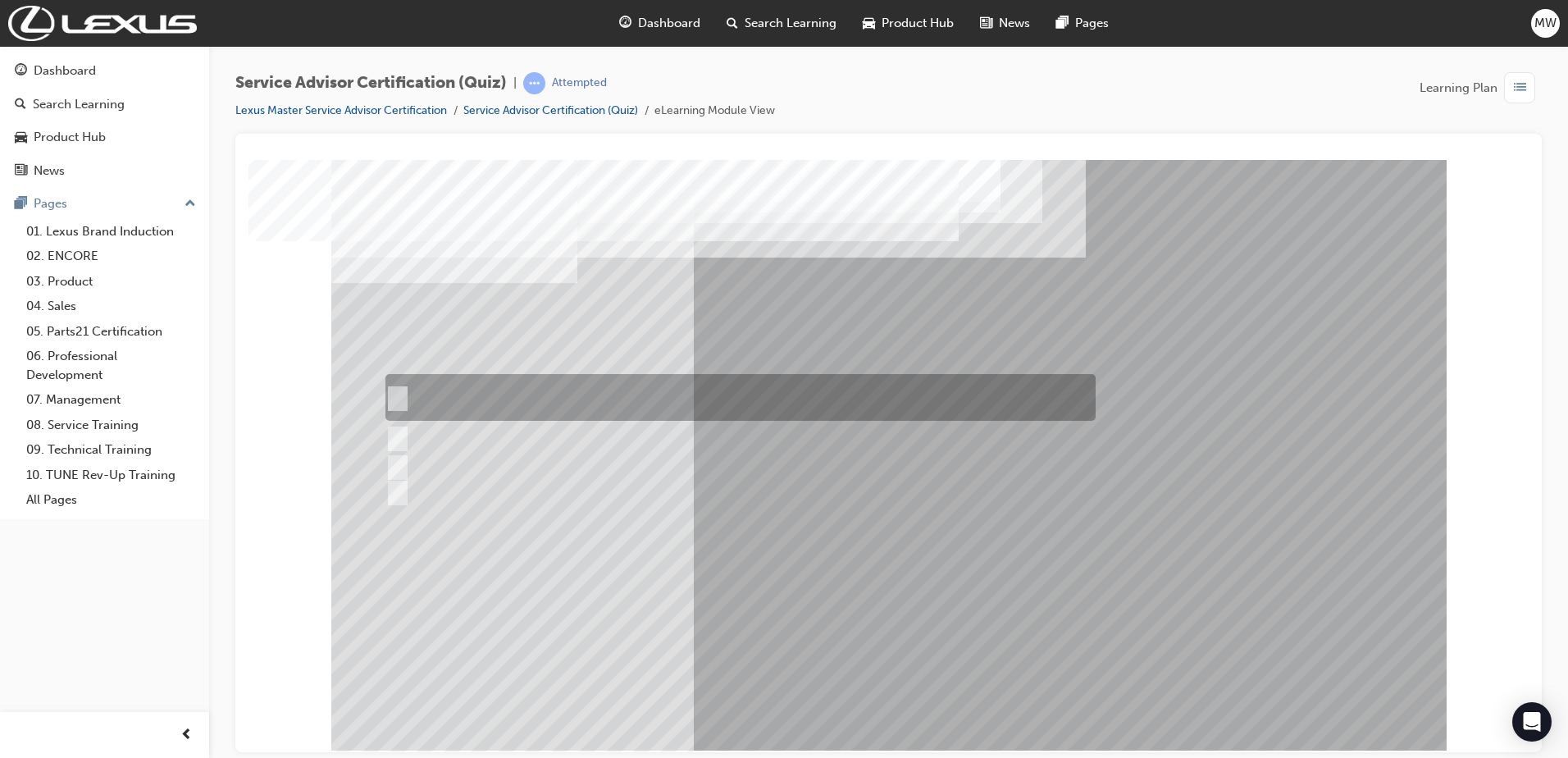
click at [733, 402] on div at bounding box center [736, 397] width 710 height 47
radio input "true"
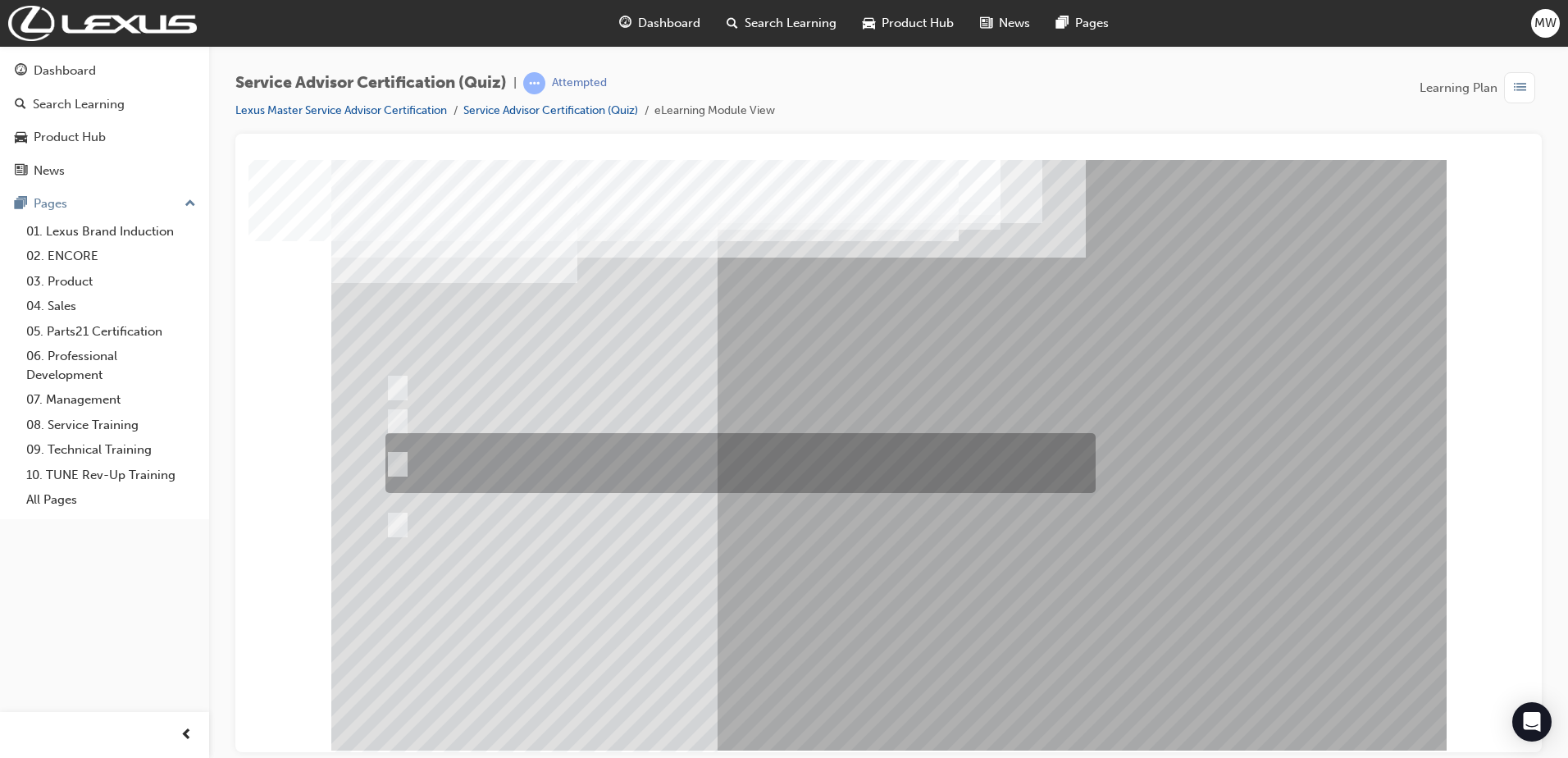
click at [672, 462] on div at bounding box center [736, 463] width 710 height 60
radio input "true"
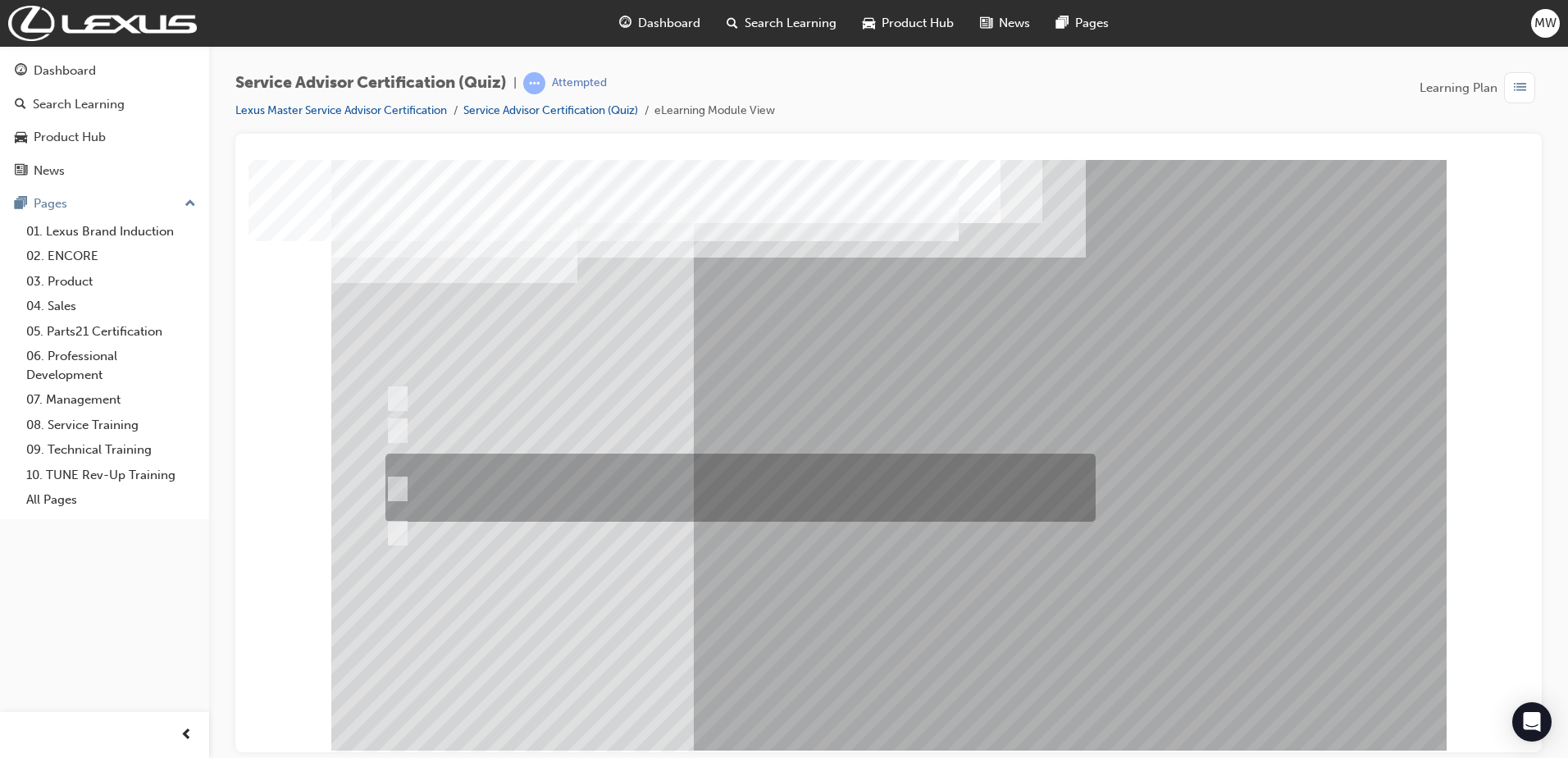
click at [629, 464] on div at bounding box center [736, 487] width 710 height 68
radio input "true"
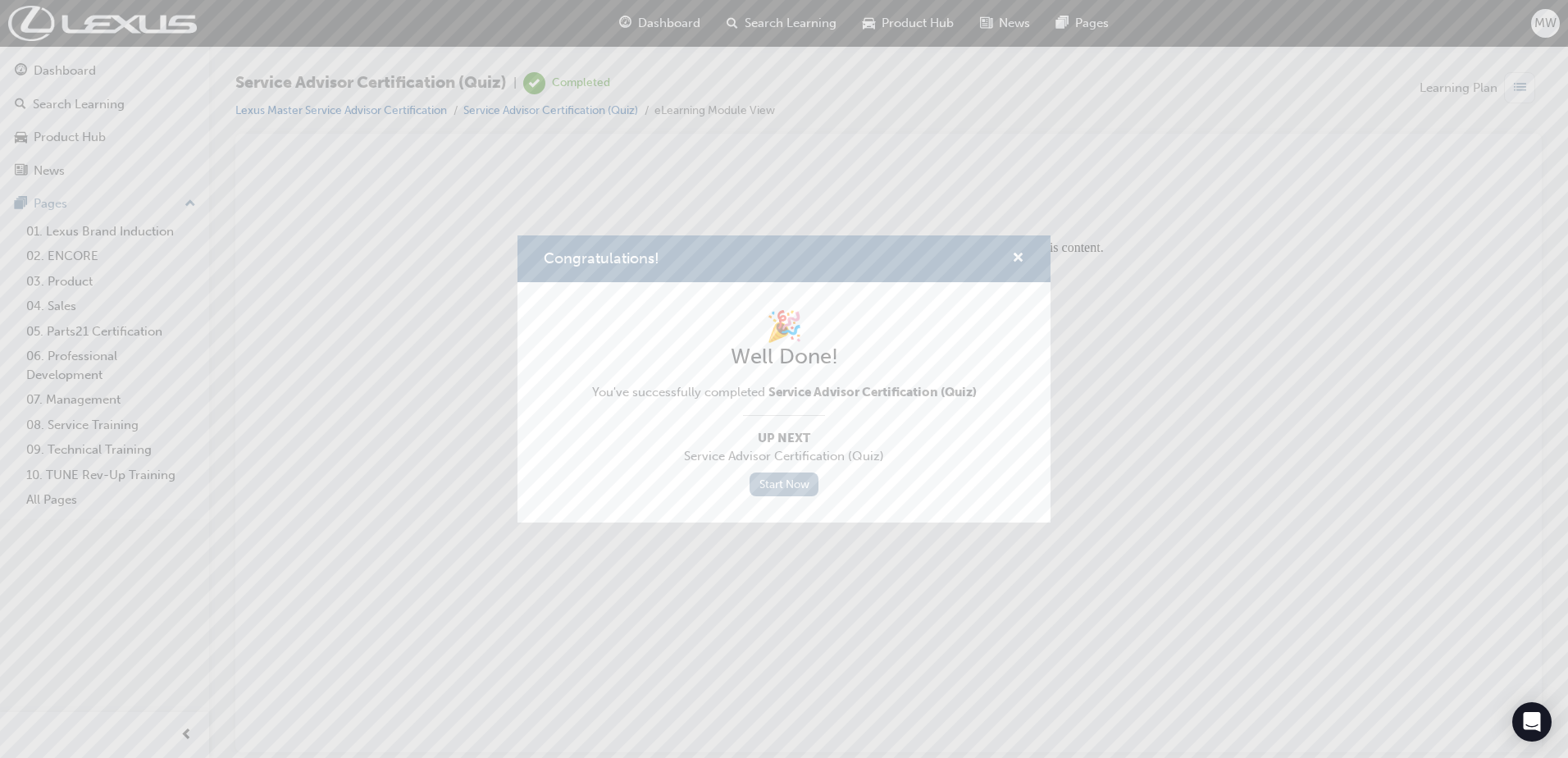
click at [785, 482] on link "Start Now" at bounding box center [784, 484] width 69 height 24
click at [784, 484] on link "Start Now" at bounding box center [784, 484] width 69 height 24
click at [780, 484] on link "Start Now" at bounding box center [784, 484] width 69 height 24
click at [1013, 258] on span "cross-icon" at bounding box center [1017, 259] width 13 height 15
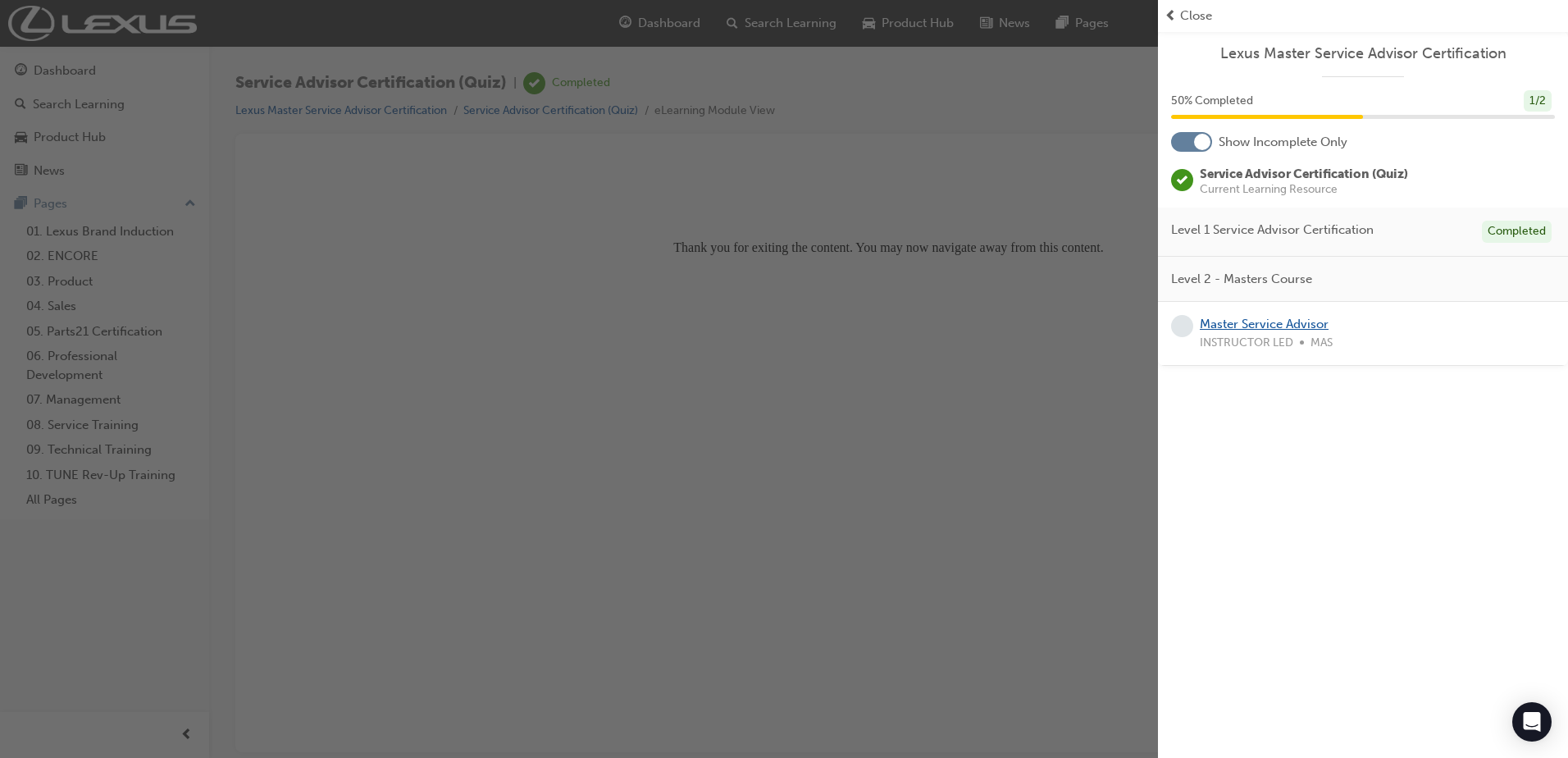
click at [1282, 319] on link "Master Service Advisor" at bounding box center [1263, 324] width 128 height 15
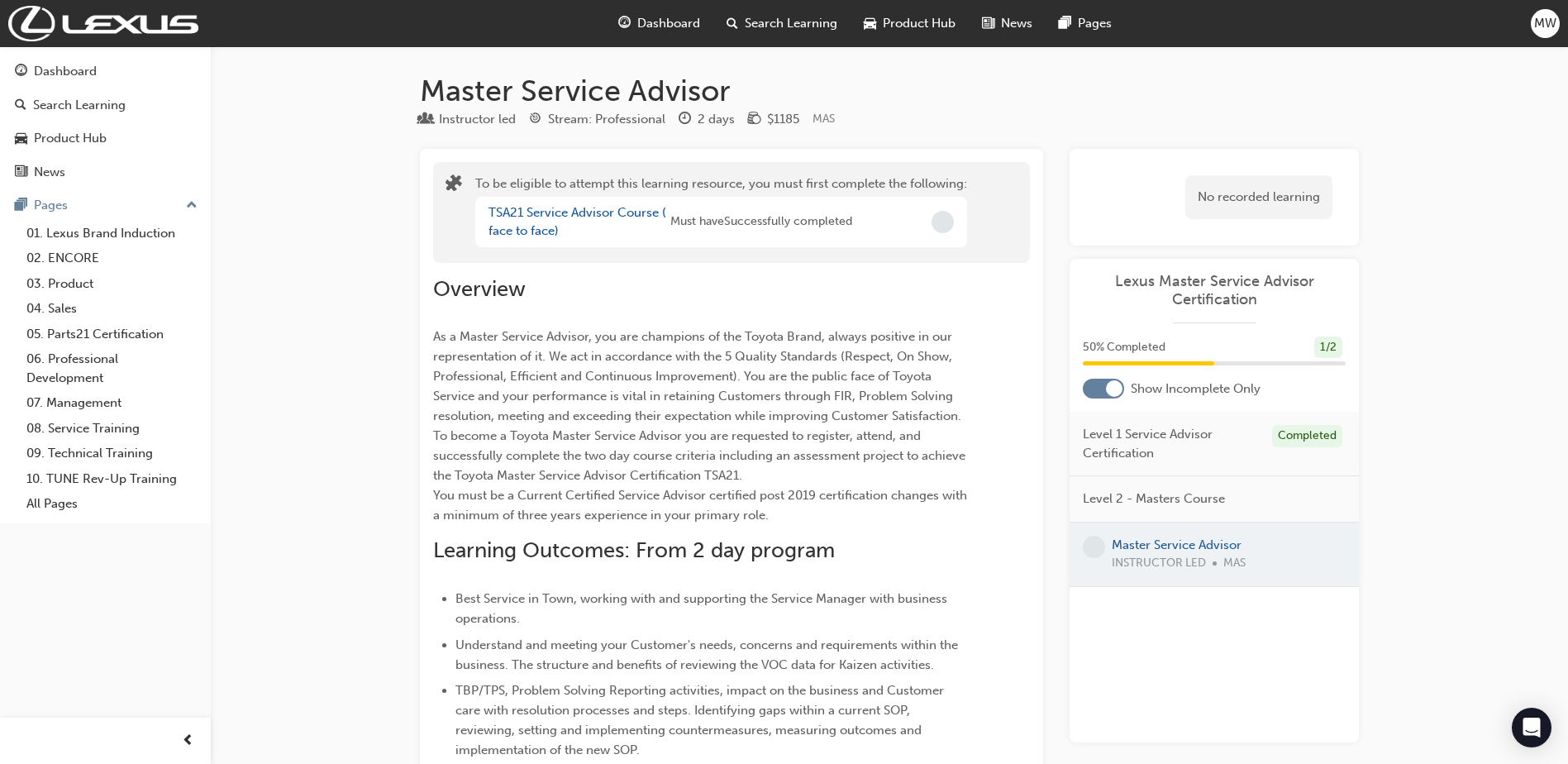
click at [691, 22] on span "Dashboard" at bounding box center [669, 23] width 63 height 19
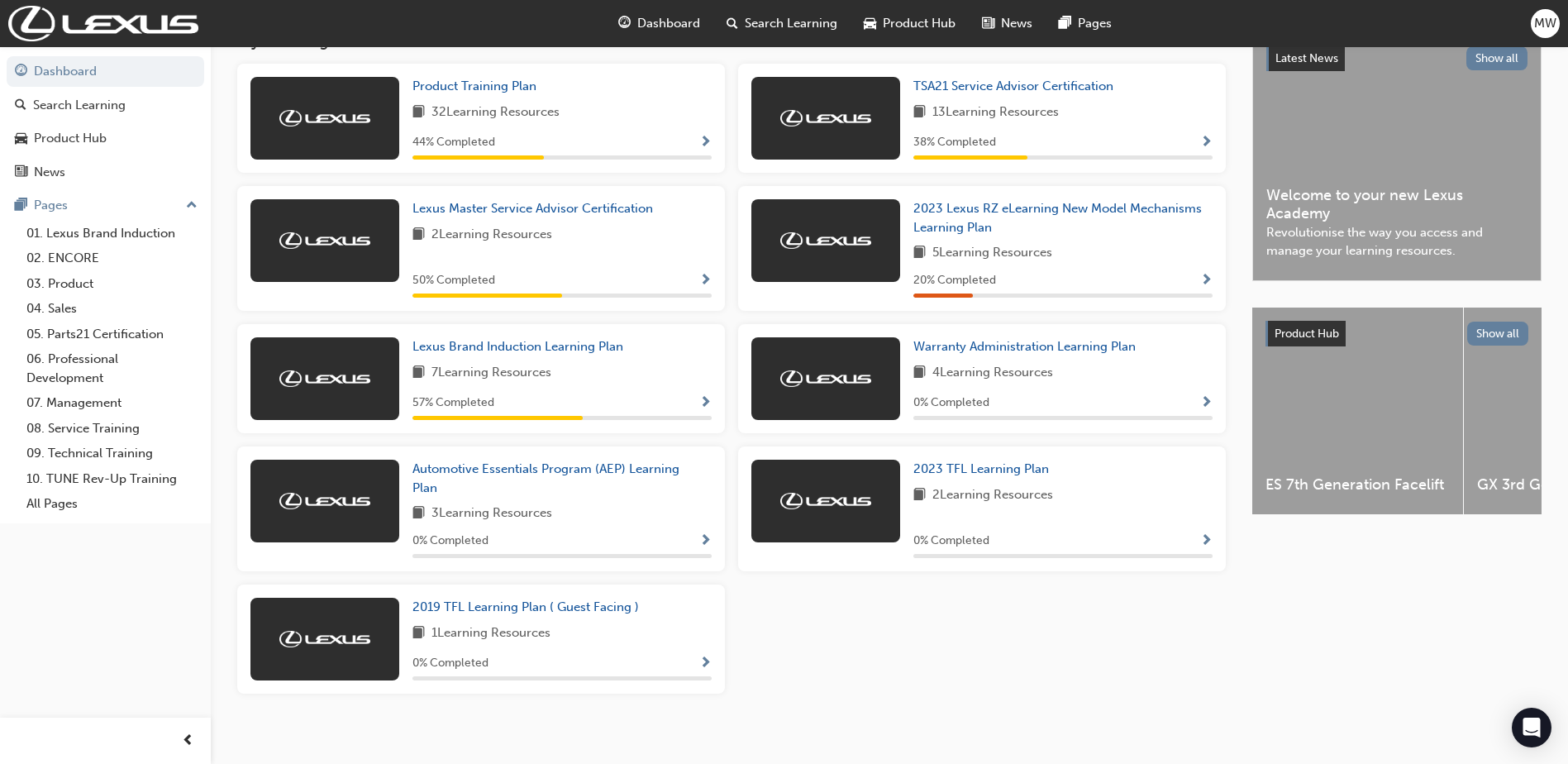
scroll to position [373, 0]
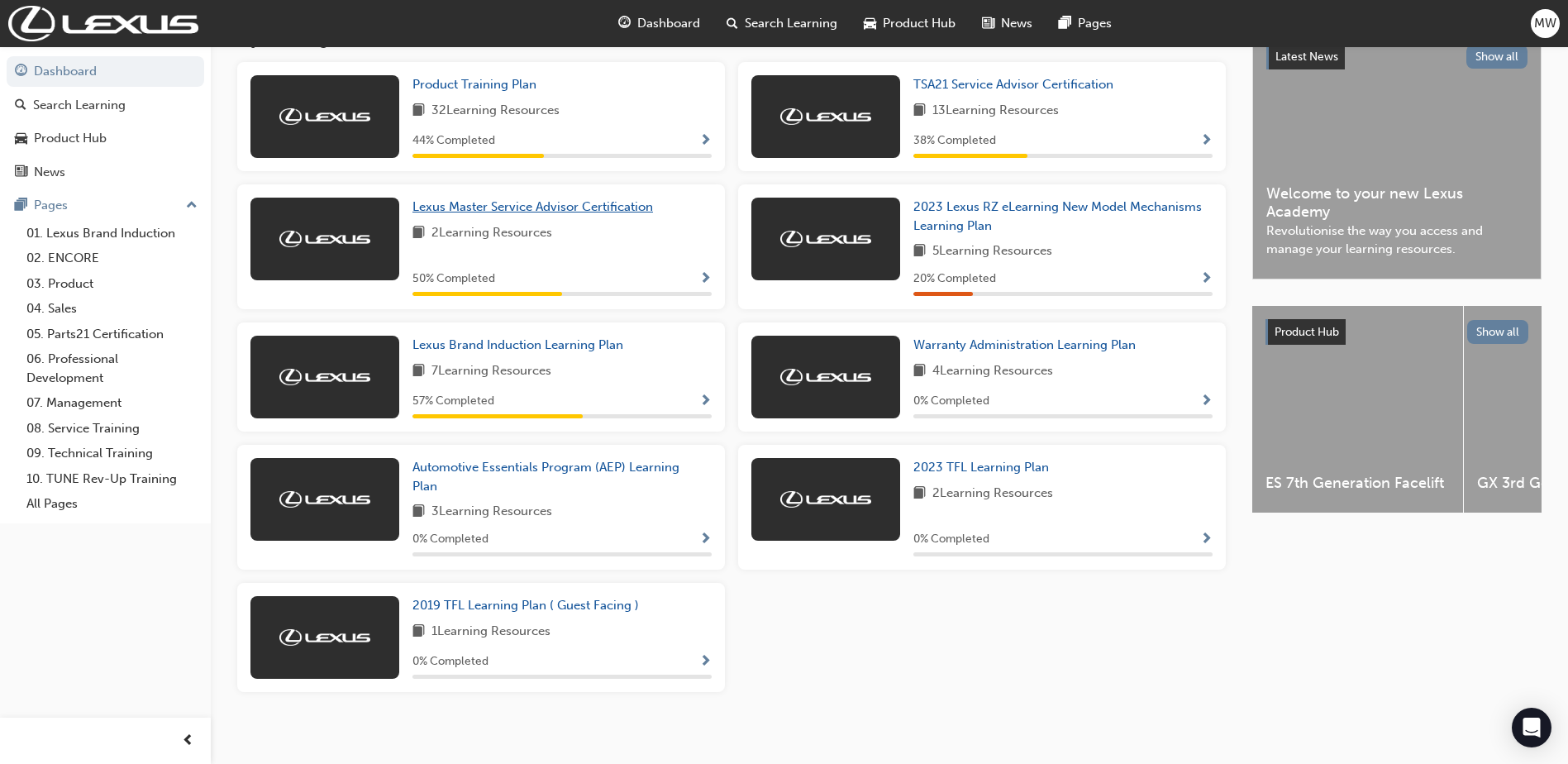
click at [615, 214] on span "Lexus Master Service Advisor Certification" at bounding box center [532, 207] width 240 height 15
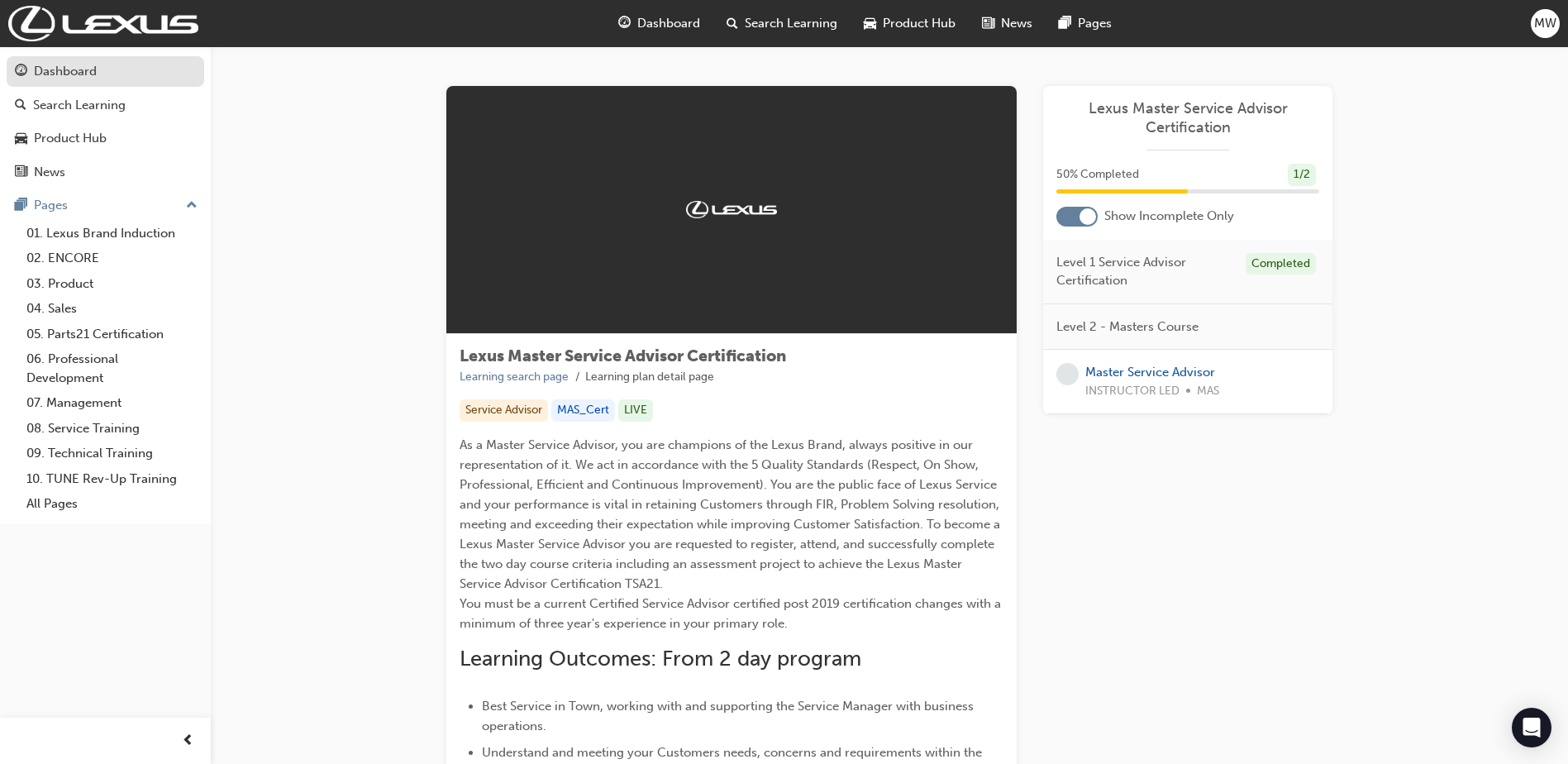
click at [92, 73] on div "Dashboard" at bounding box center [65, 71] width 63 height 19
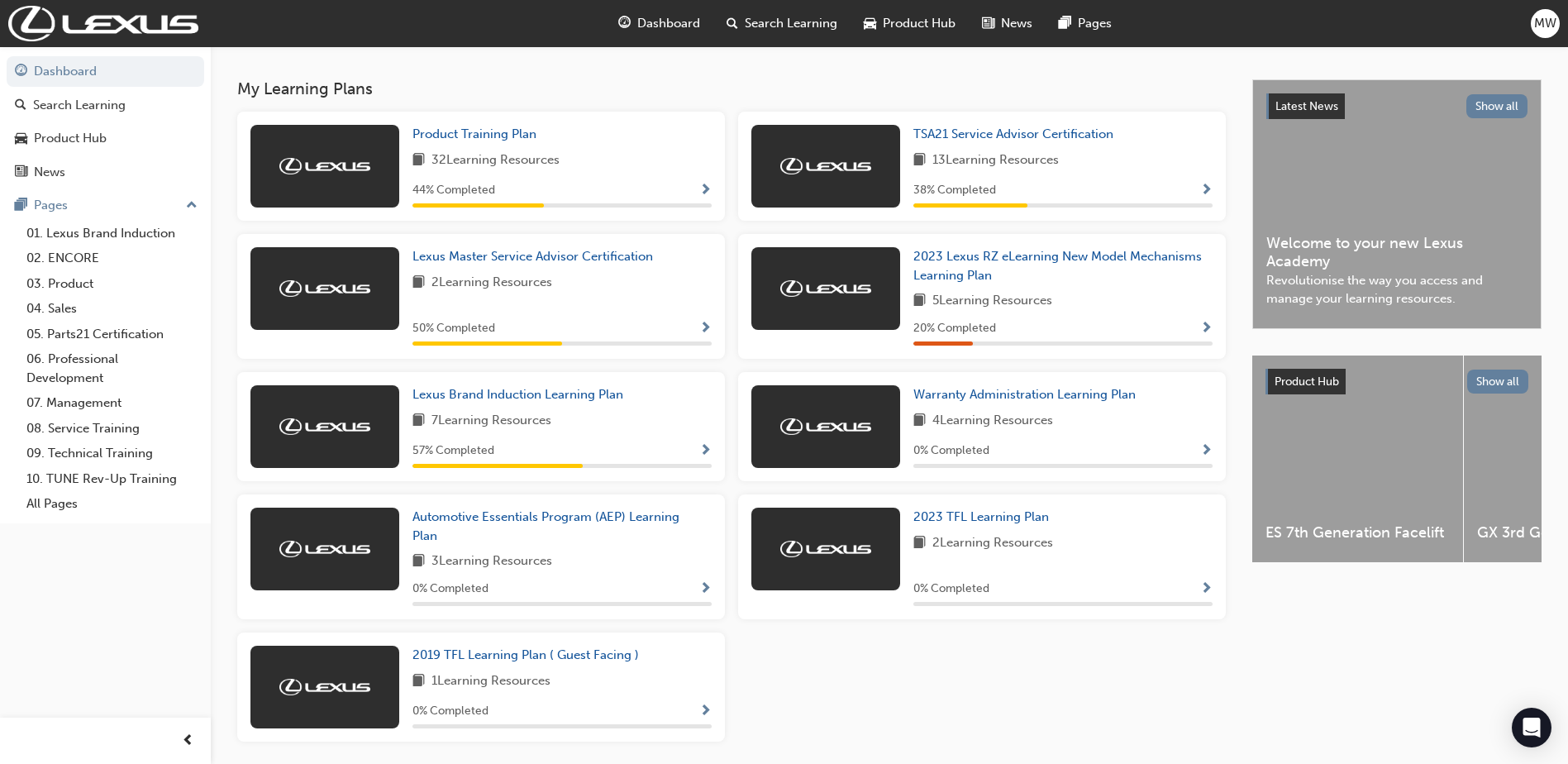
scroll to position [331, 0]
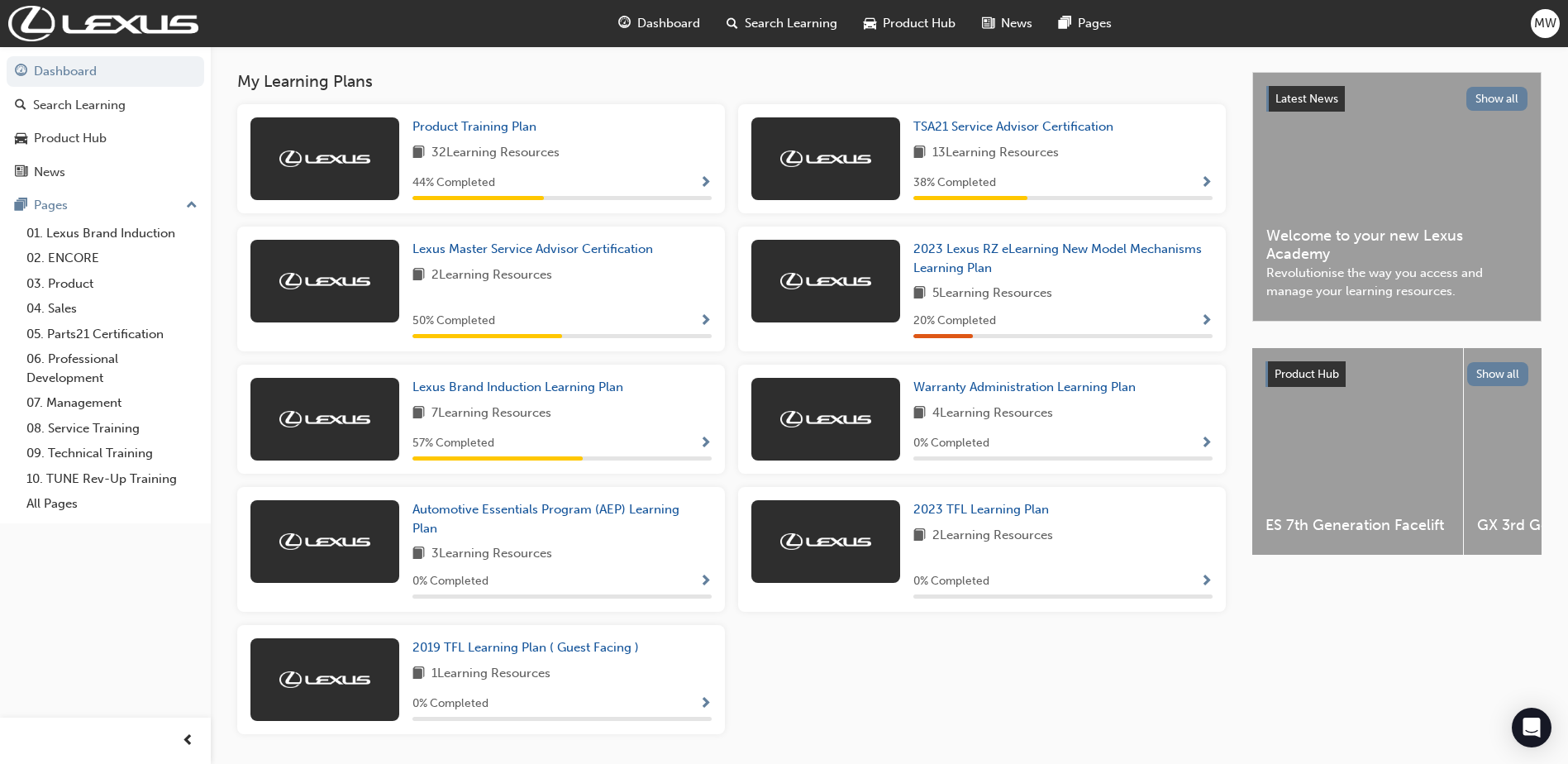
click at [1210, 187] on span "Show Progress" at bounding box center [1206, 183] width 13 height 15
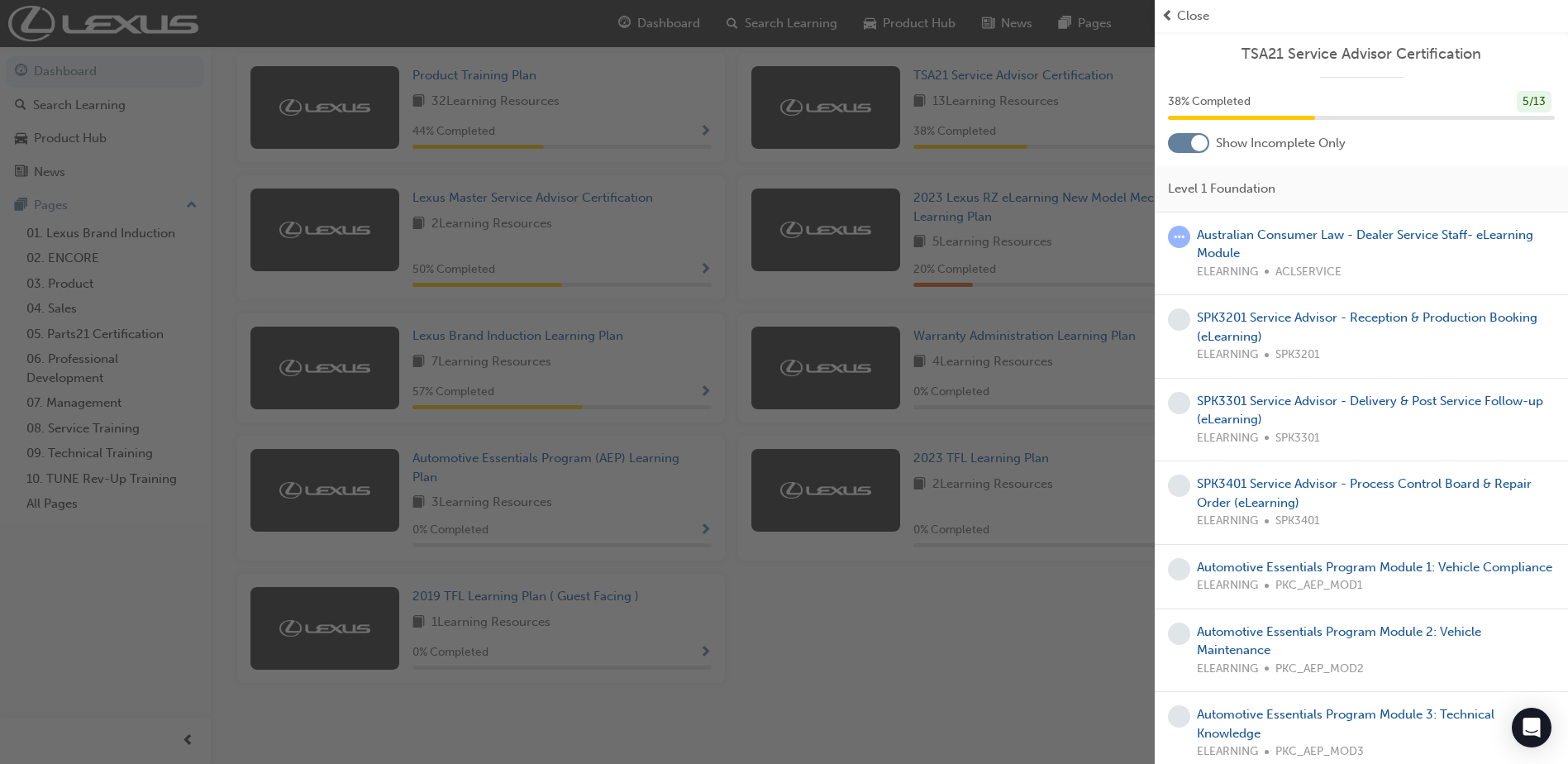
scroll to position [190, 0]
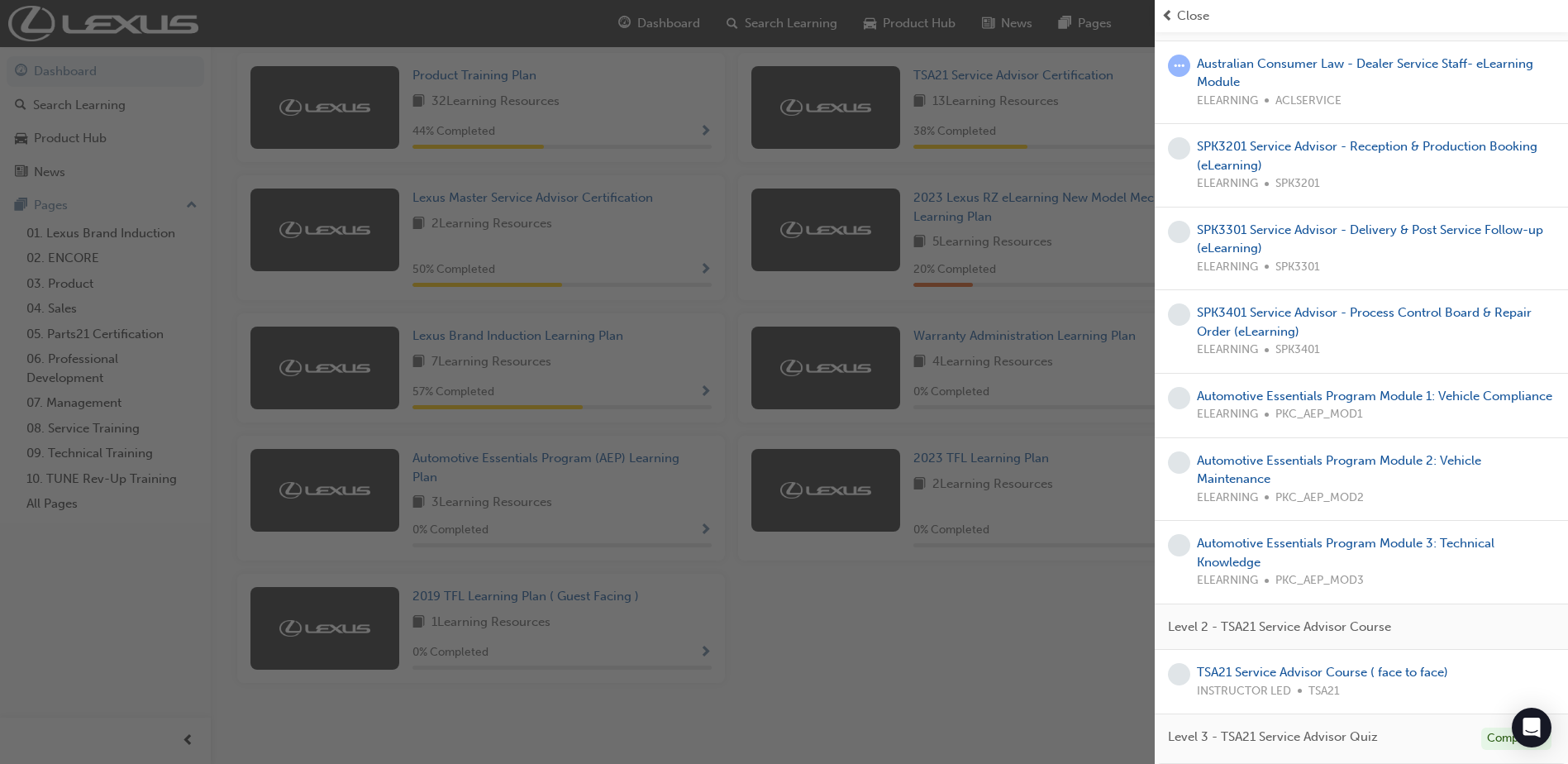
click at [1201, 20] on span "Close" at bounding box center [1193, 16] width 33 height 19
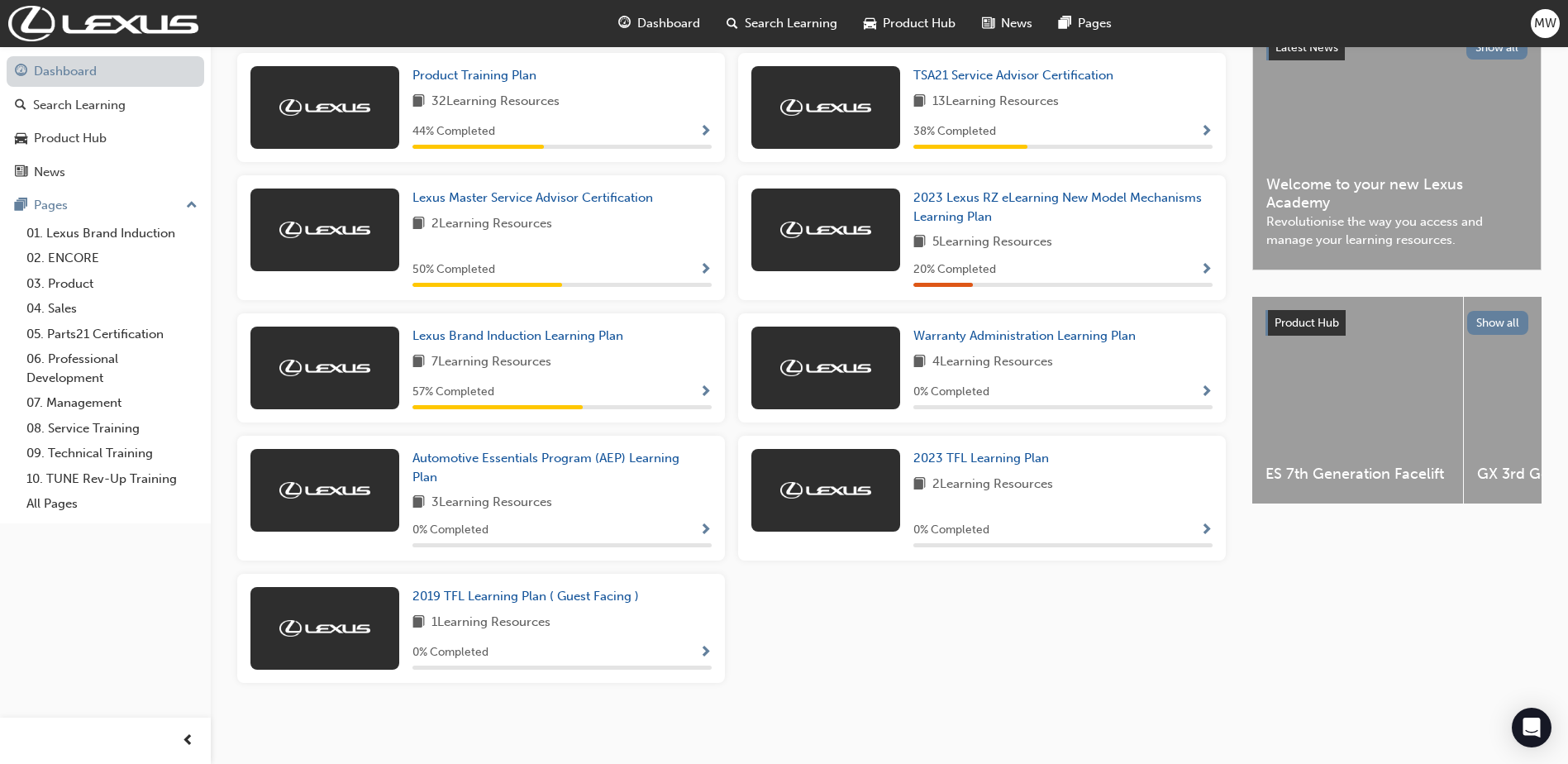
click at [87, 64] on link "Dashboard" at bounding box center [106, 71] width 198 height 31
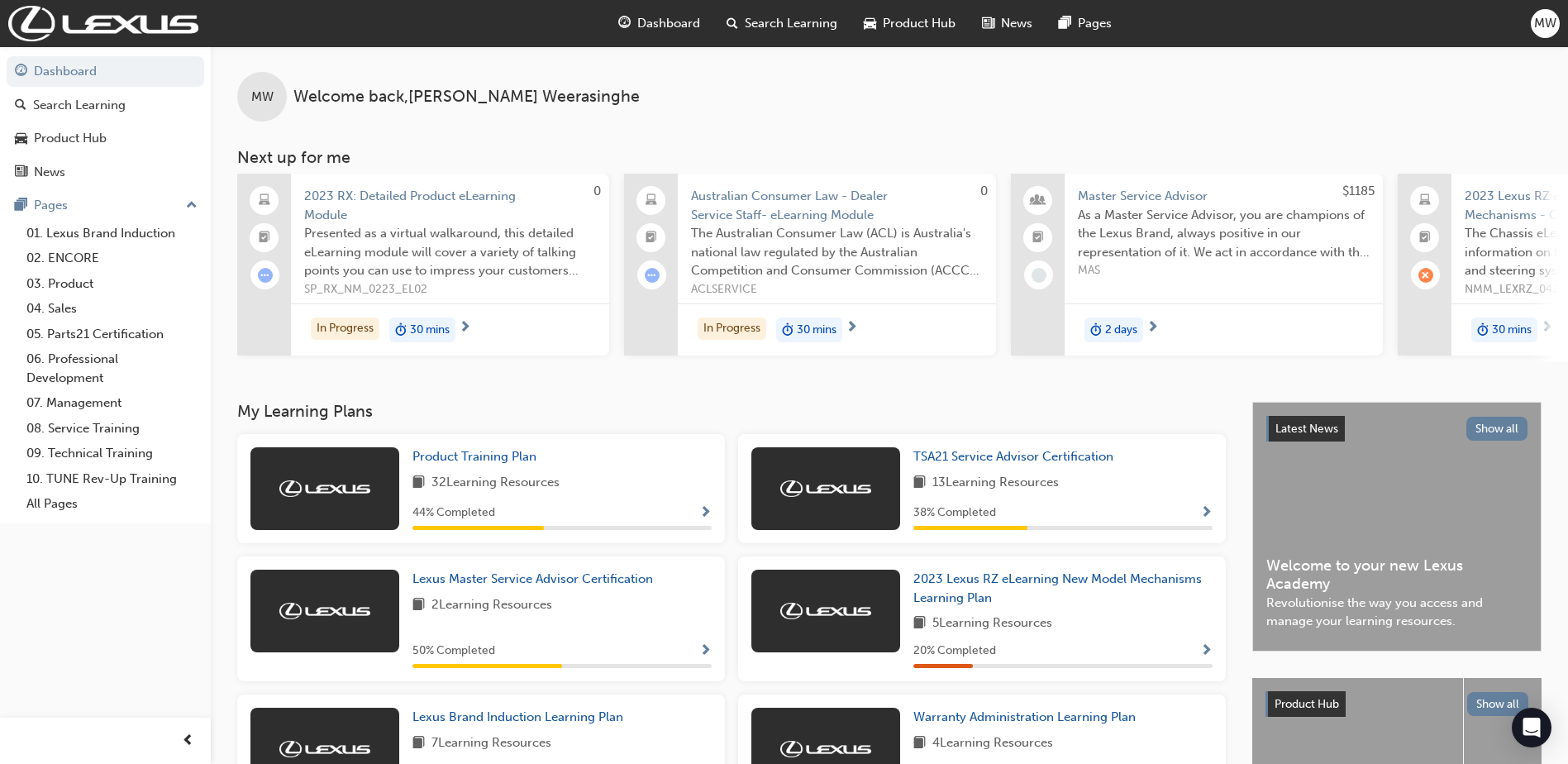
scroll to position [0, 0]
click at [1537, 21] on span "MW" at bounding box center [1545, 23] width 23 height 19
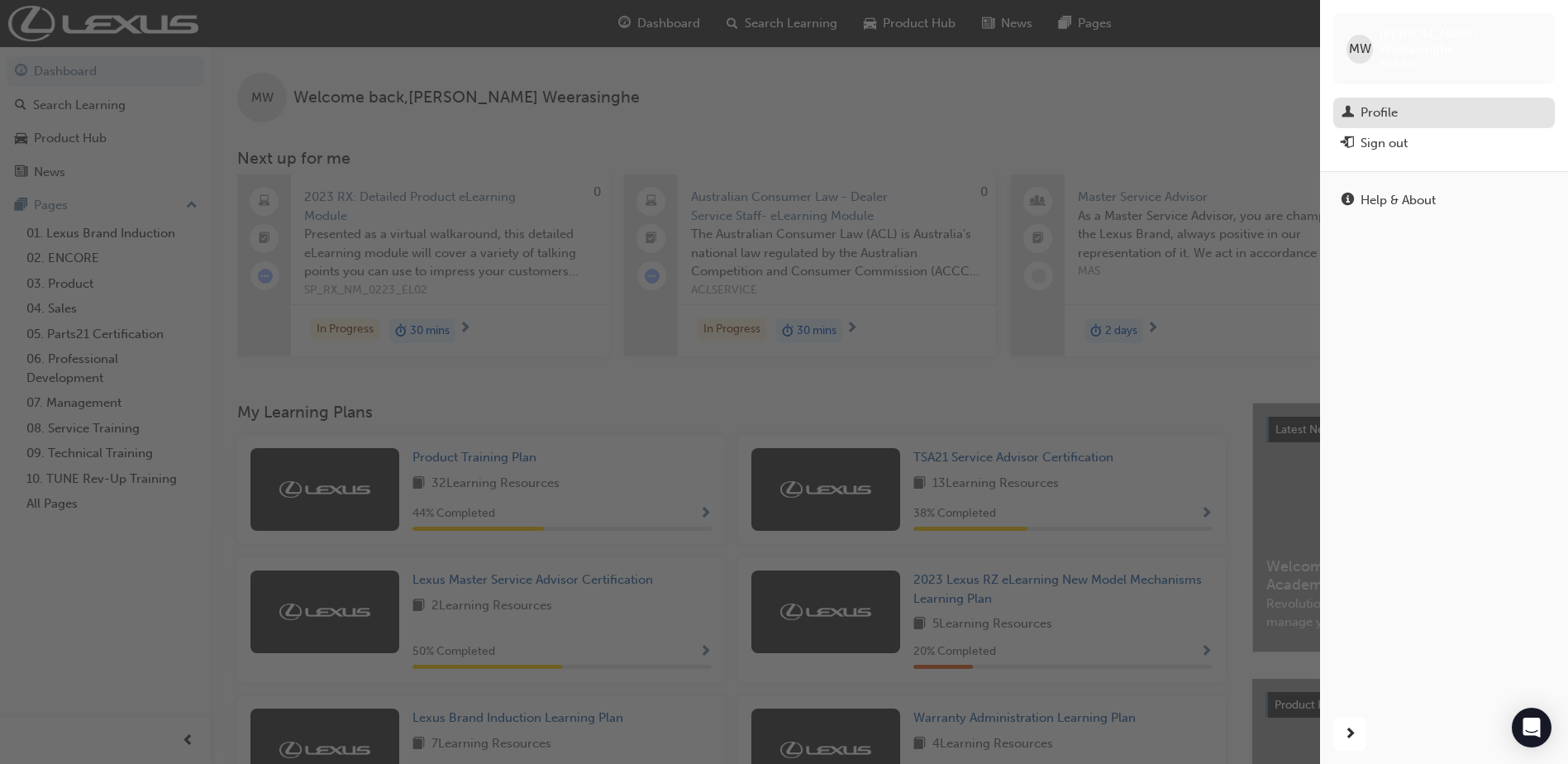
click at [1403, 103] on div "Profile" at bounding box center [1444, 113] width 205 height 21
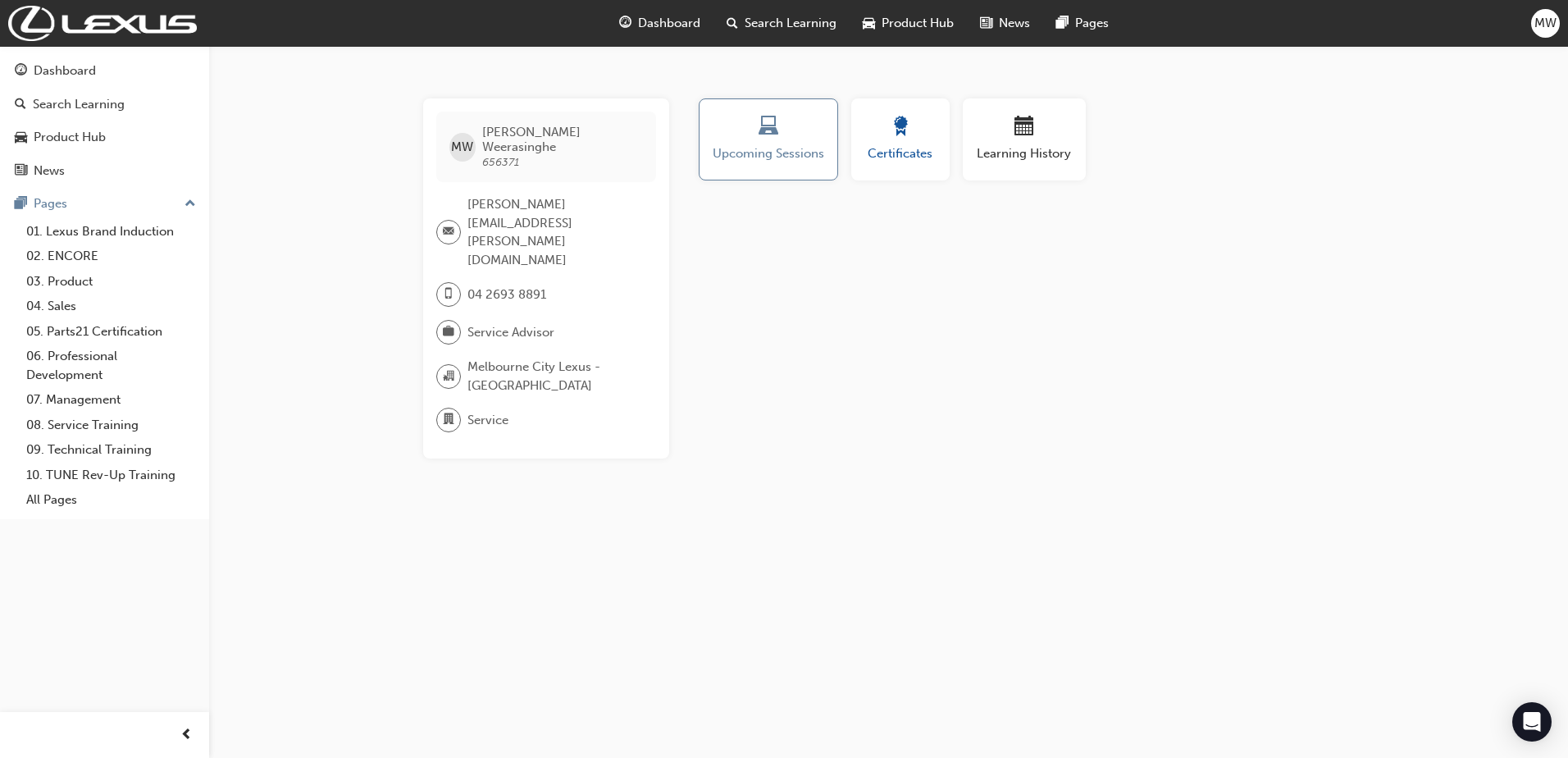
click at [928, 158] on span "Certificates" at bounding box center [900, 153] width 74 height 19
click at [97, 49] on div "Dashboard Search Learning Product Hub News Pages Pages 01. Lexus Brand Inductio…" at bounding box center [104, 282] width 209 height 474
click at [95, 67] on div "Dashboard" at bounding box center [65, 71] width 63 height 19
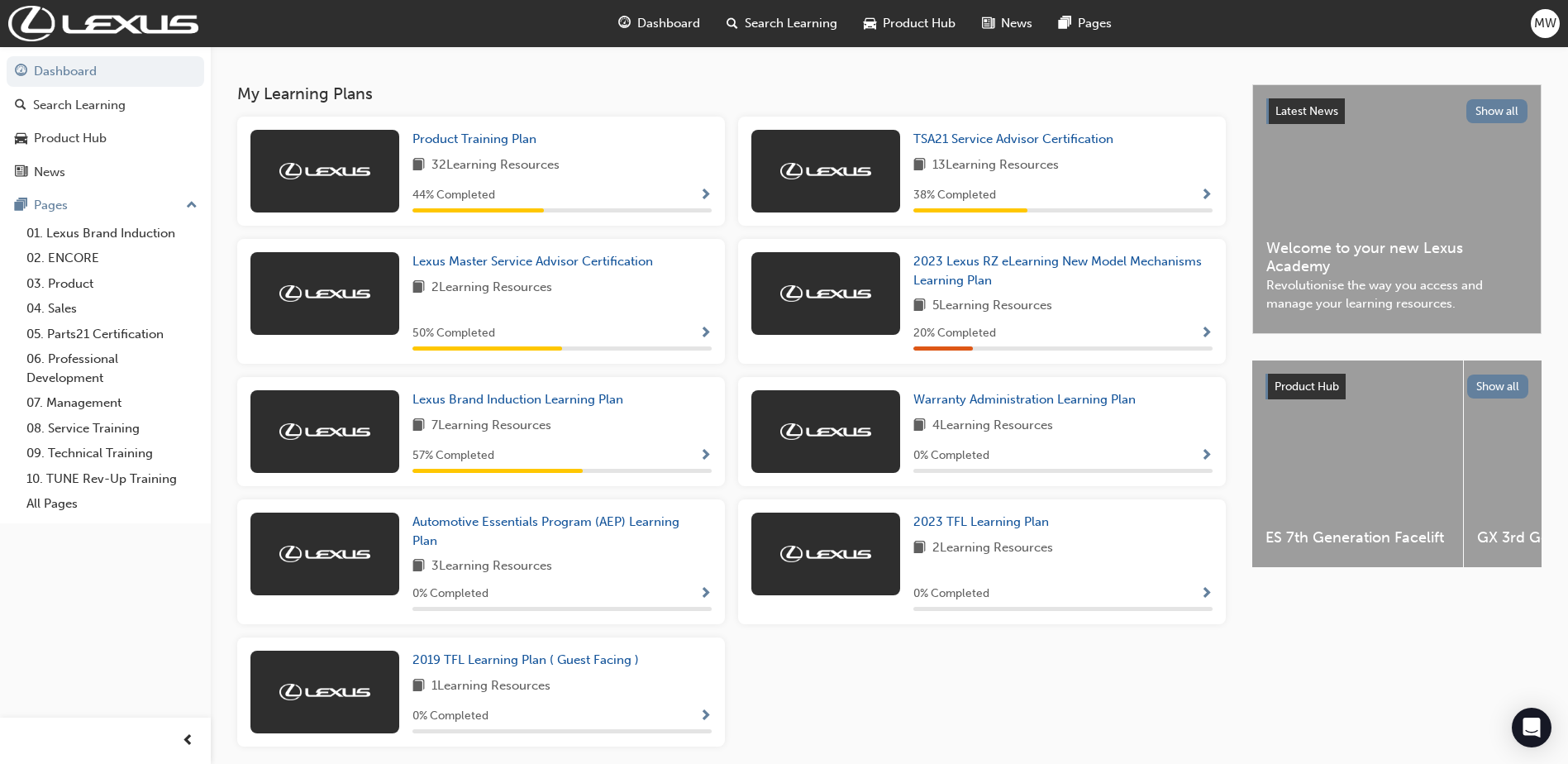
scroll to position [291, 0]
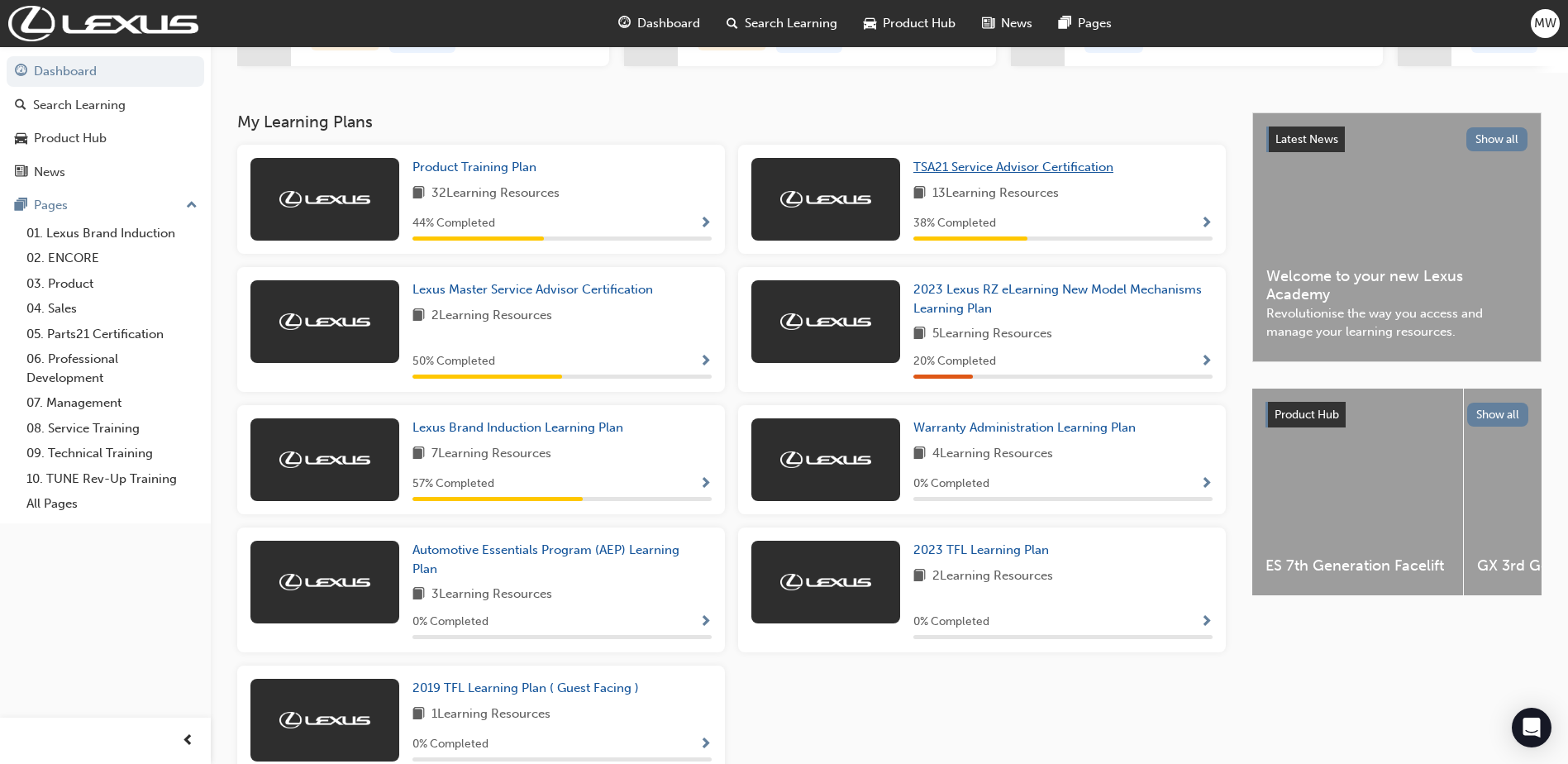
click at [1083, 170] on span "TSA21 Service Advisor Certification" at bounding box center [1013, 166] width 200 height 15
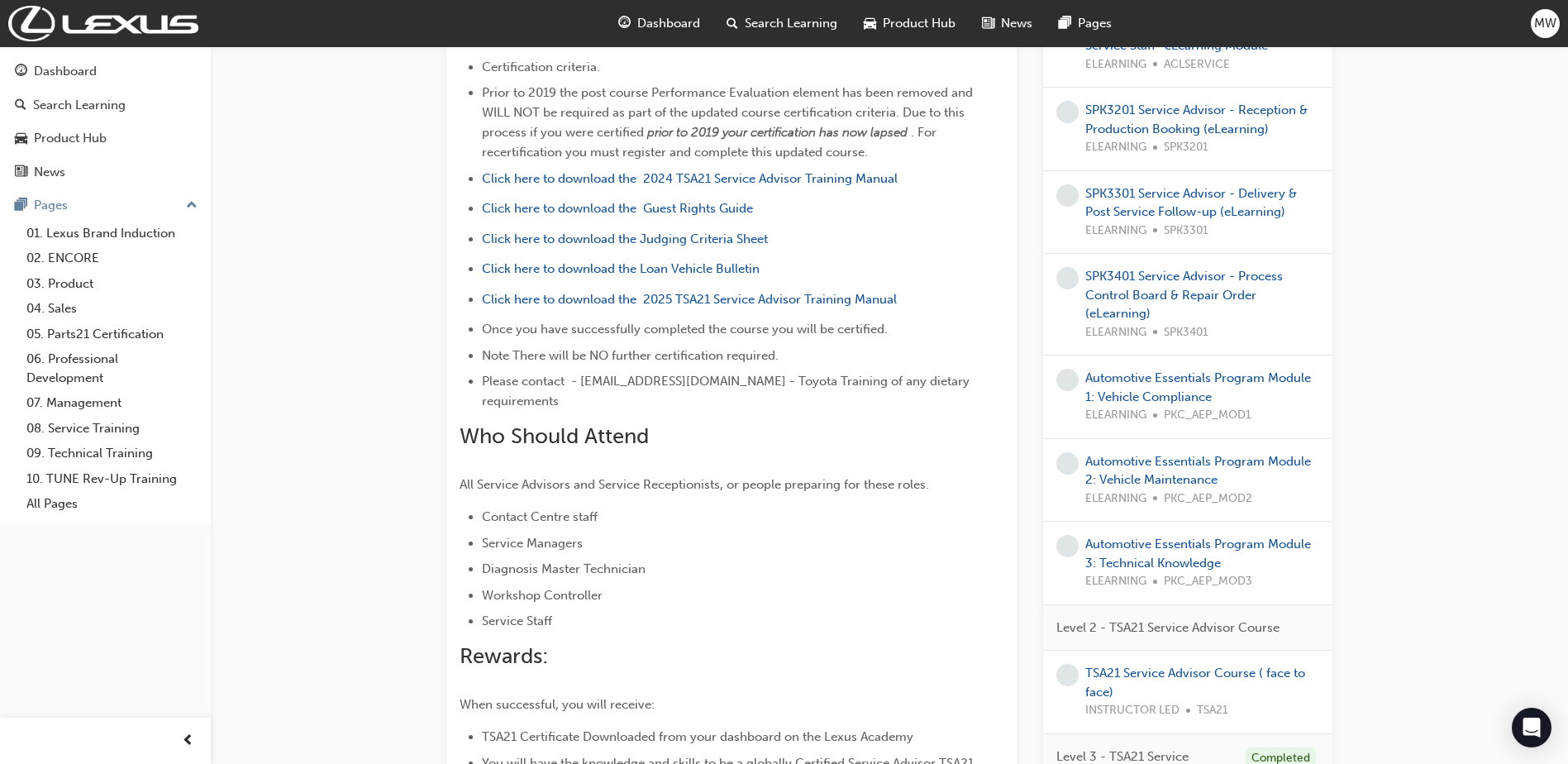
scroll to position [942, 0]
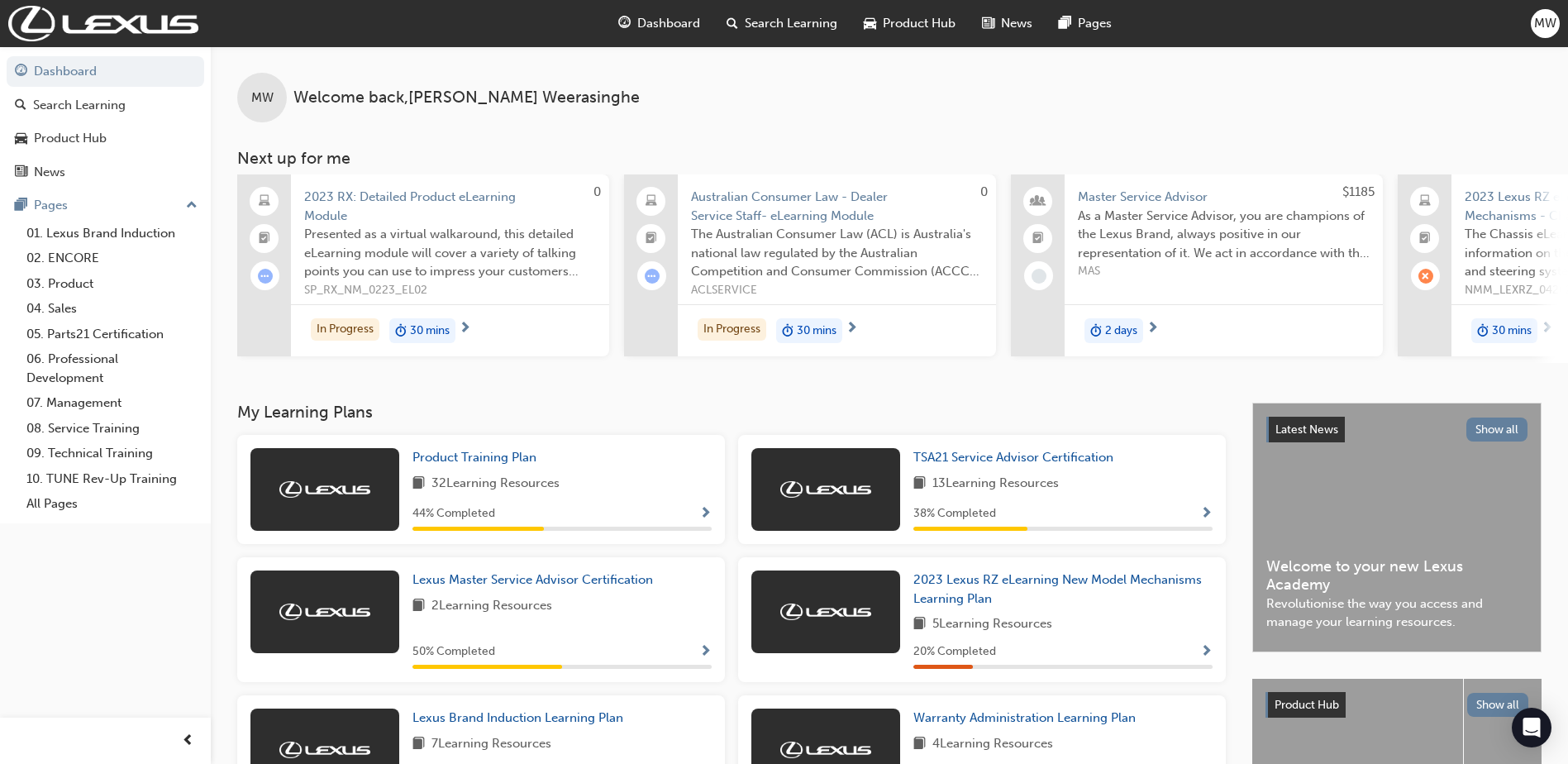
click at [1332, 118] on div "MW Welcome back , [PERSON_NAME]" at bounding box center [889, 84] width 1358 height 76
click at [1139, 402] on div "MW Welcome back , [PERSON_NAME] Next up for me 0 2023 RX: Detailed Product eLea…" at bounding box center [889, 224] width 1358 height 357
click at [1051, 115] on div "MW Welcome back , [PERSON_NAME]" at bounding box center [889, 84] width 1358 height 76
click at [1002, 95] on div "MW Welcome back , [PERSON_NAME]" at bounding box center [889, 84] width 1358 height 76
click at [79, 636] on div "Dashboard Search Learning Product Hub News Pages Pages 01. Lexus Brand Inductio…" at bounding box center [105, 361] width 210 height 722
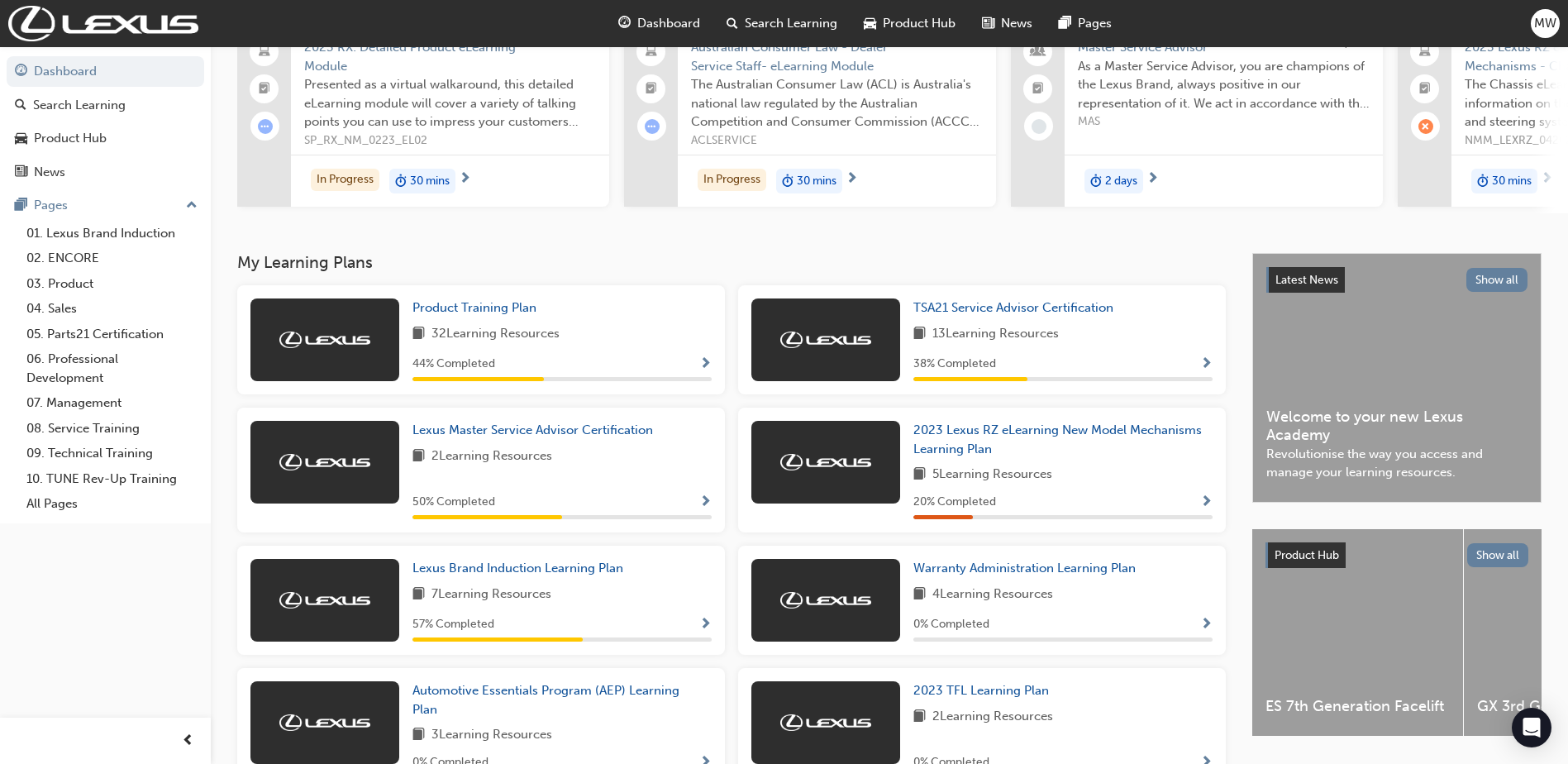
scroll to position [140, 0]
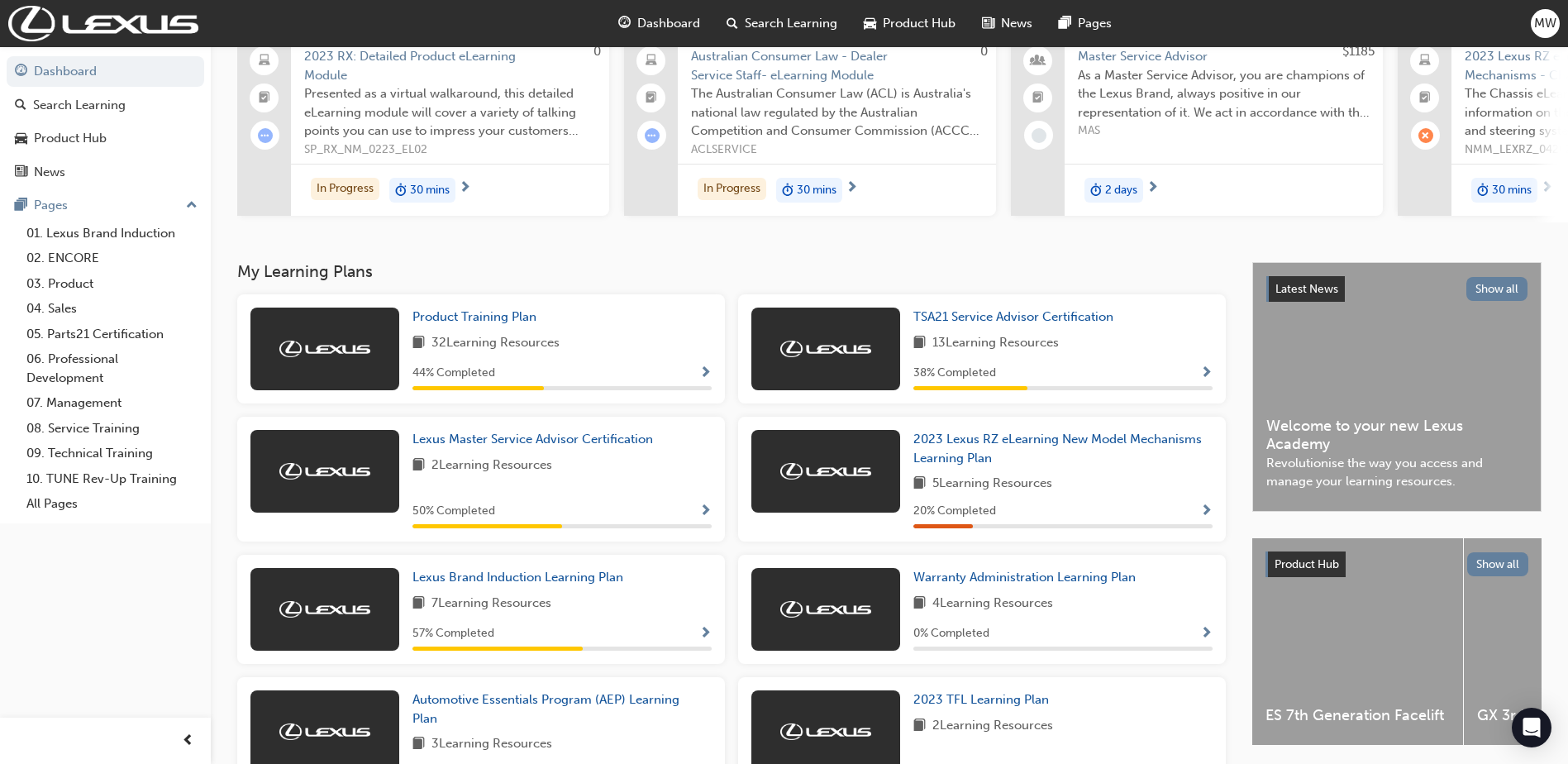
click at [1202, 377] on span "Show Progress" at bounding box center [1206, 374] width 13 height 15
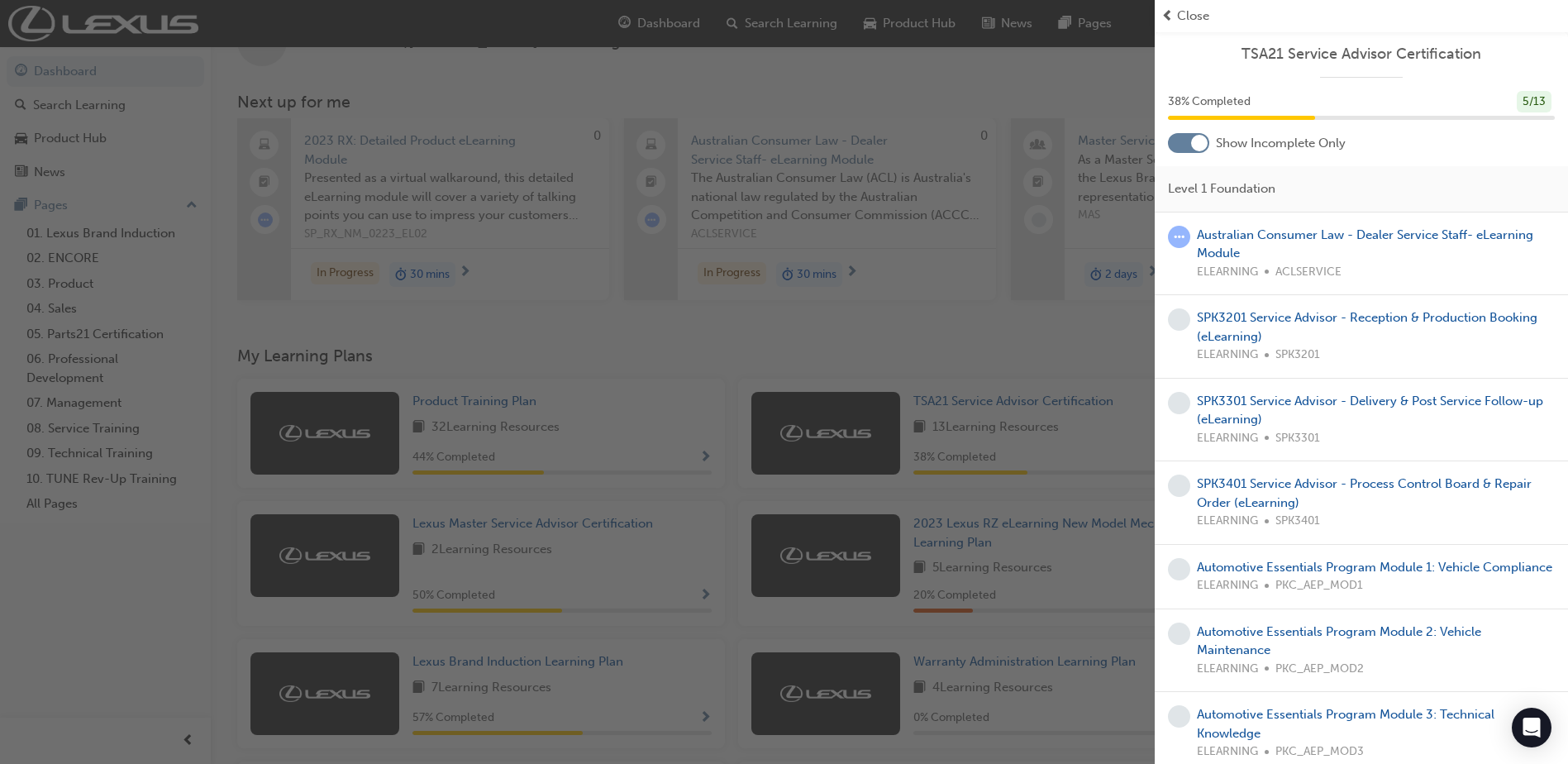
scroll to position [0, 0]
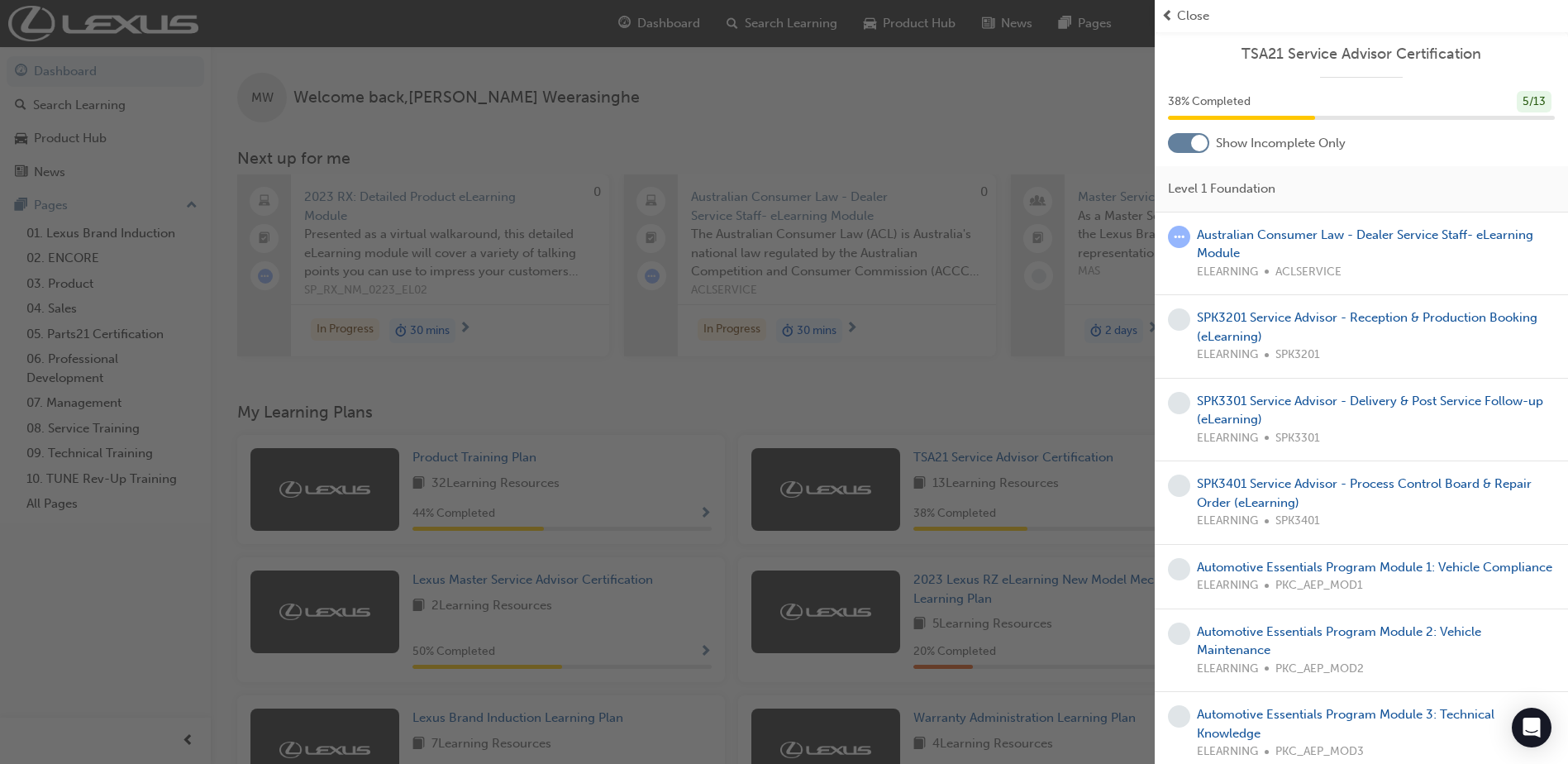
click at [1197, 8] on span "Close" at bounding box center [1193, 16] width 33 height 19
